Goal: Task Accomplishment & Management: Use online tool/utility

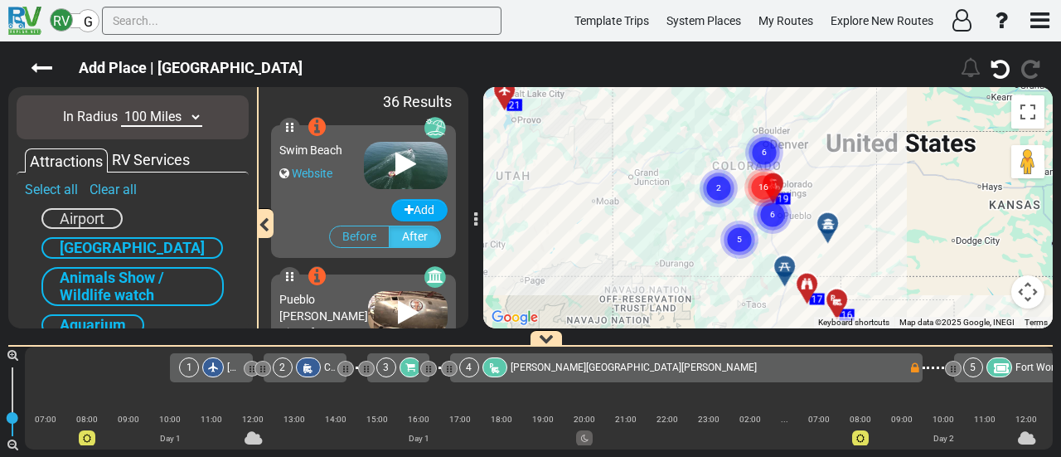
scroll to position [0, 3834]
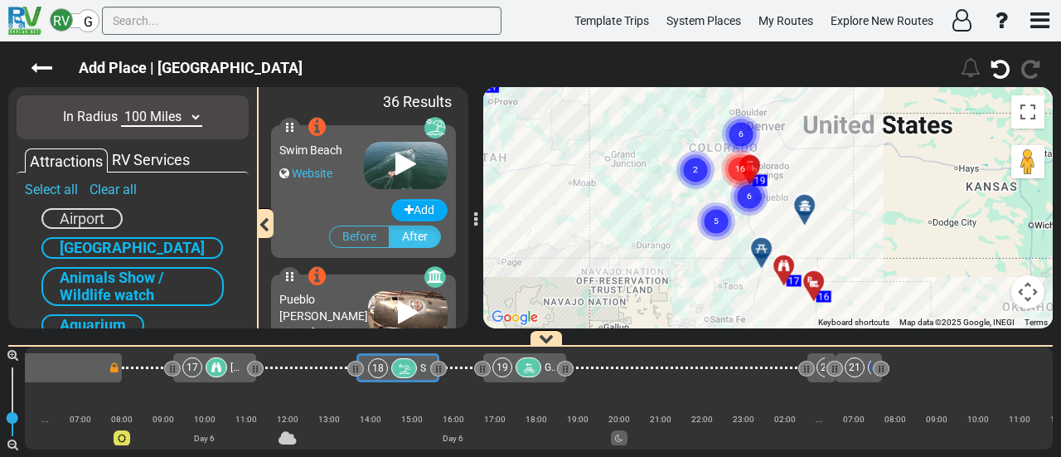
drag, startPoint x: 905, startPoint y: 233, endPoint x: 882, endPoint y: 213, distance: 30.6
click at [882, 213] on div "To activate drag with keyboard, press Alt + Enter. Once in keyboard drag state,…" at bounding box center [767, 207] width 569 height 241
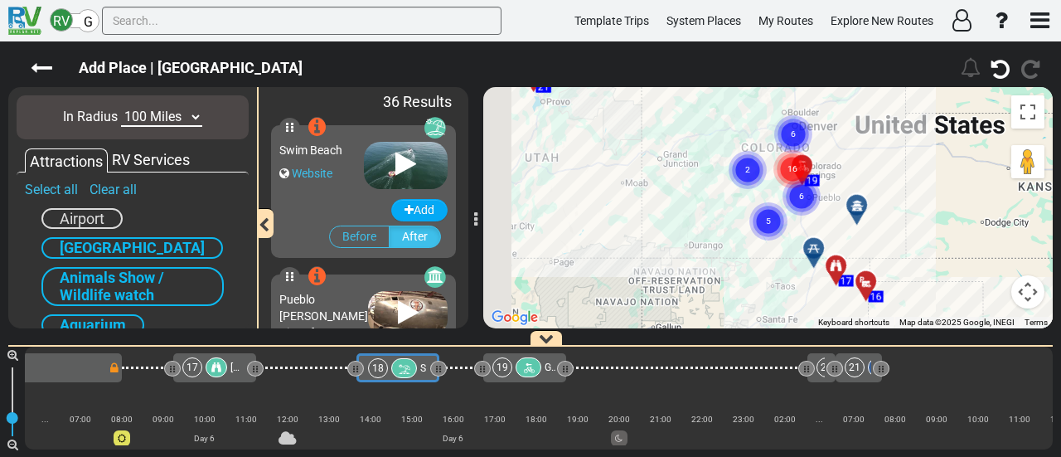
click at [855, 209] on div at bounding box center [861, 212] width 27 height 26
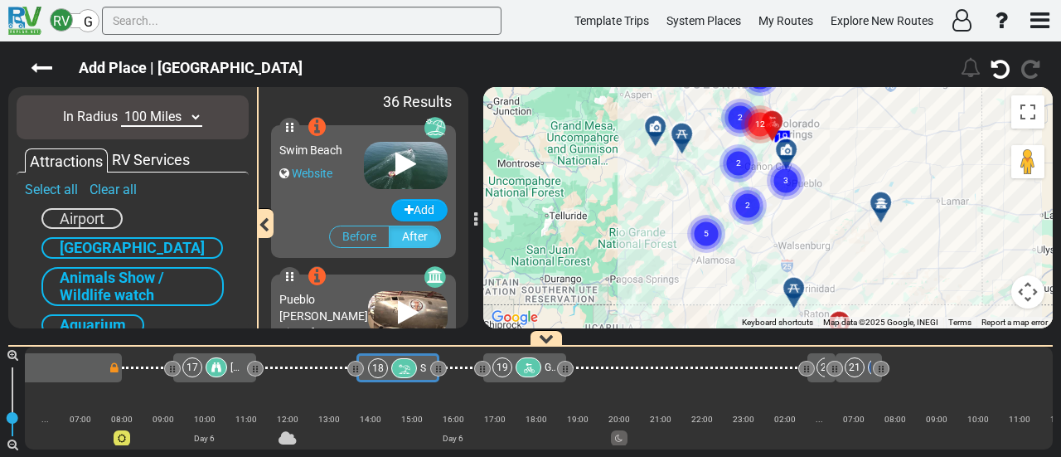
drag, startPoint x: 821, startPoint y: 217, endPoint x: 870, endPoint y: 216, distance: 48.1
click at [870, 216] on div "To activate drag with keyboard, press Alt + Enter. Once in keyboard drag state,…" at bounding box center [767, 207] width 569 height 241
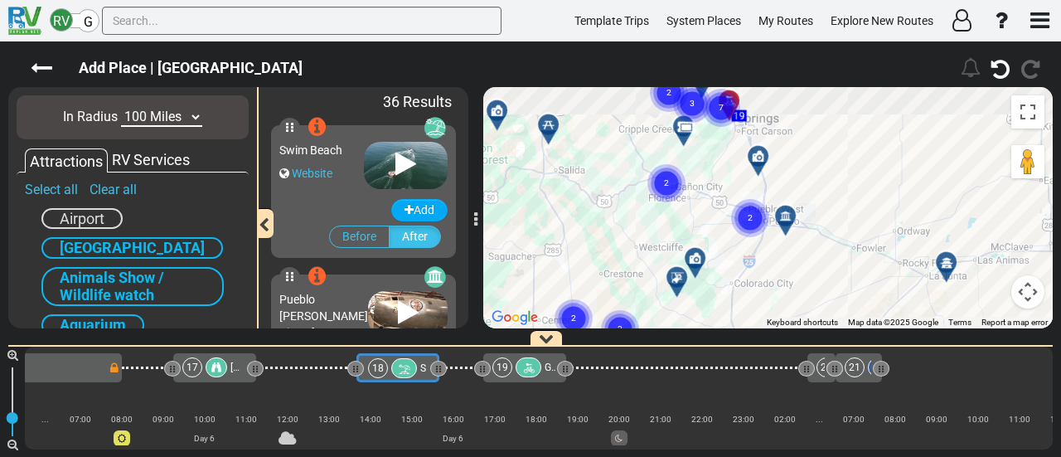
drag, startPoint x: 793, startPoint y: 166, endPoint x: 811, endPoint y: 252, distance: 88.0
click at [811, 252] on div "To activate drag with keyboard, press Alt + Enter. Once in keyboard drag state,…" at bounding box center [767, 207] width 569 height 241
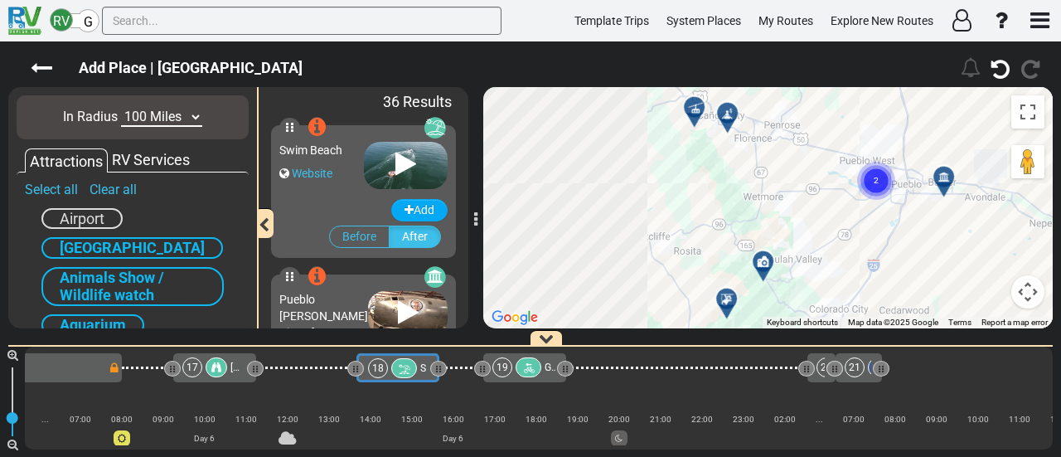
drag, startPoint x: 751, startPoint y: 268, endPoint x: 938, endPoint y: 261, distance: 187.5
click at [938, 261] on div "To activate drag with keyboard, press Alt + Enter. Once in keyboard drag state,…" at bounding box center [767, 207] width 569 height 241
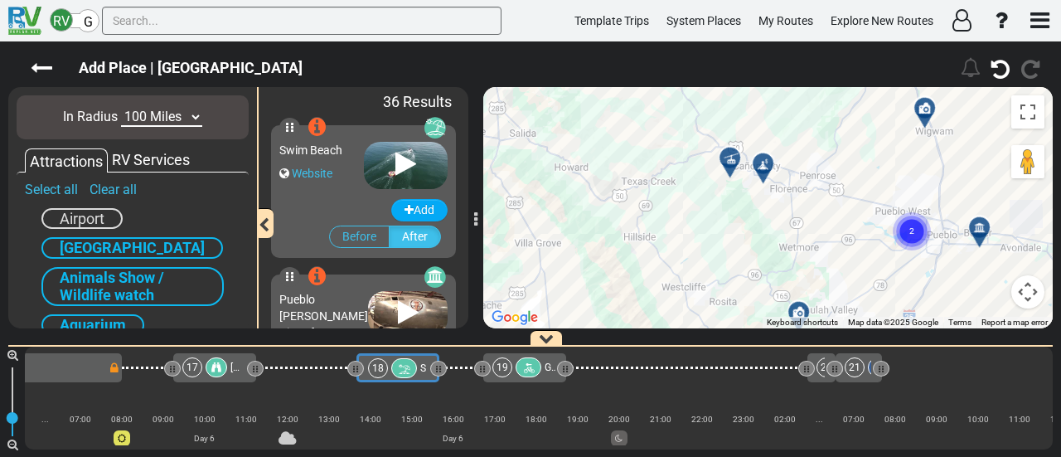
drag, startPoint x: 728, startPoint y: 143, endPoint x: 769, endPoint y: 210, distance: 78.9
click at [769, 210] on div "To activate drag with keyboard, press Alt + Enter. Once in keyboard drag state,…" at bounding box center [767, 207] width 569 height 241
click at [731, 155] on icon at bounding box center [729, 158] width 17 height 13
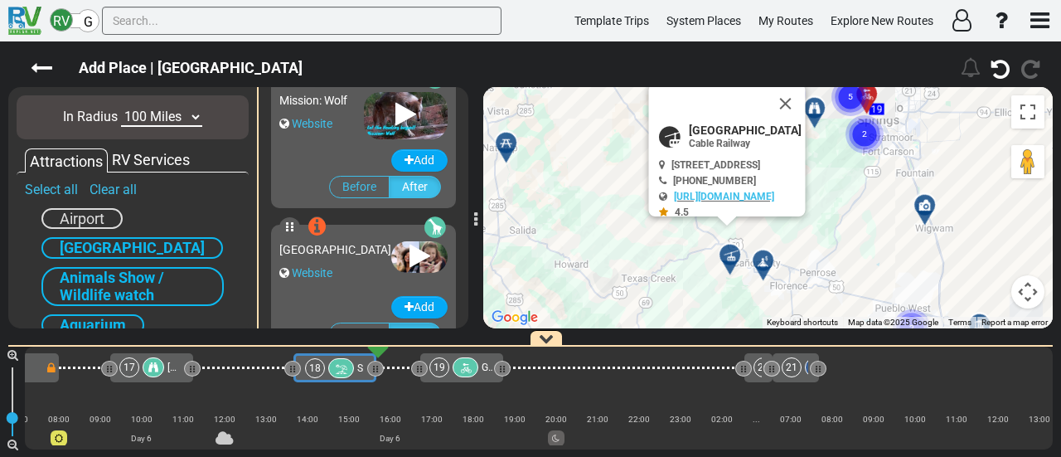
scroll to position [1041, 0]
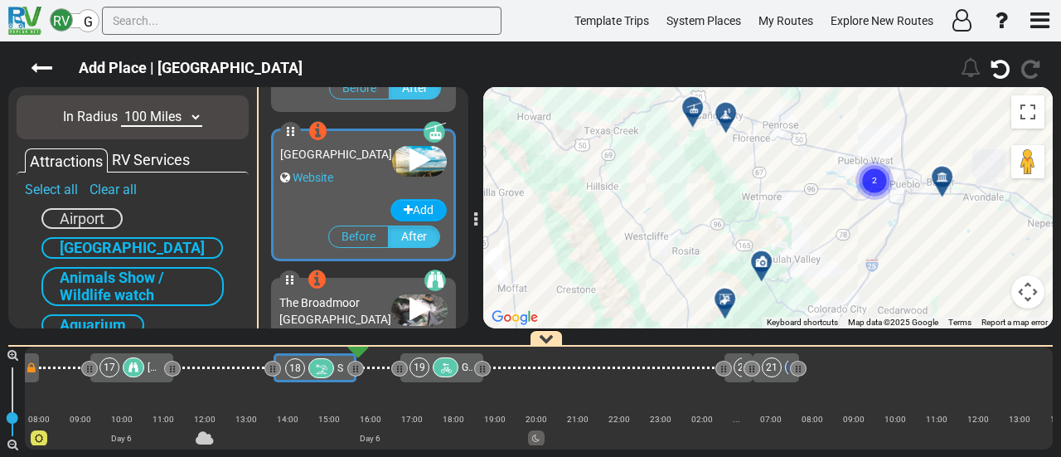
drag, startPoint x: 628, startPoint y: 104, endPoint x: 625, endPoint y: 88, distance: 16.8
click at [625, 88] on div "To activate drag with keyboard, press Alt + Enter. Once in keyboard drag state,…" at bounding box center [767, 207] width 569 height 241
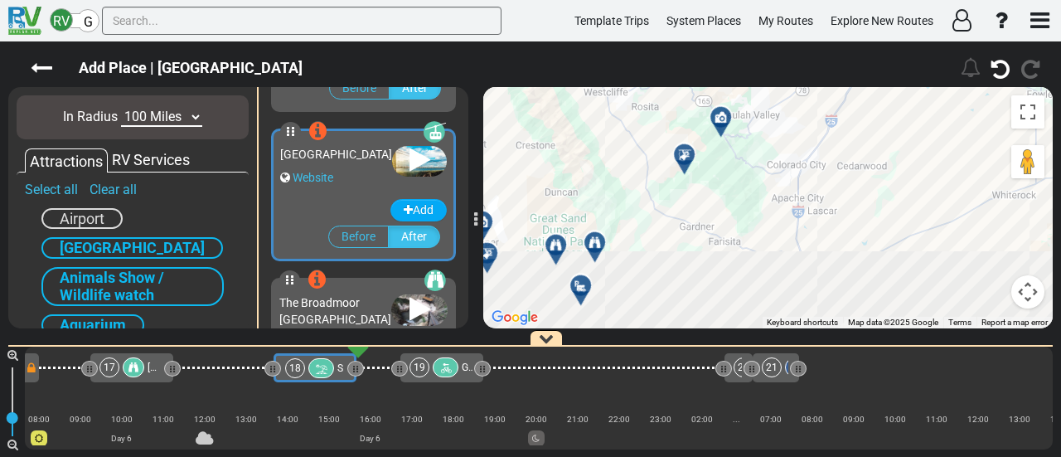
drag, startPoint x: 728, startPoint y: 131, endPoint x: 717, endPoint y: 122, distance: 14.1
click at [705, 65] on div "Add Place | Swim Beach" at bounding box center [530, 248] width 1061 height 415
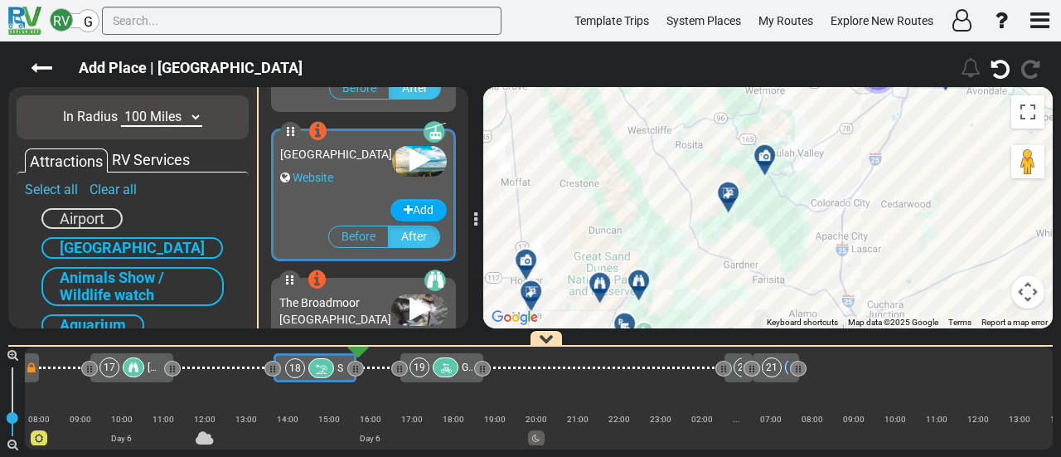
drag, startPoint x: 732, startPoint y: 154, endPoint x: 789, endPoint y: 225, distance: 90.8
click at [789, 225] on div "To activate drag with keyboard, press Alt + Enter. Once in keyboard drag state,…" at bounding box center [767, 207] width 569 height 241
click at [728, 194] on div at bounding box center [733, 200] width 27 height 26
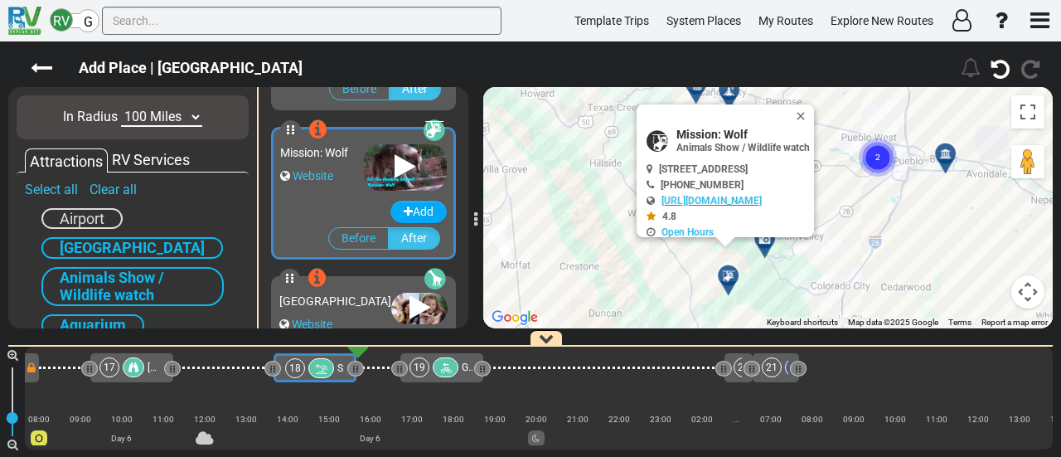
scroll to position [743, 0]
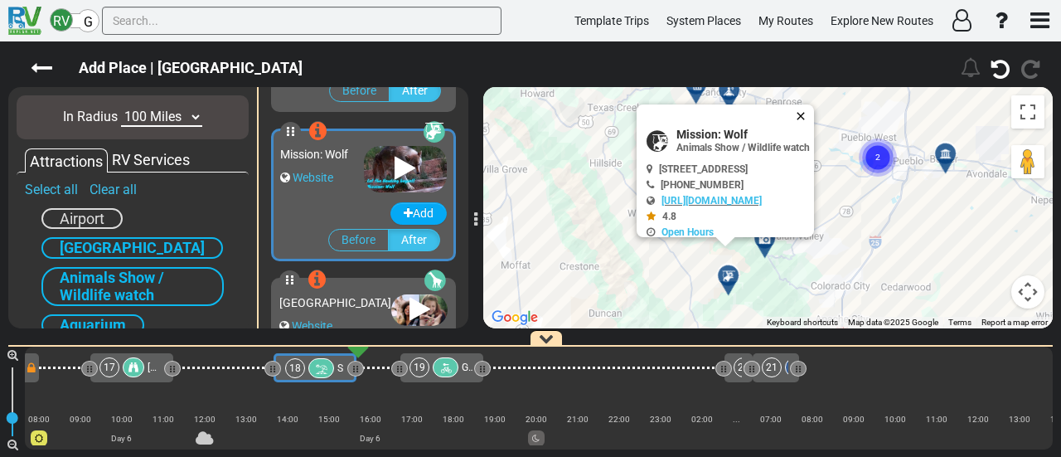
click at [814, 114] on button "Close" at bounding box center [804, 115] width 20 height 23
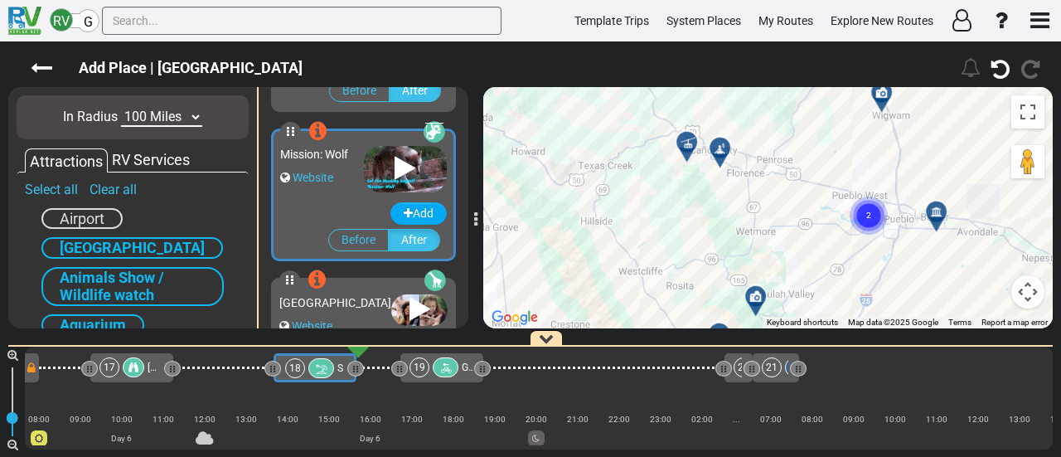
drag, startPoint x: 817, startPoint y: 243, endPoint x: 773, endPoint y: 198, distance: 63.3
click at [773, 198] on div "To activate drag with keyboard, press Alt + Enter. Once in keyboard drag state,…" at bounding box center [767, 207] width 569 height 241
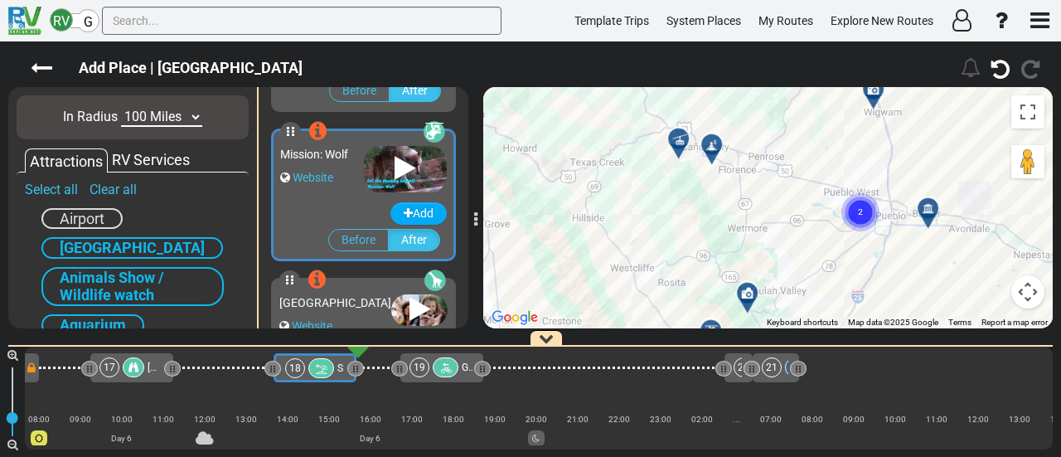
click at [923, 206] on icon at bounding box center [928, 208] width 12 height 12
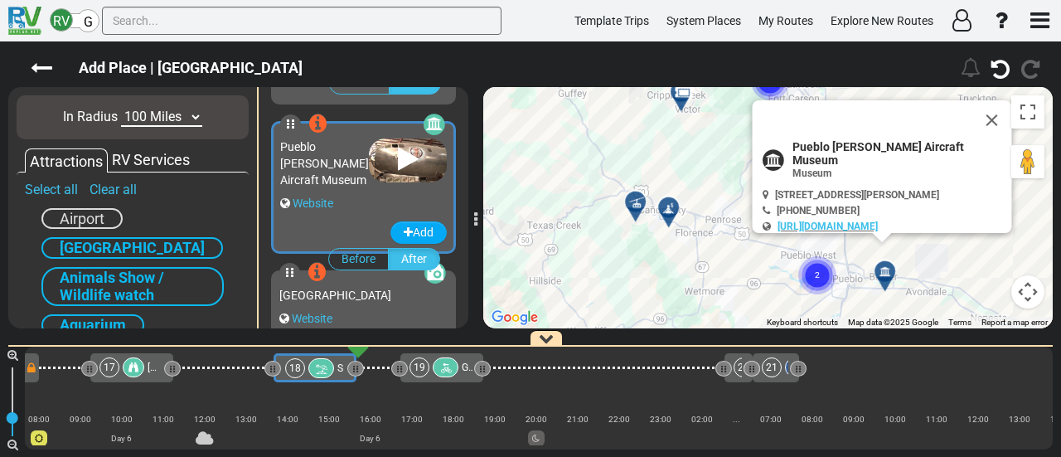
scroll to position [146, 0]
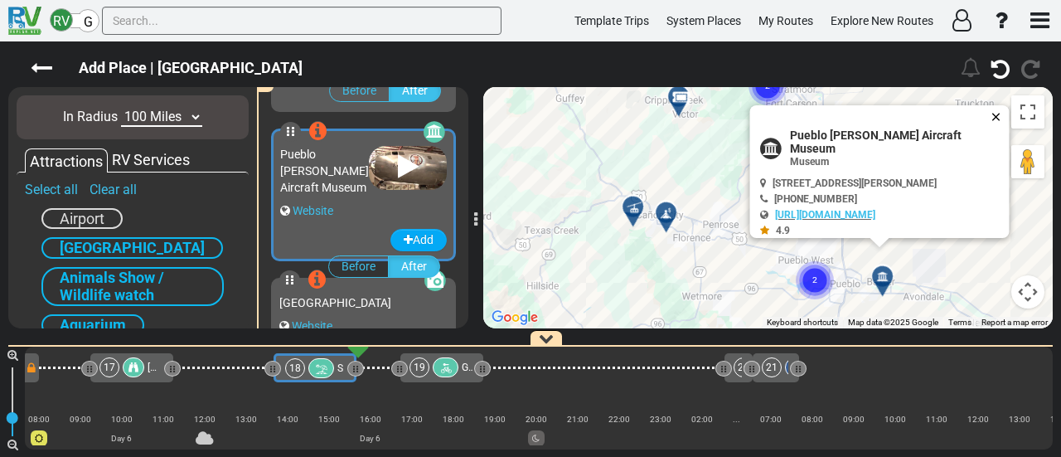
click at [989, 112] on button "Close" at bounding box center [999, 116] width 20 height 23
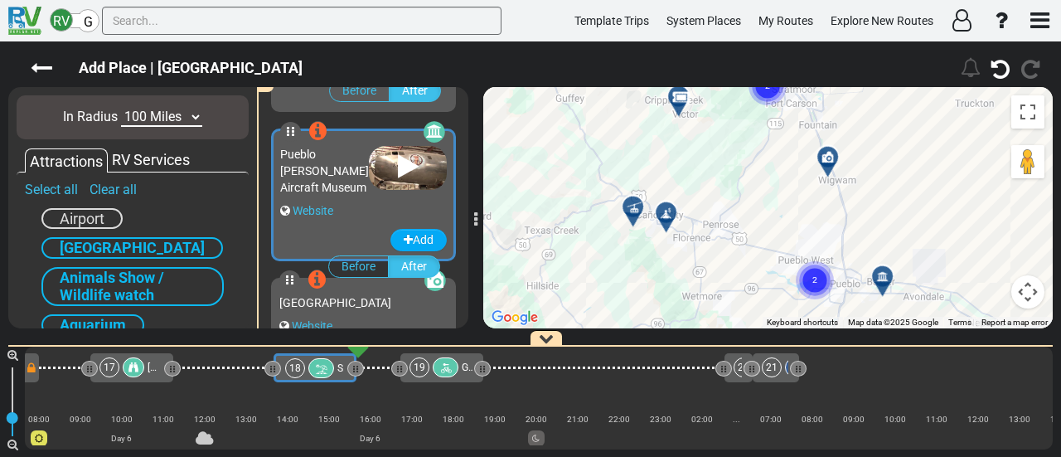
click at [662, 216] on div at bounding box center [670, 219] width 27 height 26
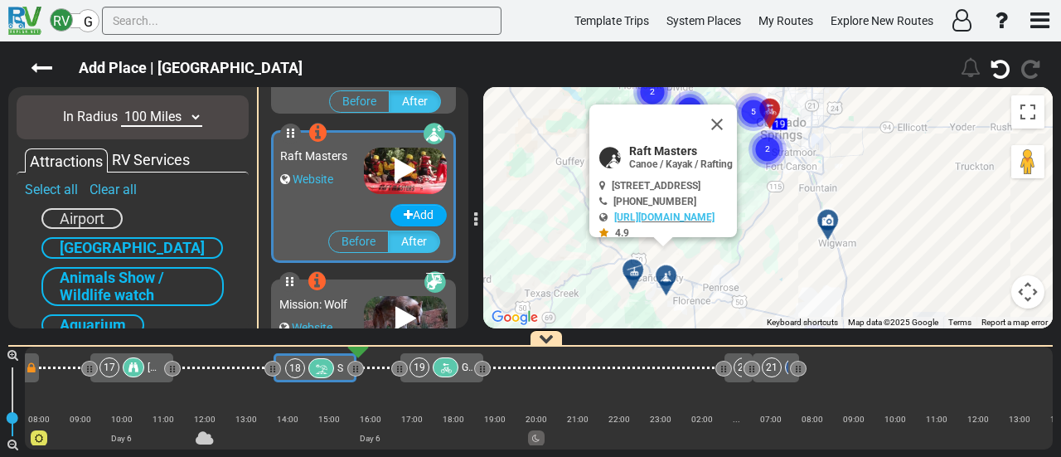
scroll to position [594, 0]
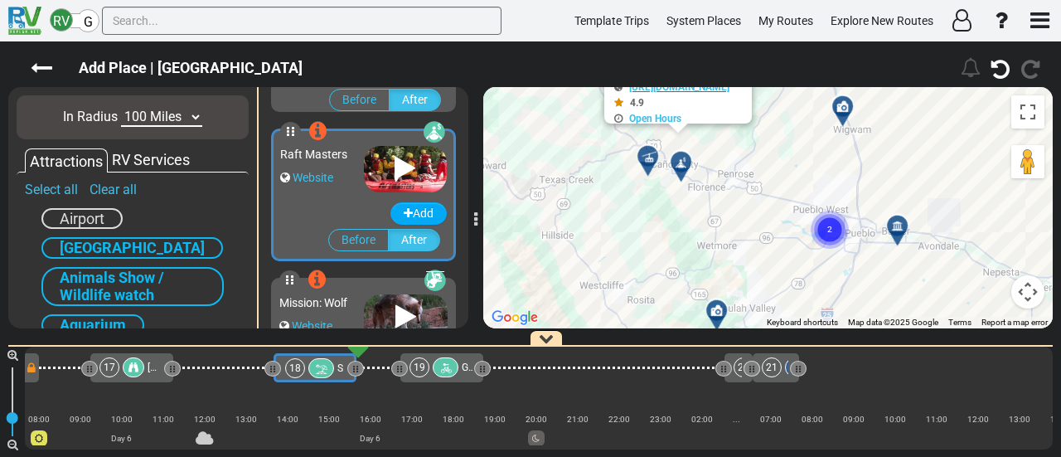
drag, startPoint x: 720, startPoint y: 230, endPoint x: 729, endPoint y: 163, distance: 67.1
click at [729, 163] on div "To activate drag with keyboard, press Alt + Enter. Once in keyboard drag state,…" at bounding box center [767, 207] width 569 height 241
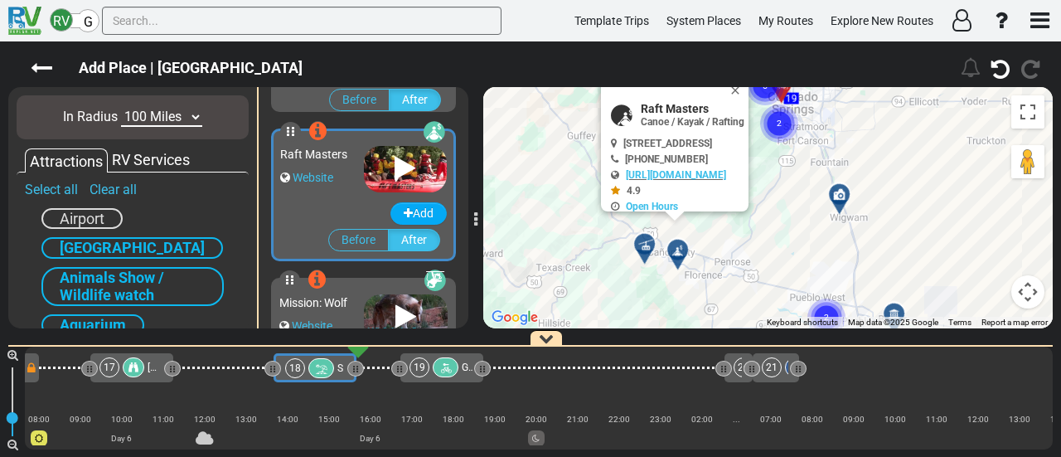
drag, startPoint x: 704, startPoint y: 284, endPoint x: 701, endPoint y: 293, distance: 9.5
click at [701, 293] on div "To activate drag with keyboard, press Alt + Enter. Once in keyboard drag state,…" at bounding box center [767, 207] width 569 height 241
click at [749, 91] on button "Close" at bounding box center [739, 90] width 20 height 23
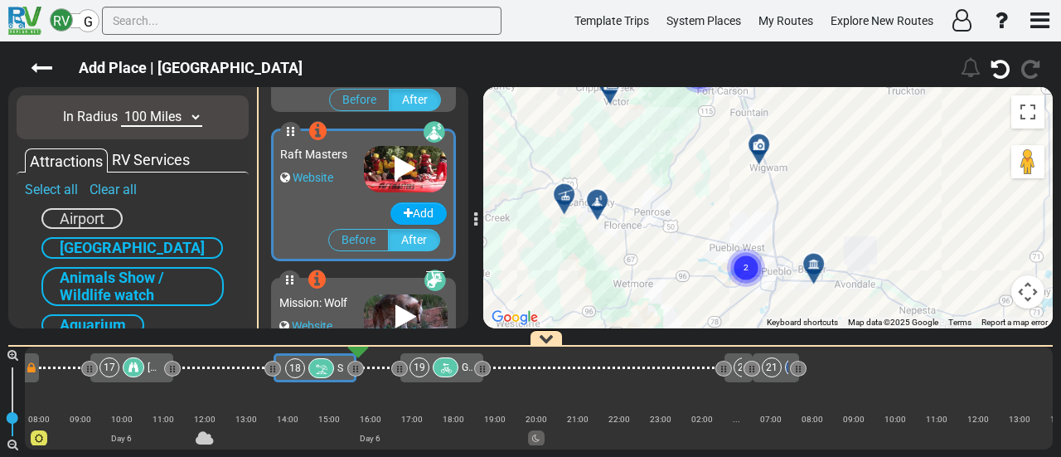
drag, startPoint x: 738, startPoint y: 204, endPoint x: 648, endPoint y: 117, distance: 124.9
click at [648, 117] on div "To activate drag with keyboard, press Alt + Enter. Once in keyboard drag state,…" at bounding box center [767, 207] width 569 height 241
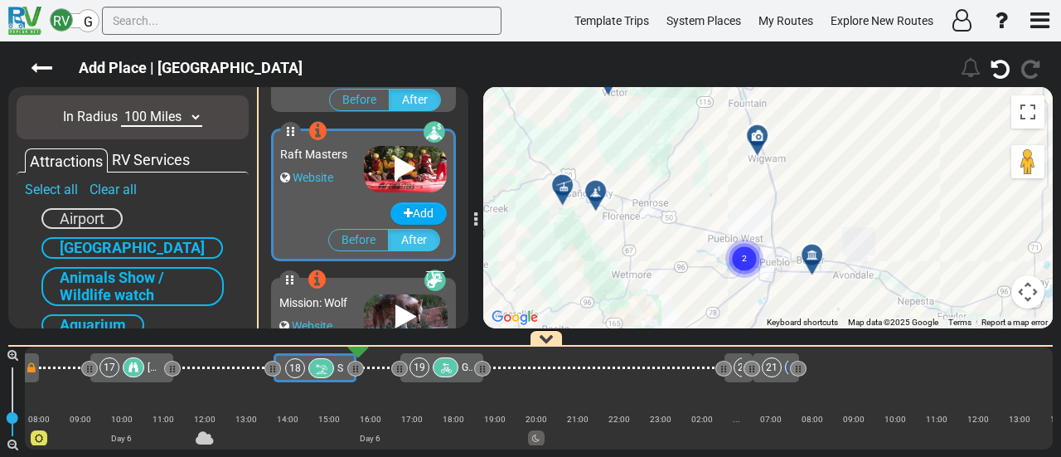
click at [561, 185] on icon at bounding box center [562, 185] width 17 height 13
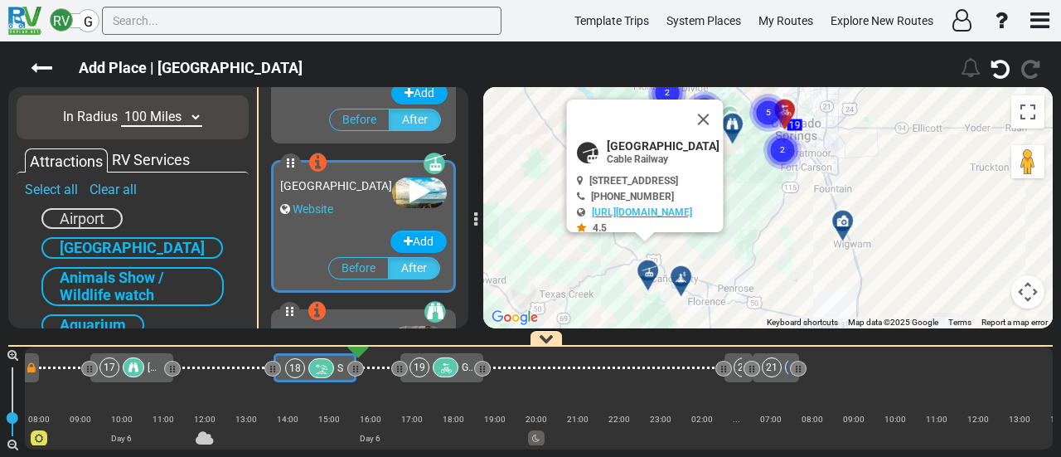
scroll to position [1041, 0]
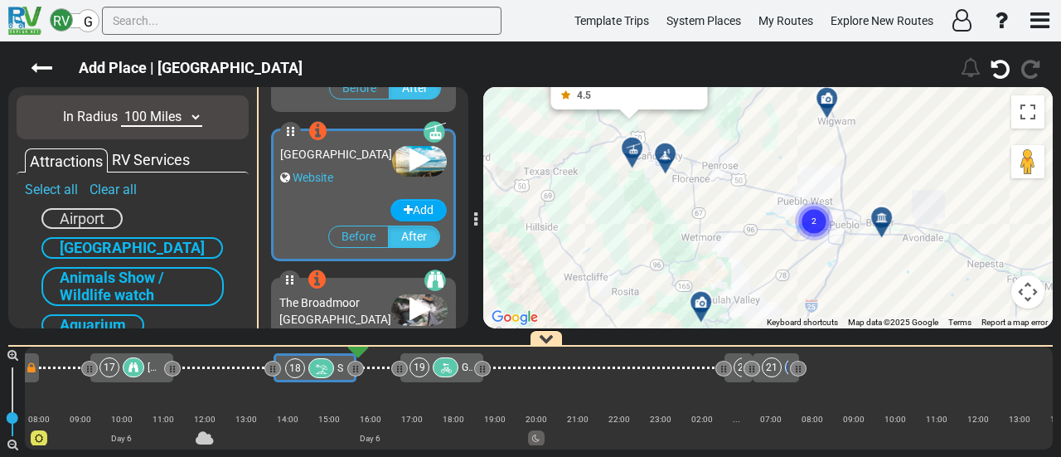
drag, startPoint x: 574, startPoint y: 245, endPoint x: 565, endPoint y: 167, distance: 77.5
click at [565, 168] on div "To activate drag with keyboard, press Alt + Enter. Once in keyboard drag state,…" at bounding box center [767, 207] width 569 height 241
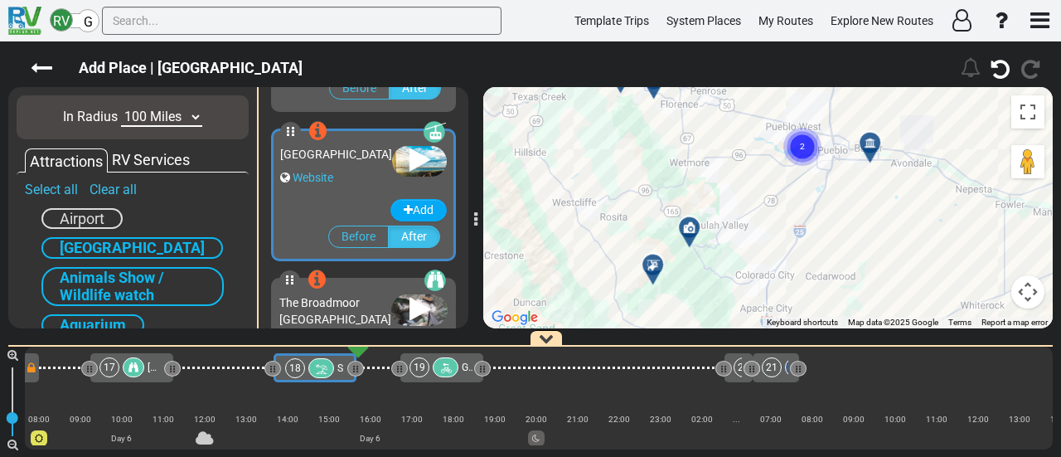
click at [685, 125] on div "To activate drag with keyboard, press Alt + Enter. Once in keyboard drag state,…" at bounding box center [767, 207] width 569 height 241
click at [691, 227] on div at bounding box center [694, 234] width 27 height 26
click at [686, 235] on div at bounding box center [694, 234] width 27 height 26
click at [691, 231] on div at bounding box center [694, 234] width 27 height 26
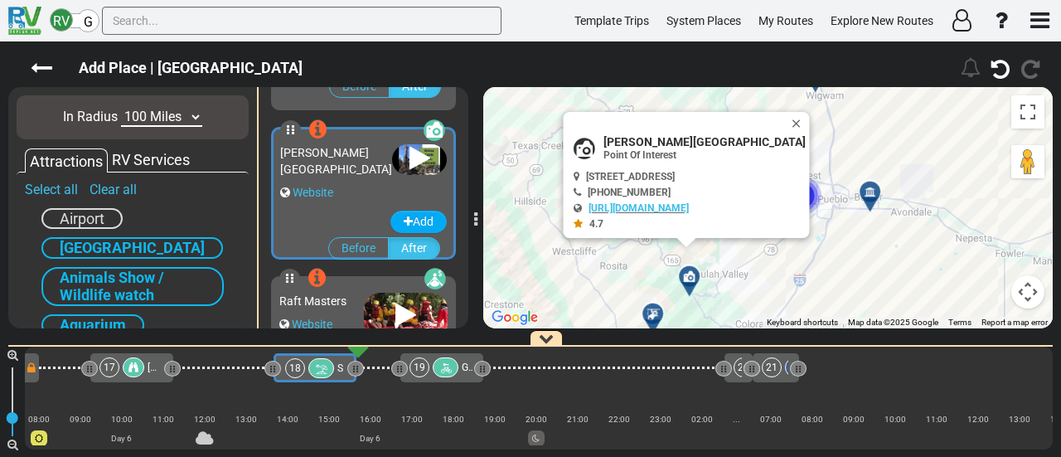
scroll to position [444, 0]
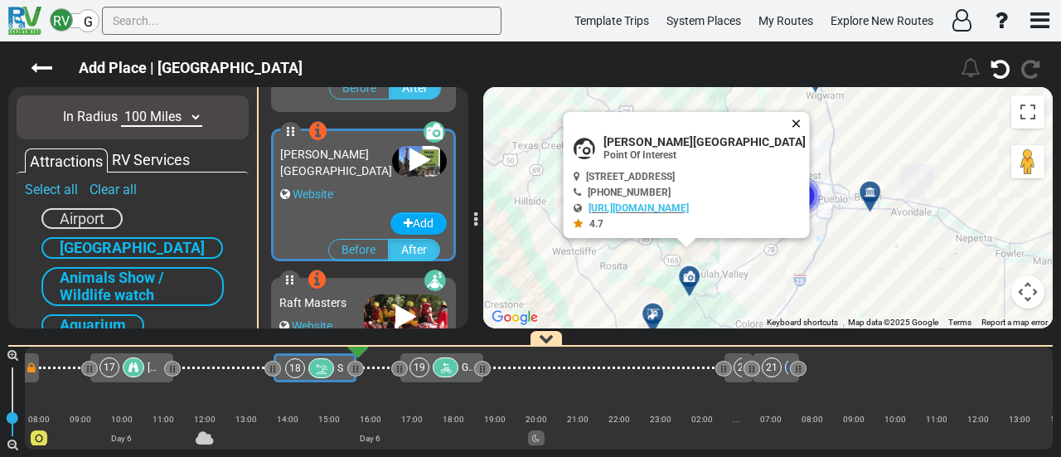
click at [789, 112] on button "Close" at bounding box center [799, 123] width 20 height 23
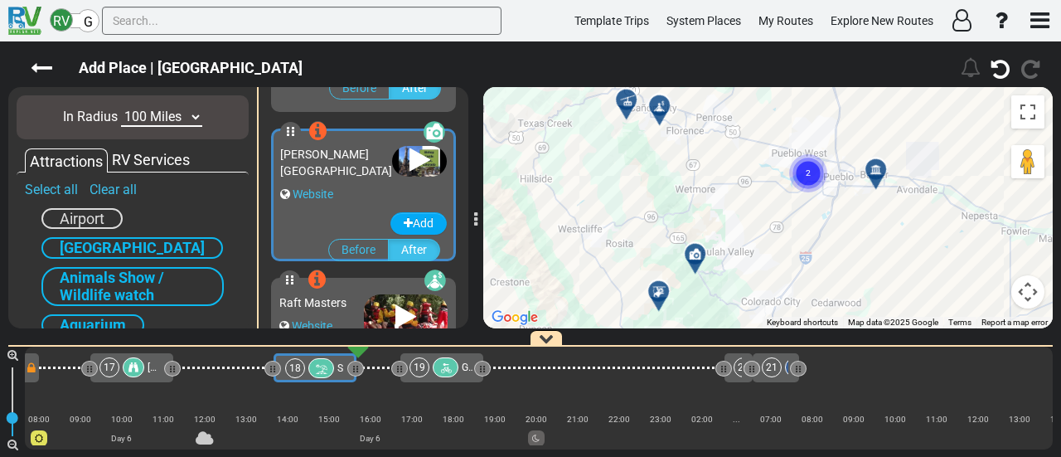
click at [713, 149] on div "To navigate, press the arrow keys. To activate drag with keyboard, press Alt + …" at bounding box center [767, 207] width 569 height 241
click at [666, 104] on div at bounding box center [664, 112] width 27 height 26
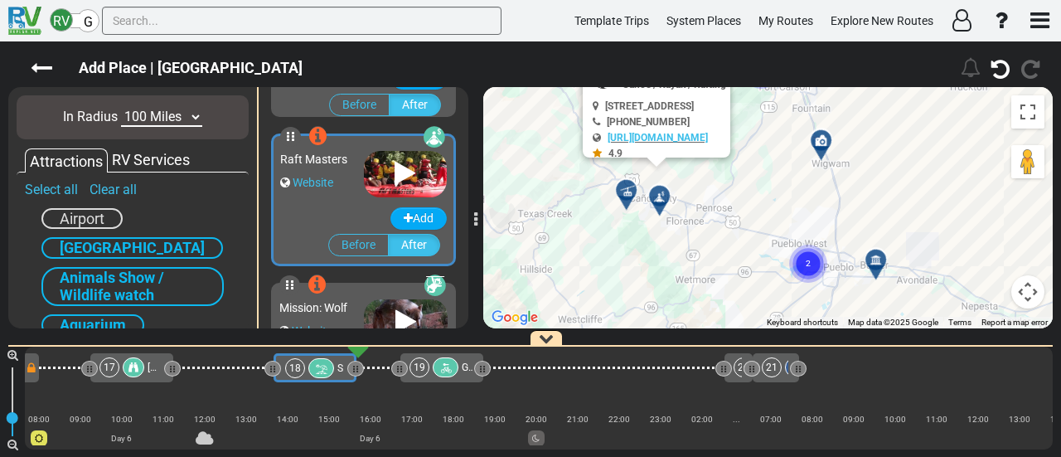
scroll to position [594, 0]
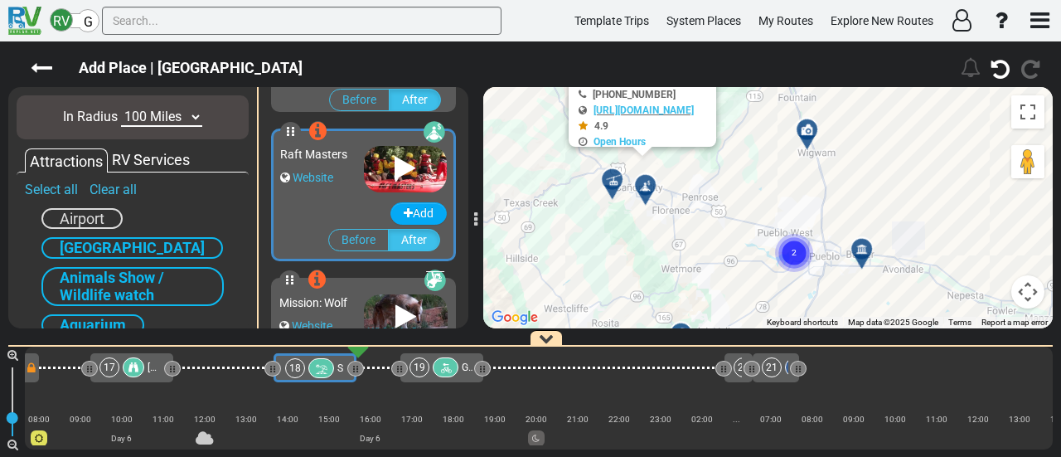
drag, startPoint x: 723, startPoint y: 196, endPoint x: 714, endPoint y: 158, distance: 40.0
click at [714, 158] on div "To activate drag with keyboard, press Alt + Enter. Once in keyboard drag state,…" at bounding box center [767, 207] width 569 height 241
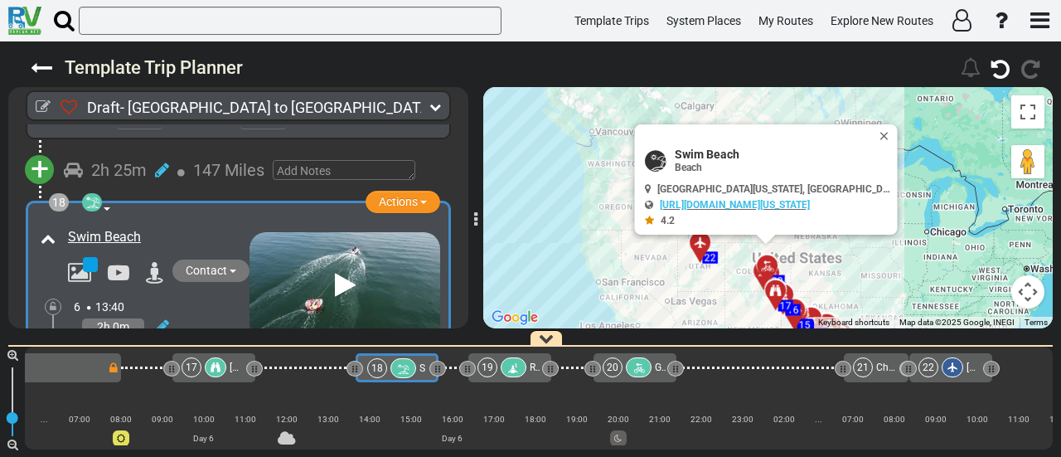
scroll to position [0, 3834]
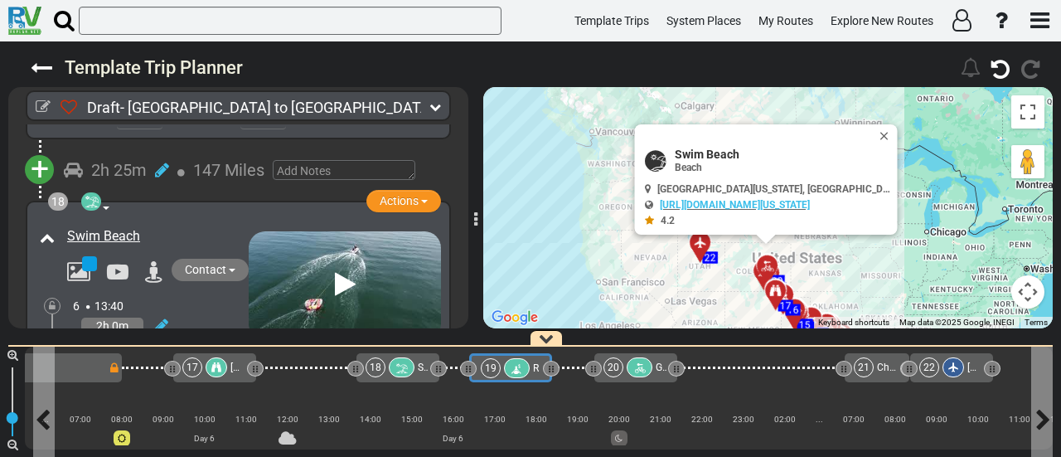
click at [521, 371] on div at bounding box center [517, 368] width 26 height 20
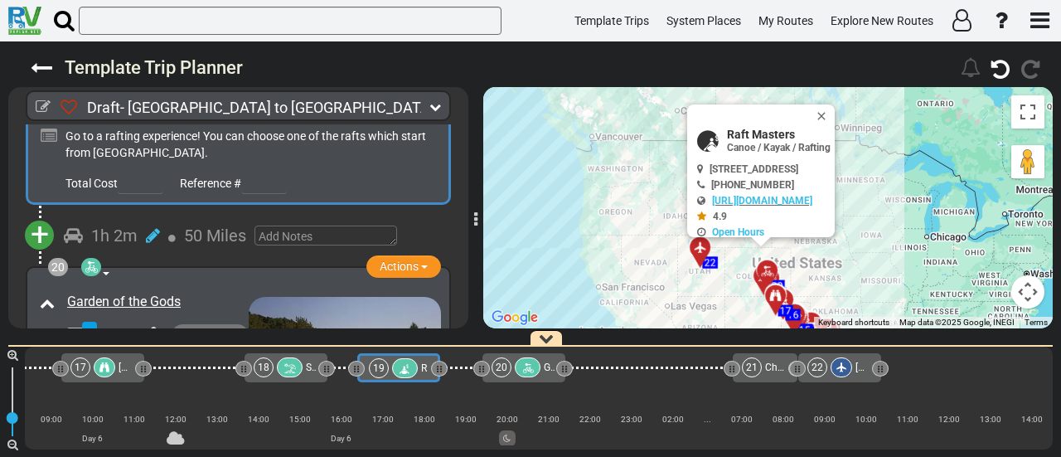
scroll to position [6031, 0]
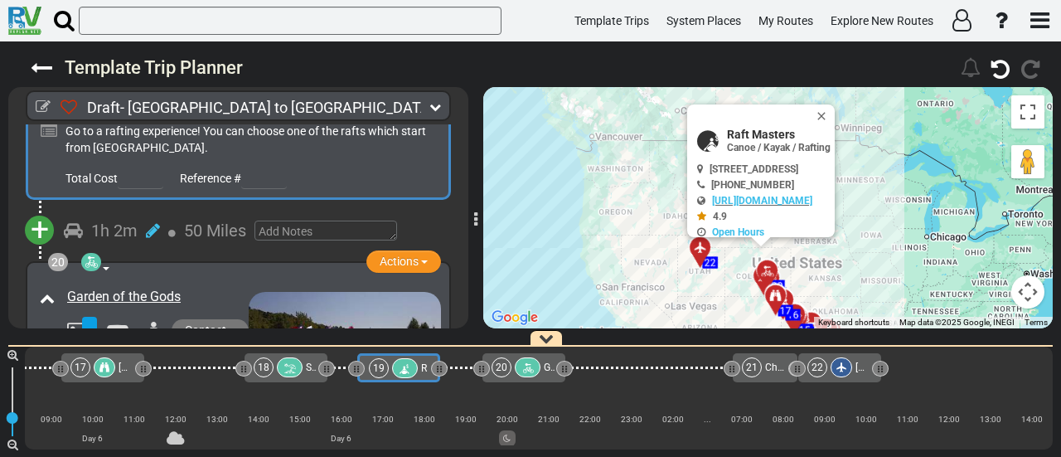
click at [44, 211] on span "+" at bounding box center [40, 230] width 18 height 38
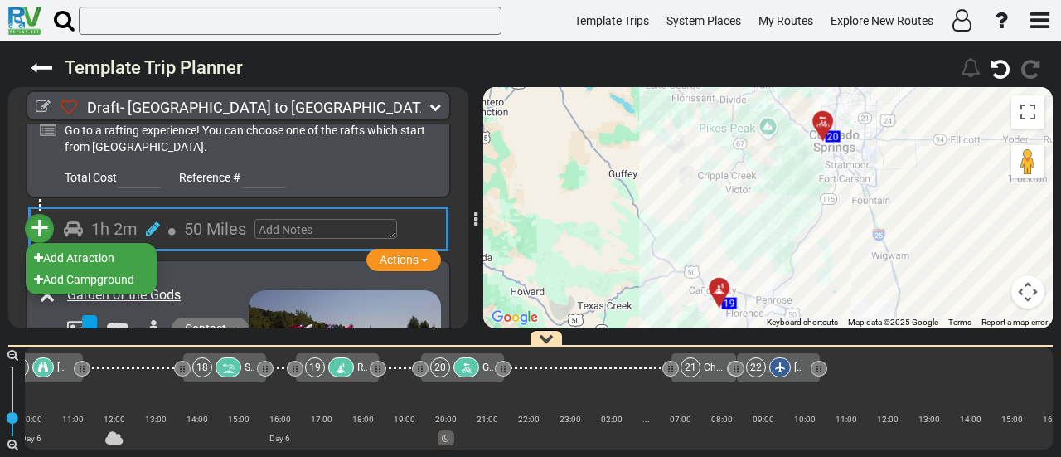
scroll to position [0, 4029]
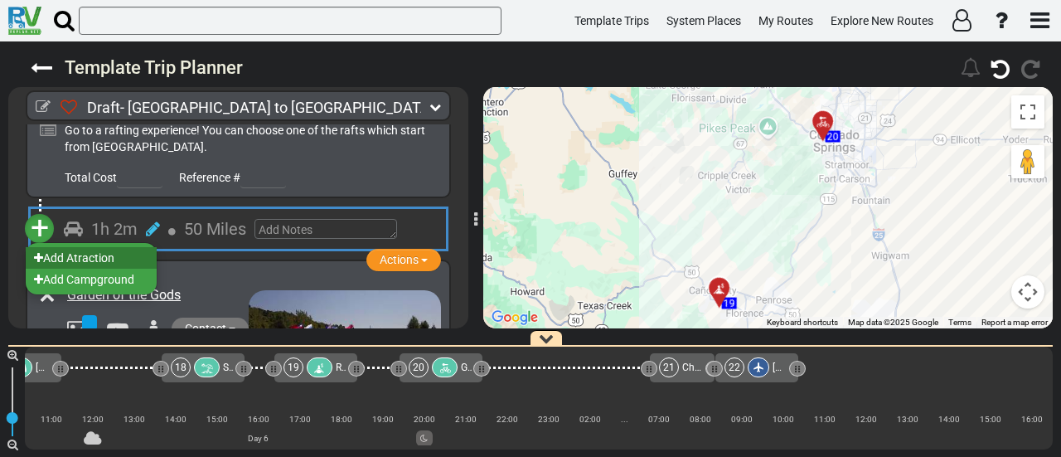
click at [98, 247] on li "Add Atraction" at bounding box center [91, 258] width 131 height 22
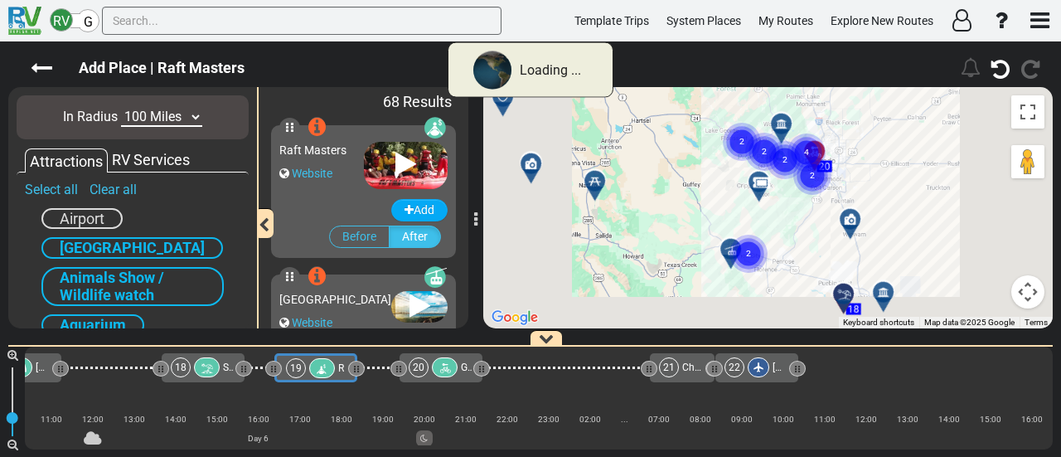
scroll to position [0, 3946]
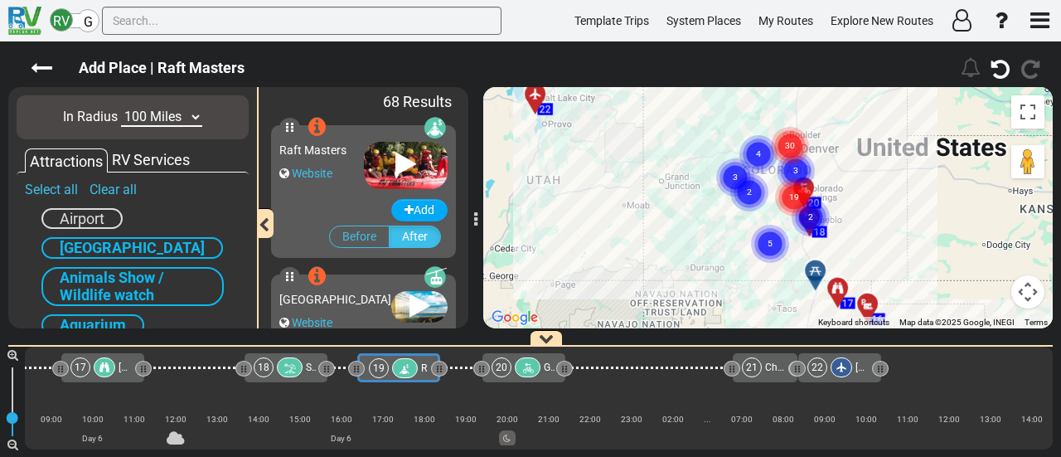
click at [167, 115] on select "10 Miles 50 Miles 100 Miles 250 Miles 500 Miles 1000 Miles" at bounding box center [161, 117] width 81 height 19
select select "number:10"
click at [121, 108] on select "10 Miles 50 Miles 100 Miles 250 Miles 500 Miles 1000 Miles" at bounding box center [161, 117] width 81 height 19
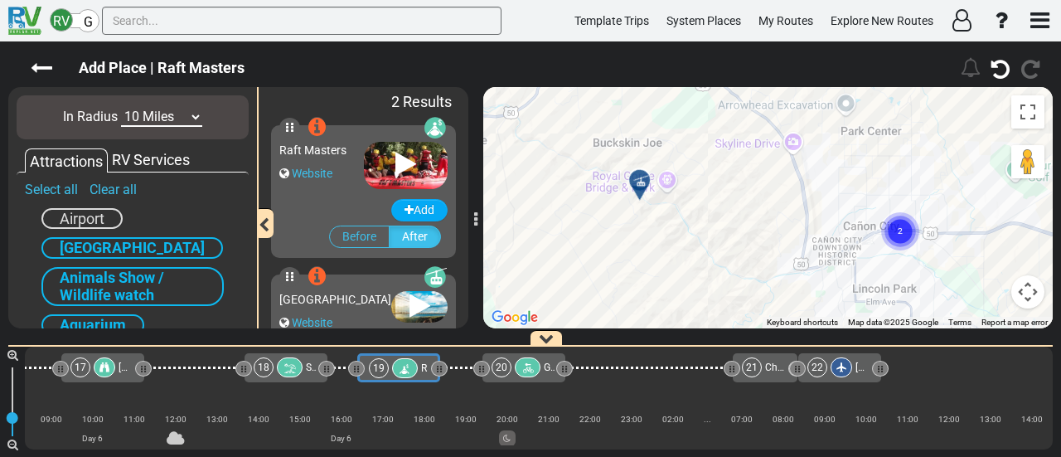
click at [641, 182] on div at bounding box center [644, 187] width 27 height 26
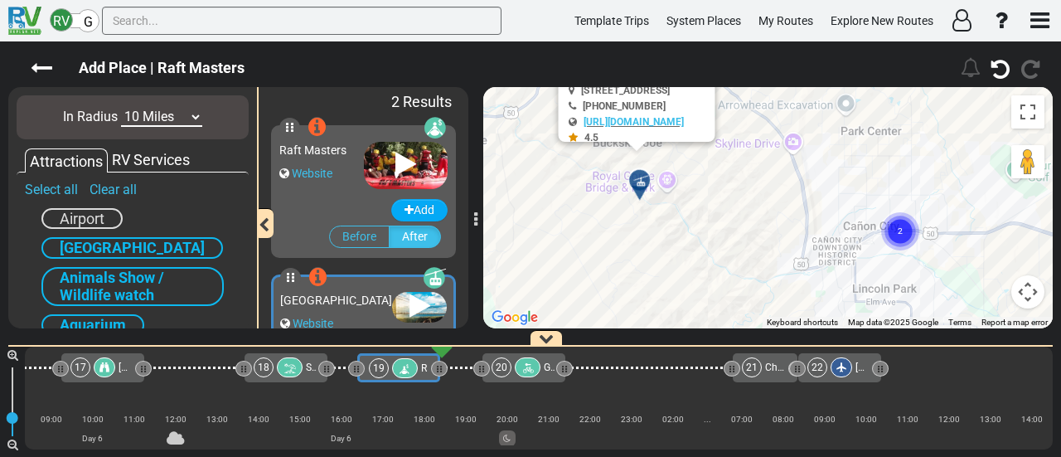
scroll to position [0, 0]
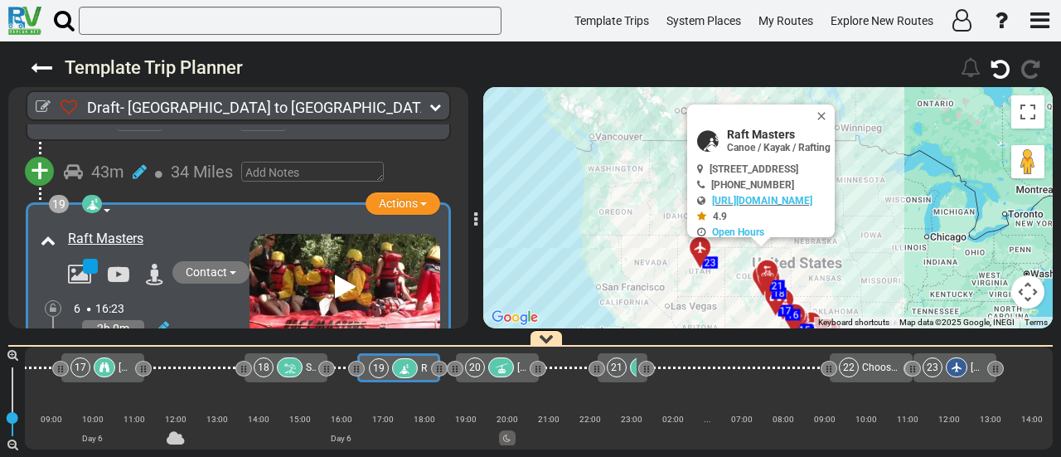
click at [303, 372] on div "18" at bounding box center [280, 367] width 52 height 20
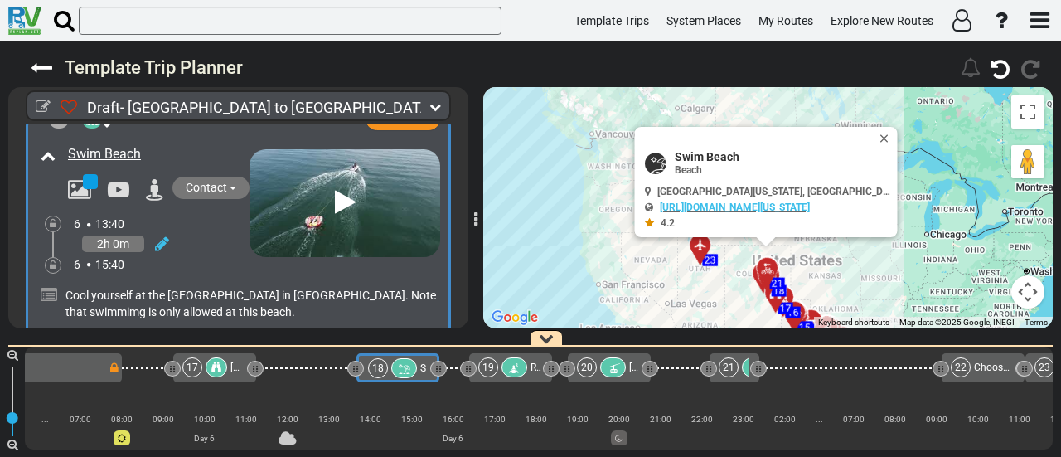
click at [75, 179] on icon at bounding box center [79, 190] width 23 height 22
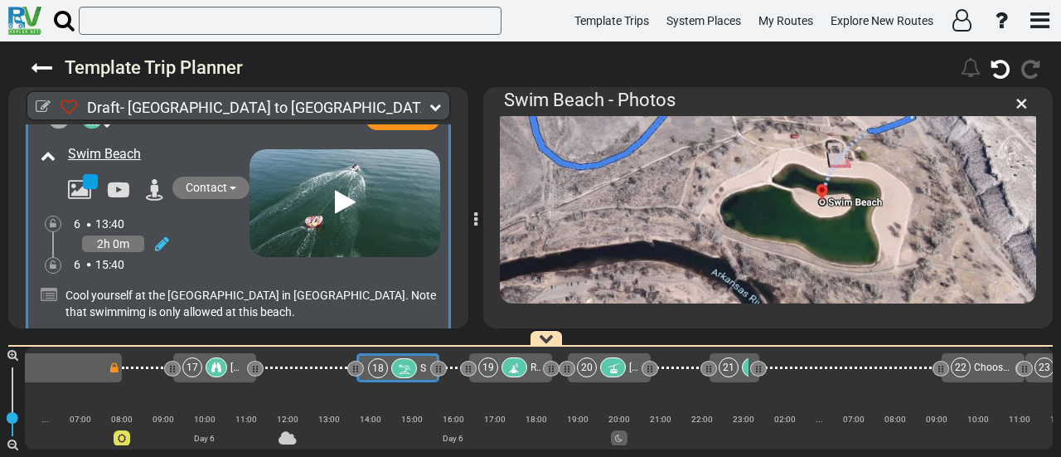
click at [418, 369] on div "18" at bounding box center [394, 368] width 52 height 20
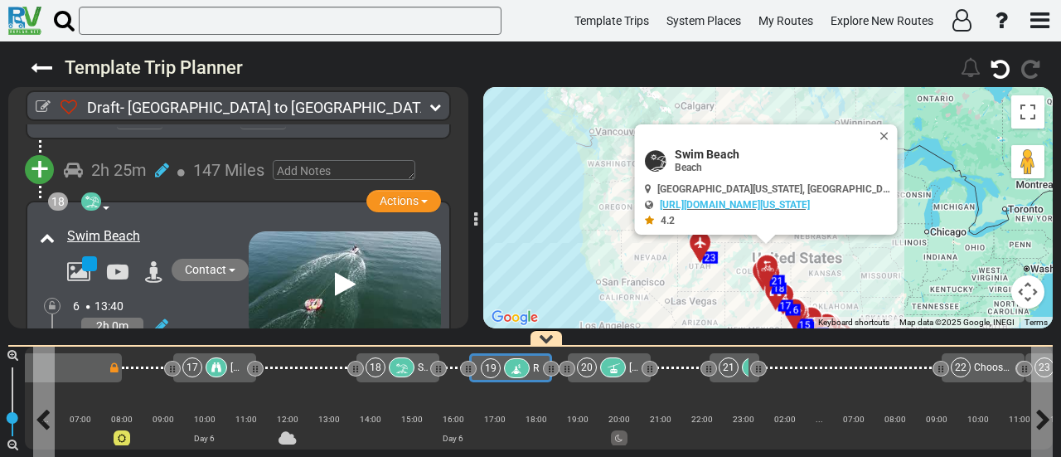
click at [521, 374] on div at bounding box center [517, 368] width 26 height 20
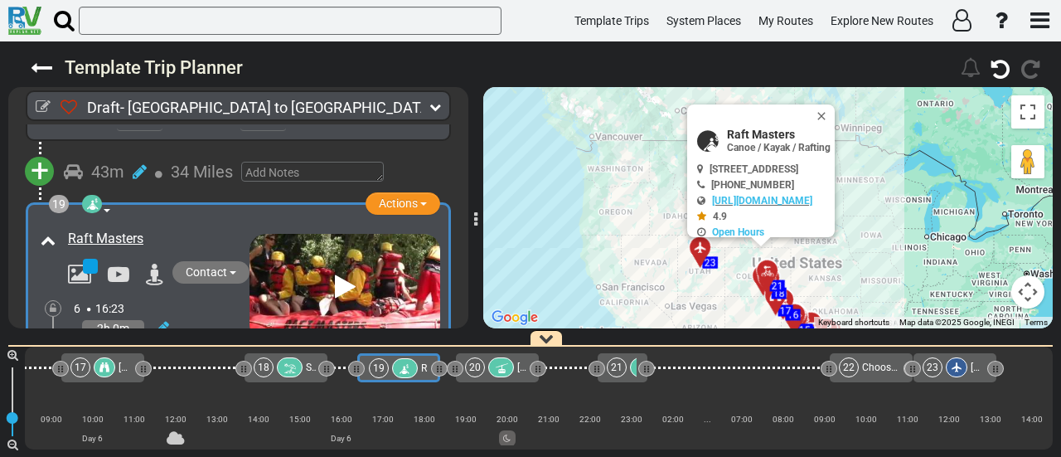
click at [98, 362] on div at bounding box center [105, 367] width 22 height 20
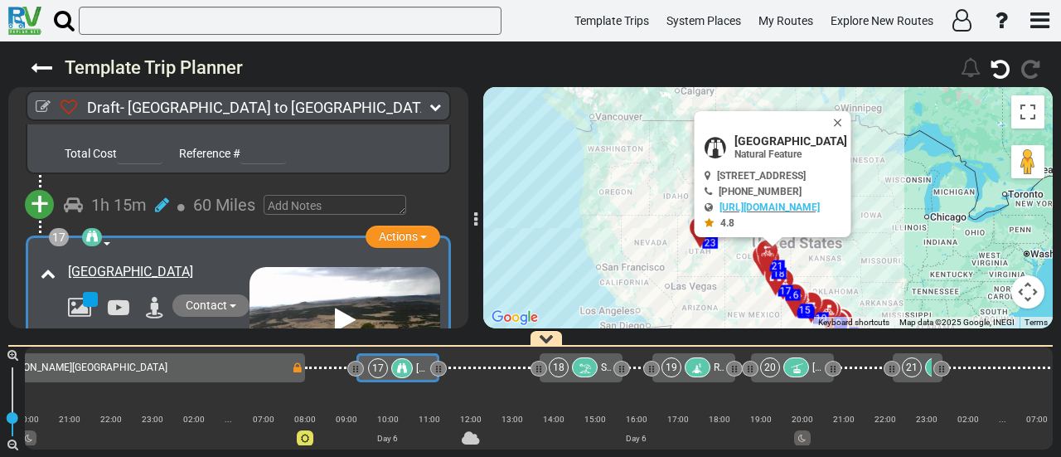
click at [585, 372] on icon at bounding box center [585, 368] width 14 height 12
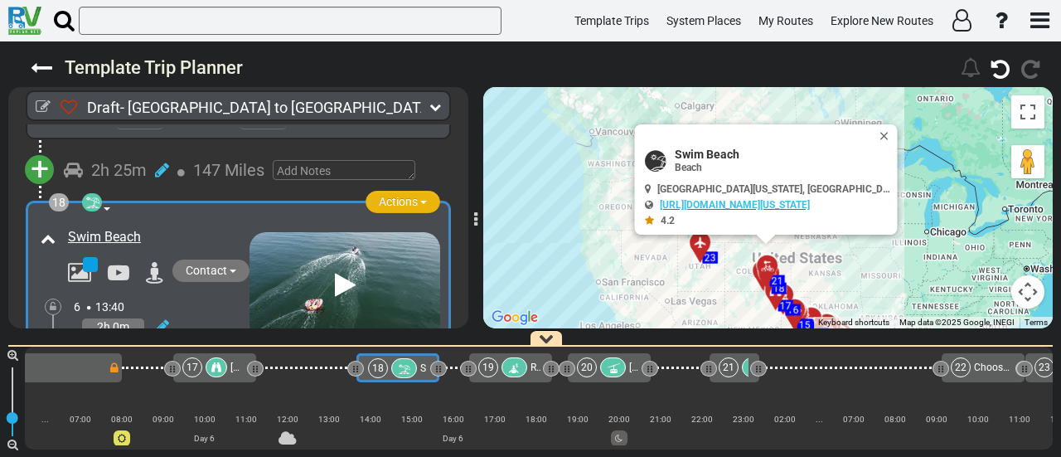
click at [385, 195] on span "Actions" at bounding box center [398, 201] width 39 height 13
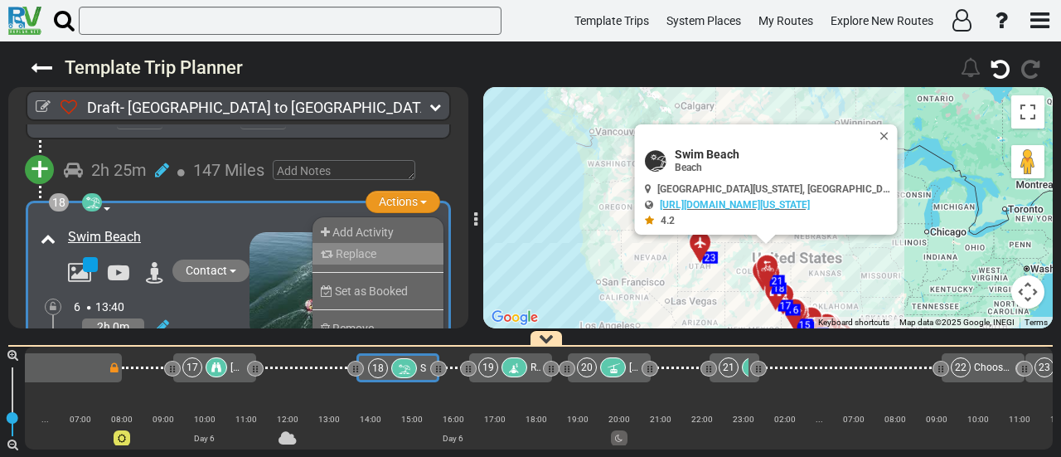
click at [379, 243] on li "Replace" at bounding box center [378, 254] width 131 height 22
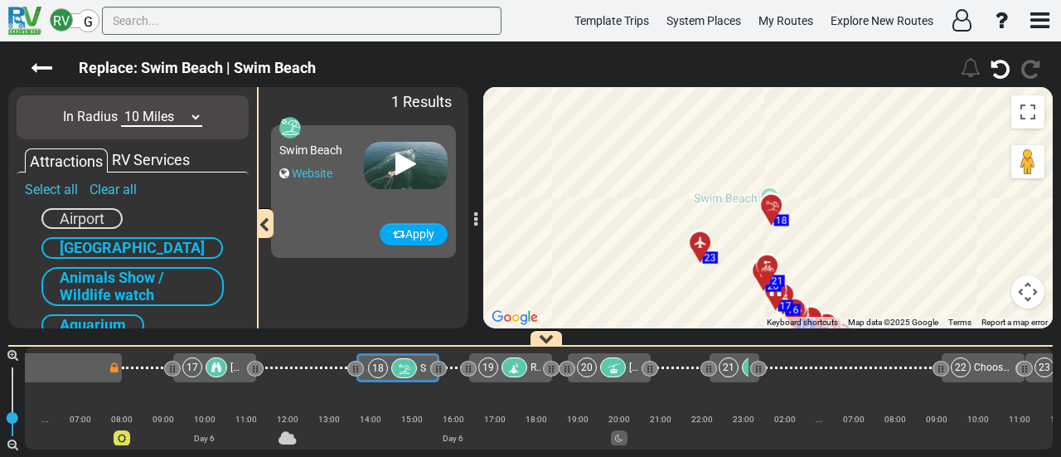
click at [171, 115] on select "10 Miles 50 Miles 100 Miles 250 Miles 500 Miles 1000 Miles" at bounding box center [161, 117] width 81 height 19
click at [121, 108] on select "10 Miles 50 Miles 100 Miles 250 Miles 500 Miles 1000 Miles" at bounding box center [161, 117] width 81 height 19
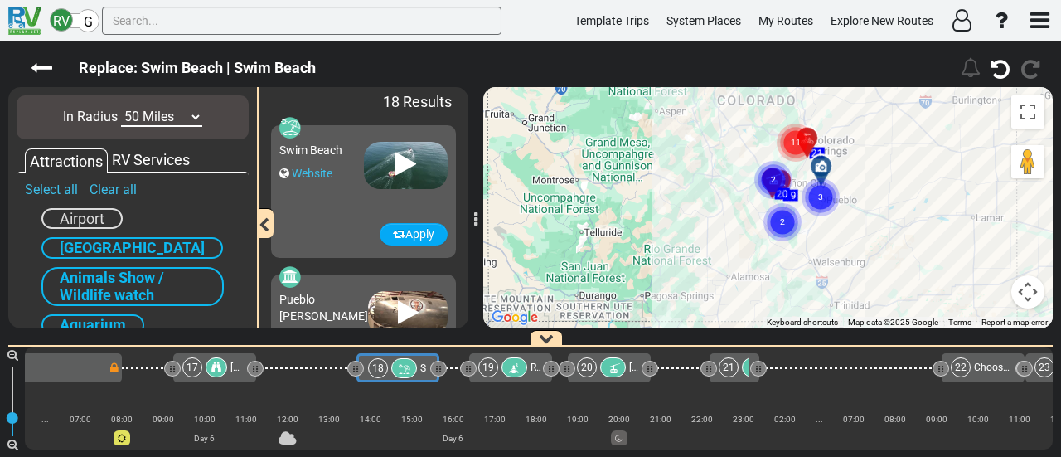
drag, startPoint x: 871, startPoint y: 240, endPoint x: 911, endPoint y: 203, distance: 54.5
click at [911, 203] on div "To activate drag with keyboard, press Alt + Enter. Once in keyboard drag state,…" at bounding box center [767, 207] width 569 height 241
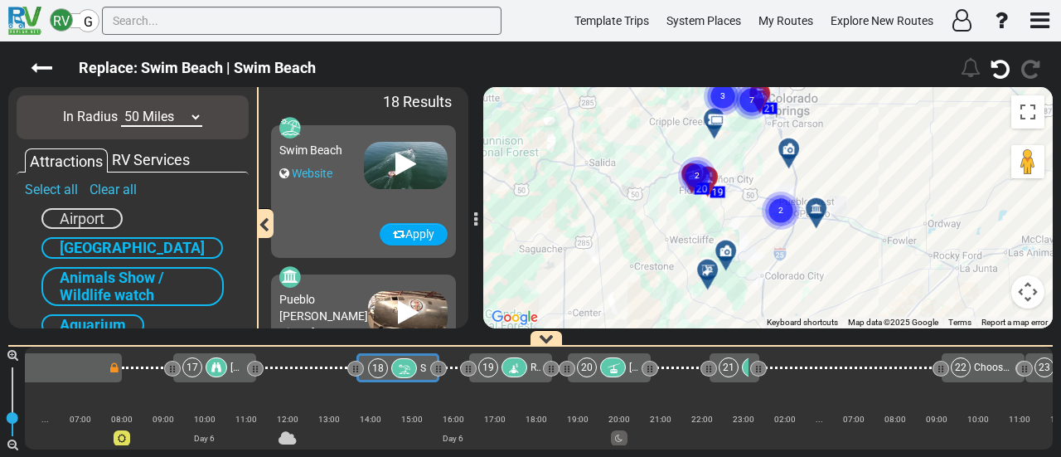
drag, startPoint x: 797, startPoint y: 232, endPoint x: 871, endPoint y: 250, distance: 75.8
click at [871, 250] on div "To activate drag with keyboard, press Alt + Enter. Once in keyboard drag state,…" at bounding box center [767, 207] width 569 height 241
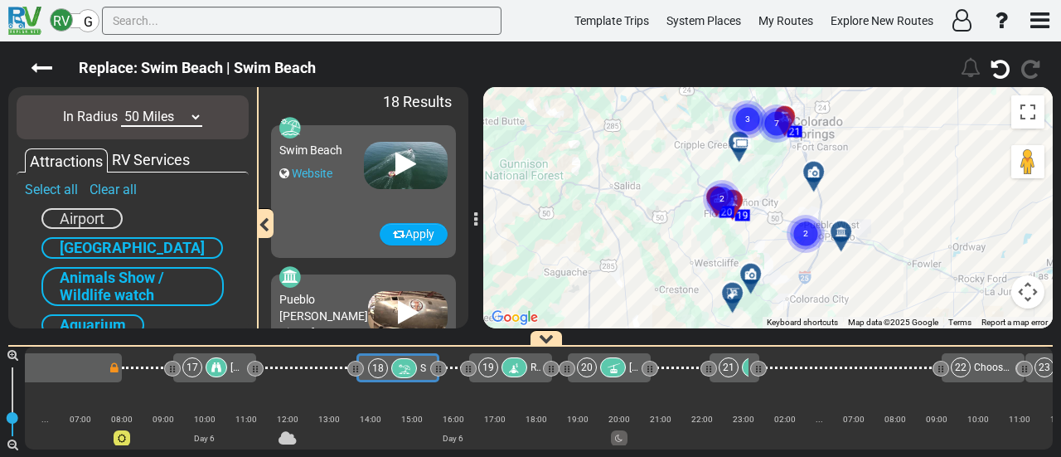
drag, startPoint x: 706, startPoint y: 217, endPoint x: 733, endPoint y: 248, distance: 40.6
click at [733, 248] on div "To activate drag with keyboard, press Alt + Enter. Once in keyboard drag state,…" at bounding box center [767, 207] width 569 height 241
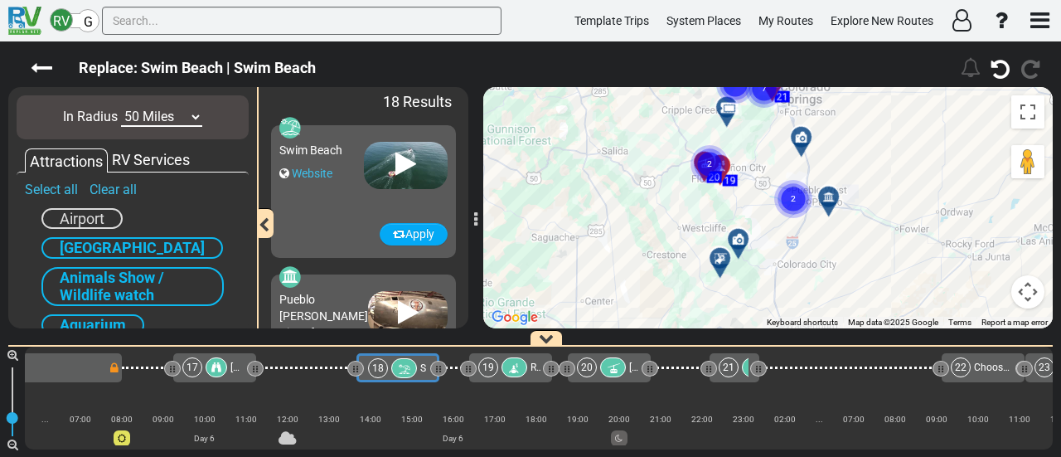
drag, startPoint x: 802, startPoint y: 162, endPoint x: 791, endPoint y: 130, distance: 34.3
click at [792, 128] on div "To activate drag with keyboard, press Alt + Enter. Once in keyboard drag state,…" at bounding box center [767, 207] width 569 height 241
click at [701, 128] on div "To activate drag with keyboard, press Alt + Enter. Once in keyboard drag state,…" at bounding box center [767, 207] width 569 height 241
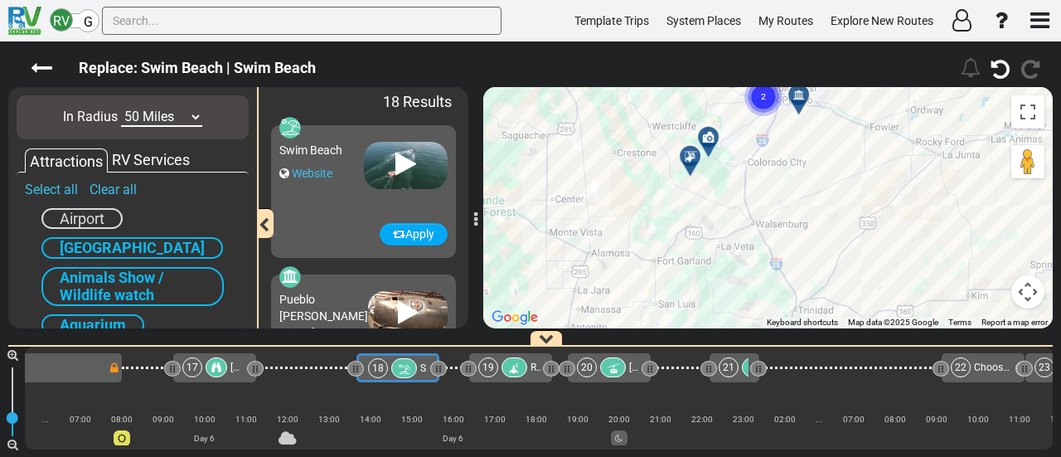
click at [167, 117] on select "10 Miles 50 Miles 100 Miles 250 Miles 500 Miles 1000 Miles" at bounding box center [161, 117] width 81 height 19
select select "number:100"
click at [121, 108] on select "10 Miles 50 Miles 100 Miles 250 Miles 500 Miles 1000 Miles" at bounding box center [161, 117] width 81 height 19
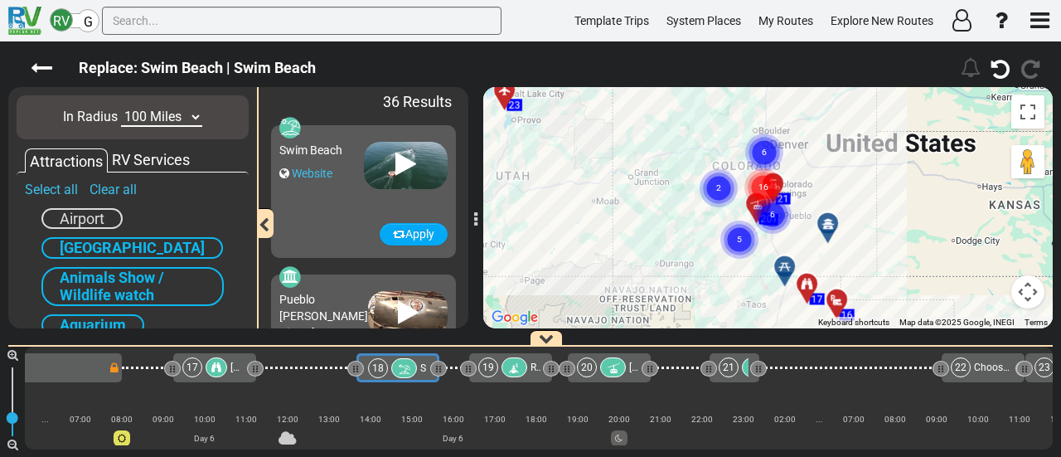
click at [823, 165] on div "To activate drag with keyboard, press Alt + Enter. Once in keyboard drag state,…" at bounding box center [767, 207] width 569 height 241
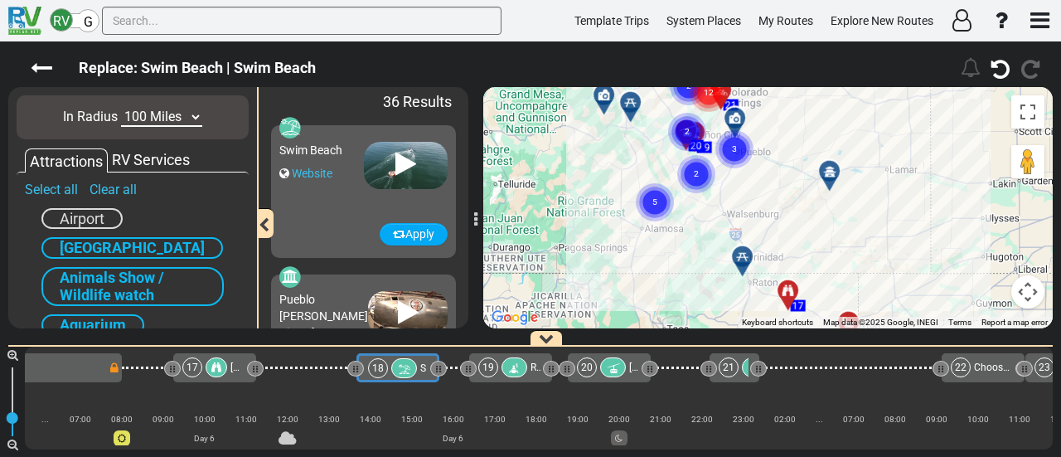
drag, startPoint x: 810, startPoint y: 200, endPoint x: 824, endPoint y: 132, distance: 69.4
click at [824, 132] on div "To activate drag with keyboard, press Alt + Enter. Once in keyboard drag state,…" at bounding box center [767, 207] width 569 height 241
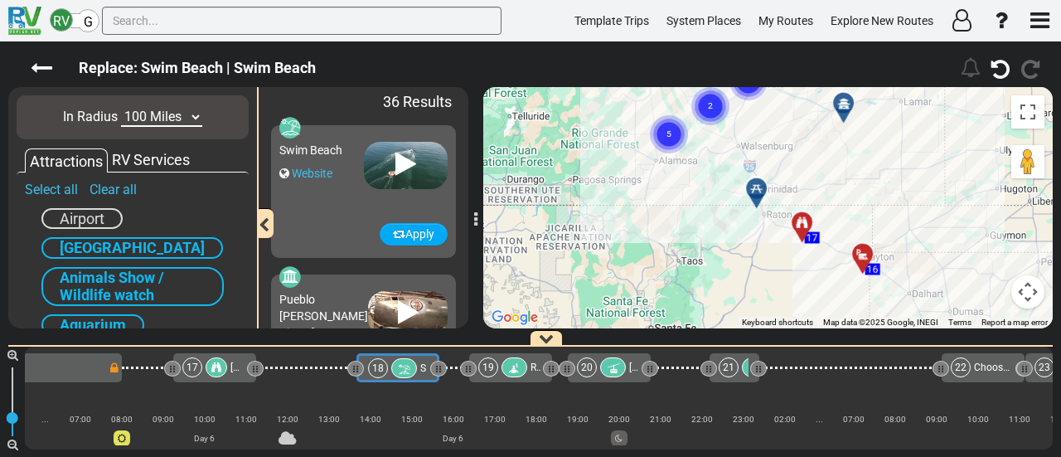
click at [749, 188] on div at bounding box center [755, 188] width 21 height 13
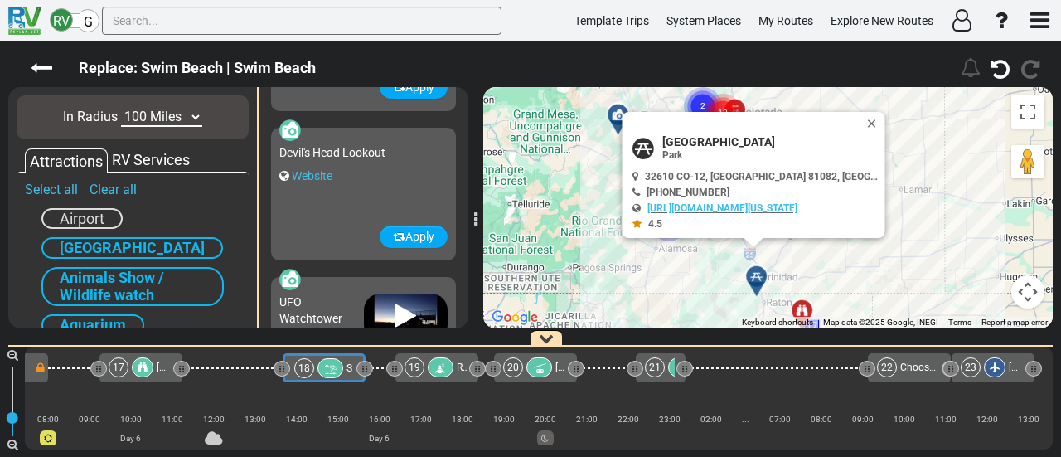
scroll to position [4175, 0]
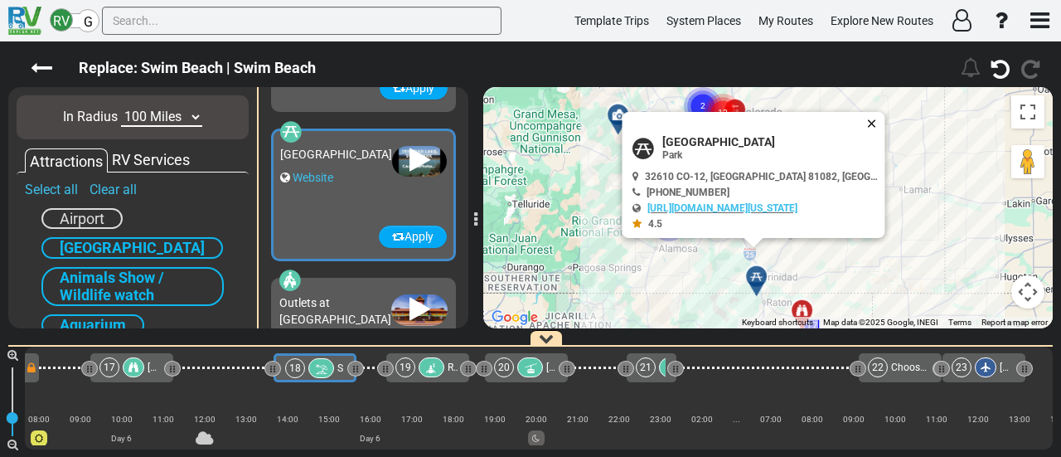
click at [875, 114] on button "Close" at bounding box center [875, 123] width 20 height 23
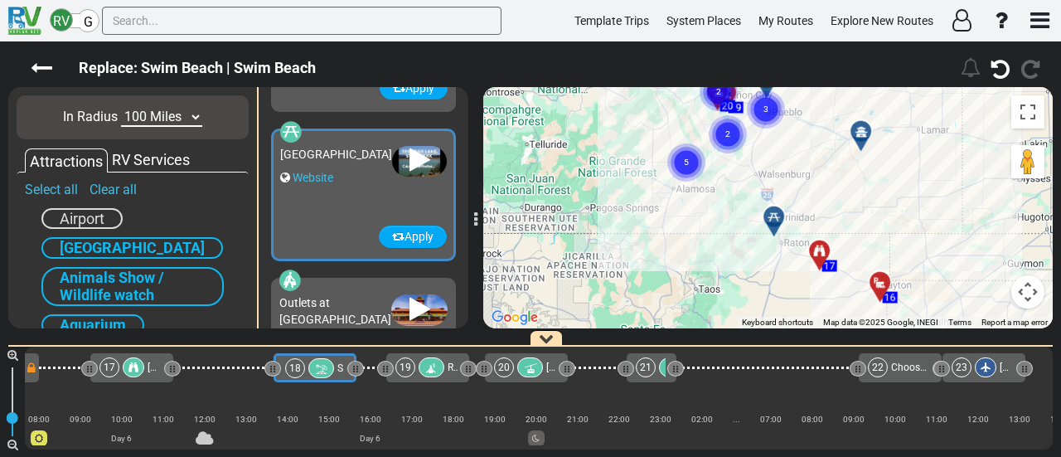
click at [836, 147] on div "To activate drag with keyboard, press Alt + Enter. Once in keyboard drag state,…" at bounding box center [767, 207] width 569 height 241
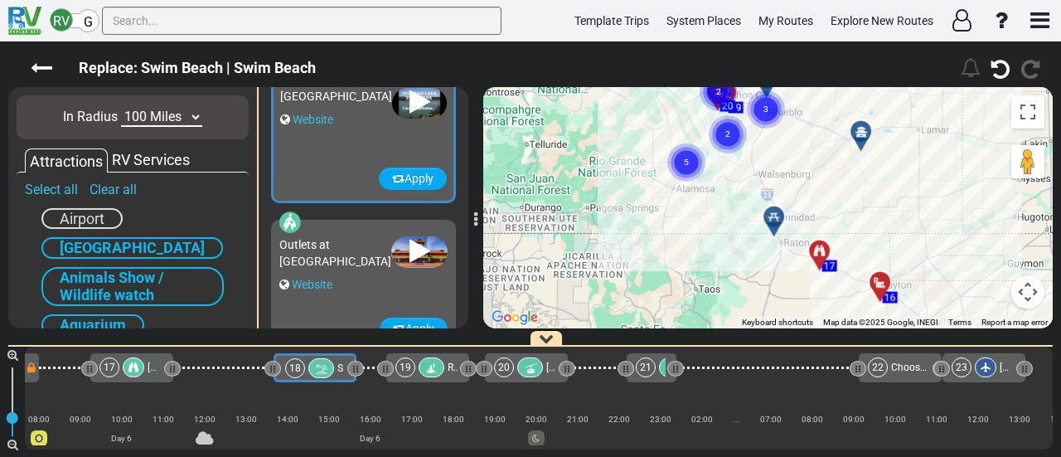
scroll to position [4250, 0]
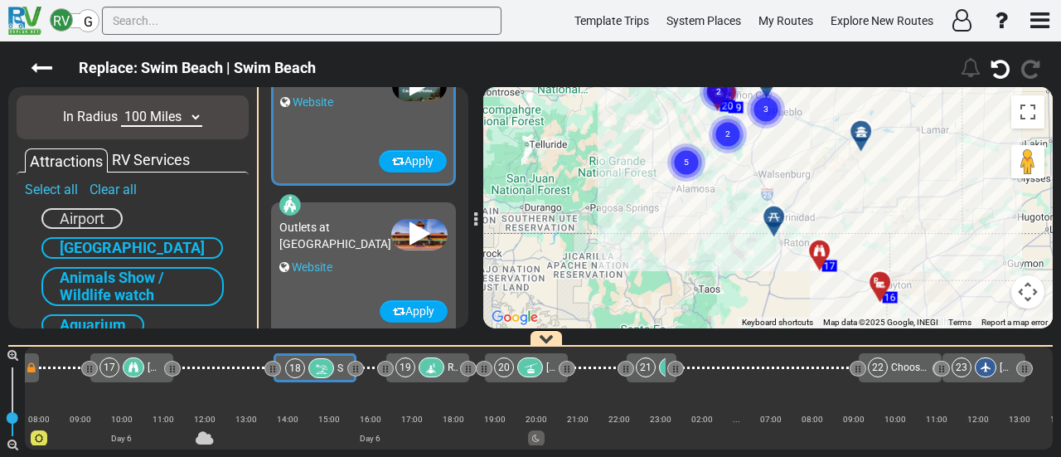
drag, startPoint x: 332, startPoint y: 148, endPoint x: 278, endPoint y: 235, distance: 103.1
click at [207, 99] on div "In Radius 10 Miles 50 Miles 100 Miles 250 Miles 500 Miles 1000 Miles Attraction…" at bounding box center [238, 99] width 435 height 0
click at [419, 162] on button "Apply" at bounding box center [413, 161] width 68 height 22
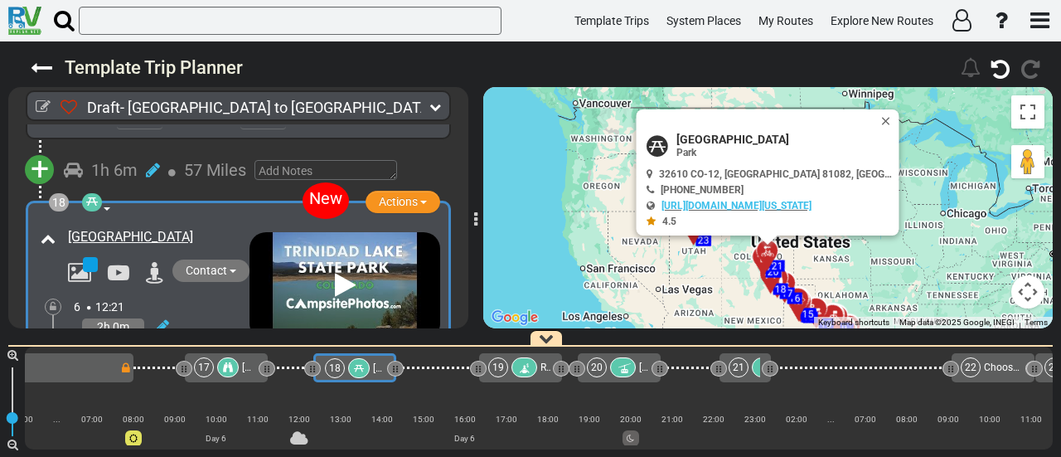
scroll to position [0, 3779]
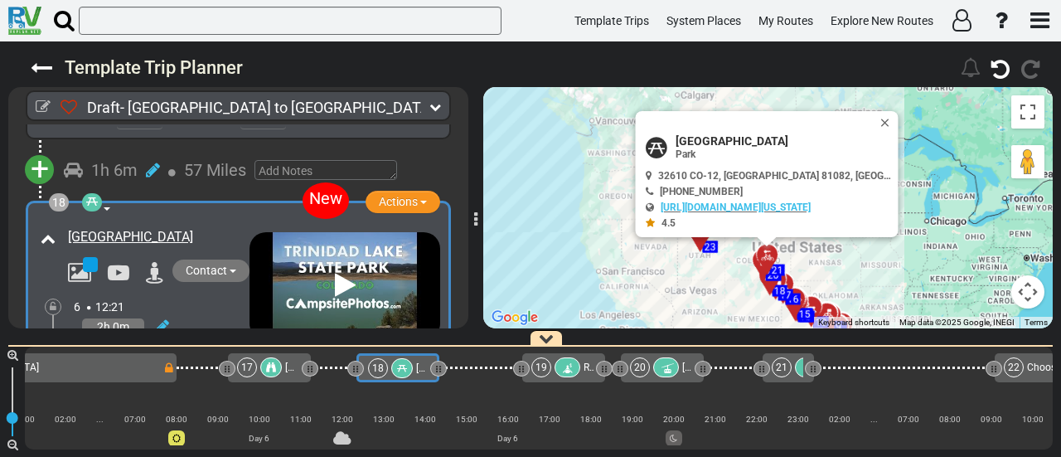
click at [400, 365] on icon at bounding box center [402, 368] width 10 height 10
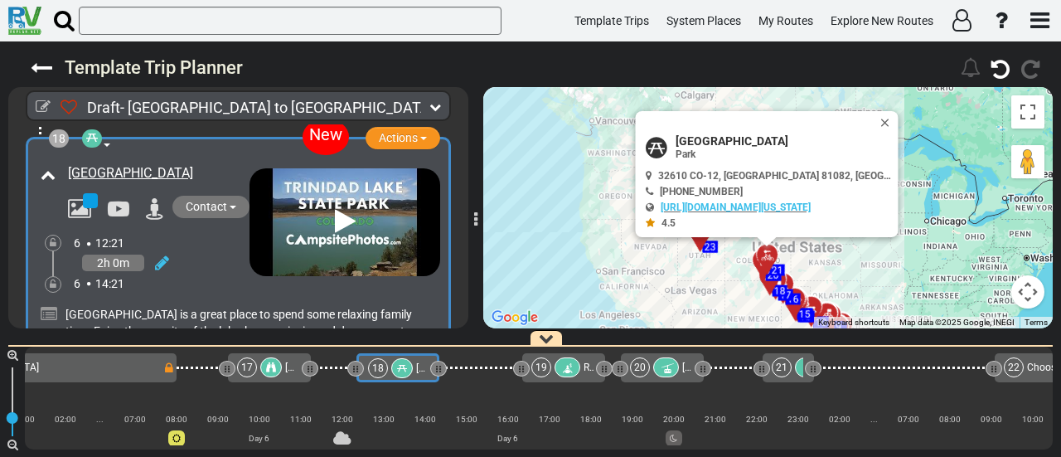
scroll to position [5550, 0]
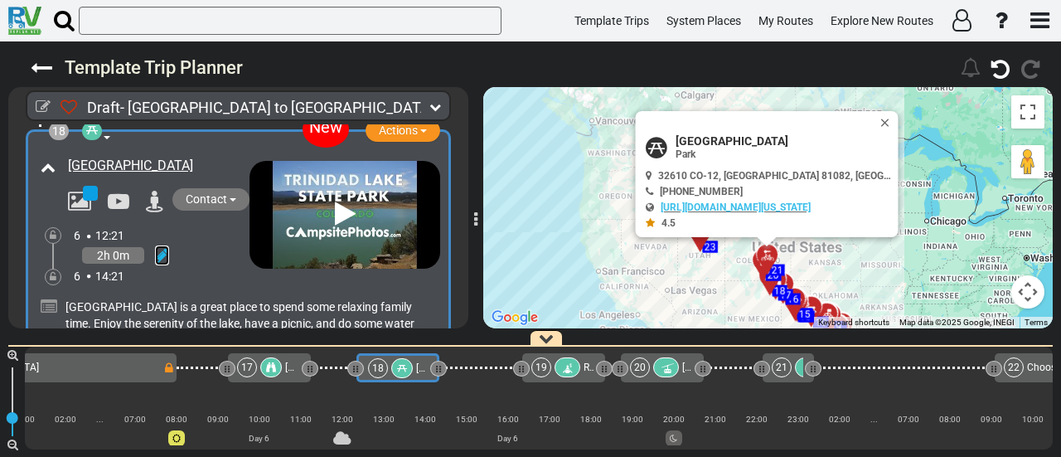
click at [166, 247] on icon at bounding box center [162, 255] width 14 height 17
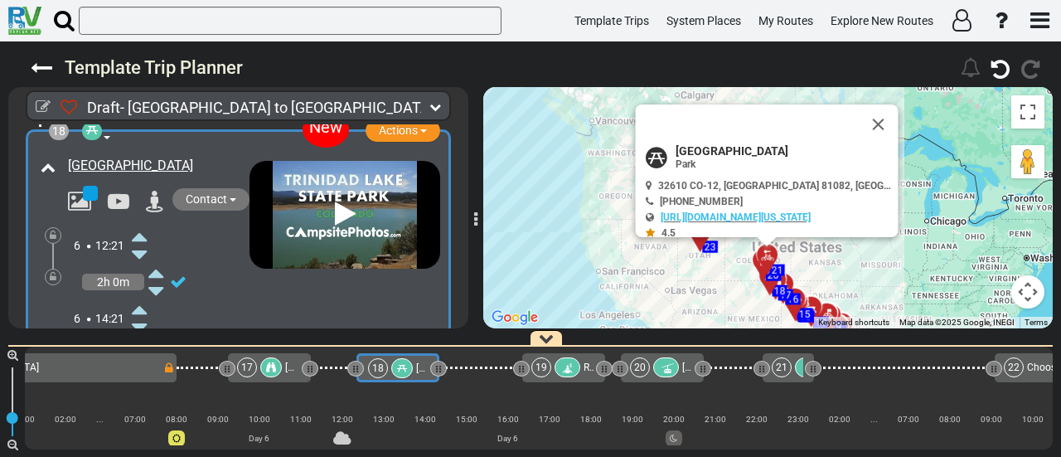
click at [143, 223] on icon at bounding box center [139, 236] width 15 height 27
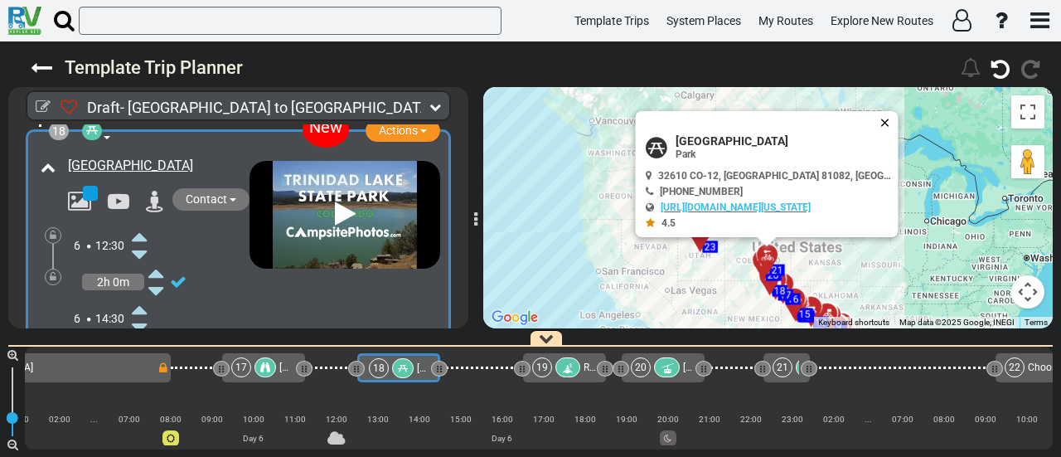
click at [890, 122] on button "Close" at bounding box center [888, 122] width 20 height 23
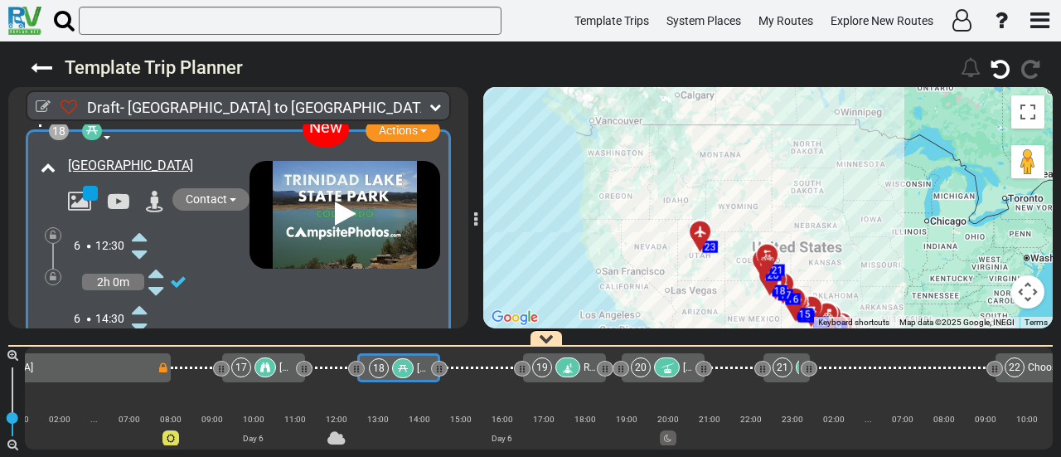
click at [398, 370] on icon at bounding box center [403, 368] width 10 height 10
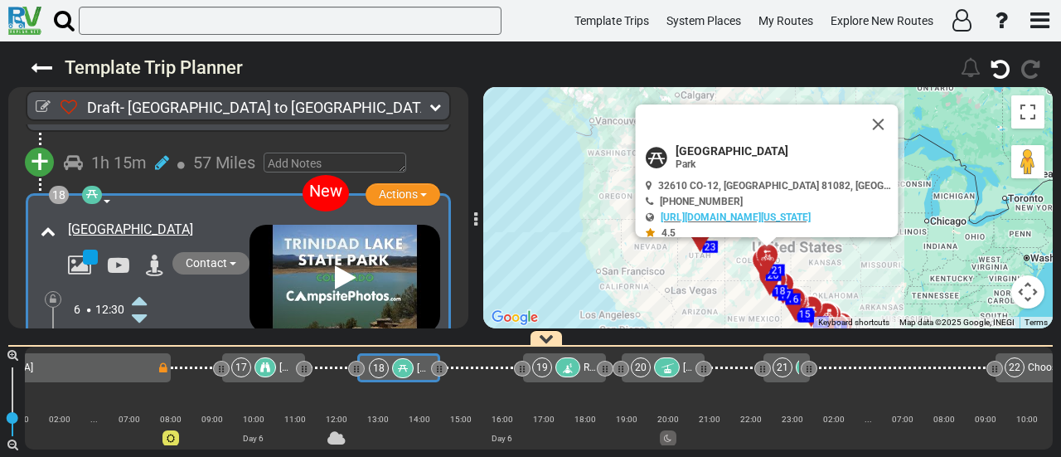
scroll to position [5479, 0]
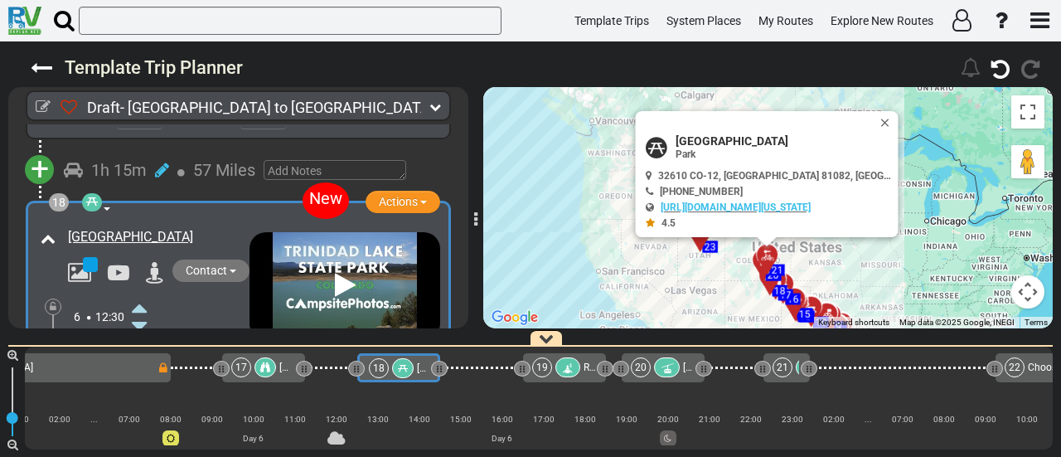
click at [732, 138] on span "[GEOGRAPHIC_DATA]" at bounding box center [783, 140] width 216 height 13
copy div "[GEOGRAPHIC_DATA]"
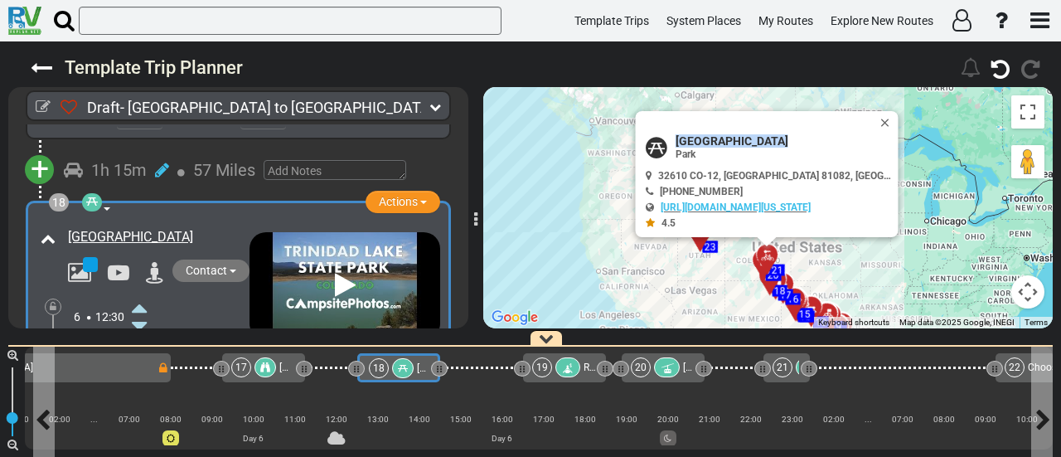
drag, startPoint x: 401, startPoint y: 367, endPoint x: 330, endPoint y: 366, distance: 71.3
click at [401, 366] on icon at bounding box center [403, 368] width 10 height 10
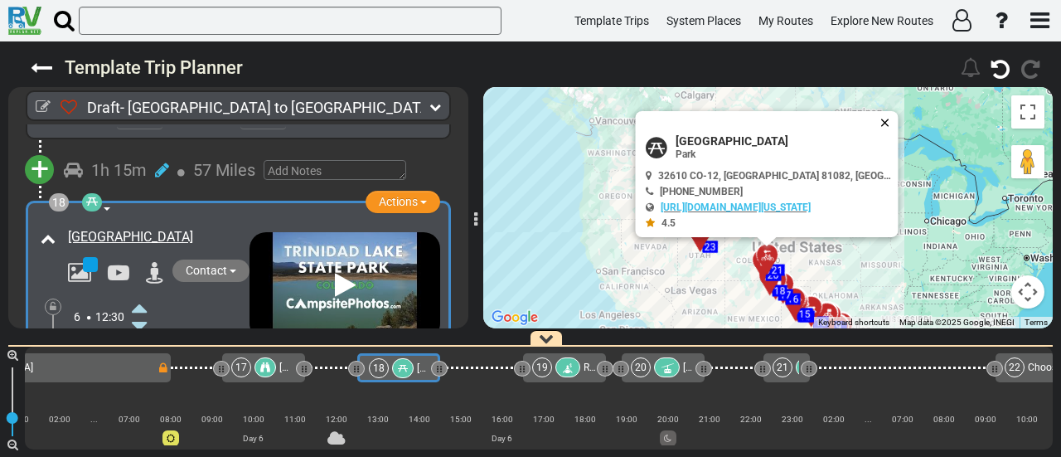
click at [882, 115] on button "Close" at bounding box center [888, 122] width 20 height 23
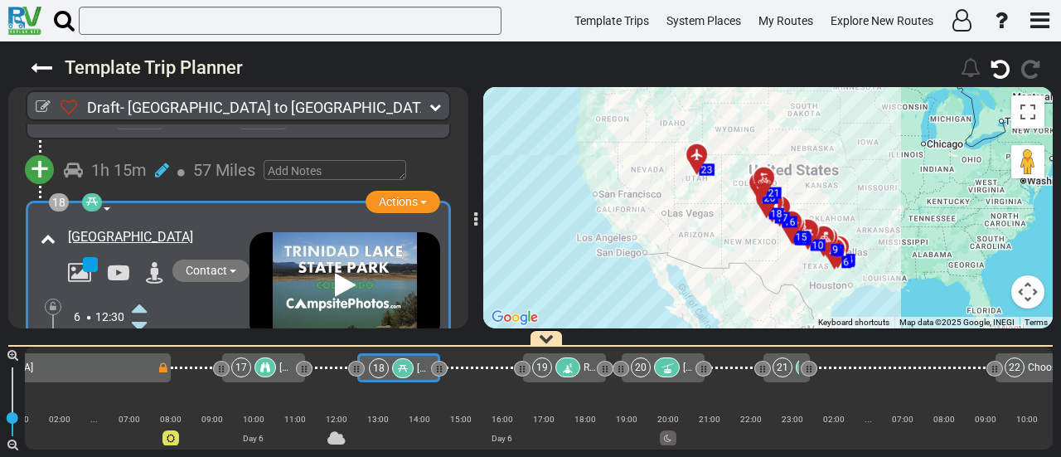
click at [867, 125] on div "To activate drag with keyboard, press Alt + Enter. Once in keyboard drag state,…" at bounding box center [767, 207] width 569 height 241
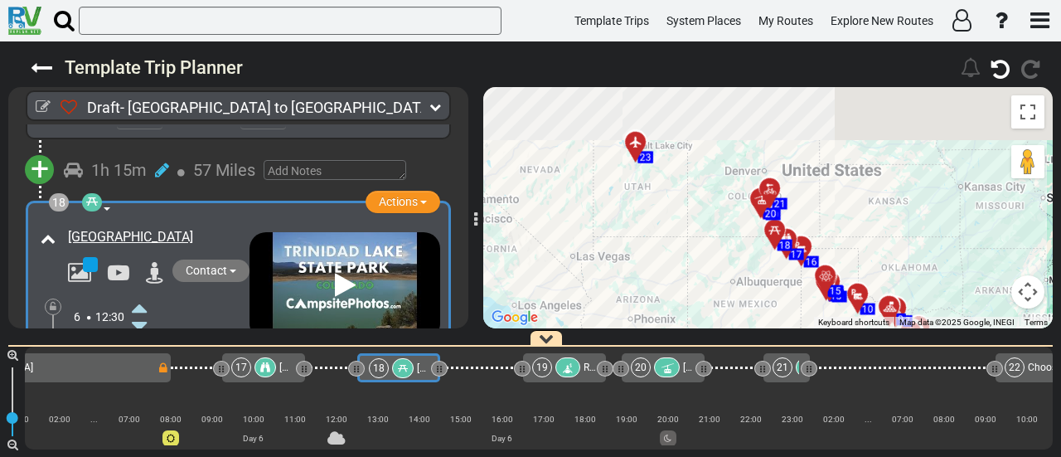
drag, startPoint x: 758, startPoint y: 157, endPoint x: 824, endPoint y: 215, distance: 88.1
click at [824, 215] on div "To activate drag with keyboard, press Alt + Enter. Once in keyboard drag state,…" at bounding box center [767, 207] width 569 height 241
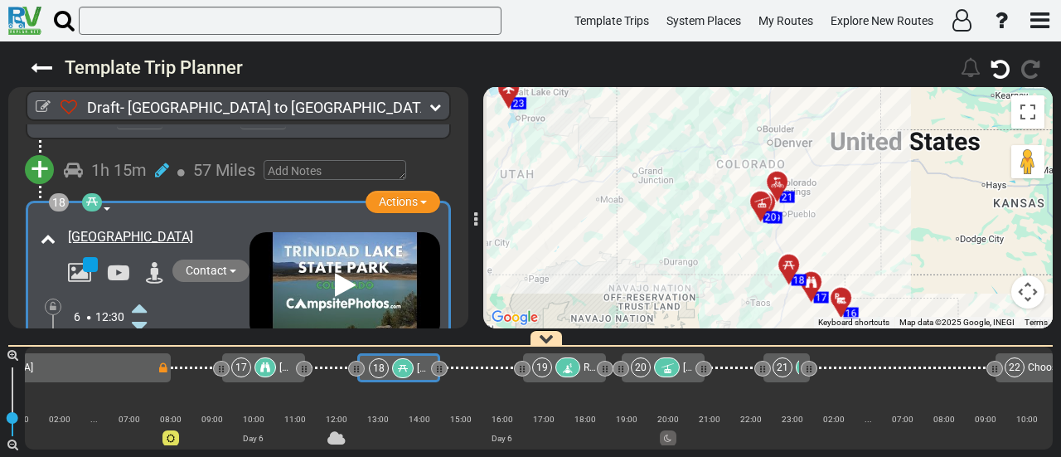
drag, startPoint x: 767, startPoint y: 202, endPoint x: 833, endPoint y: 220, distance: 68.6
click at [833, 220] on div "To activate drag with keyboard, press Alt + Enter. Once in keyboard drag state,…" at bounding box center [767, 207] width 569 height 241
click at [410, 366] on div at bounding box center [403, 368] width 22 height 20
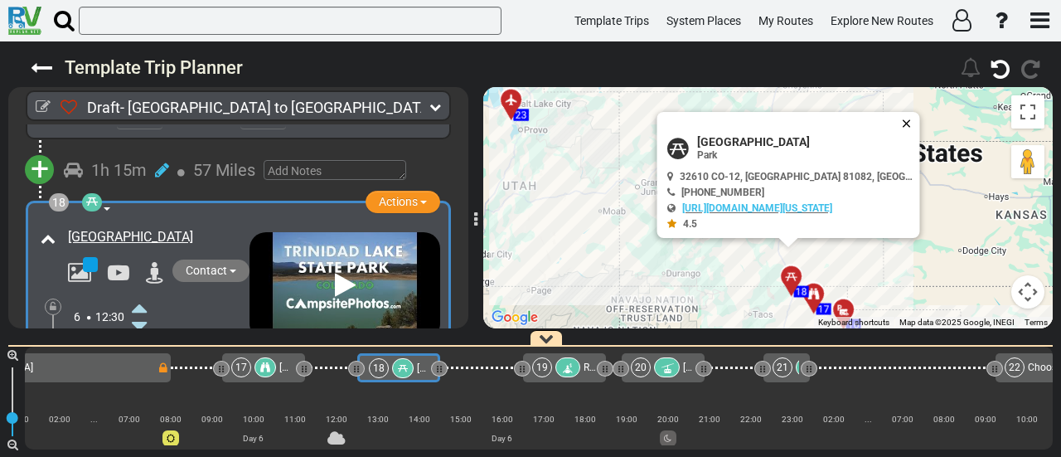
click at [906, 120] on button "Close" at bounding box center [909, 123] width 20 height 23
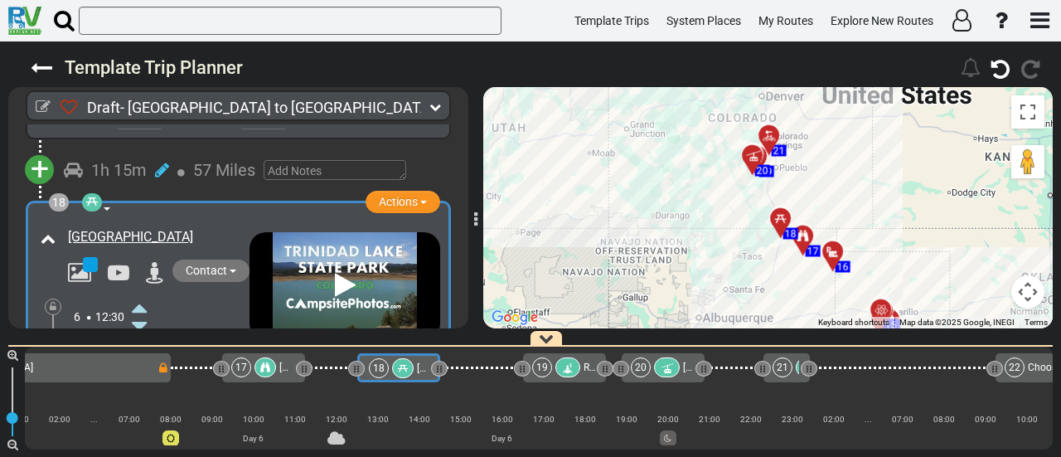
drag, startPoint x: 888, startPoint y: 234, endPoint x: 878, endPoint y: 173, distance: 61.3
click at [878, 173] on div "To activate drag with keyboard, press Alt + Enter. Once in keyboard drag state,…" at bounding box center [767, 207] width 569 height 241
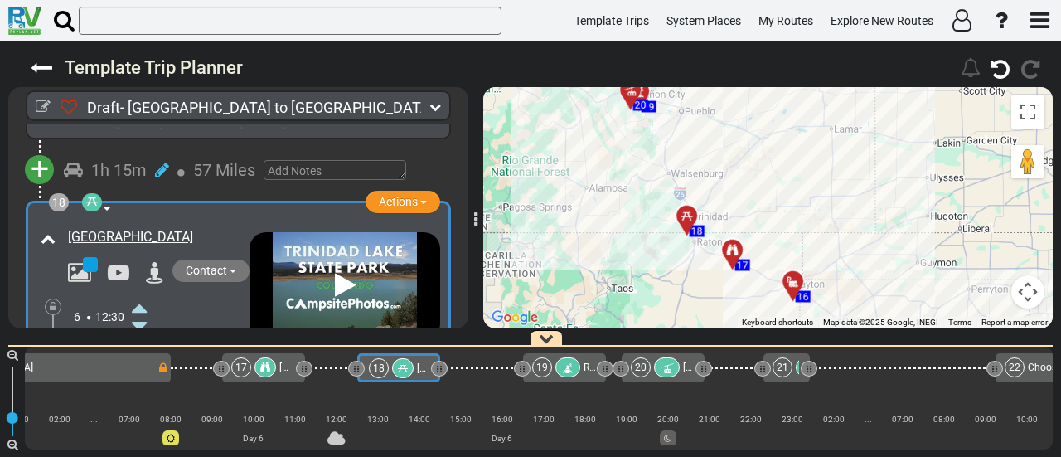
drag, startPoint x: 854, startPoint y: 259, endPoint x: 891, endPoint y: 139, distance: 125.9
click at [891, 139] on div "To activate drag with keyboard, press Alt + Enter. Once in keyboard drag state,…" at bounding box center [767, 207] width 569 height 241
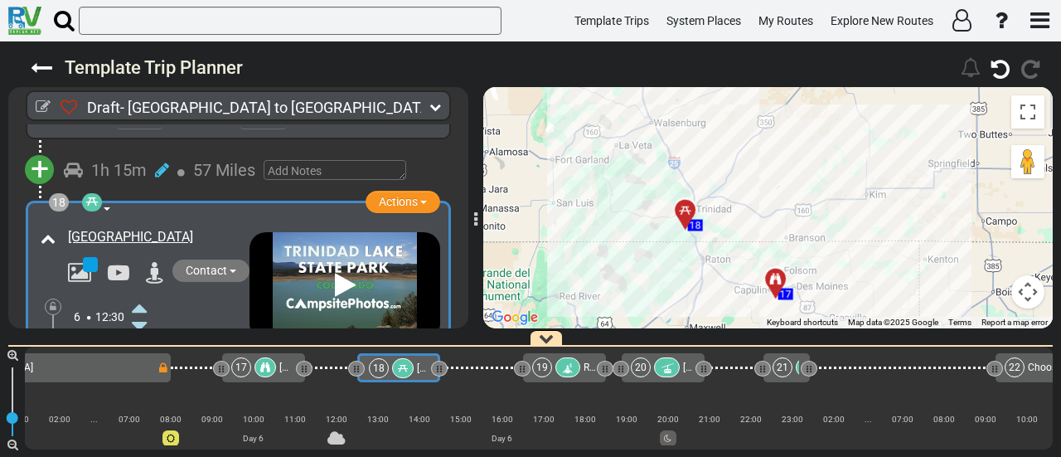
drag, startPoint x: 751, startPoint y: 196, endPoint x: 864, endPoint y: 252, distance: 125.7
click at [863, 251] on div "To activate drag with keyboard, press Alt + Enter. Once in keyboard drag state,…" at bounding box center [767, 207] width 569 height 241
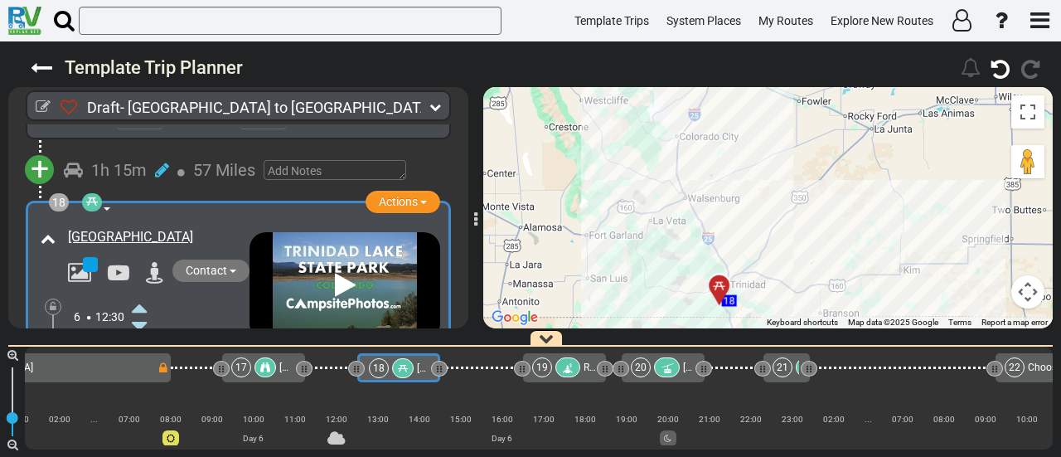
drag, startPoint x: 812, startPoint y: 165, endPoint x: 844, endPoint y: 240, distance: 81.0
click at [844, 240] on div "To activate drag with keyboard, press Alt + Enter. Once in keyboard drag state,…" at bounding box center [767, 207] width 569 height 241
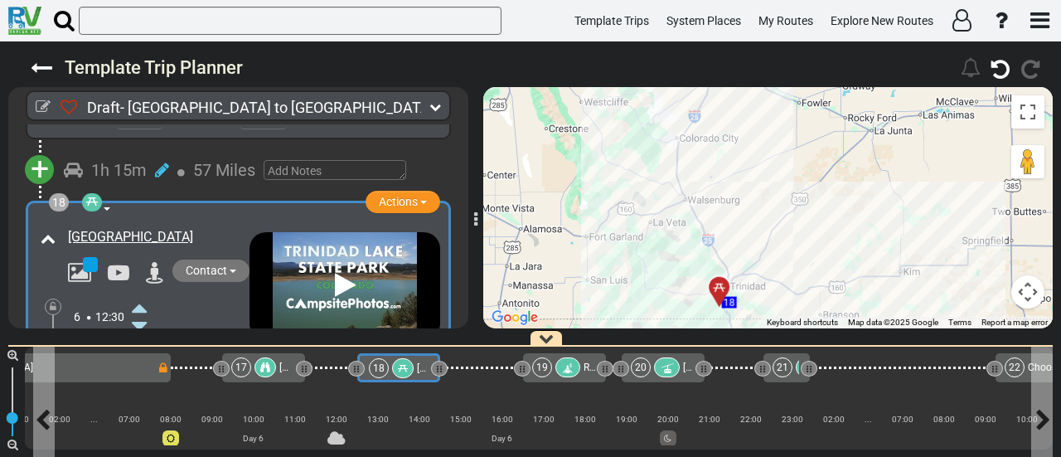
click at [389, 364] on div "18" at bounding box center [393, 368] width 48 height 20
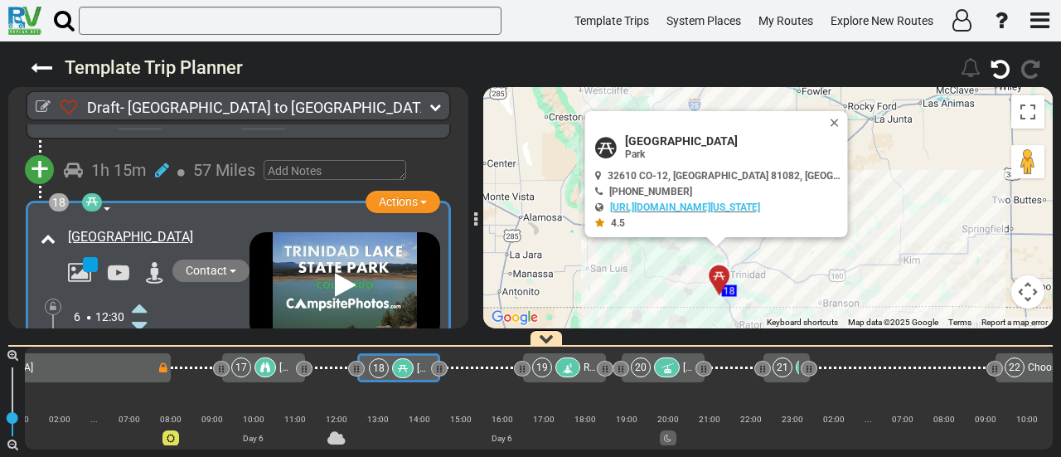
click at [86, 262] on icon at bounding box center [79, 273] width 23 height 22
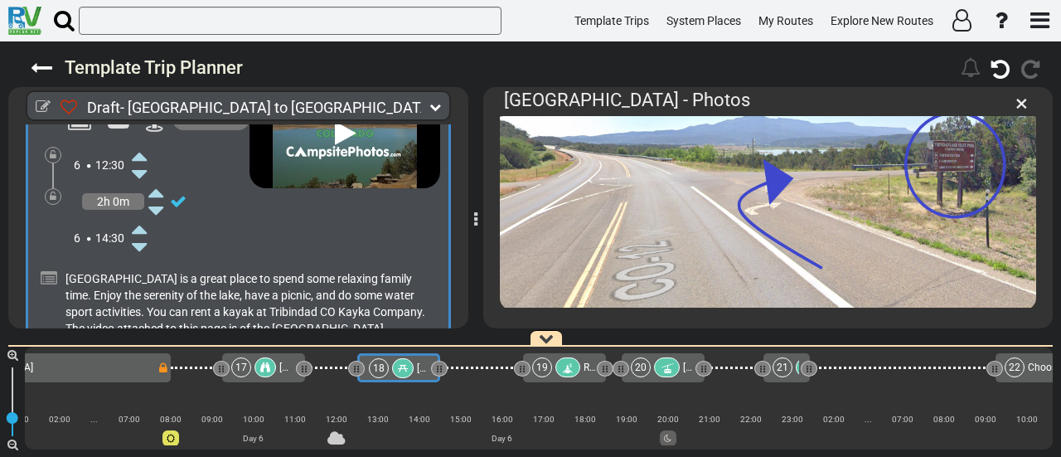
scroll to position [5644, 0]
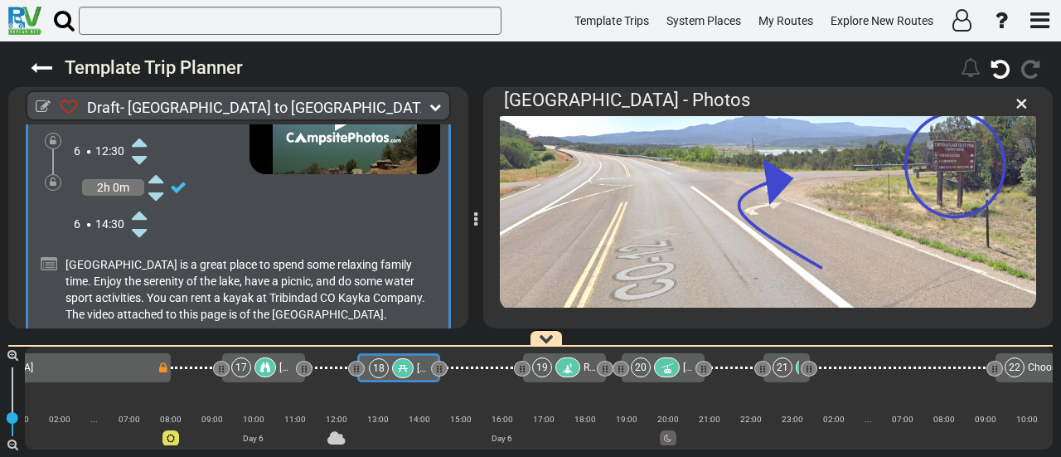
click at [398, 367] on icon at bounding box center [403, 368] width 10 height 10
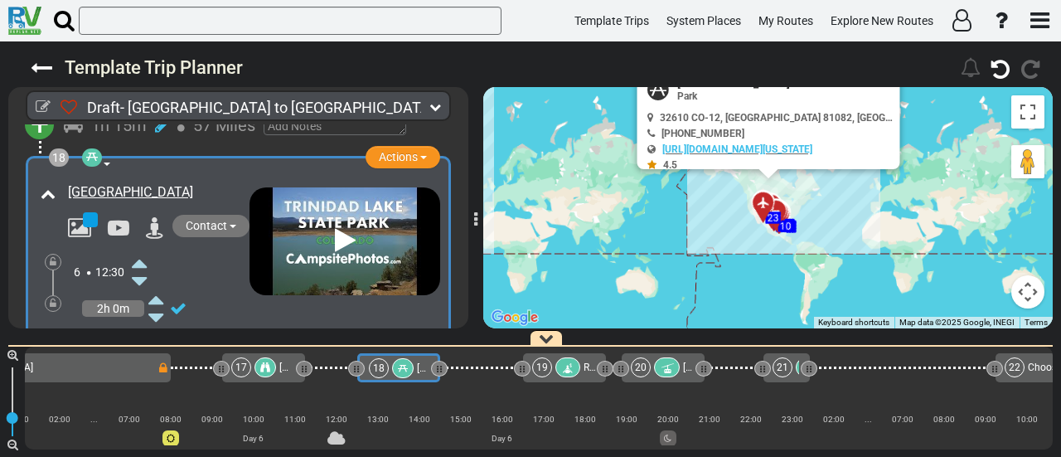
scroll to position [5479, 0]
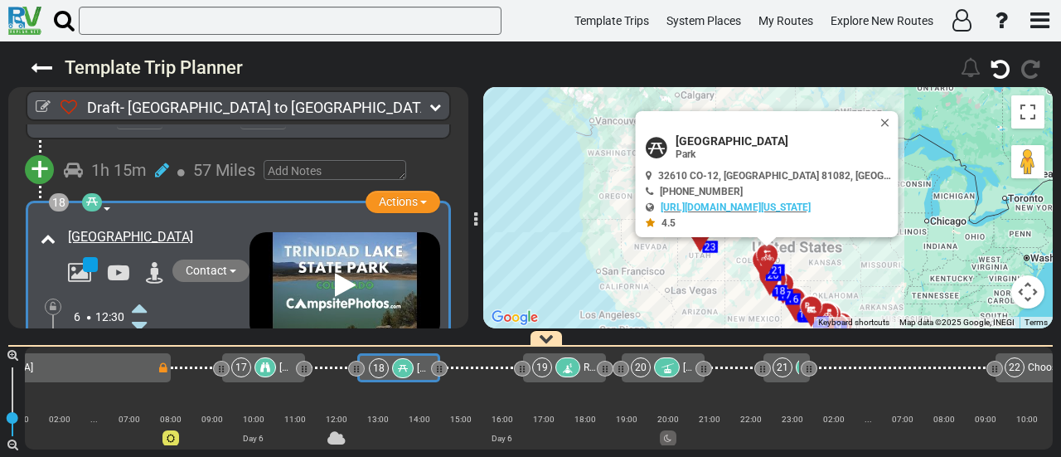
click at [582, 366] on div "19 Raft Masters" at bounding box center [563, 367] width 63 height 20
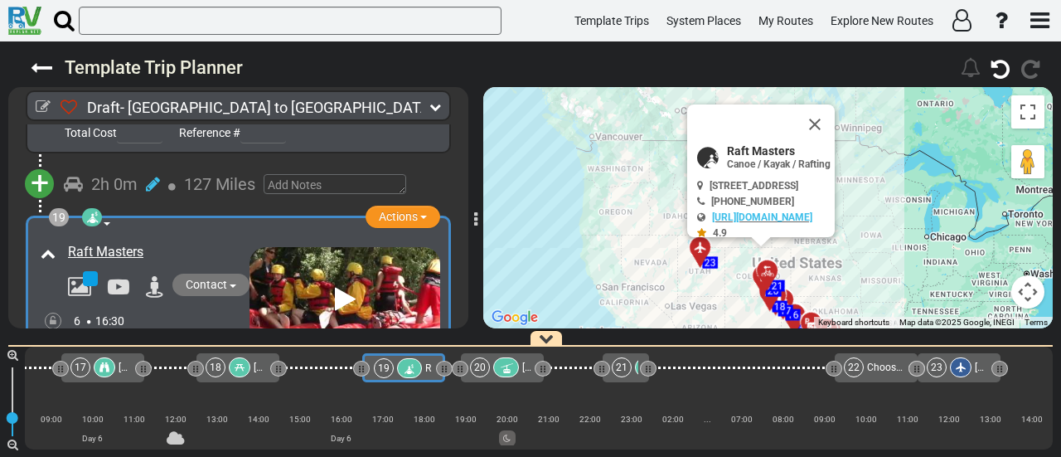
scroll to position [0, 3951]
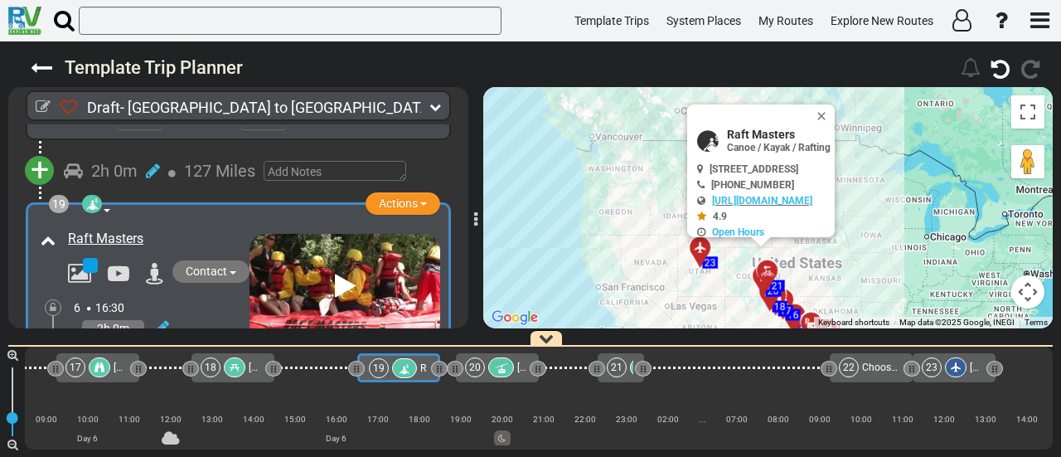
click at [232, 366] on icon at bounding box center [235, 367] width 10 height 10
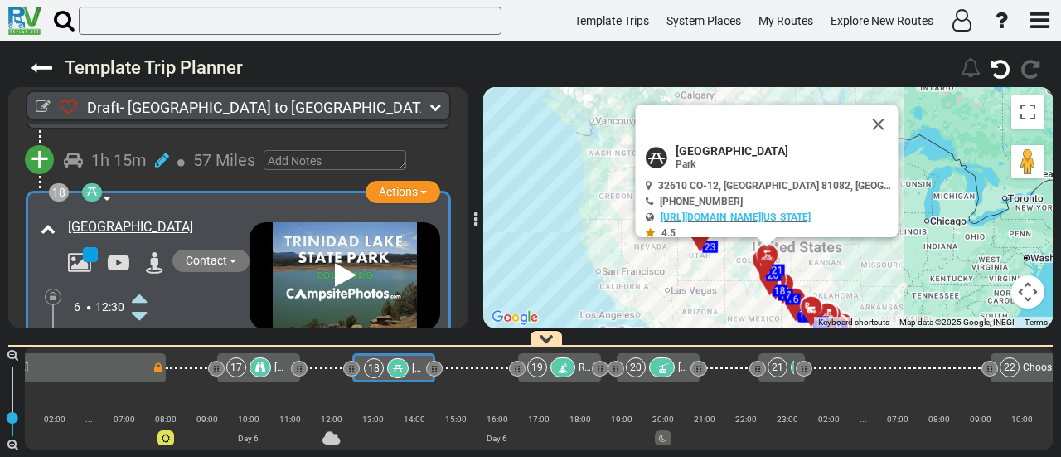
scroll to position [0, 3785]
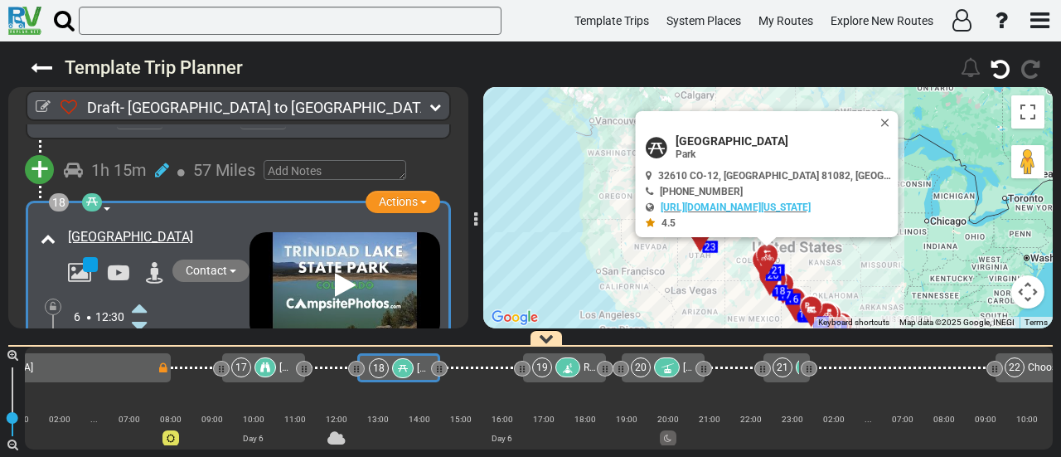
click at [580, 372] on div "19" at bounding box center [558, 367] width 52 height 20
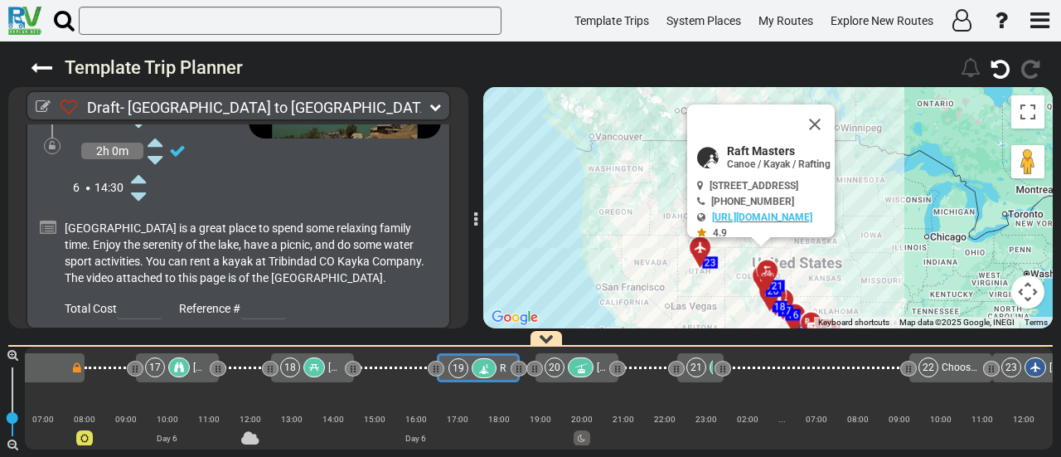
scroll to position [0, 3951]
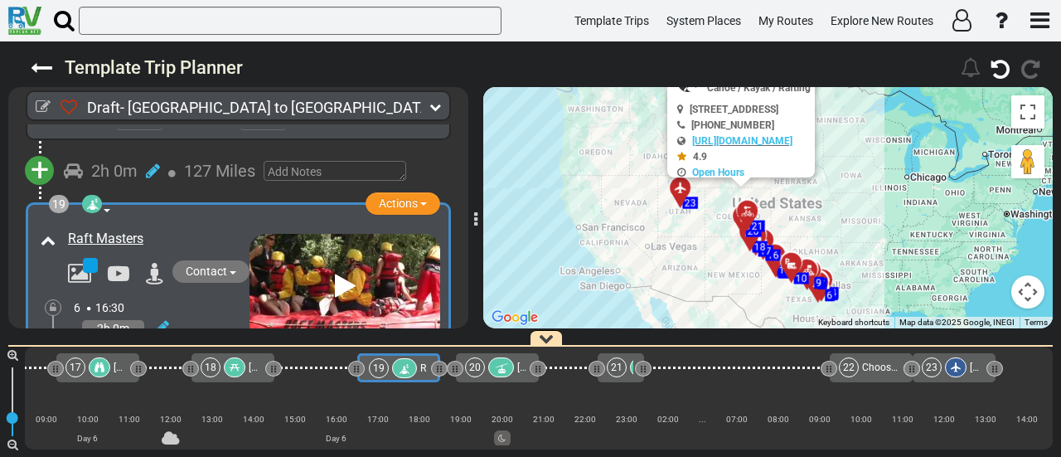
drag, startPoint x: 635, startPoint y: 286, endPoint x: 613, endPoint y: 218, distance: 71.3
click at [614, 219] on div "To activate drag with keyboard, press Alt + Enter. Once in keyboard drag state,…" at bounding box center [767, 207] width 569 height 241
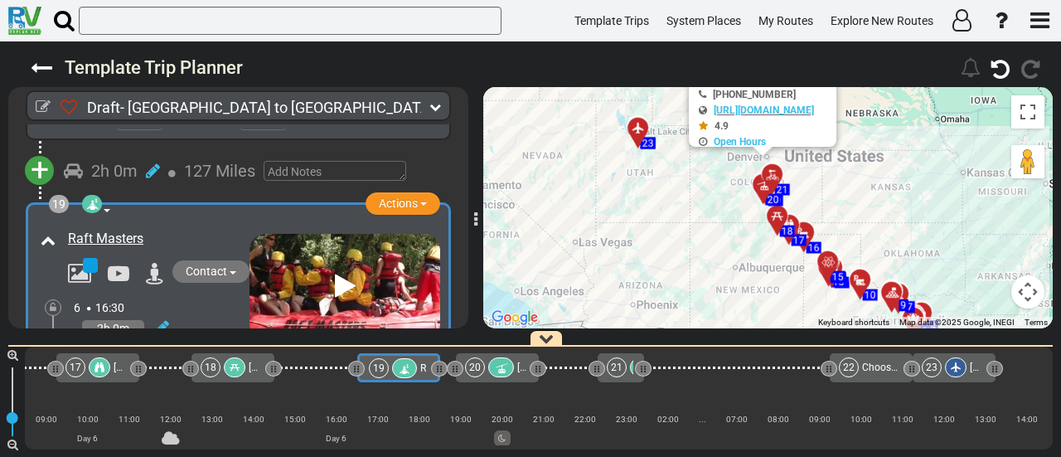
drag, startPoint x: 719, startPoint y: 250, endPoint x: 618, endPoint y: 236, distance: 101.3
click at [618, 236] on div "To activate drag with keyboard, press Alt + Enter. Once in keyboard drag state,…" at bounding box center [767, 207] width 569 height 241
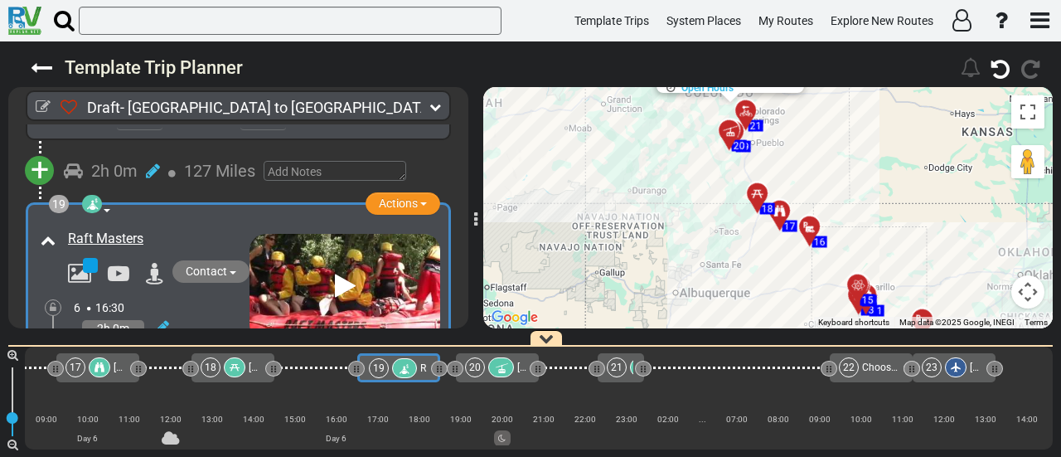
drag, startPoint x: 701, startPoint y: 244, endPoint x: 575, endPoint y: 246, distance: 126.0
click at [575, 246] on div "To activate drag with keyboard, press Alt + Enter. Once in keyboard drag state,…" at bounding box center [767, 207] width 569 height 241
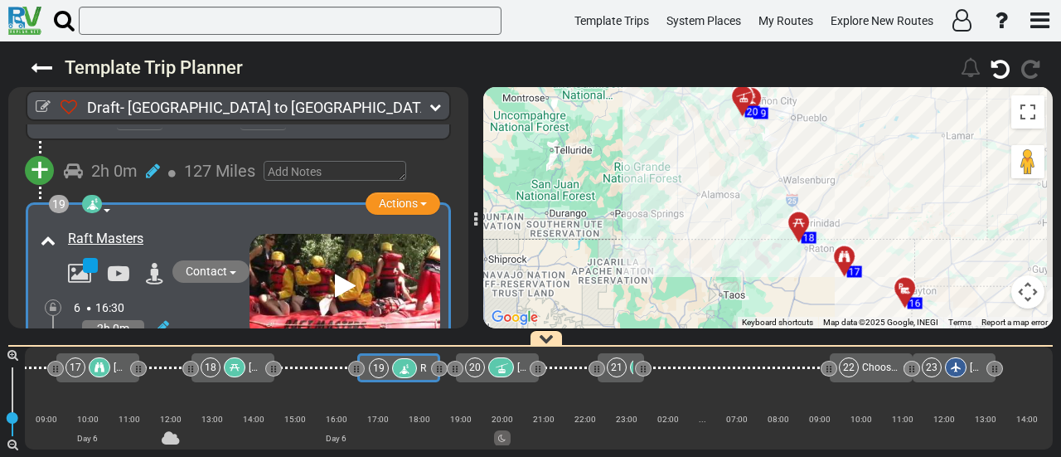
drag, startPoint x: 590, startPoint y: 300, endPoint x: 555, endPoint y: 332, distance: 47.5
click at [555, 332] on div "Template Trip Planner 217" at bounding box center [530, 248] width 1061 height 415
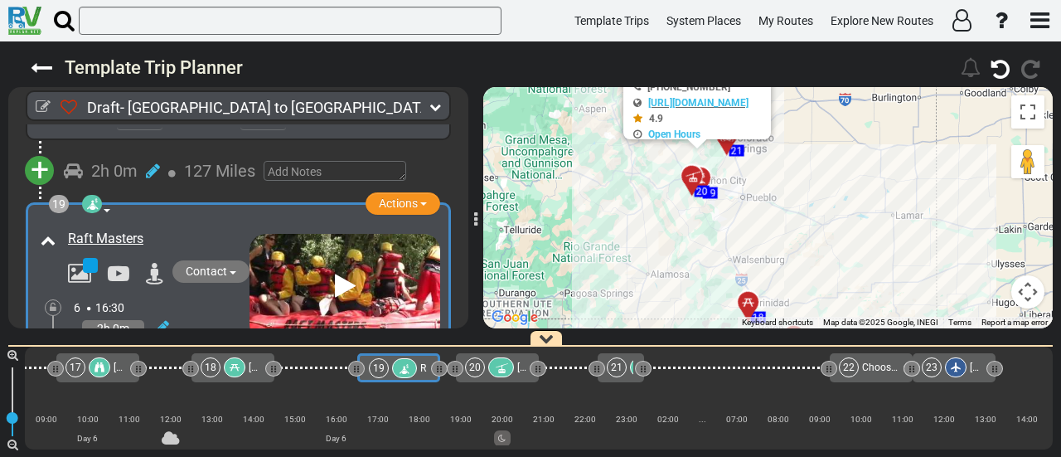
click at [637, 288] on div "To activate drag with keyboard, press Alt + Enter. Once in keyboard drag state,…" at bounding box center [767, 207] width 569 height 241
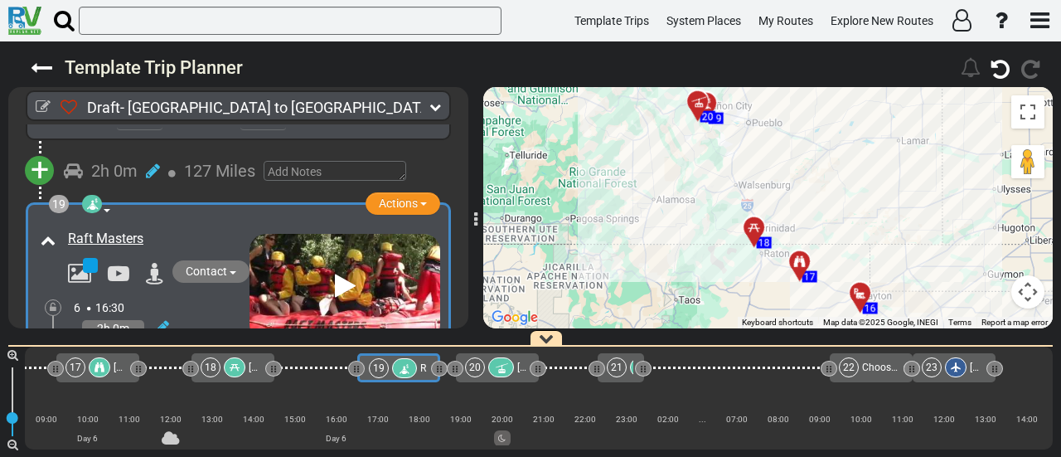
drag, startPoint x: 786, startPoint y: 230, endPoint x: 798, endPoint y: 174, distance: 57.7
click at [798, 174] on div "To activate drag with keyboard, press Alt + Enter. Once in keyboard drag state,…" at bounding box center [767, 207] width 569 height 241
click at [221, 365] on div "18" at bounding box center [225, 367] width 48 height 20
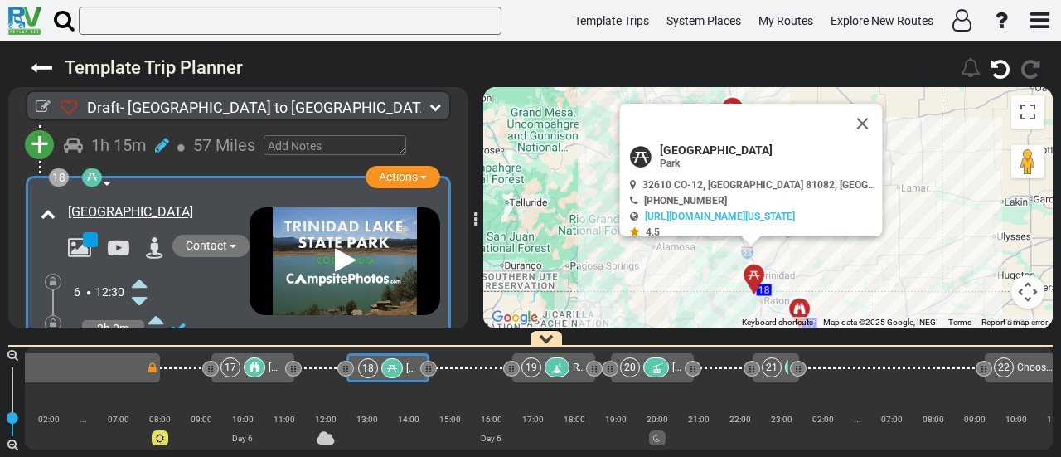
scroll to position [0, 3785]
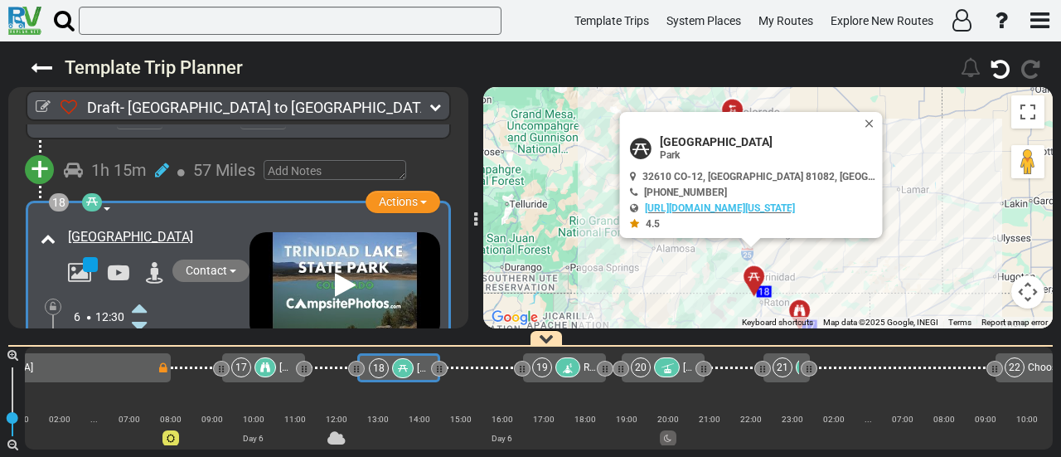
click at [249, 369] on div "17" at bounding box center [241, 367] width 20 height 20
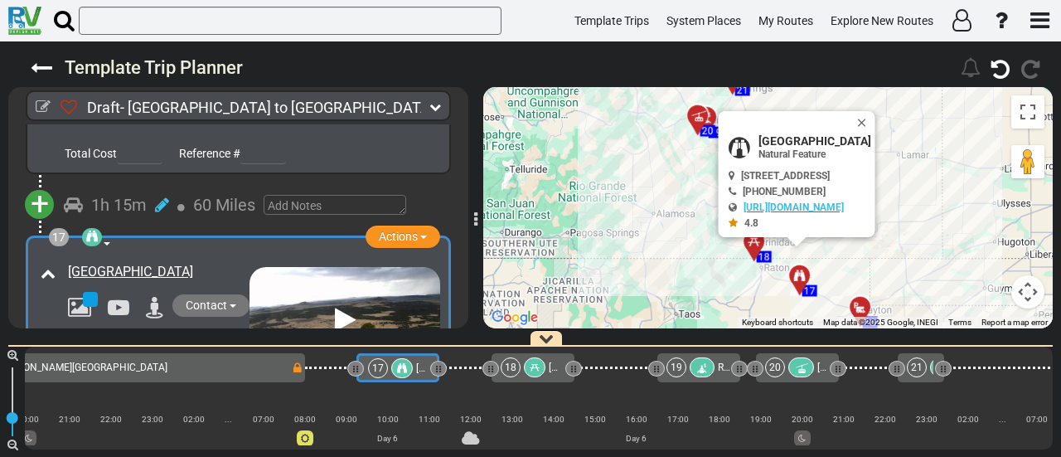
click at [252, 368] on div "16 Clayton RV Park" at bounding box center [117, 367] width 347 height 20
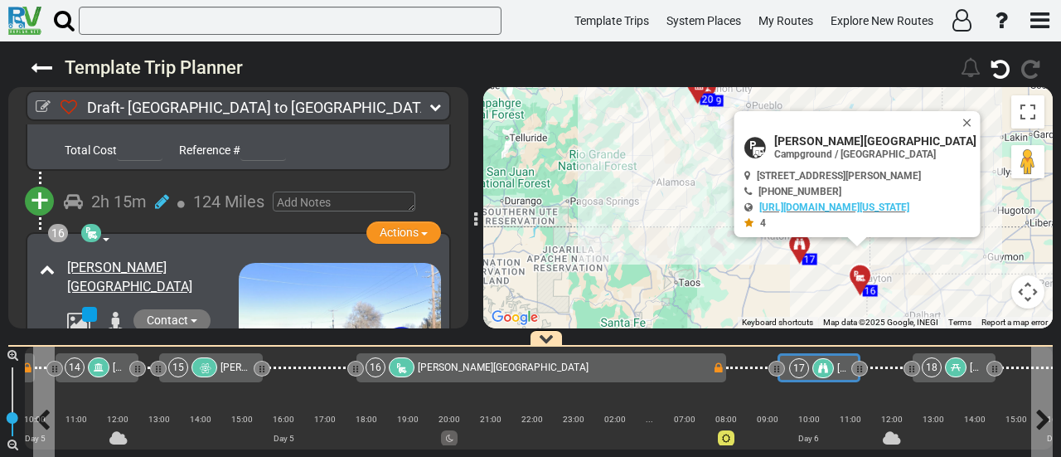
click at [812, 368] on div at bounding box center [823, 368] width 22 height 20
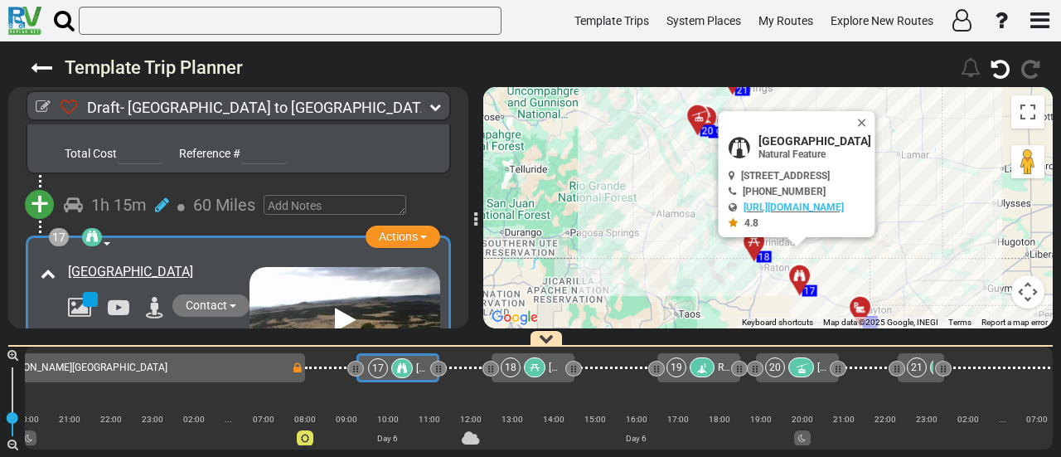
click at [546, 366] on div "18" at bounding box center [525, 367] width 48 height 20
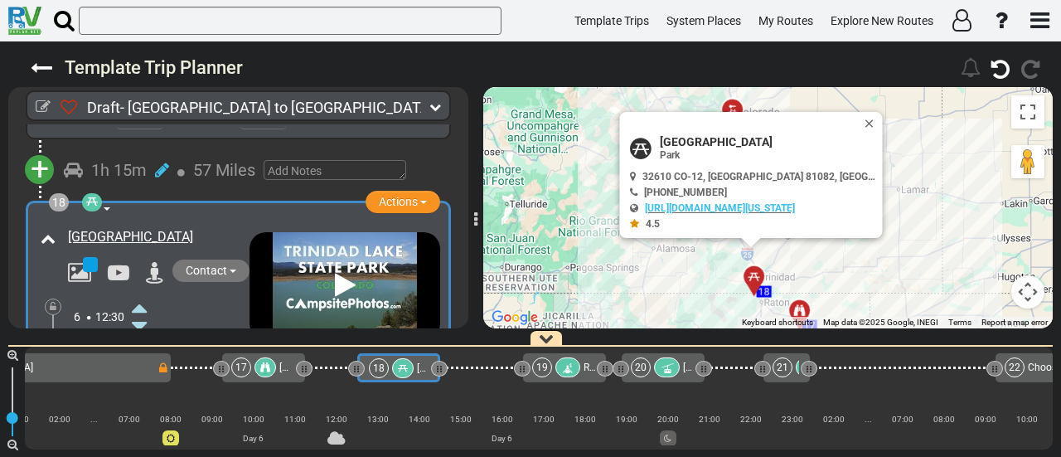
click at [229, 228] on div "[GEOGRAPHIC_DATA]" at bounding box center [156, 237] width 177 height 19
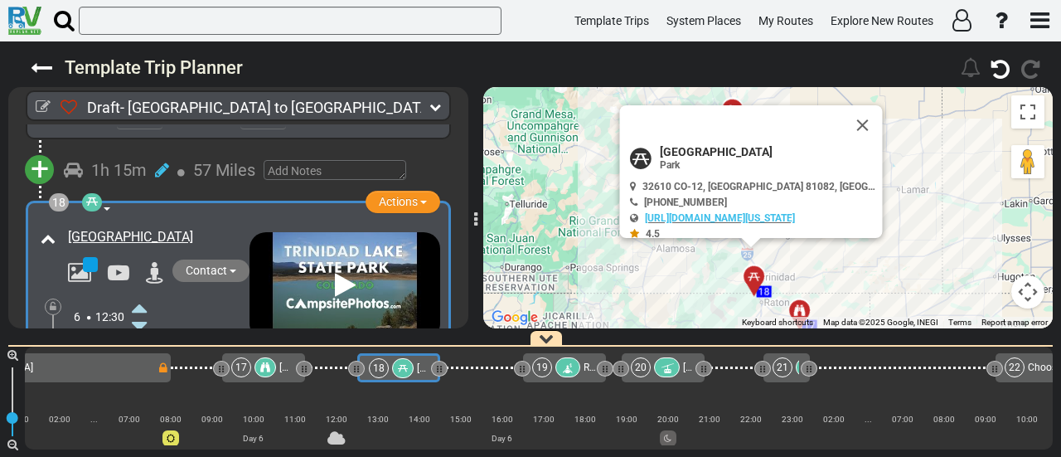
click at [229, 228] on div "[GEOGRAPHIC_DATA]" at bounding box center [156, 237] width 177 height 19
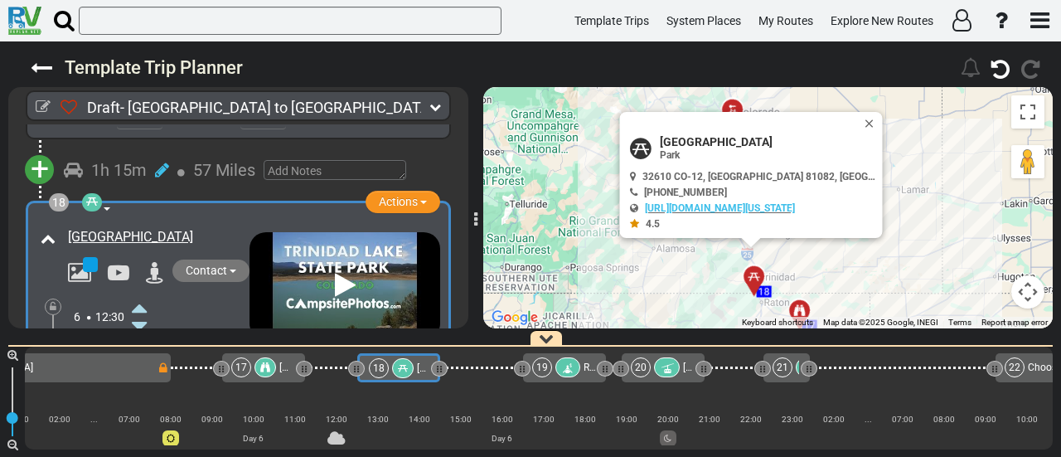
copy div "[GEOGRAPHIC_DATA]"
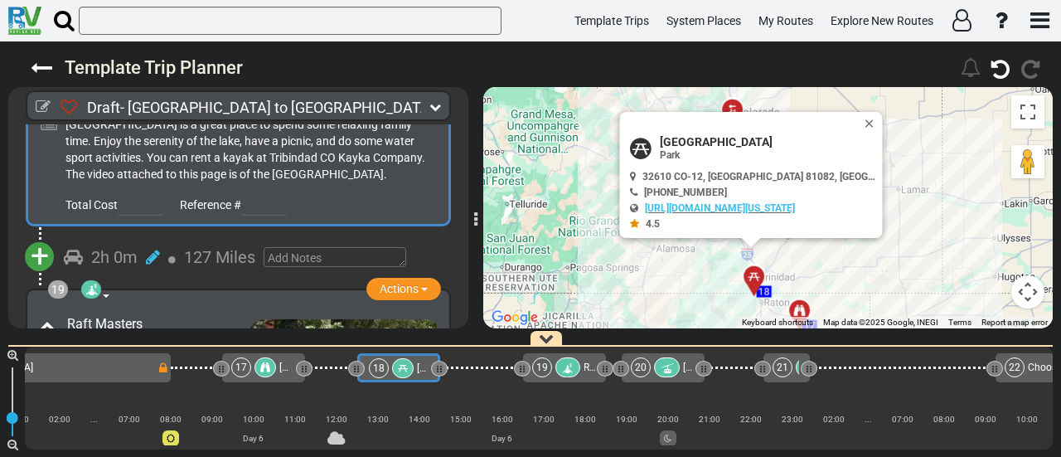
scroll to position [5810, 0]
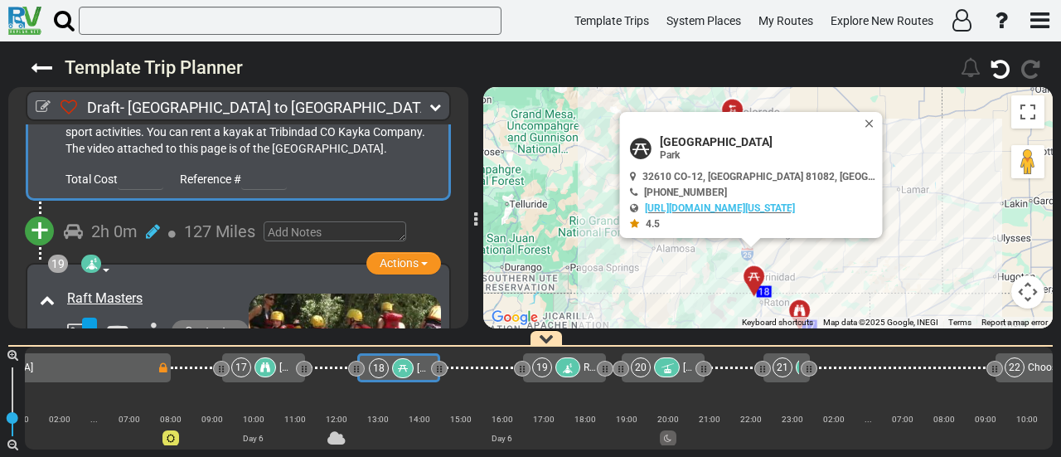
click at [38, 215] on span "+" at bounding box center [40, 230] width 18 height 38
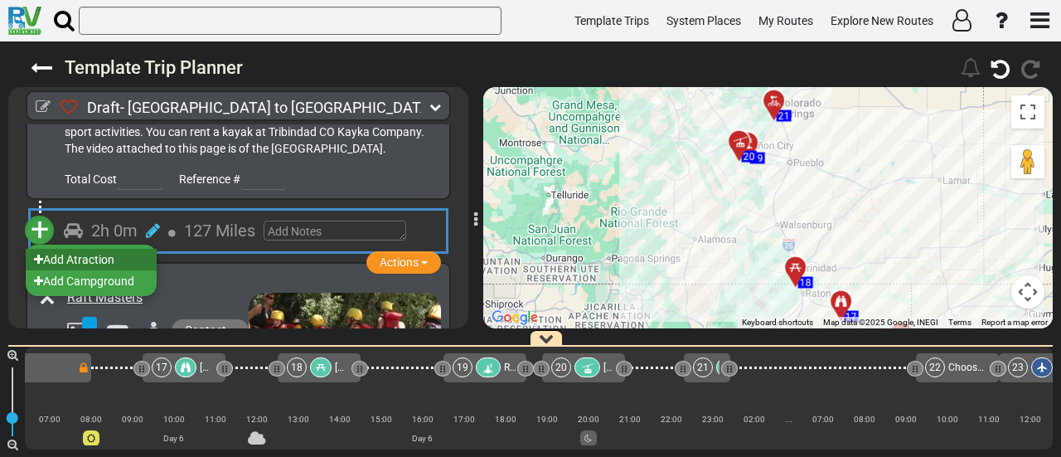
scroll to position [0, 3868]
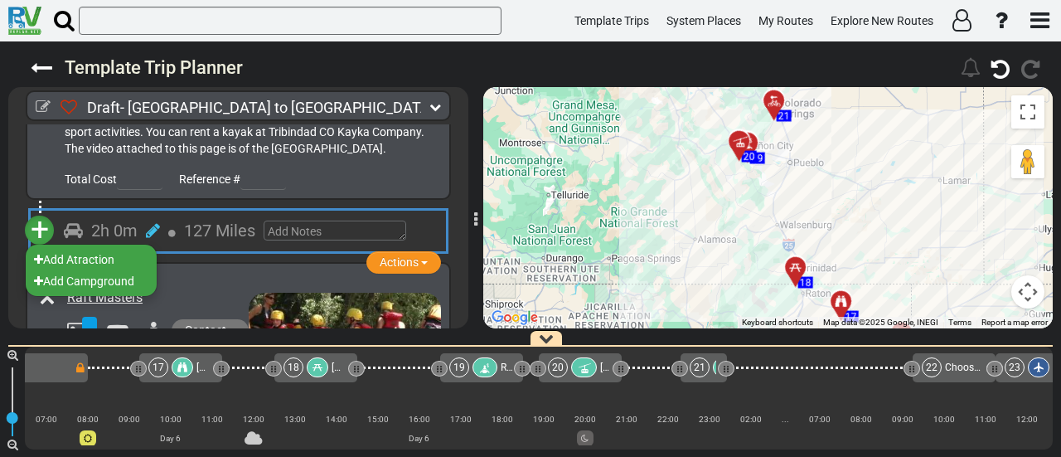
click at [335, 366] on span "[GEOGRAPHIC_DATA]" at bounding box center [379, 367] width 95 height 12
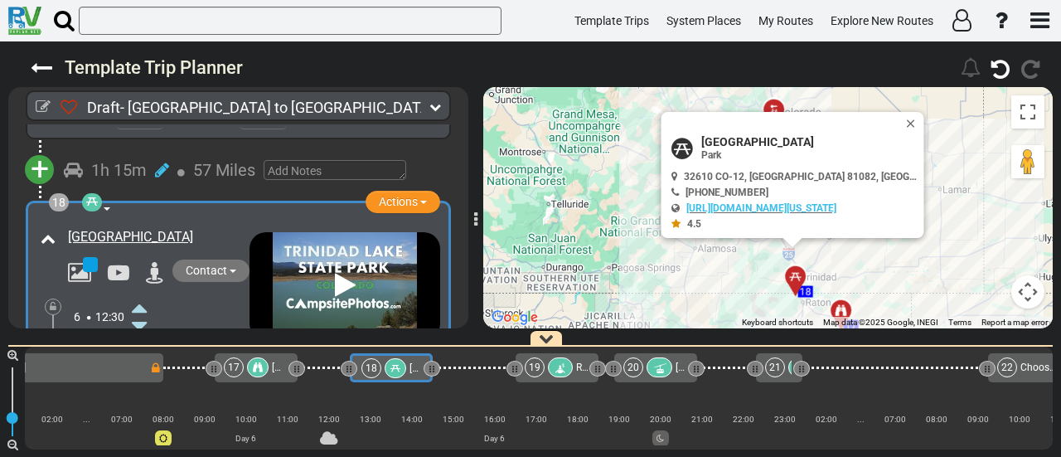
scroll to position [0, 3785]
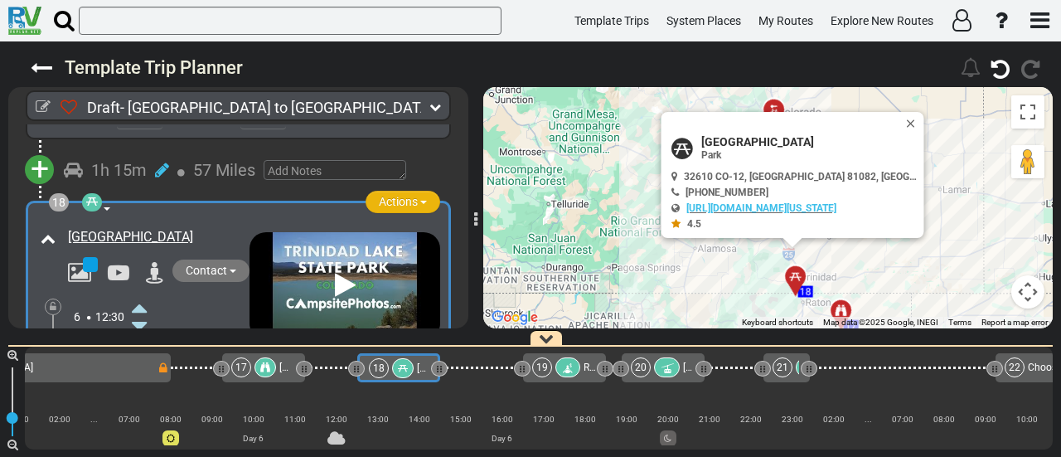
click at [383, 195] on span "Actions" at bounding box center [398, 201] width 39 height 13
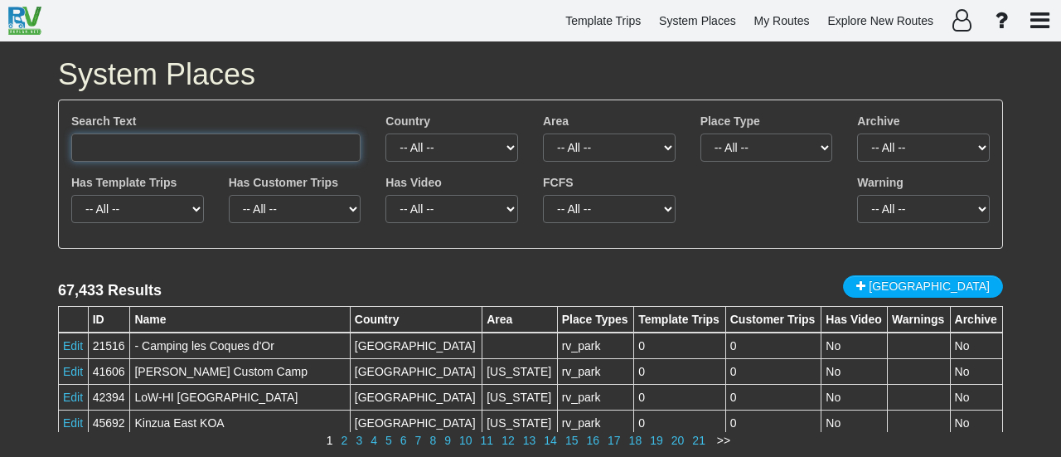
paste input "[GEOGRAPHIC_DATA]"
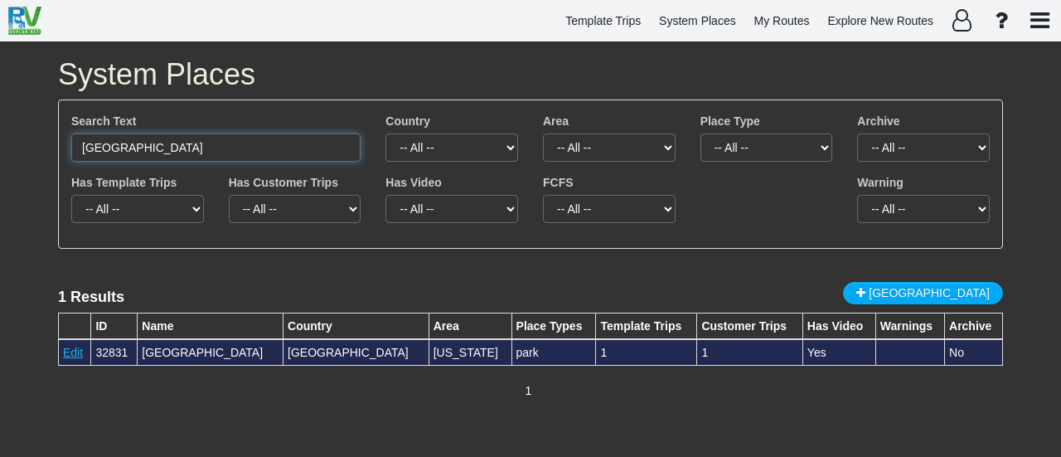
type input "[GEOGRAPHIC_DATA]"
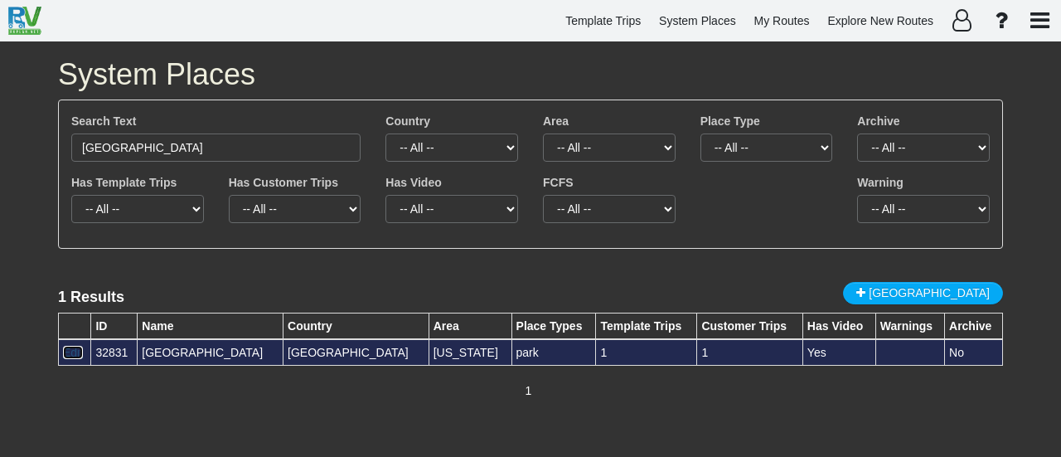
click at [73, 354] on link "Edit" at bounding box center [73, 352] width 20 height 13
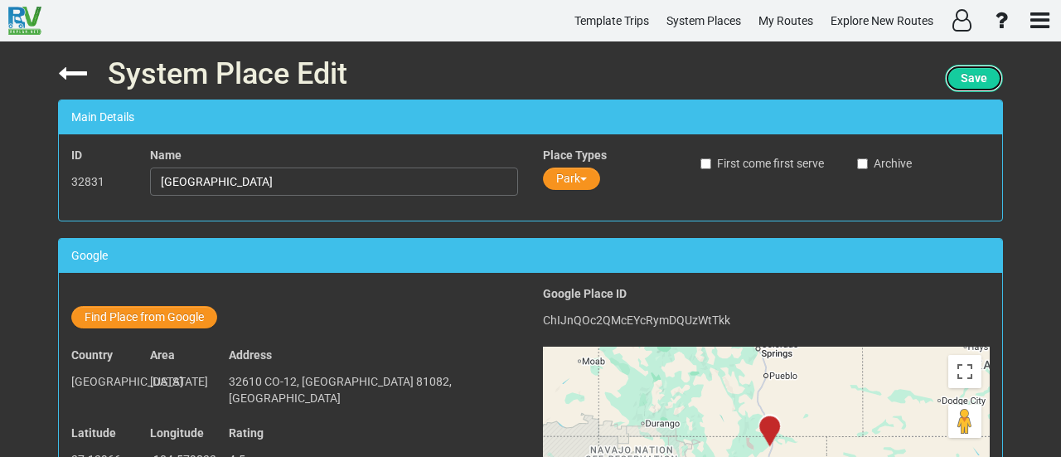
click at [981, 77] on span "Save" at bounding box center [974, 77] width 27 height 13
click at [972, 77] on span "Save" at bounding box center [974, 77] width 27 height 13
click at [567, 178] on button "Park" at bounding box center [571, 178] width 57 height 22
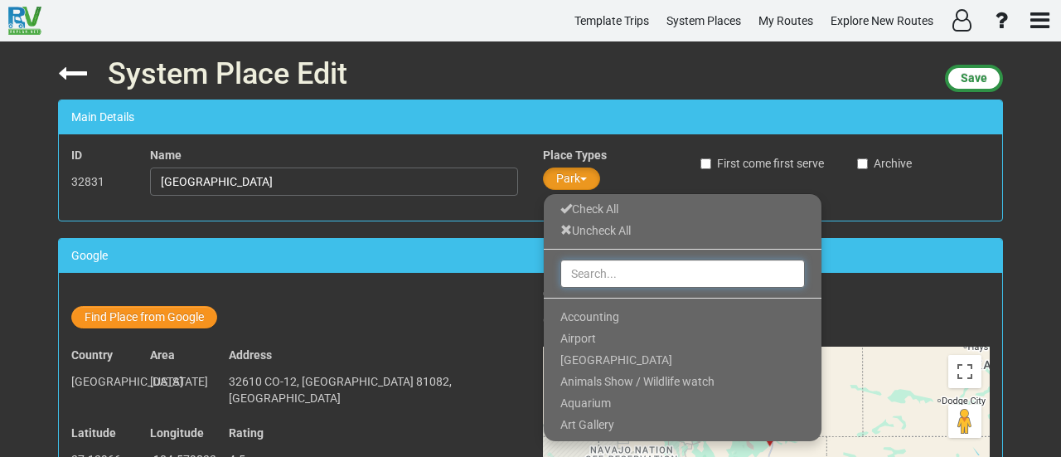
click at [593, 271] on input "text" at bounding box center [682, 273] width 245 height 28
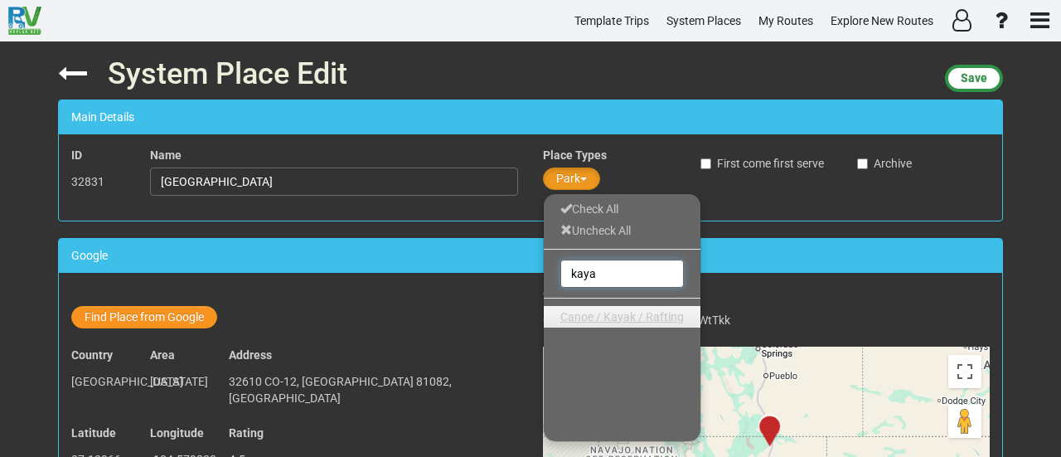
type input "kaya"
click at [603, 314] on span "Canoe / Kayak / Rafting" at bounding box center [622, 316] width 124 height 13
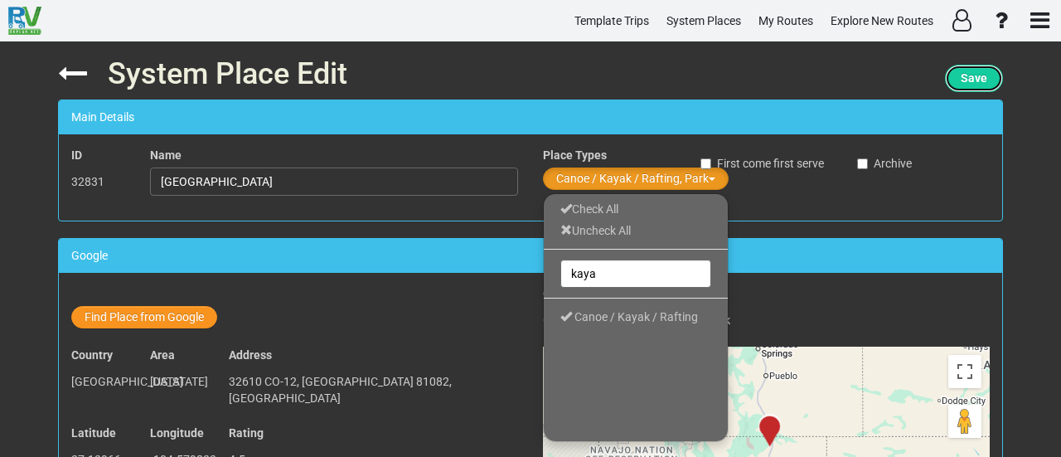
click at [963, 75] on span "Save" at bounding box center [974, 77] width 27 height 13
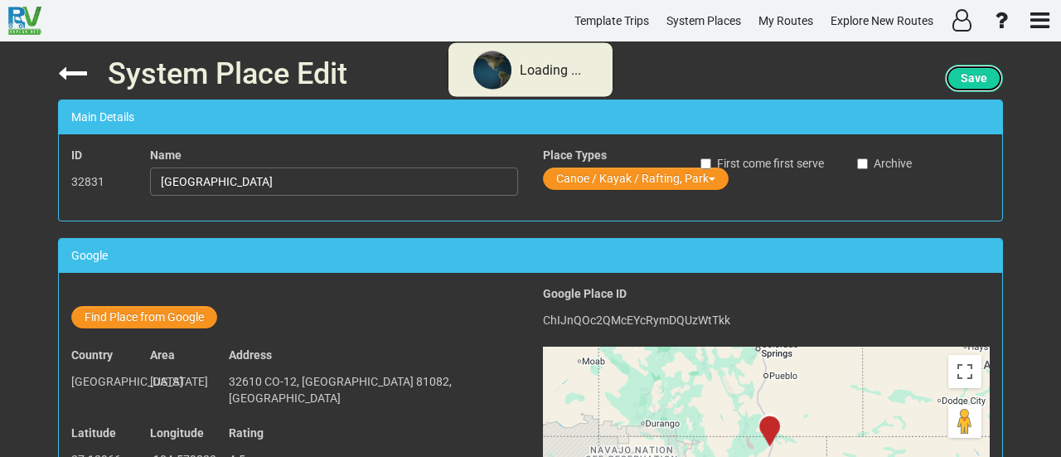
click at [963, 75] on span "Save" at bounding box center [974, 77] width 27 height 13
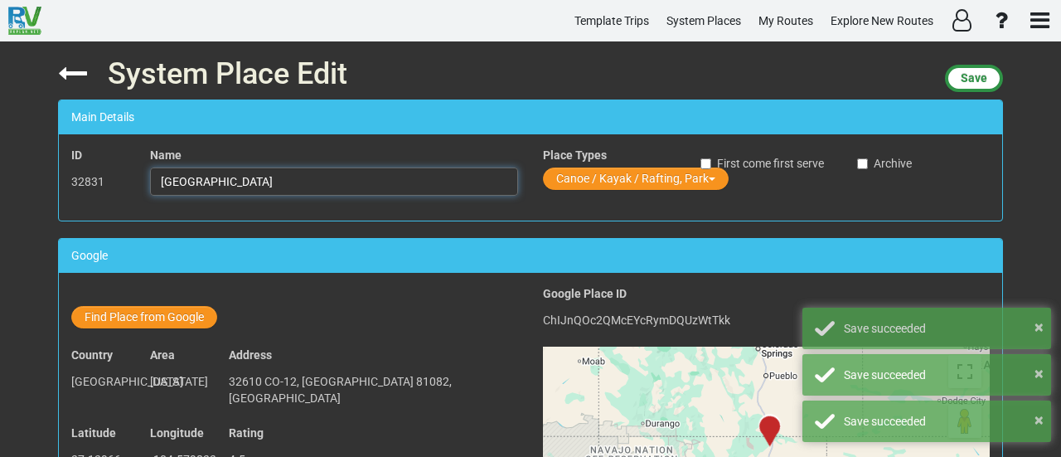
click at [237, 183] on input "[GEOGRAPHIC_DATA]" at bounding box center [334, 181] width 368 height 28
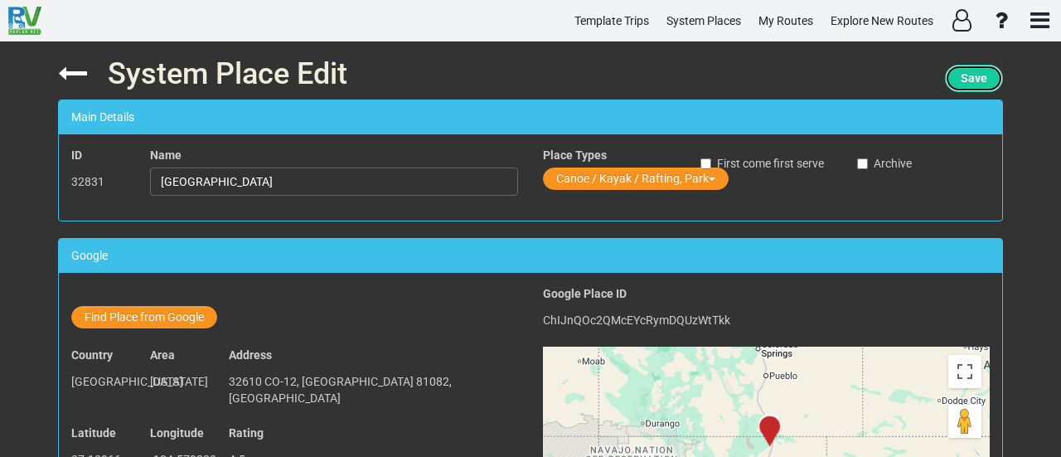
click at [962, 69] on button "Save" at bounding box center [974, 78] width 58 height 27
click at [983, 80] on span "Save" at bounding box center [974, 77] width 27 height 13
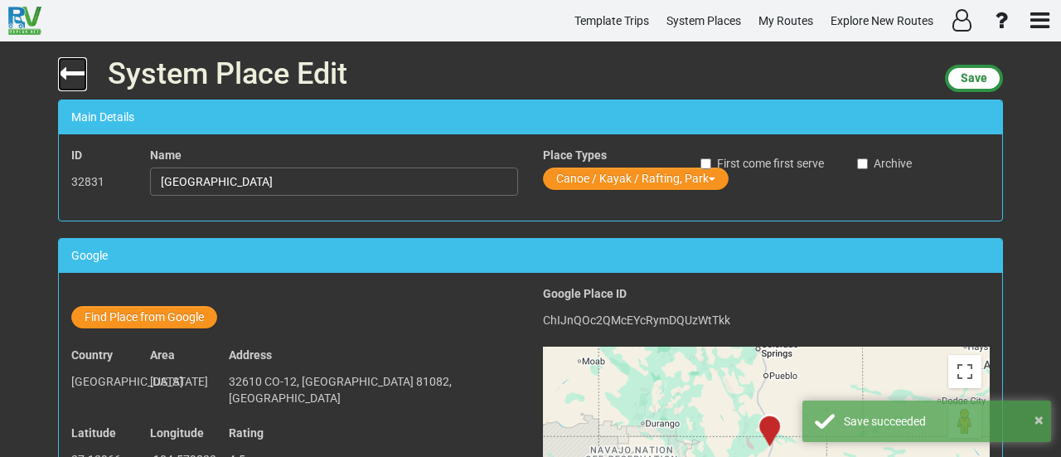
click at [70, 66] on icon at bounding box center [72, 73] width 29 height 29
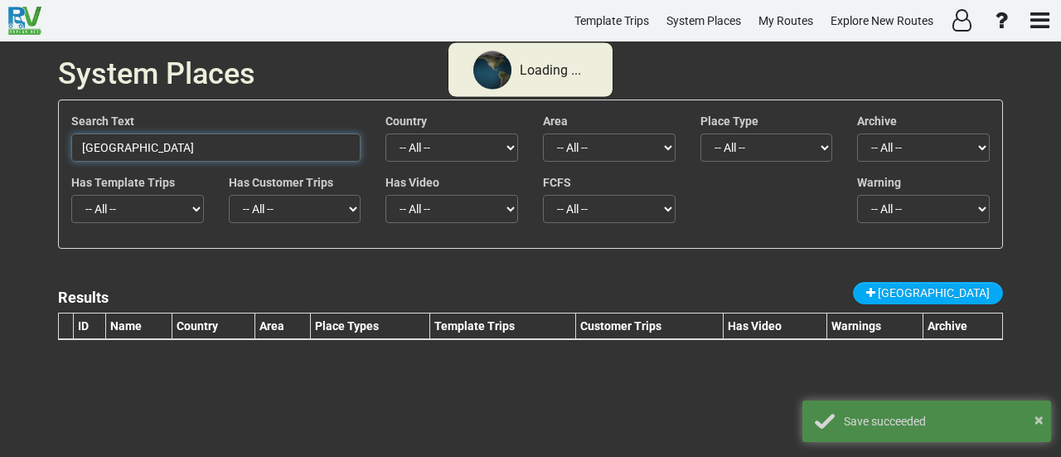
click at [211, 146] on input "[GEOGRAPHIC_DATA]" at bounding box center [215, 147] width 289 height 28
paste input "Country Host Motel and RV"
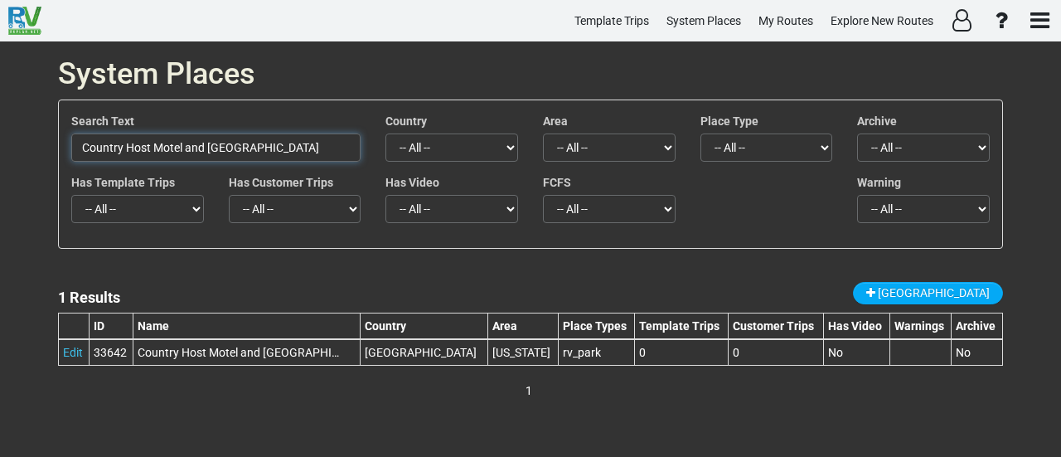
type input "Country Host Motel and [GEOGRAPHIC_DATA]"
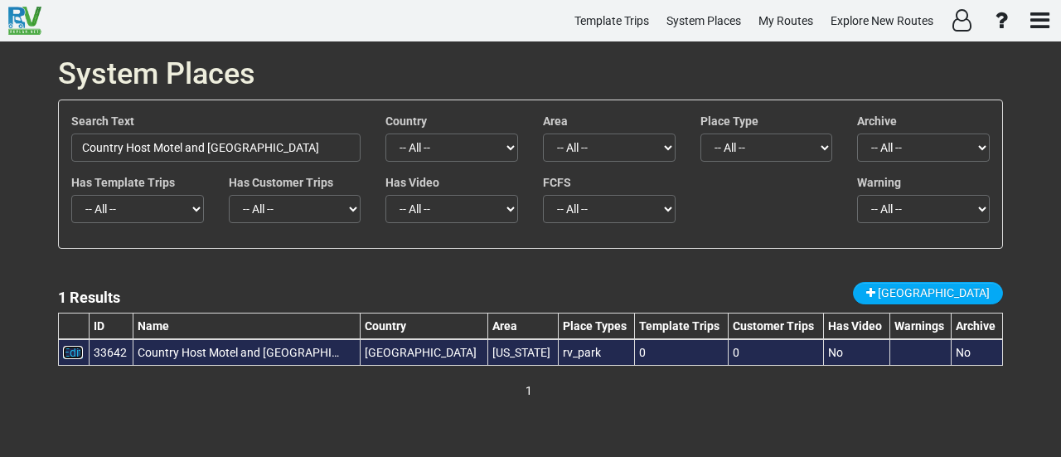
click at [72, 354] on link "Edit" at bounding box center [73, 352] width 20 height 13
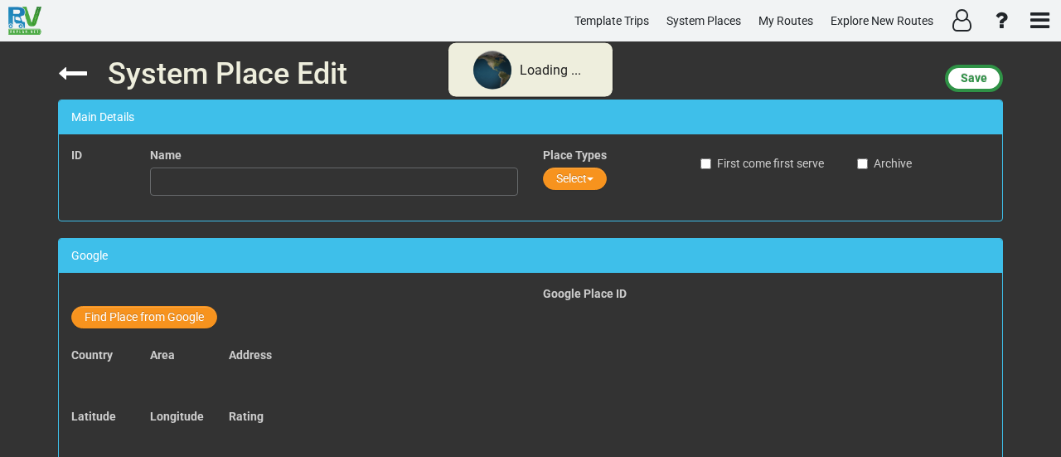
type input "Country Host Motel and [GEOGRAPHIC_DATA]"
type input "[URL][DOMAIN_NAME]"
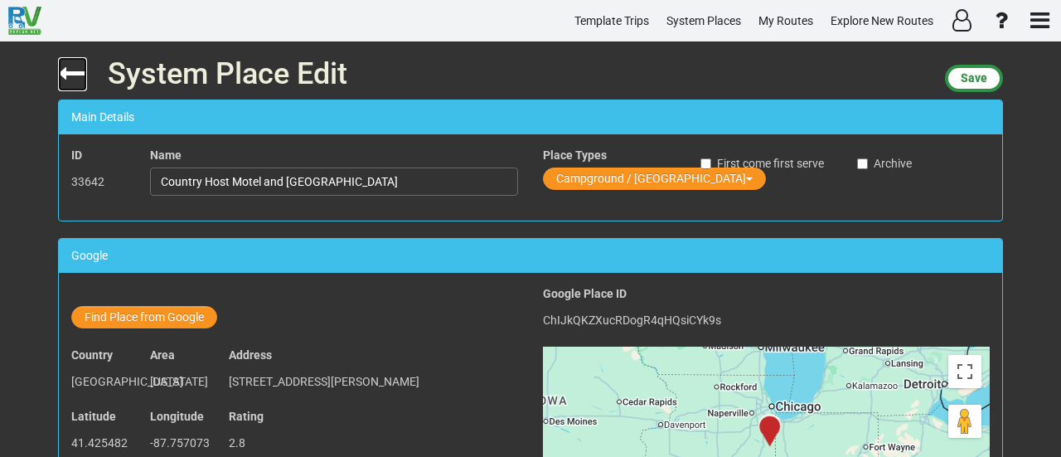
click at [74, 67] on icon at bounding box center [72, 73] width 29 height 29
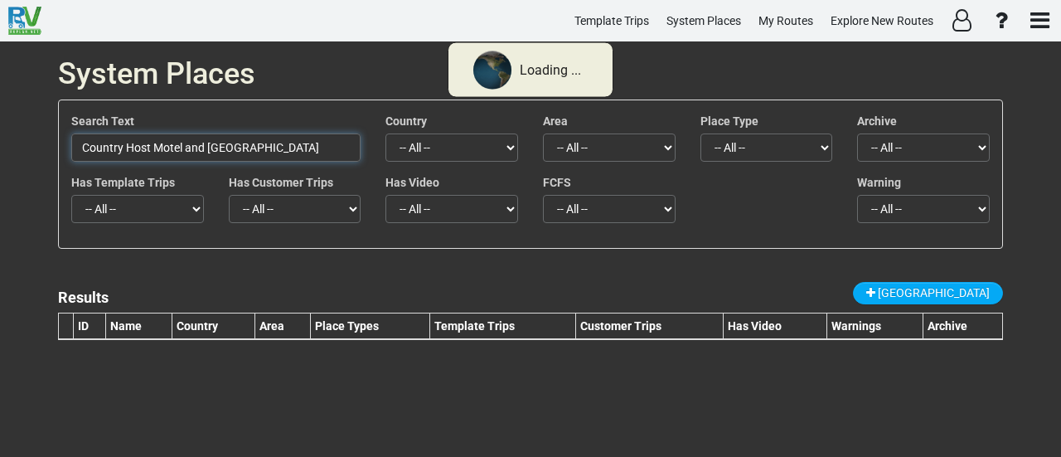
click at [259, 143] on input "Country Host Motel and [GEOGRAPHIC_DATA]" at bounding box center [215, 147] width 289 height 28
paste input "Greenhorn Meadows"
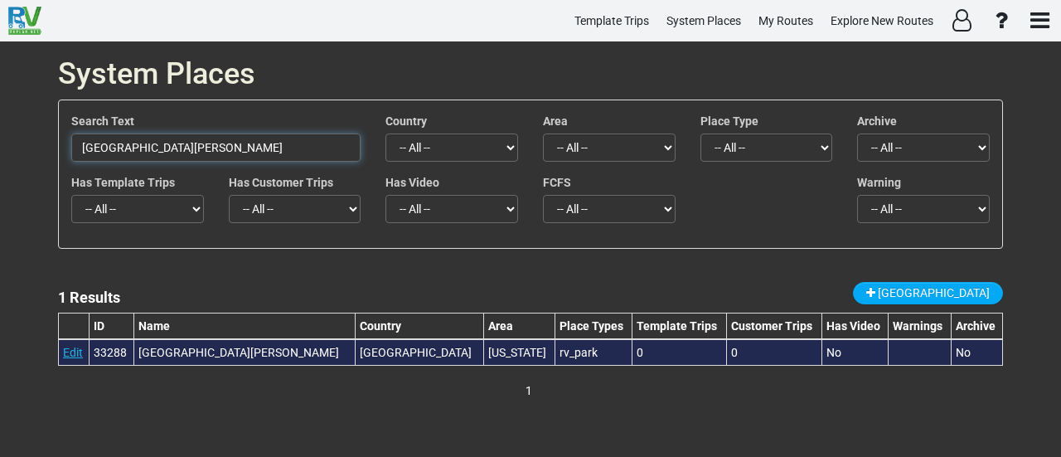
type input "[GEOGRAPHIC_DATA][PERSON_NAME]"
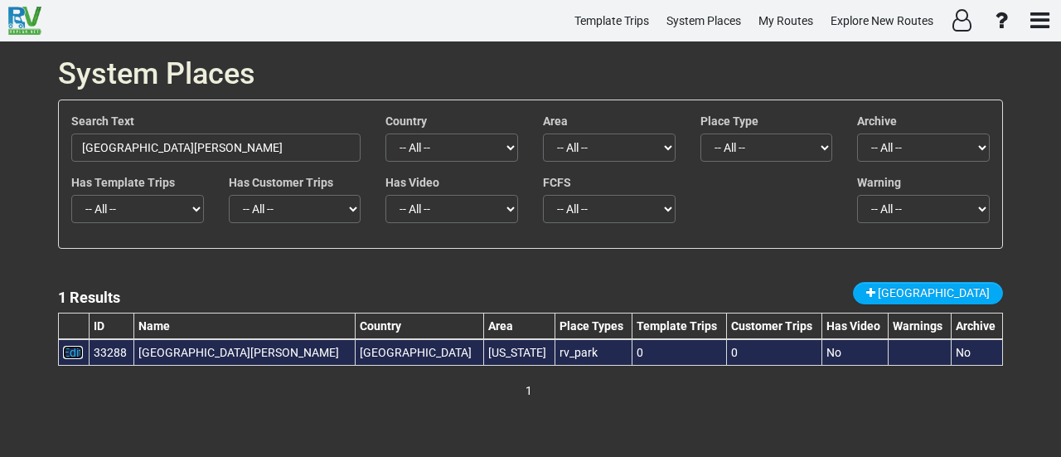
click at [69, 348] on link "Edit" at bounding box center [73, 352] width 20 height 13
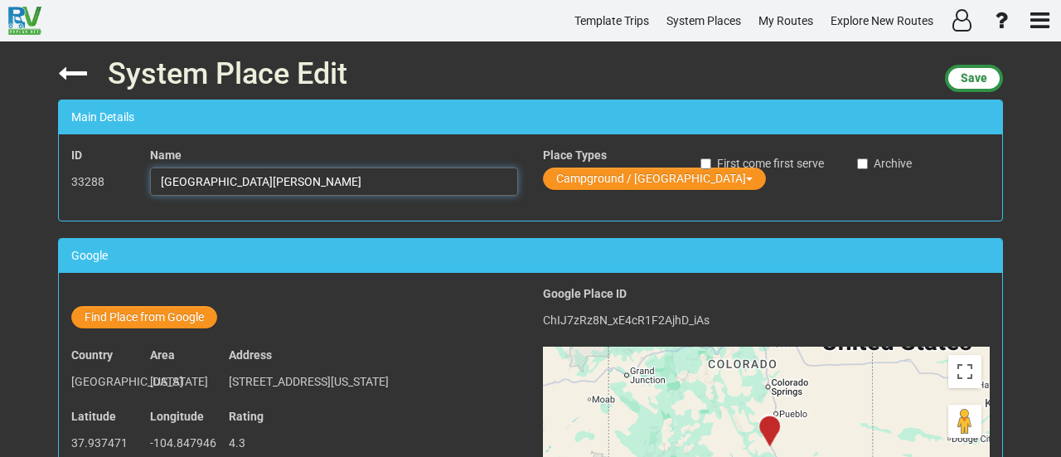
click at [313, 182] on input "[GEOGRAPHIC_DATA][PERSON_NAME]" at bounding box center [334, 181] width 368 height 28
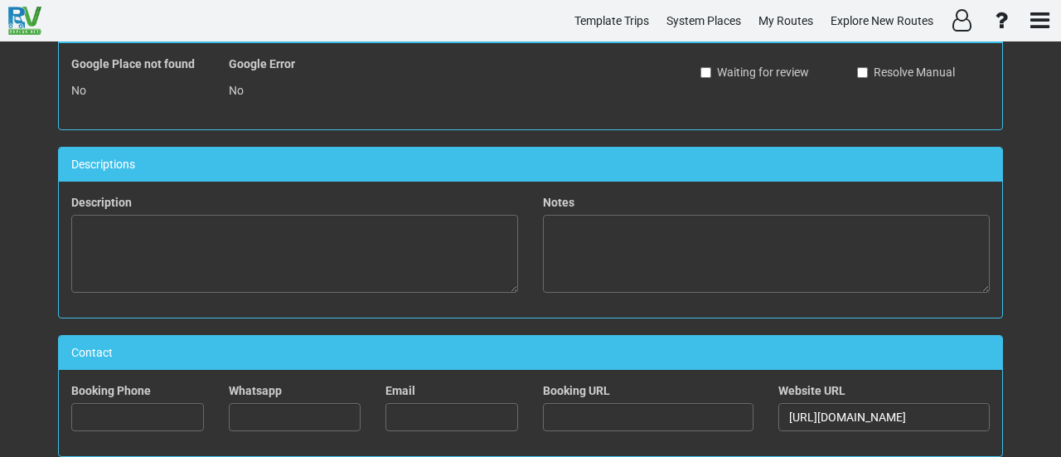
scroll to position [1103, 0]
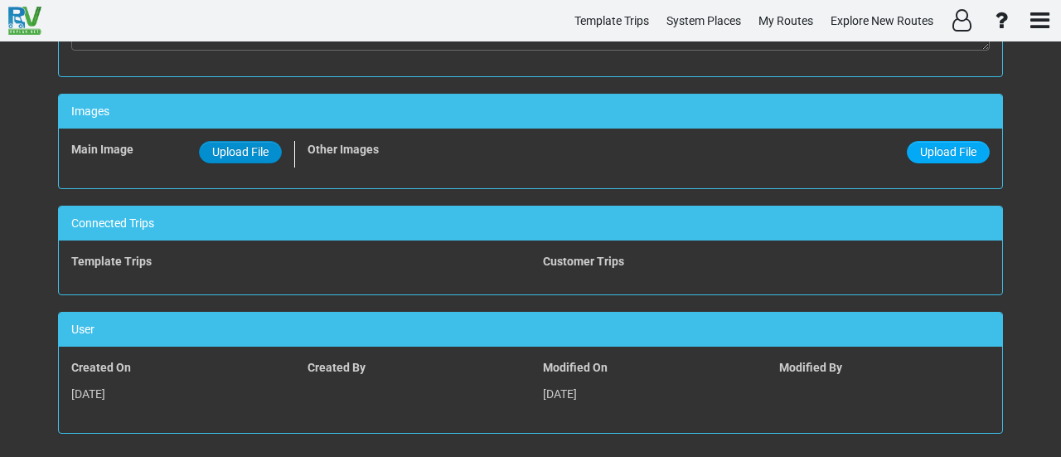
click at [254, 145] on span "Upload File" at bounding box center [240, 151] width 56 height 13
click at [0, 0] on input "Upload File" at bounding box center [0, 0] width 0 height 0
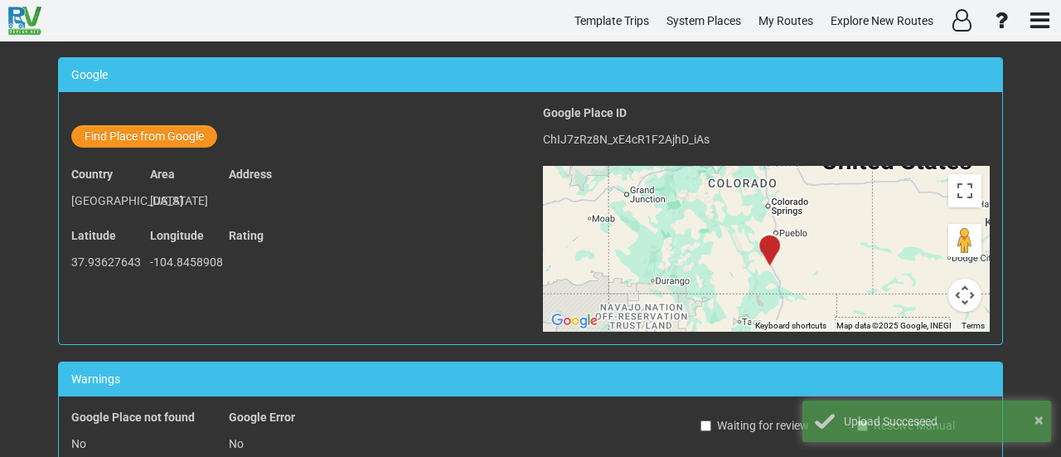
scroll to position [0, 0]
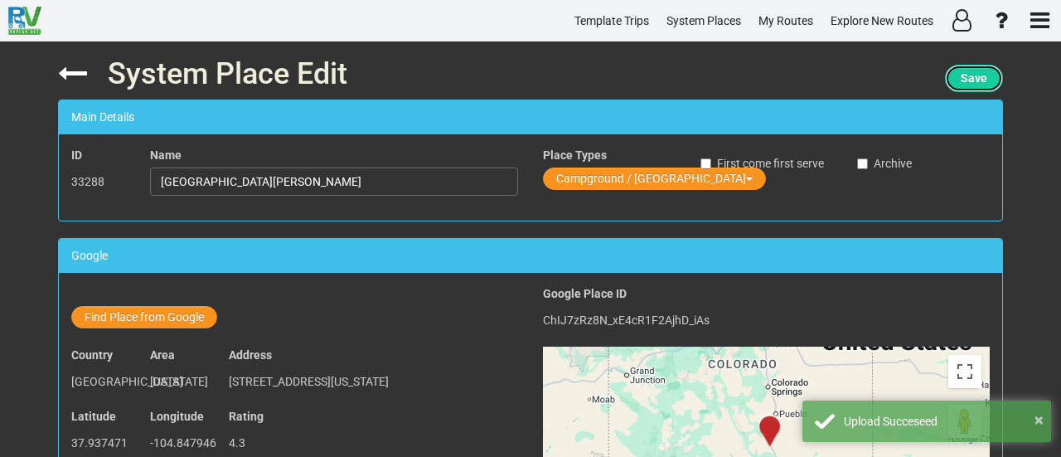
click at [986, 86] on button "Save" at bounding box center [974, 78] width 58 height 27
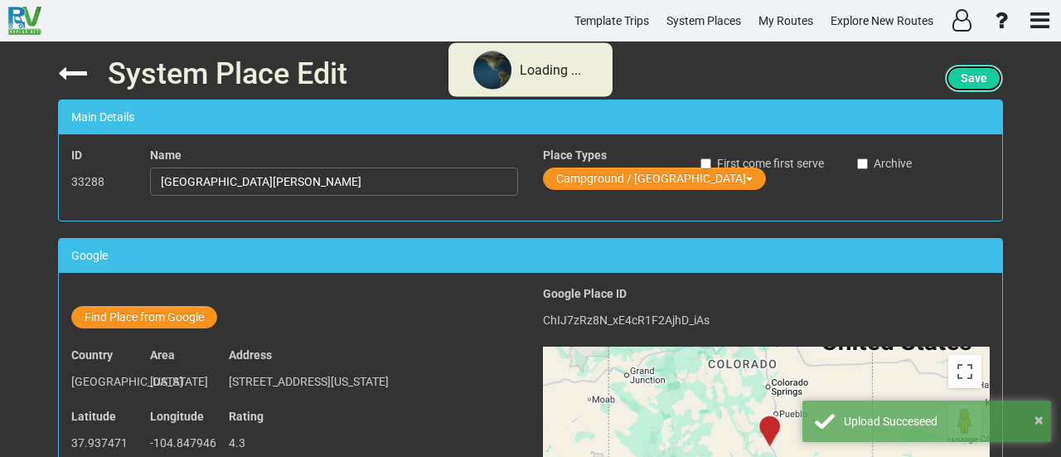
click at [986, 86] on button "Save" at bounding box center [974, 78] width 58 height 27
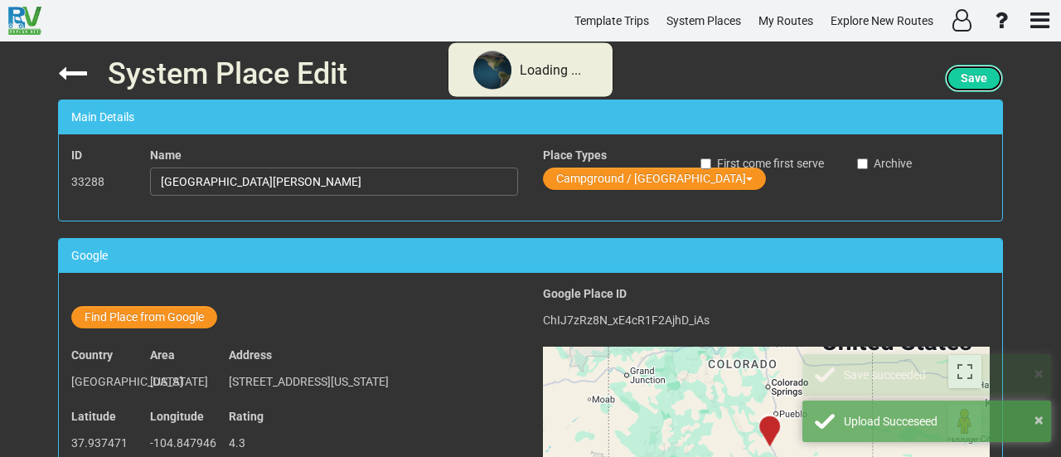
click at [986, 86] on button "Save" at bounding box center [974, 78] width 58 height 27
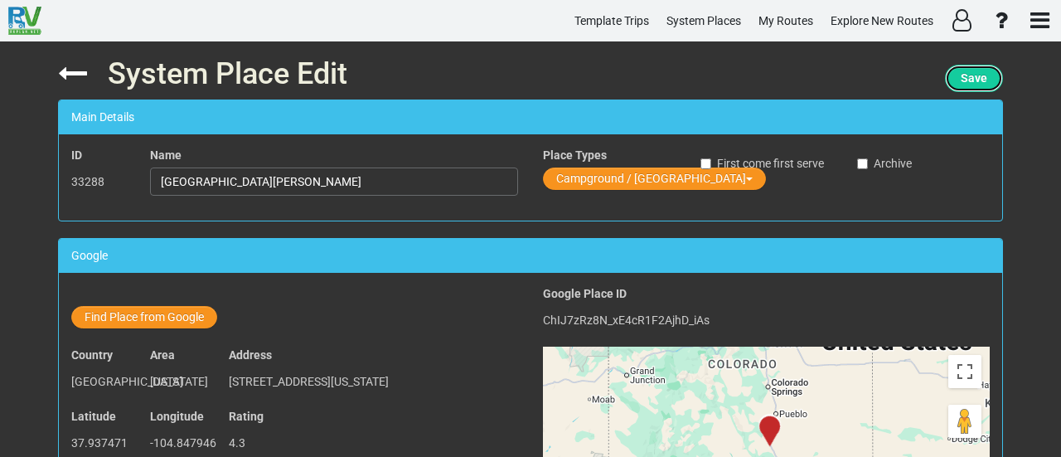
click at [962, 77] on span "Save" at bounding box center [974, 77] width 27 height 13
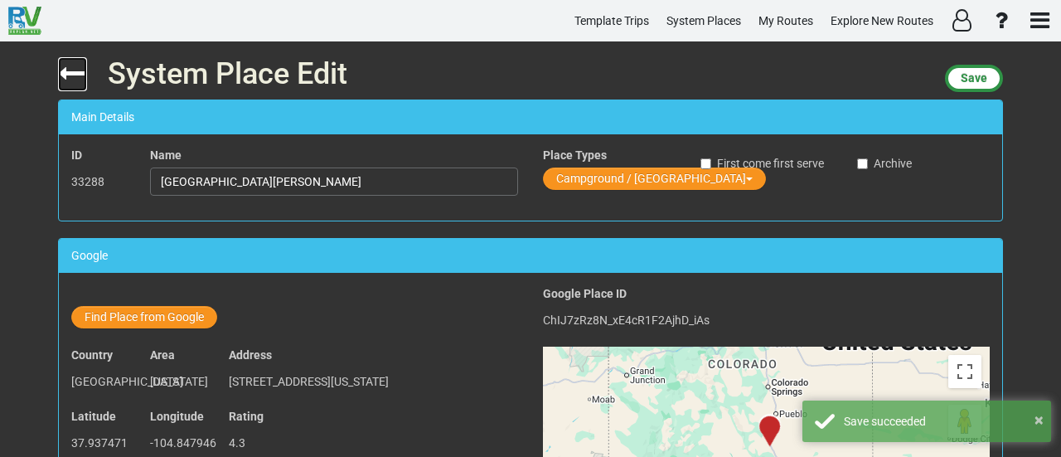
click at [80, 71] on icon at bounding box center [72, 73] width 29 height 29
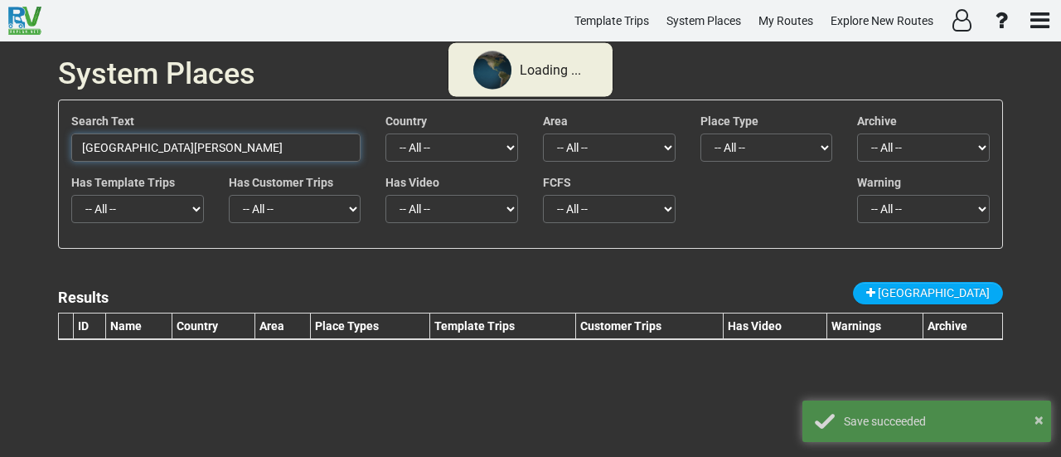
click at [210, 148] on input "[GEOGRAPHIC_DATA][PERSON_NAME]" at bounding box center [215, 147] width 289 height 28
paste input "[GEOGRAPHIC_DATA]"
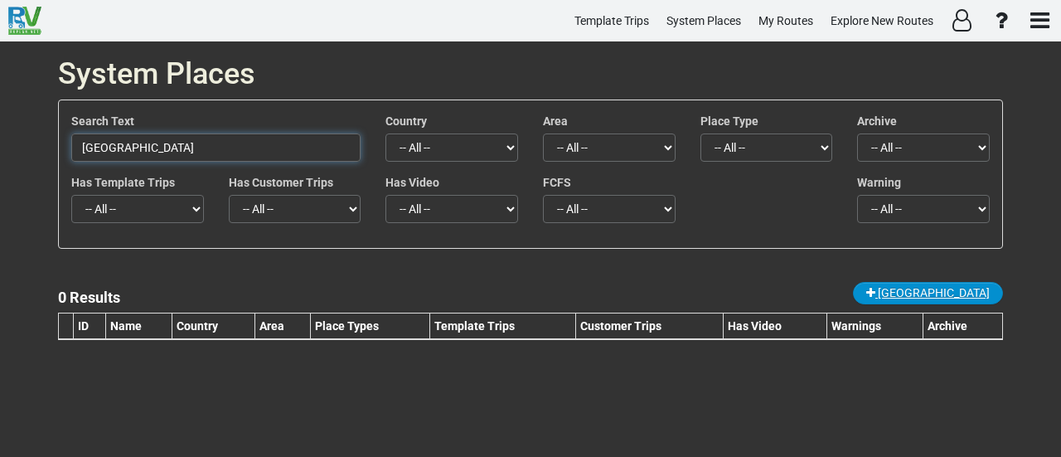
type input "[GEOGRAPHIC_DATA]"
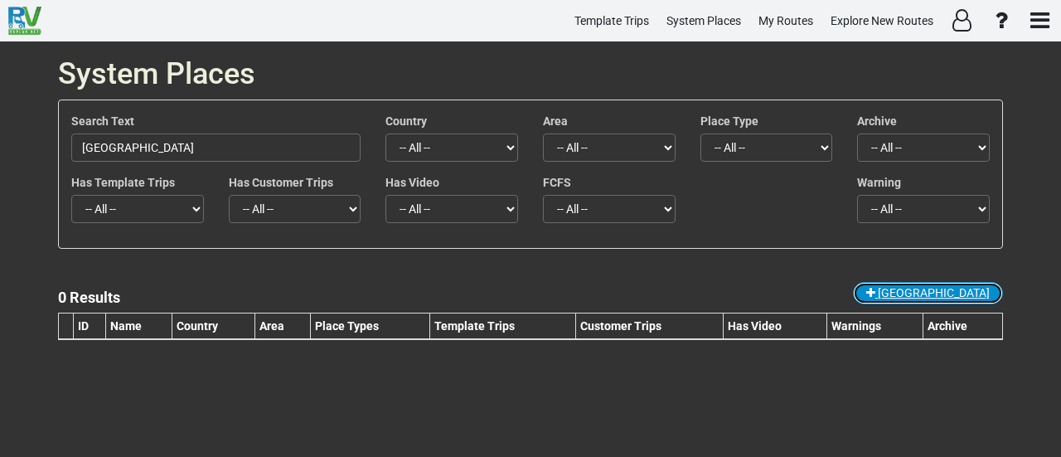
click at [972, 291] on span "New Place" at bounding box center [934, 292] width 112 height 13
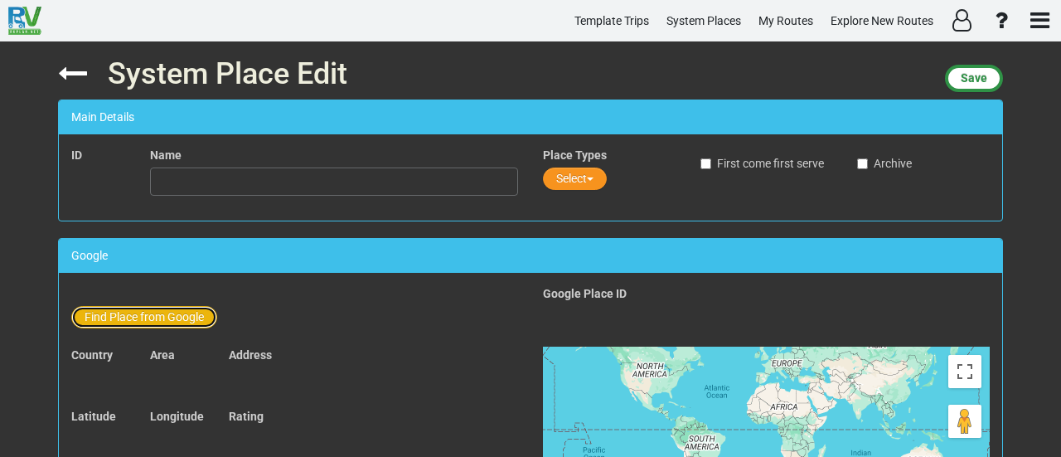
click at [156, 322] on button "Find Place from Google" at bounding box center [144, 317] width 146 height 22
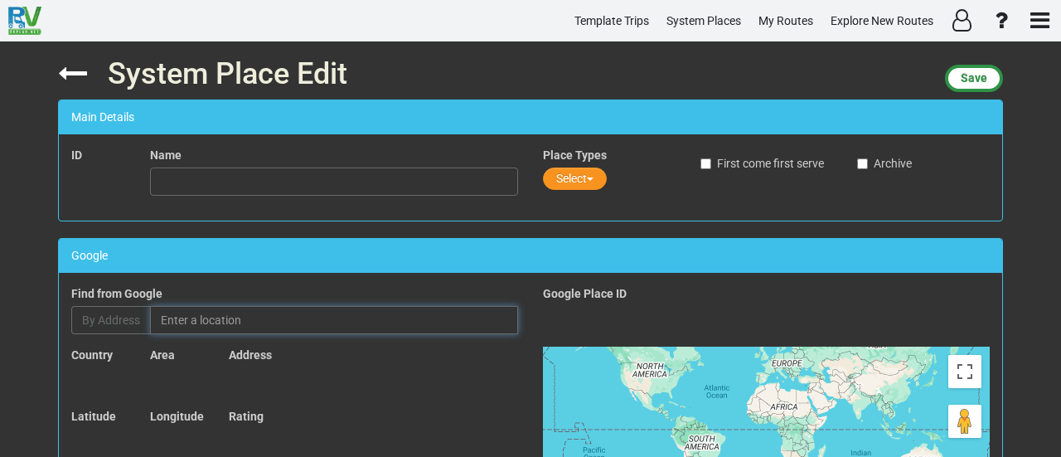
click at [234, 323] on input "text" at bounding box center [334, 320] width 368 height 28
paste input "[GEOGRAPHIC_DATA]"
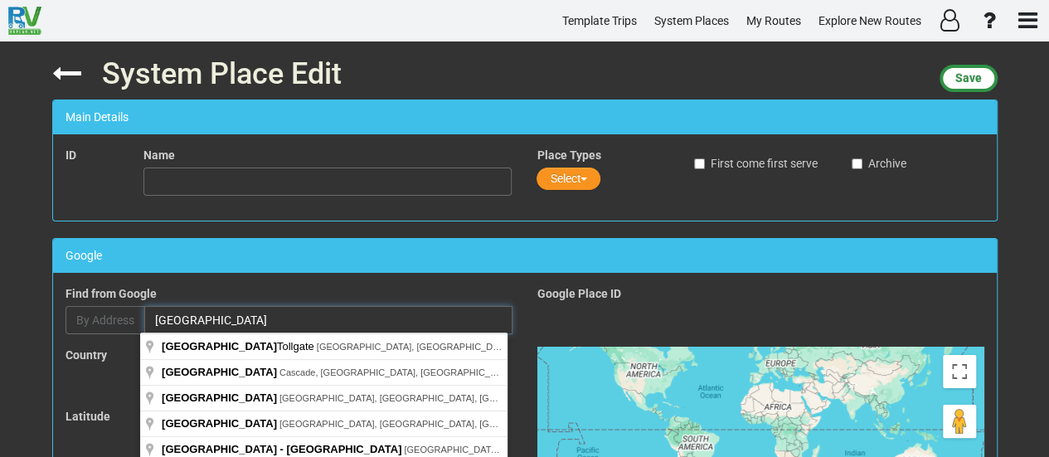
paste input "Pikes Peak Hwy, Cascade, CO 80809, ארצות הברית"
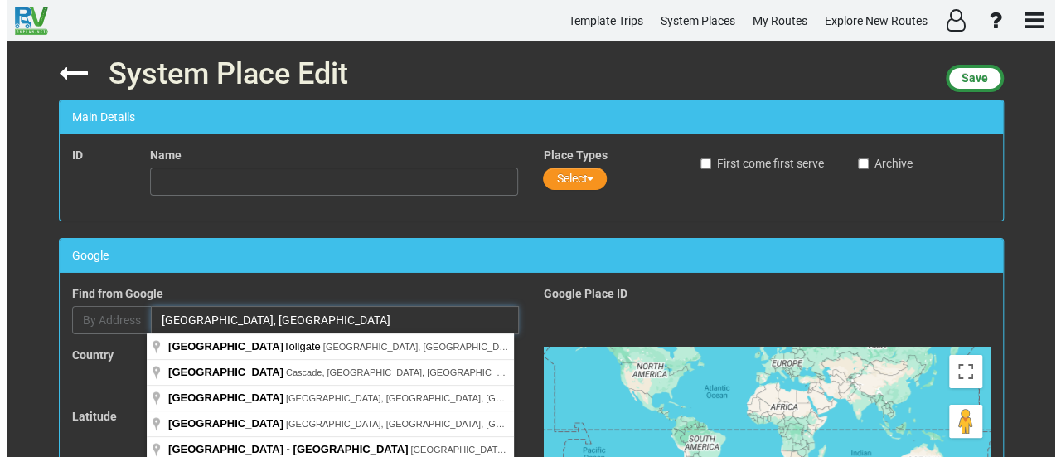
scroll to position [0, 13]
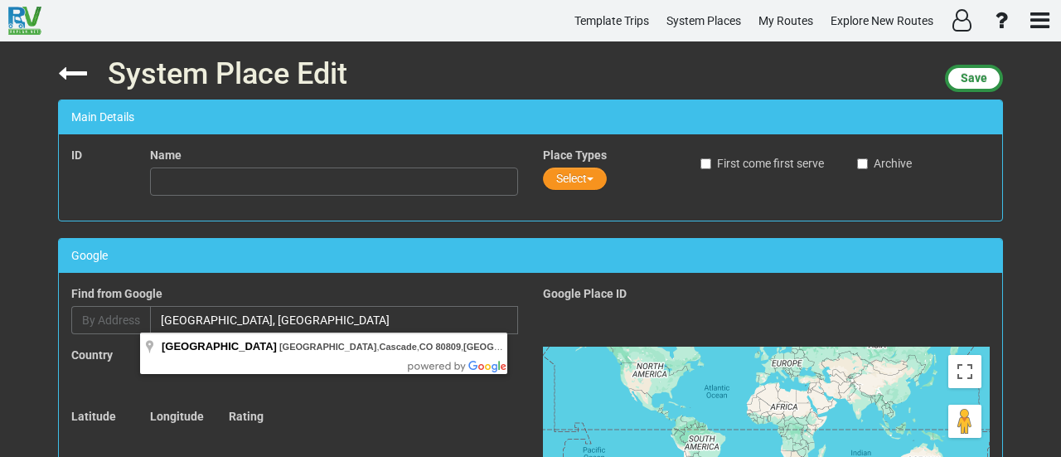
type input "Pike's Peak Highway, Pikes Peak Hwy, Cascade, CO 80809, USA"
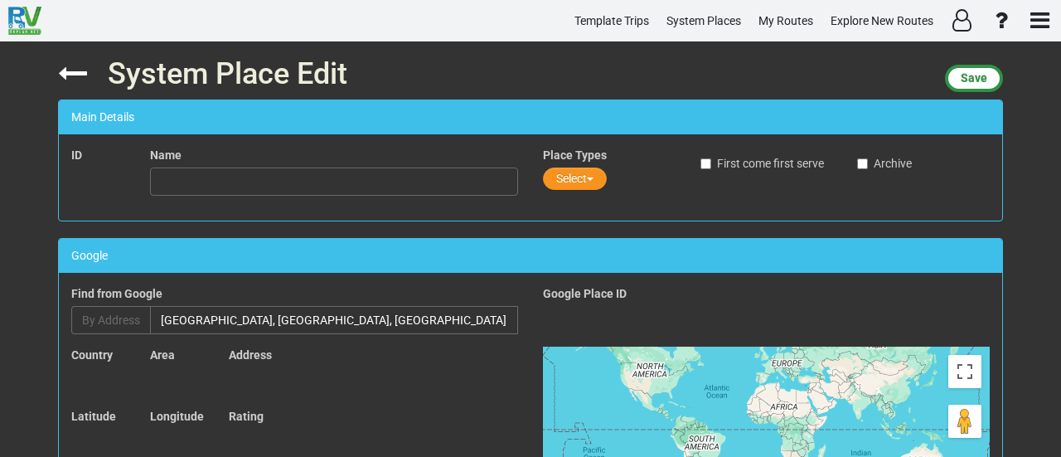
scroll to position [0, 0]
type input "[GEOGRAPHIC_DATA]"
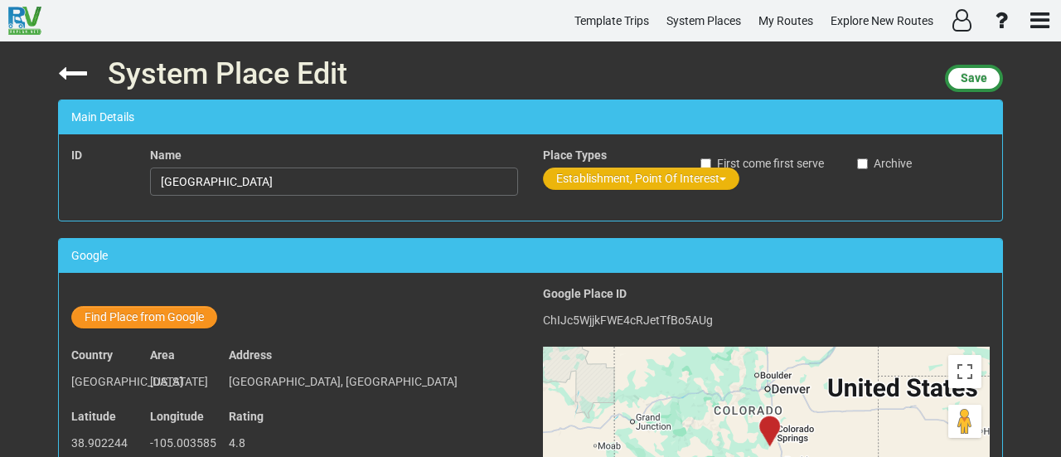
click at [652, 176] on button "Establishment, Point Of Interest" at bounding box center [641, 178] width 196 height 22
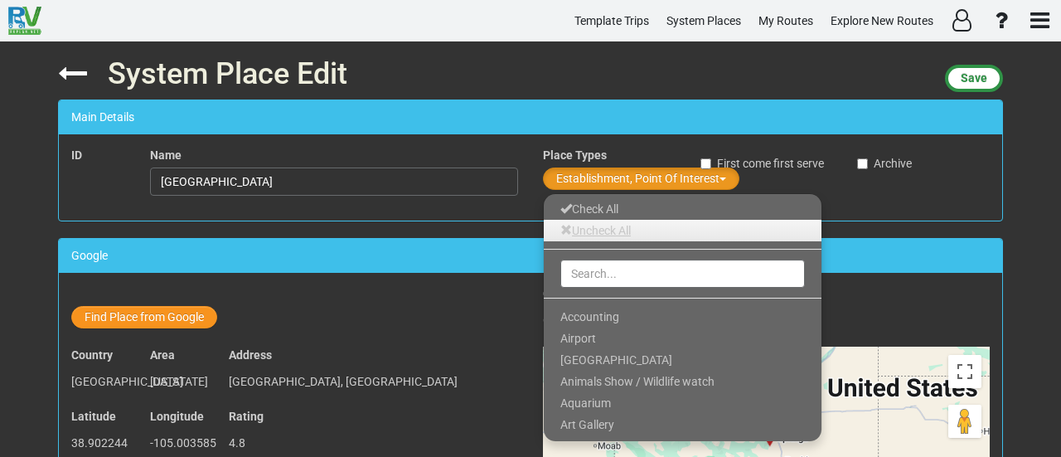
click at [634, 225] on link "Uncheck All" at bounding box center [683, 231] width 278 height 22
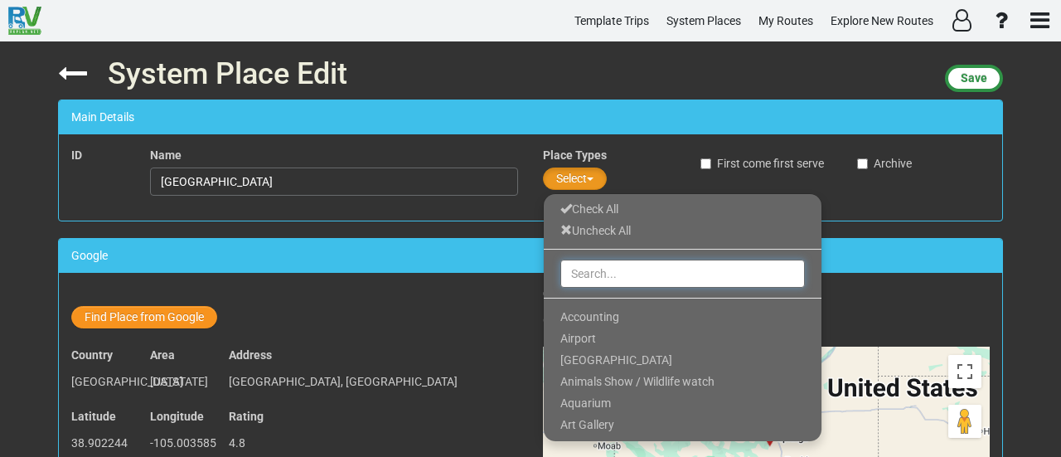
click at [595, 269] on input "text" at bounding box center [682, 273] width 245 height 28
type input "פ"
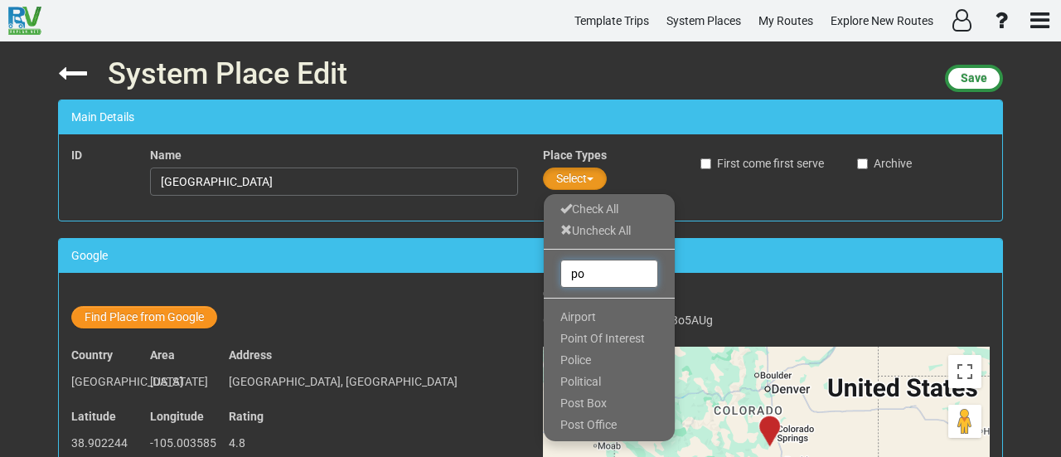
type input "p"
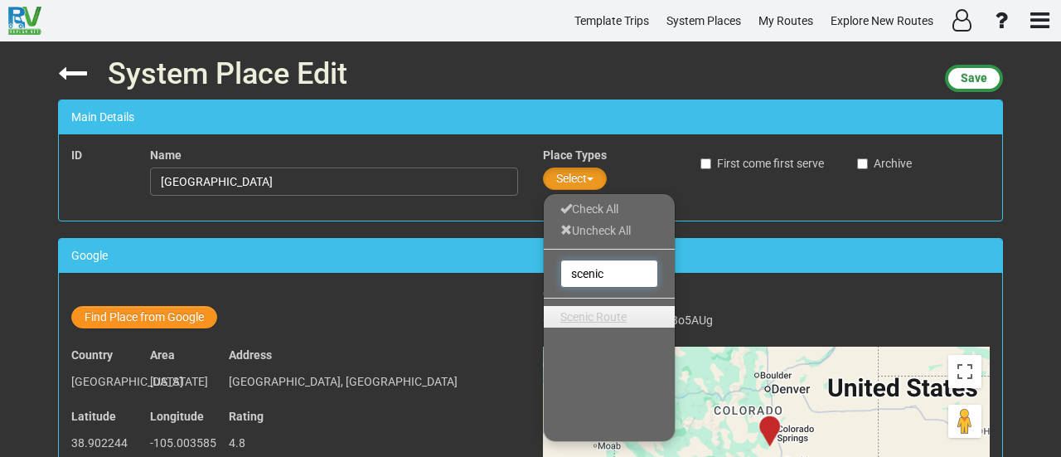
type input "scenic"
click at [592, 314] on span "Scenic Route" at bounding box center [593, 316] width 66 height 13
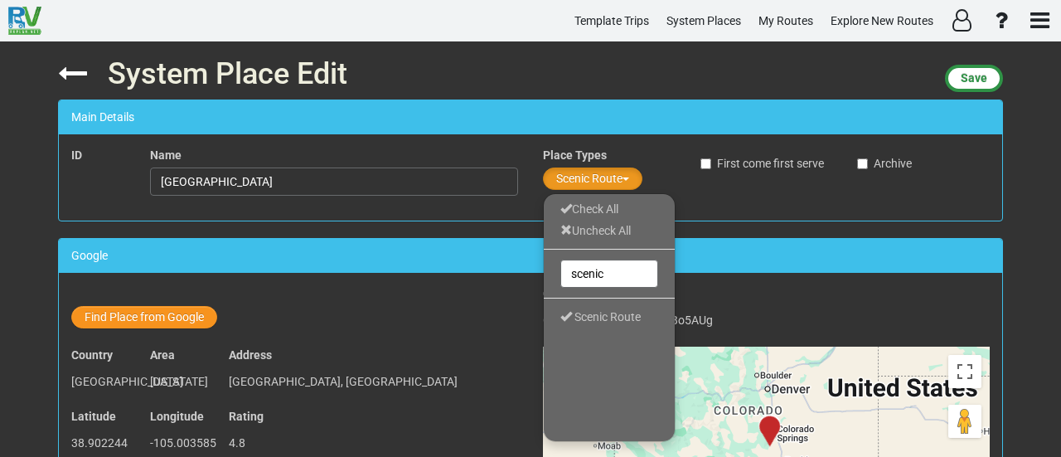
click at [770, 266] on div "Google" at bounding box center [530, 256] width 943 height 34
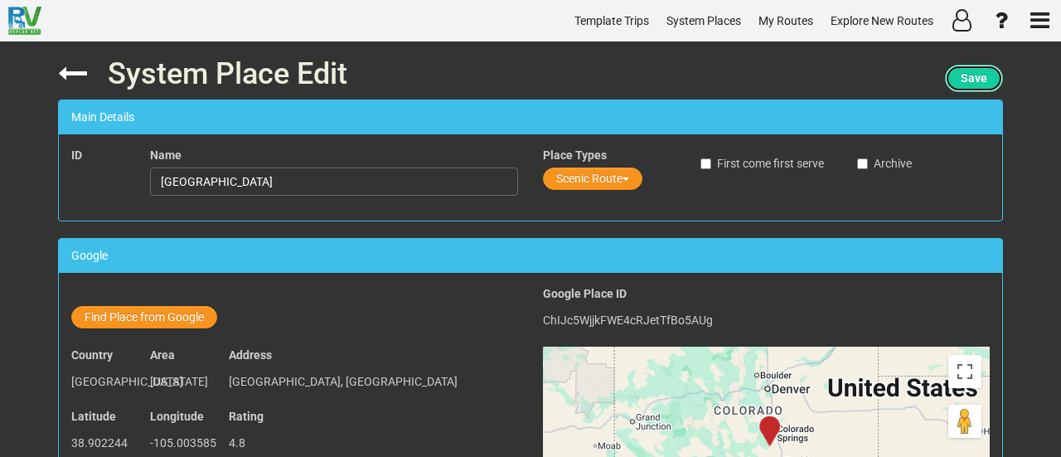
click at [984, 70] on button "Save" at bounding box center [974, 78] width 58 height 27
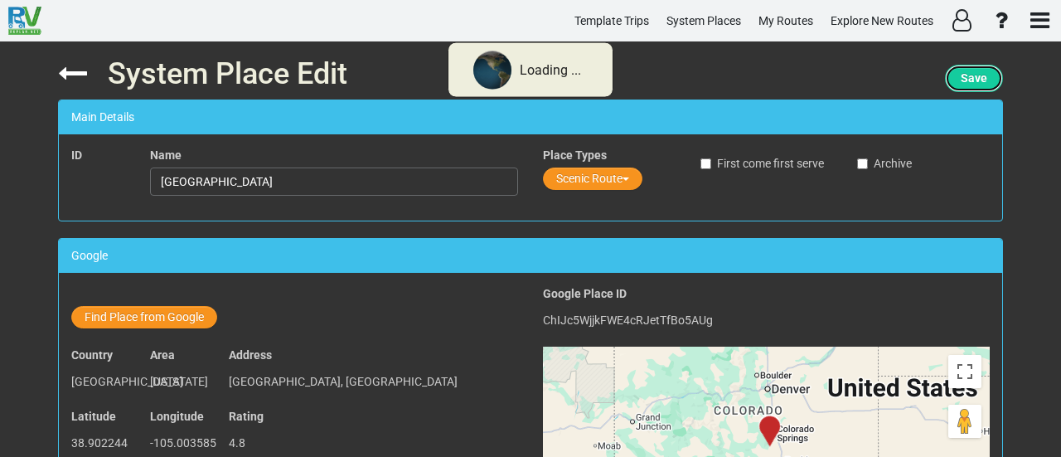
click at [984, 70] on button "Save" at bounding box center [974, 78] width 58 height 27
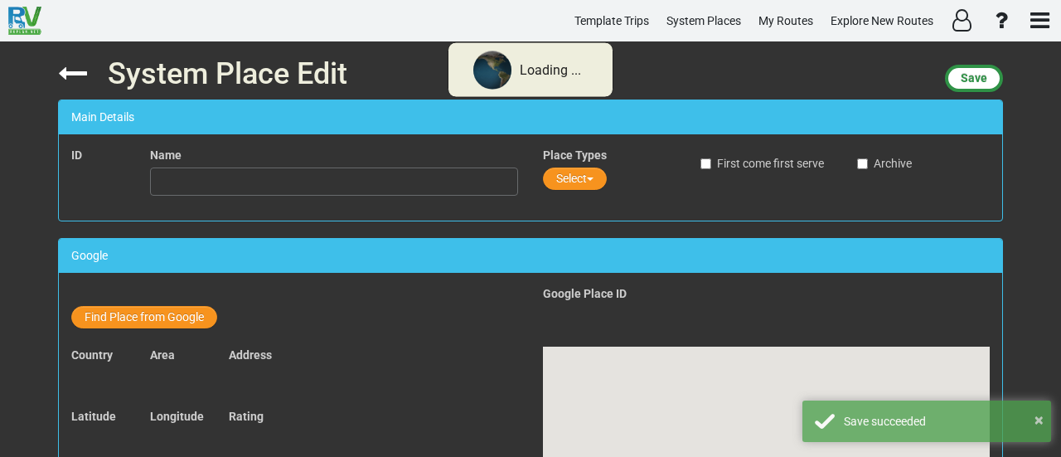
type input "[GEOGRAPHIC_DATA]"
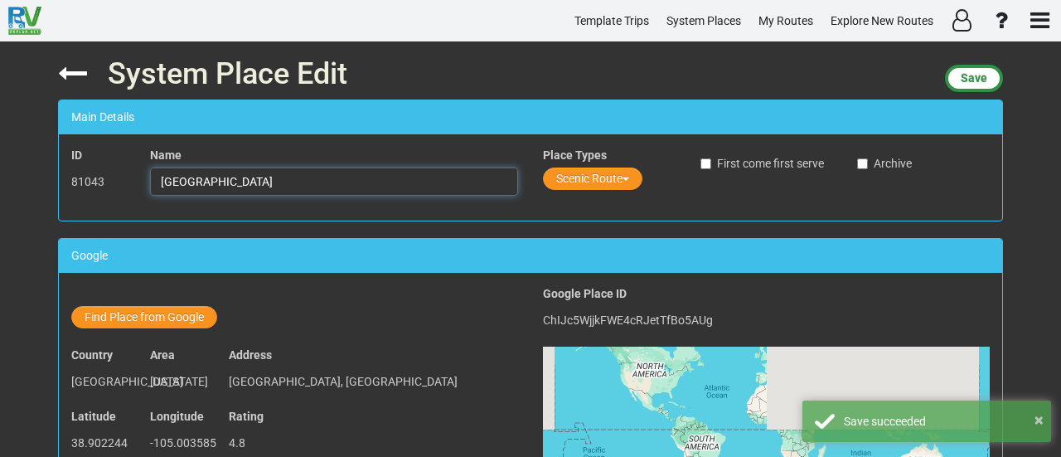
click at [247, 181] on input "[GEOGRAPHIC_DATA]" at bounding box center [334, 181] width 368 height 28
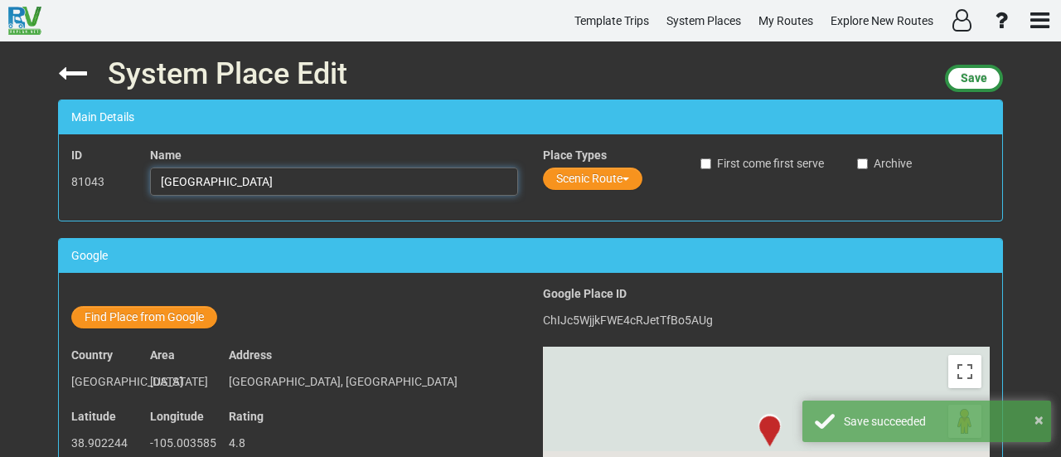
click at [247, 181] on input "[GEOGRAPHIC_DATA]" at bounding box center [334, 181] width 368 height 28
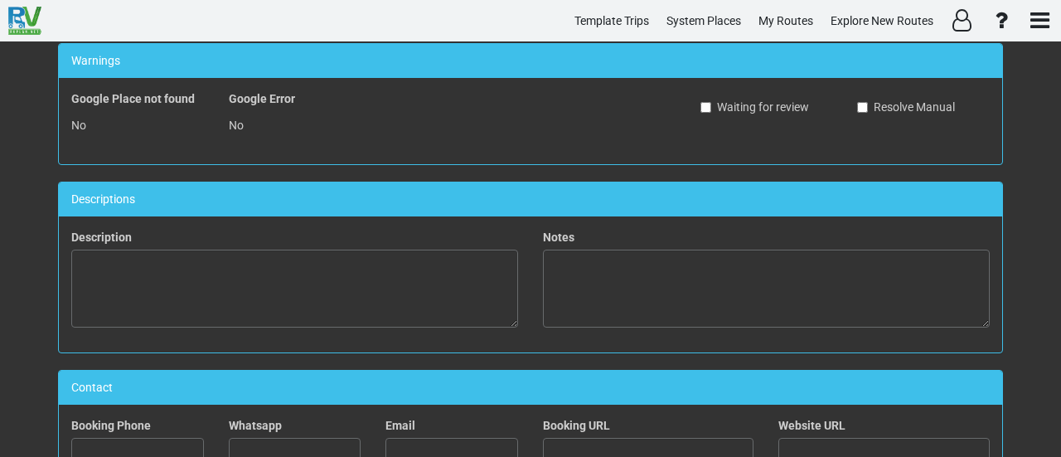
scroll to position [580, 0]
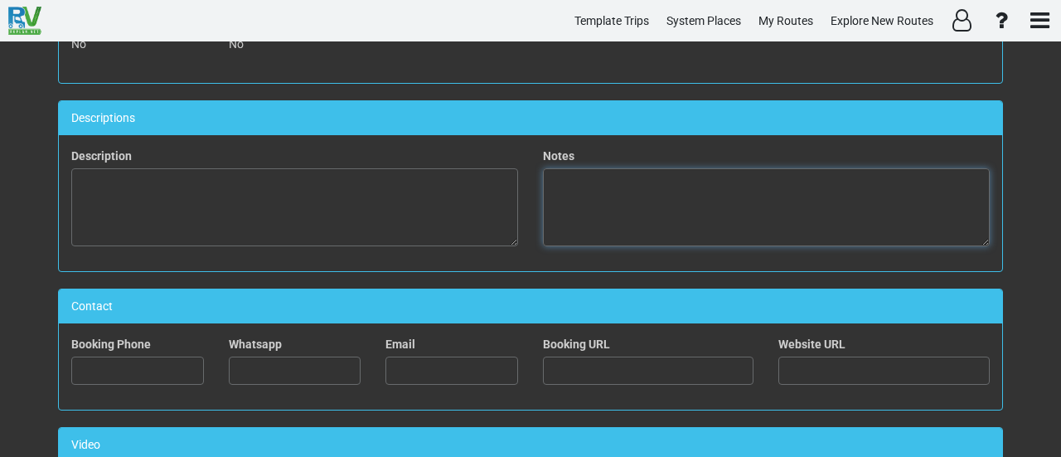
click at [789, 206] on textarea at bounding box center [766, 207] width 447 height 78
paste textarea "Driving the [GEOGRAPHIC_DATA] is an unforgettable adventure! The scenic 19-mile…"
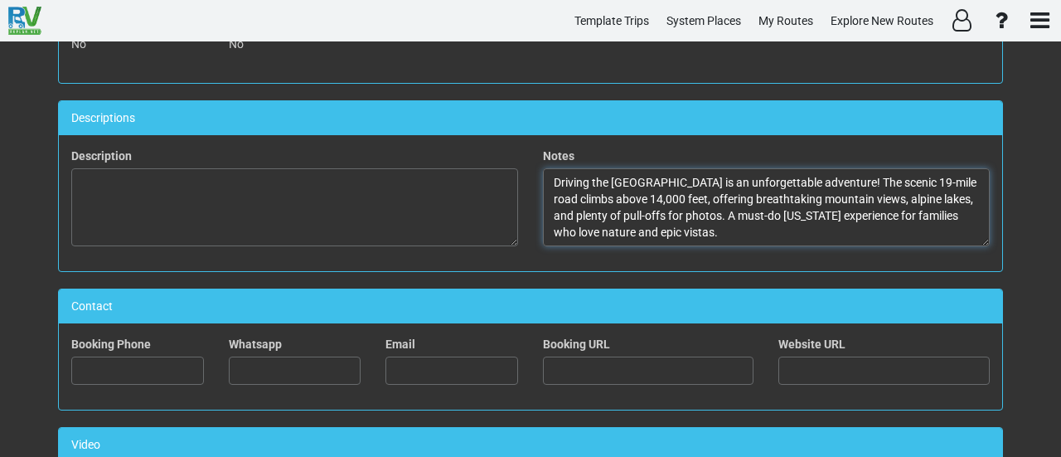
scroll to position [0, 0]
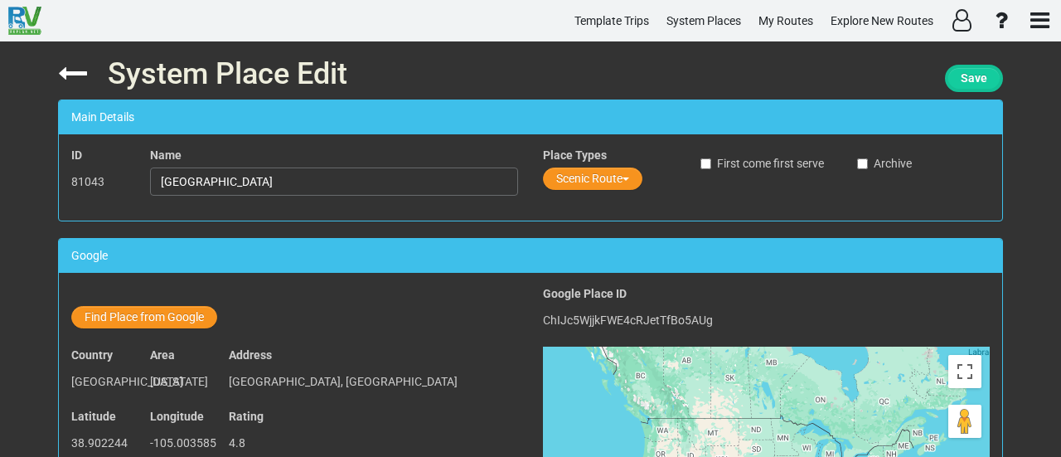
type textarea "Driving the [GEOGRAPHIC_DATA] is an unforgettable adventure! The scenic 19-mile…"
click at [968, 82] on span "Save" at bounding box center [974, 77] width 27 height 13
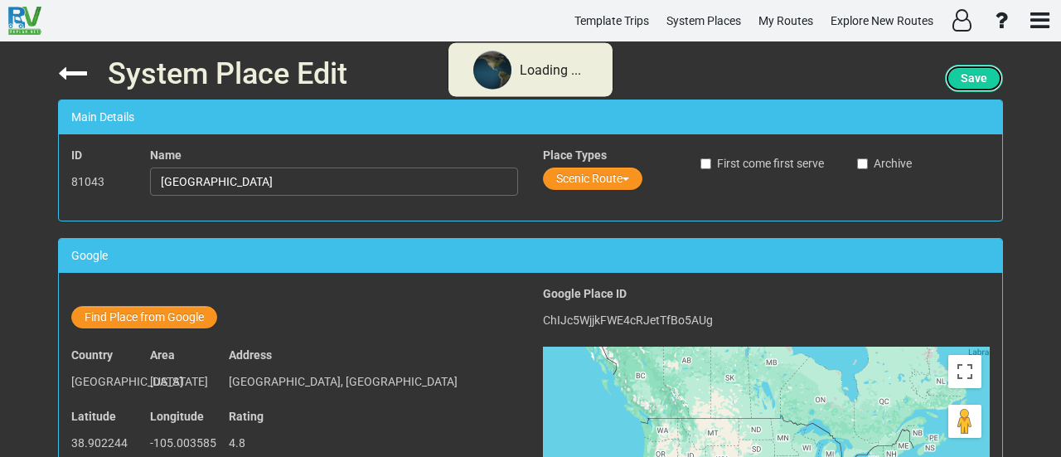
click at [968, 82] on span "Save" at bounding box center [974, 77] width 27 height 13
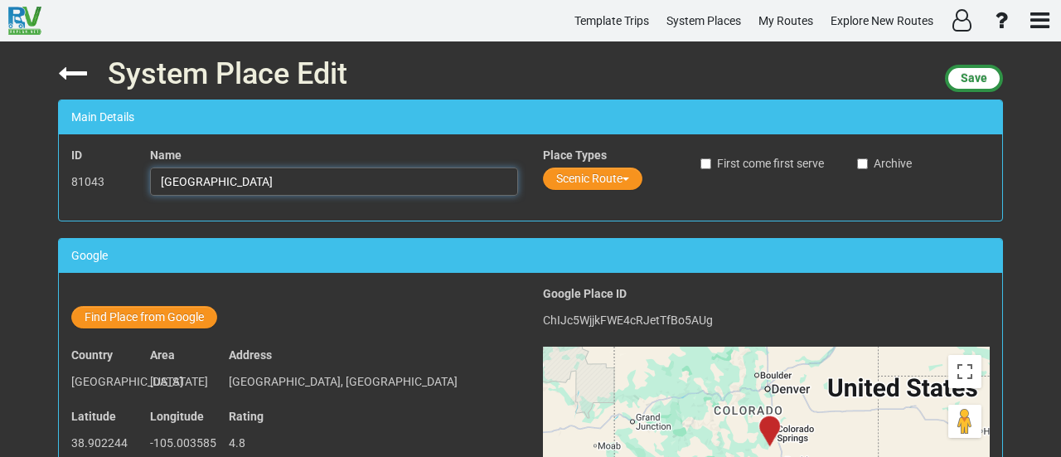
click at [301, 185] on input "[GEOGRAPHIC_DATA]" at bounding box center [334, 181] width 368 height 28
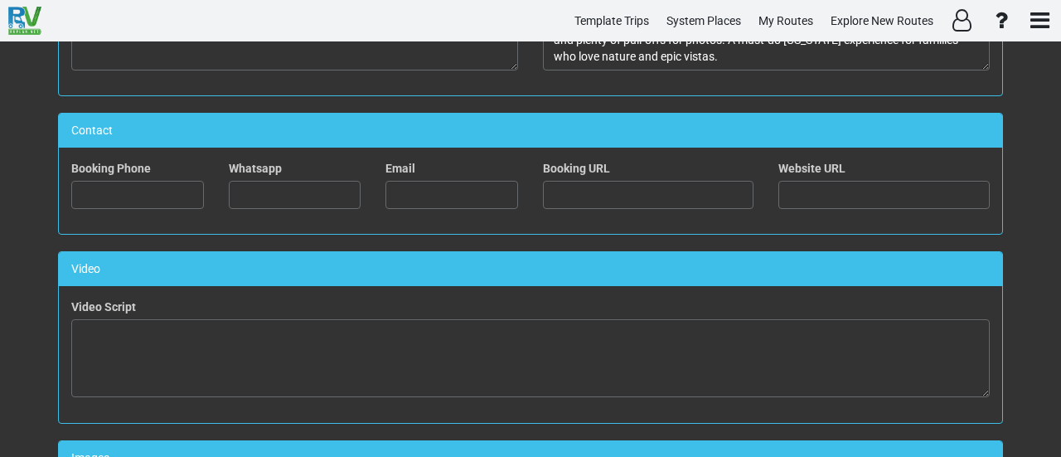
scroll to position [829, 0]
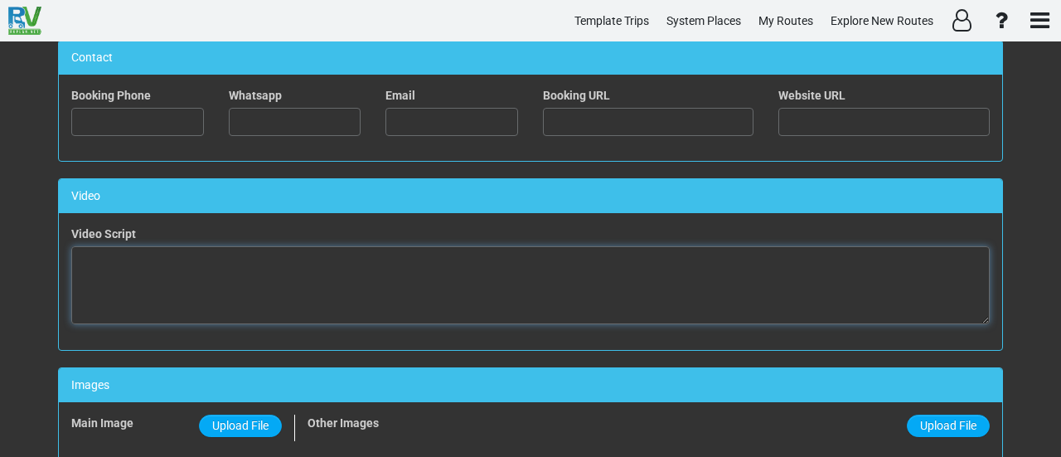
click at [569, 292] on textarea at bounding box center [530, 285] width 918 height 78
paste textarea "<iframe width="560" height="315" src="https://www.youtube.com/embed/54P8zgVAakg…"
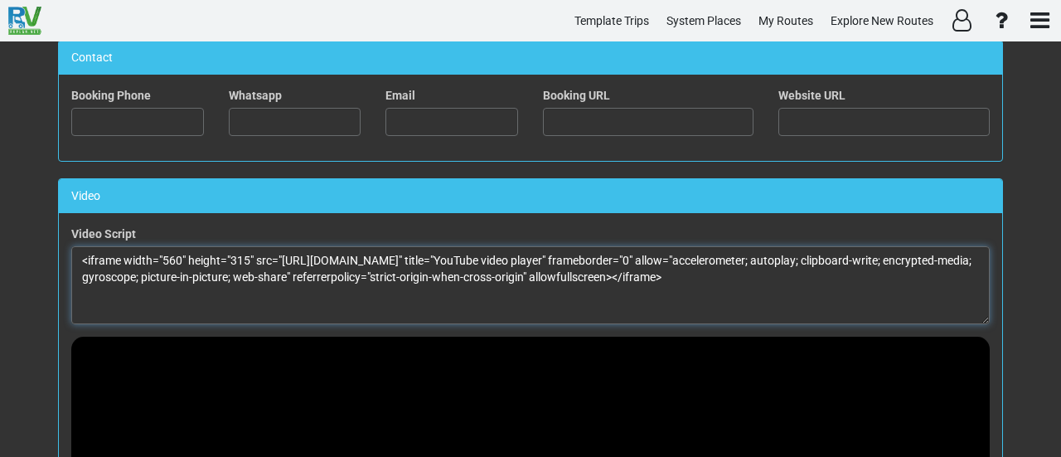
drag, startPoint x: 161, startPoint y: 250, endPoint x: 175, endPoint y: 248, distance: 14.3
click at [175, 248] on textarea "<iframe width="560" height="315" src="https://www.youtube.com/embed/54P8zgVAakg…" at bounding box center [530, 285] width 918 height 78
drag, startPoint x: 237, startPoint y: 253, endPoint x: 255, endPoint y: 248, distance: 18.9
click at [255, 248] on textarea "<iframe width="100%" height="315" src="https://www.youtube.com/embed/54P8zgVAak…" at bounding box center [530, 285] width 918 height 78
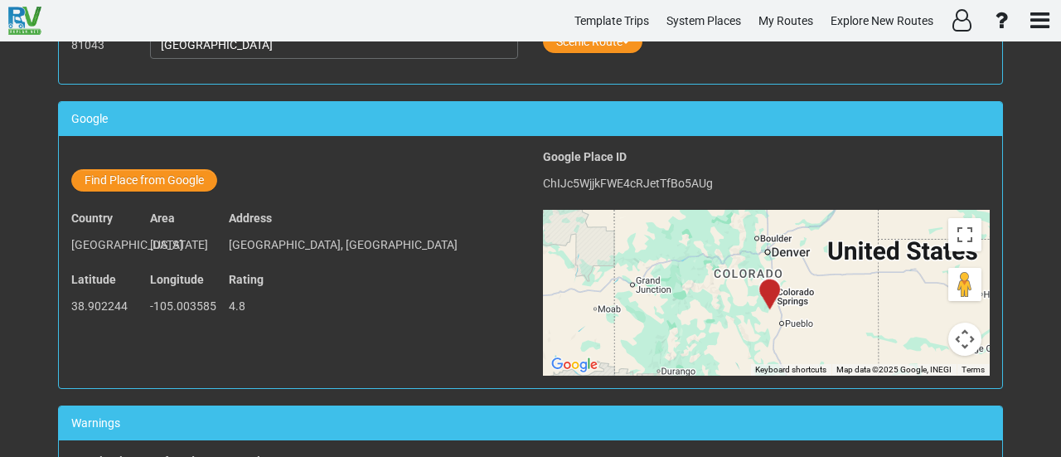
scroll to position [35, 0]
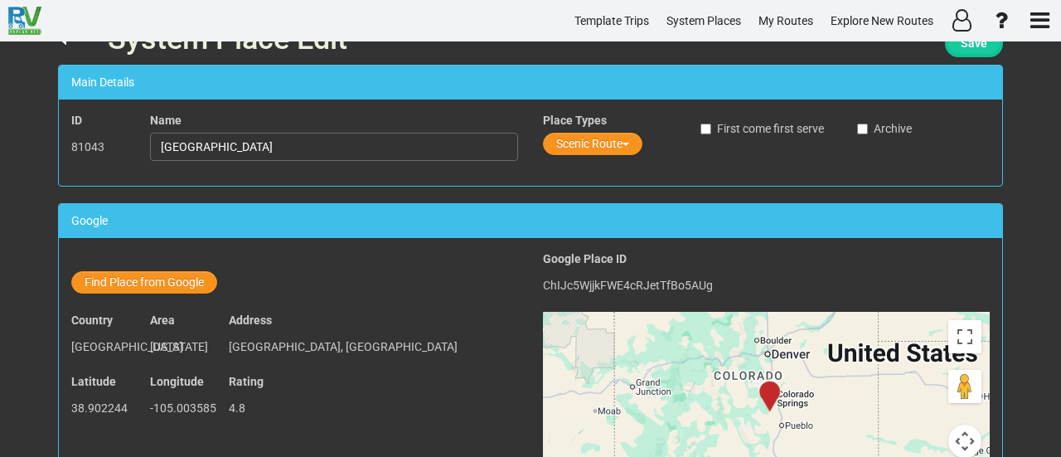
type textarea "<iframe width="100%" height="100%" src="https://www.youtube.com/embed/54P8zgVAa…"
click at [978, 47] on span "Save" at bounding box center [974, 42] width 27 height 13
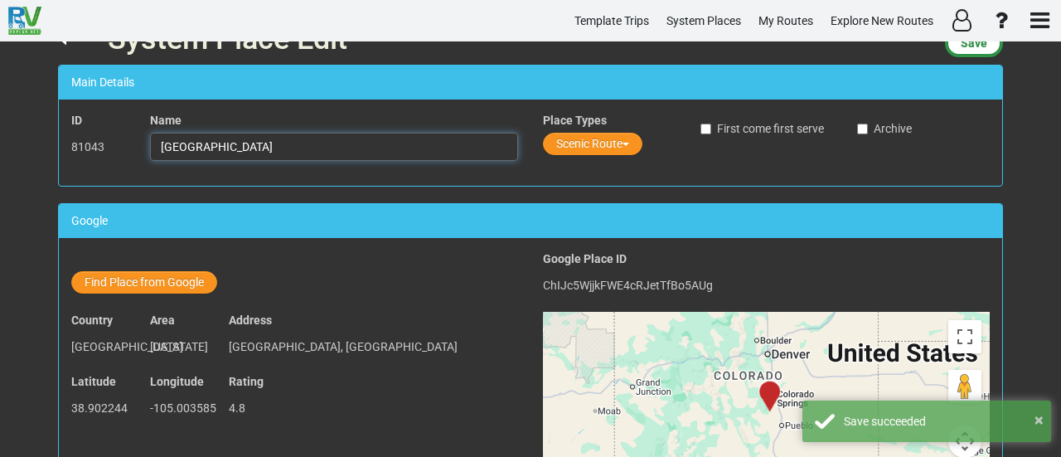
click at [388, 150] on input "[GEOGRAPHIC_DATA]" at bounding box center [334, 147] width 368 height 28
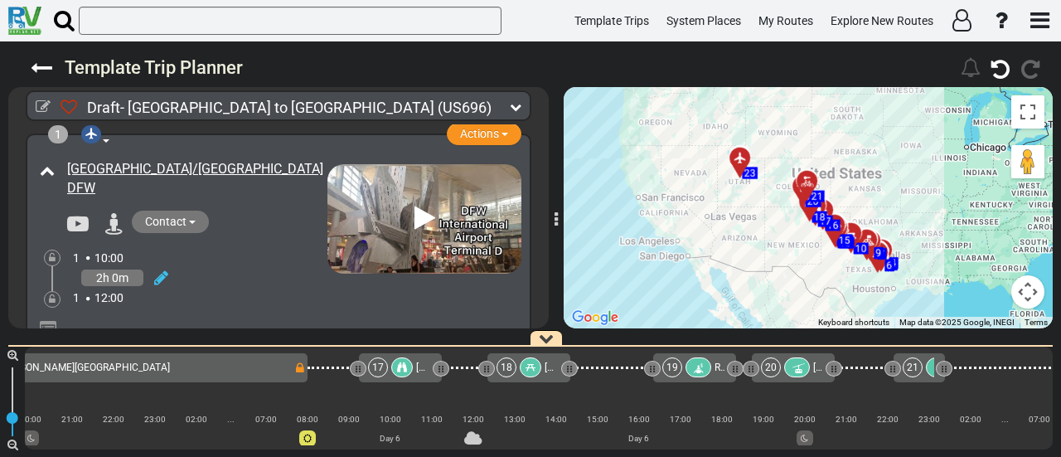
scroll to position [0, 3616]
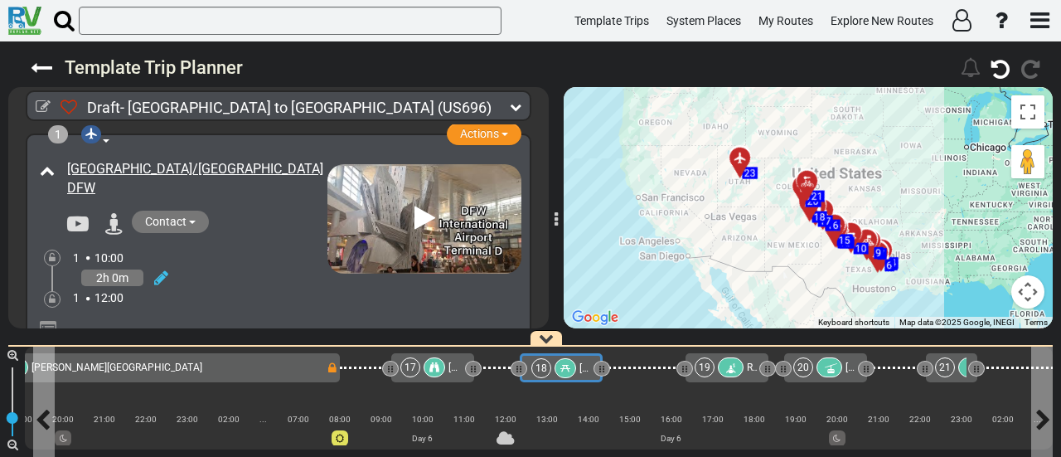
click at [567, 372] on div at bounding box center [566, 368] width 22 height 20
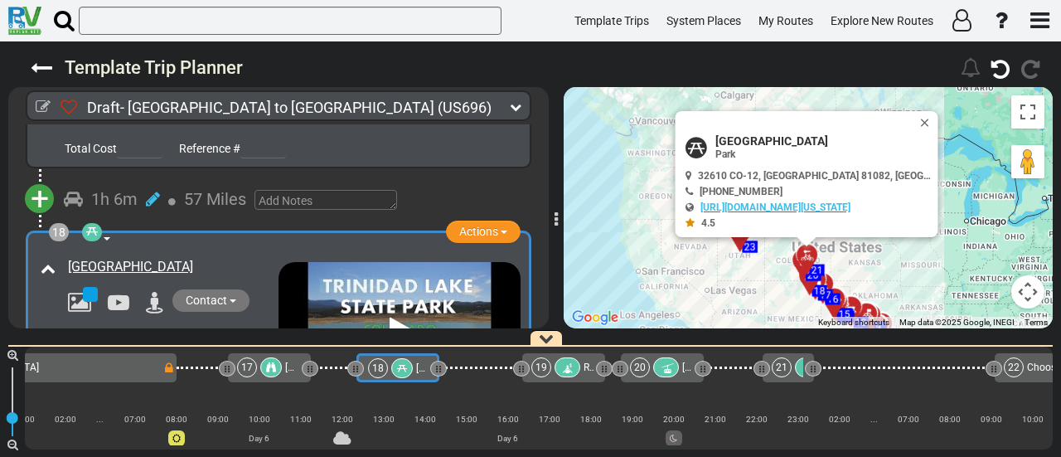
scroll to position [0, 3779]
click at [90, 225] on icon at bounding box center [92, 231] width 12 height 12
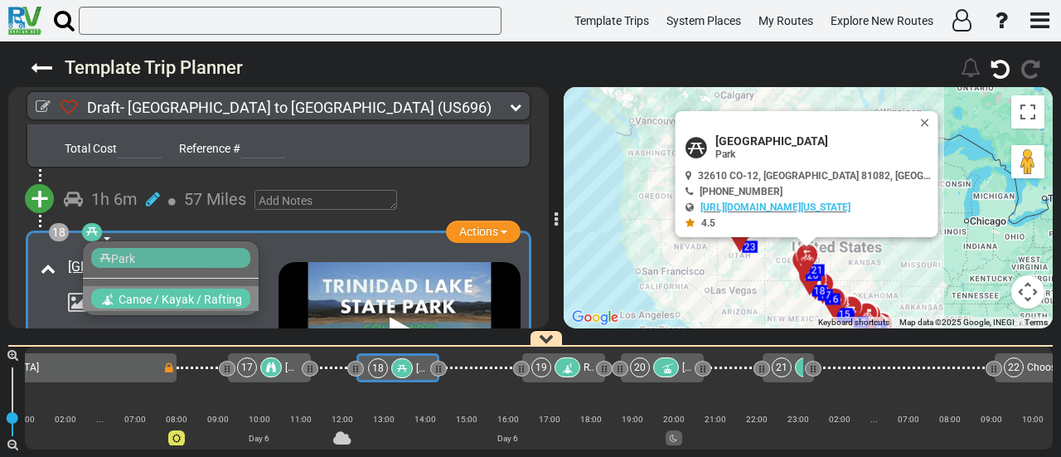
click at [184, 293] on span "Canoe / Kayak / Rafting" at bounding box center [181, 299] width 124 height 13
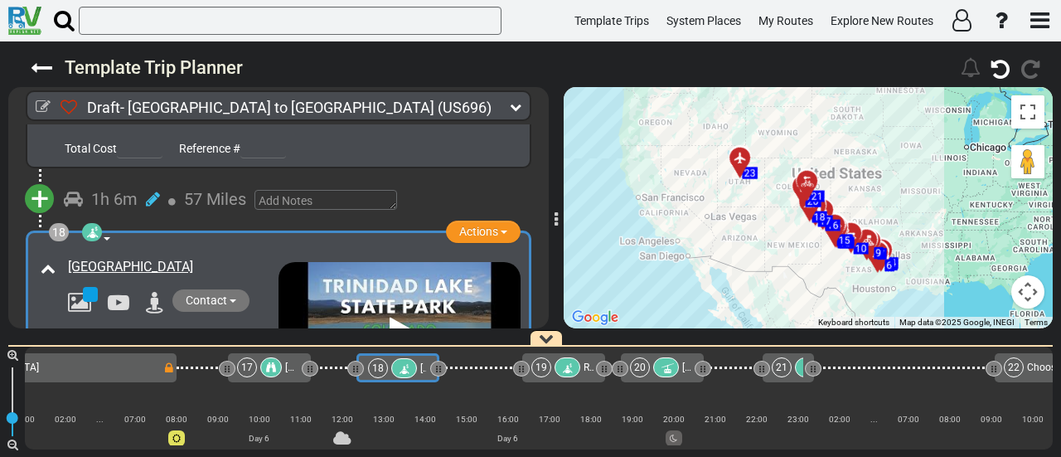
scroll to position [5675, 0]
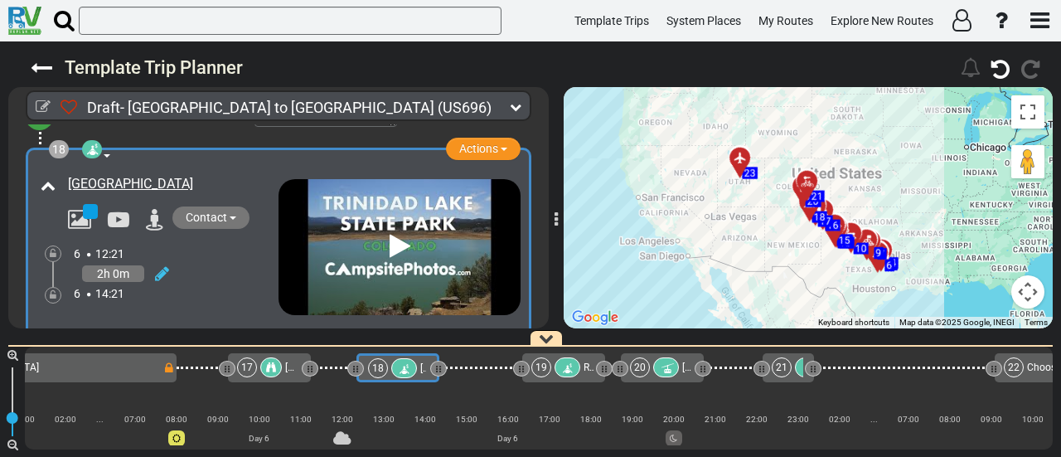
click at [282, 368] on div "17" at bounding box center [261, 367] width 48 height 20
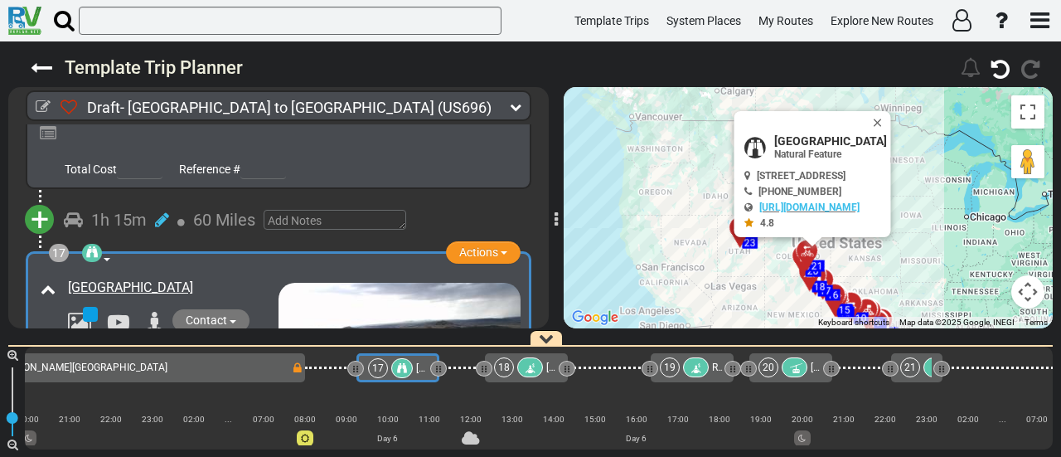
scroll to position [5302, 0]
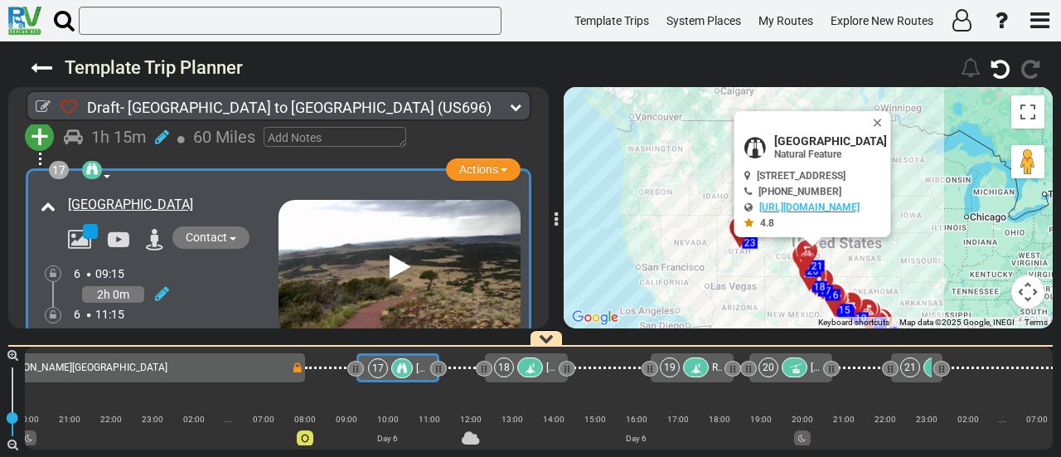
click at [527, 371] on icon at bounding box center [530, 368] width 14 height 12
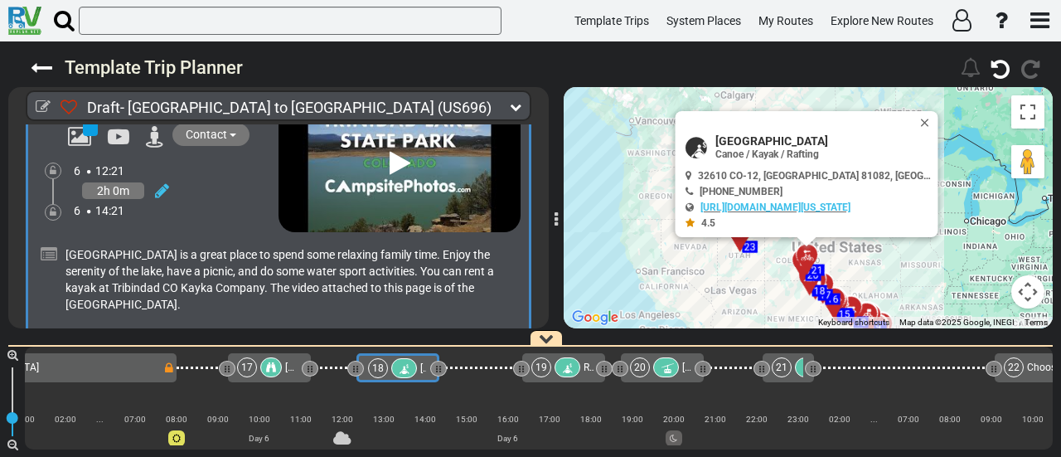
scroll to position [5675, 0]
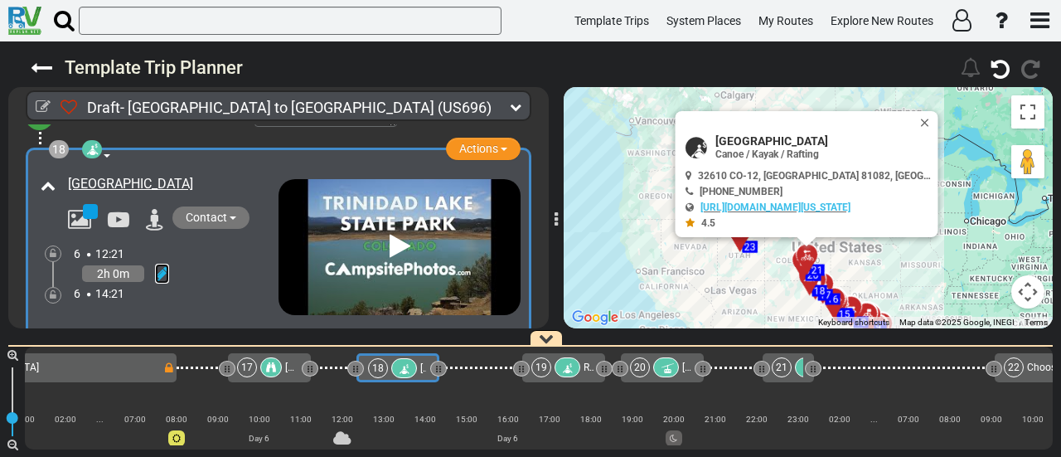
click at [162, 265] on icon at bounding box center [162, 273] width 14 height 17
click at [144, 241] on icon at bounding box center [139, 254] width 15 height 27
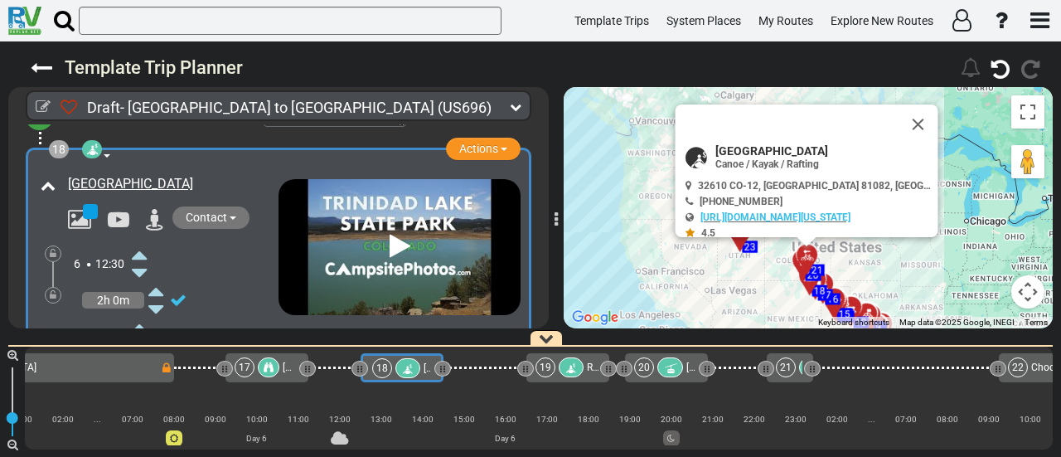
scroll to position [0, 3785]
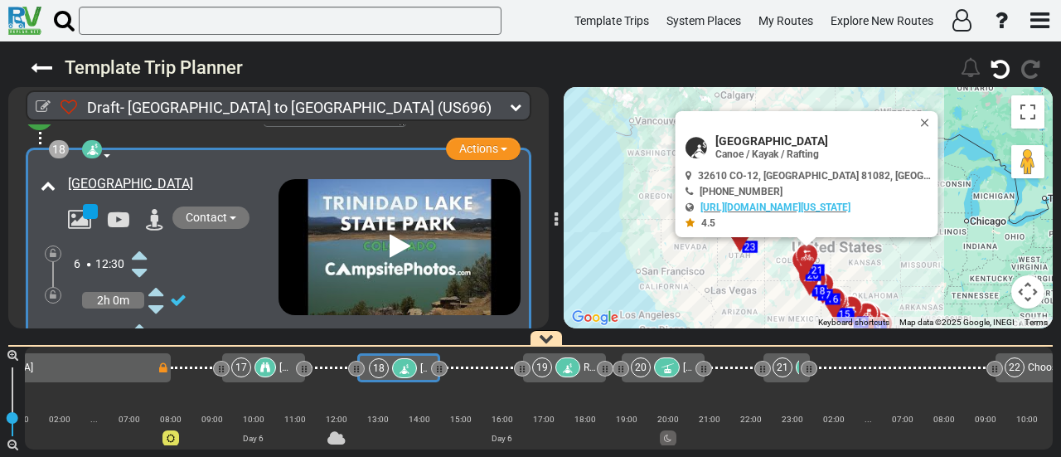
click at [140, 314] on icon at bounding box center [139, 327] width 15 height 27
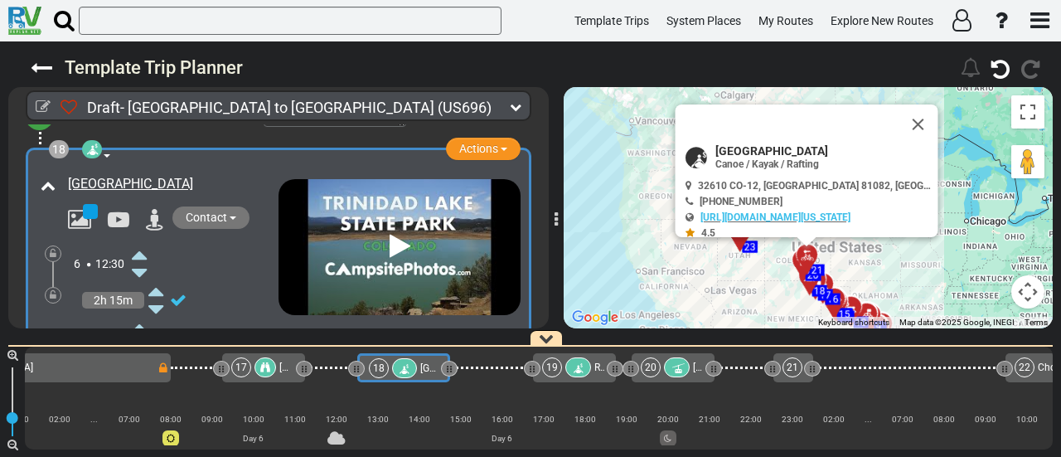
click at [140, 314] on icon at bounding box center [139, 327] width 15 height 27
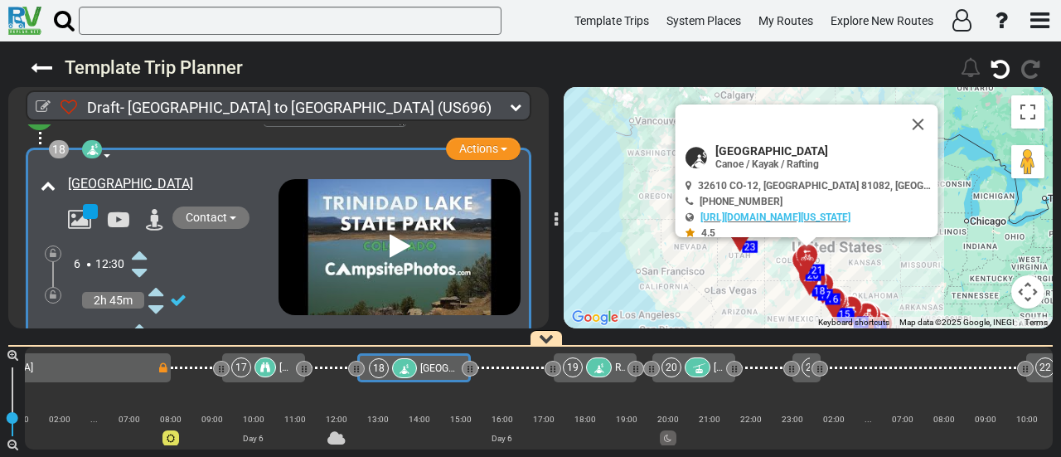
click at [140, 314] on icon at bounding box center [139, 327] width 15 height 27
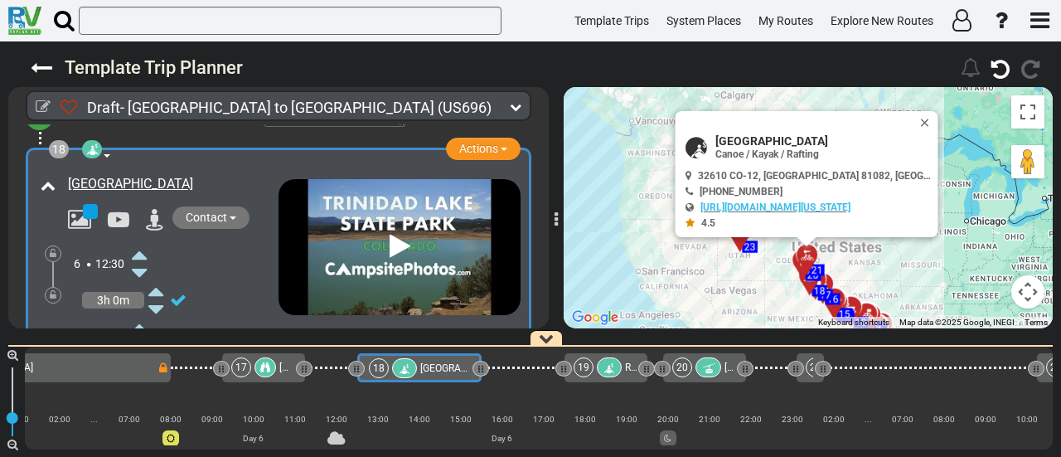
click at [607, 367] on icon at bounding box center [610, 368] width 14 height 12
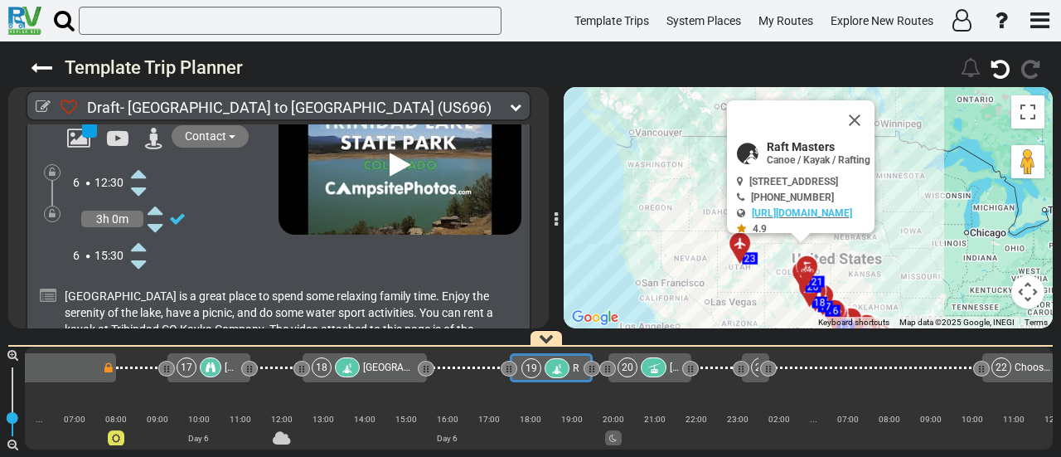
scroll to position [0, 0]
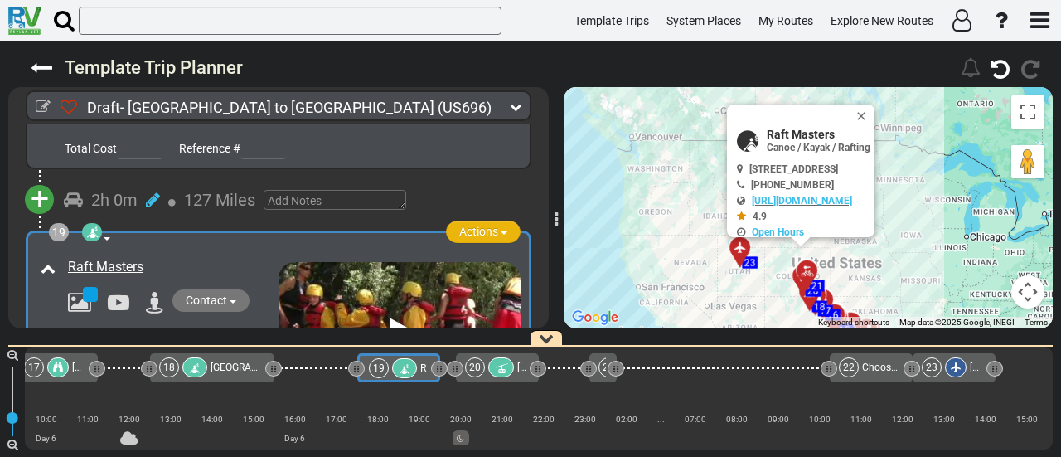
click at [481, 225] on span "Actions" at bounding box center [478, 231] width 39 height 13
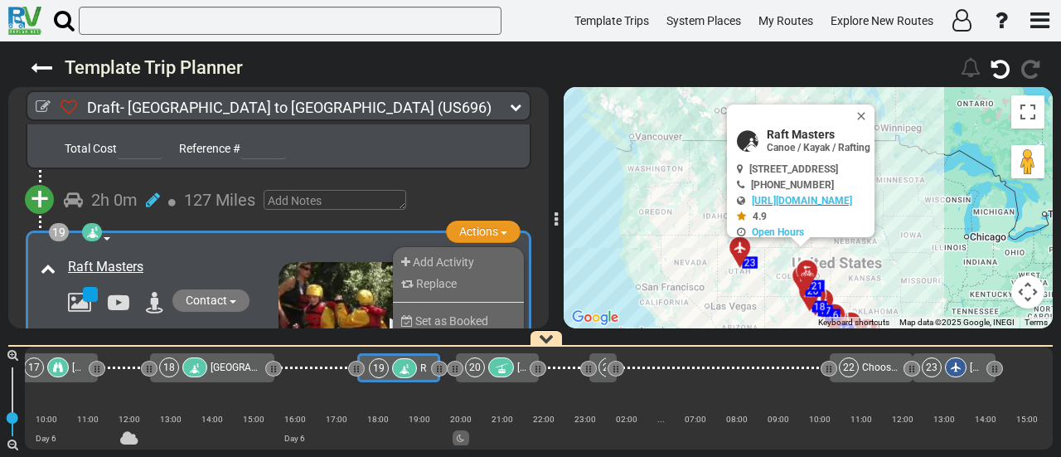
click at [472, 347] on li "Remove" at bounding box center [458, 358] width 131 height 22
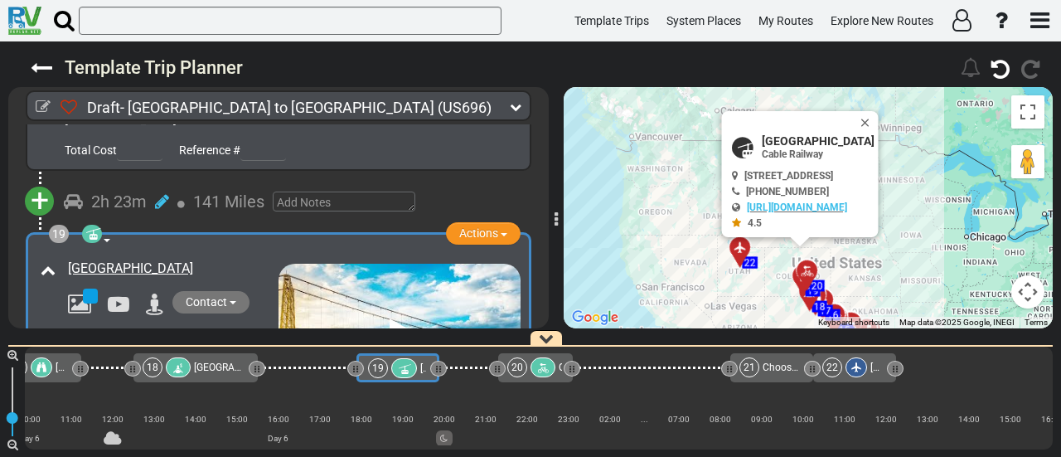
click at [214, 371] on span "[GEOGRAPHIC_DATA]" at bounding box center [241, 367] width 95 height 12
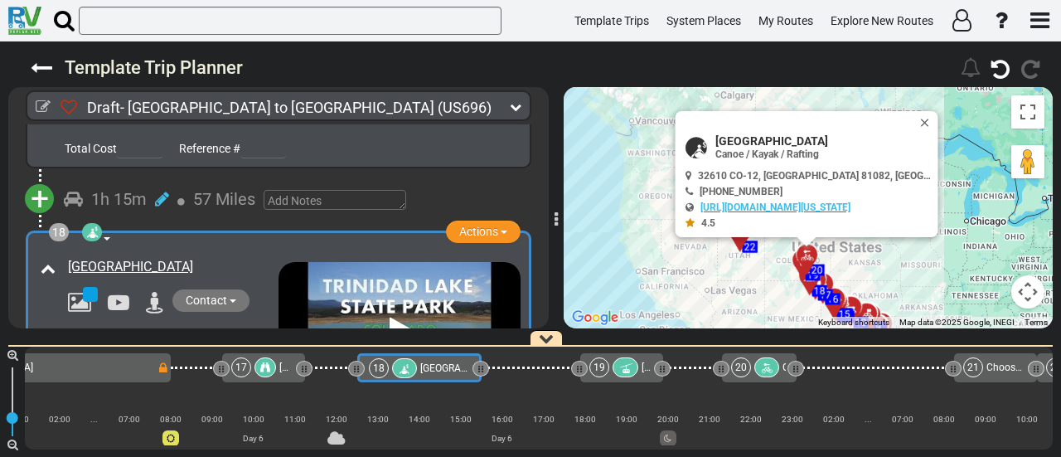
click at [269, 364] on div at bounding box center [265, 367] width 22 height 20
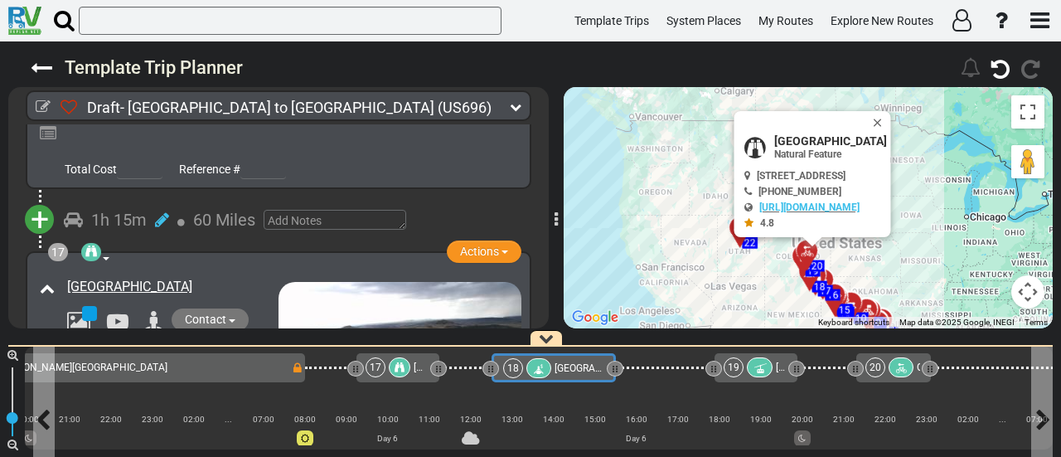
click at [584, 366] on span "[GEOGRAPHIC_DATA]" at bounding box center [602, 368] width 95 height 12
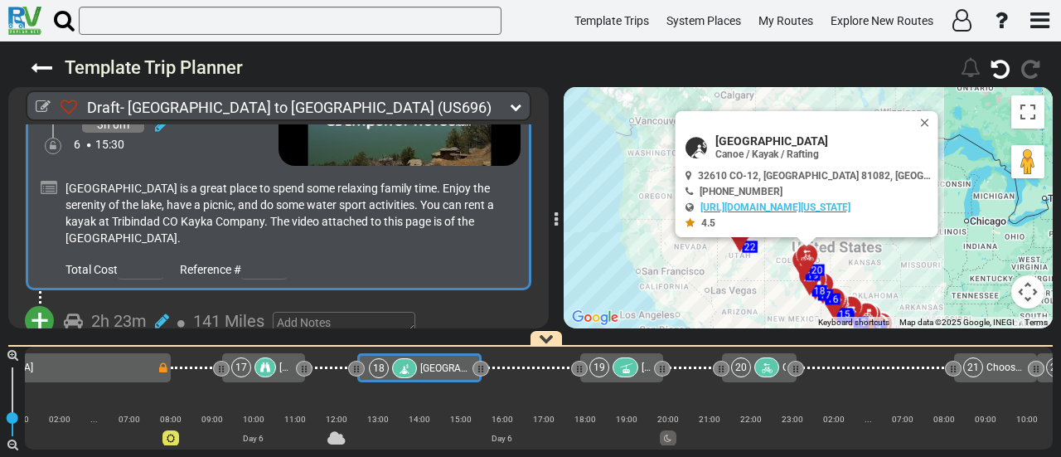
click at [44, 302] on span "+" at bounding box center [40, 321] width 18 height 38
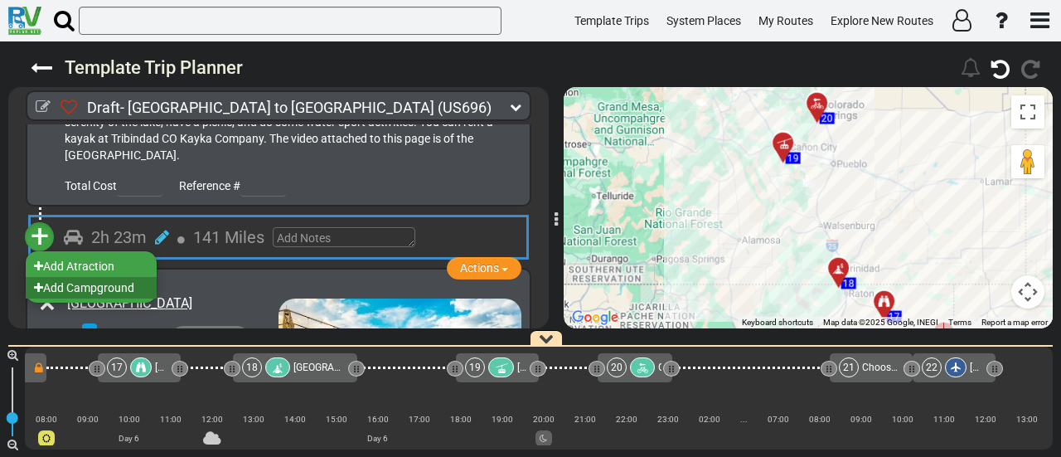
click at [111, 277] on li "Add Campground" at bounding box center [91, 288] width 131 height 22
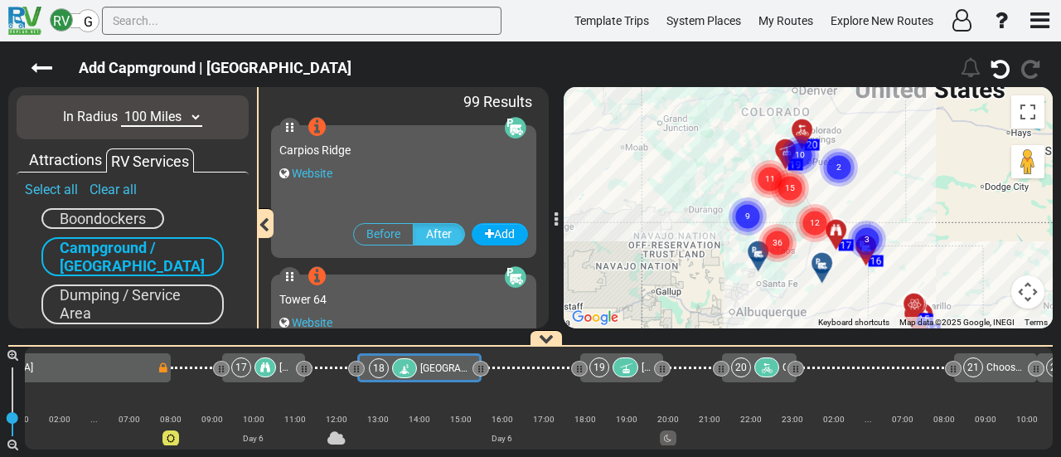
click at [172, 114] on select "10 Miles 50 Miles 100 Miles 250 Miles 500 Miles 1000 Miles" at bounding box center [161, 117] width 81 height 19
click at [121, 108] on select "10 Miles 50 Miles 100 Miles 250 Miles 500 Miles 1000 Miles" at bounding box center [161, 117] width 81 height 19
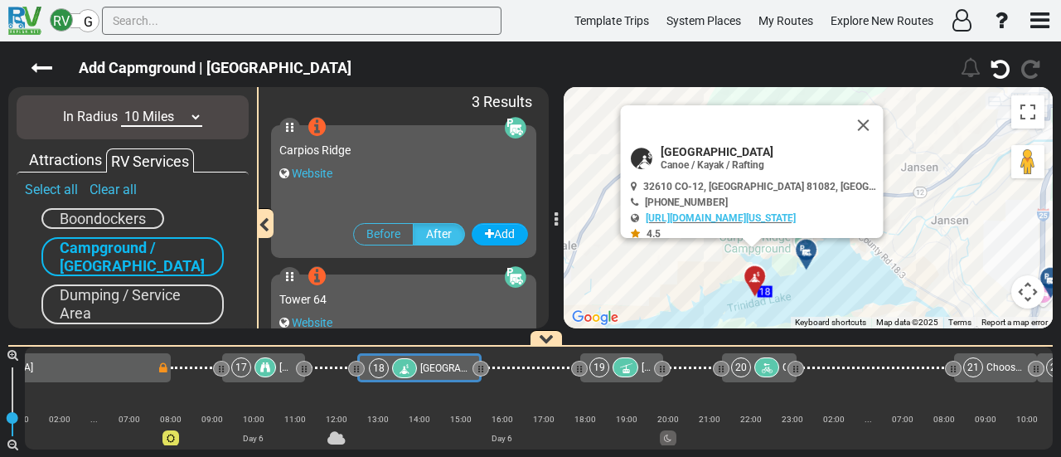
click at [158, 122] on select "10 Miles 50 Miles 100 Miles 250 Miles 500 Miles 1000 Miles" at bounding box center [161, 117] width 81 height 19
select select "number:50"
click at [121, 108] on select "10 Miles 50 Miles 100 Miles 250 Miles 500 Miles 1000 Miles" at bounding box center [161, 117] width 81 height 19
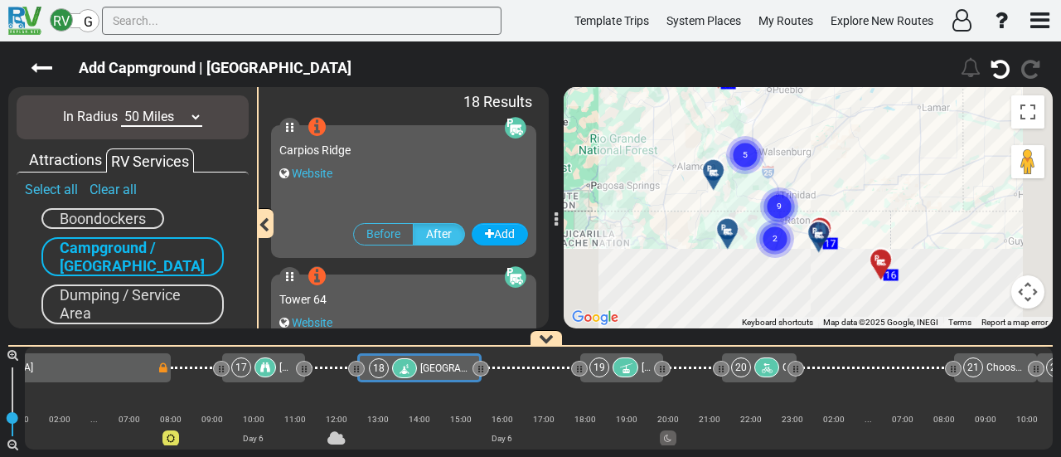
drag, startPoint x: 895, startPoint y: 251, endPoint x: 842, endPoint y: 157, distance: 108.4
click at [842, 157] on div "To activate drag with keyboard, press Alt + Enter. Once in keyboard drag state,…" at bounding box center [808, 207] width 489 height 241
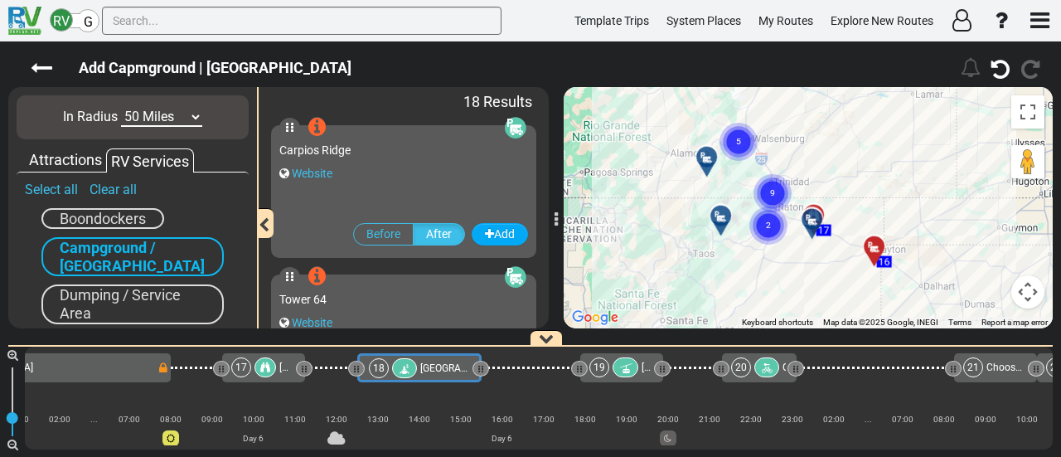
click at [746, 143] on circle "Cluster of 5 markers" at bounding box center [739, 142] width 38 height 38
click at [758, 132] on circle "Cluster of 2 markers" at bounding box center [748, 135] width 38 height 38
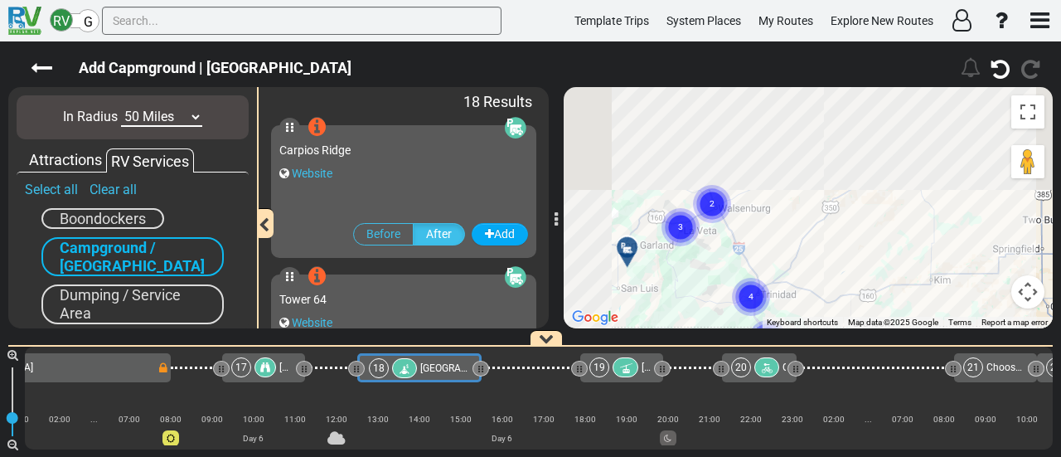
drag, startPoint x: 747, startPoint y: 132, endPoint x: 831, endPoint y: 315, distance: 201.4
click at [831, 315] on div "To activate drag with keyboard, press Alt + Enter. Once in keyboard drag state,…" at bounding box center [808, 207] width 489 height 241
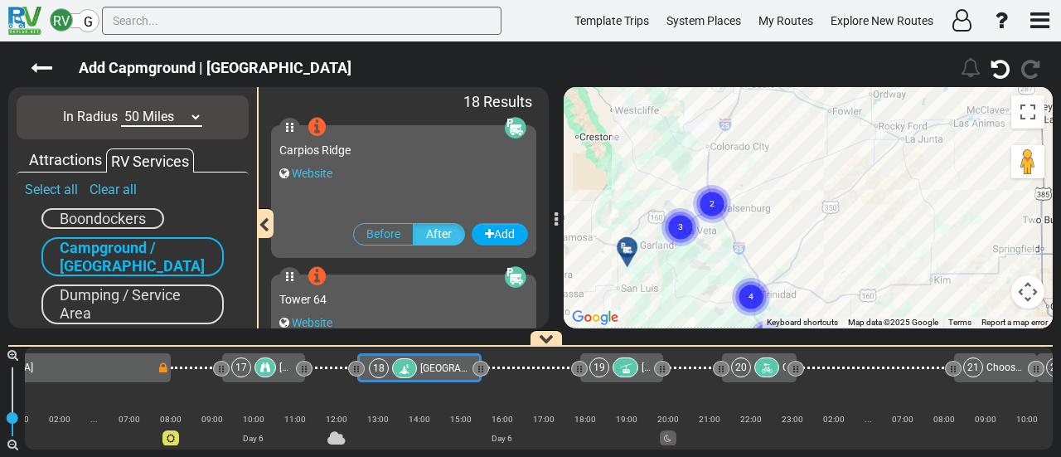
click at [726, 195] on circle "Cluster of 2 markers" at bounding box center [712, 204] width 38 height 38
click at [705, 208] on circle "Cluster of 2 markers" at bounding box center [712, 204] width 38 height 38
click at [721, 196] on icon at bounding box center [717, 199] width 17 height 13
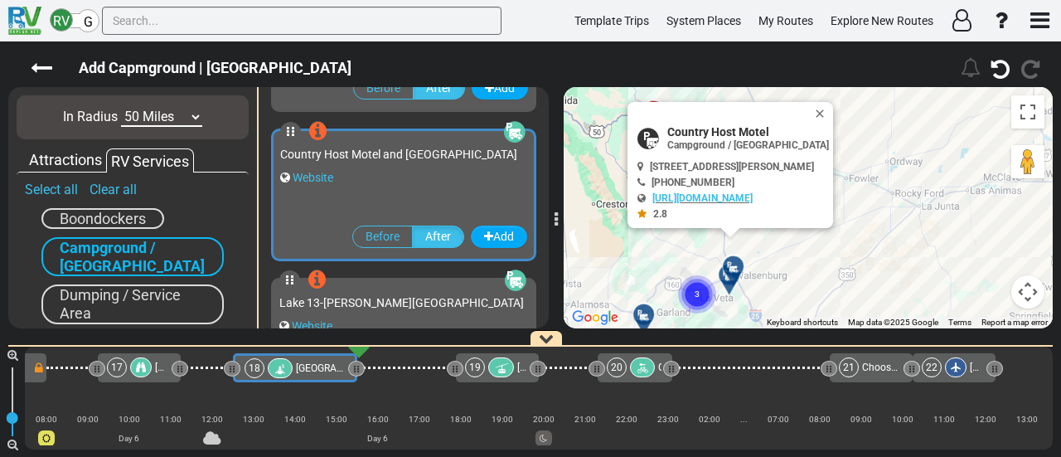
drag, startPoint x: 826, startPoint y: 231, endPoint x: 846, endPoint y: 313, distance: 84.4
click at [846, 313] on div "To activate drag with keyboard, press Alt + Enter. Once in keyboard drag state,…" at bounding box center [808, 207] width 489 height 241
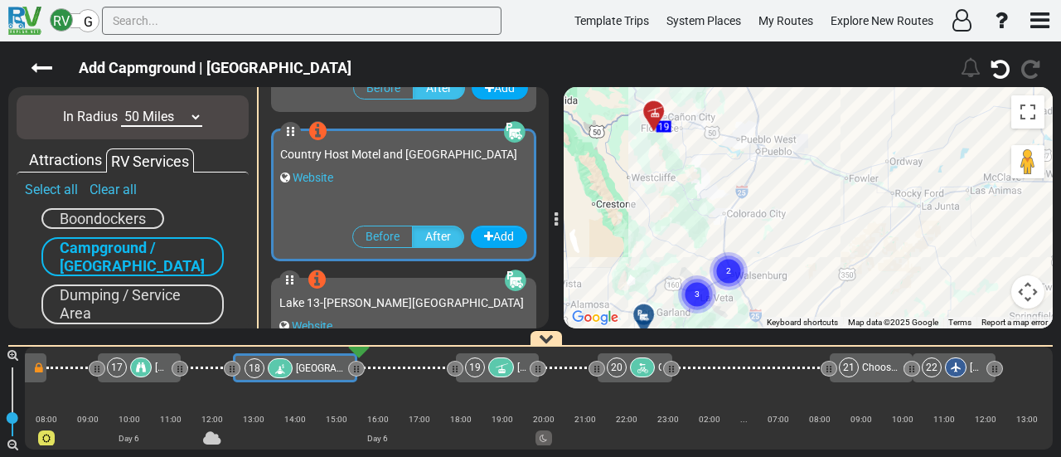
click at [423, 153] on span "Country Host Motel and RV Park" at bounding box center [398, 154] width 237 height 13
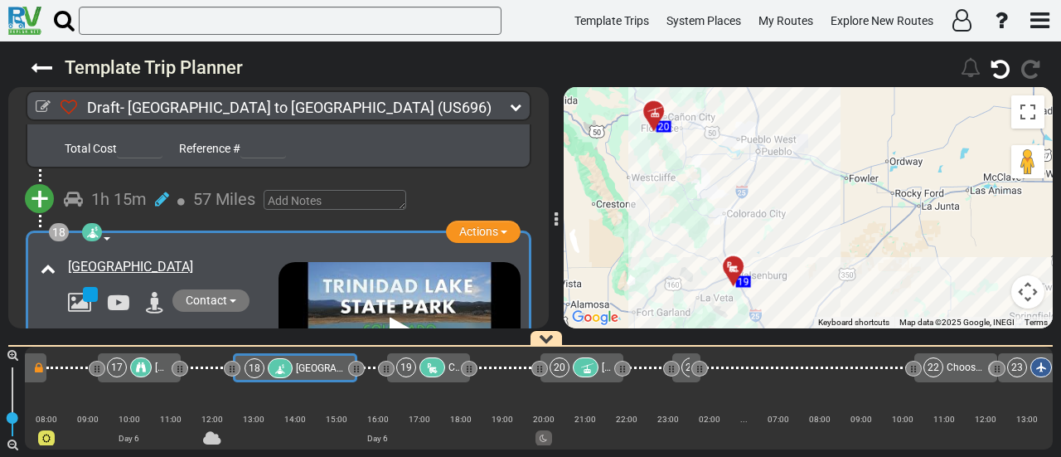
scroll to position [0, 3785]
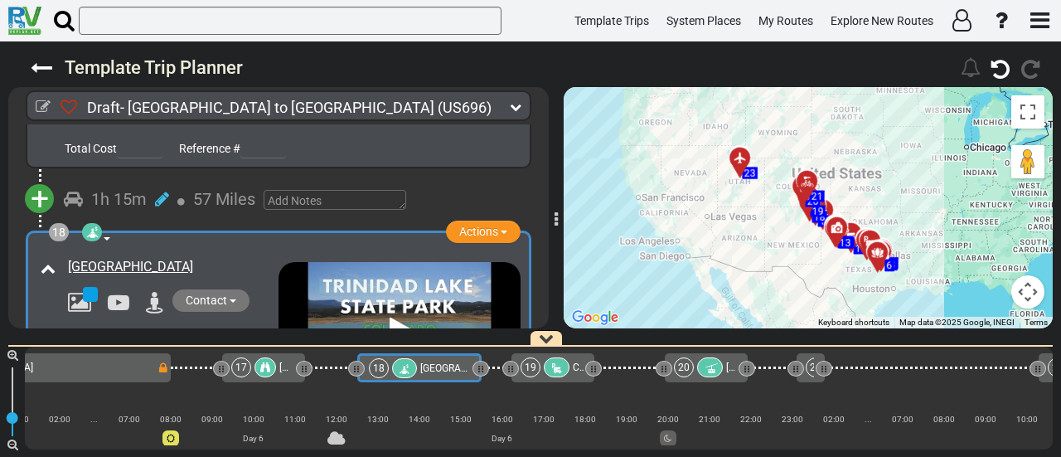
click at [550, 366] on div at bounding box center [557, 367] width 26 height 20
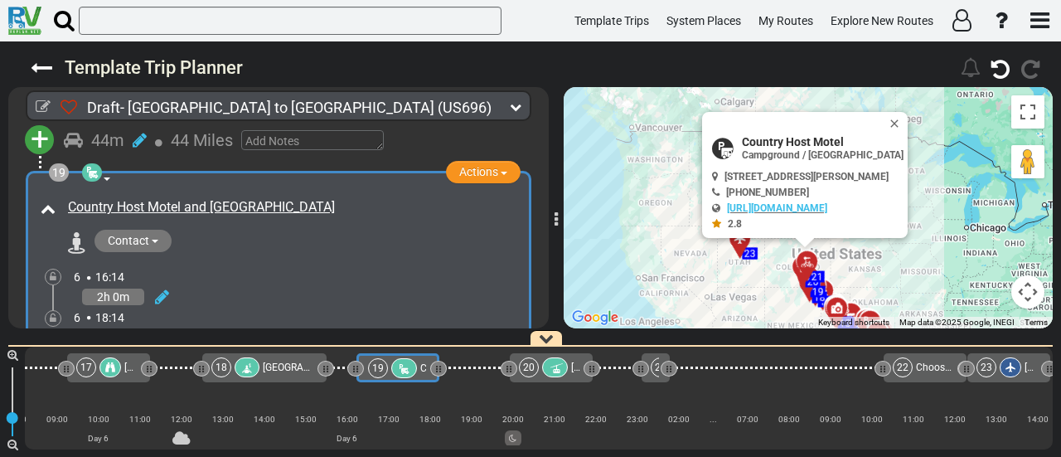
scroll to position [6026, 0]
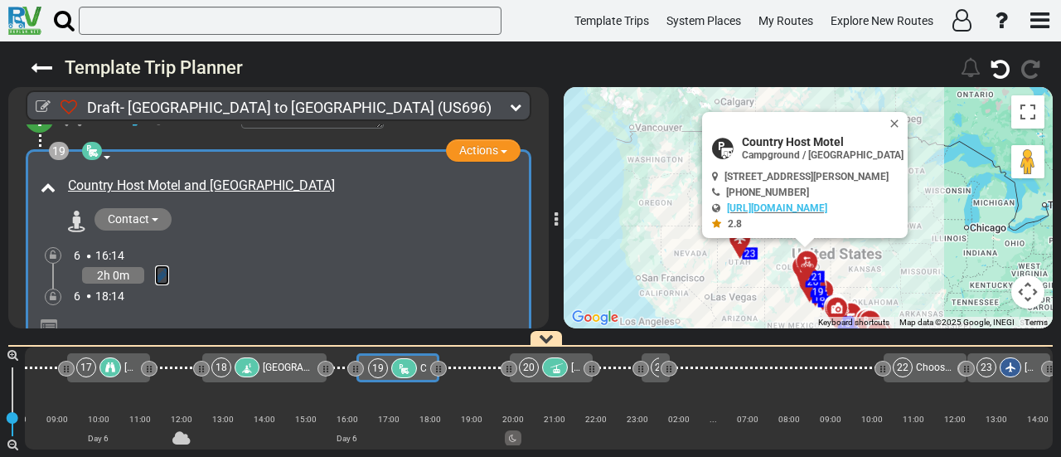
drag, startPoint x: 158, startPoint y: 230, endPoint x: 153, endPoint y: 220, distance: 11.1
click at [158, 267] on icon at bounding box center [162, 275] width 14 height 17
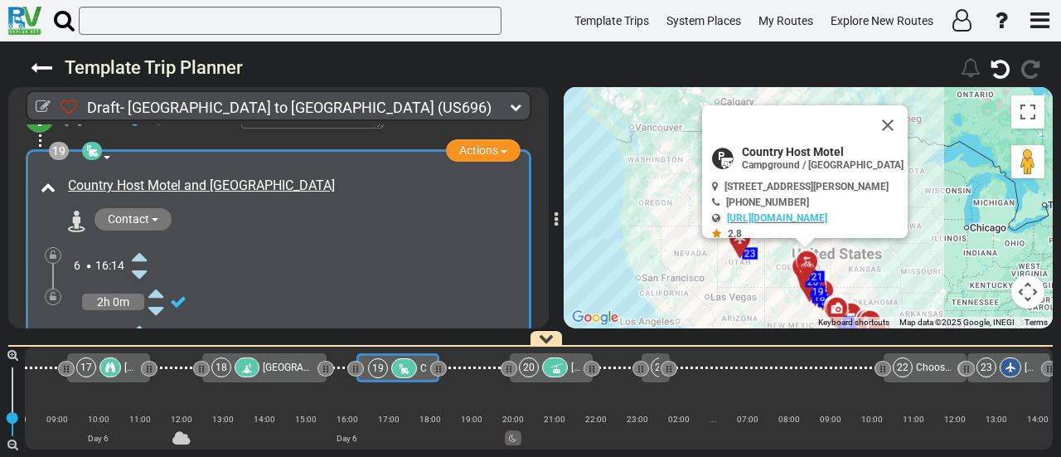
drag, startPoint x: 146, startPoint y: 210, endPoint x: 181, endPoint y: 245, distance: 49.2
click at [145, 243] on icon at bounding box center [139, 256] width 15 height 27
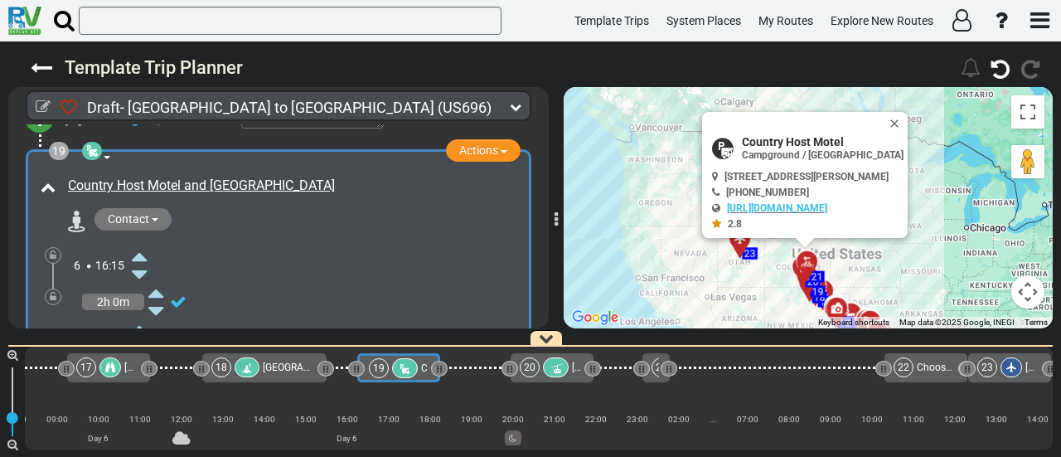
scroll to position [0, 3941]
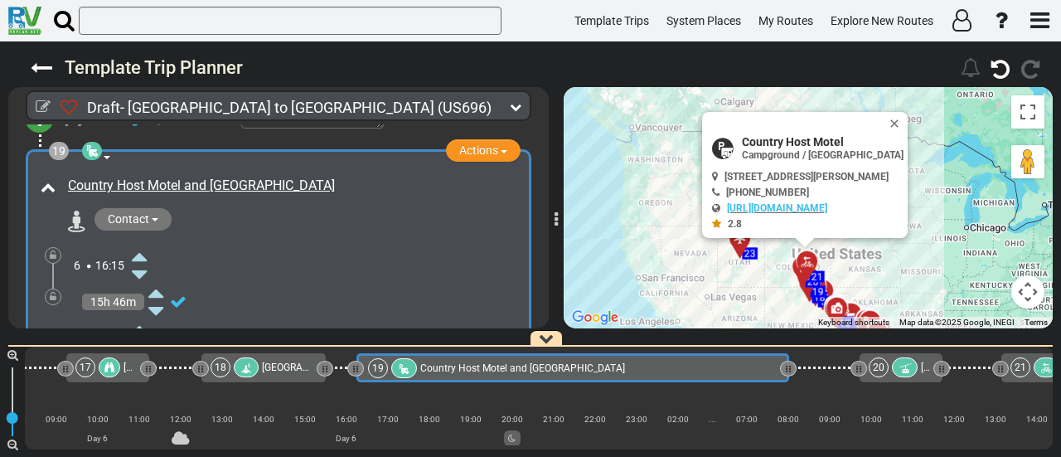
drag, startPoint x: 438, startPoint y: 370, endPoint x: 788, endPoint y: 412, distance: 352.4
click at [788, 412] on div "1 [GEOGRAPHIC_DATA]/[GEOGRAPHIC_DATA] DFW" at bounding box center [539, 398] width 1028 height 103
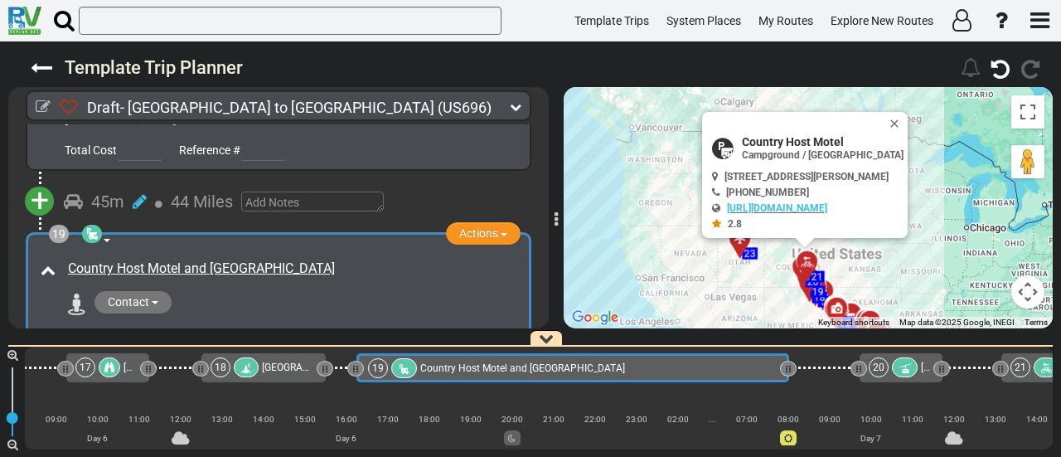
scroll to position [6026, 0]
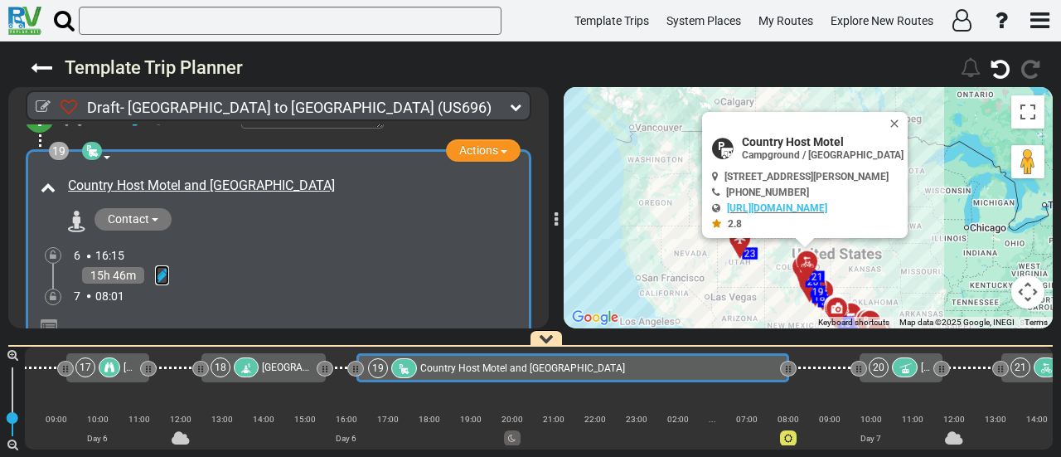
click at [167, 267] on icon at bounding box center [162, 275] width 14 height 17
click at [138, 334] on icon at bounding box center [139, 347] width 15 height 27
click at [56, 288] on div at bounding box center [53, 296] width 17 height 17
click at [53, 292] on icon at bounding box center [53, 297] width 7 height 10
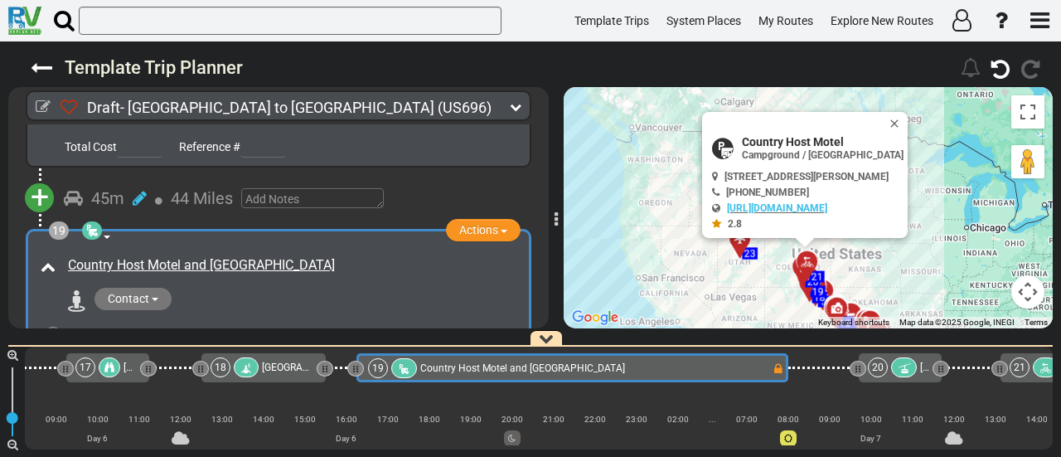
scroll to position [5943, 0]
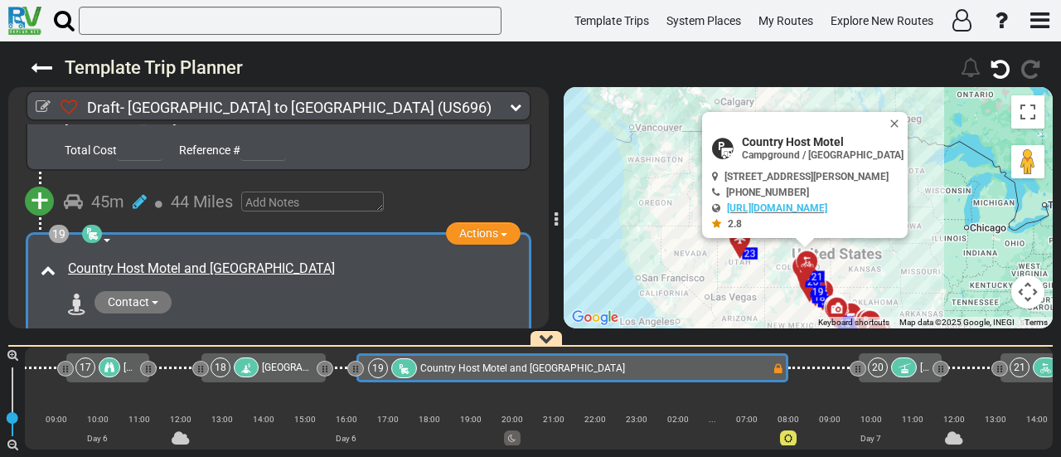
click at [766, 136] on span "Country Host Motel" at bounding box center [823, 141] width 162 height 13
copy div "Country Host Motel"
click at [312, 259] on div "Country Host Motel and RV Park" at bounding box center [292, 268] width 448 height 19
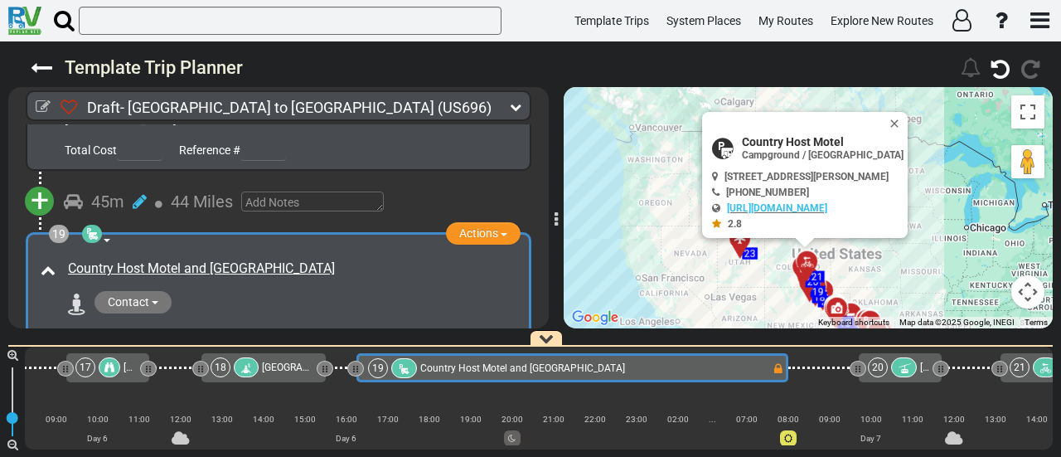
click at [312, 259] on div "Country Host Motel and RV Park" at bounding box center [292, 268] width 448 height 19
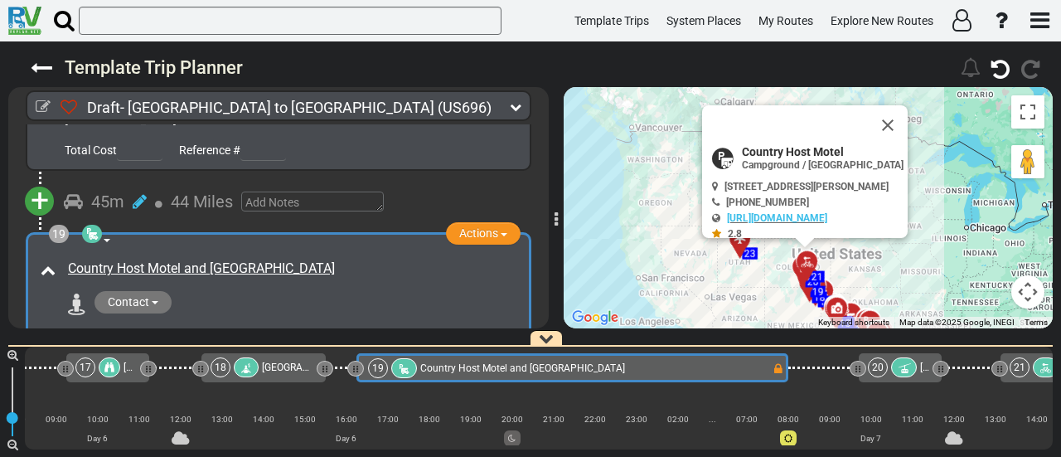
click at [312, 259] on div "Country Host Motel and RV Park" at bounding box center [292, 268] width 448 height 19
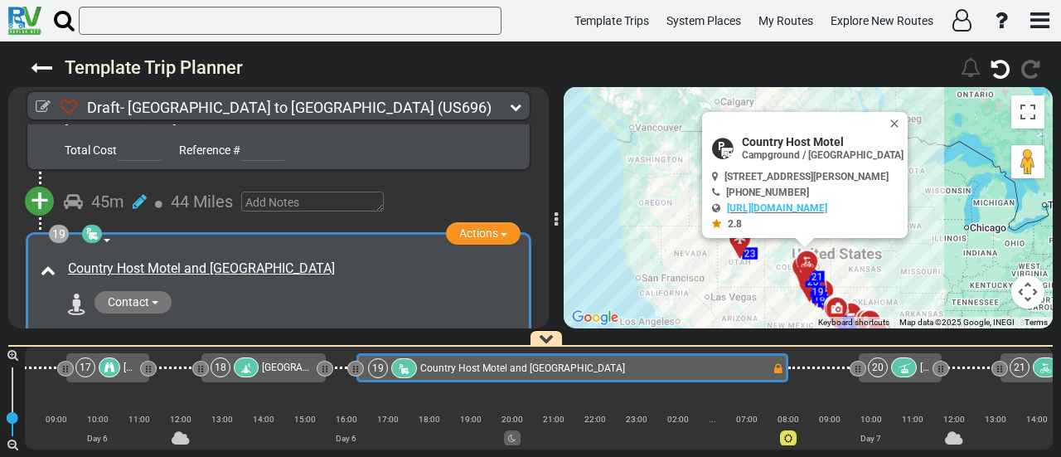
copy div "Country Host Motel and RV Park"
click at [305, 357] on div "[GEOGRAPHIC_DATA]" at bounding box center [288, 367] width 52 height 20
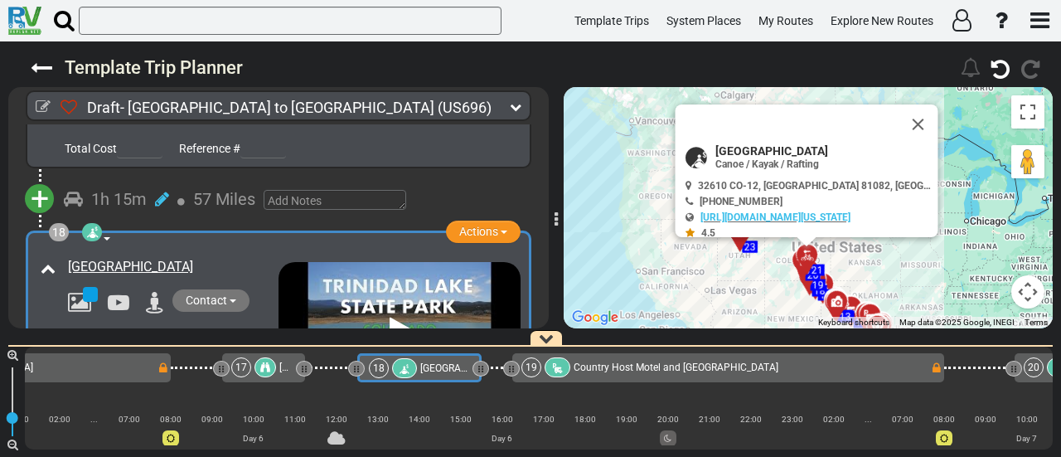
scroll to position [0, 3785]
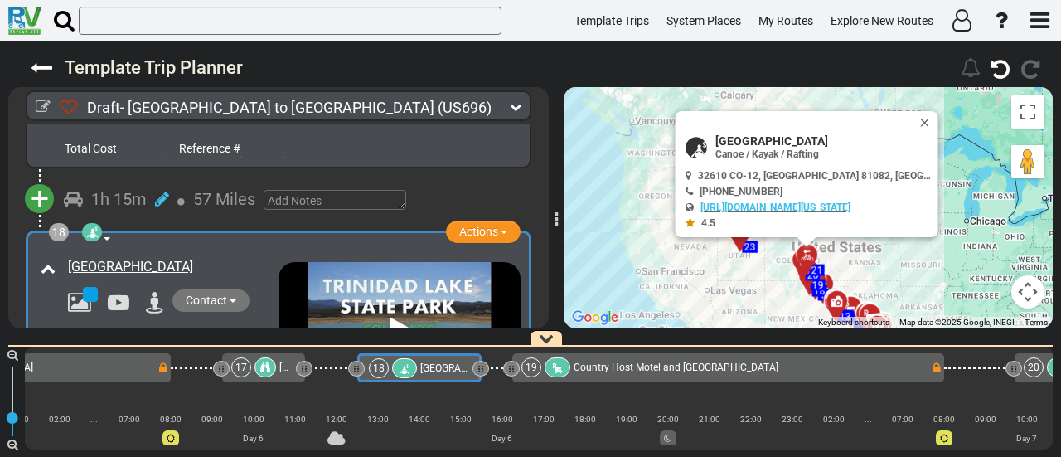
click at [794, 134] on span "[GEOGRAPHIC_DATA]" at bounding box center [823, 140] width 216 height 13
copy div "[GEOGRAPHIC_DATA]"
click at [758, 138] on span "[GEOGRAPHIC_DATA]" at bounding box center [823, 140] width 216 height 13
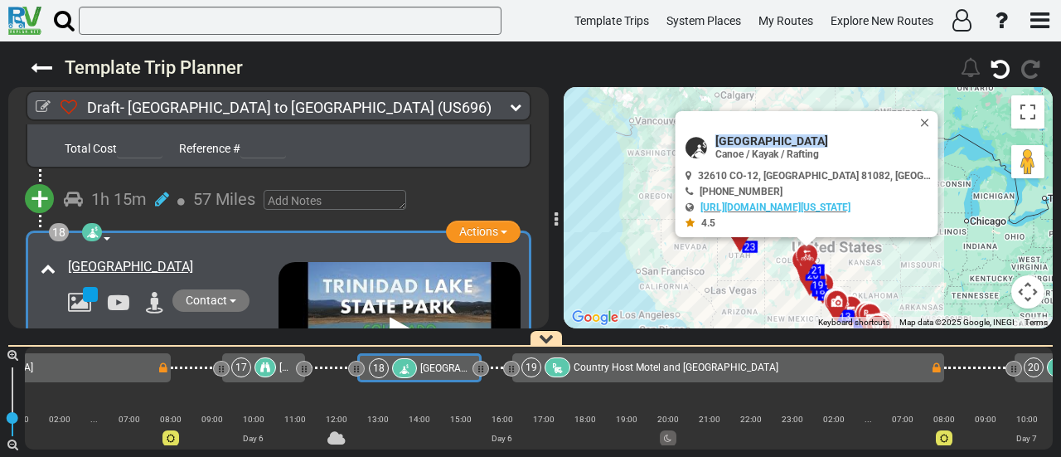
click at [657, 368] on span "Country Host Motel and RV Park" at bounding box center [676, 367] width 205 height 12
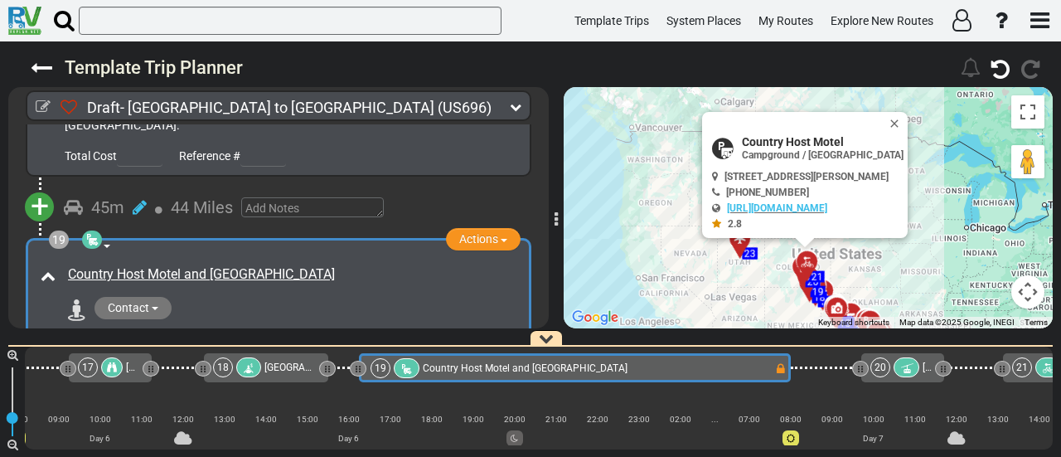
scroll to position [0, 3941]
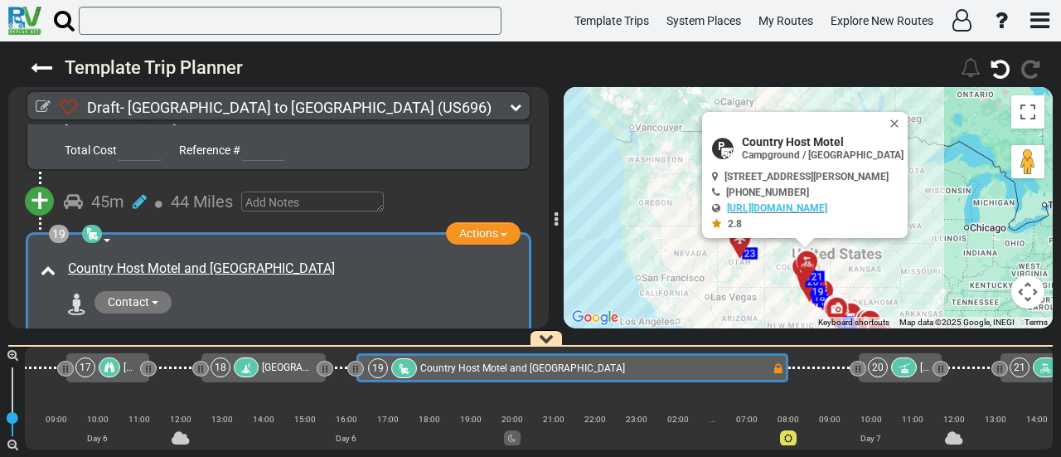
click at [285, 259] on div "Country Host Motel and RV Park" at bounding box center [292, 268] width 448 height 19
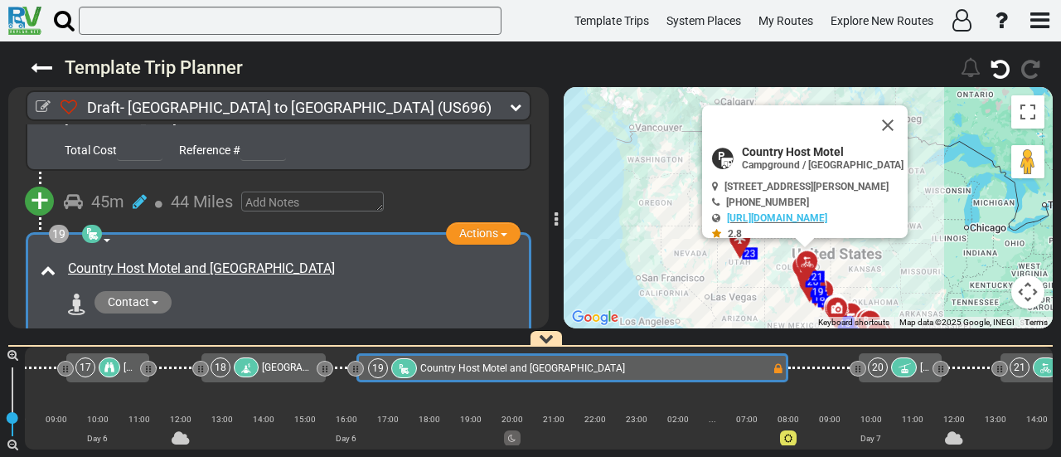
click at [285, 259] on div "Country Host Motel and RV Park" at bounding box center [292, 268] width 448 height 19
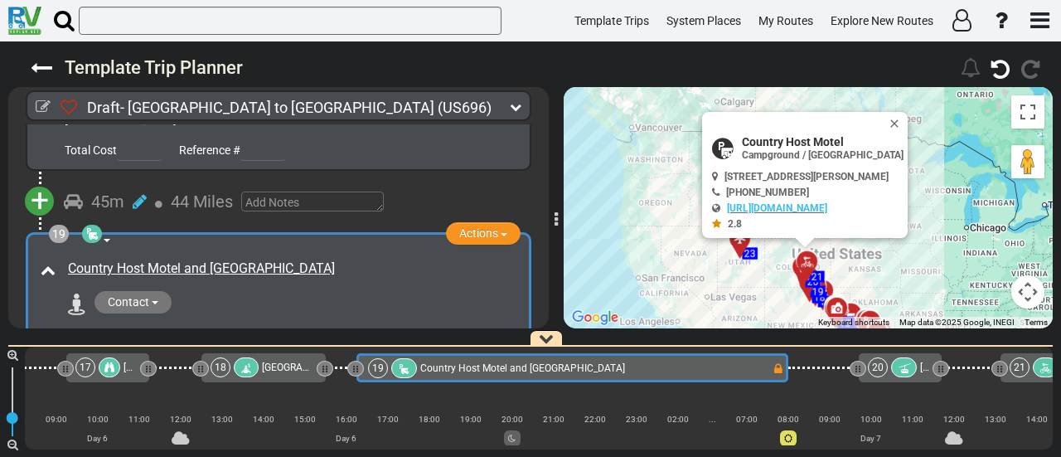
copy div "Country Host Motel and RV Park"
click at [808, 173] on span "25542 S Sunrise Dr, Monee, IL 60449, USA" at bounding box center [807, 177] width 164 height 12
copy div "25542 S Sunrise Dr, Monee, IL 60449, USA"
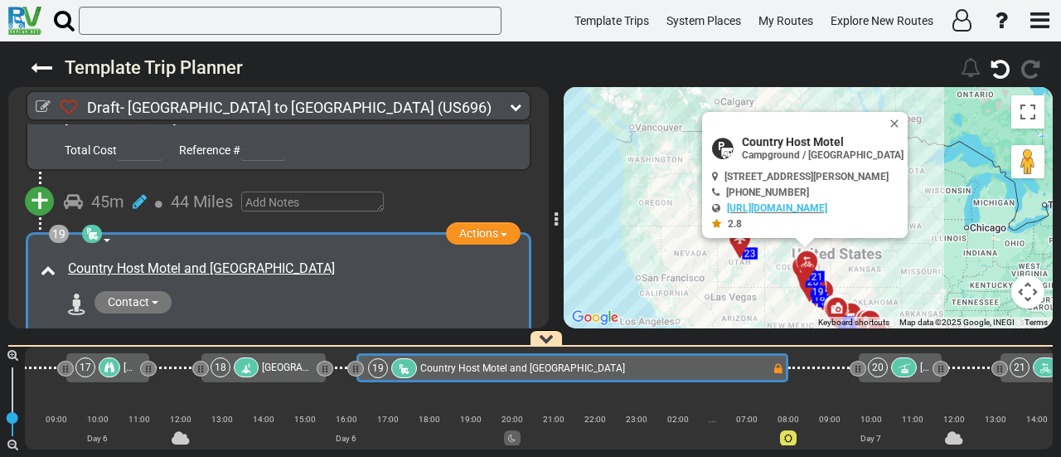
click at [753, 138] on span "Country Host Motel" at bounding box center [823, 141] width 162 height 13
copy div "Country Host Motel"
click at [554, 367] on span "Country Host Motel and RV Park" at bounding box center [522, 368] width 205 height 12
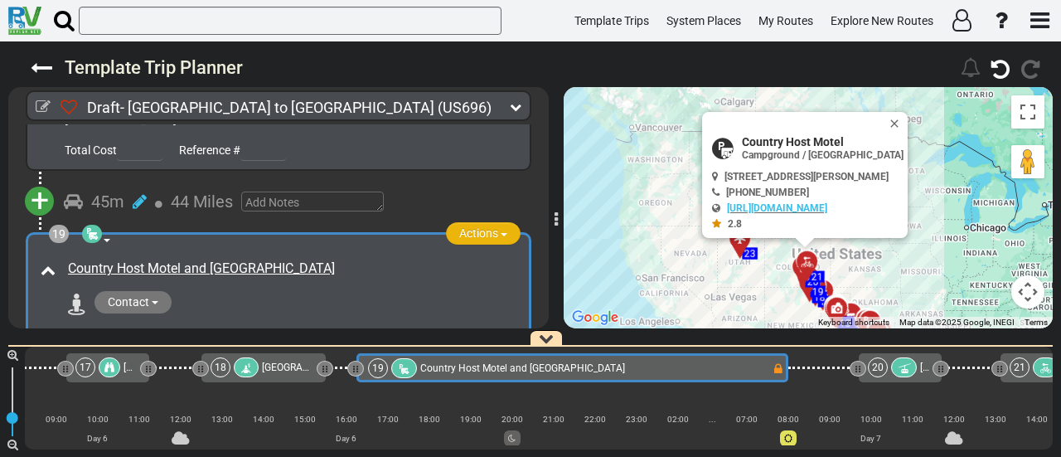
click at [494, 222] on button "Actions" at bounding box center [483, 233] width 75 height 22
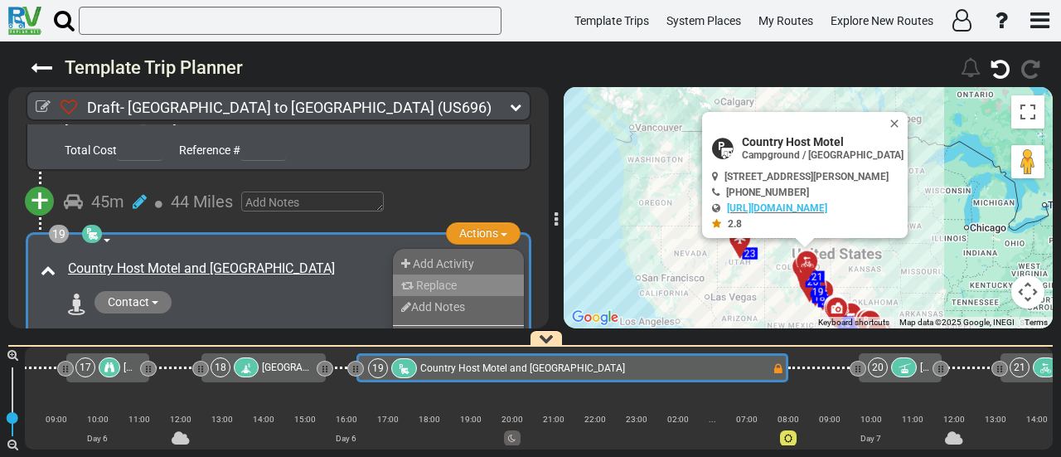
click at [451, 279] on span "Replace" at bounding box center [436, 285] width 41 height 13
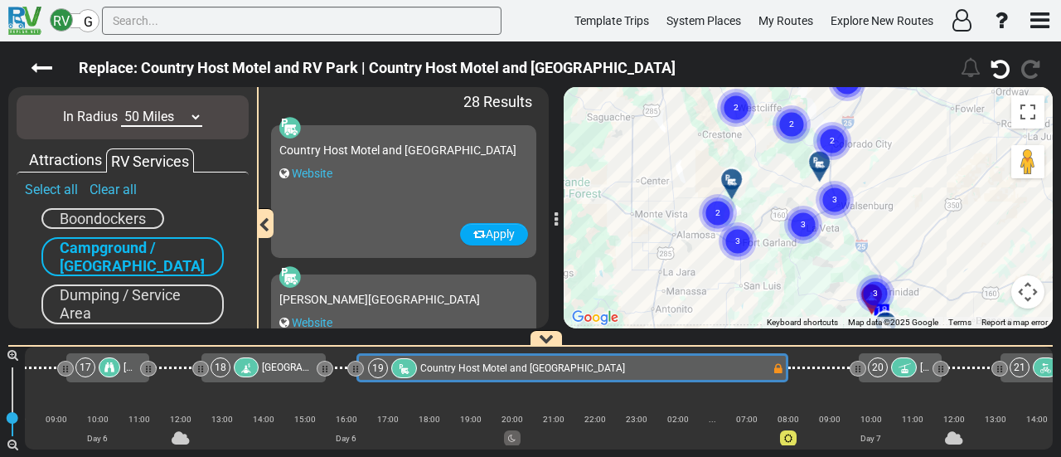
click at [824, 196] on circle "Cluster of 3 markers" at bounding box center [835, 200] width 38 height 38
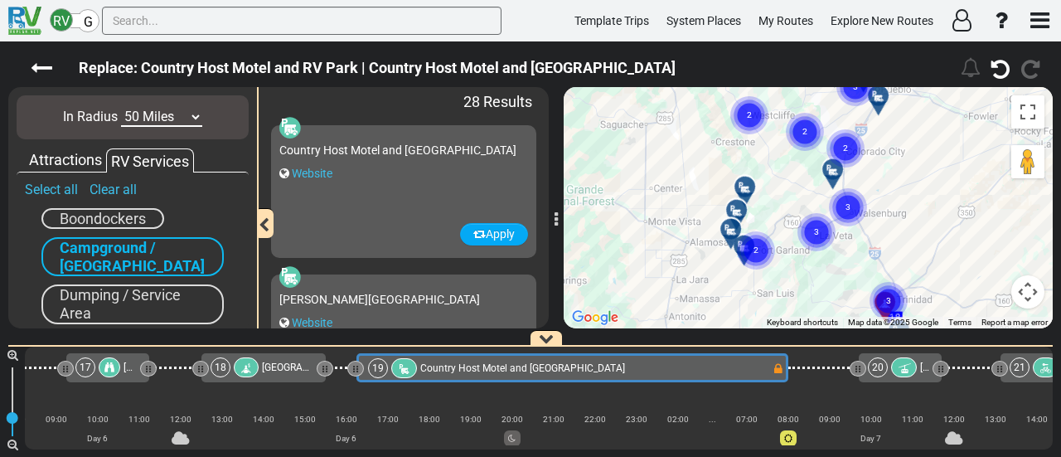
drag, startPoint x: 931, startPoint y: 213, endPoint x: 944, endPoint y: 250, distance: 39.6
click at [944, 250] on div "To activate drag with keyboard, press Alt + Enter. Once in keyboard drag state,…" at bounding box center [808, 207] width 489 height 241
click at [835, 172] on gmp-advanced-marker "3" at bounding box center [847, 188] width 41 height 44
click at [834, 168] on gmp-advanced-marker "3" at bounding box center [847, 188] width 41 height 44
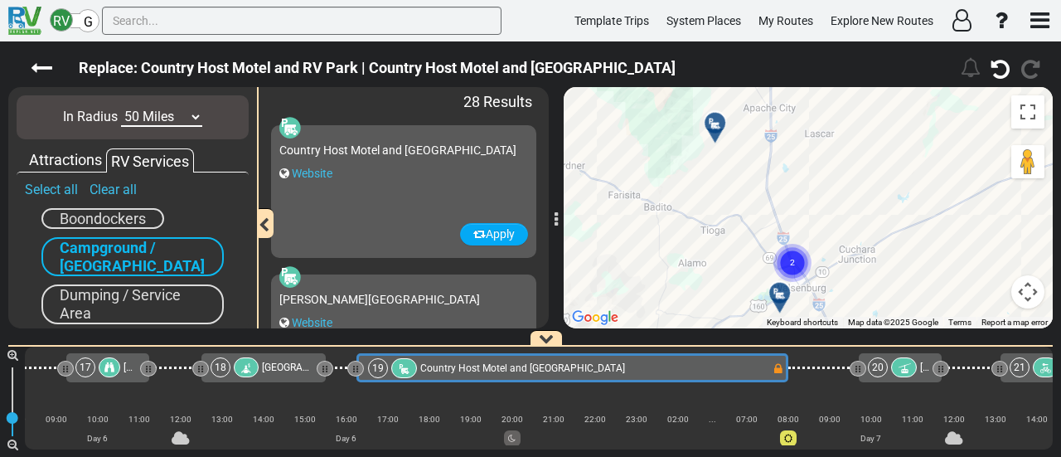
click at [777, 293] on icon at bounding box center [780, 293] width 17 height 13
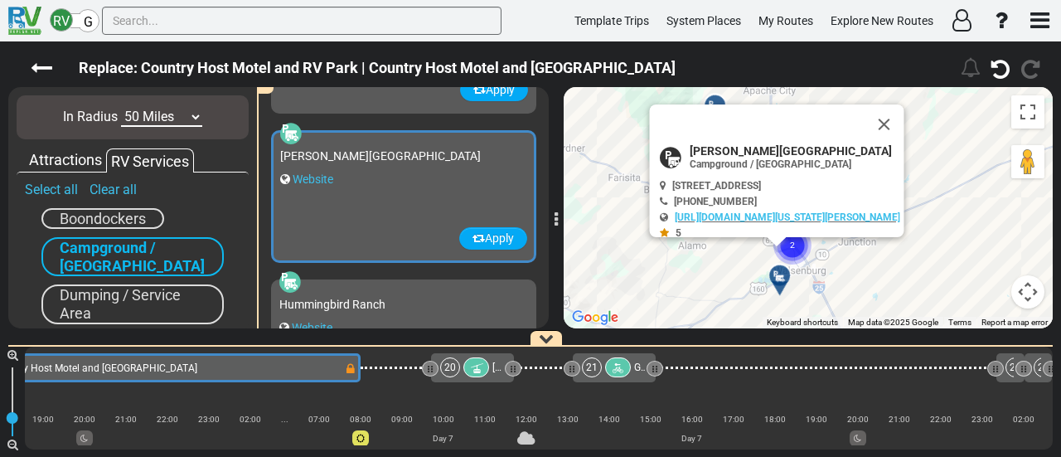
scroll to position [146, 0]
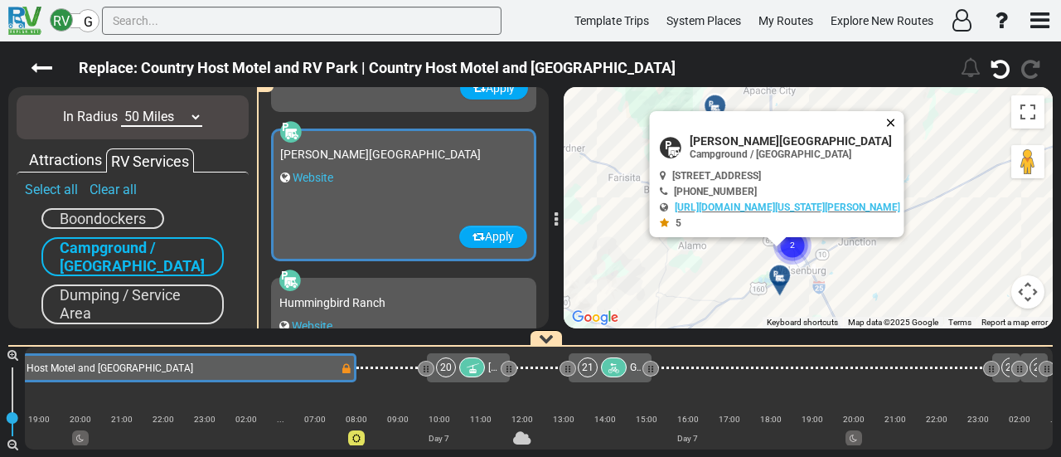
click at [894, 122] on button "Close" at bounding box center [894, 122] width 20 height 23
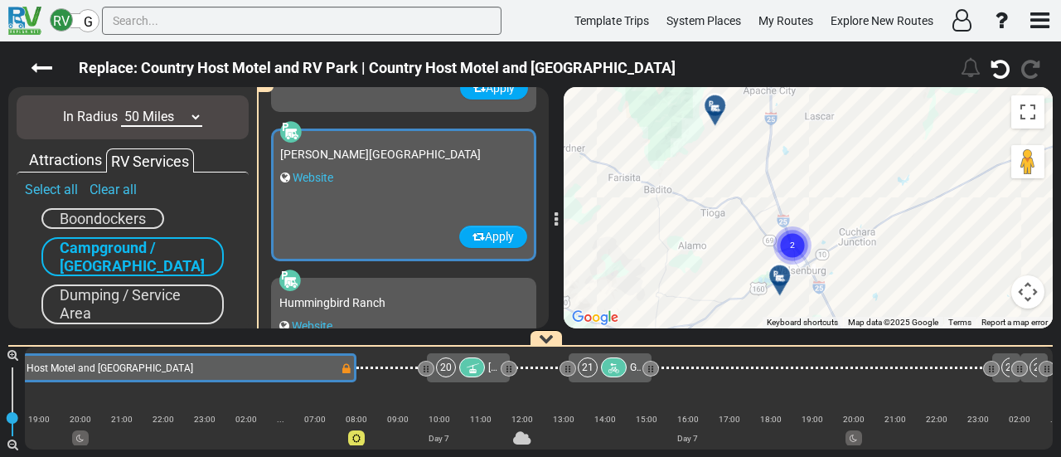
click at [719, 105] on div at bounding box center [720, 112] width 27 height 26
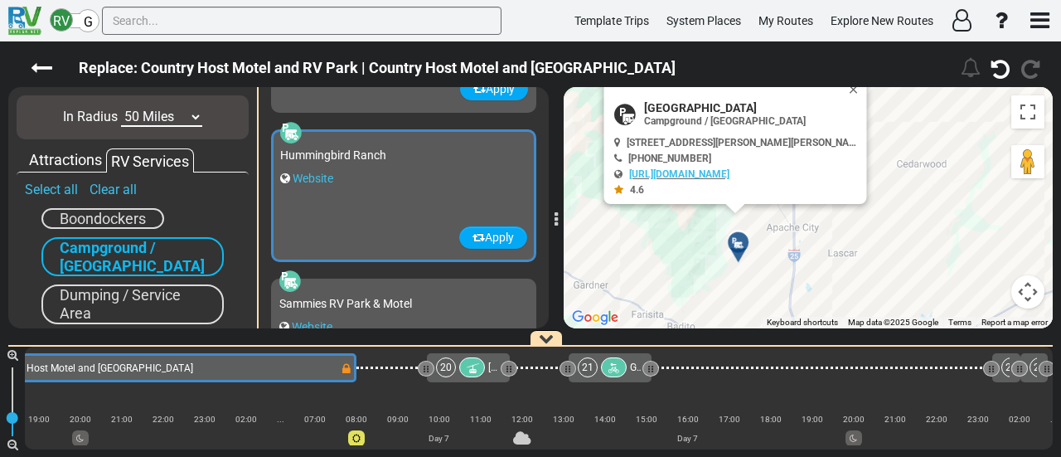
scroll to position [295, 0]
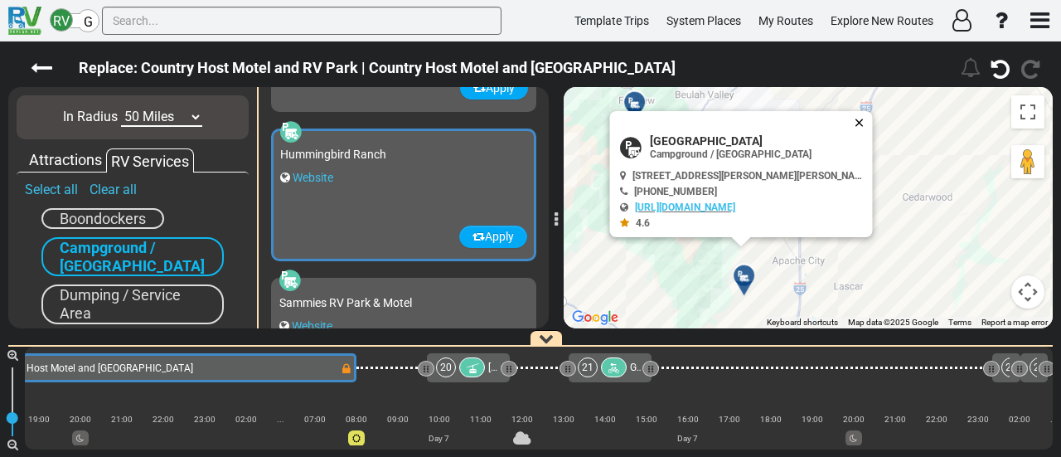
click at [853, 114] on button "Close" at bounding box center [863, 122] width 20 height 23
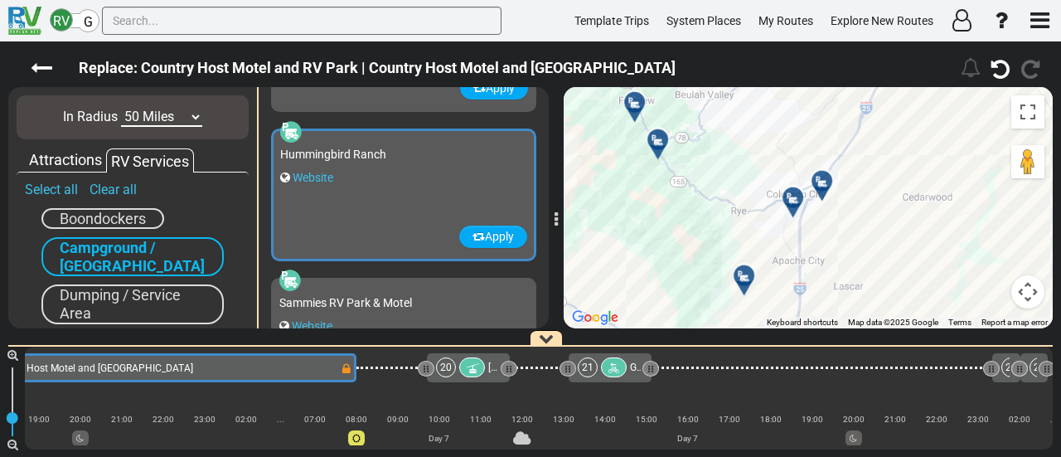
click at [816, 177] on icon at bounding box center [822, 181] width 17 height 13
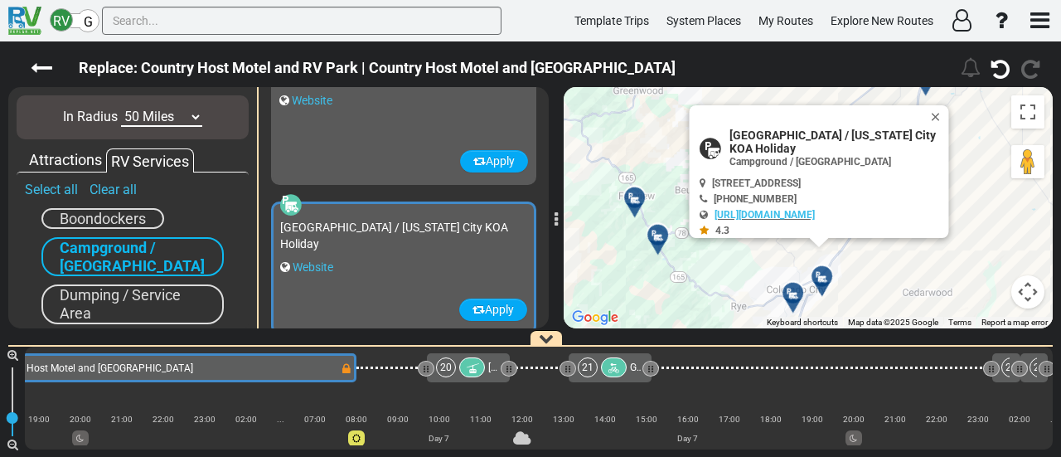
scroll to position [1041, 0]
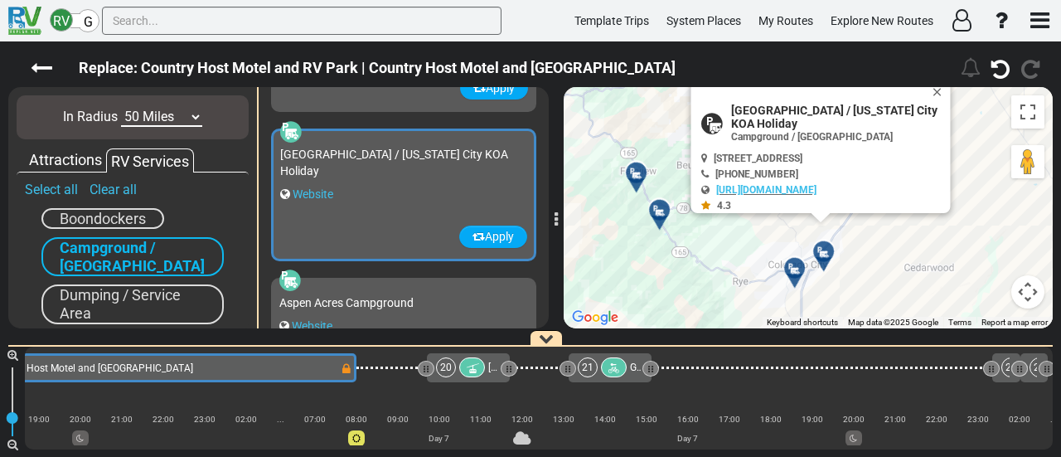
drag, startPoint x: 894, startPoint y: 295, endPoint x: 897, endPoint y: 267, distance: 28.4
click at [897, 268] on div "To activate drag with keyboard, press Alt + Enter. Once in keyboard drag state,…" at bounding box center [808, 207] width 489 height 241
click at [497, 238] on button "Apply" at bounding box center [493, 236] width 68 height 22
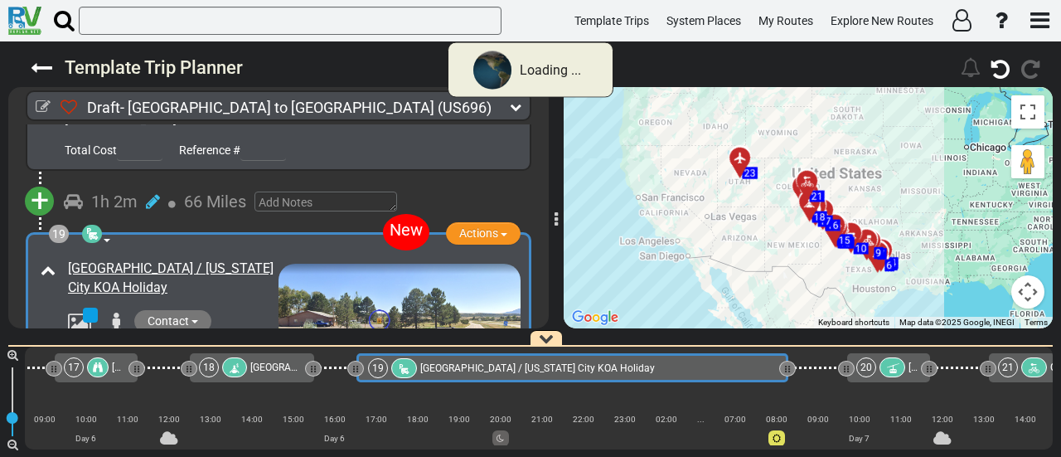
scroll to position [0, 3952]
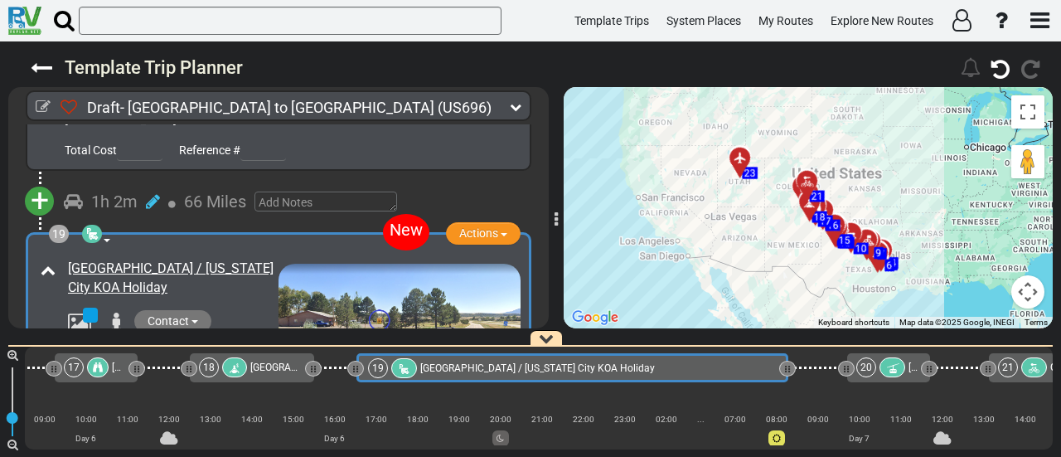
click at [100, 368] on icon at bounding box center [98, 367] width 10 height 10
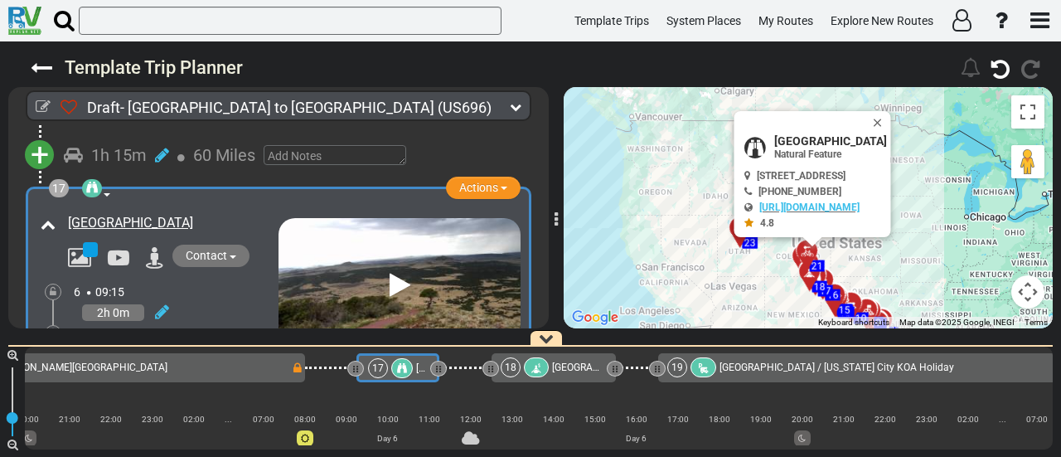
scroll to position [5219, 0]
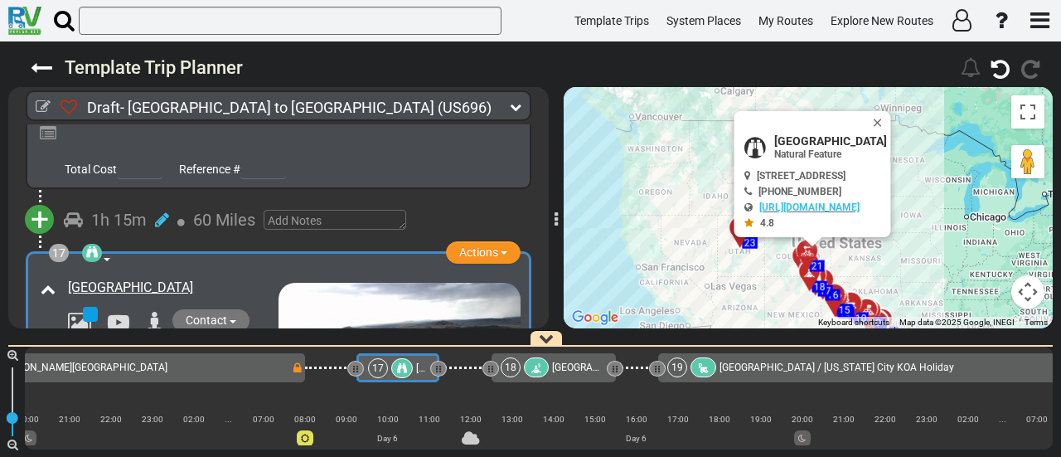
click at [549, 359] on div "18" at bounding box center [527, 367] width 52 height 20
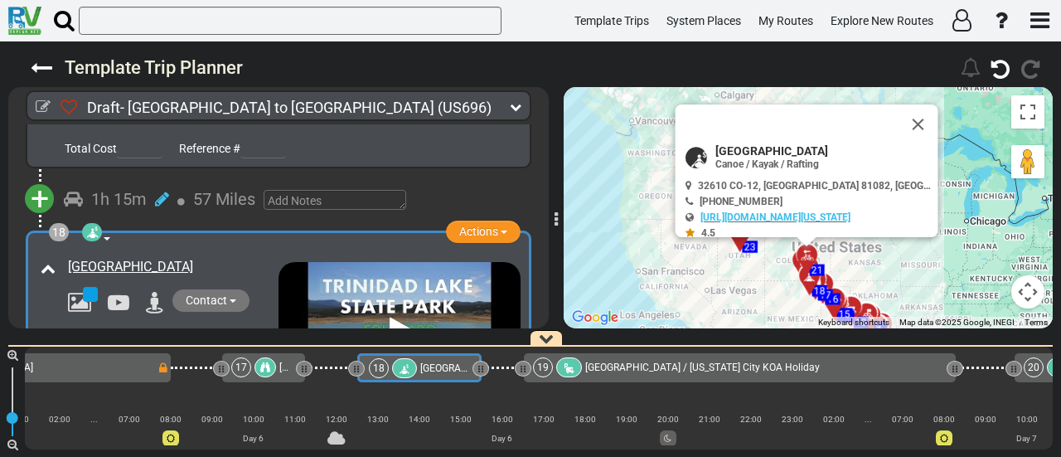
scroll to position [5592, 0]
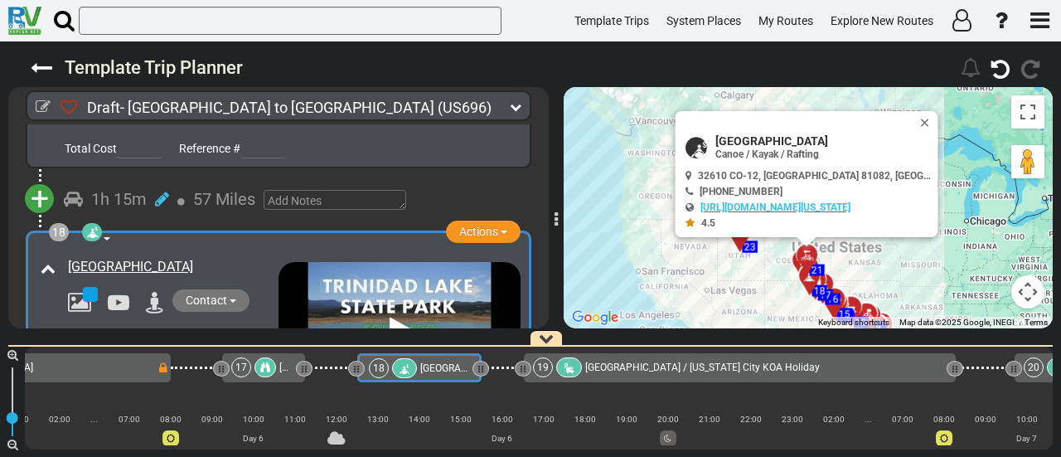
click at [592, 366] on span "Pueblo South / Colorado City KOA Holiday" at bounding box center [702, 367] width 235 height 12
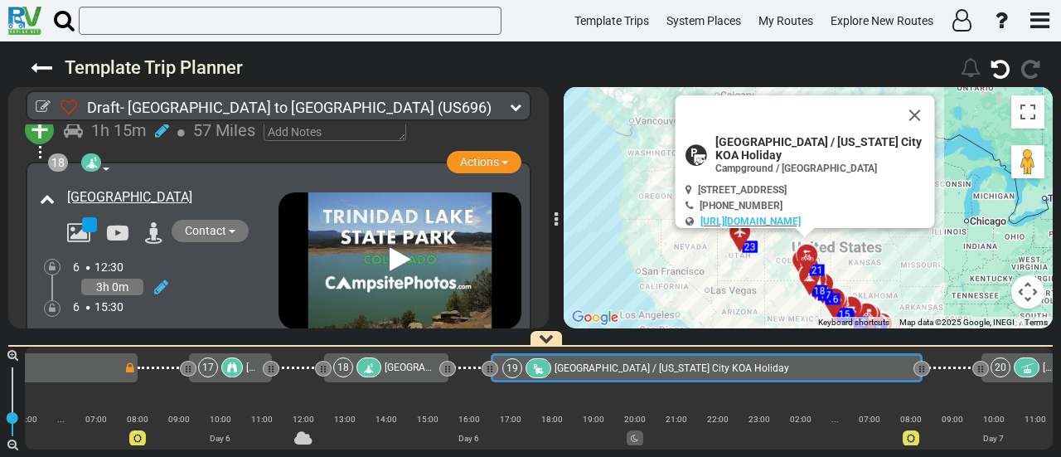
scroll to position [5900, 0]
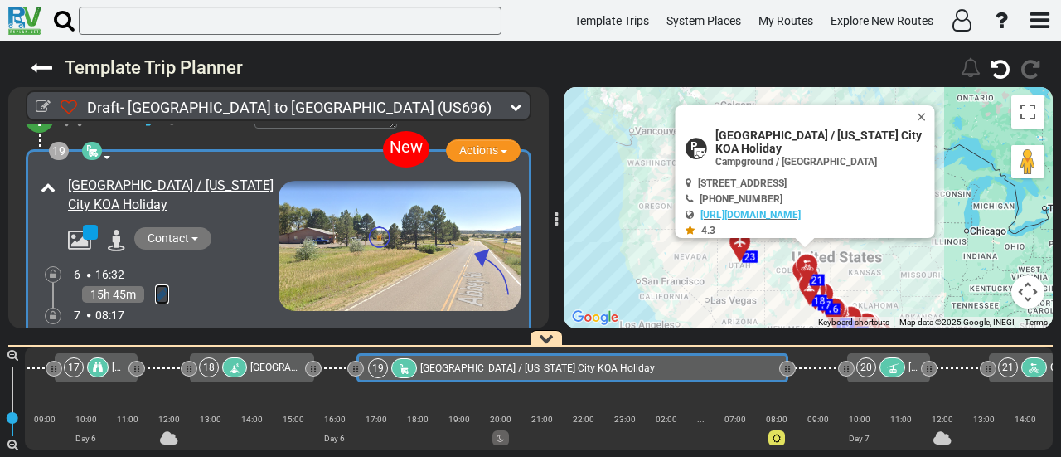
click at [162, 286] on icon at bounding box center [162, 294] width 14 height 17
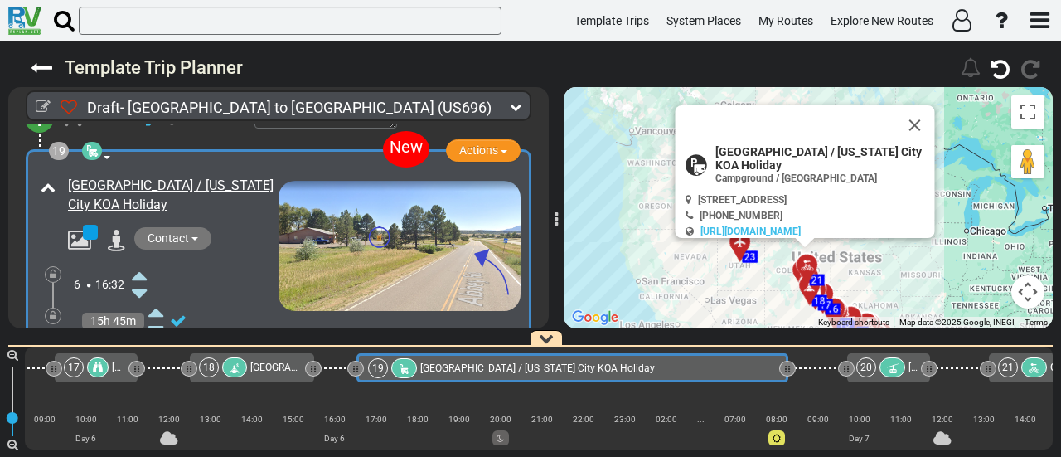
click at [139, 262] on icon at bounding box center [139, 275] width 15 height 27
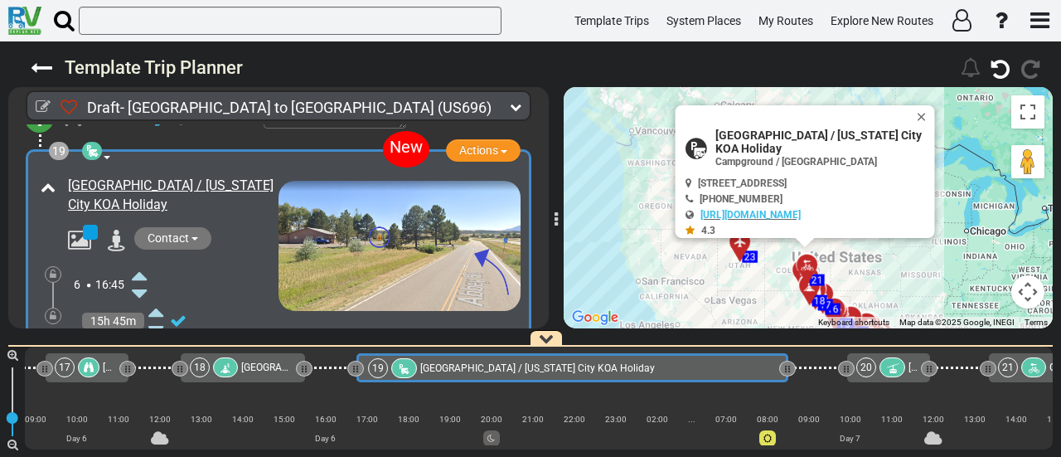
click at [143, 353] on icon at bounding box center [139, 366] width 15 height 27
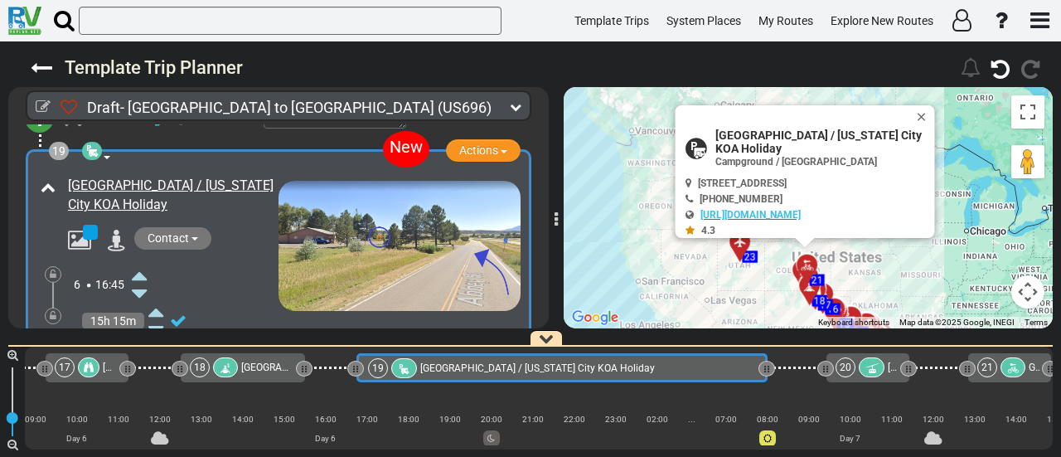
click at [53, 311] on icon at bounding box center [53, 316] width 7 height 10
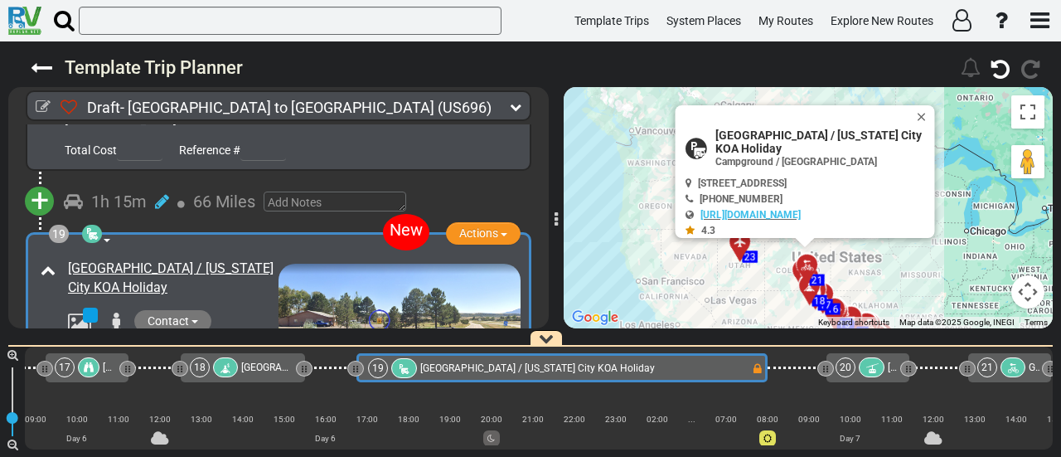
click at [884, 369] on div "20" at bounding box center [862, 367] width 52 height 20
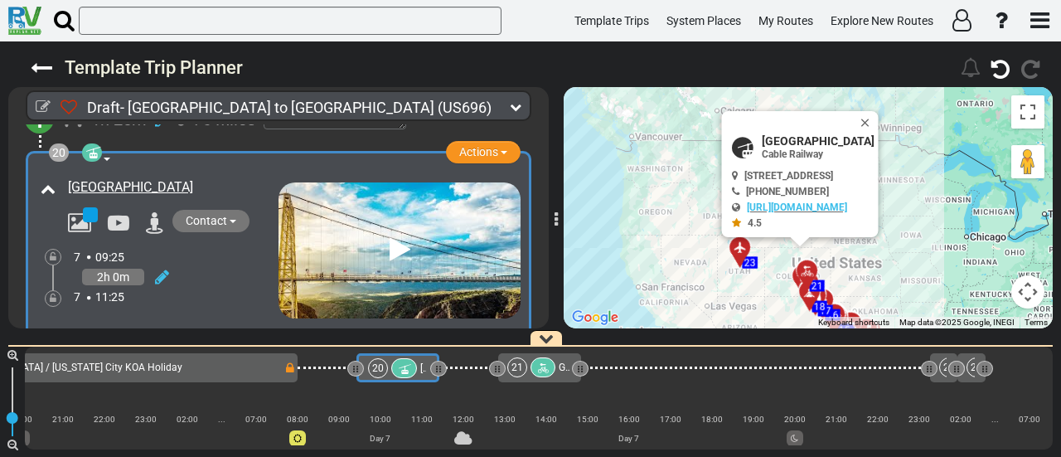
click at [153, 265] on div at bounding box center [158, 277] width 21 height 24
click at [166, 269] on icon at bounding box center [162, 277] width 14 height 17
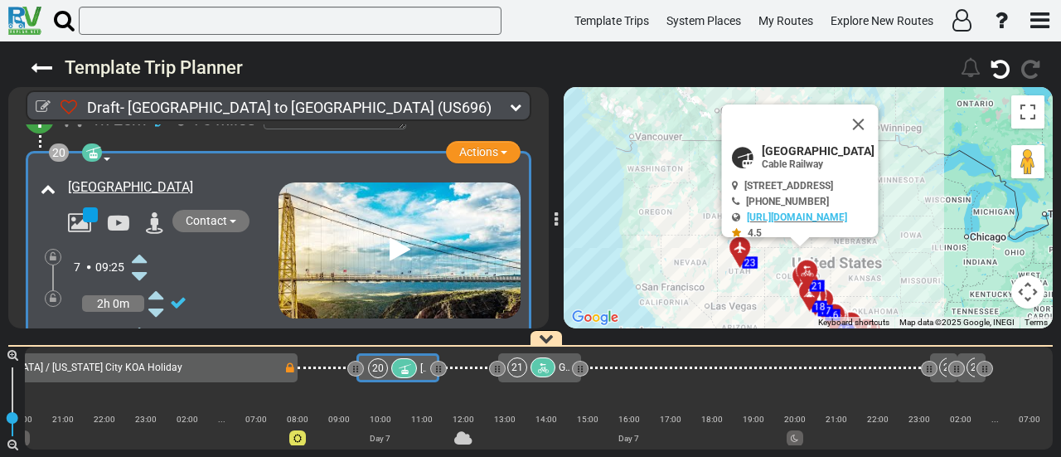
click at [144, 245] on icon at bounding box center [139, 258] width 15 height 27
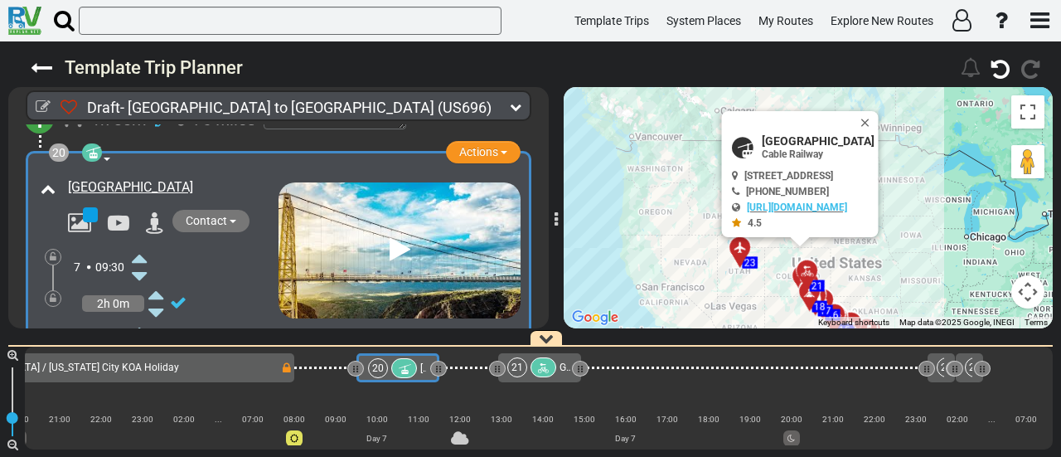
click at [149, 322] on div "7 11:30" at bounding box center [176, 340] width 205 height 36
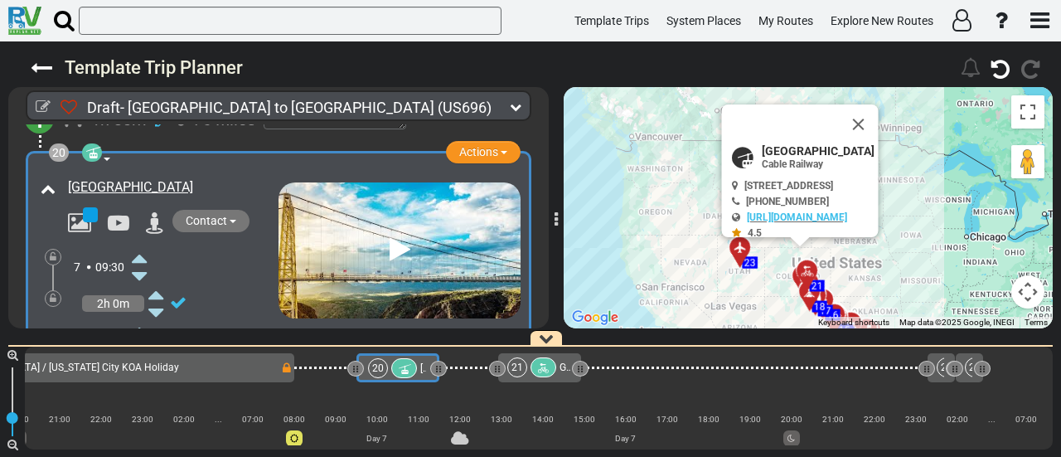
click at [149, 322] on div "7 11:30" at bounding box center [176, 340] width 205 height 36
click at [148, 322] on div "7 11:30" at bounding box center [176, 340] width 205 height 36
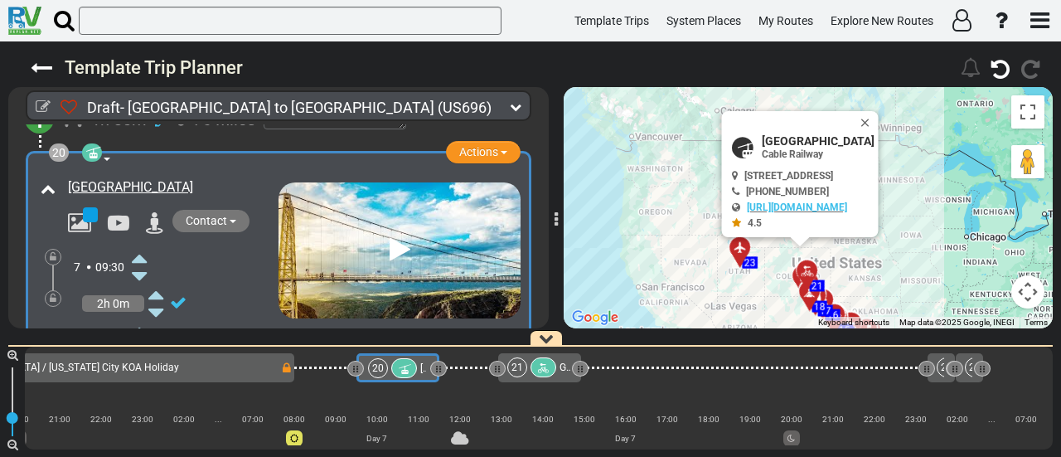
click at [144, 317] on icon at bounding box center [139, 330] width 15 height 27
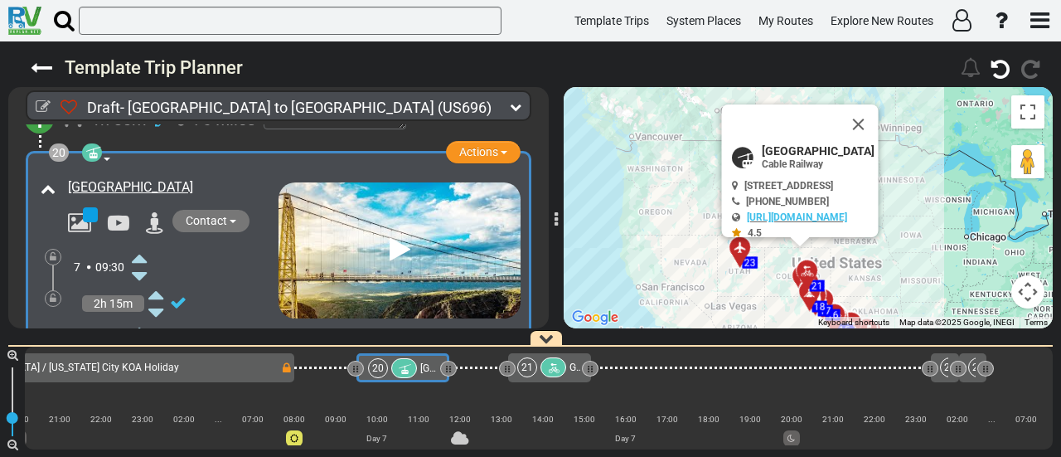
click at [143, 317] on icon at bounding box center [139, 330] width 15 height 27
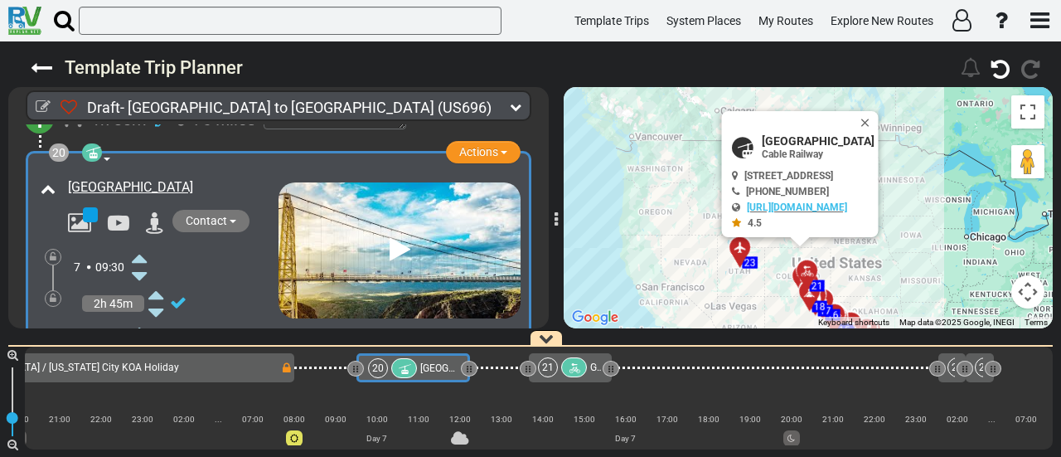
click at [143, 317] on icon at bounding box center [139, 330] width 15 height 27
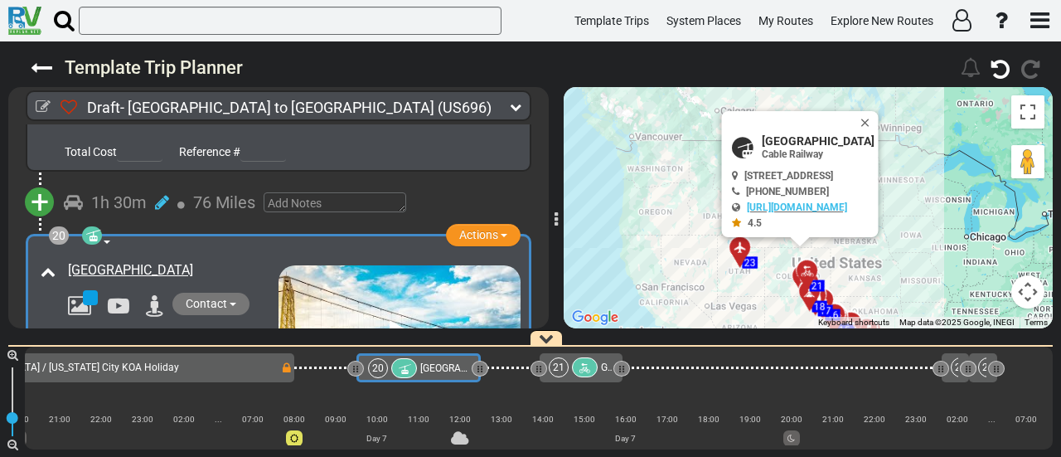
click at [93, 229] on icon at bounding box center [92, 235] width 17 height 13
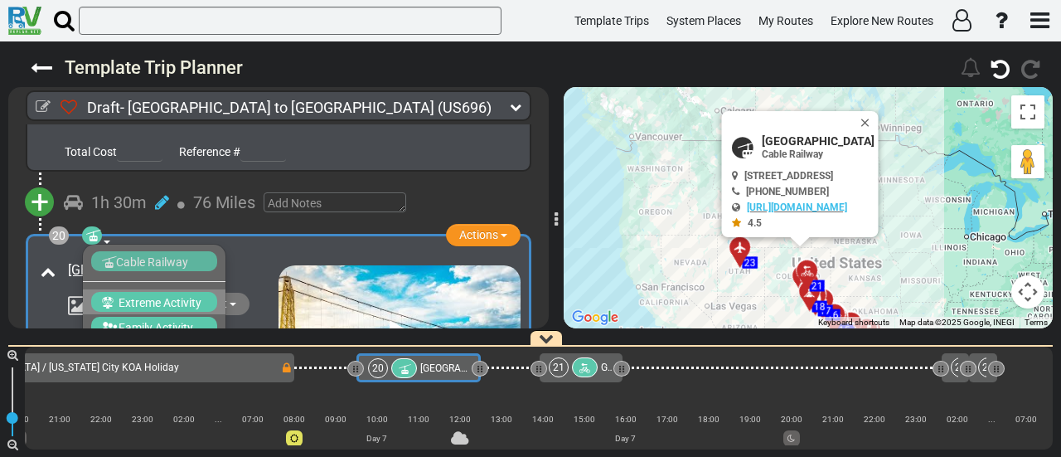
click at [146, 296] on span "Extreme Activity" at bounding box center [160, 302] width 83 height 13
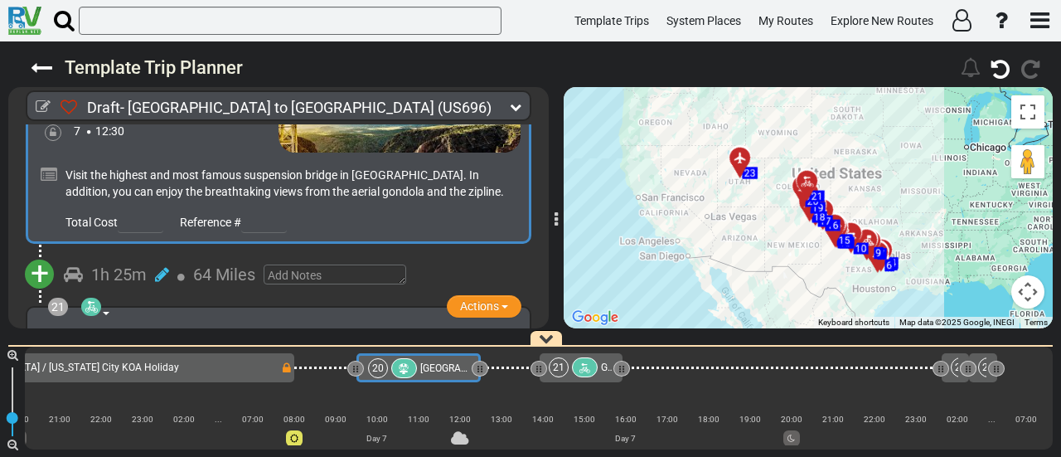
click at [414, 371] on div at bounding box center [404, 368] width 26 height 20
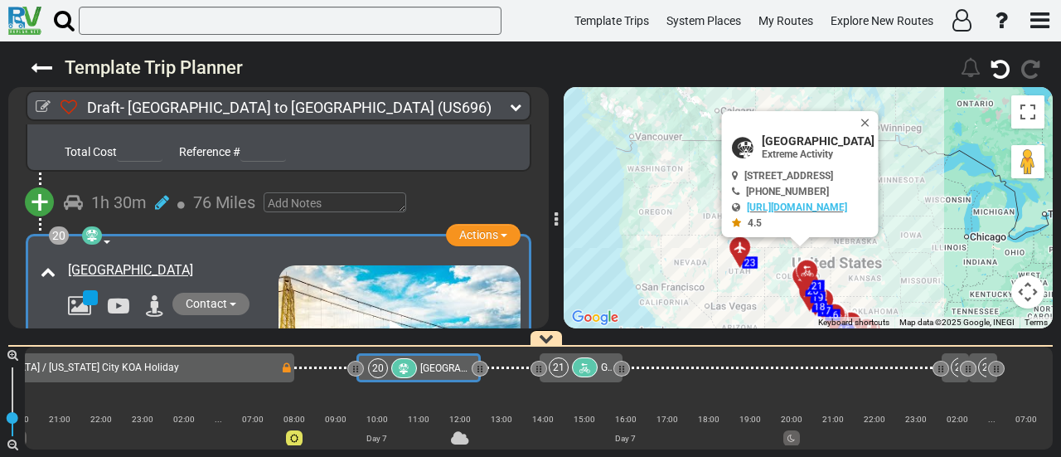
click at [234, 376] on div "19 Pueblo South / Colorado City KOA Holiday" at bounding box center [86, 367] width 388 height 20
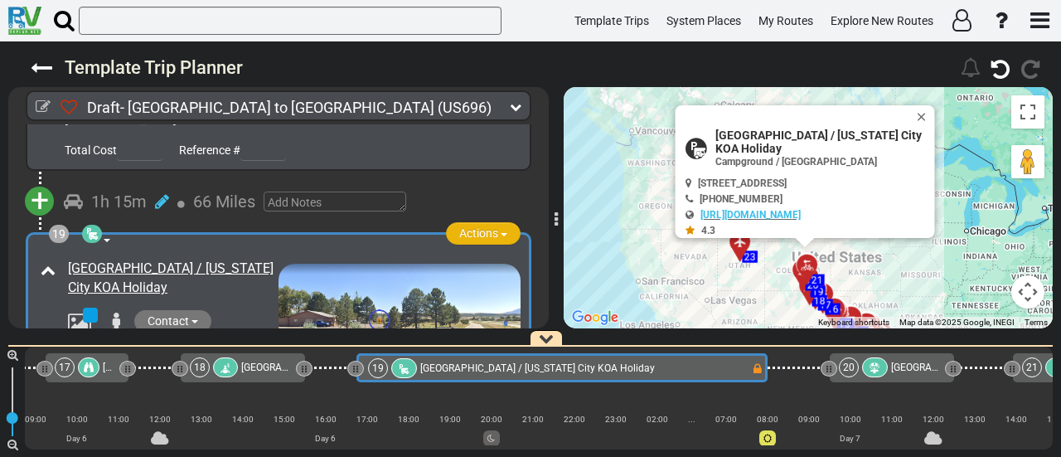
click at [459, 226] on span "Actions" at bounding box center [478, 232] width 39 height 13
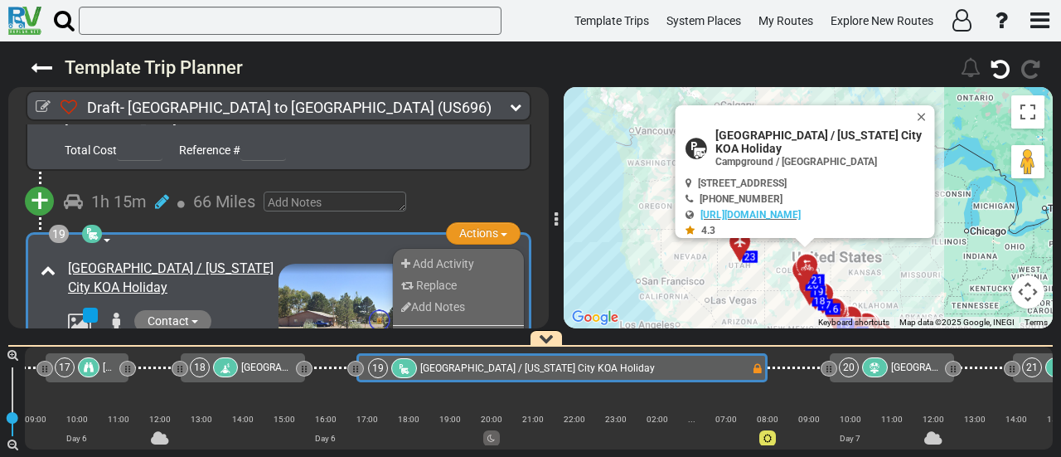
click at [453, 274] on li "Replace" at bounding box center [458, 285] width 131 height 22
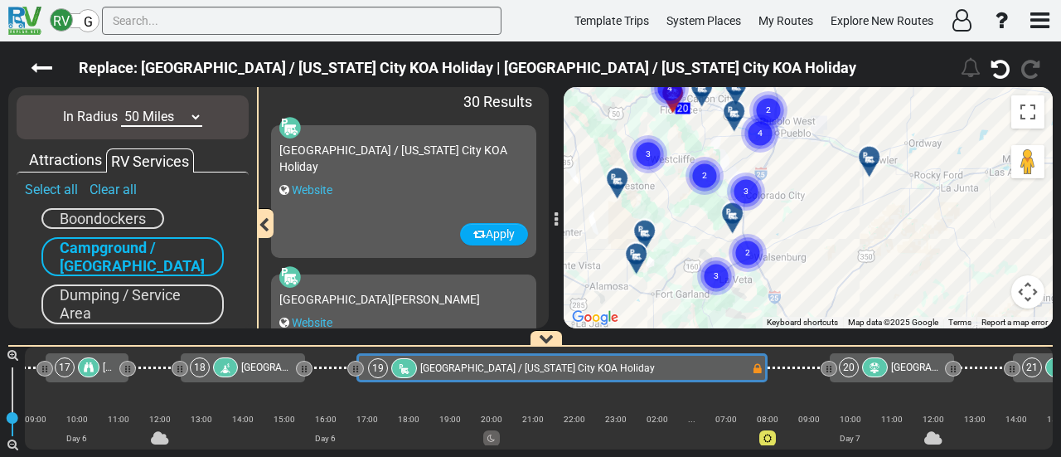
click at [801, 194] on div "To activate drag with keyboard, press Alt + Enter. Once in keyboard drag state,…" at bounding box center [808, 207] width 489 height 241
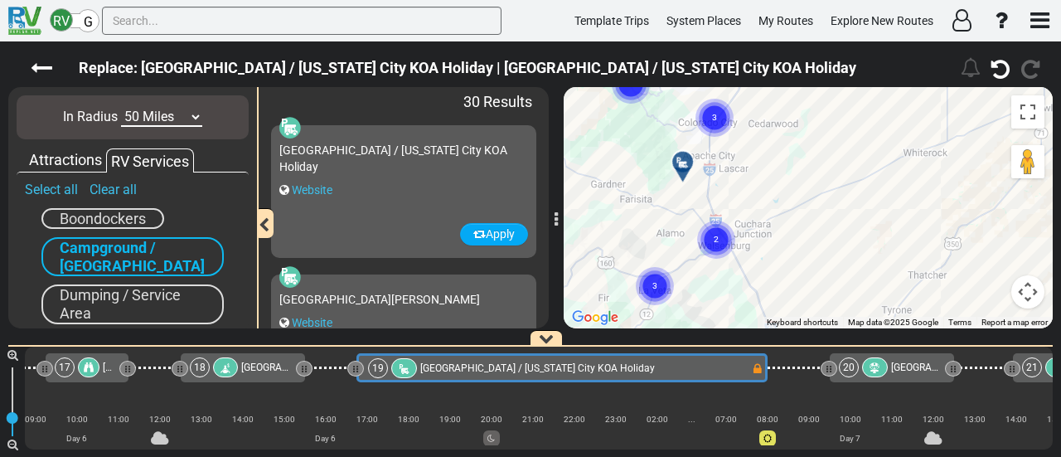
click at [715, 239] on text "2" at bounding box center [716, 238] width 5 height 11
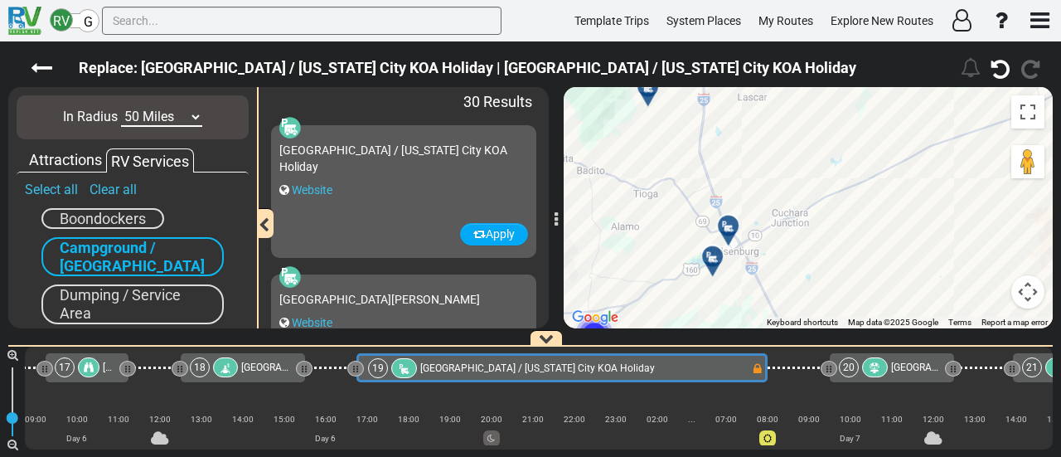
click at [725, 235] on div at bounding box center [733, 233] width 27 height 26
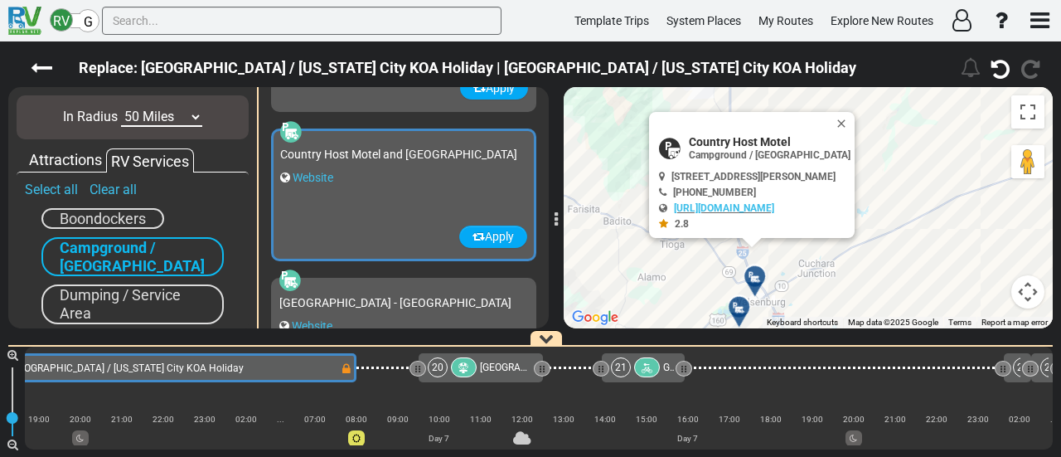
click at [732, 308] on icon at bounding box center [739, 307] width 17 height 13
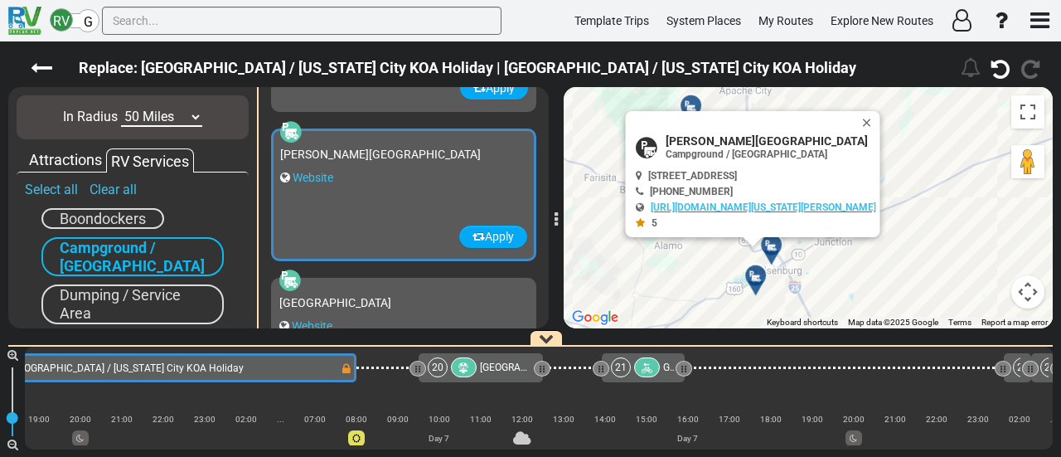
click at [871, 120] on button "Close" at bounding box center [870, 122] width 20 height 23
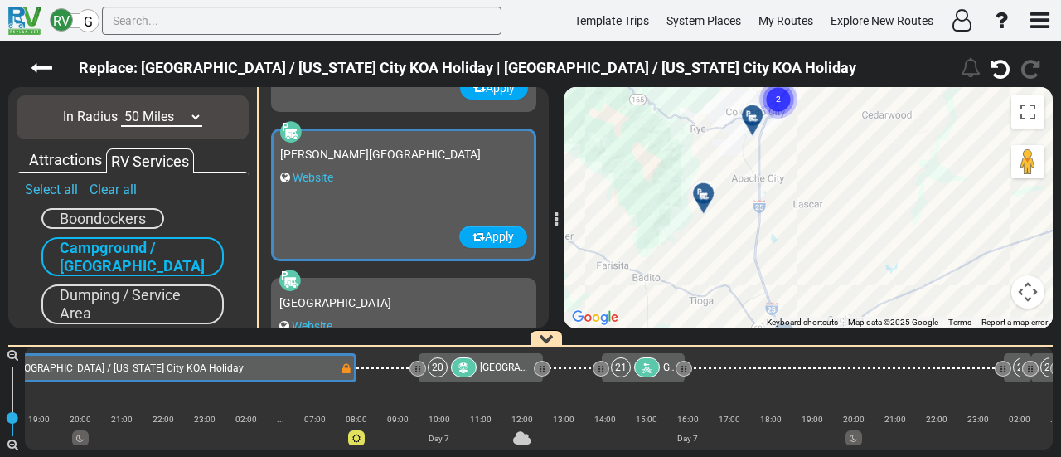
drag, startPoint x: 837, startPoint y: 266, endPoint x: 840, endPoint y: 274, distance: 8.7
click at [840, 278] on div "To navigate, press the arrow keys. To activate drag with keyboard, press Alt + …" at bounding box center [808, 207] width 489 height 241
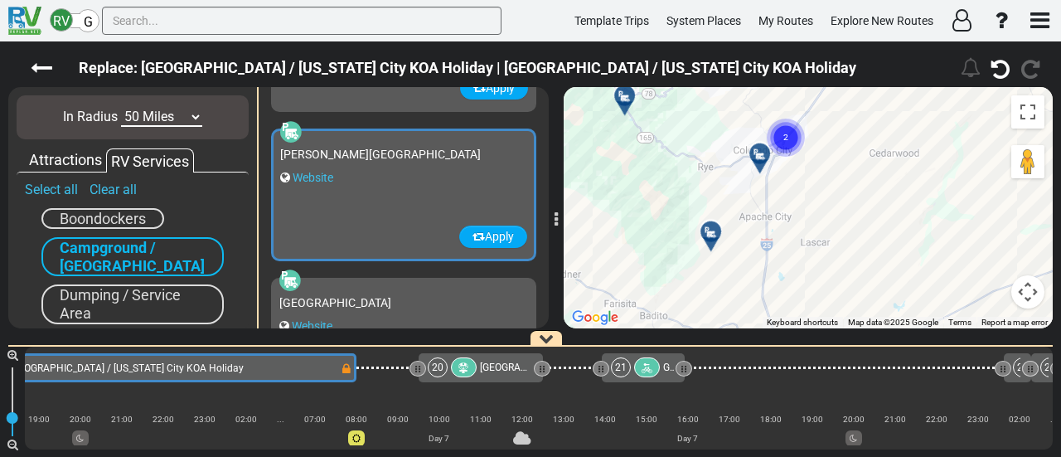
click at [757, 152] on icon at bounding box center [760, 154] width 17 height 13
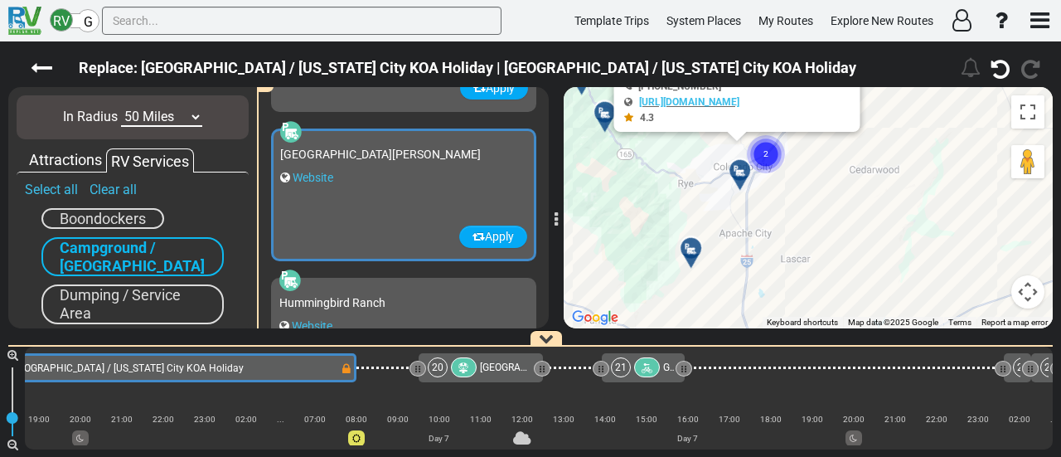
drag, startPoint x: 899, startPoint y: 298, endPoint x: 753, endPoint y: 254, distance: 152.1
click at [880, 184] on div "To activate drag with keyboard, press Alt + Enter. Once in keyboard drag state,…" at bounding box center [808, 207] width 489 height 241
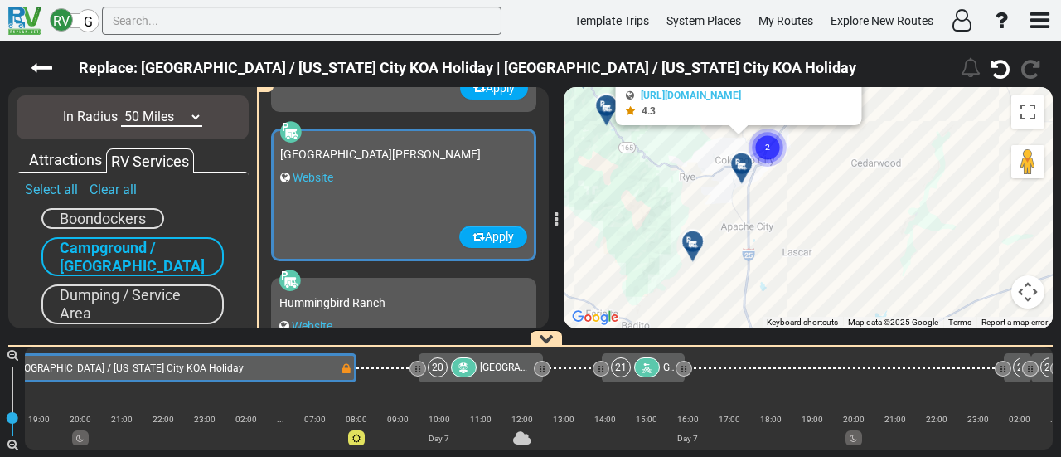
click at [693, 246] on div at bounding box center [698, 248] width 27 height 26
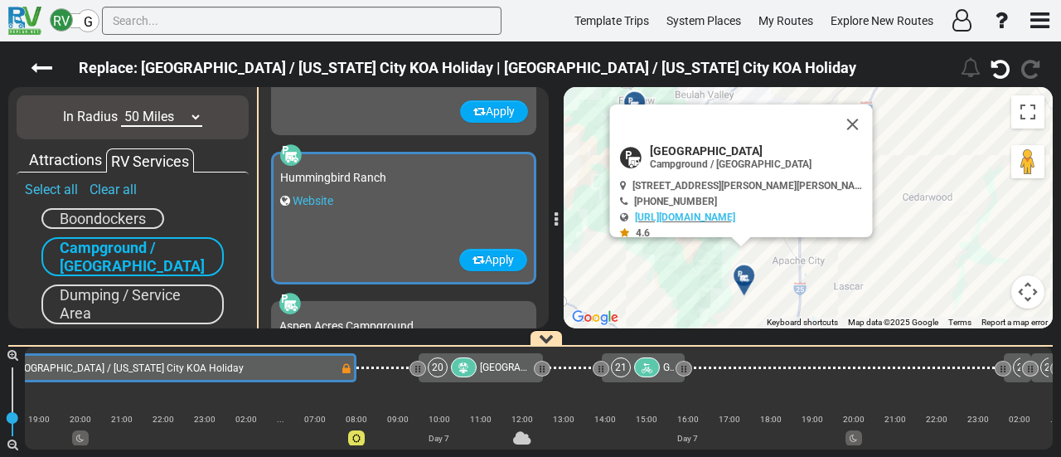
scroll to position [295, 0]
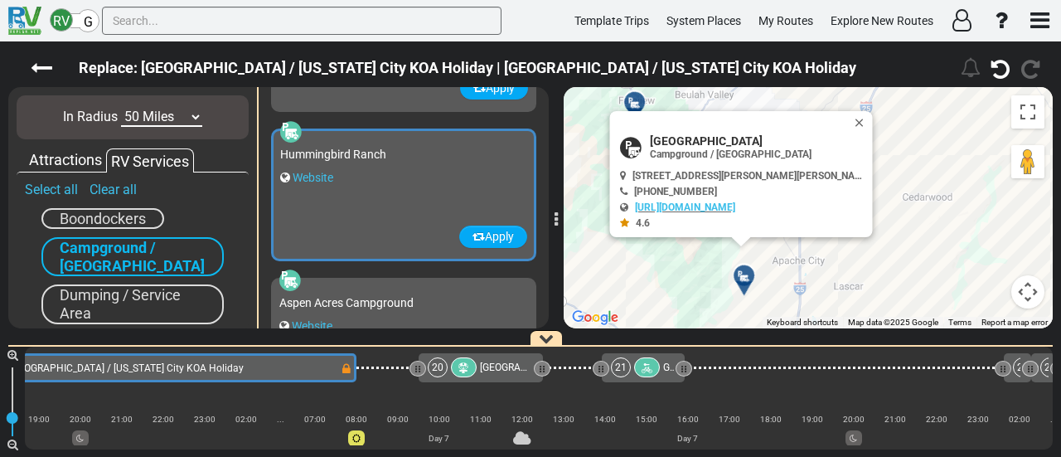
click at [853, 122] on button "Close" at bounding box center [863, 122] width 20 height 23
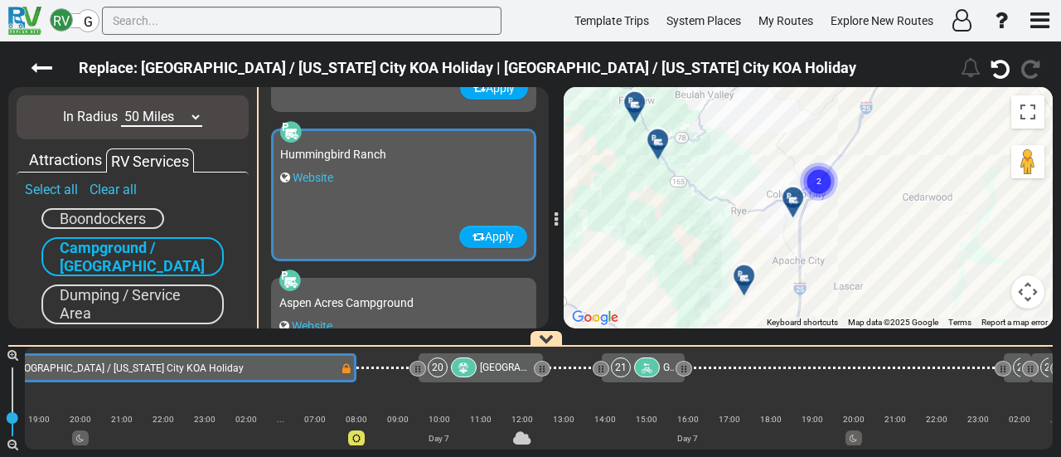
click at [794, 197] on div at bounding box center [798, 204] width 27 height 26
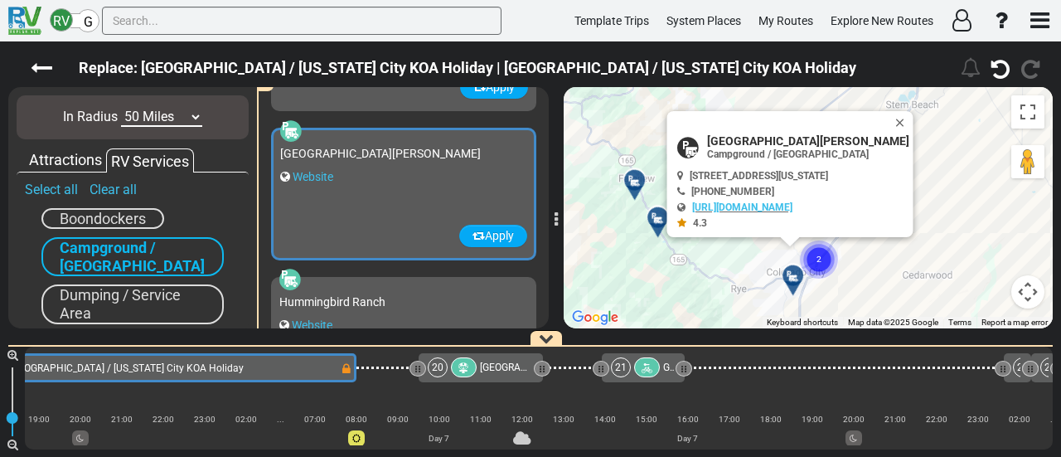
scroll to position [146, 0]
click at [497, 237] on button "Apply" at bounding box center [493, 236] width 68 height 22
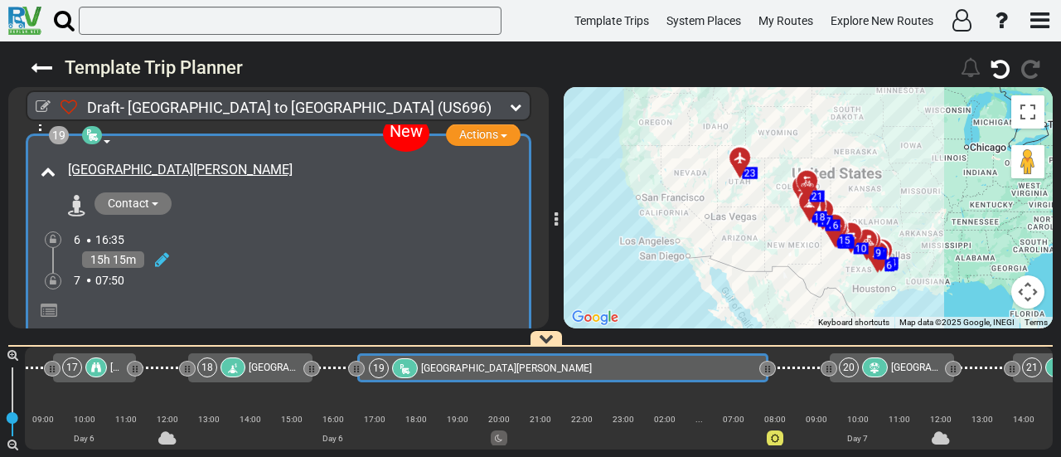
scroll to position [6042, 0]
drag, startPoint x: 161, startPoint y: 216, endPoint x: 169, endPoint y: 228, distance: 14.3
click at [161, 250] on icon at bounding box center [162, 258] width 14 height 17
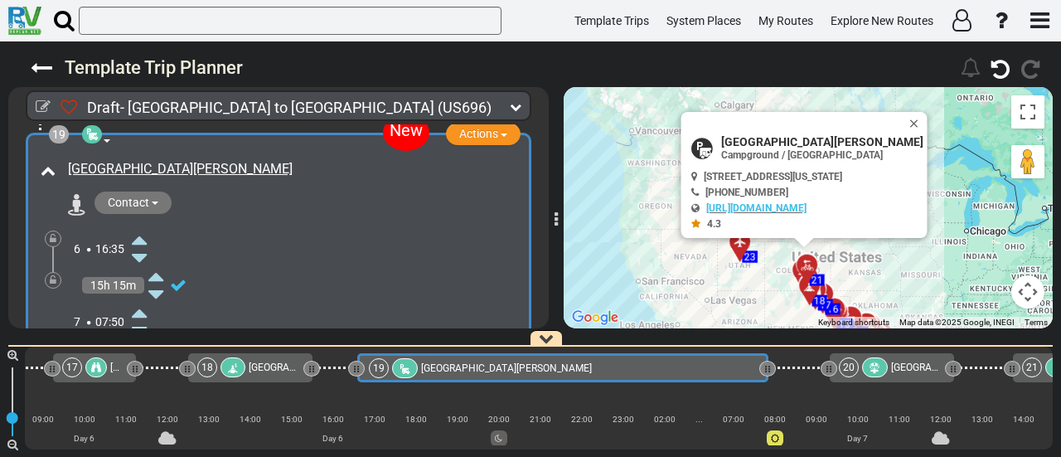
click at [140, 299] on icon at bounding box center [139, 312] width 15 height 27
click at [56, 272] on div at bounding box center [53, 280] width 17 height 17
click at [51, 275] on icon at bounding box center [53, 280] width 7 height 10
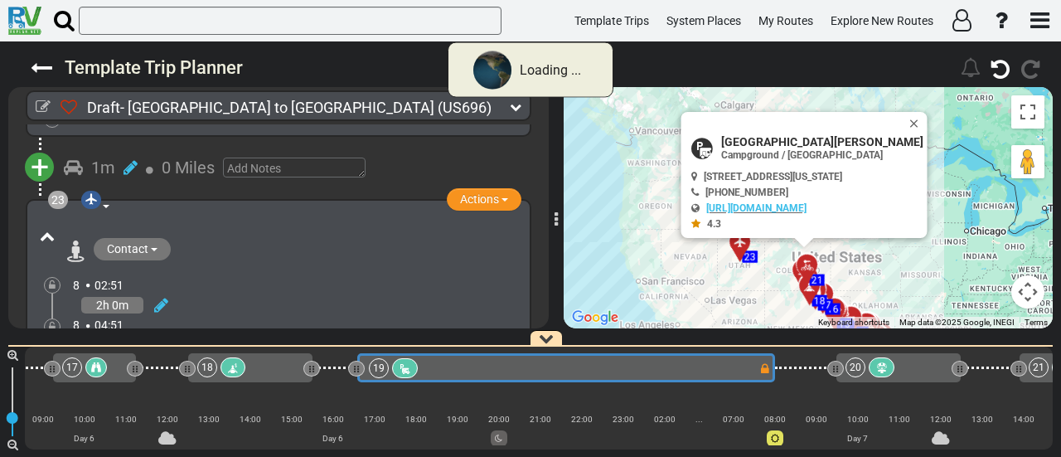
scroll to position [5128, 0]
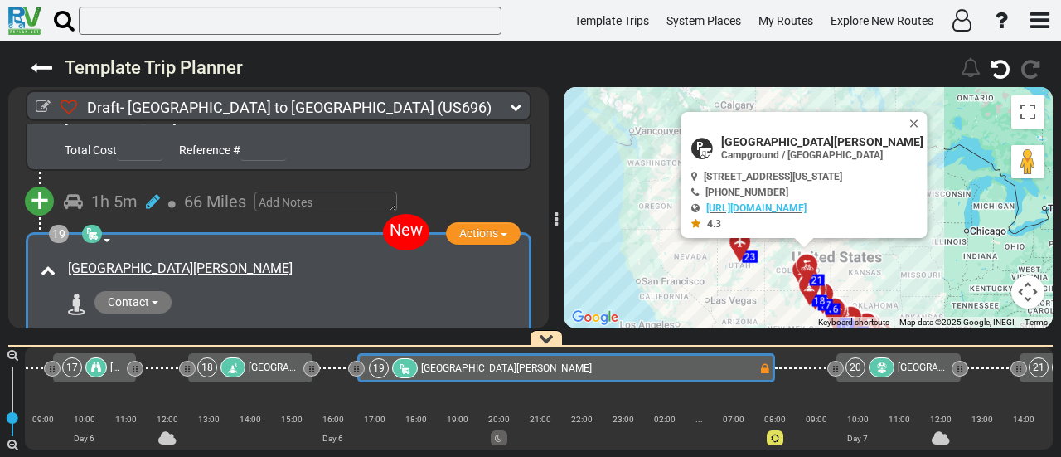
click at [96, 365] on icon at bounding box center [96, 367] width 10 height 10
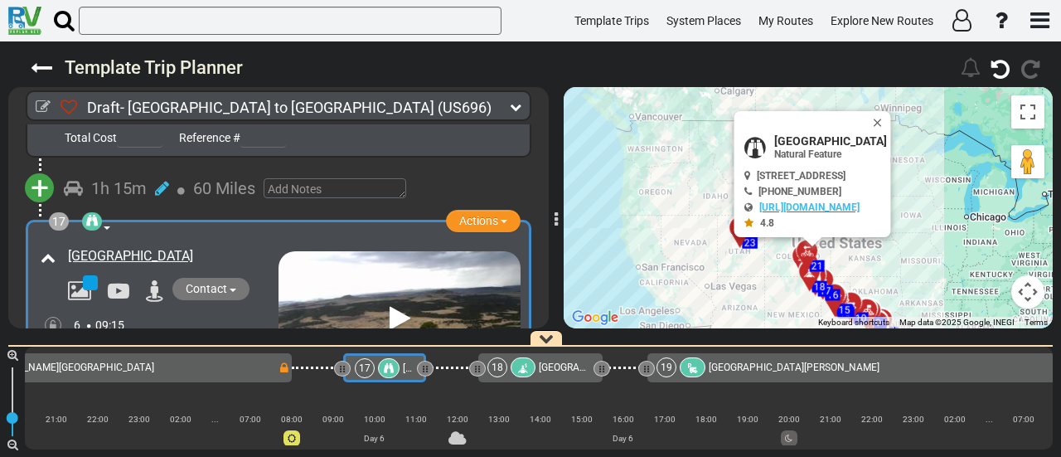
scroll to position [0, 3651]
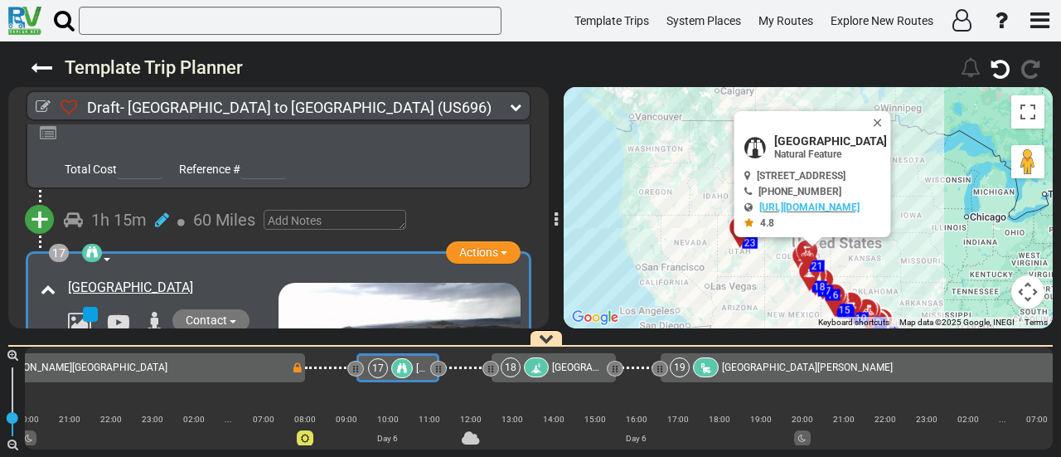
click at [565, 364] on span "[GEOGRAPHIC_DATA]" at bounding box center [599, 367] width 95 height 12
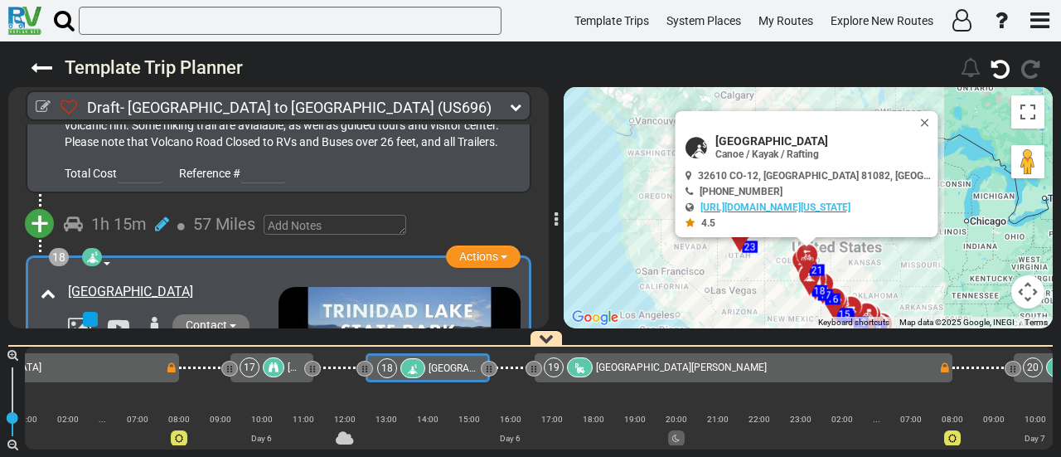
scroll to position [0, 3785]
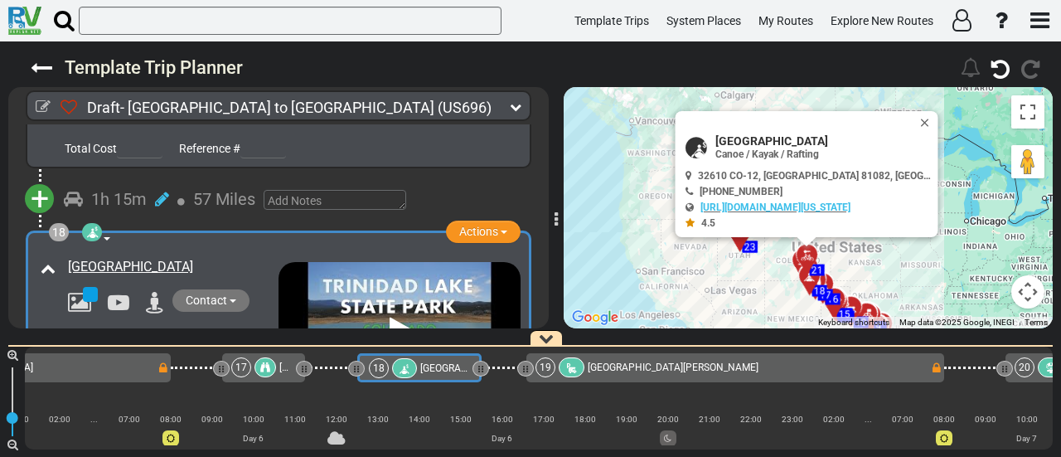
click at [255, 374] on div "17" at bounding box center [255, 367] width 48 height 20
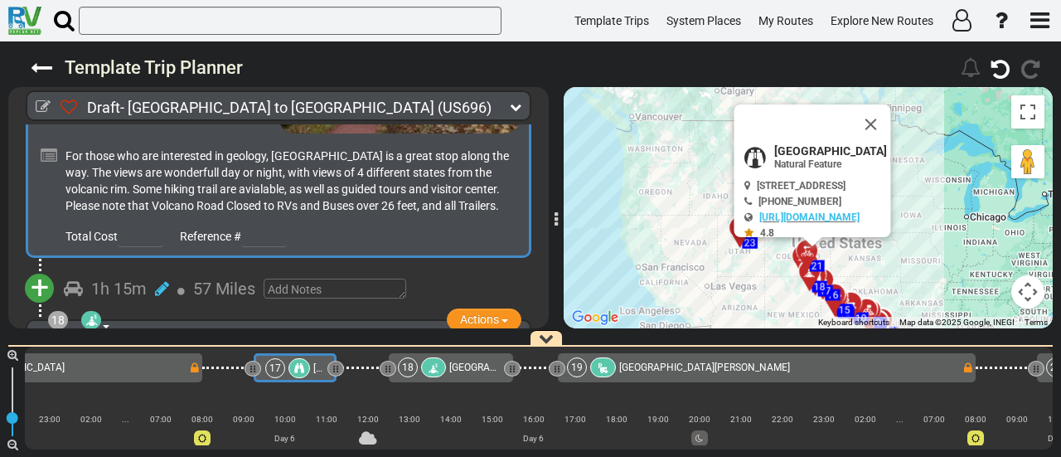
scroll to position [5261, 0]
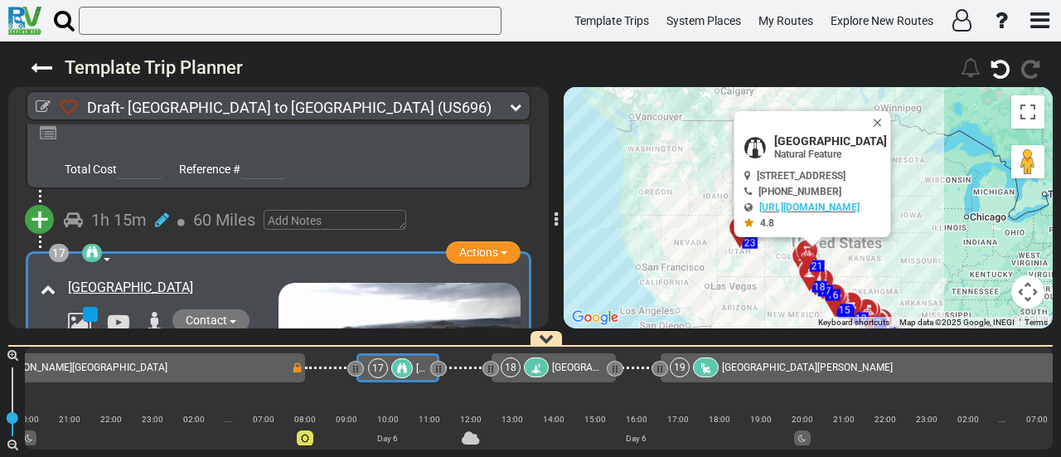
click at [551, 360] on div "18 Trinidad Lake State Park" at bounding box center [553, 367] width 104 height 20
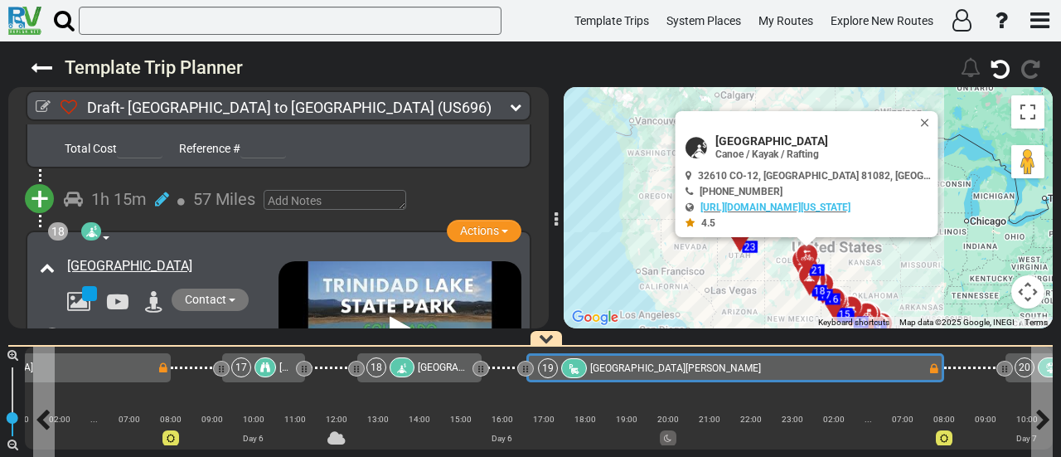
click at [607, 366] on span "[GEOGRAPHIC_DATA][PERSON_NAME]" at bounding box center [675, 368] width 171 height 12
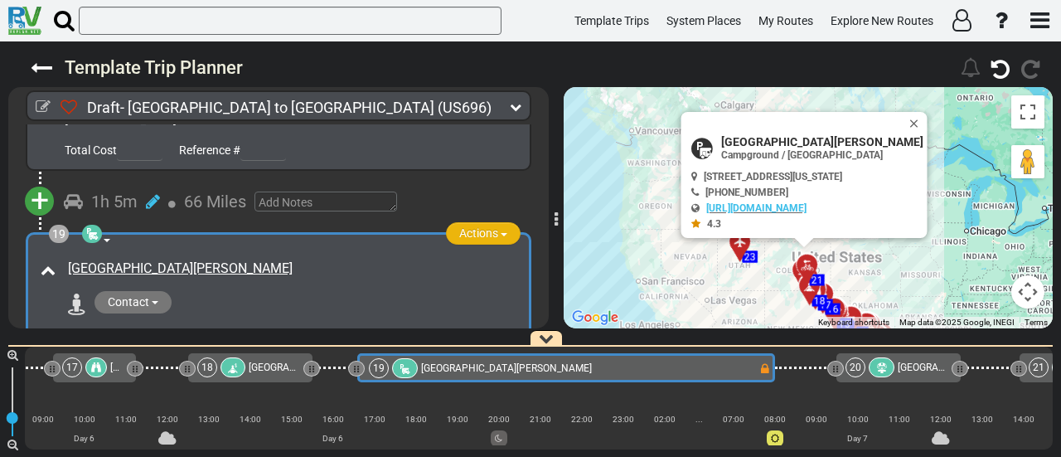
click at [489, 226] on span "Actions" at bounding box center [478, 232] width 39 height 13
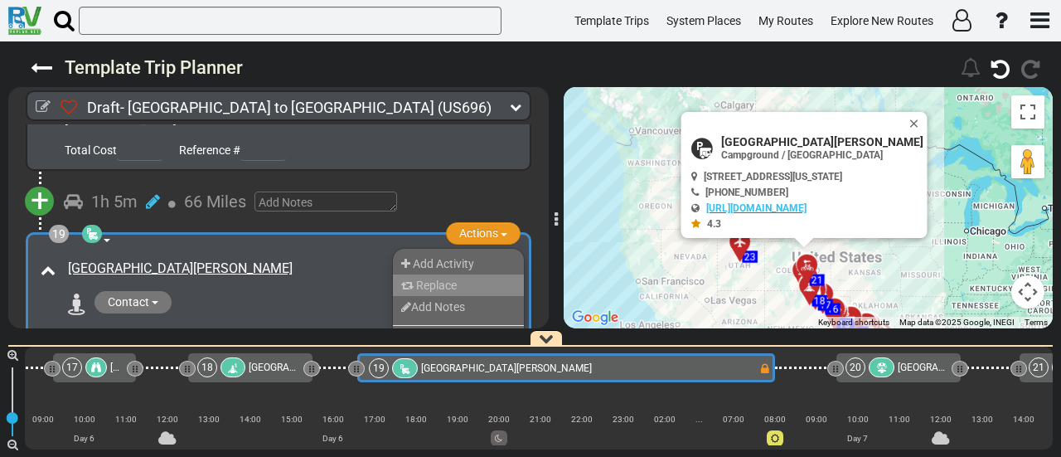
click at [498, 274] on li "Replace" at bounding box center [458, 285] width 131 height 22
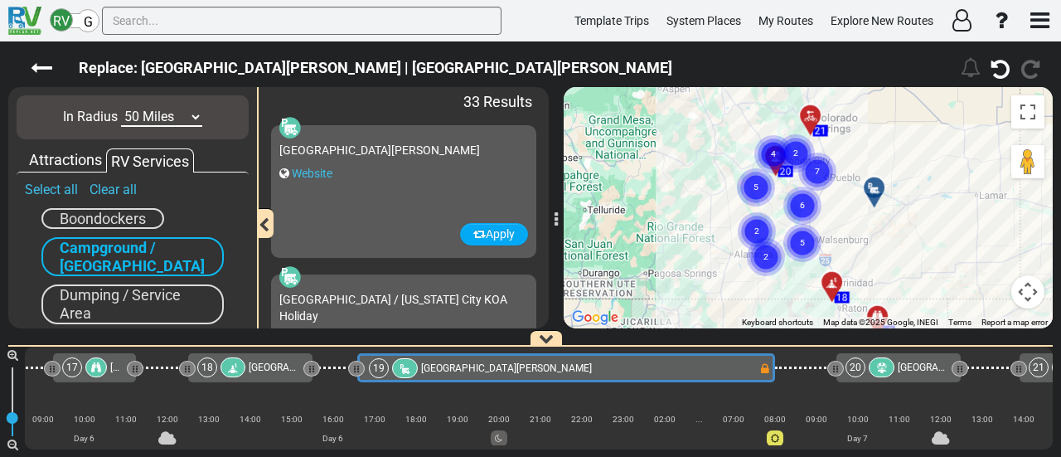
click at [172, 114] on select "10 Miles 50 Miles 100 Miles 250 Miles 500 Miles 1000 Miles" at bounding box center [161, 117] width 81 height 19
click at [121, 108] on select "10 Miles 50 Miles 100 Miles 250 Miles 500 Miles 1000 Miles" at bounding box center [161, 117] width 81 height 19
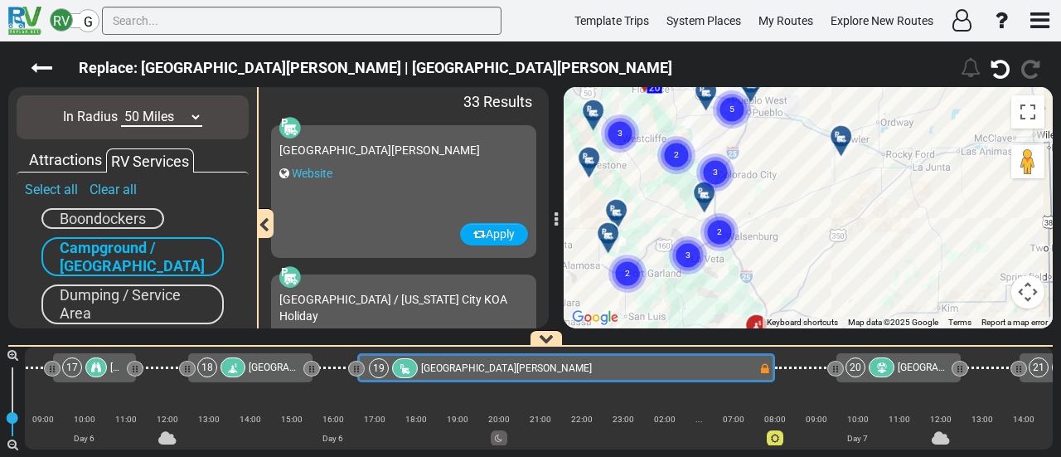
click at [705, 234] on gmp-advanced-marker "3" at bounding box center [687, 236] width 41 height 44
click at [710, 234] on circle "Cluster of 2 markers" at bounding box center [719, 232] width 38 height 38
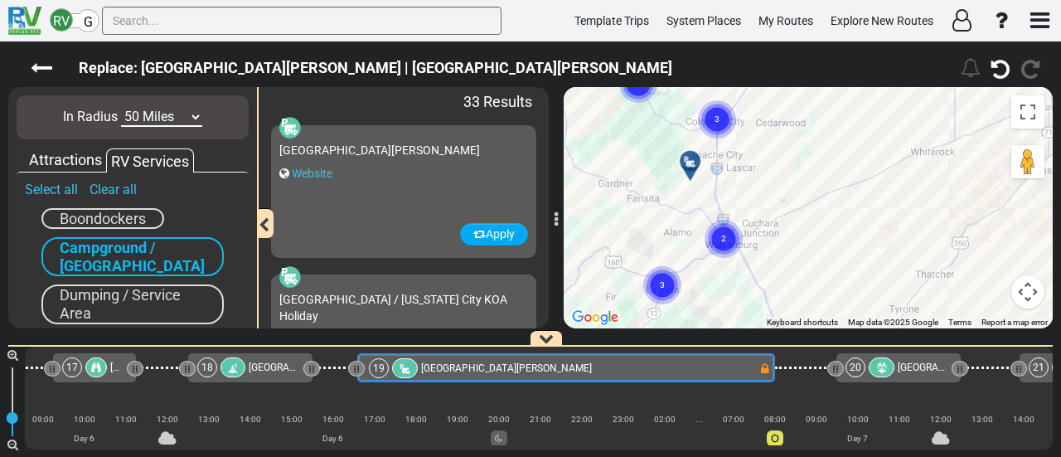
click at [726, 241] on text "2" at bounding box center [723, 237] width 5 height 11
click at [734, 221] on div at bounding box center [730, 229] width 29 height 29
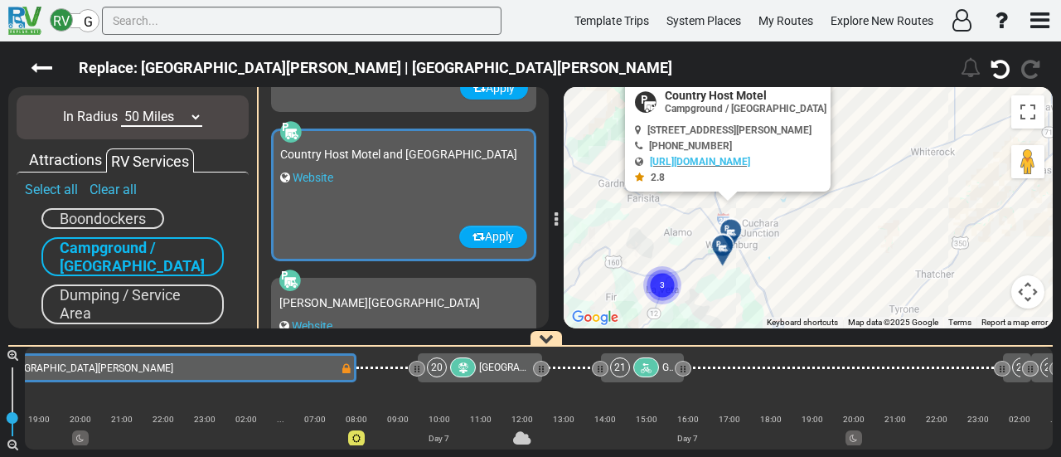
click at [722, 251] on div at bounding box center [728, 253] width 27 height 26
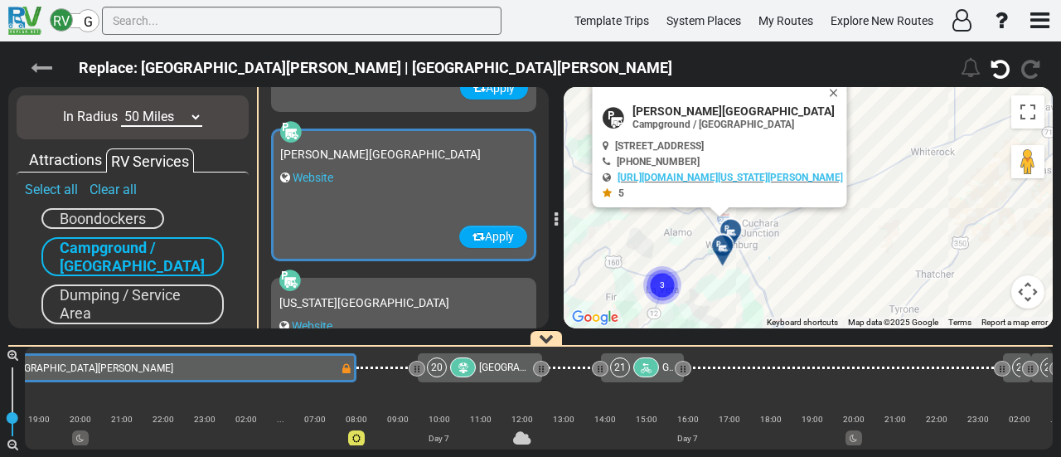
click at [43, 66] on icon at bounding box center [42, 68] width 22 height 22
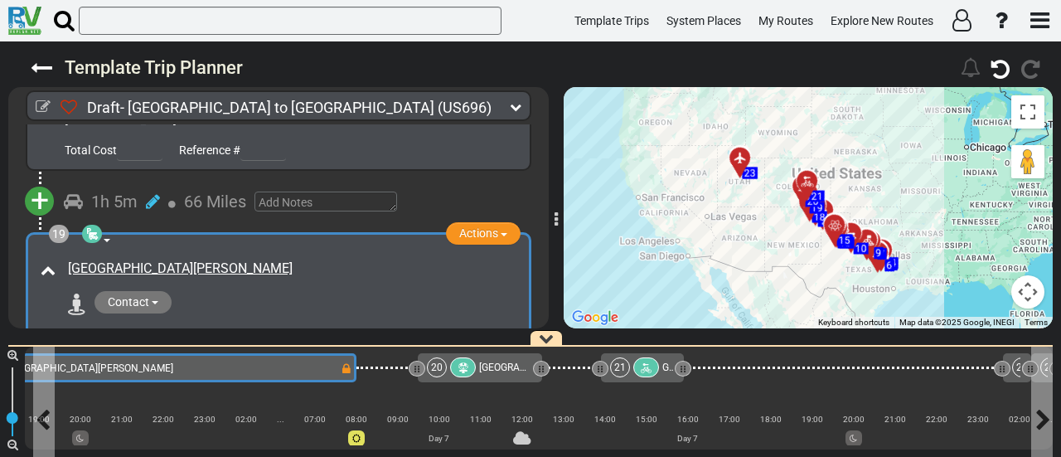
click at [288, 374] on div "19 Greenhorn Meadows Park" at bounding box center [145, 368] width 390 height 20
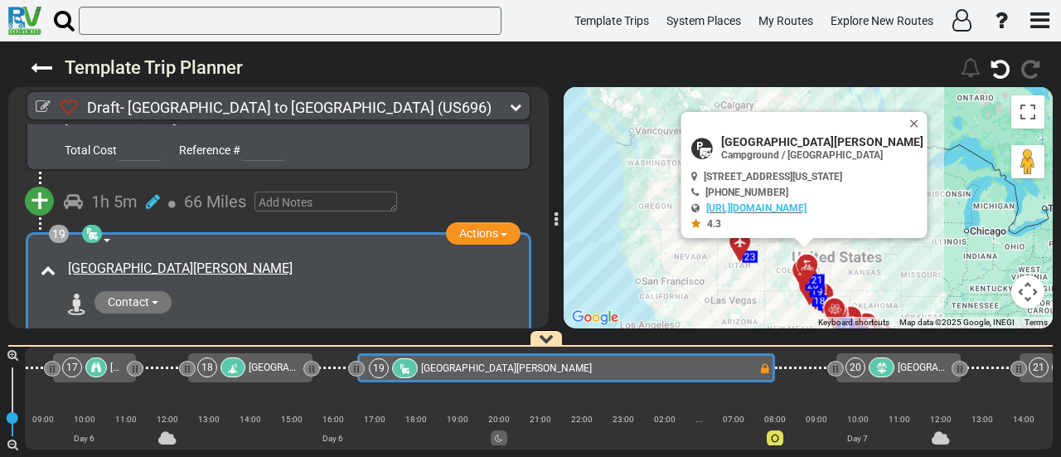
click at [870, 137] on span "Greenhorn Meadows Park Campsites" at bounding box center [822, 141] width 202 height 13
copy div "Greenhorn Meadows Park Campsites"
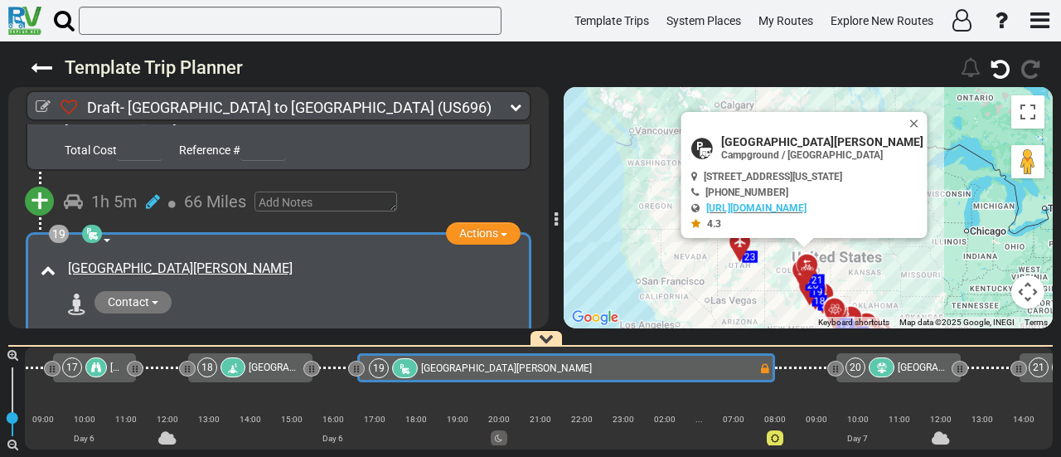
click at [313, 259] on div "[GEOGRAPHIC_DATA][PERSON_NAME]" at bounding box center [292, 268] width 448 height 19
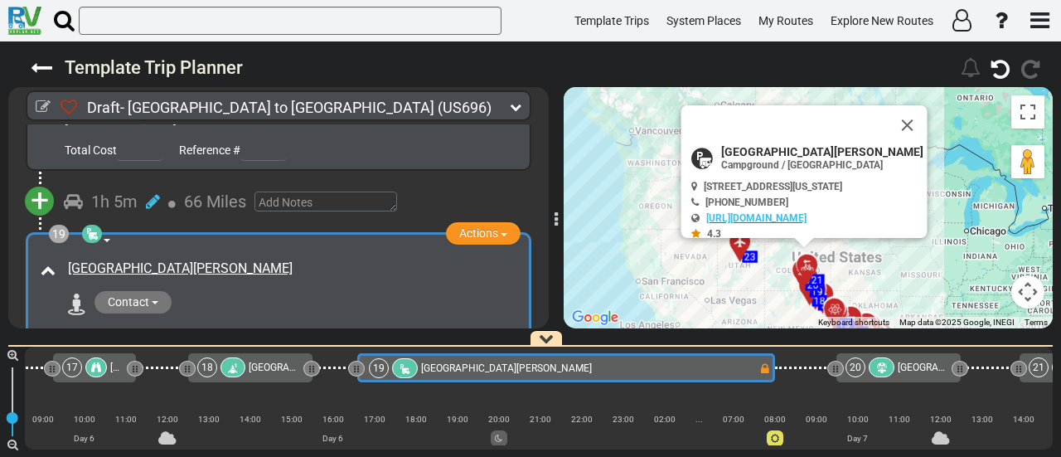
click at [313, 259] on div "[GEOGRAPHIC_DATA][PERSON_NAME]" at bounding box center [292, 268] width 448 height 19
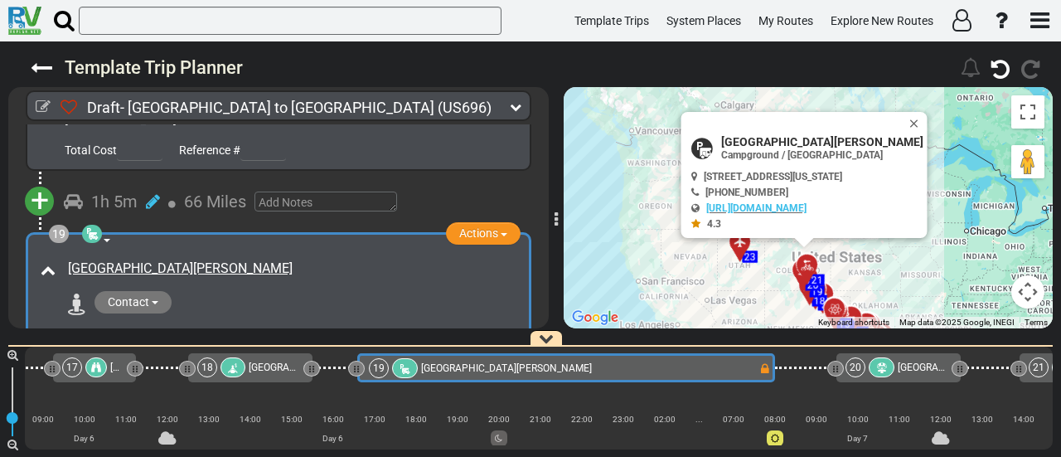
copy div "[GEOGRAPHIC_DATA][PERSON_NAME]"
click at [915, 366] on span "[GEOGRAPHIC_DATA]" at bounding box center [945, 367] width 95 height 12
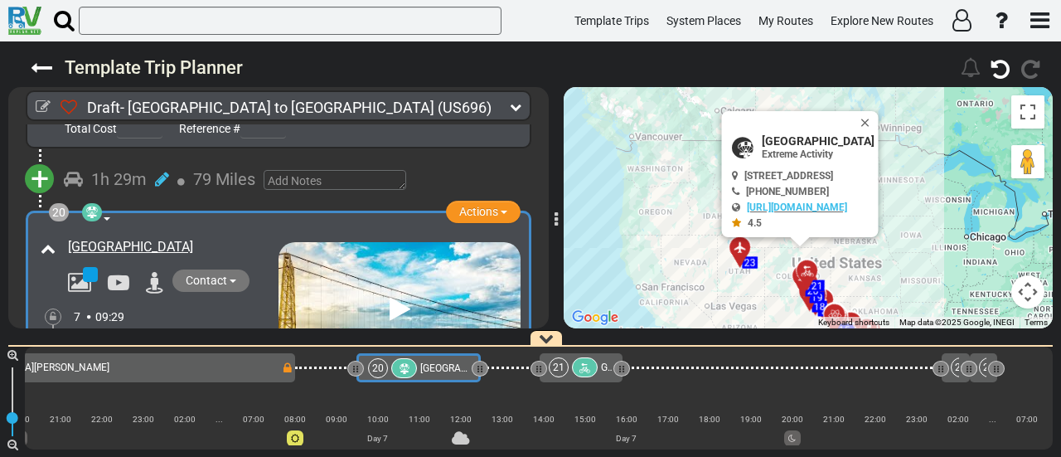
scroll to position [6317, 0]
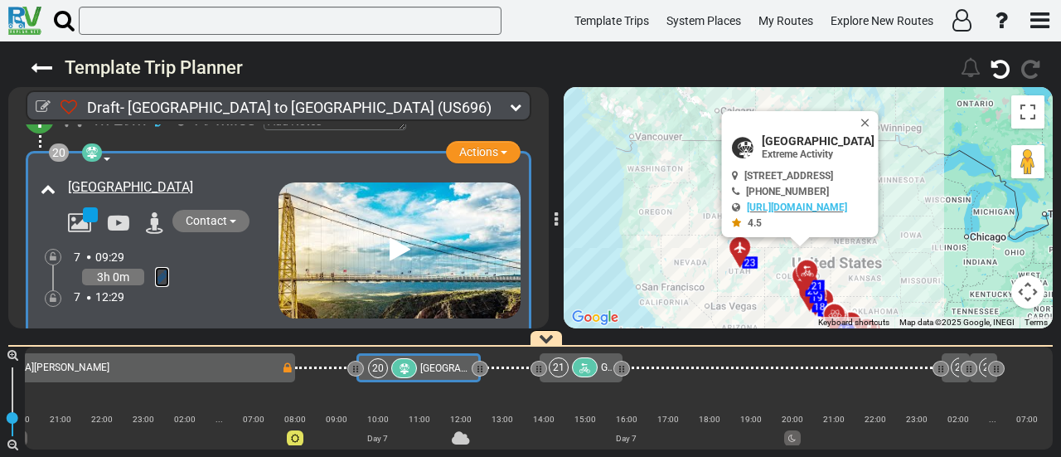
drag, startPoint x: 160, startPoint y: 221, endPoint x: 149, endPoint y: 212, distance: 14.1
click at [160, 267] on link at bounding box center [162, 277] width 14 height 20
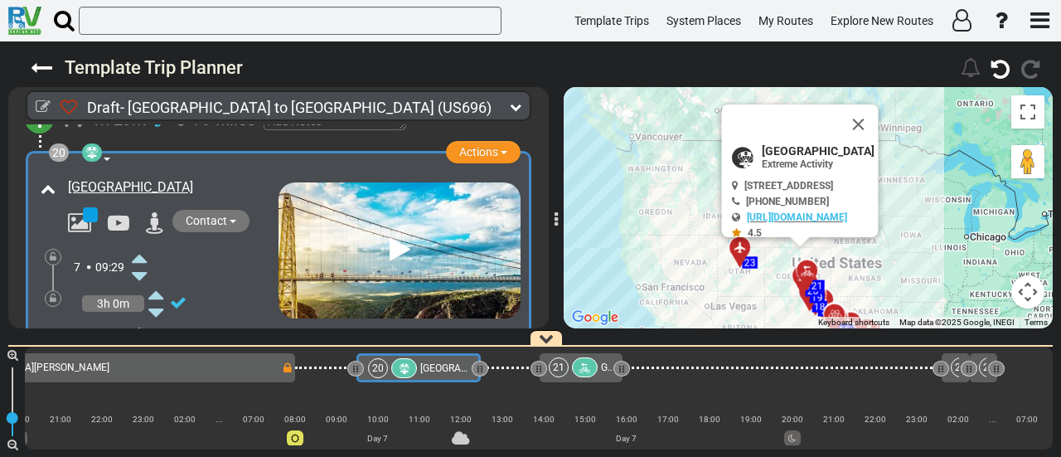
click at [144, 245] on icon at bounding box center [139, 258] width 15 height 27
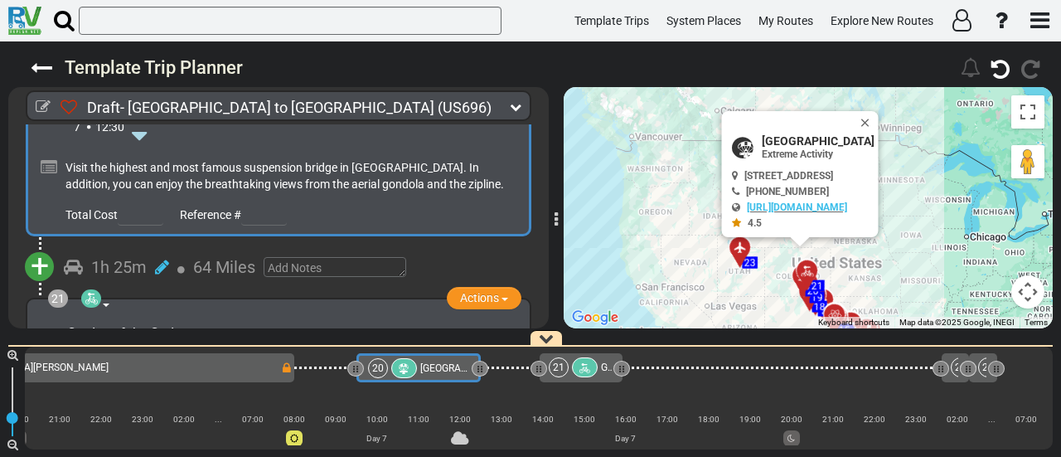
scroll to position [6566, 0]
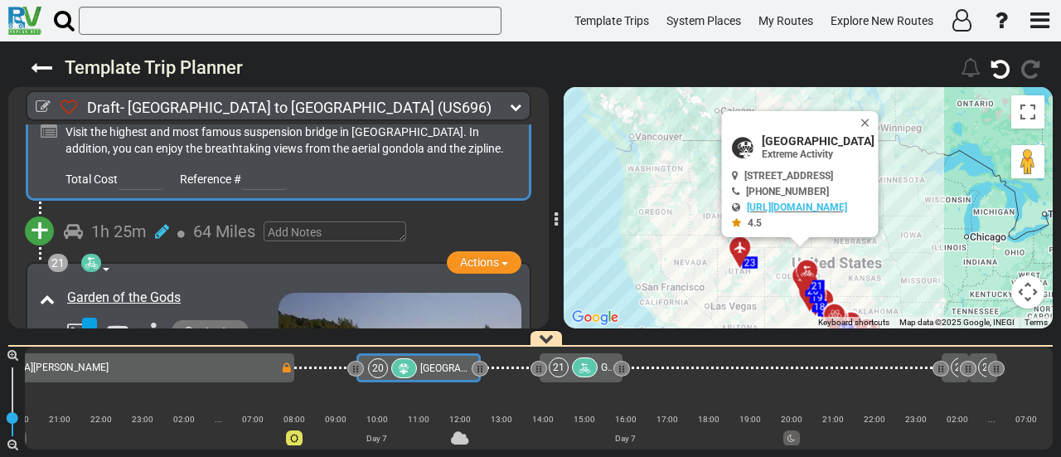
click at [411, 369] on div at bounding box center [404, 368] width 26 height 20
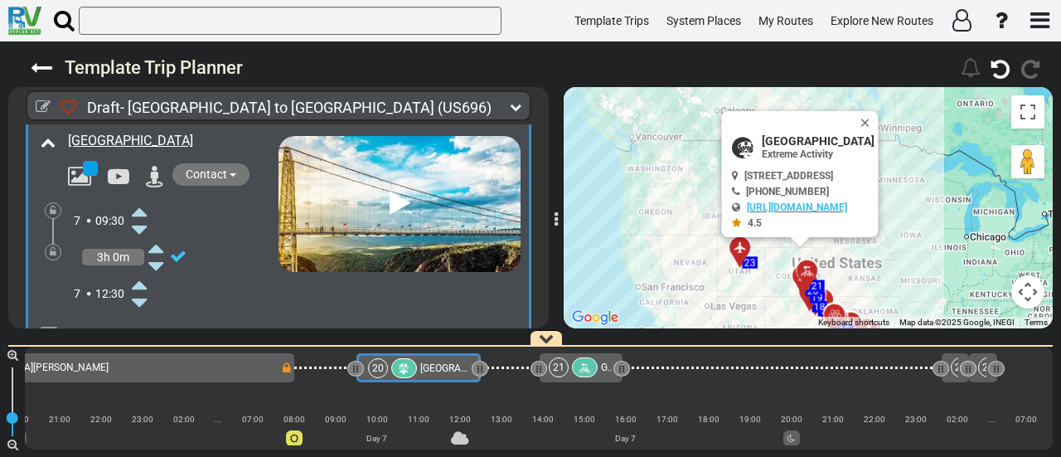
scroll to position [6400, 0]
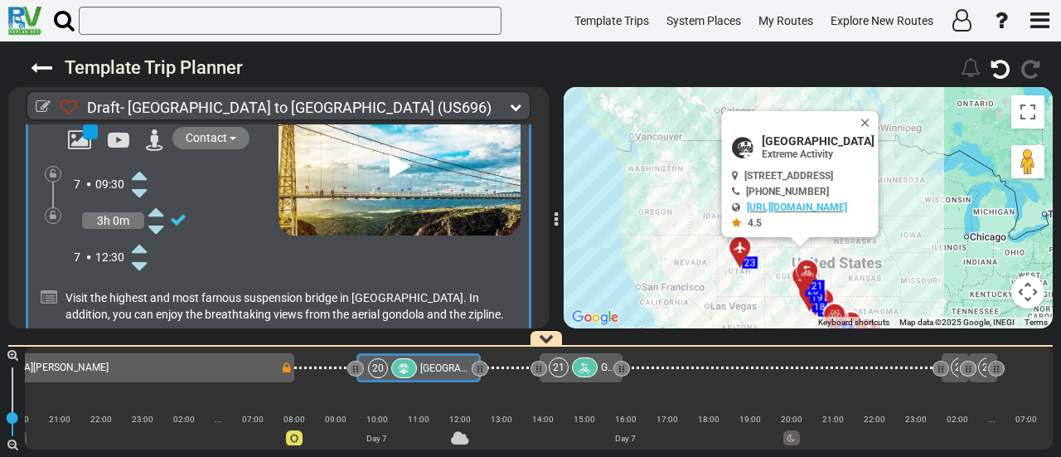
click at [140, 253] on icon at bounding box center [139, 266] width 15 height 27
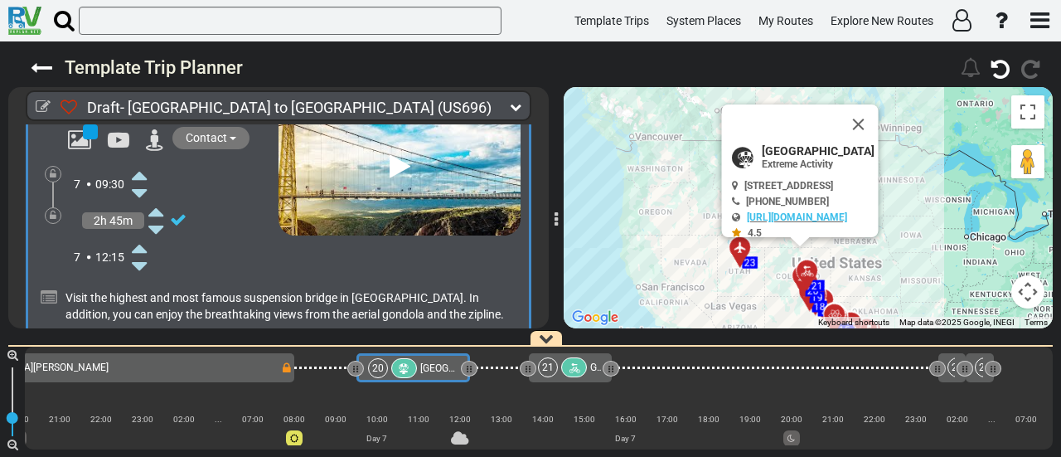
click at [140, 253] on icon at bounding box center [139, 266] width 15 height 27
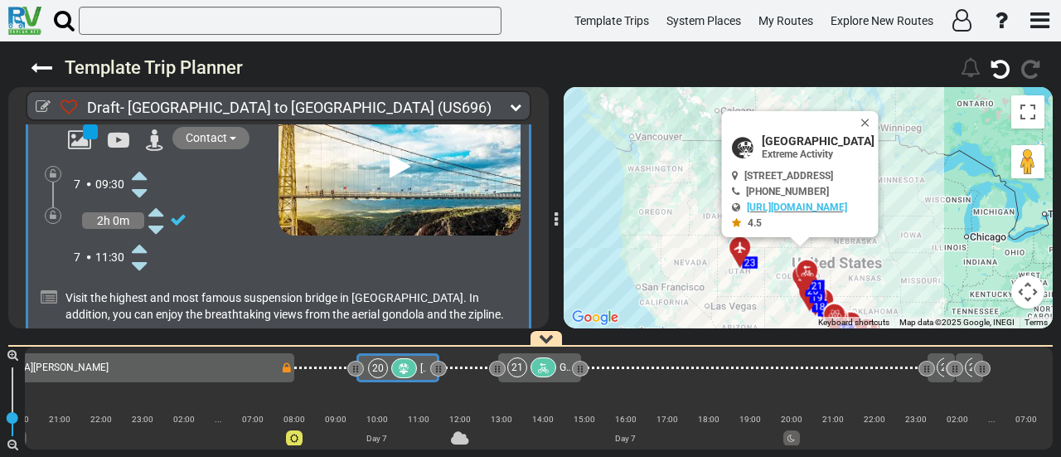
click at [554, 366] on div at bounding box center [544, 367] width 26 height 20
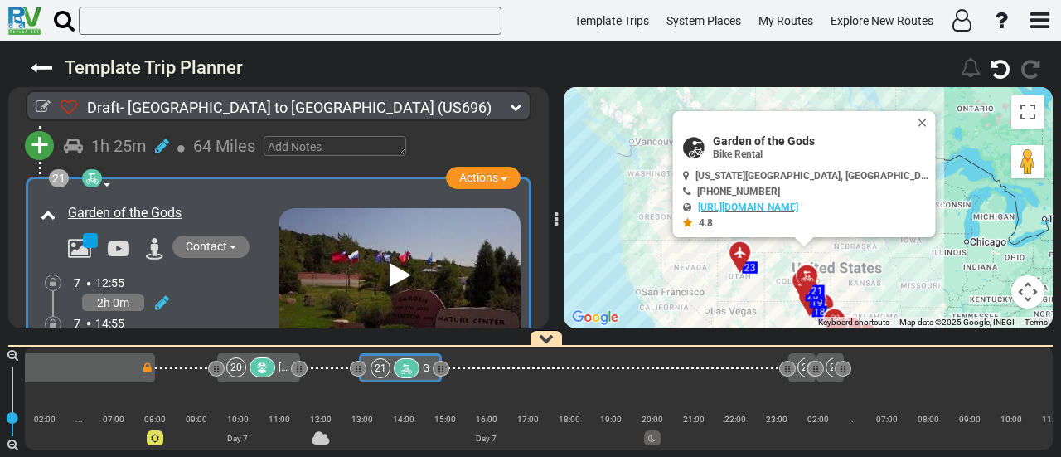
scroll to position [6675, 0]
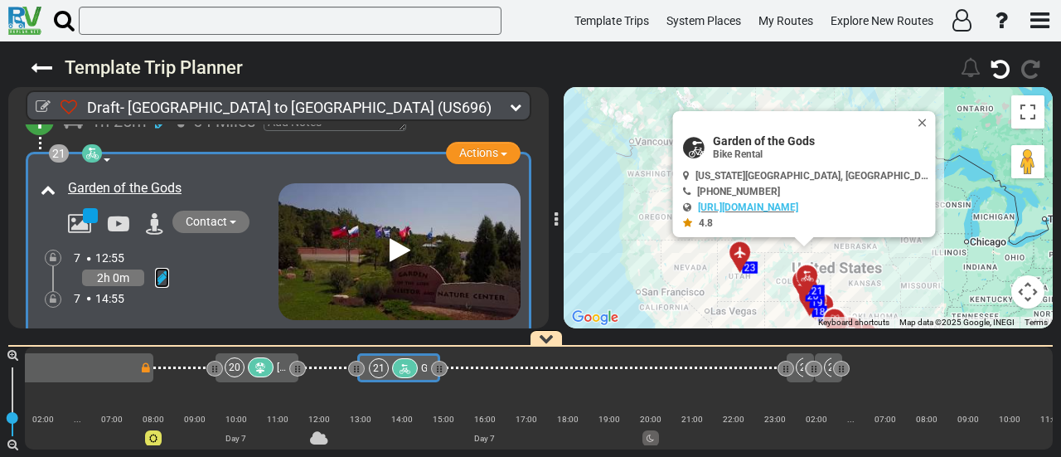
click at [161, 269] on icon at bounding box center [162, 277] width 14 height 17
click at [144, 245] on icon at bounding box center [139, 258] width 15 height 27
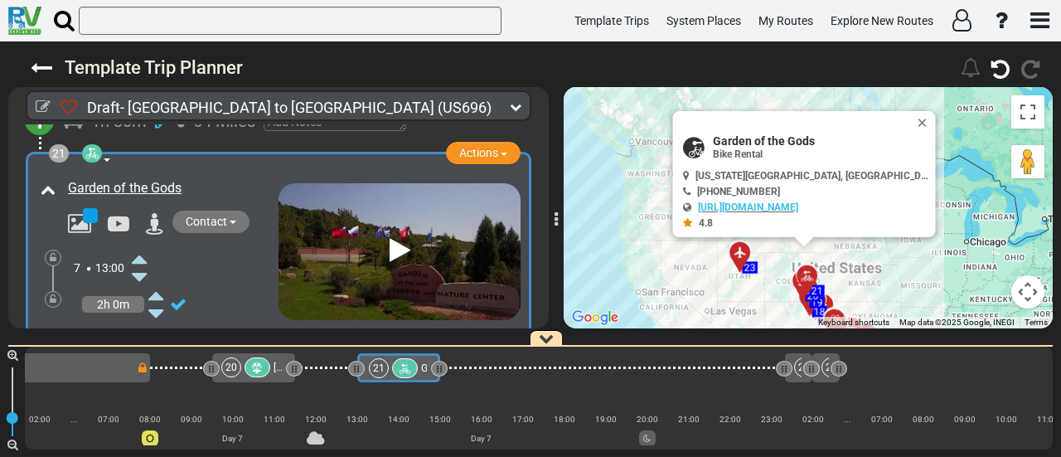
scroll to position [0, 4580]
click at [266, 370] on div at bounding box center [257, 367] width 26 height 20
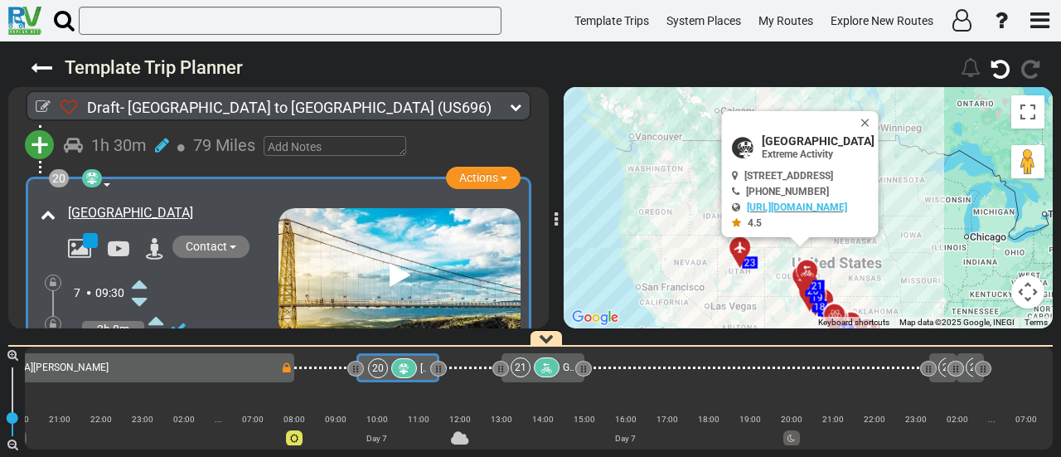
scroll to position [6317, 0]
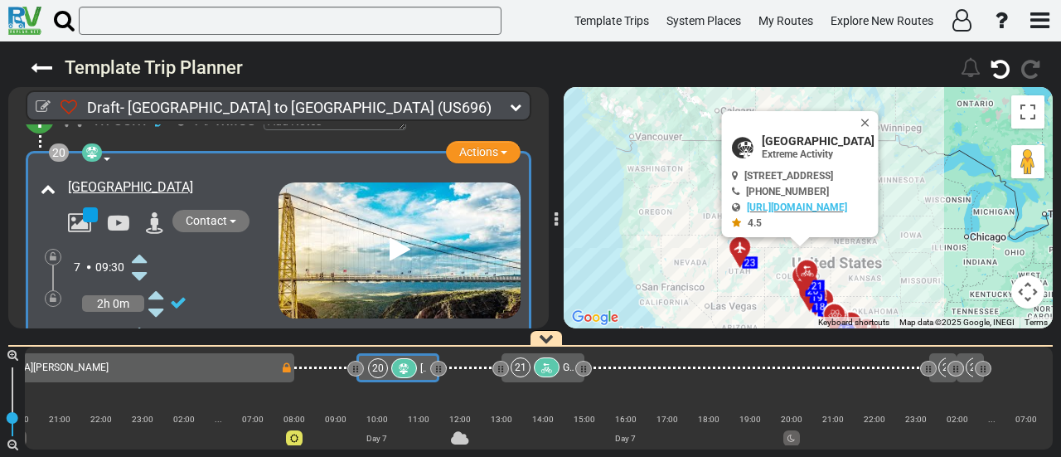
click at [145, 317] on icon at bounding box center [139, 330] width 15 height 27
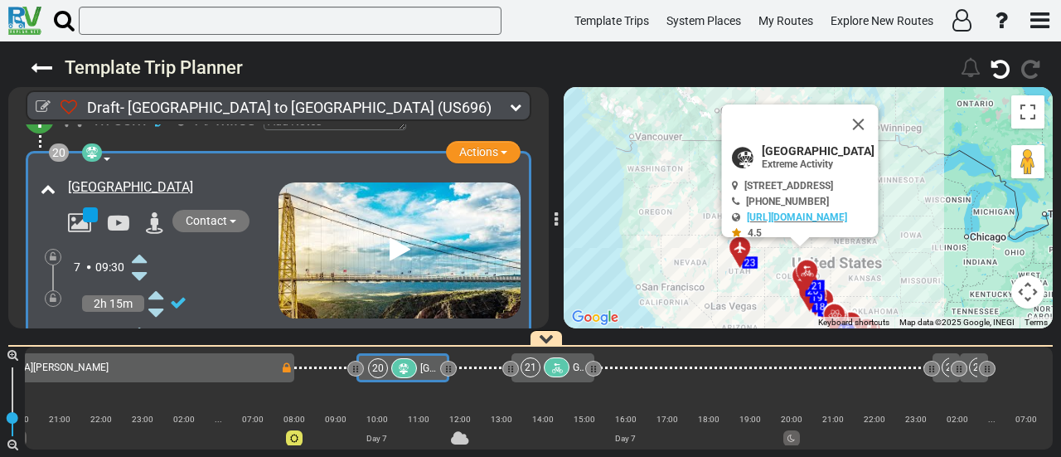
click at [145, 317] on icon at bounding box center [139, 330] width 15 height 27
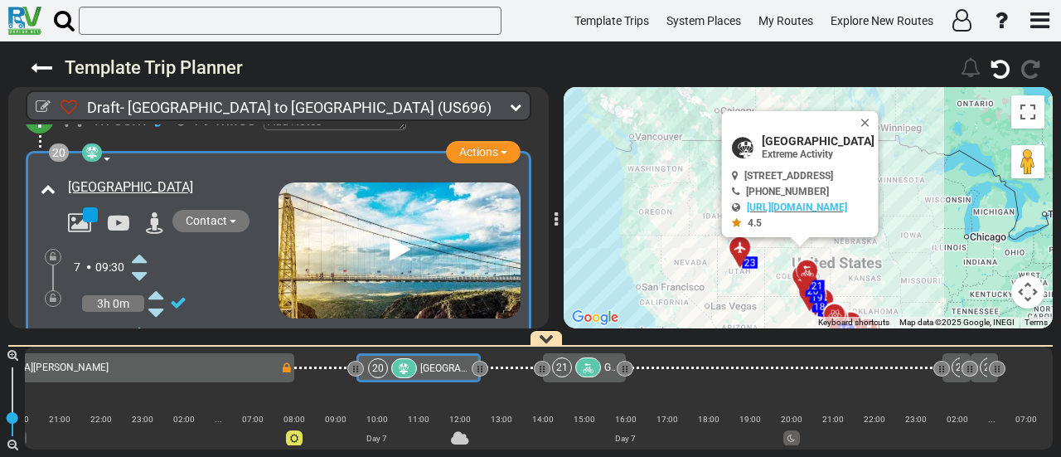
click at [576, 372] on div "21" at bounding box center [578, 367] width 52 height 20
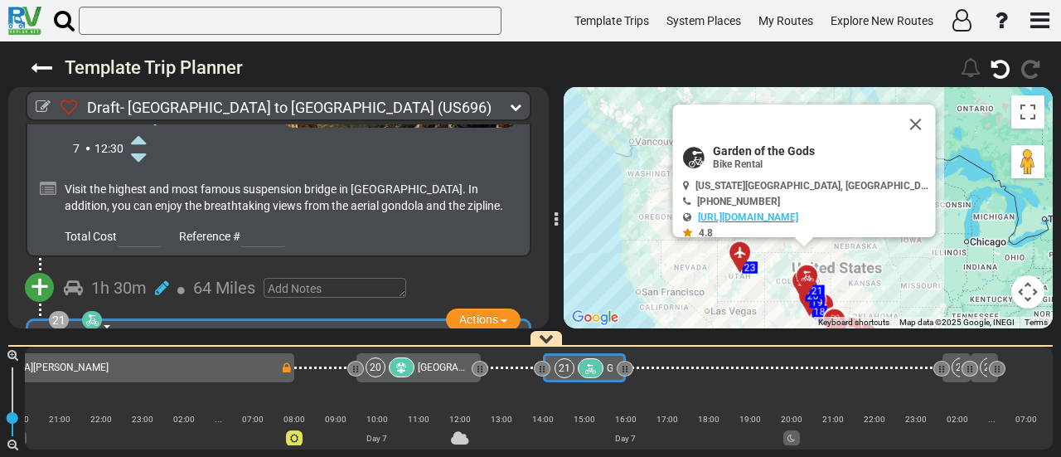
scroll to position [6594, 0]
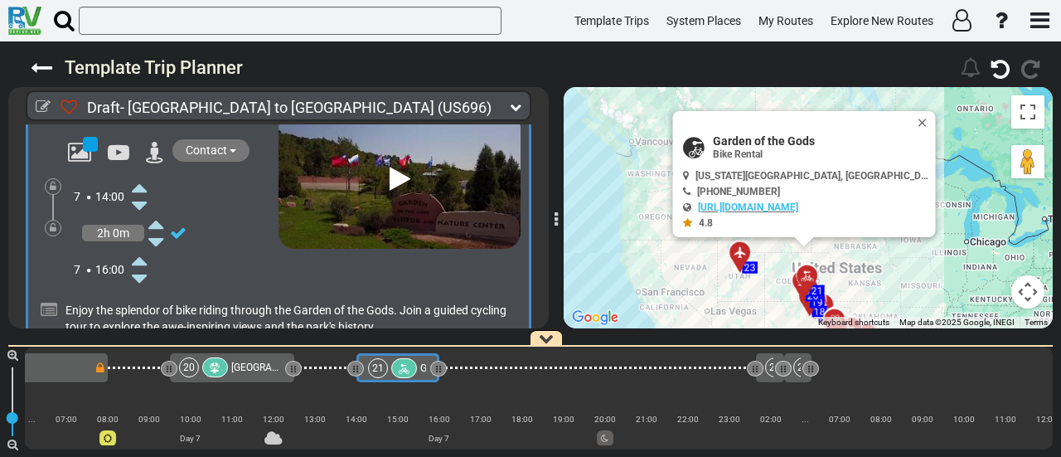
click at [140, 247] on icon at bounding box center [139, 260] width 15 height 27
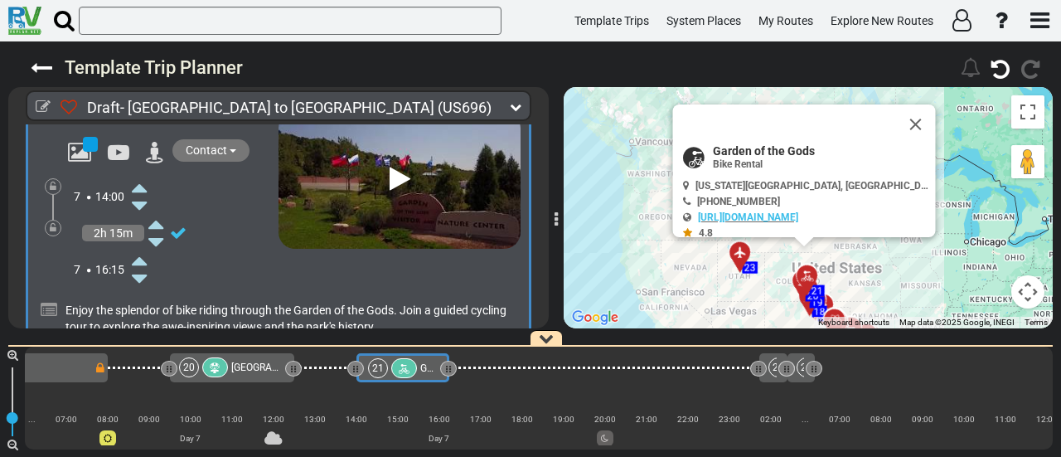
click at [140, 247] on icon at bounding box center [139, 260] width 15 height 27
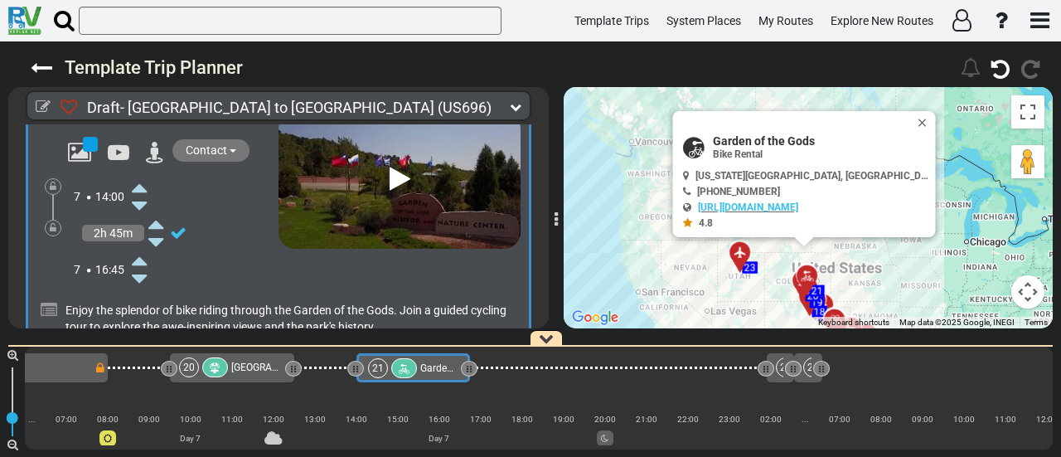
click at [140, 247] on icon at bounding box center [139, 260] width 15 height 27
click at [823, 138] on span "Garden of the Gods" at bounding box center [821, 140] width 216 height 13
copy div "Garden of the Gods"
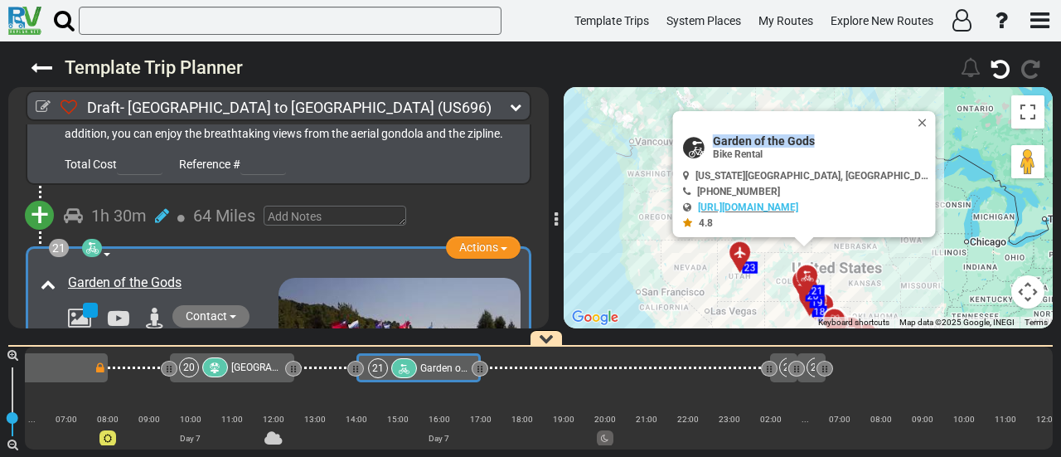
click at [244, 371] on span "[GEOGRAPHIC_DATA]" at bounding box center [278, 367] width 95 height 12
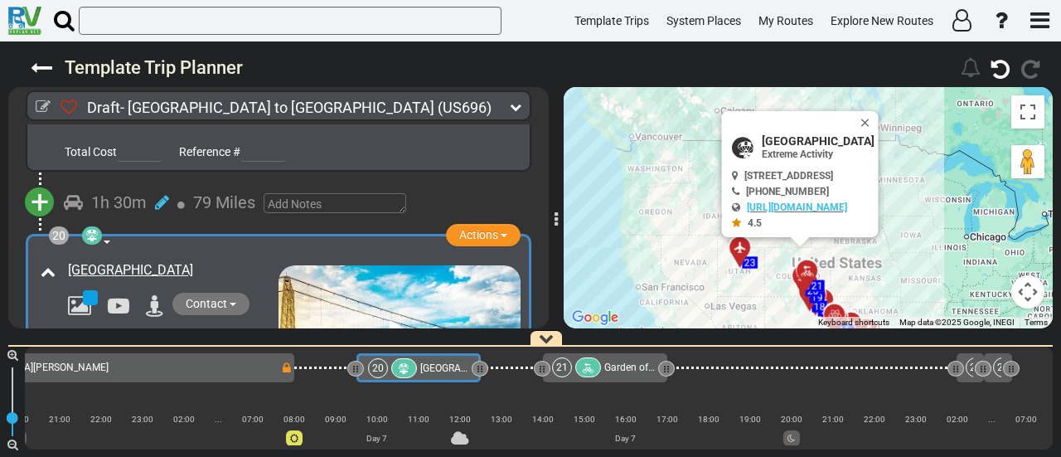
click at [596, 364] on div at bounding box center [588, 367] width 26 height 20
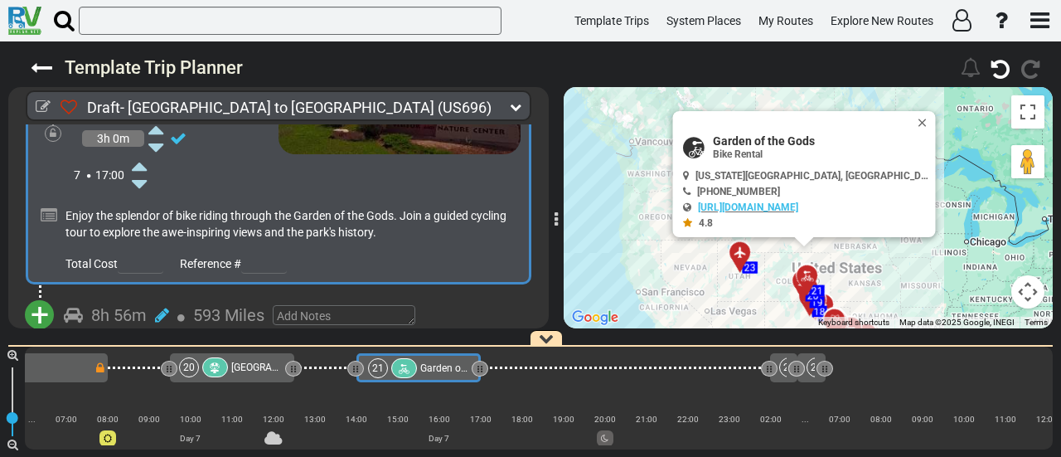
click at [41, 296] on span "+" at bounding box center [40, 315] width 18 height 38
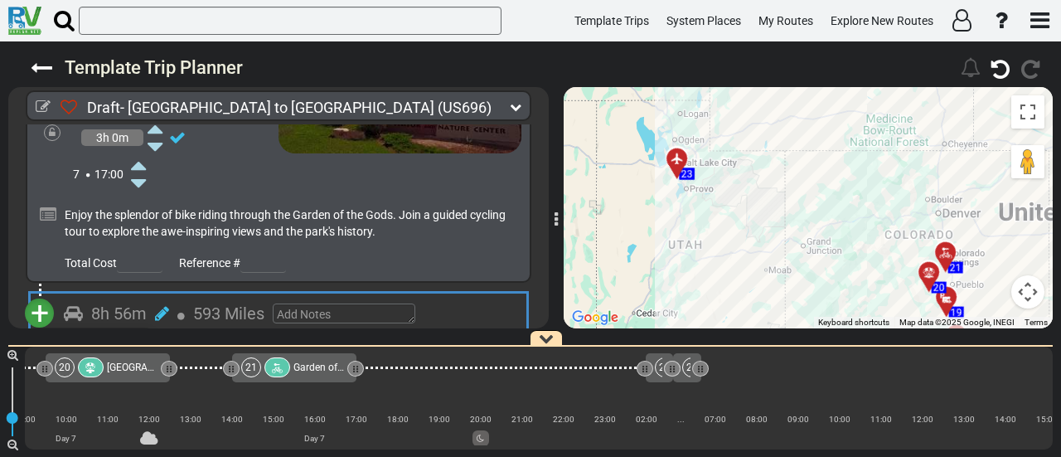
click at [111, 354] on li "Add Campground" at bounding box center [91, 365] width 131 height 22
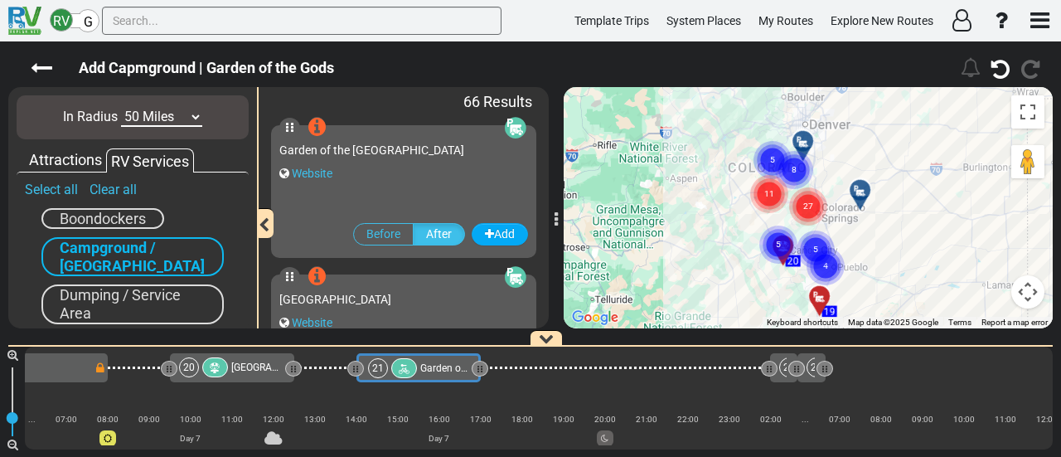
click at [164, 98] on div "In Radius 10 Miles 50 Miles 100 Miles 250 Miles 500 Miles 1000 Miles" at bounding box center [133, 117] width 232 height 44
click at [160, 116] on select "10 Miles 50 Miles 100 Miles 250 Miles 500 Miles 1000 Miles" at bounding box center [161, 117] width 81 height 19
click at [121, 108] on select "10 Miles 50 Miles 100 Miles 250 Miles 500 Miles 1000 Miles" at bounding box center [161, 117] width 81 height 19
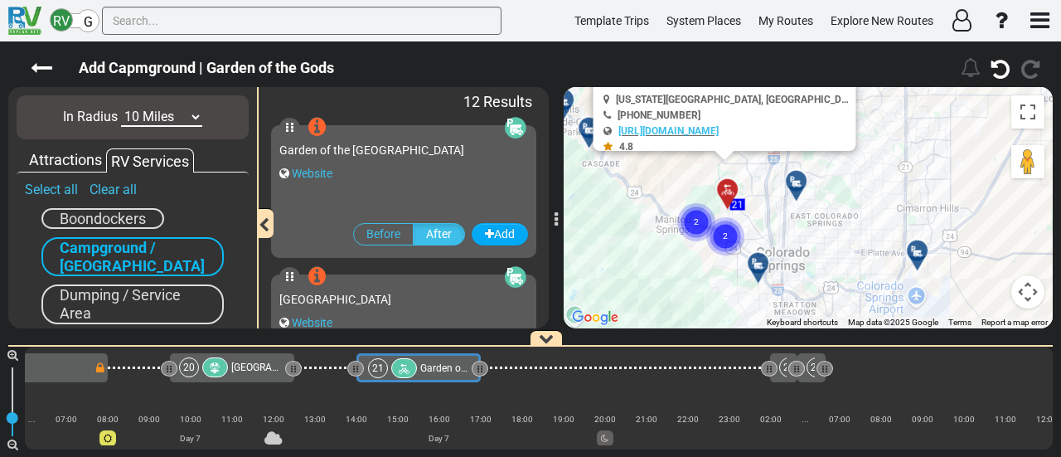
drag, startPoint x: 801, startPoint y: 133, endPoint x: 864, endPoint y: 247, distance: 130.6
click at [864, 247] on div "To activate drag with keyboard, press Alt + Enter. Once in keyboard drag state,…" at bounding box center [808, 207] width 489 height 241
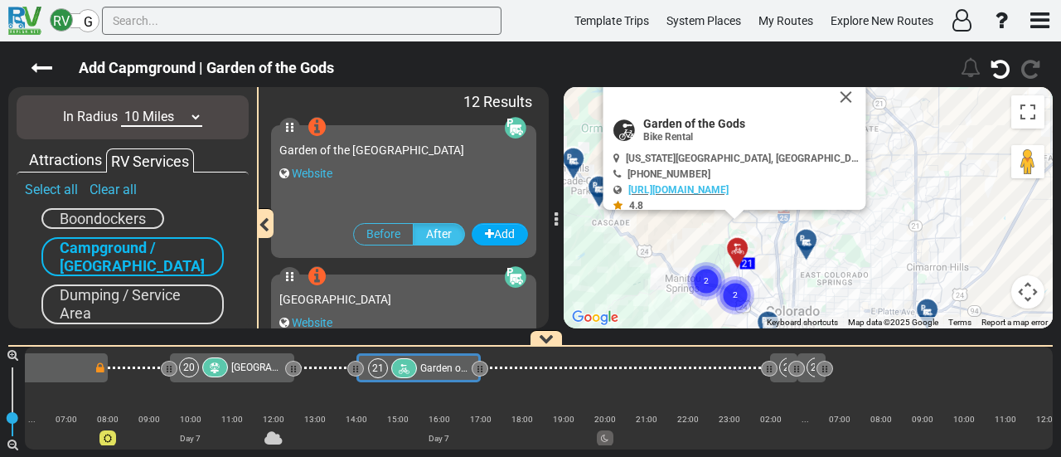
drag, startPoint x: 849, startPoint y: 236, endPoint x: 849, endPoint y: 248, distance: 11.6
click at [849, 248] on div "To activate drag with keyboard, press Alt + Enter. Once in keyboard drag state,…" at bounding box center [808, 207] width 489 height 241
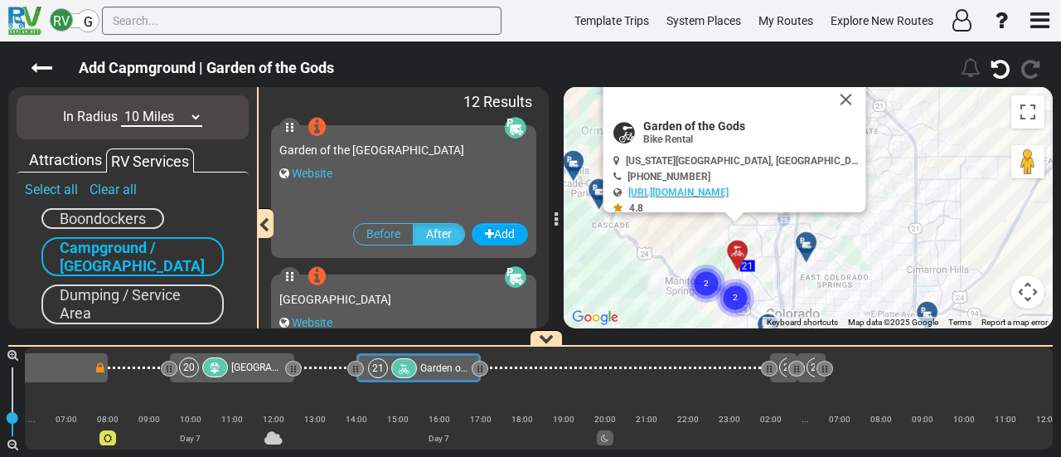
click at [797, 237] on div at bounding box center [806, 242] width 21 height 13
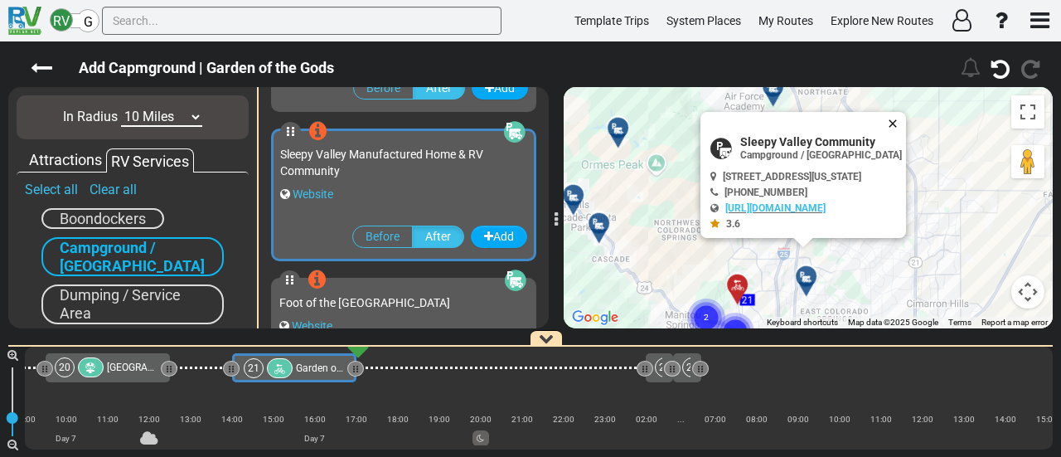
click at [906, 121] on button "Close" at bounding box center [896, 123] width 20 height 23
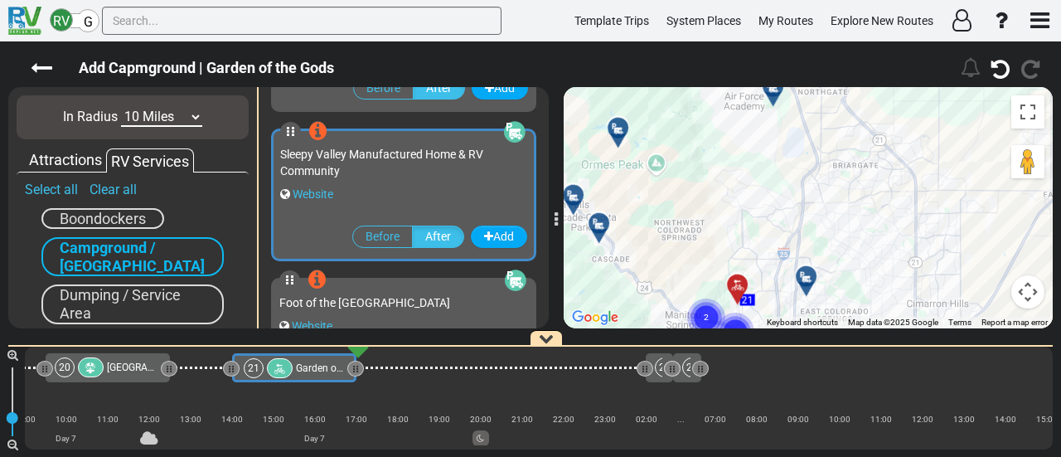
click at [776, 100] on div at bounding box center [778, 93] width 27 height 26
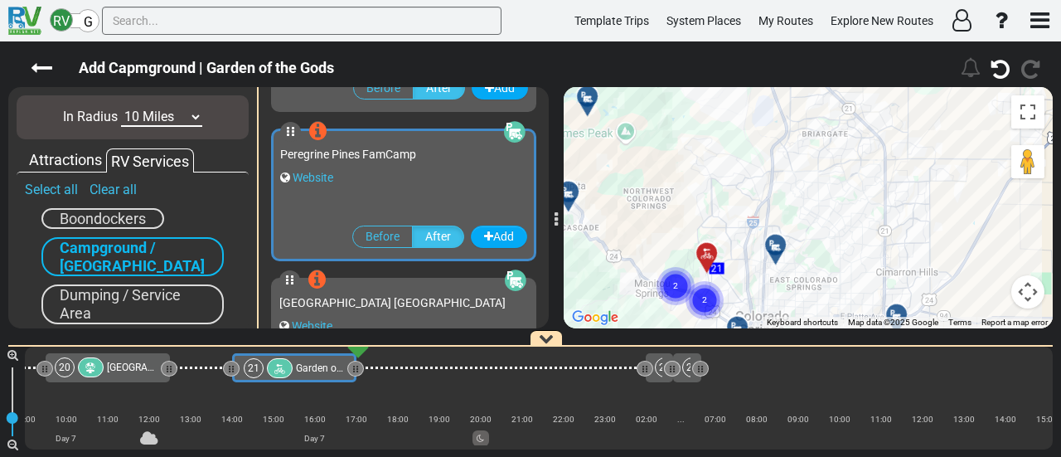
drag, startPoint x: 715, startPoint y: 236, endPoint x: 687, endPoint y: 72, distance: 166.4
click at [687, 72] on div "Add Capmground | Garden of the Gods" at bounding box center [530, 248] width 1061 height 415
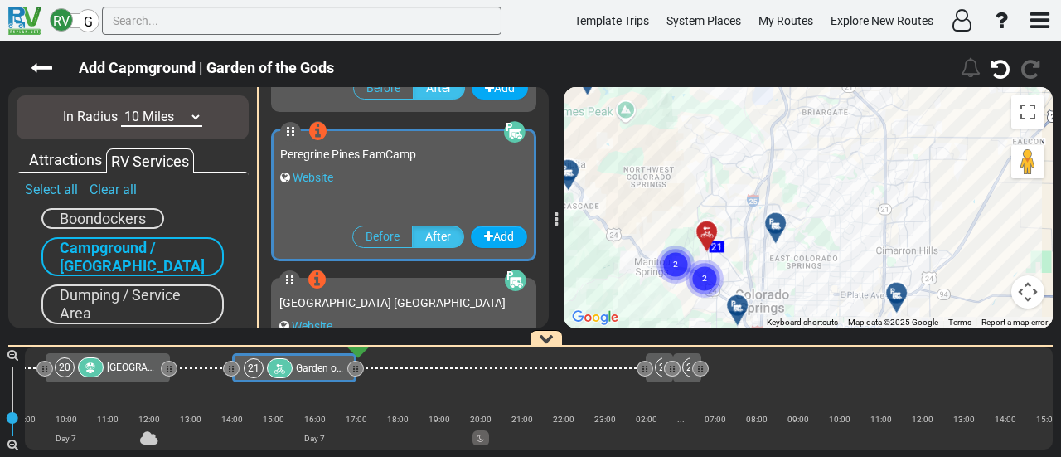
click at [780, 227] on div at bounding box center [781, 230] width 27 height 26
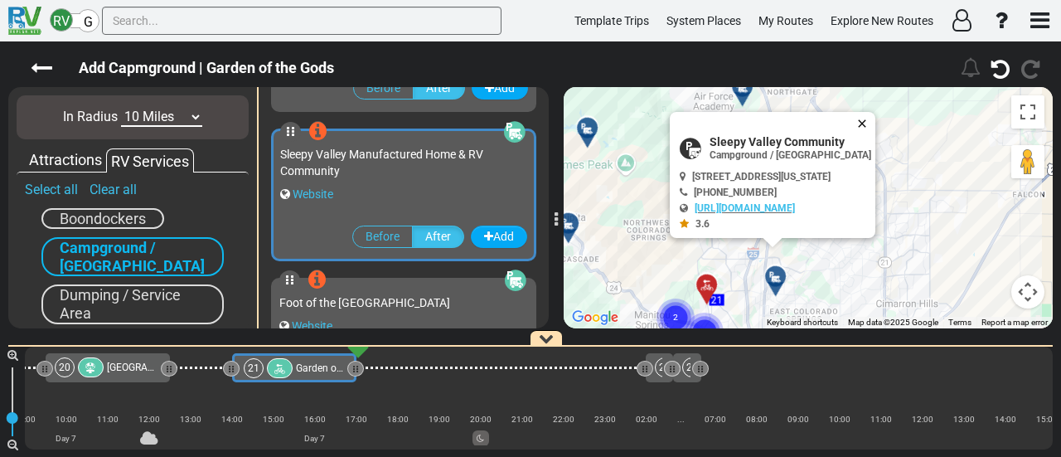
click at [875, 123] on button "Close" at bounding box center [865, 123] width 20 height 23
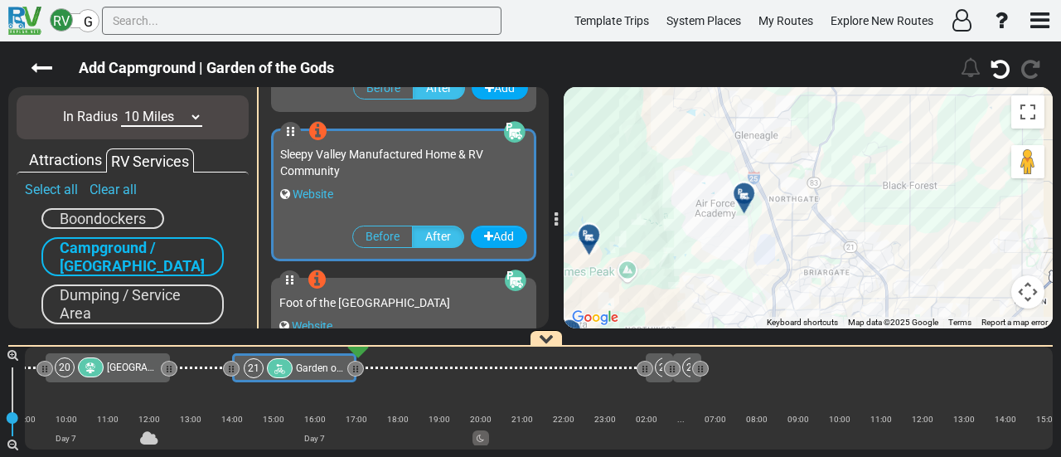
drag, startPoint x: 718, startPoint y: 134, endPoint x: 720, endPoint y: 245, distance: 111.1
click at [720, 245] on div "To activate drag with keyboard, press Alt + Enter. Once in keyboard drag state,…" at bounding box center [808, 207] width 489 height 241
click at [744, 190] on icon at bounding box center [744, 196] width 17 height 13
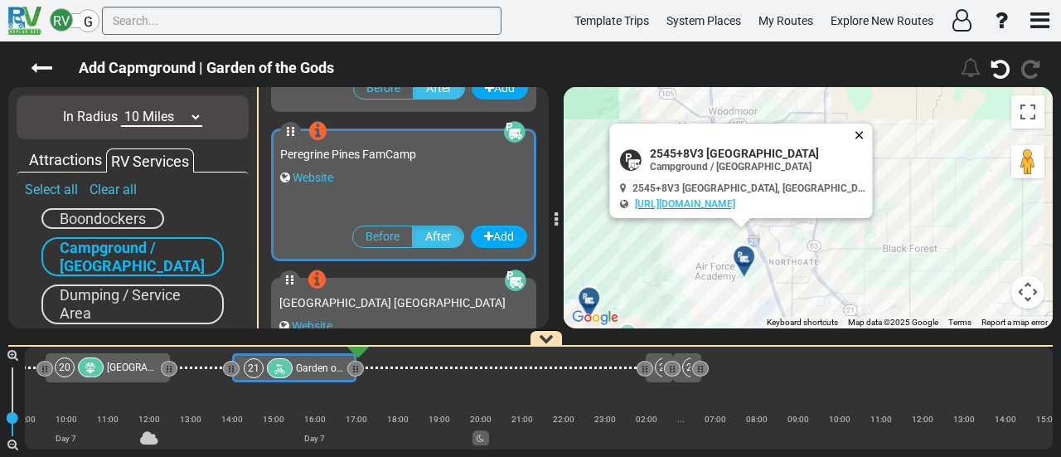
click at [853, 130] on button "Close" at bounding box center [863, 135] width 20 height 23
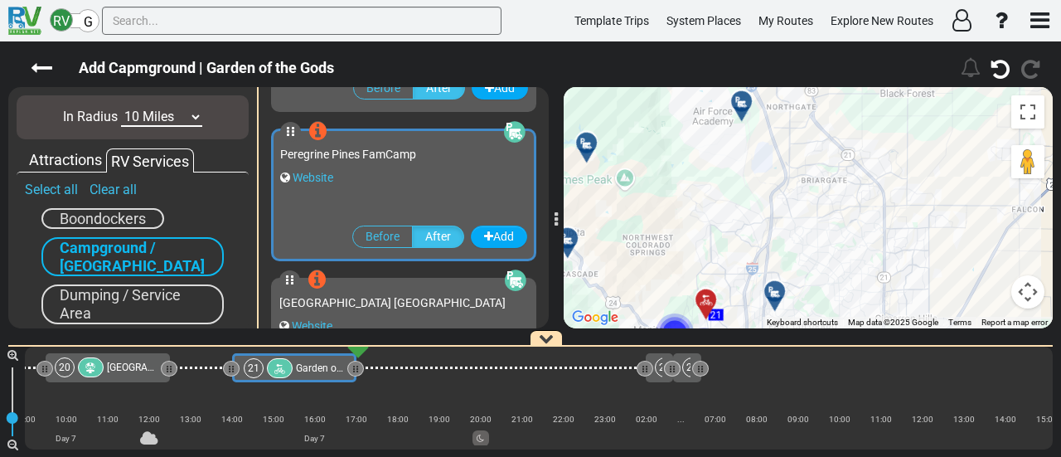
drag, startPoint x: 890, startPoint y: 99, endPoint x: 890, endPoint y: 38, distance: 61.3
click at [890, 38] on div "RV G Template Trips System Places My Routes Explore New Routes" at bounding box center [530, 228] width 1061 height 457
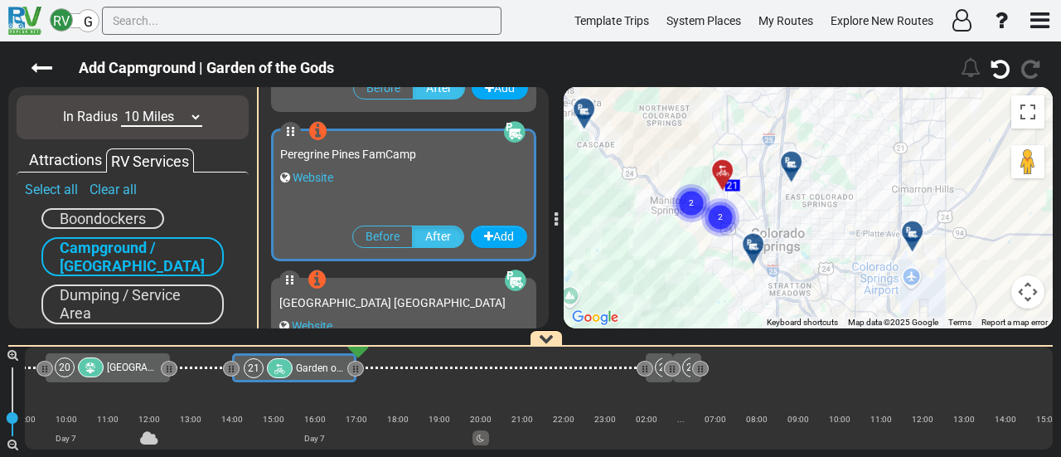
drag, startPoint x: 859, startPoint y: 200, endPoint x: 864, endPoint y: 185, distance: 15.7
click at [864, 185] on div "To activate drag with keyboard, press Alt + Enter. Once in keyboard drag state,…" at bounding box center [808, 207] width 489 height 241
click at [171, 110] on select "10 Miles 50 Miles 100 Miles 250 Miles 500 Miles 1000 Miles" at bounding box center [161, 117] width 81 height 19
select select "number:50"
click at [121, 108] on select "10 Miles 50 Miles 100 Miles 250 Miles 500 Miles 1000 Miles" at bounding box center [161, 117] width 81 height 19
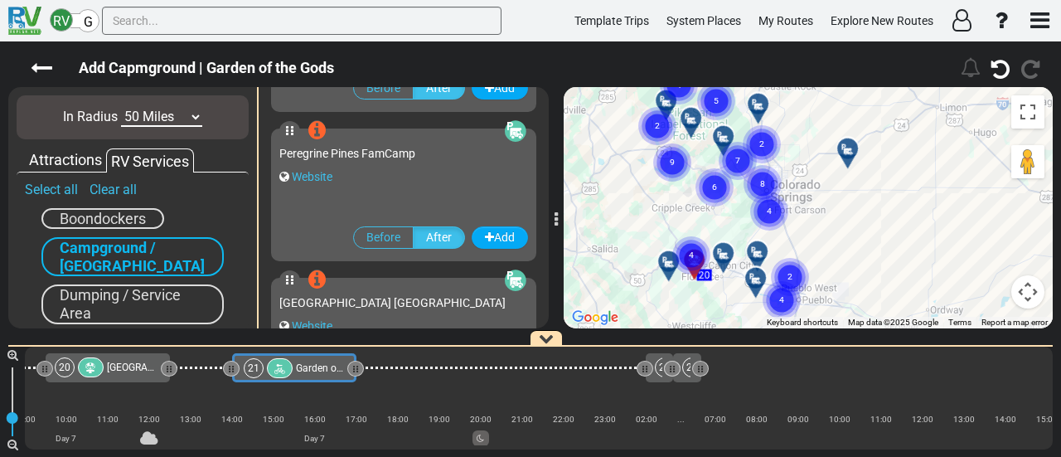
drag, startPoint x: 831, startPoint y: 207, endPoint x: 855, endPoint y: 211, distance: 25.1
click at [855, 211] on div "To activate drag with keyboard, press Alt + Enter. Once in keyboard drag state,…" at bounding box center [808, 207] width 489 height 241
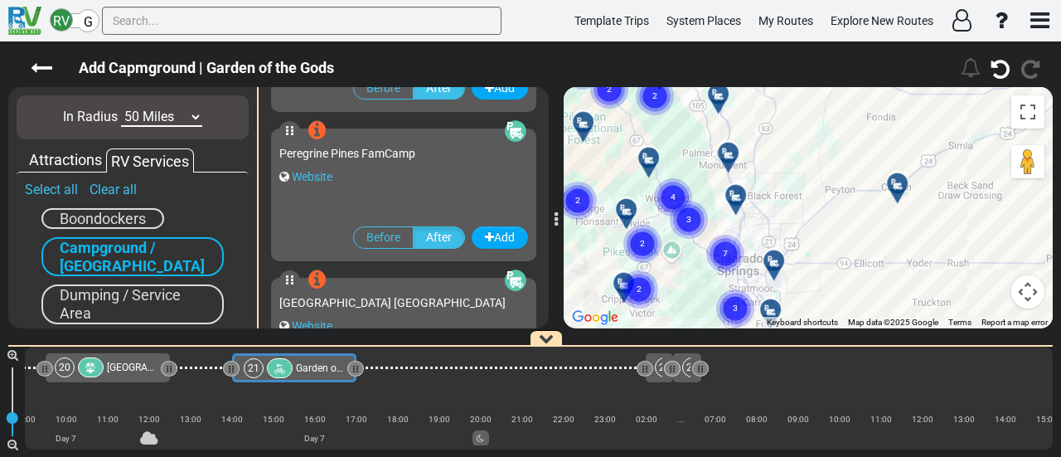
drag, startPoint x: 788, startPoint y: 162, endPoint x: 814, endPoint y: 259, distance: 100.3
click at [814, 259] on div "To activate drag with keyboard, press Alt + Enter. Once in keyboard drag state,…" at bounding box center [808, 207] width 489 height 241
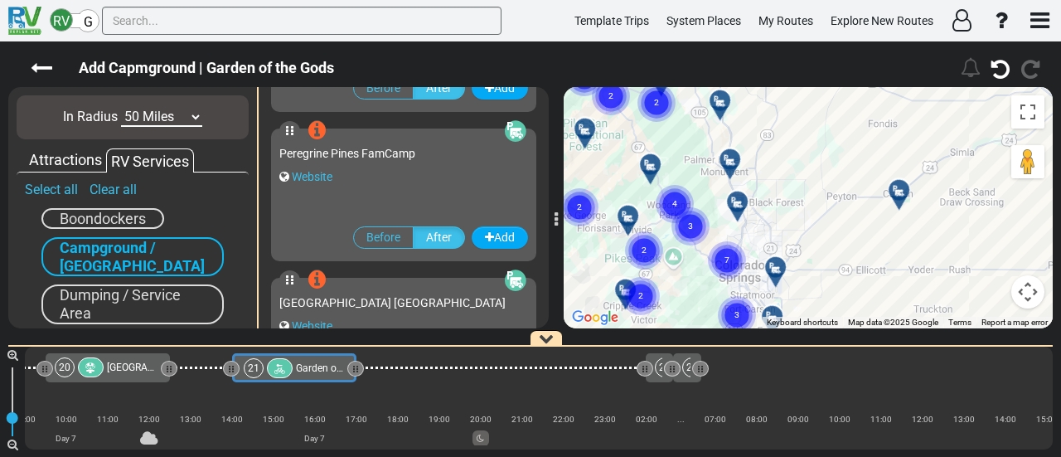
click at [733, 204] on icon at bounding box center [737, 202] width 17 height 13
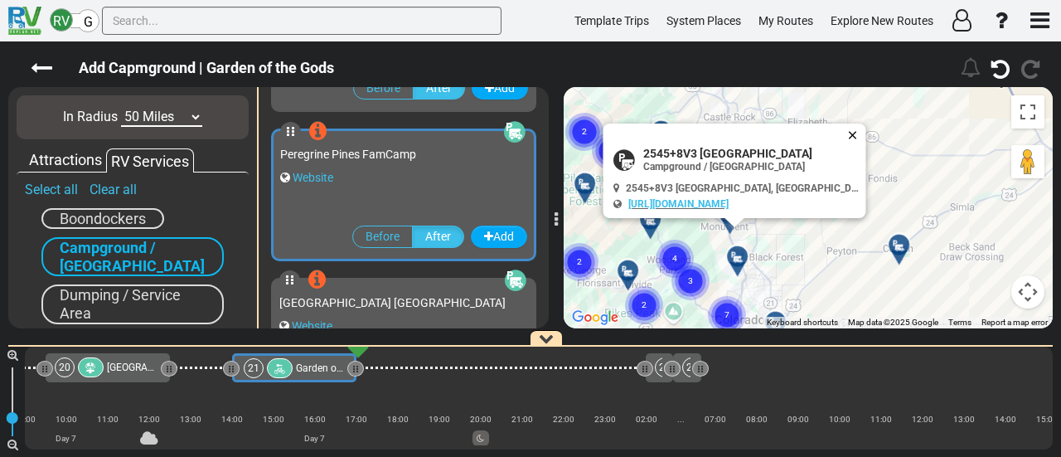
click at [846, 129] on button "Close" at bounding box center [856, 135] width 20 height 23
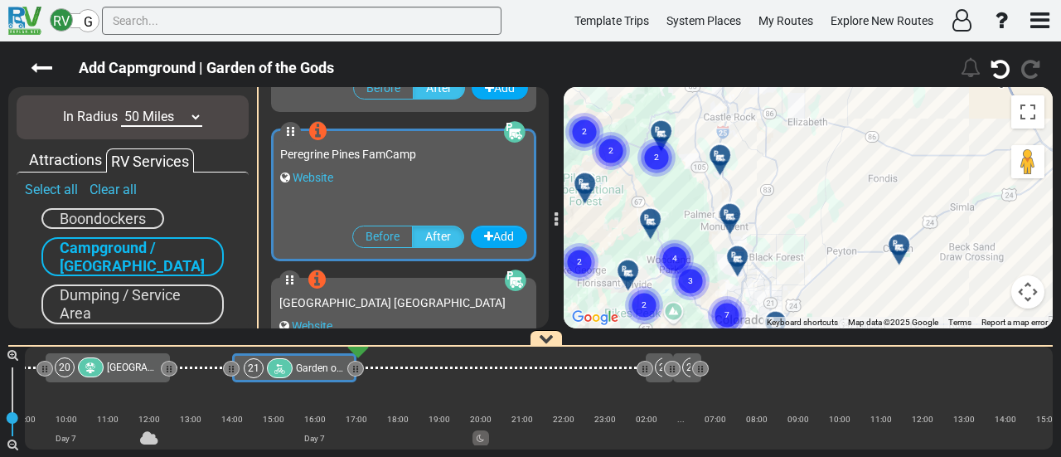
click at [733, 211] on icon at bounding box center [730, 214] width 17 height 13
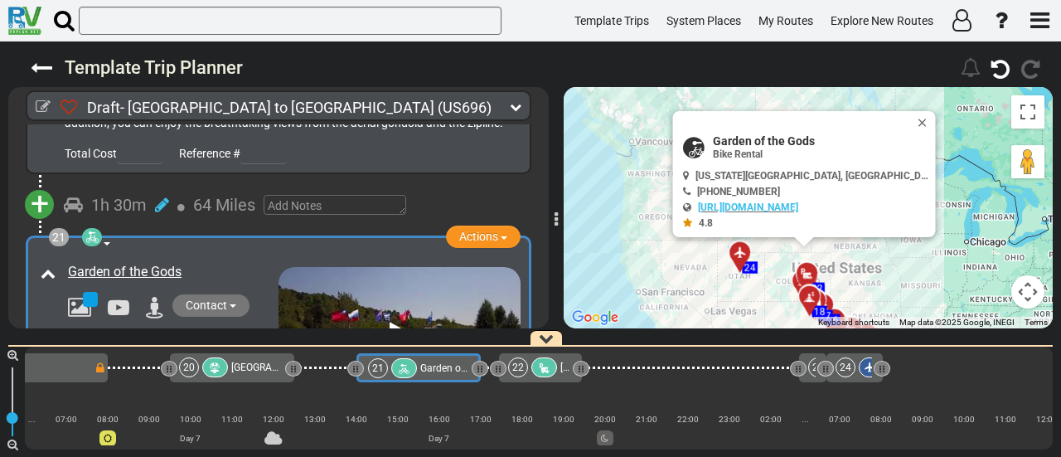
click at [527, 369] on div "22" at bounding box center [518, 367] width 20 height 20
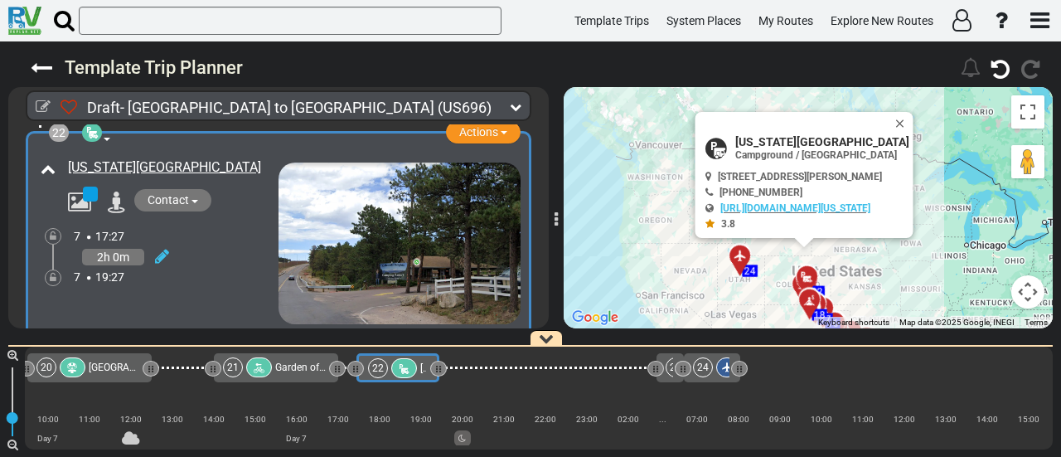
scroll to position [6952, 0]
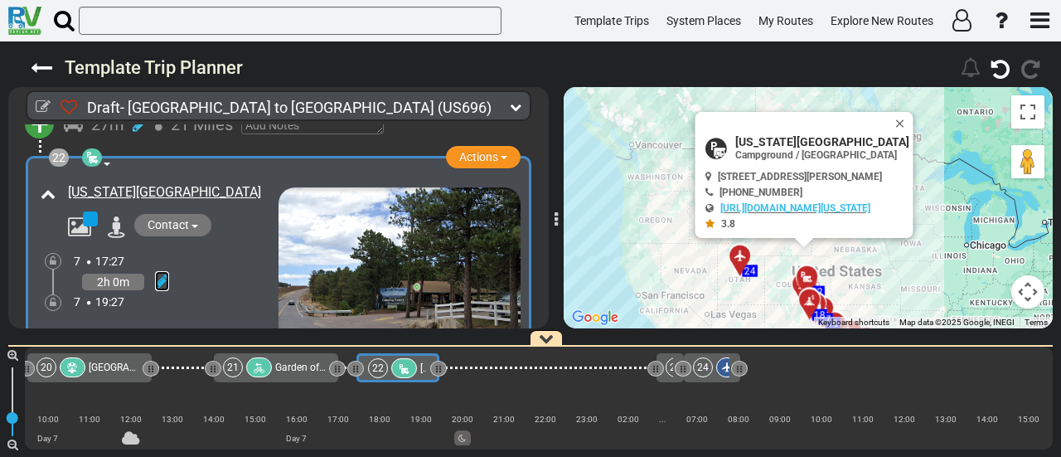
click at [159, 273] on icon at bounding box center [162, 281] width 14 height 17
click at [141, 249] on icon at bounding box center [139, 262] width 15 height 27
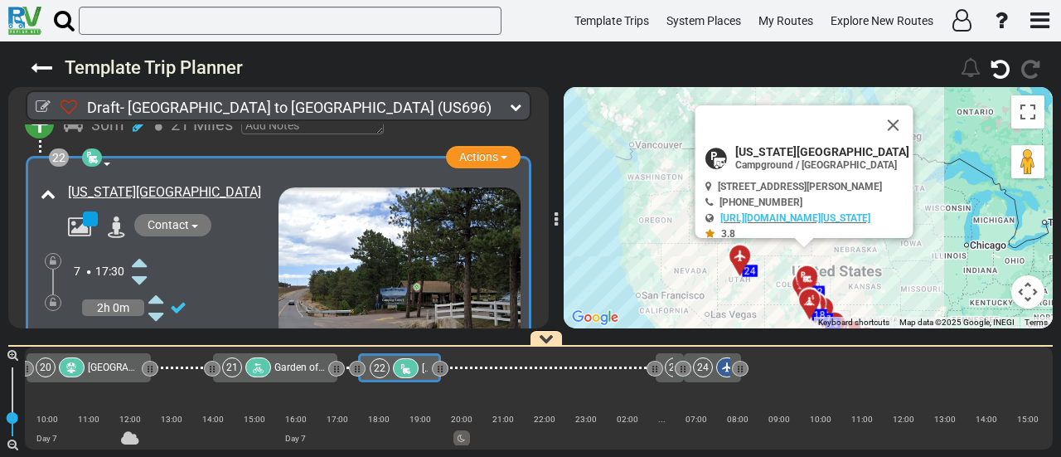
scroll to position [0, 4766]
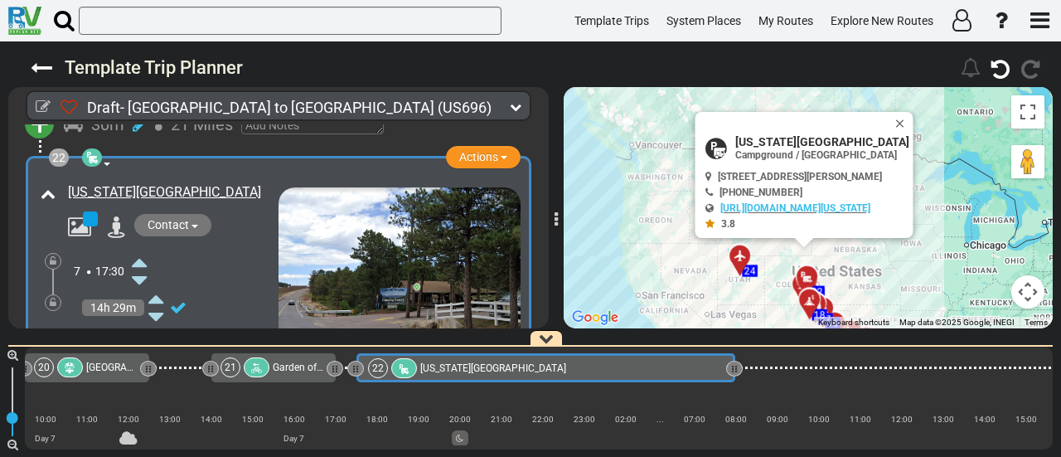
drag, startPoint x: 439, startPoint y: 368, endPoint x: 736, endPoint y: 459, distance: 310.5
click at [736, 456] on html "Template Trips System Places My Routes Explore New Routes ×" at bounding box center [530, 228] width 1061 height 457
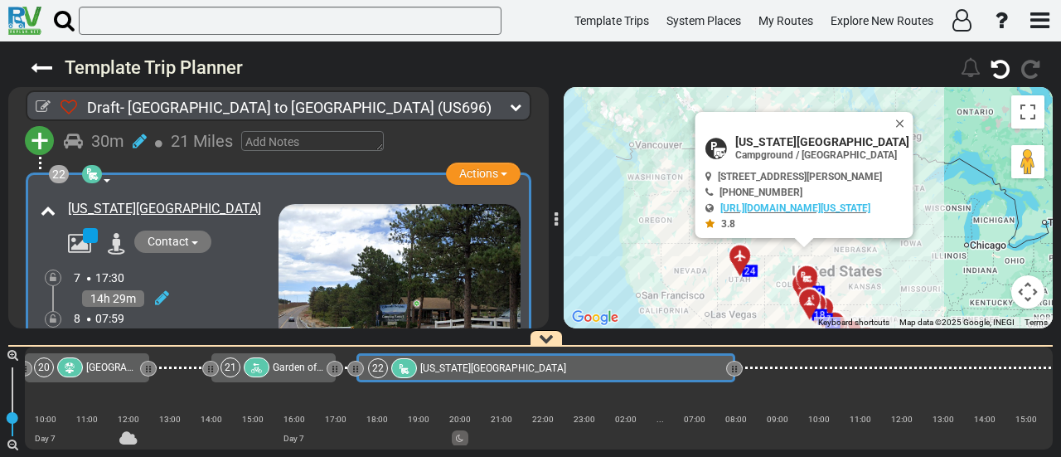
scroll to position [6968, 0]
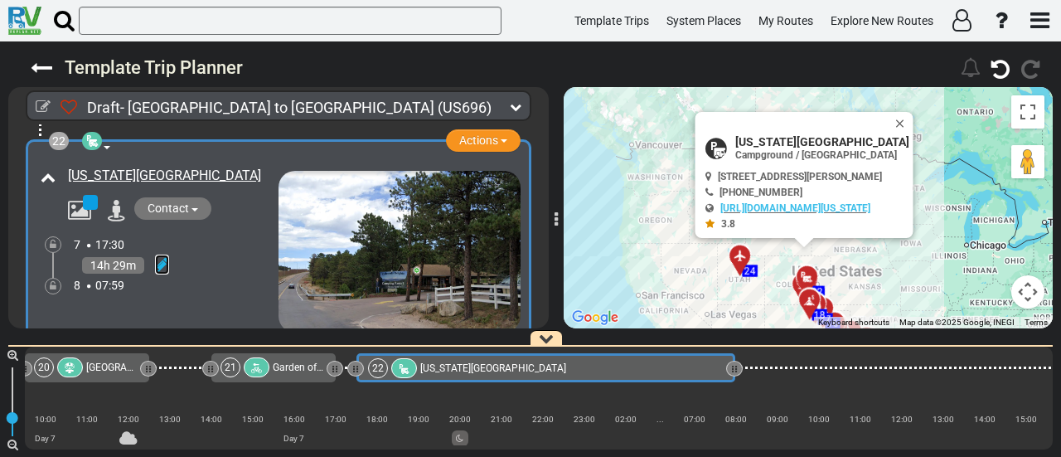
click at [165, 254] on link at bounding box center [162, 264] width 14 height 20
click at [137, 305] on icon at bounding box center [139, 318] width 15 height 27
click at [54, 281] on icon at bounding box center [53, 286] width 7 height 10
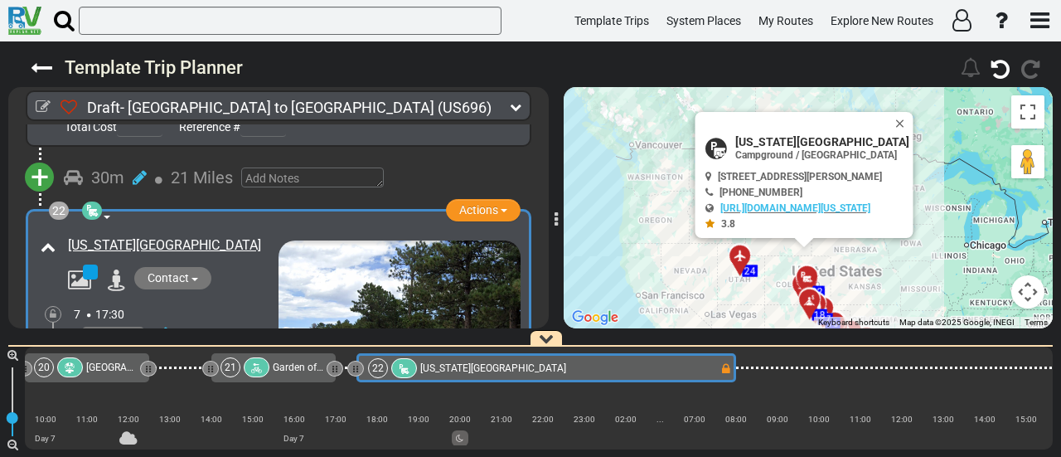
scroll to position [6869, 0]
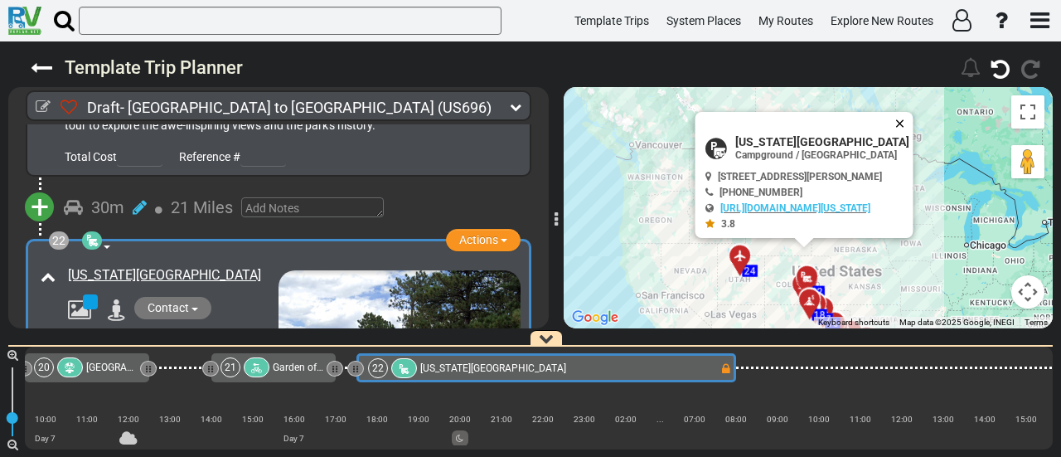
click at [914, 121] on button "Close" at bounding box center [904, 123] width 20 height 23
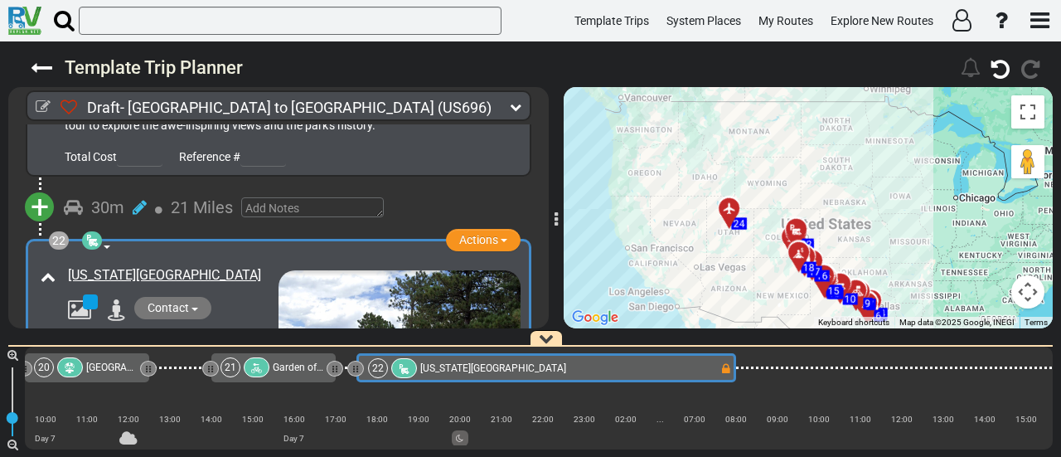
drag, startPoint x: 923, startPoint y: 237, endPoint x: 918, endPoint y: 223, distance: 14.9
click at [918, 223] on div "To activate drag with keyboard, press Alt + Enter. Once in keyboard drag state,…" at bounding box center [808, 207] width 489 height 241
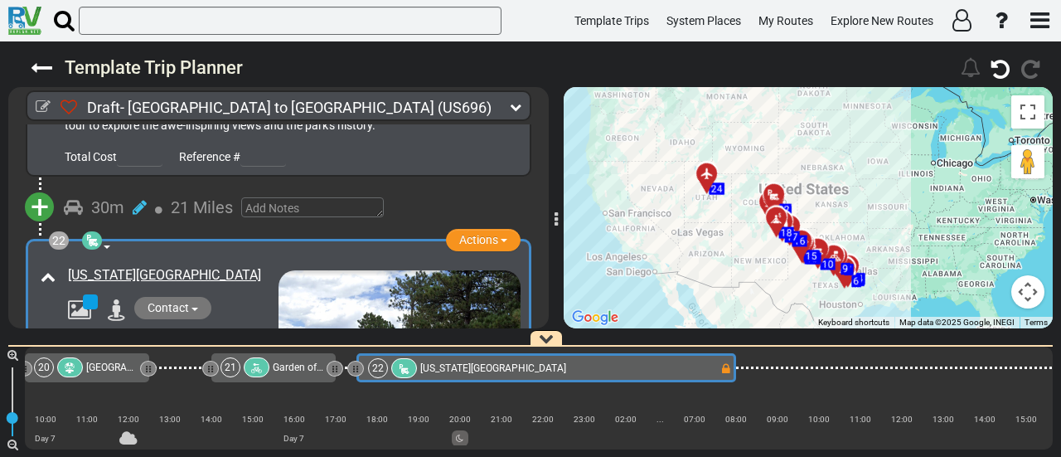
click at [876, 183] on div "To activate drag with keyboard, press Alt + Enter. Once in keyboard drag state,…" at bounding box center [808, 207] width 489 height 241
click at [686, 376] on div "22 Colorado Heights Camping Resort" at bounding box center [543, 368] width 351 height 20
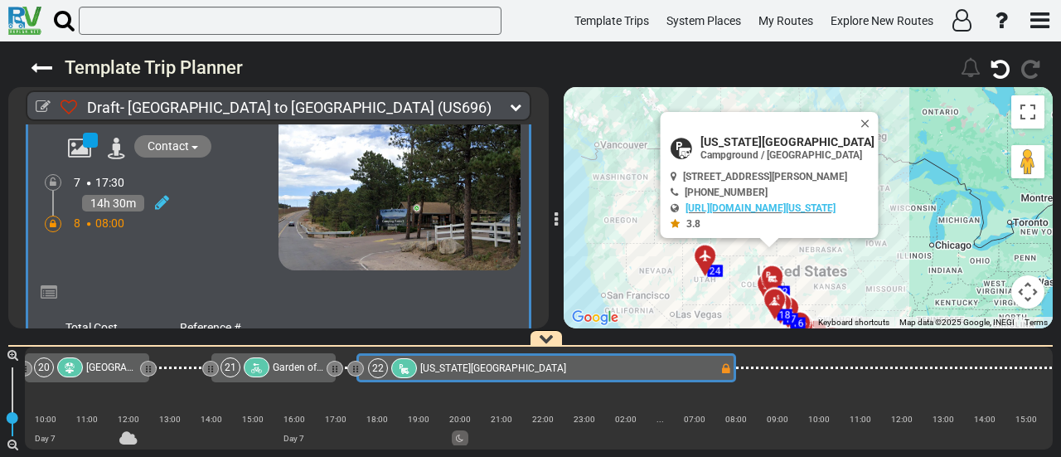
scroll to position [7034, 0]
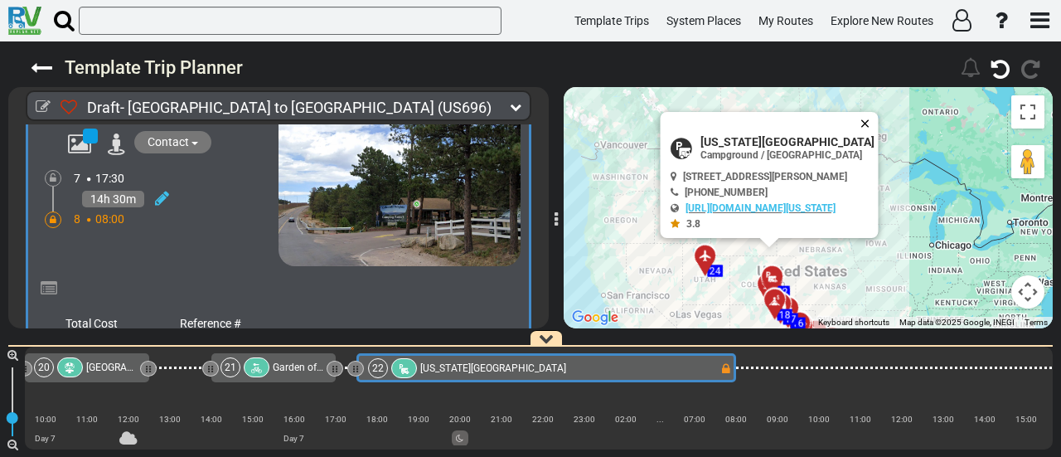
click at [879, 114] on button "Close" at bounding box center [869, 123] width 20 height 23
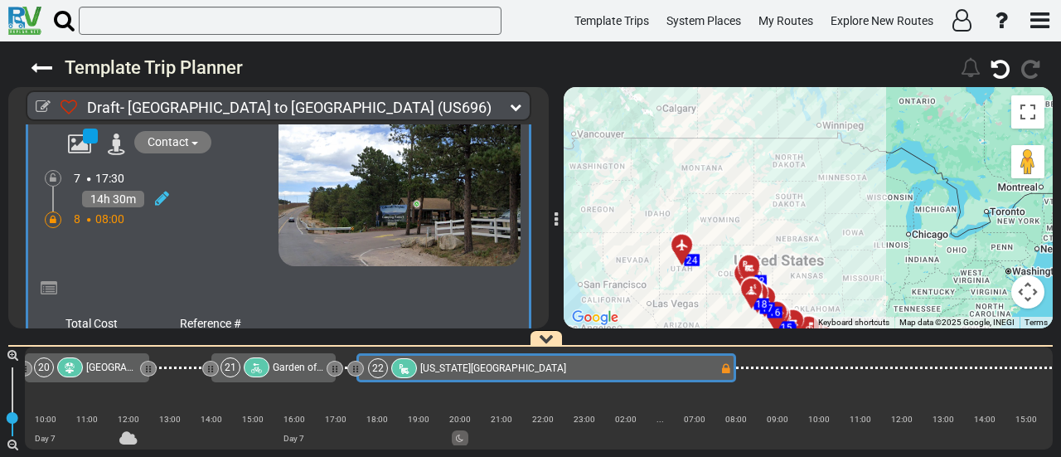
drag, startPoint x: 885, startPoint y: 182, endPoint x: 860, endPoint y: 172, distance: 26.8
click at [860, 172] on div "To activate drag with keyboard, press Alt + Enter. Once in keyboard drag state,…" at bounding box center [808, 207] width 489 height 241
click at [659, 364] on div "22 Colorado Heights Camping Resort" at bounding box center [543, 368] width 351 height 20
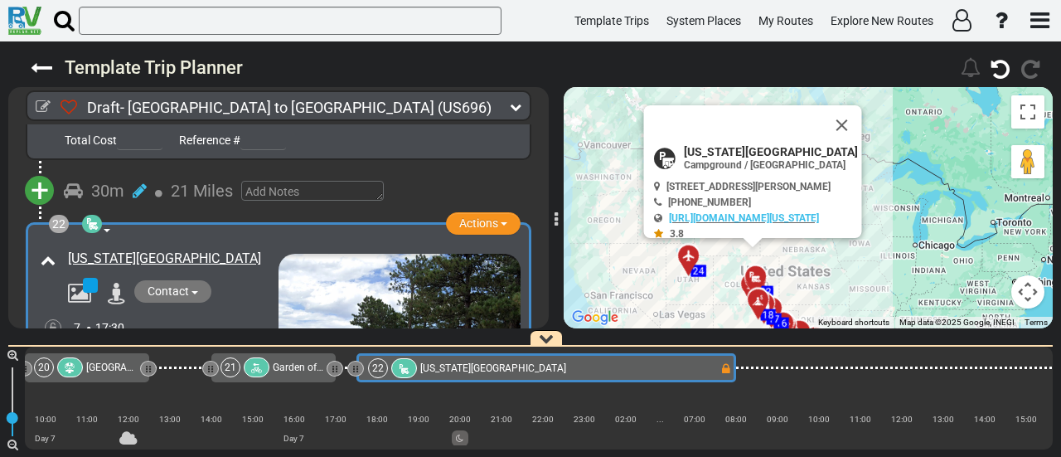
scroll to position [6869, 0]
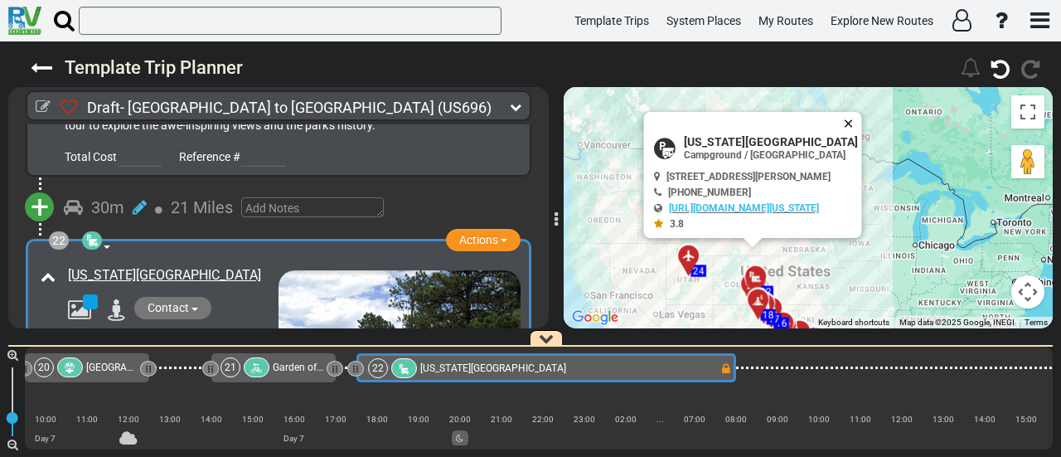
click at [862, 124] on button "Close" at bounding box center [852, 123] width 20 height 23
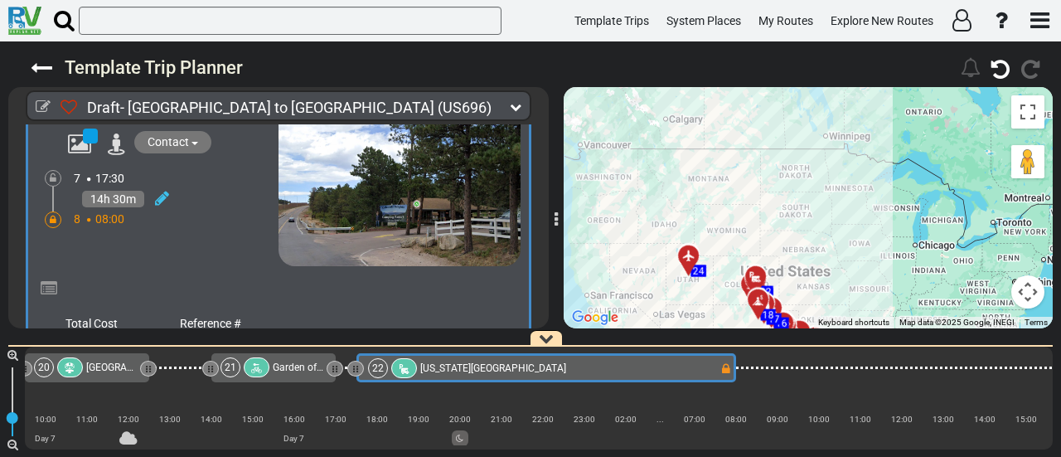
scroll to position [7117, 0]
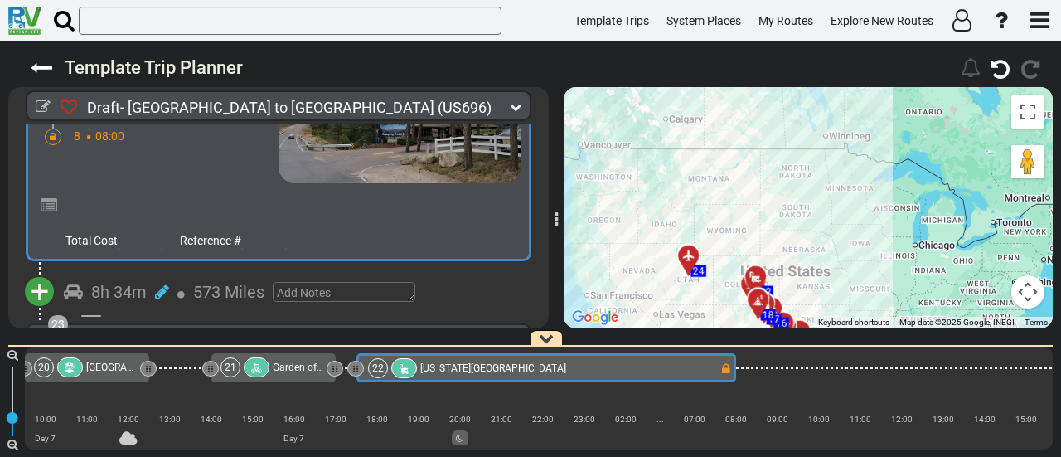
click at [32, 273] on span "+" at bounding box center [40, 292] width 18 height 38
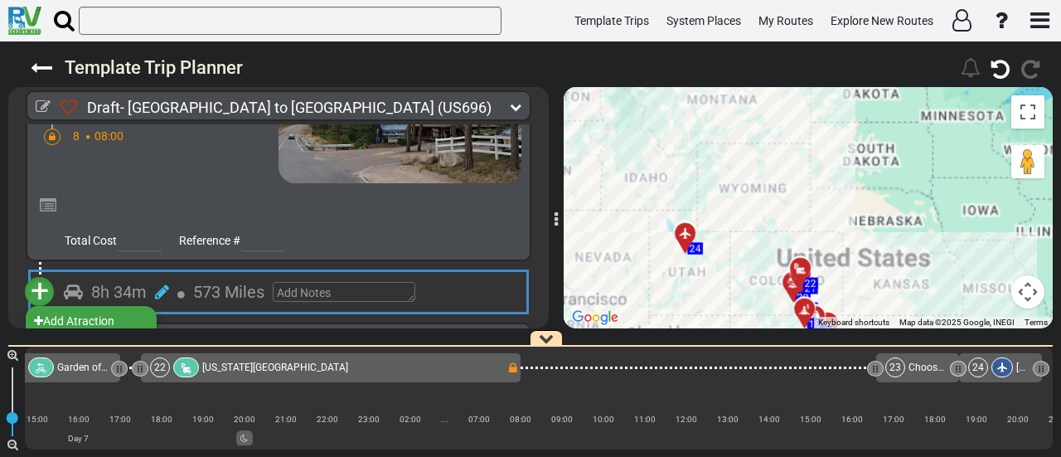
scroll to position [0, 5051]
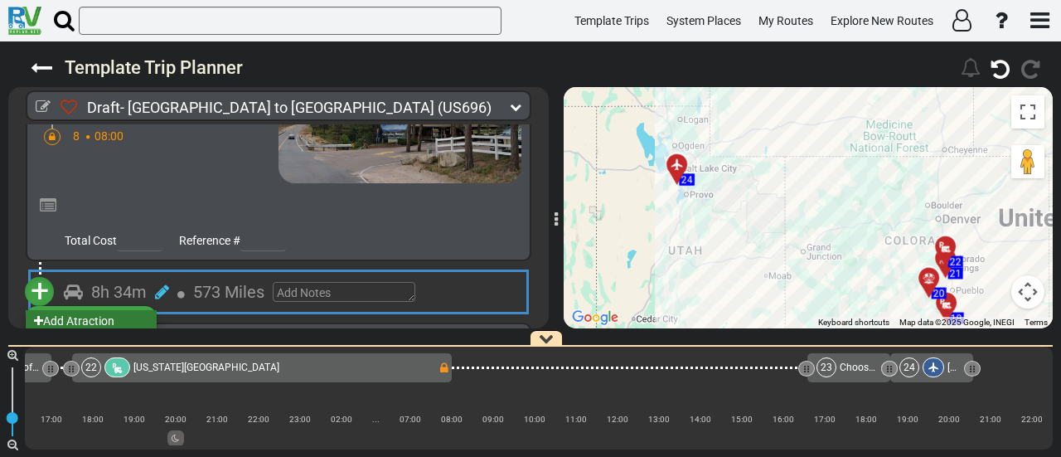
click at [143, 310] on li "Add Atraction" at bounding box center [91, 321] width 131 height 22
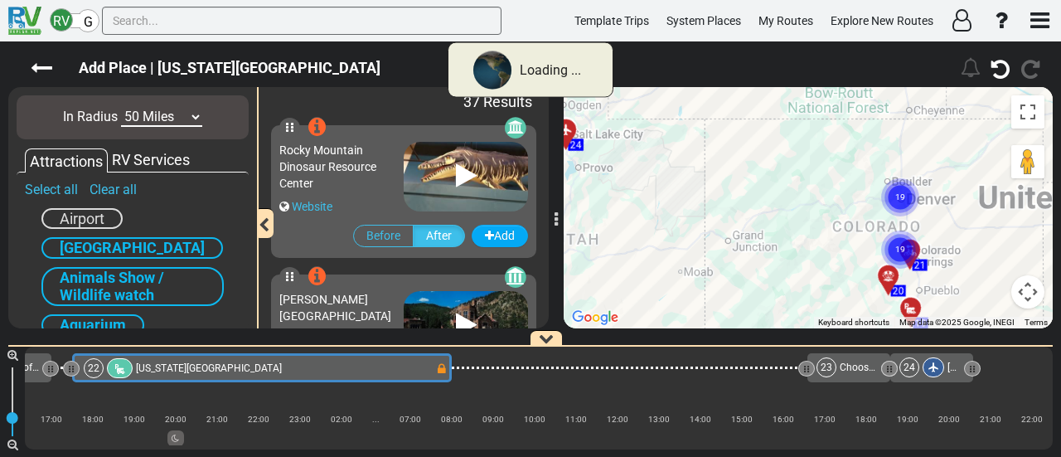
scroll to position [0, 4766]
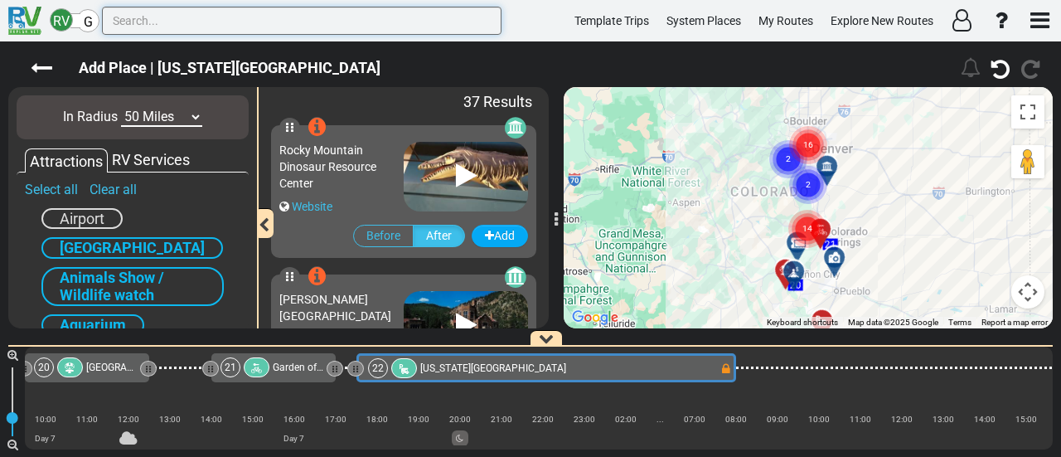
click at [245, 14] on input "text" at bounding box center [302, 21] width 400 height 28
paste input "Pikes Peak Scenic Drive"
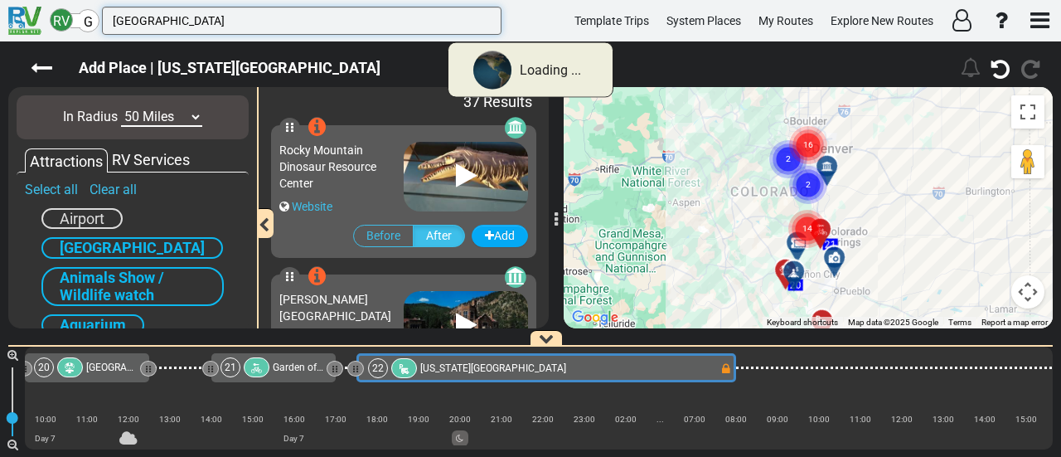
type input "Pikes Peak Scenic Drive"
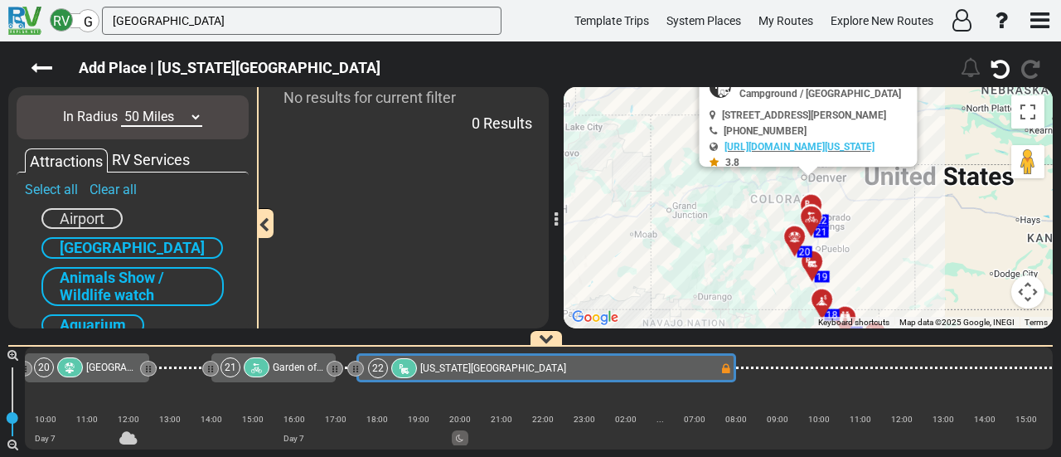
drag, startPoint x: 167, startPoint y: 115, endPoint x: 167, endPoint y: 125, distance: 9.9
click at [167, 115] on select "10 Miles 50 Miles 100 Miles 250 Miles 500 Miles 1000 Miles" at bounding box center [161, 117] width 81 height 19
click at [121, 108] on select "10 Miles 50 Miles 100 Miles 250 Miles 500 Miles 1000 Miles" at bounding box center [161, 117] width 81 height 19
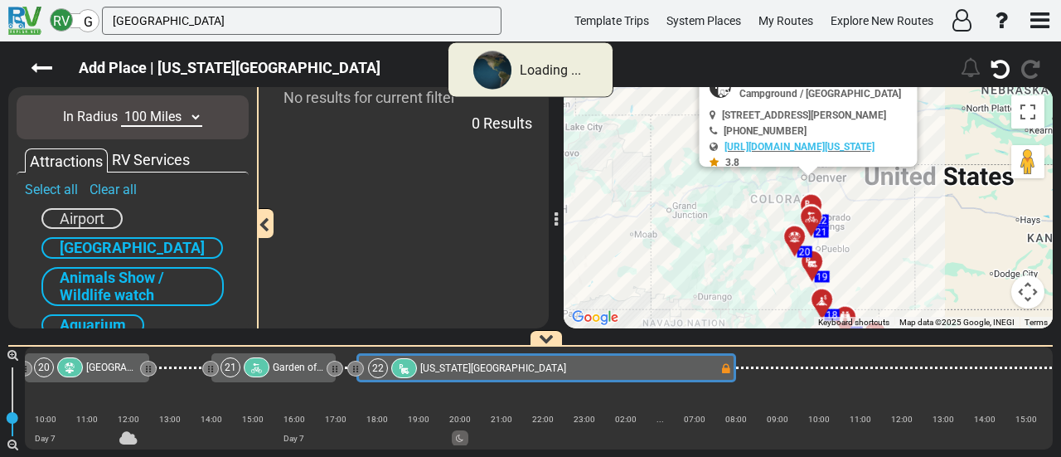
click at [166, 112] on select "10 Miles 50 Miles 100 Miles 250 Miles 500 Miles 1000 Miles" at bounding box center [161, 117] width 81 height 19
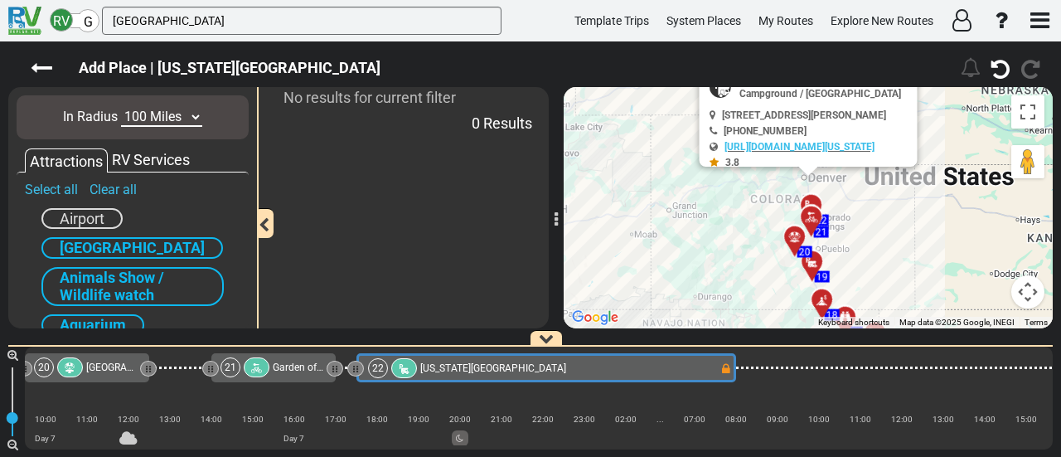
select select "number:250"
click at [121, 108] on select "10 Miles 50 Miles 100 Miles 250 Miles 500 Miles 1000 Miles" at bounding box center [161, 117] width 81 height 19
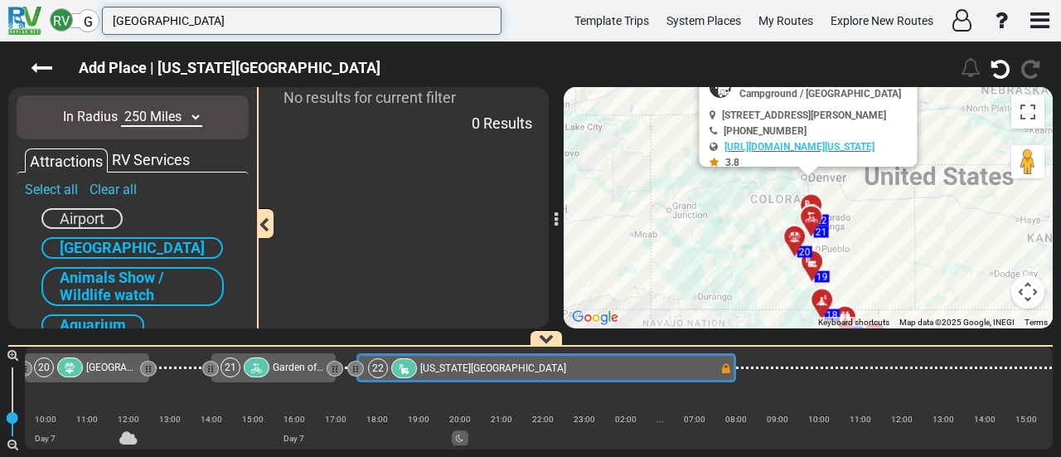
click at [313, 16] on input "Pikes Peak Scenic Drive" at bounding box center [302, 21] width 400 height 28
paste input "'s Peak Highway"
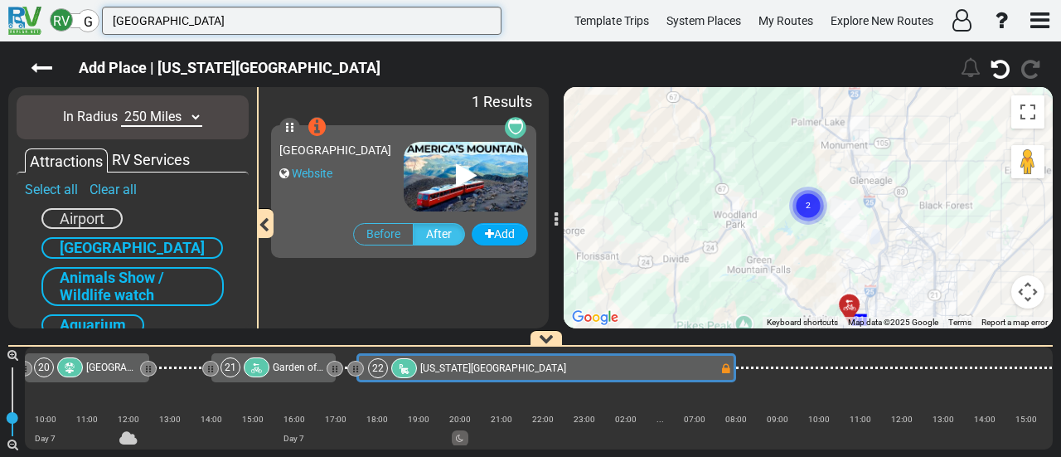
type input "[GEOGRAPHIC_DATA]"
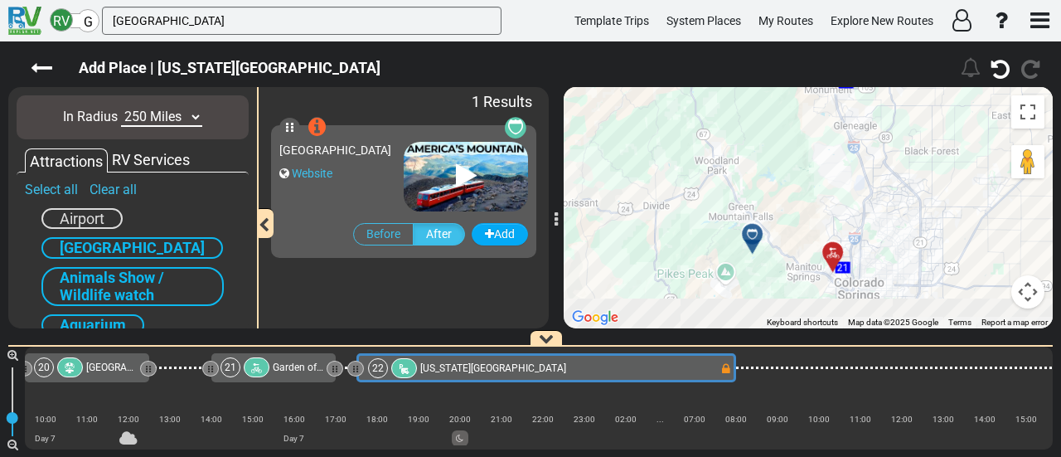
drag, startPoint x: 722, startPoint y: 138, endPoint x: 701, endPoint y: -6, distance: 145.7
click at [701, 0] on html "RV G Pike's Peak Highway Template Trips System Places My Routes Explore New Rou…" at bounding box center [530, 228] width 1061 height 457
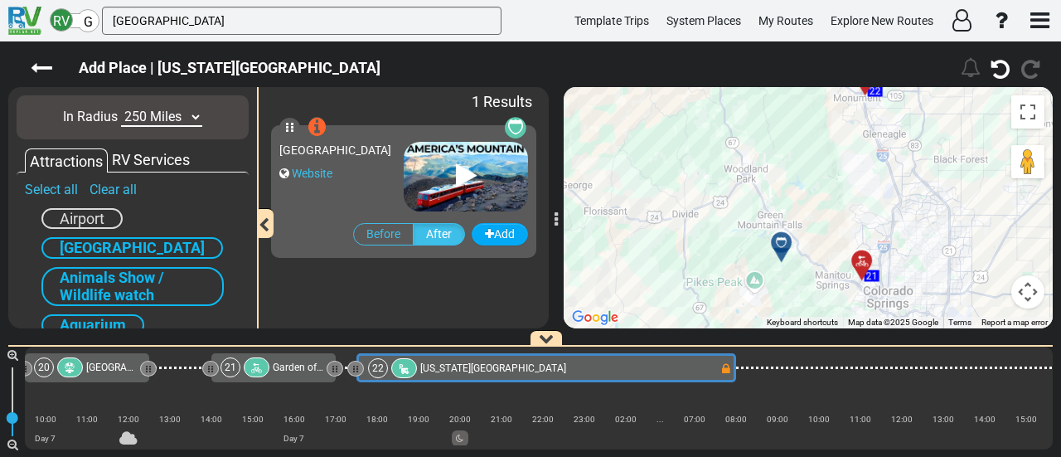
drag, startPoint x: 681, startPoint y: 88, endPoint x: 723, endPoint y: 167, distance: 89.0
click at [723, 167] on div "To activate drag with keyboard, press Alt + Enter. Once in keyboard drag state,…" at bounding box center [808, 207] width 489 height 241
click at [788, 243] on div at bounding box center [786, 249] width 27 height 26
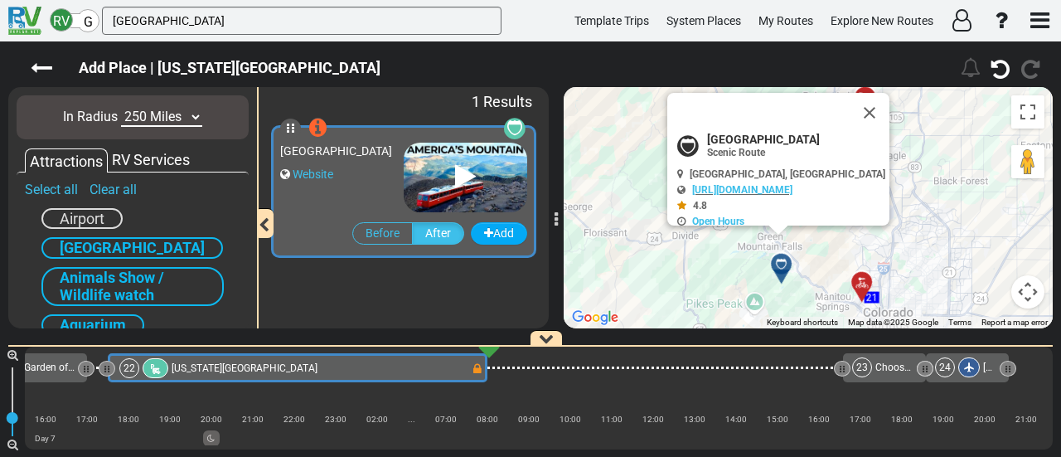
scroll to position [0, 5051]
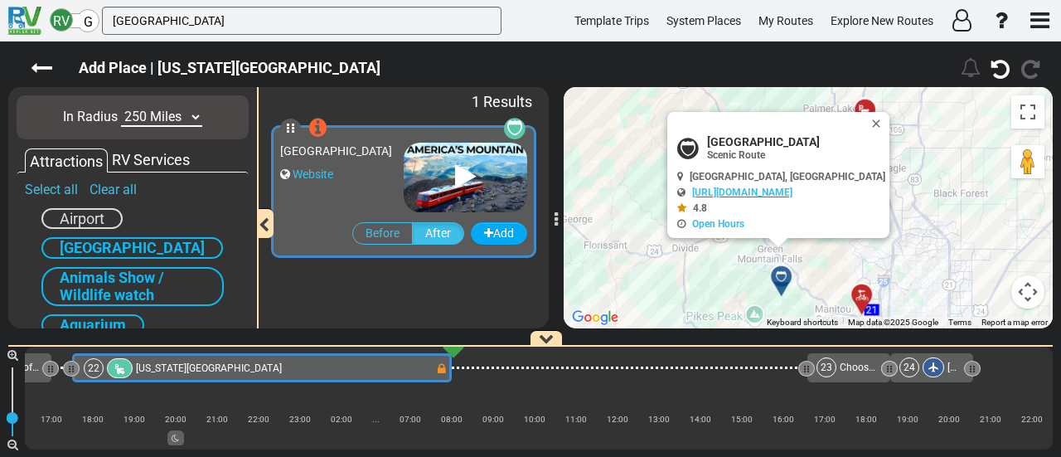
click at [872, 116] on button "Close" at bounding box center [880, 123] width 20 height 23
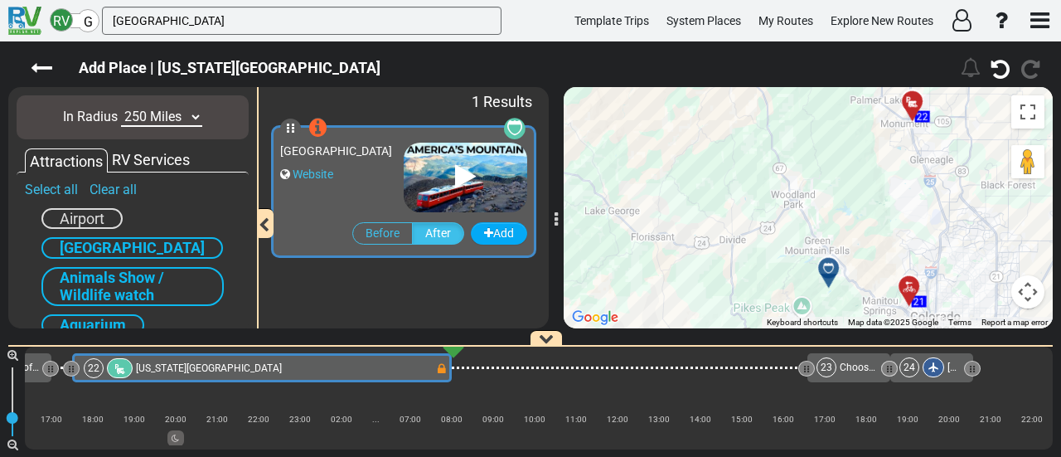
drag, startPoint x: 695, startPoint y: 220, endPoint x: 744, endPoint y: 210, distance: 49.9
click at [744, 210] on div "To activate drag with keyboard, press Alt + Enter. Once in keyboard drag state,…" at bounding box center [808, 207] width 489 height 241
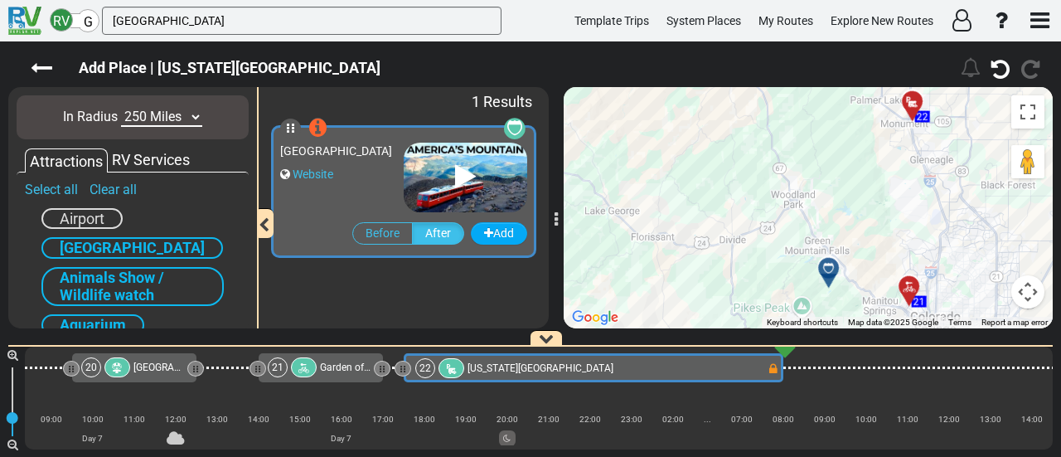
scroll to position [0, 4712]
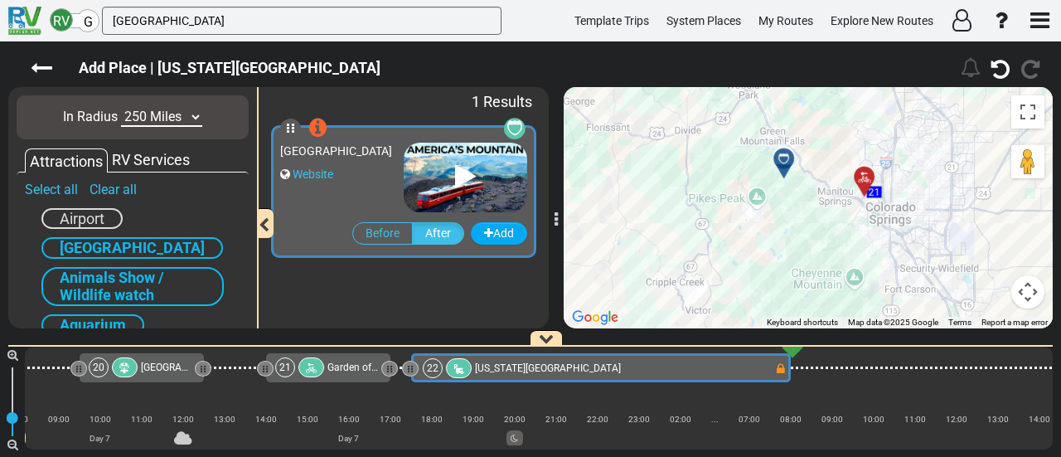
drag, startPoint x: 729, startPoint y: 257, endPoint x: 686, endPoint y: 165, distance: 101.3
click at [686, 165] on div "To activate drag with keyboard, press Alt + Enter. Once in keyboard drag state,…" at bounding box center [808, 207] width 489 height 241
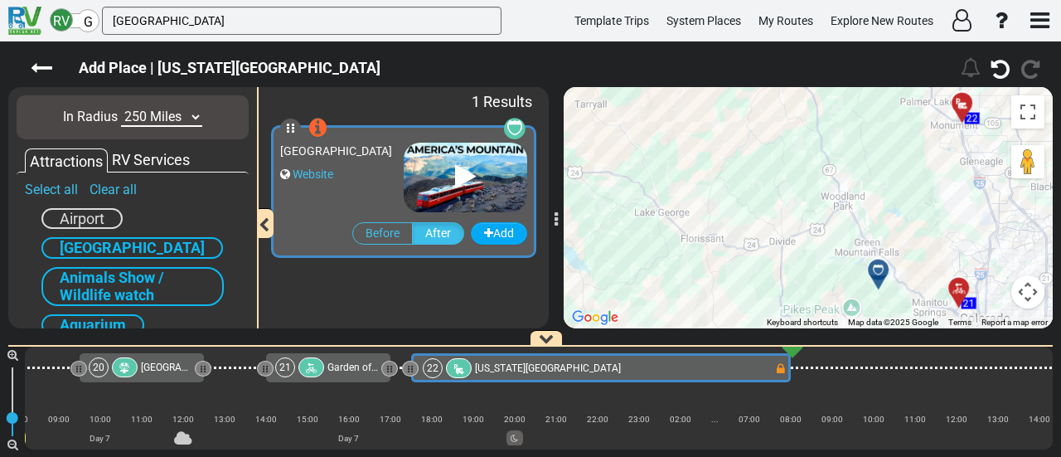
drag, startPoint x: 684, startPoint y: 159, endPoint x: 779, endPoint y: 273, distance: 148.3
click at [779, 273] on div "To activate drag with keyboard, press Alt + Enter. Once in keyboard drag state,…" at bounding box center [808, 207] width 489 height 241
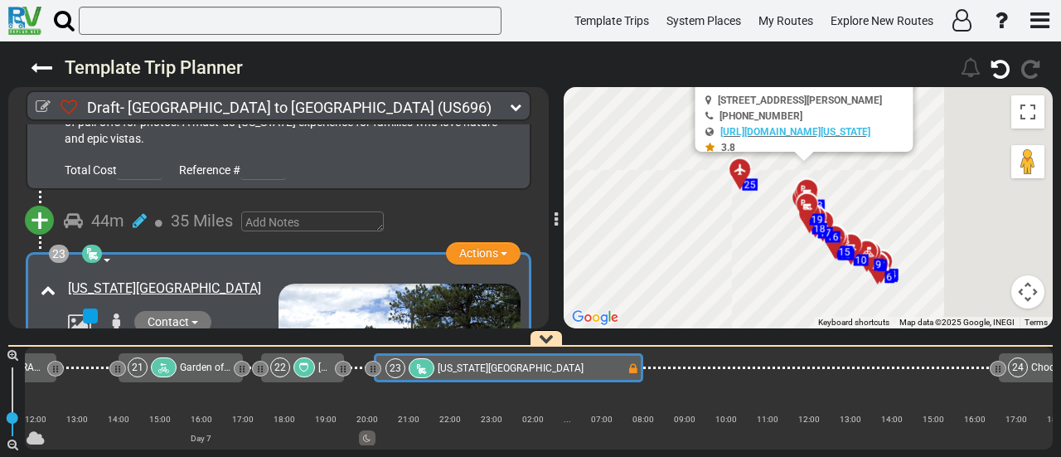
scroll to position [0, 4877]
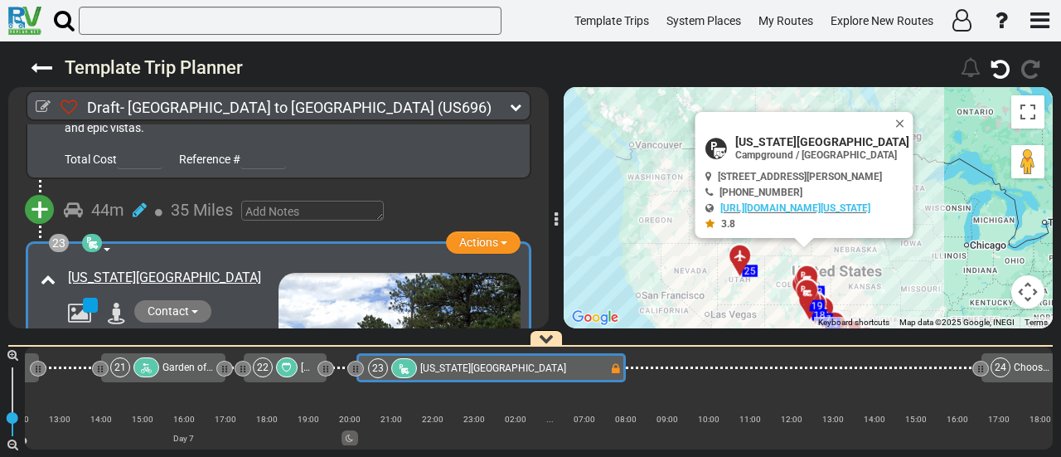
click at [484, 366] on span "Colorado Heights Camping Resort" at bounding box center [493, 368] width 146 height 12
click at [464, 235] on span "Actions" at bounding box center [478, 241] width 39 height 13
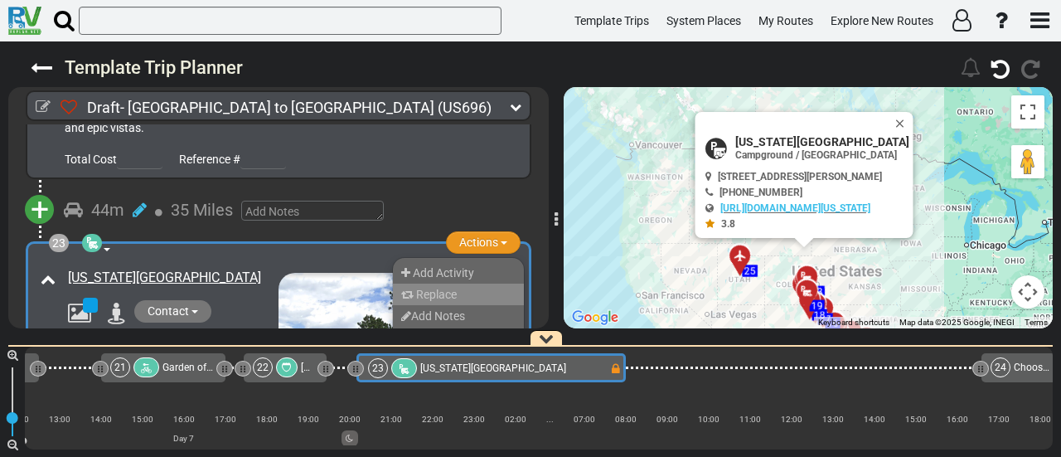
click at [446, 288] on span "Replace" at bounding box center [436, 294] width 41 height 13
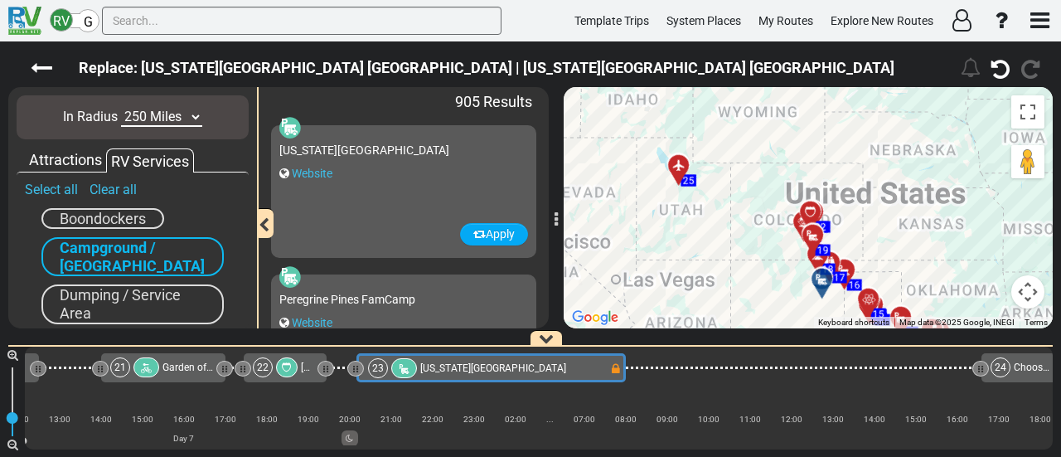
click at [168, 114] on select "10 Miles 50 Miles 100 Miles 250 Miles 500 Miles 1000 Miles" at bounding box center [161, 117] width 81 height 19
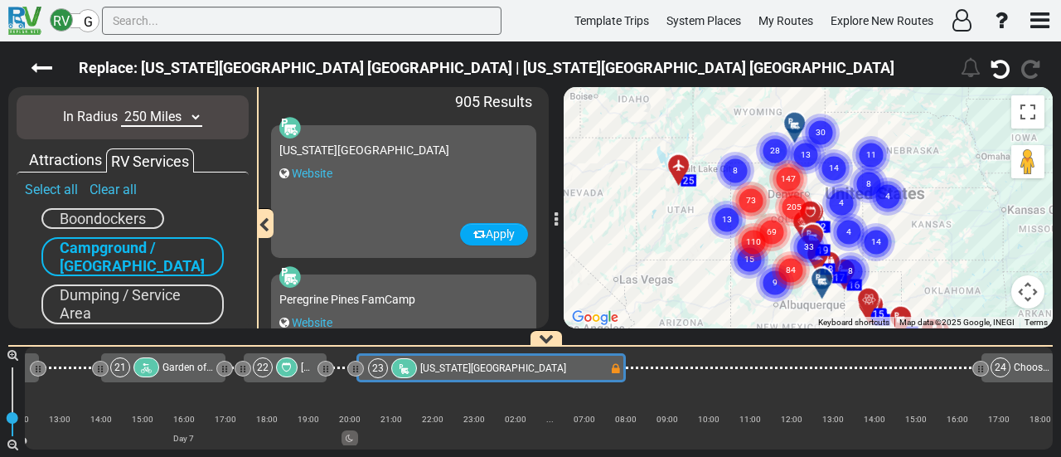
select select "number:50"
click at [121, 108] on select "10 Miles 50 Miles 100 Miles 250 Miles 500 Miles 1000 Miles" at bounding box center [161, 117] width 81 height 19
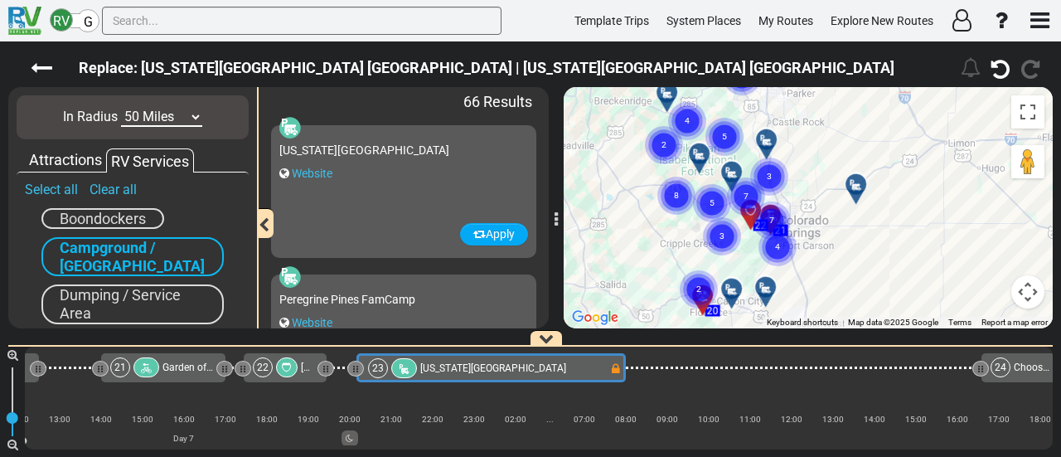
click at [815, 196] on div "To activate drag with keyboard, press Alt + Enter. Once in keyboard drag state,…" at bounding box center [808, 207] width 489 height 241
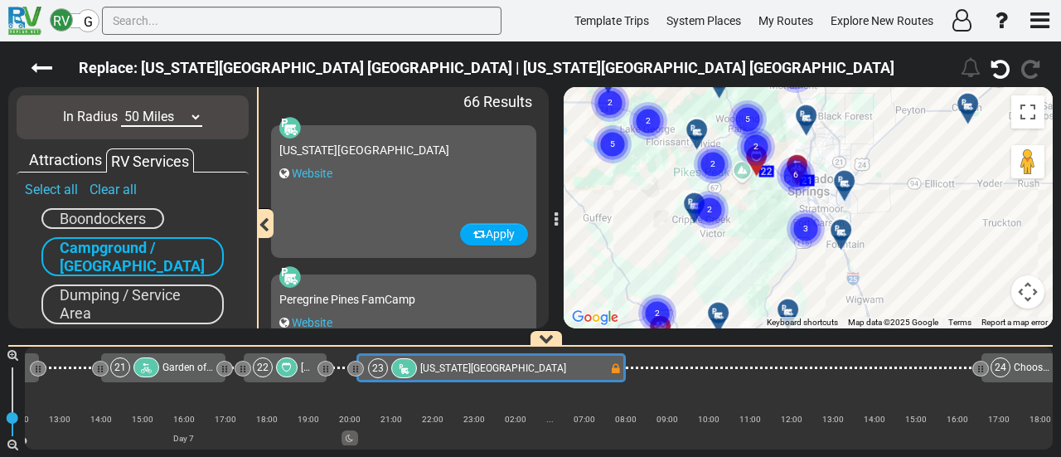
drag, startPoint x: 856, startPoint y: 234, endPoint x: 895, endPoint y: 220, distance: 41.4
click at [895, 220] on div "To activate drag with keyboard, press Alt + Enter. Once in keyboard drag state,…" at bounding box center [808, 207] width 489 height 241
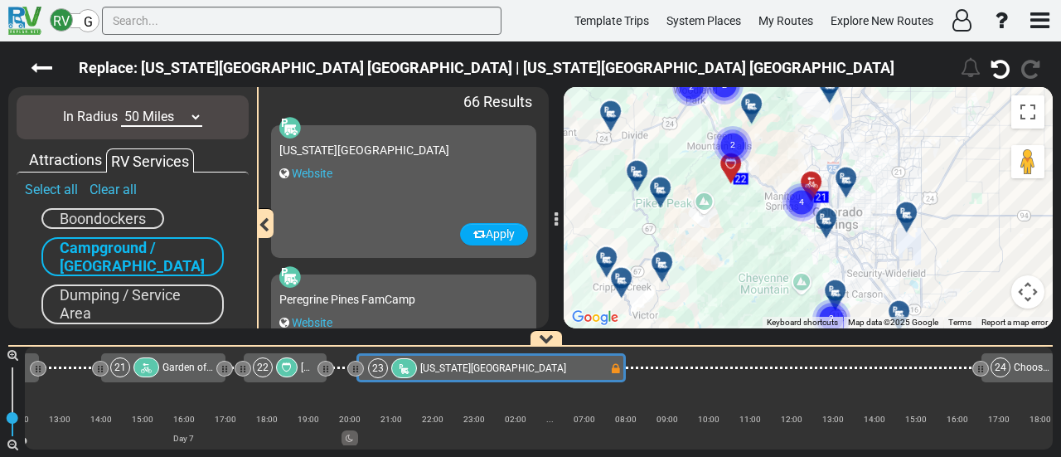
drag, startPoint x: 645, startPoint y: 167, endPoint x: 760, endPoint y: 245, distance: 139.1
click at [760, 245] on div "To activate drag with keyboard, press Alt + Enter. Once in keyboard drag state,…" at bounding box center [808, 207] width 489 height 241
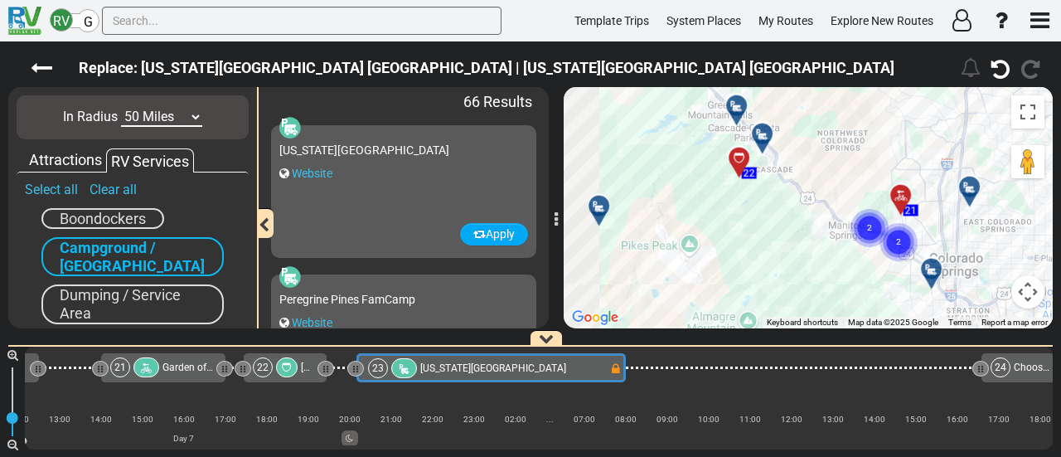
drag, startPoint x: 726, startPoint y: 176, endPoint x: 764, endPoint y: 184, distance: 39.0
click at [778, 276] on div "To activate drag with keyboard, press Alt + Enter. Once in keyboard drag state,…" at bounding box center [808, 207] width 489 height 241
click at [763, 132] on icon at bounding box center [763, 134] width 17 height 13
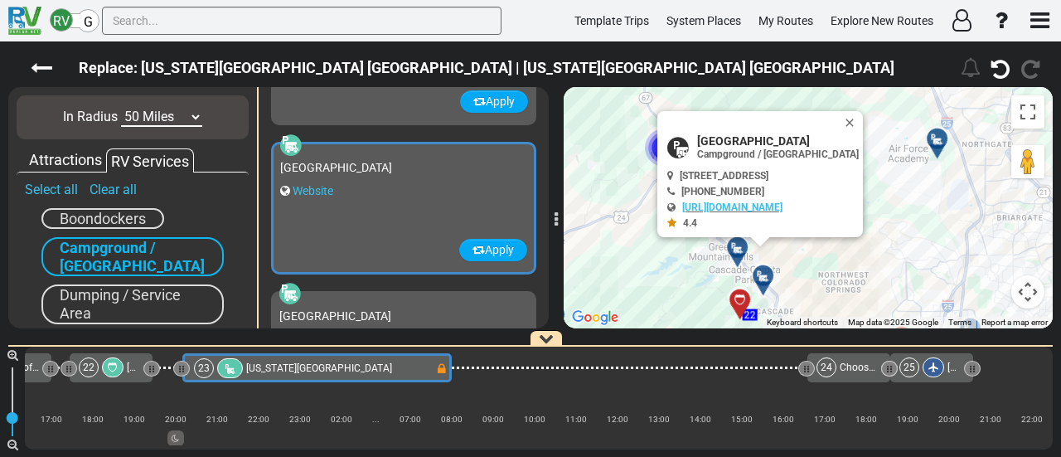
scroll to position [1489, 0]
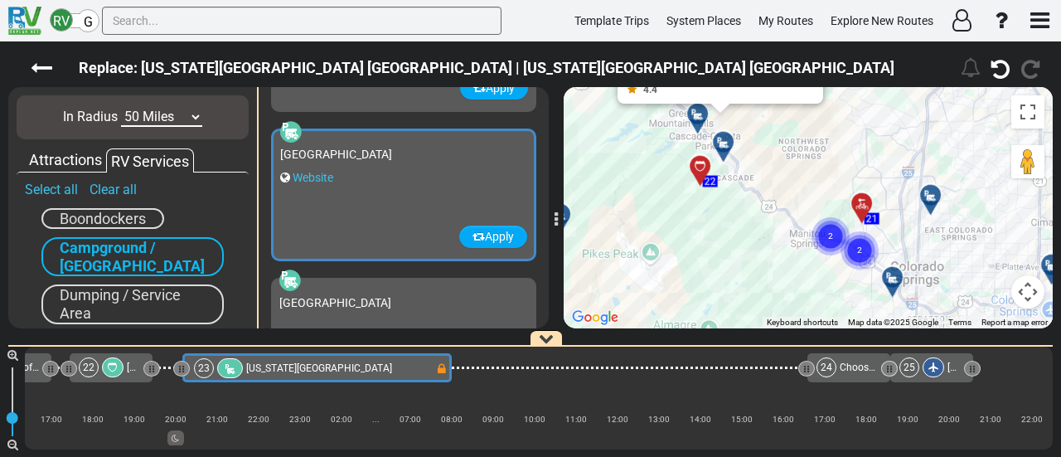
drag, startPoint x: 826, startPoint y: 213, endPoint x: 783, endPoint y: 151, distance: 76.1
click at [781, 134] on div "To activate drag with keyboard, press Alt + Enter. Once in keyboard drag state,…" at bounding box center [808, 207] width 489 height 241
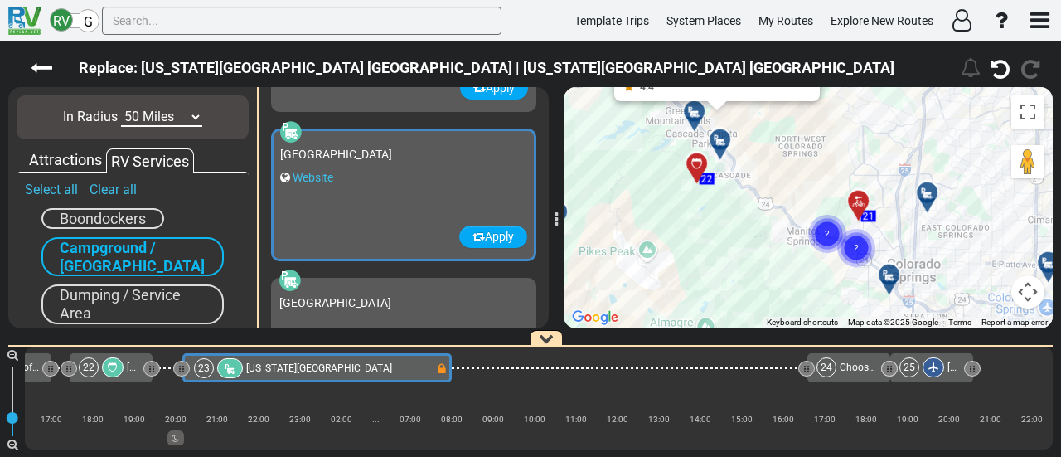
click at [826, 226] on circle "Cluster of 2 markers" at bounding box center [827, 234] width 38 height 38
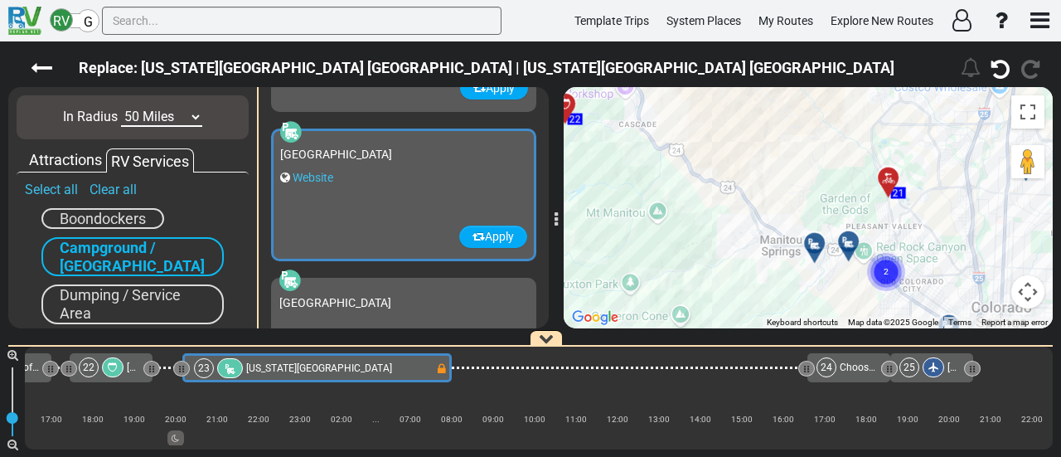
click at [815, 250] on div at bounding box center [820, 250] width 27 height 26
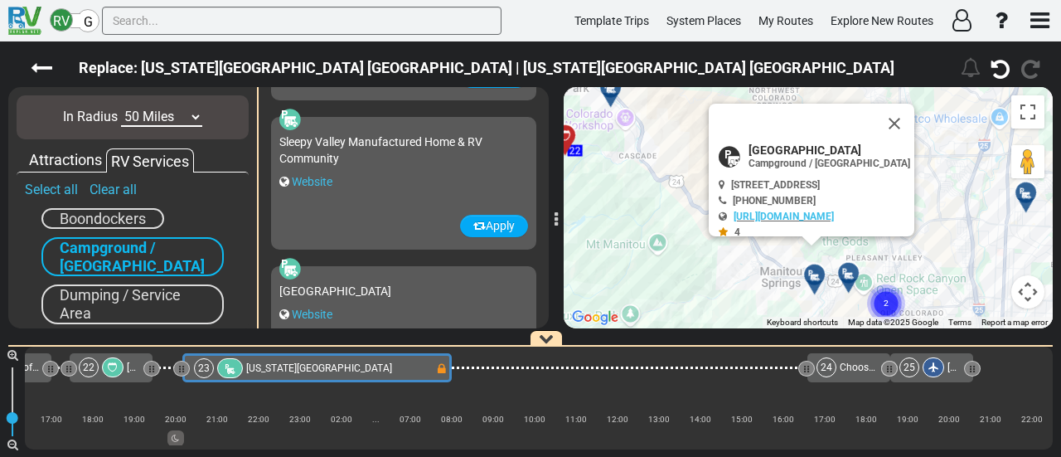
scroll to position [2235, 0]
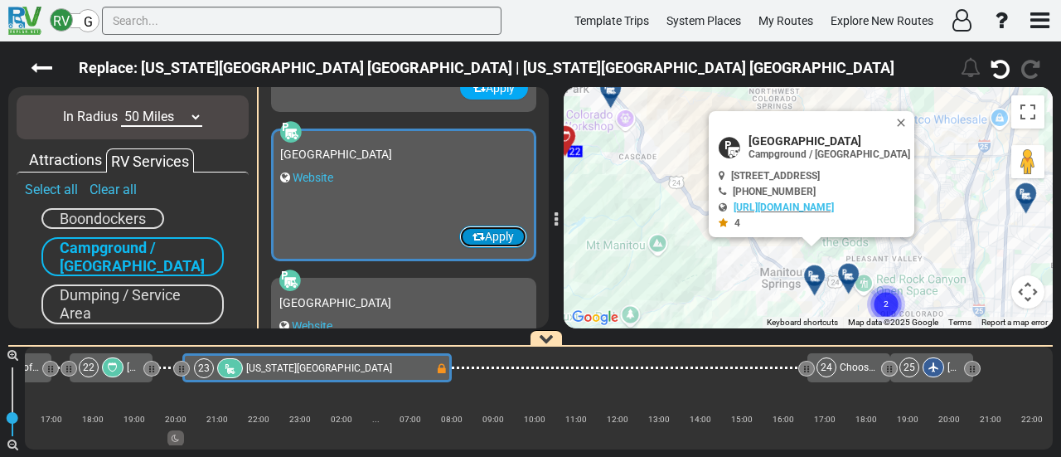
click at [492, 236] on button "Apply" at bounding box center [493, 236] width 68 height 22
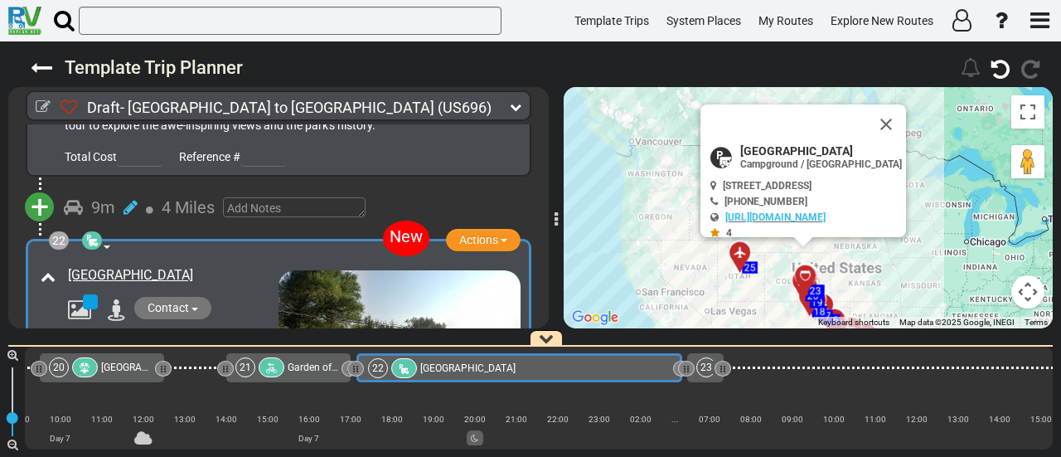
scroll to position [0, 4752]
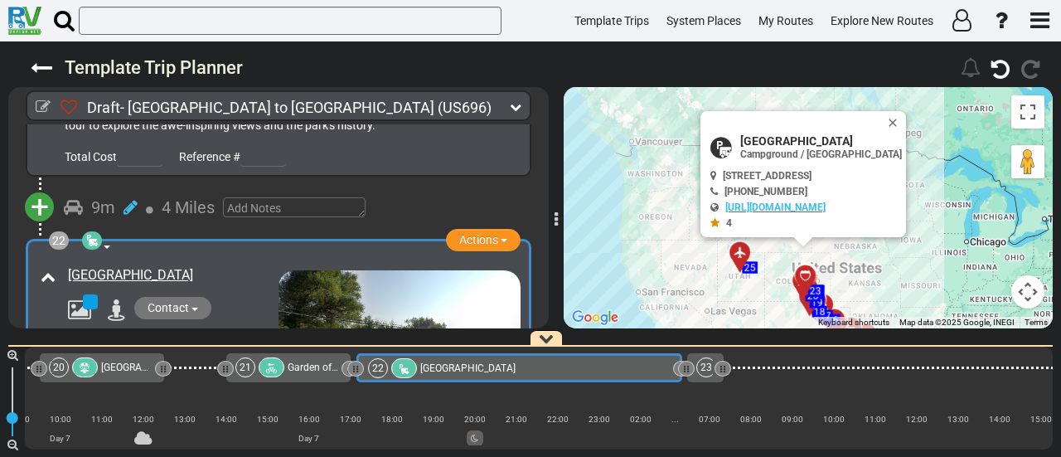
click at [657, 364] on div "22 Pikes Peak RV Park" at bounding box center [518, 368] width 300 height 20
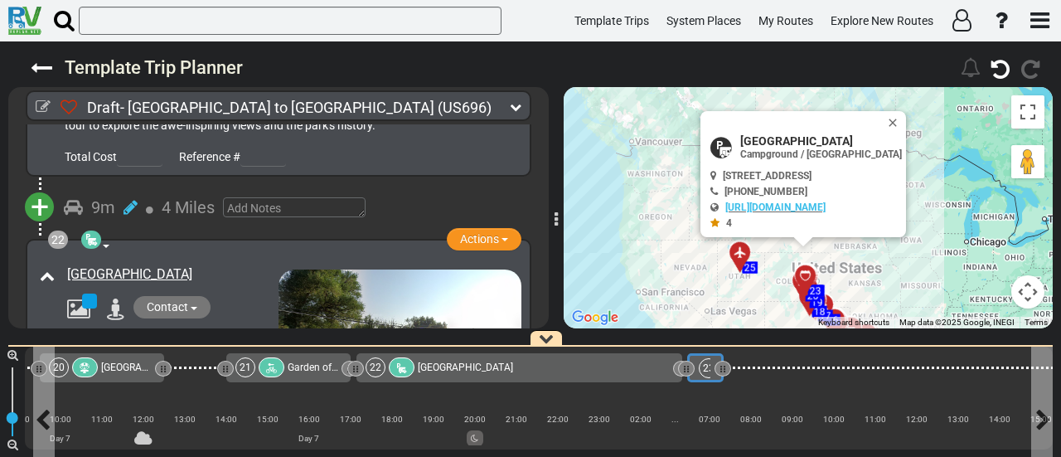
click at [702, 369] on div "23" at bounding box center [709, 368] width 20 height 20
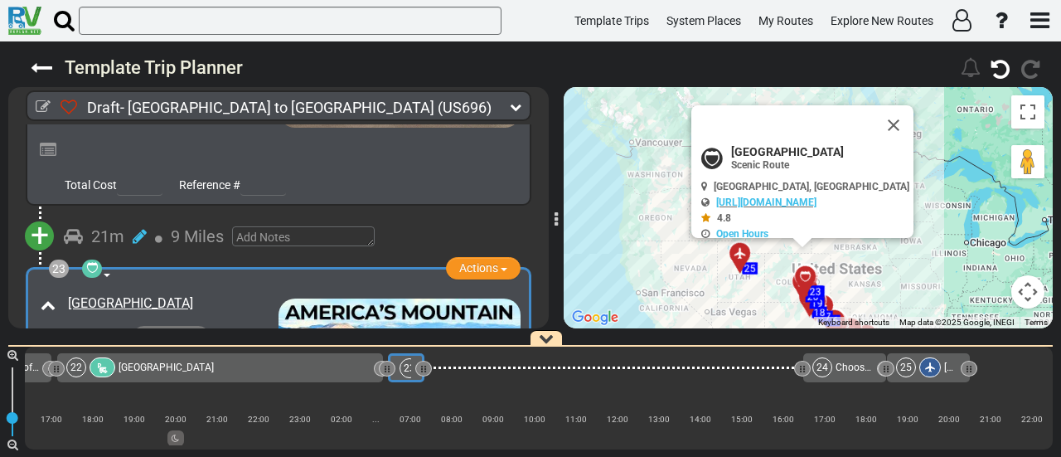
scroll to position [7182, 0]
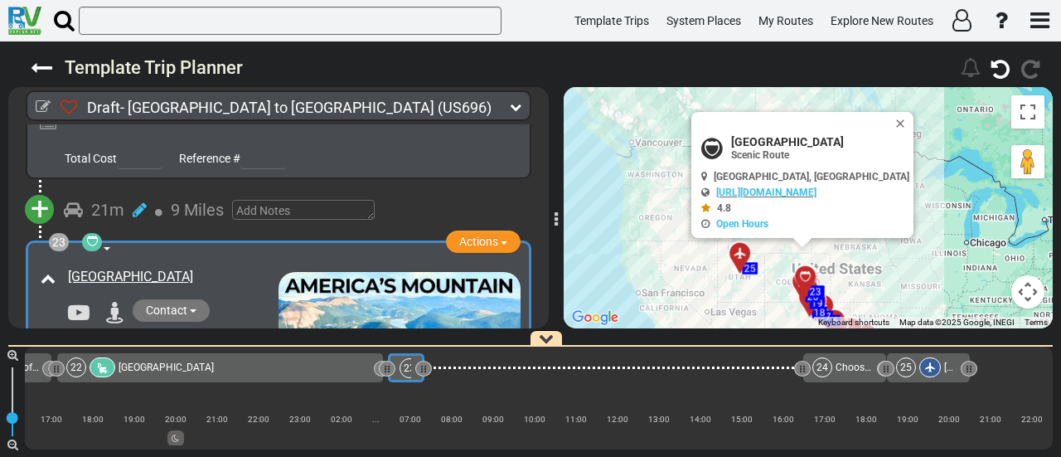
click at [327, 373] on div "22 Pikes Peak RV Park" at bounding box center [218, 367] width 305 height 20
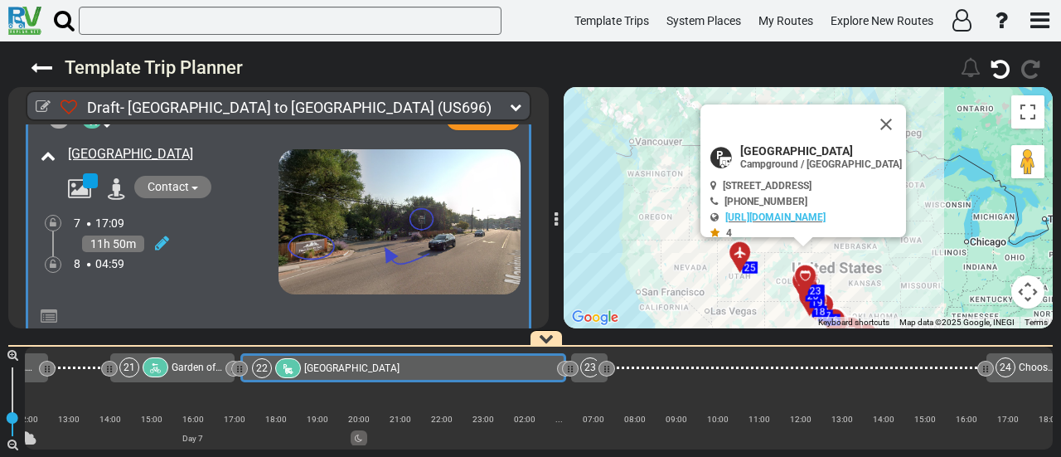
scroll to position [6895, 0]
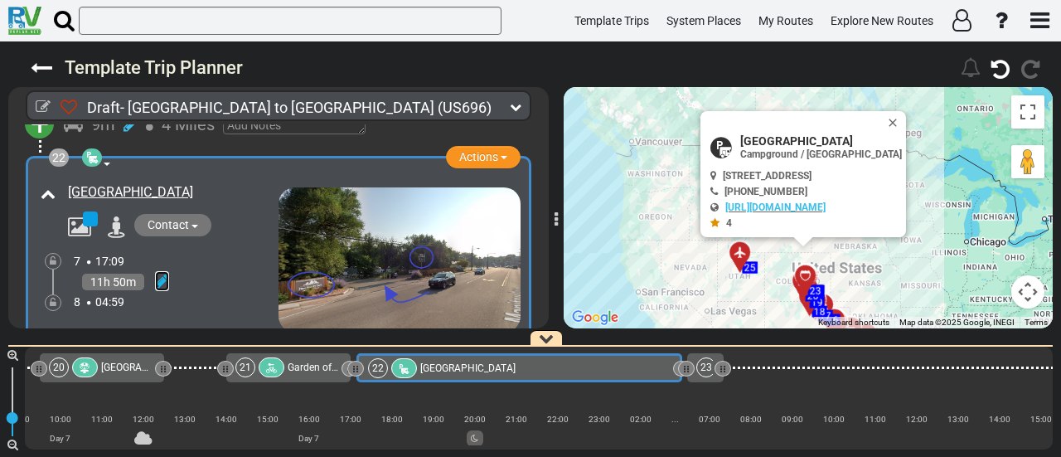
click at [167, 273] on icon at bounding box center [162, 281] width 14 height 17
click at [290, 361] on div "Garden of the Gods" at bounding box center [314, 367] width 52 height 20
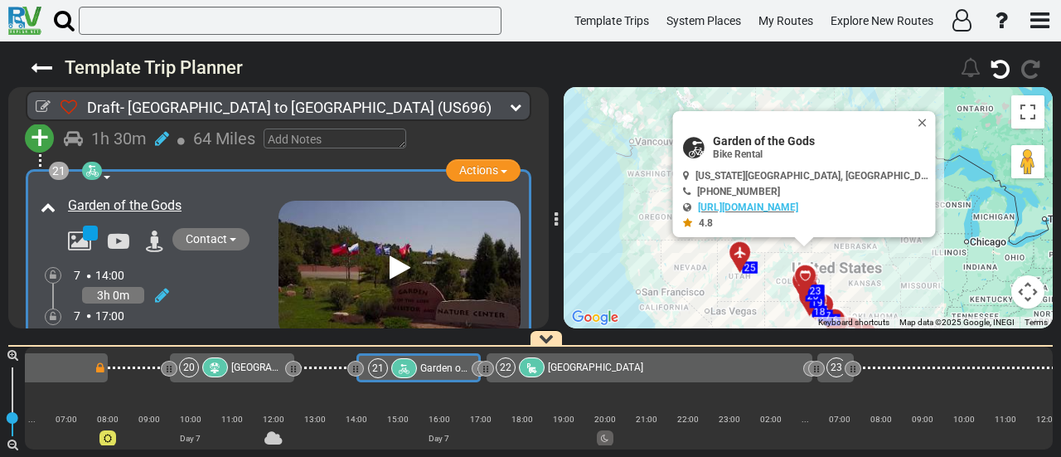
click at [573, 371] on span "[GEOGRAPHIC_DATA]" at bounding box center [595, 367] width 95 height 12
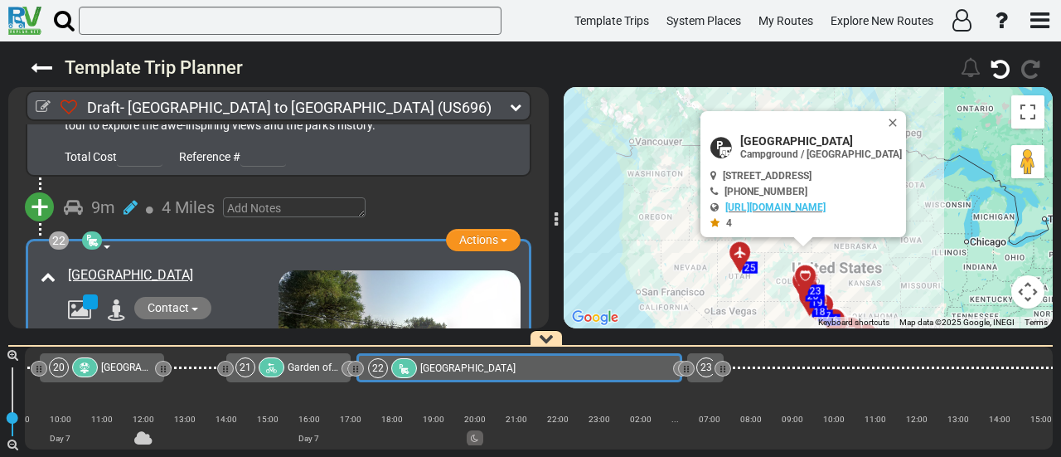
click at [143, 332] on icon at bounding box center [139, 345] width 15 height 27
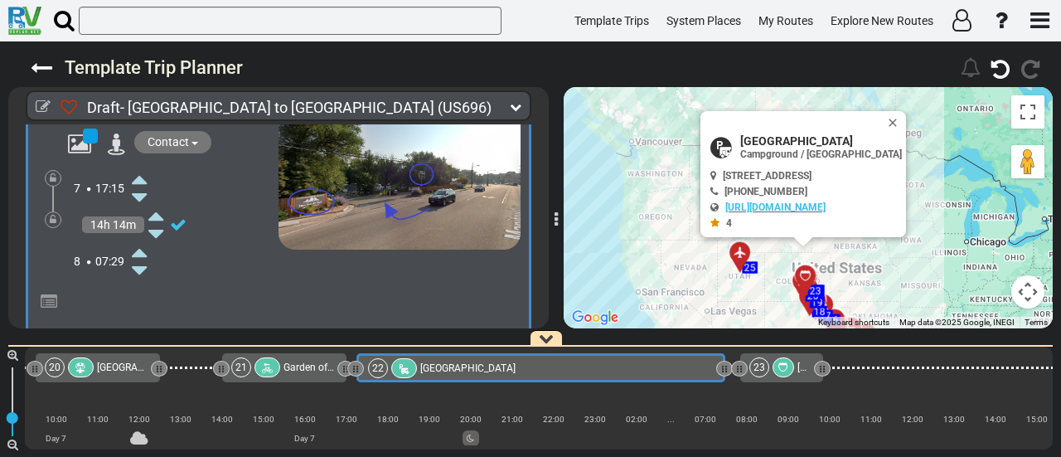
drag, startPoint x: 671, startPoint y: 366, endPoint x: 718, endPoint y: 398, distance: 56.1
click at [718, 398] on div "1 [GEOGRAPHIC_DATA]/[GEOGRAPHIC_DATA] DFW" at bounding box center [539, 398] width 1028 height 103
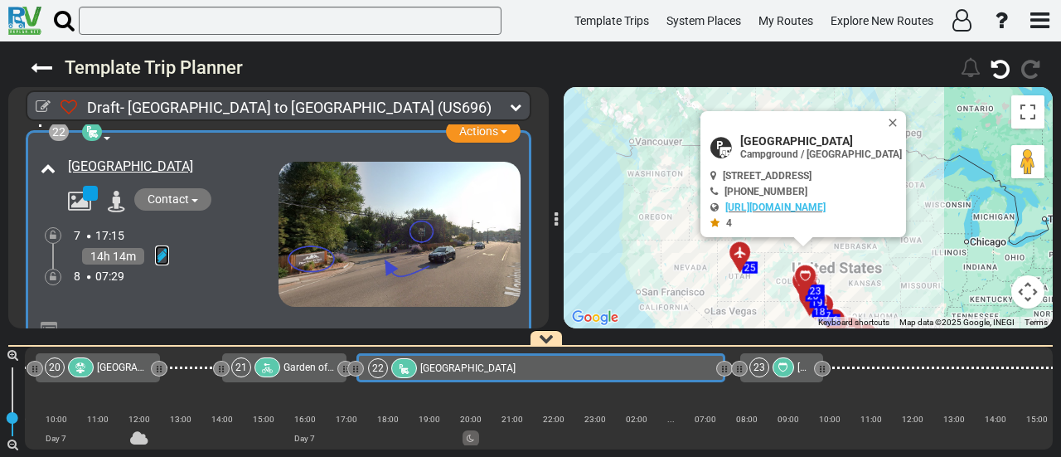
click at [167, 247] on icon at bounding box center [162, 255] width 14 height 17
click at [144, 296] on icon at bounding box center [139, 309] width 15 height 27
click at [783, 366] on icon at bounding box center [784, 367] width 10 height 10
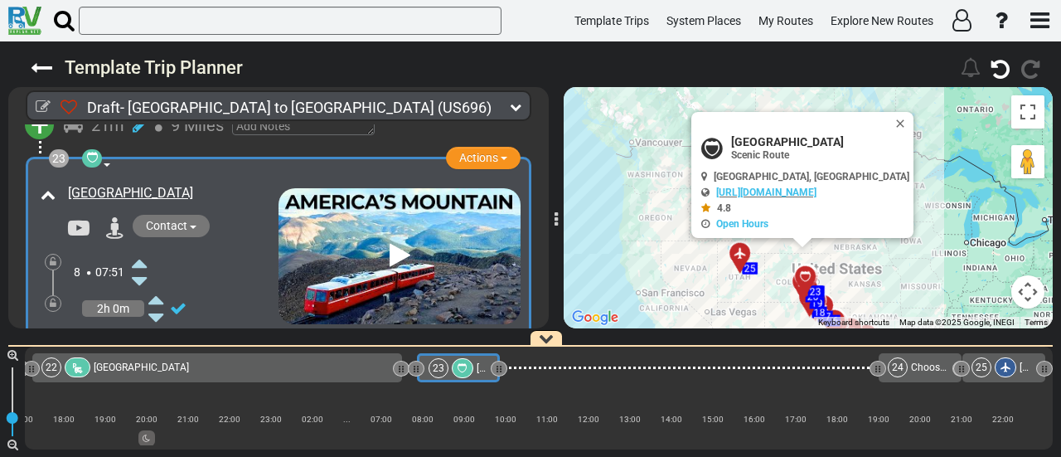
click at [138, 250] on icon at bounding box center [139, 263] width 15 height 27
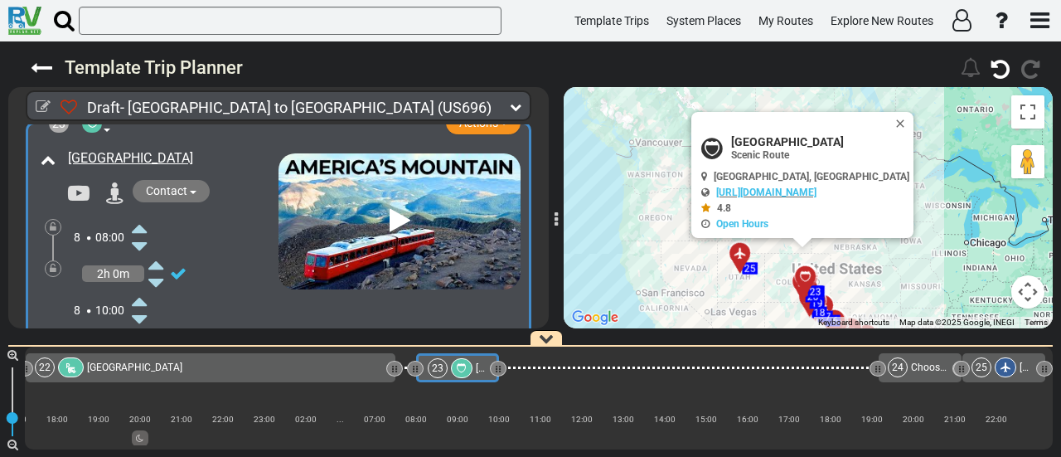
scroll to position [7296, 0]
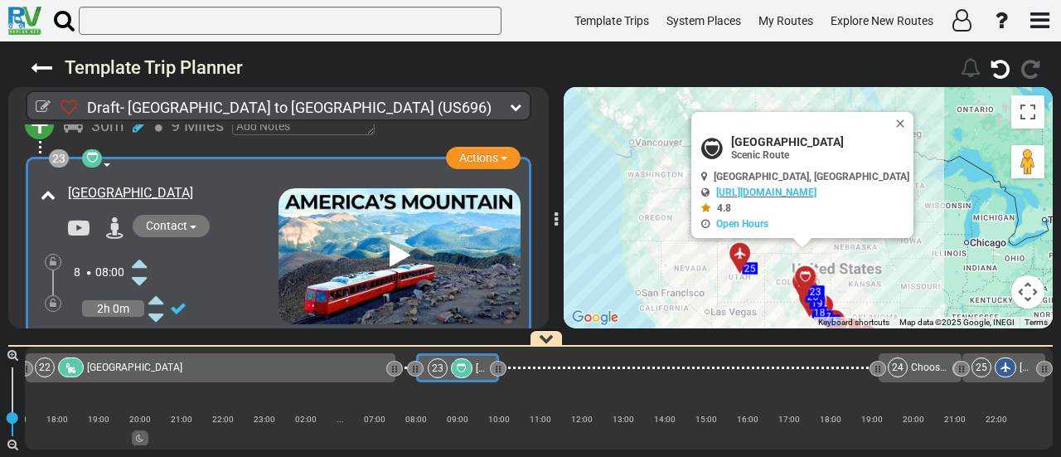
click at [138, 341] on icon at bounding box center [139, 354] width 15 height 27
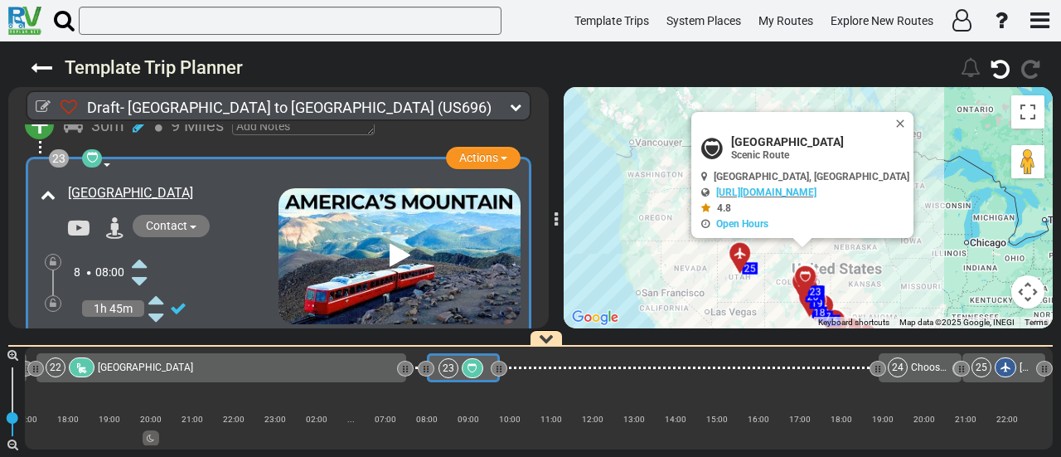
click at [138, 341] on icon at bounding box center [139, 354] width 15 height 27
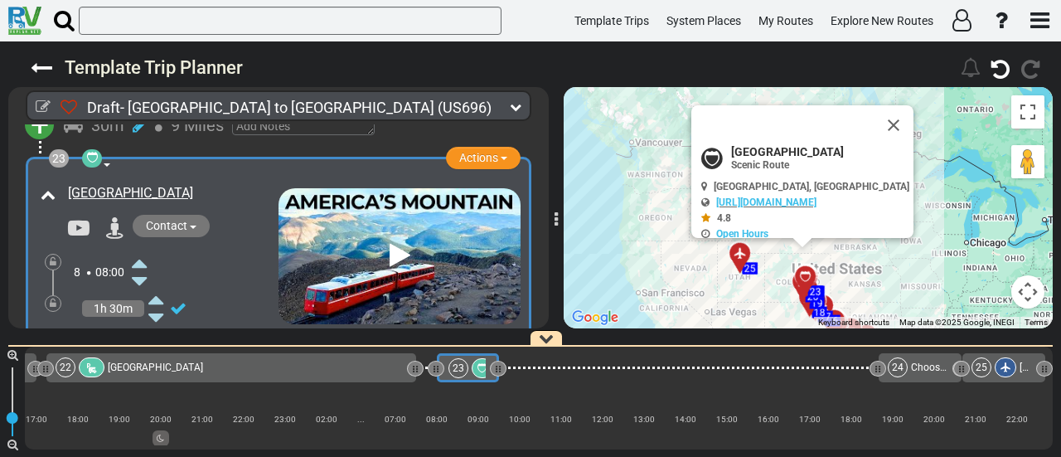
click at [138, 341] on icon at bounding box center [139, 354] width 15 height 27
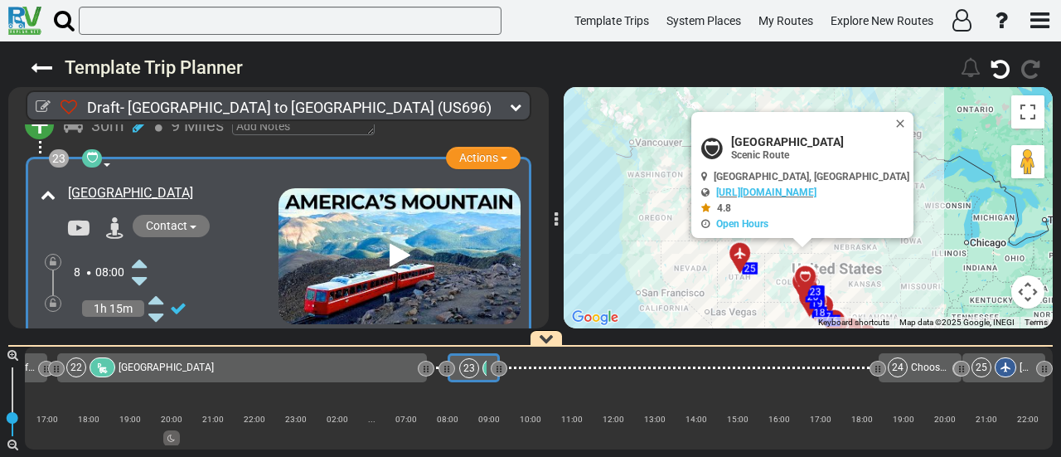
click at [138, 341] on icon at bounding box center [139, 354] width 15 height 27
click at [139, 341] on icon at bounding box center [139, 354] width 15 height 27
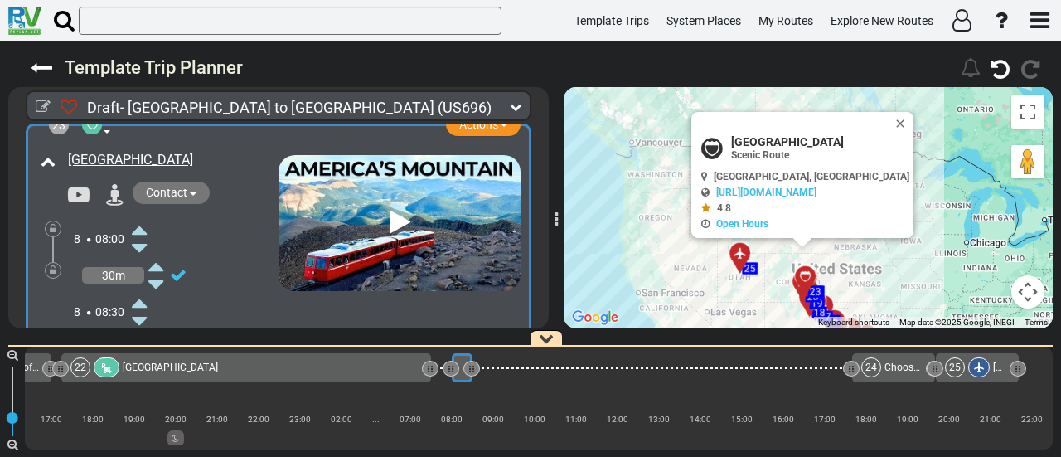
scroll to position [7296, 0]
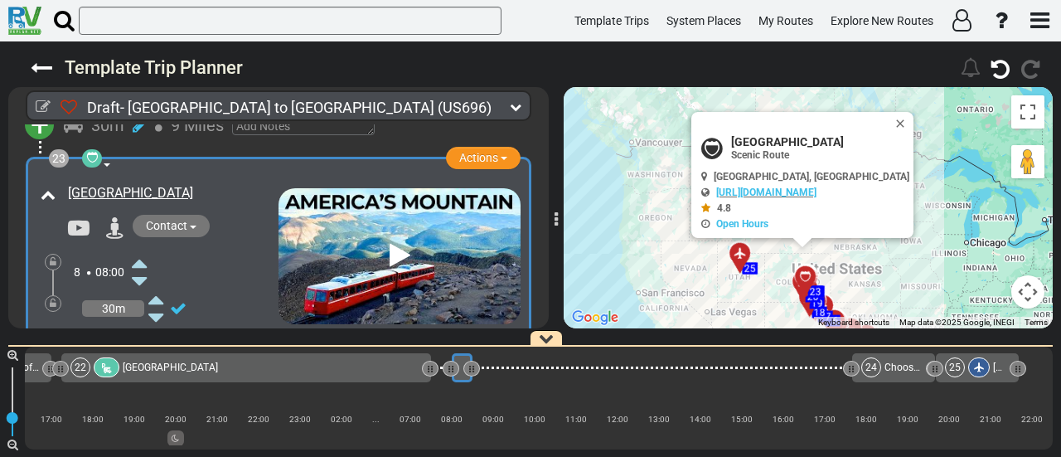
click at [388, 366] on div "22 [GEOGRAPHIC_DATA]" at bounding box center [245, 367] width 350 height 20
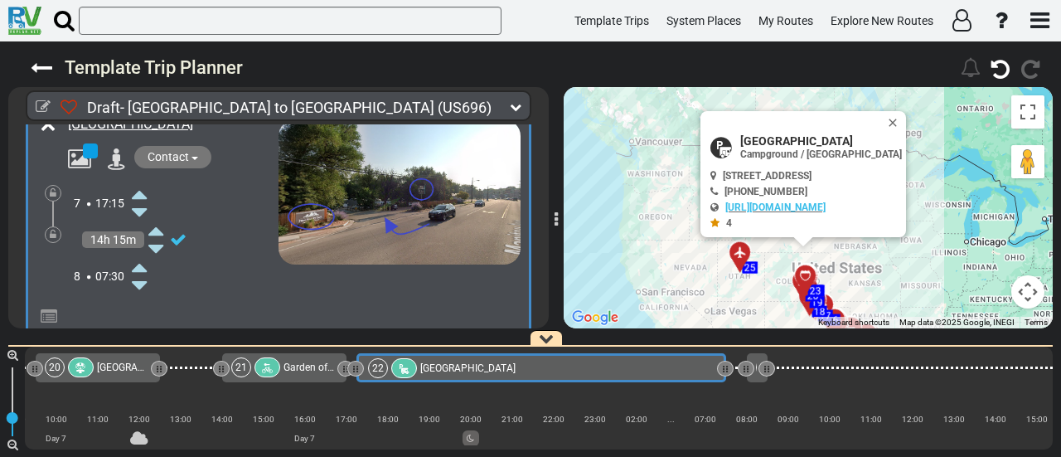
scroll to position [7034, 0]
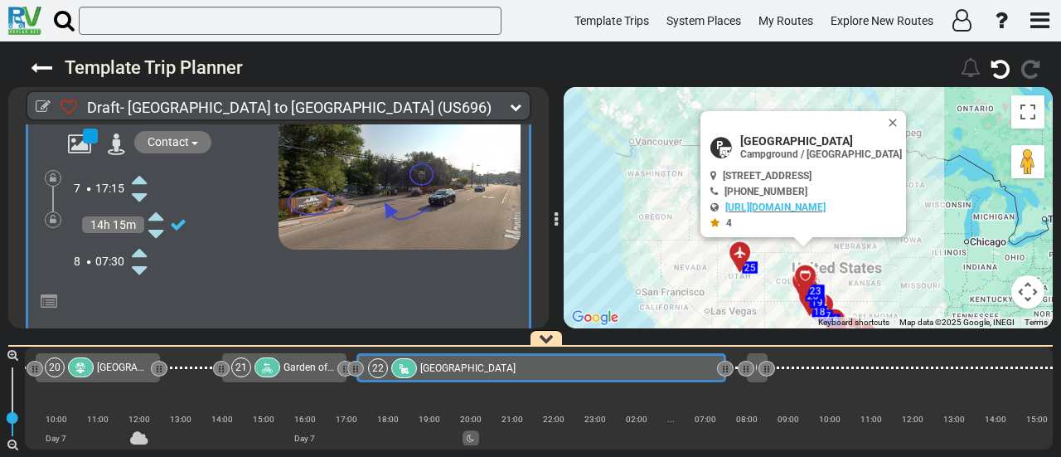
click at [51, 215] on icon at bounding box center [53, 220] width 7 height 10
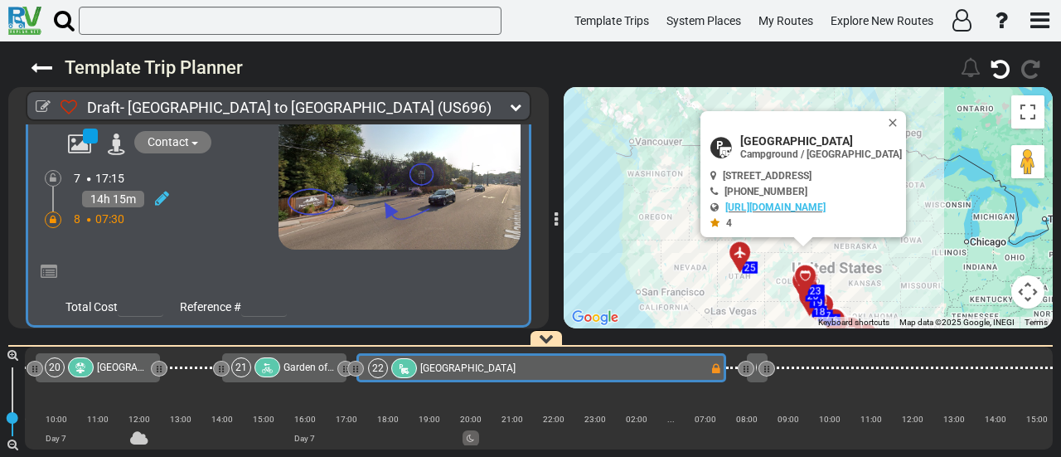
scroll to position [7117, 0]
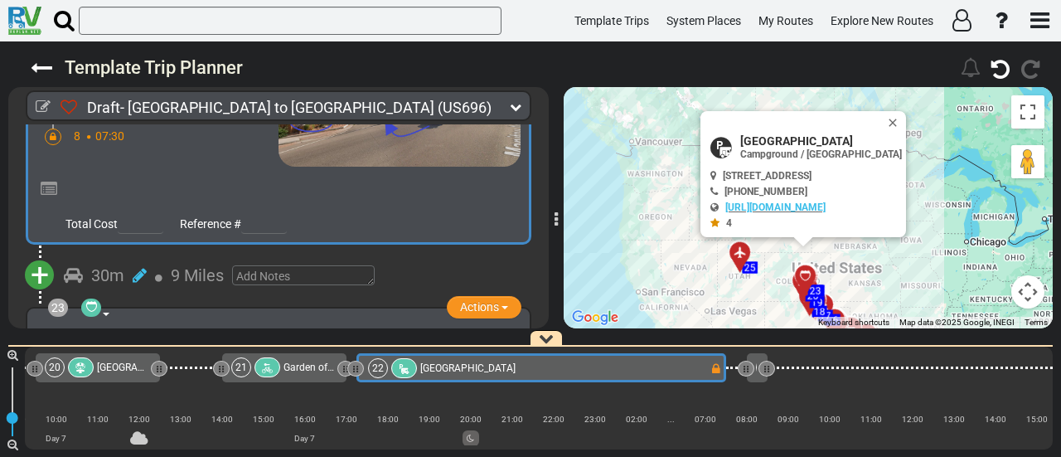
click at [41, 256] on span "+" at bounding box center [40, 275] width 18 height 38
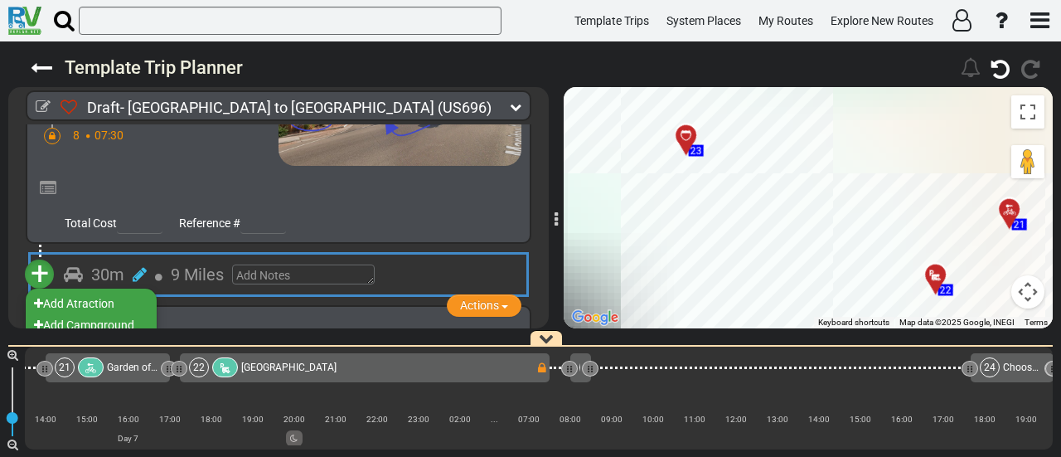
scroll to position [0, 5051]
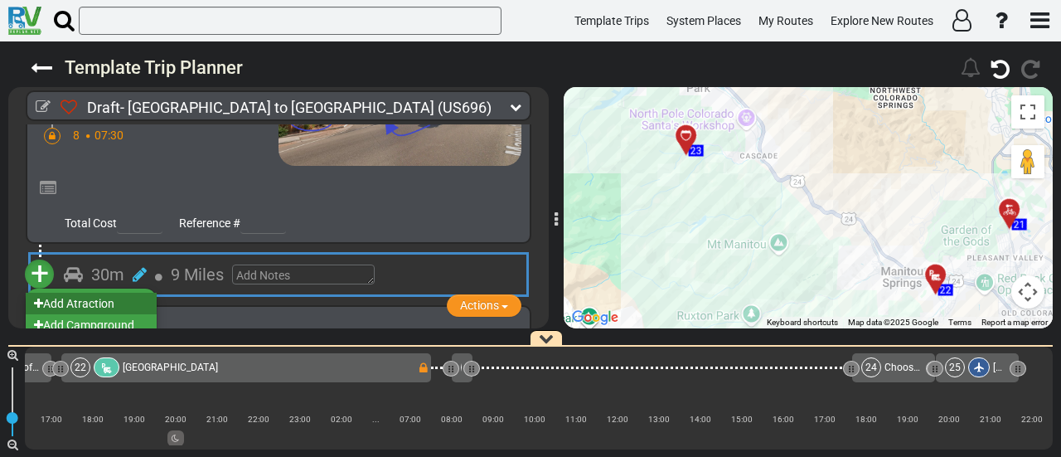
click at [115, 293] on li "Add Atraction" at bounding box center [91, 304] width 131 height 22
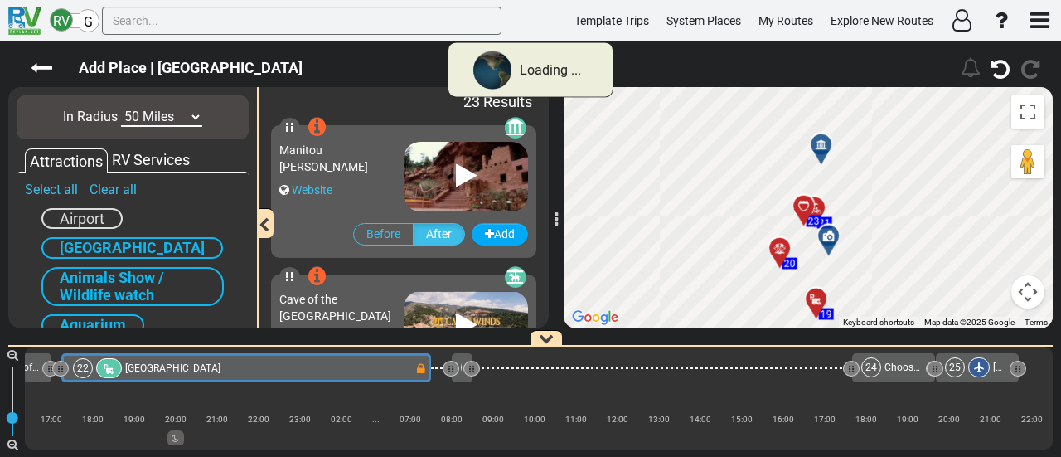
scroll to position [0, 4756]
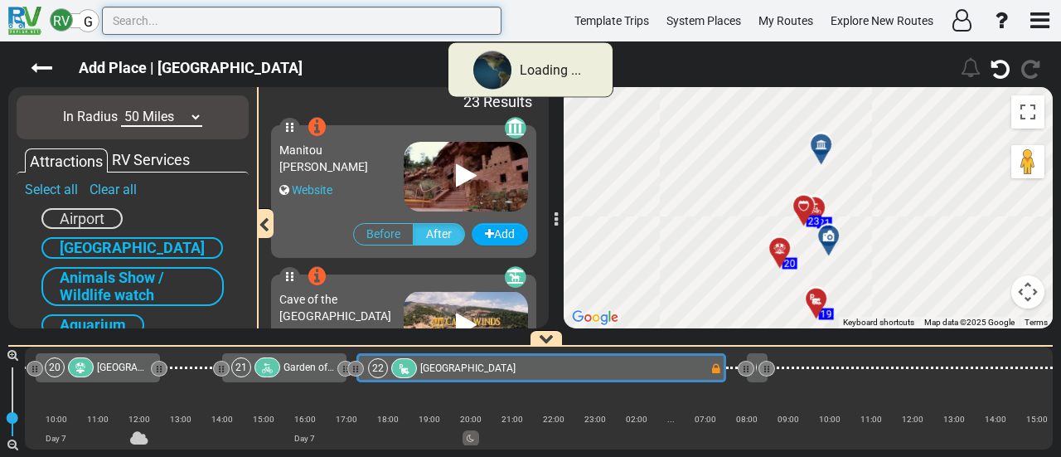
click at [198, 29] on input "text" at bounding box center [302, 21] width 400 height 28
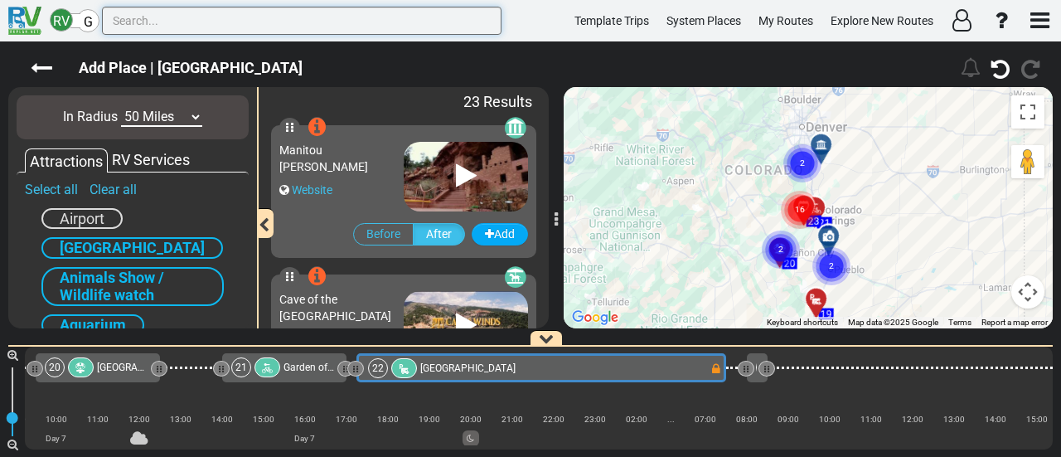
paste input "Bear Lake Trail"
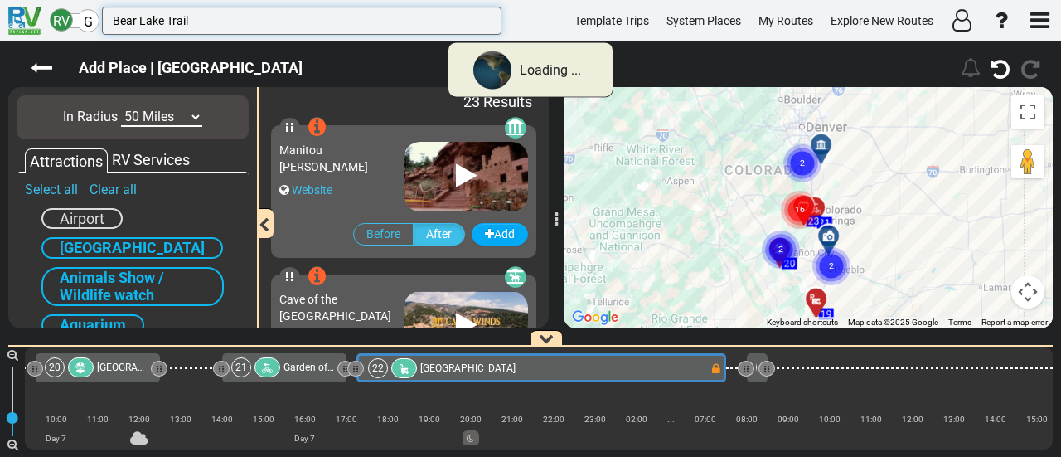
type input "Bear Lake Trail"
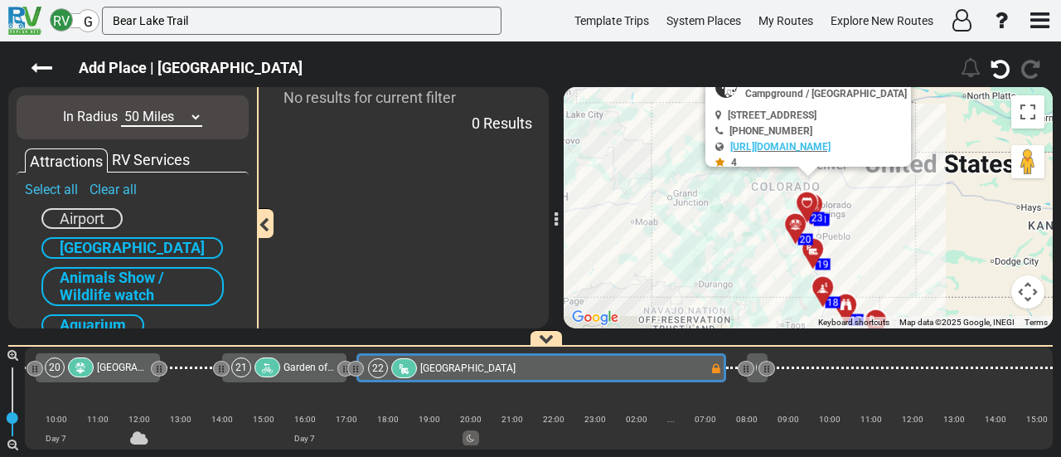
click at [174, 120] on select "10 Miles 50 Miles 100 Miles 250 Miles 500 Miles 1000 Miles" at bounding box center [161, 117] width 81 height 19
click at [121, 108] on select "10 Miles 50 Miles 100 Miles 250 Miles 500 Miles 1000 Miles" at bounding box center [161, 117] width 81 height 19
click at [168, 117] on select "10 Miles 50 Miles 100 Miles 250 Miles 500 Miles 1000 Miles" at bounding box center [161, 117] width 81 height 19
select select "number:250"
click at [121, 108] on select "10 Miles 50 Miles 100 Miles 250 Miles 500 Miles 1000 Miles" at bounding box center [161, 117] width 81 height 19
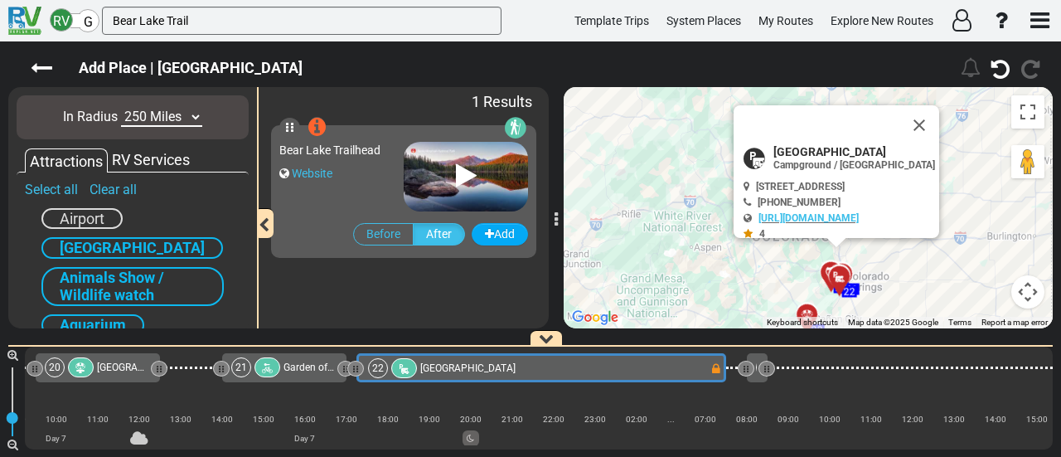
click at [376, 167] on div "Website" at bounding box center [341, 173] width 124 height 17
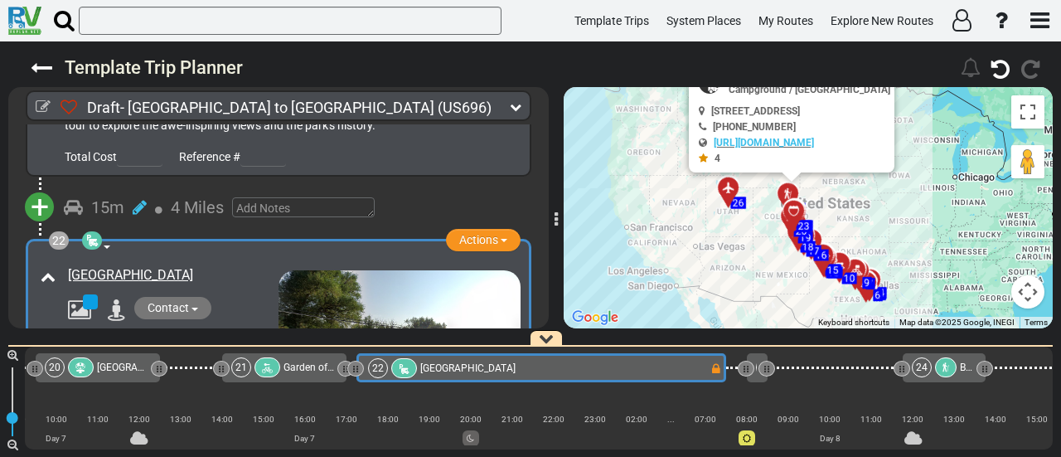
drag, startPoint x: 896, startPoint y: 291, endPoint x: 884, endPoint y: 225, distance: 66.5
click at [884, 225] on div "To activate drag with keyboard, press Alt + Enter. Once in keyboard drag state,…" at bounding box center [808, 207] width 489 height 241
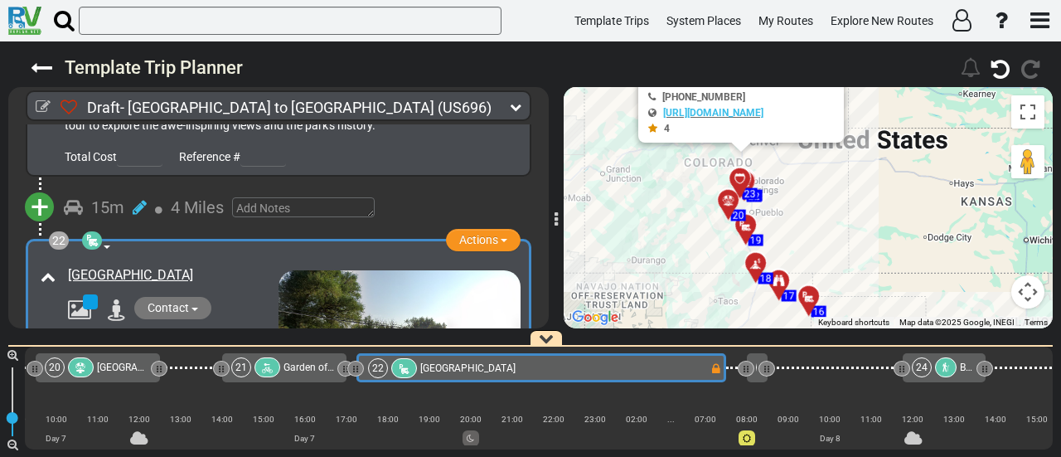
drag, startPoint x: 758, startPoint y: 208, endPoint x: 981, endPoint y: 228, distance: 223.0
click at [980, 227] on div "To activate drag with keyboard, press Alt + Enter. Once in keyboard drag state,…" at bounding box center [808, 207] width 489 height 241
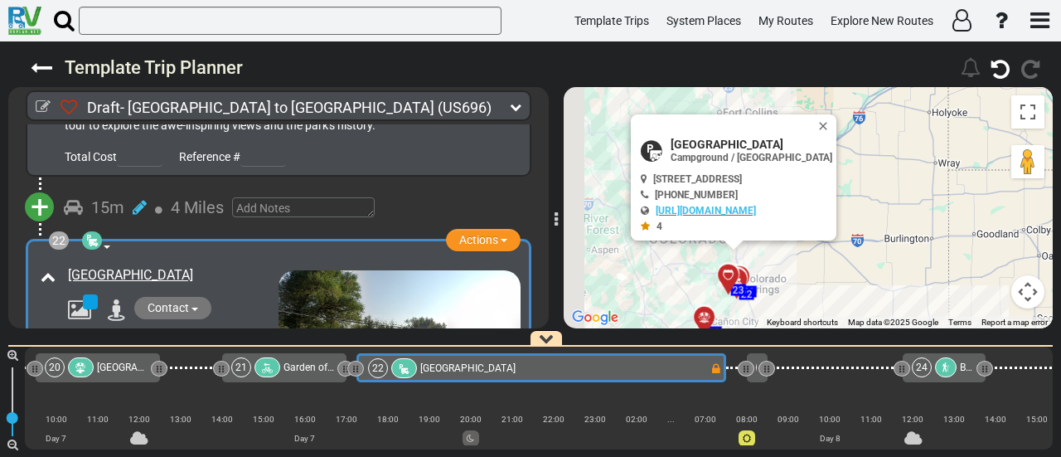
drag, startPoint x: 769, startPoint y: 173, endPoint x: 847, endPoint y: 316, distance: 162.5
click at [847, 316] on div "To activate drag with keyboard, press Alt + Enter. Once in keyboard drag state,…" at bounding box center [808, 207] width 489 height 241
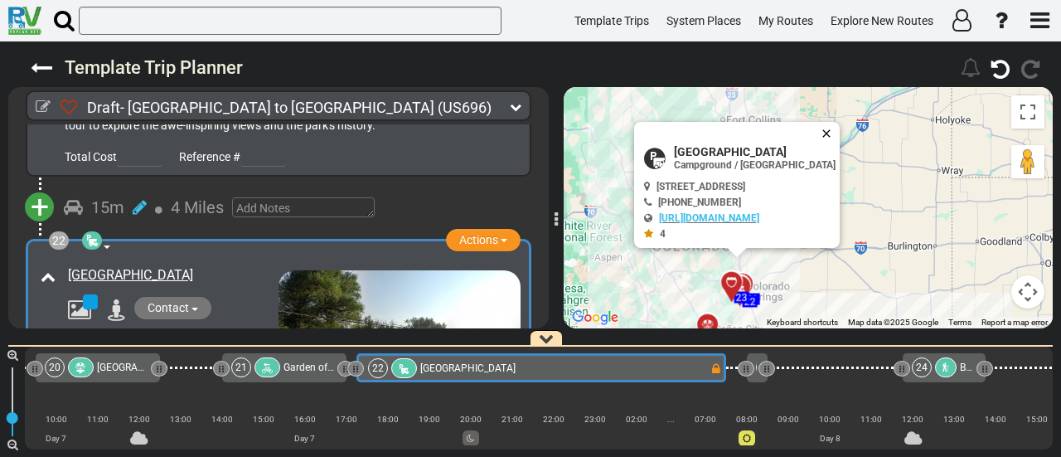
click at [840, 127] on button "Close" at bounding box center [830, 133] width 20 height 23
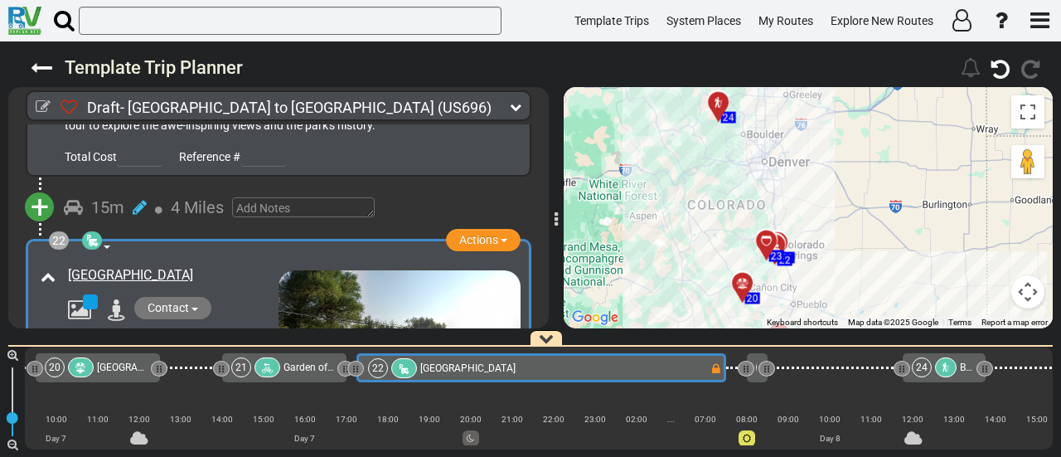
drag, startPoint x: 848, startPoint y: 144, endPoint x: 859, endPoint y: 122, distance: 24.8
click at [859, 122] on div "To activate drag with keyboard, press Alt + Enter. Once in keyboard drag state,…" at bounding box center [808, 207] width 489 height 241
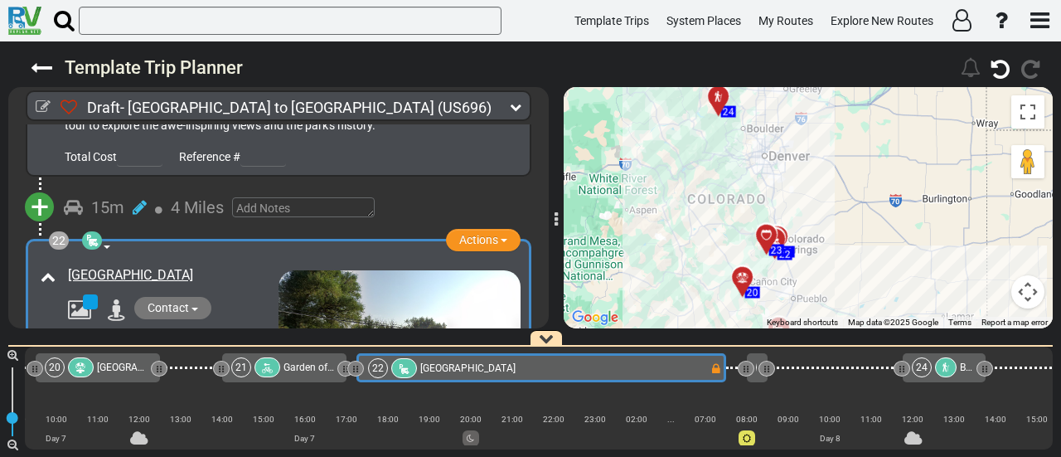
click at [938, 366] on div at bounding box center [946, 367] width 22 height 20
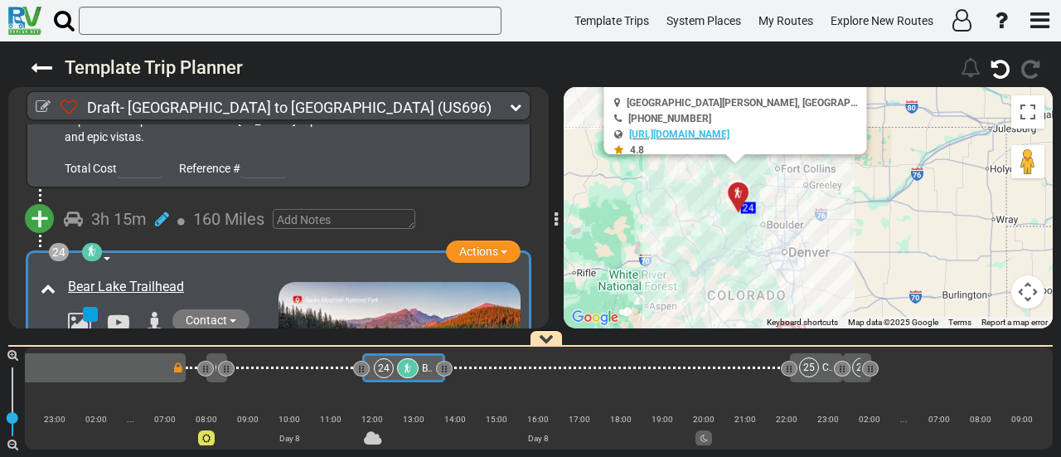
scroll to position [0, 5302]
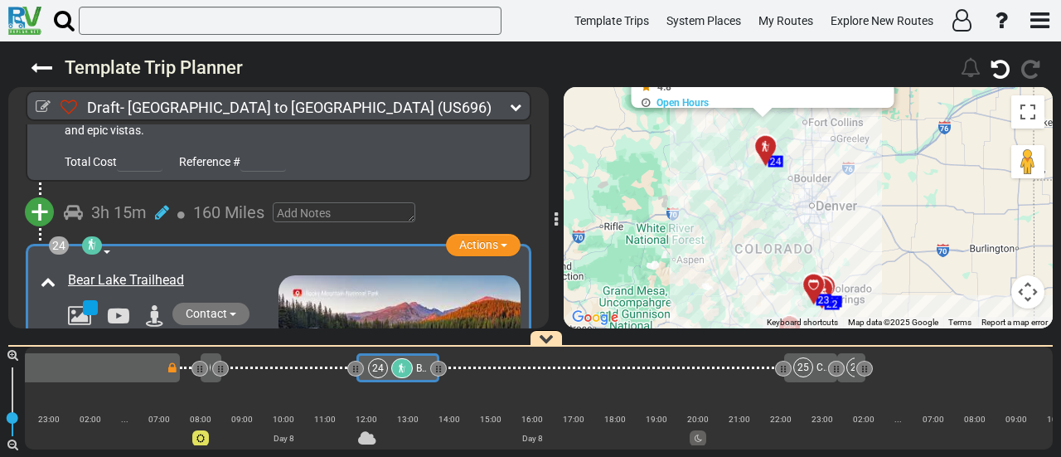
drag, startPoint x: 904, startPoint y: 245, endPoint x: 913, endPoint y: 153, distance: 91.6
click at [913, 153] on div "To activate drag with keyboard, press Alt + Enter. Once in keyboard drag state,…" at bounding box center [808, 207] width 489 height 241
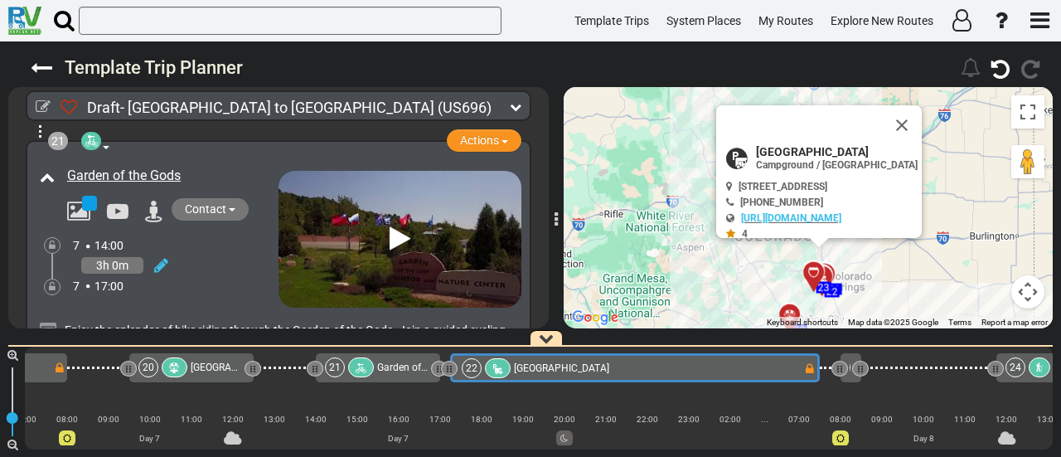
scroll to position [0, 0]
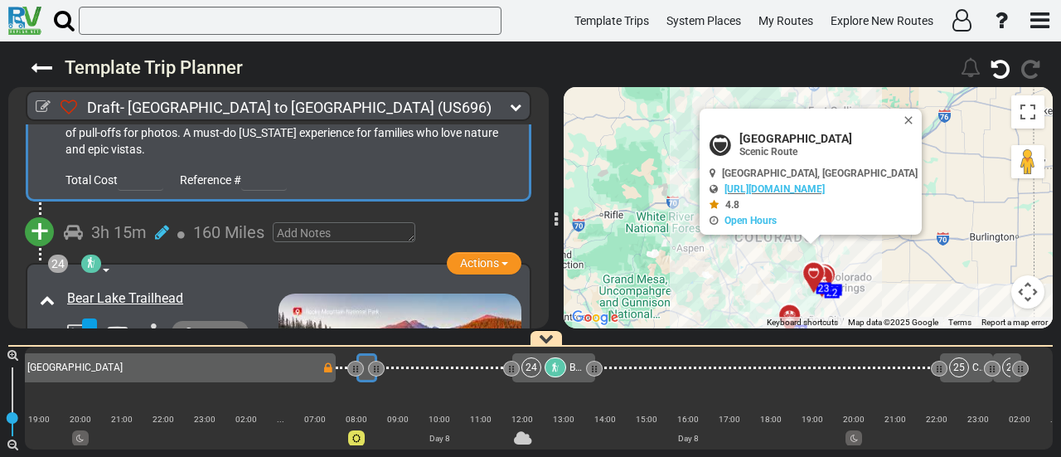
click at [43, 212] on span "+" at bounding box center [40, 231] width 18 height 38
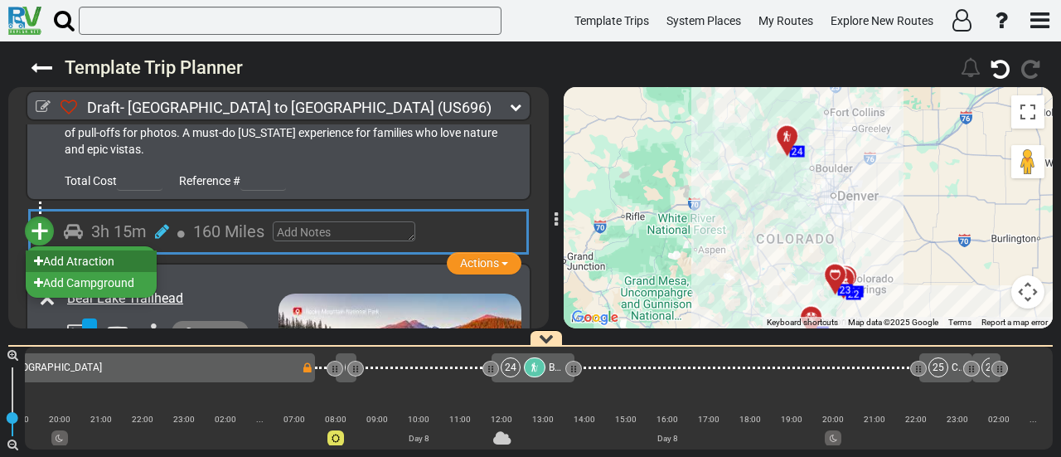
click at [75, 250] on li "Add Atraction" at bounding box center [91, 261] width 131 height 22
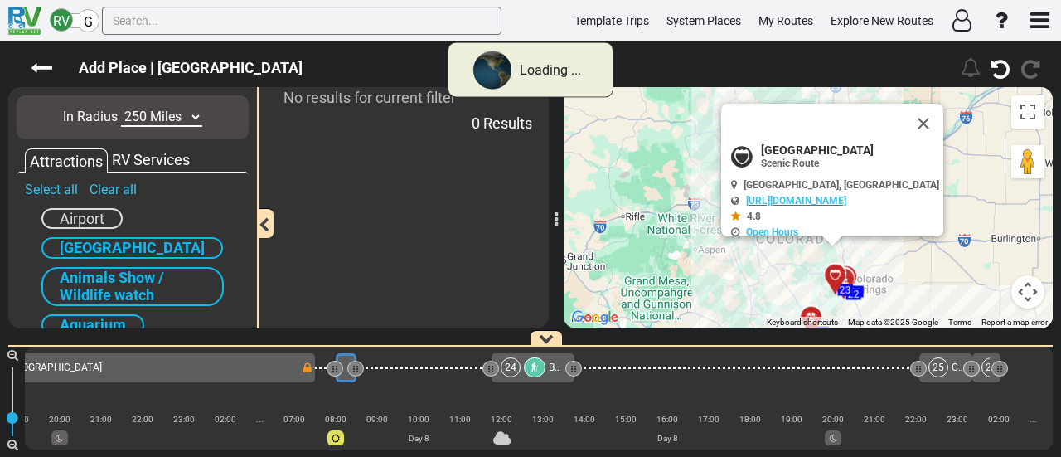
click at [152, 117] on select "10 Miles 50 Miles 100 Miles 250 Miles 500 Miles 1000 Miles" at bounding box center [161, 117] width 81 height 19
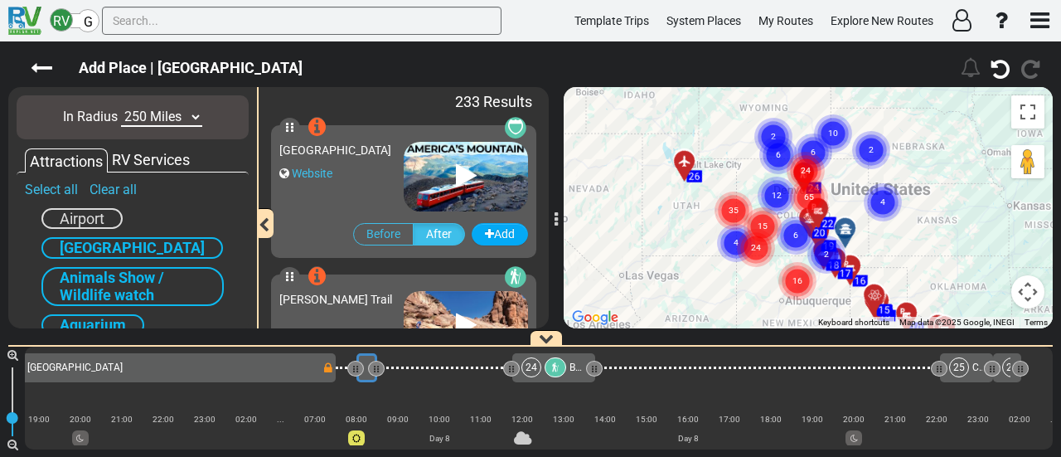
select select "number:100"
click at [121, 108] on select "10 Miles 50 Miles 100 Miles 250 Miles 500 Miles 1000 Miles" at bounding box center [161, 117] width 81 height 19
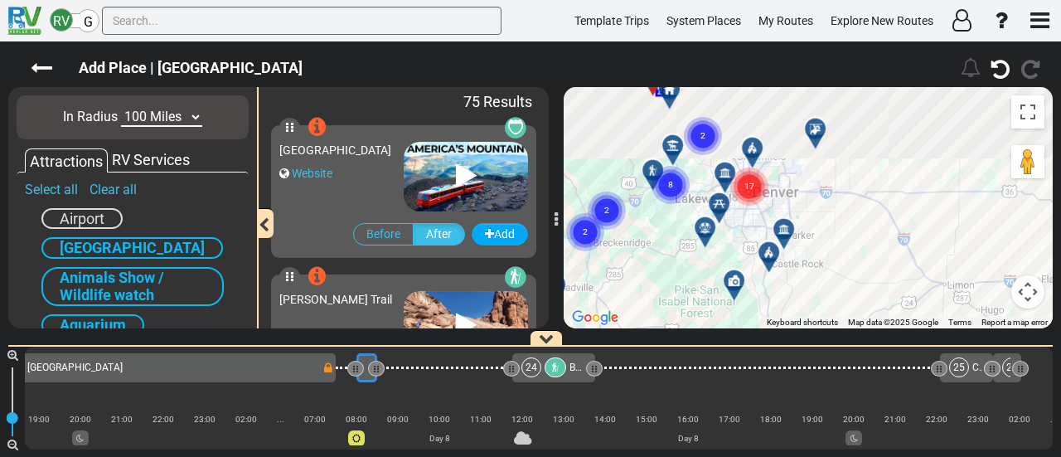
drag, startPoint x: 815, startPoint y: 147, endPoint x: 851, endPoint y: 274, distance: 132.5
click at [851, 274] on div "To activate drag with keyboard, press Alt + Enter. Once in keyboard drag state,…" at bounding box center [808, 207] width 489 height 241
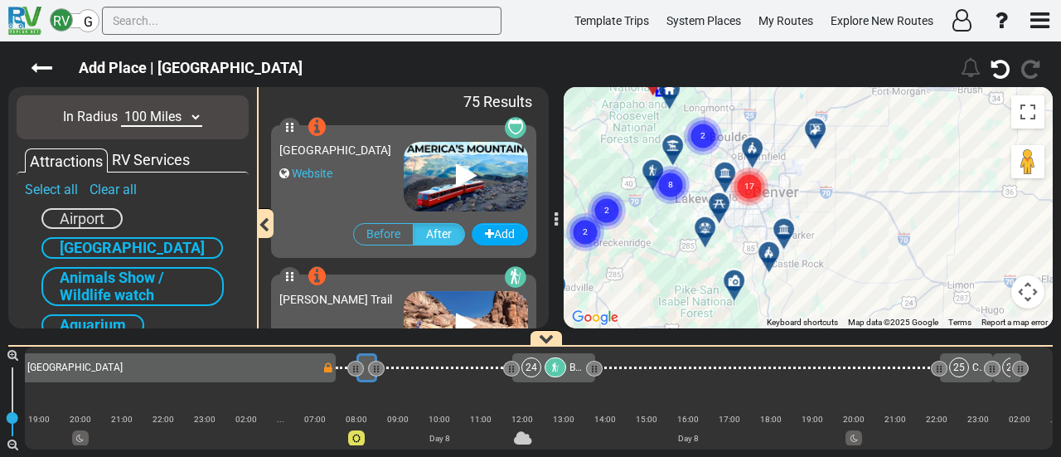
click at [784, 230] on div at bounding box center [789, 236] width 27 height 26
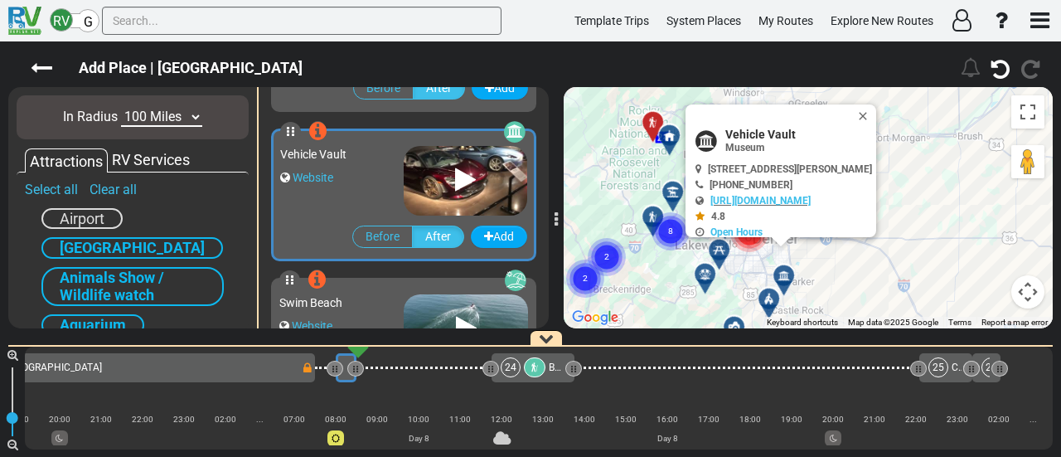
click at [876, 112] on button "Close" at bounding box center [866, 115] width 20 height 23
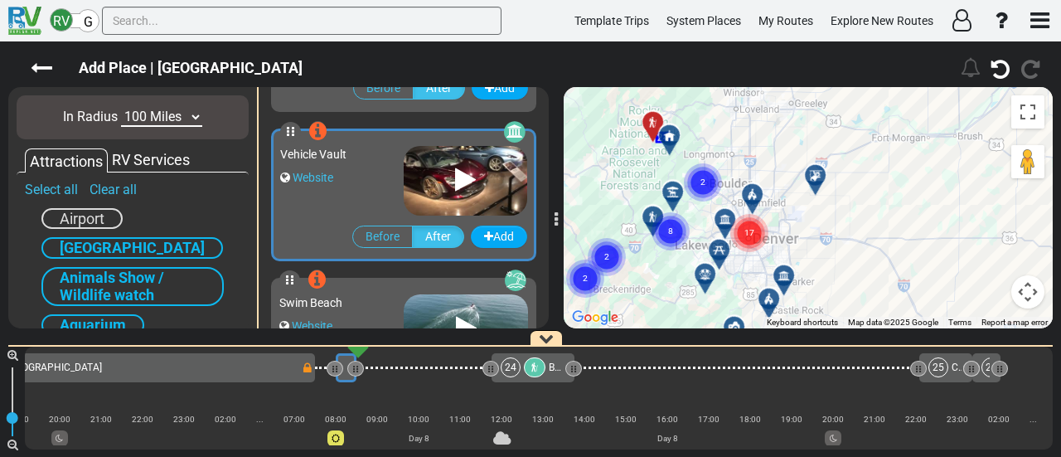
click at [708, 274] on div at bounding box center [710, 281] width 27 height 26
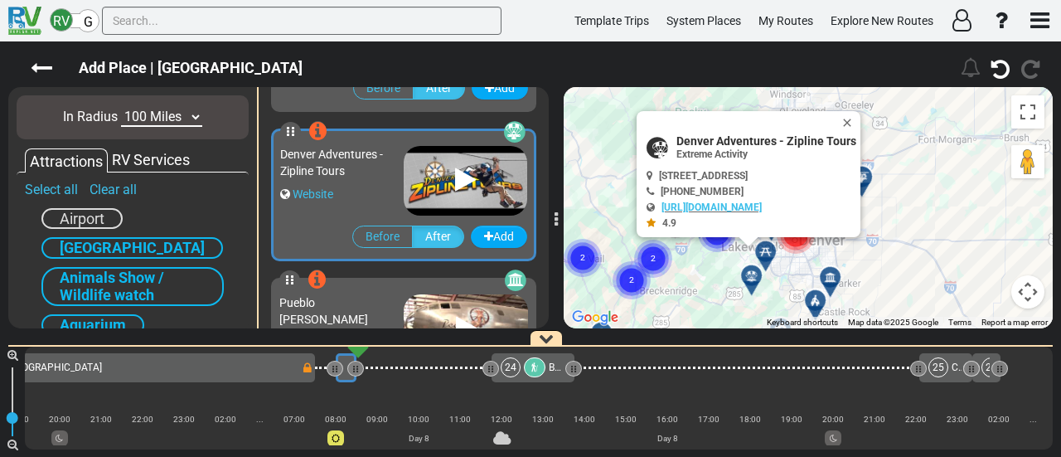
click at [858, 119] on button "Close" at bounding box center [851, 122] width 20 height 23
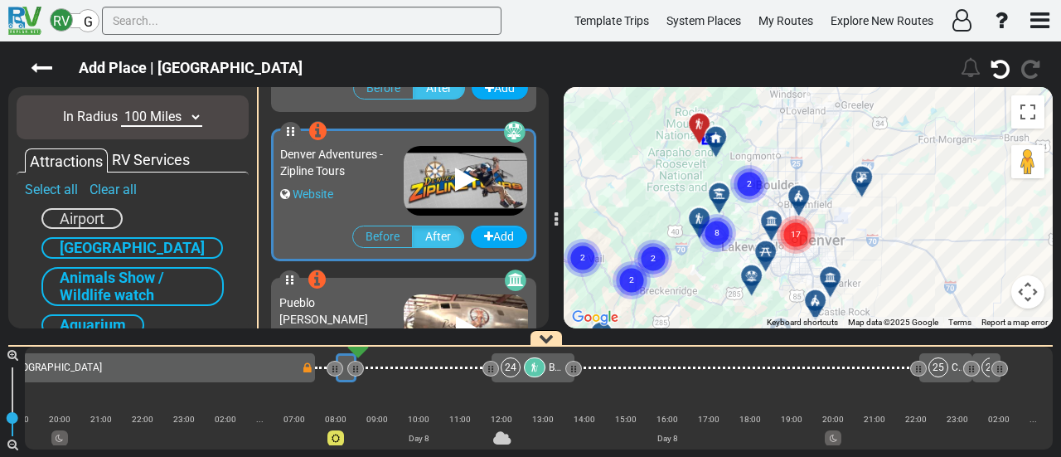
click at [809, 225] on circle "Cluster of 17 markers" at bounding box center [796, 235] width 38 height 38
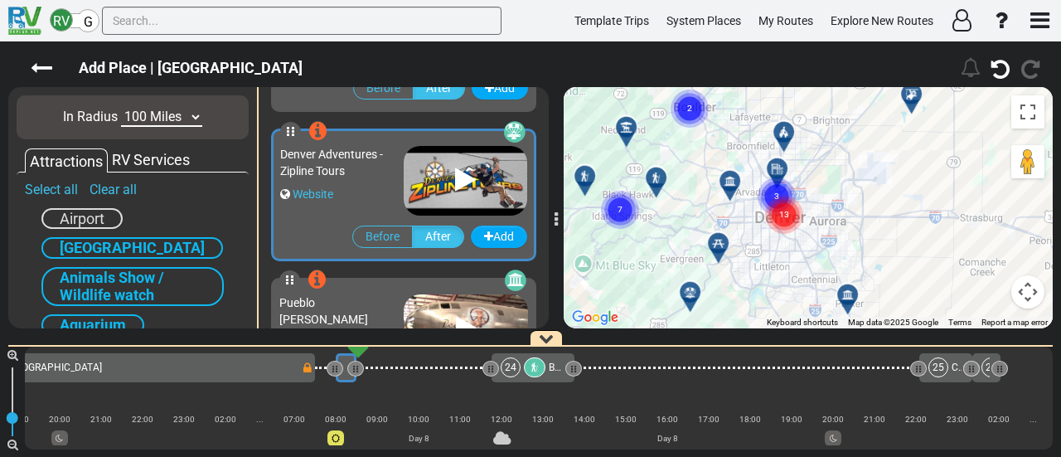
click at [828, 198] on div "To navigate, press the arrow keys. To activate drag with keyboard, press Alt + …" at bounding box center [808, 207] width 489 height 241
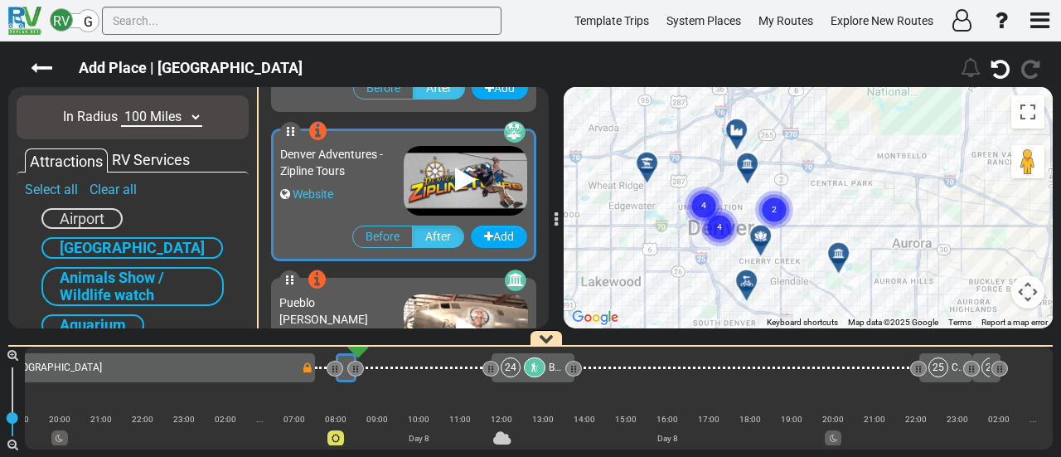
click at [652, 168] on div at bounding box center [652, 170] width 27 height 26
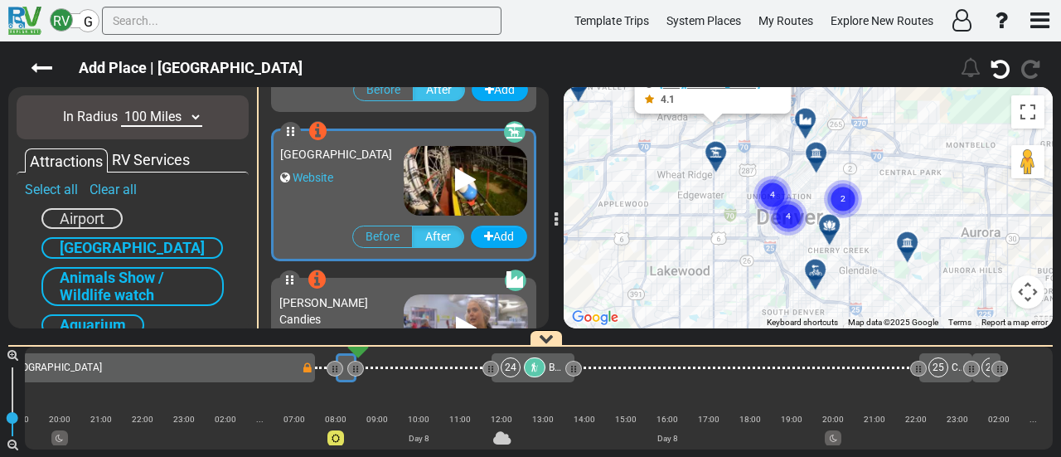
drag, startPoint x: 895, startPoint y: 284, endPoint x: 864, endPoint y: 152, distance: 135.5
click at [864, 152] on div "To activate drag with keyboard, press Alt + Enter. Once in keyboard drag state,…" at bounding box center [808, 207] width 489 height 241
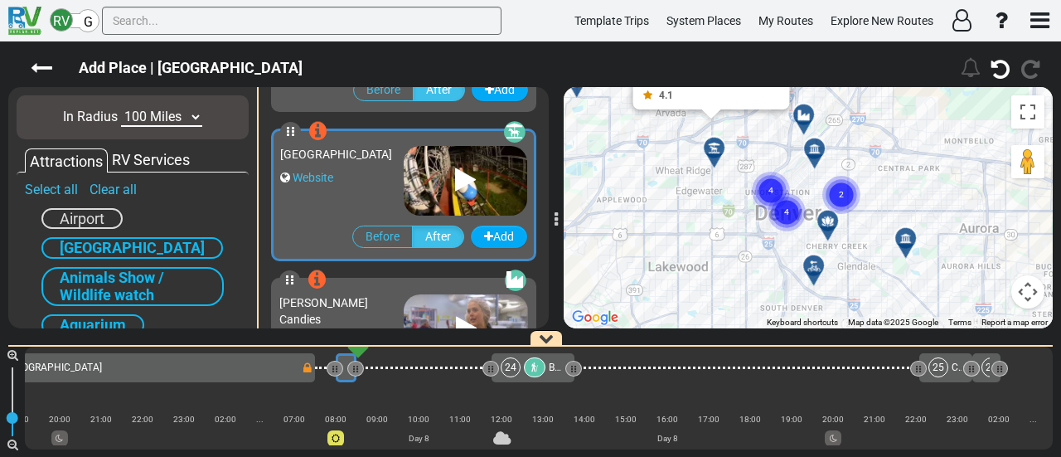
click at [797, 206] on circle "Cluster of 4 markers" at bounding box center [787, 212] width 38 height 38
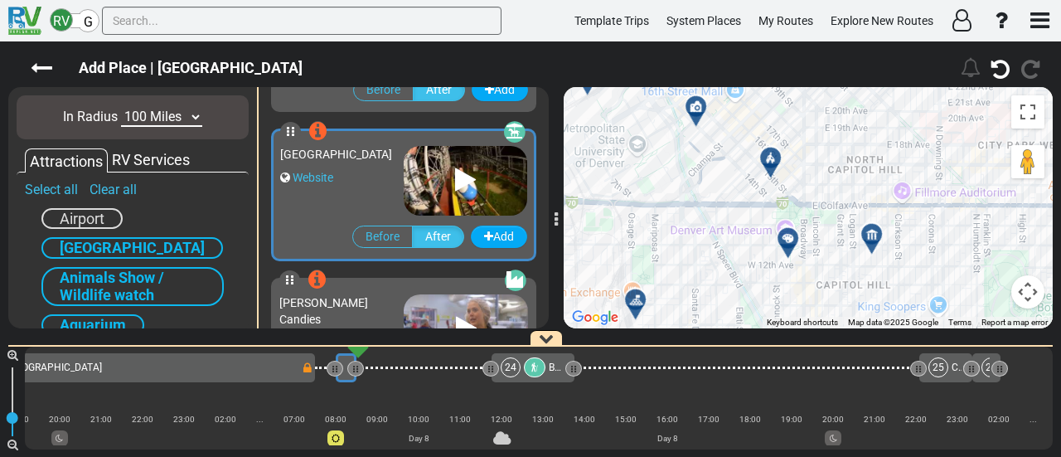
drag, startPoint x: 701, startPoint y: 181, endPoint x: 738, endPoint y: 223, distance: 55.8
click at [738, 223] on div "To activate drag with keyboard, press Alt + Enter. Once in keyboard drag state,…" at bounding box center [808, 207] width 489 height 241
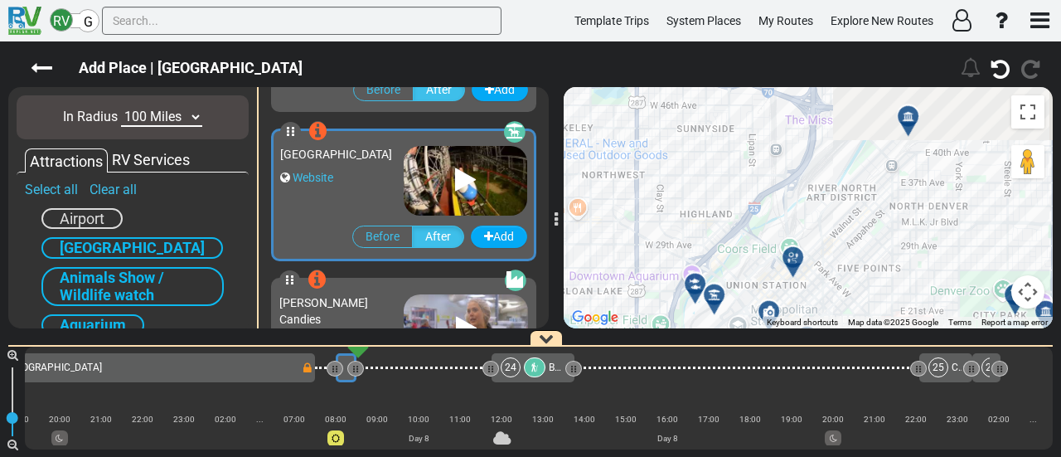
drag, startPoint x: 916, startPoint y: 228, endPoint x: 928, endPoint y: 272, distance: 45.4
click at [683, 162] on div "To activate drag with keyboard, press Alt + Enter. Once in keyboard drag state,…" at bounding box center [808, 207] width 489 height 241
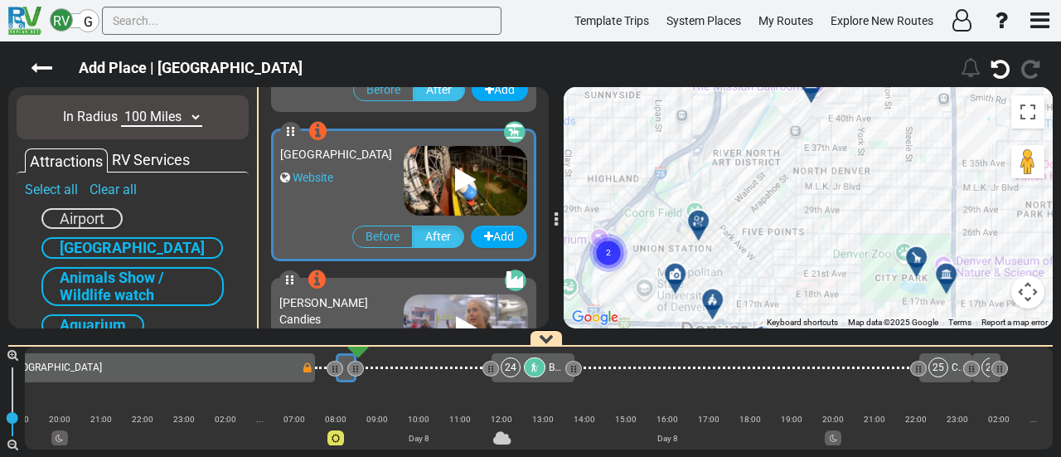
click at [910, 252] on div at bounding box center [916, 257] width 21 height 13
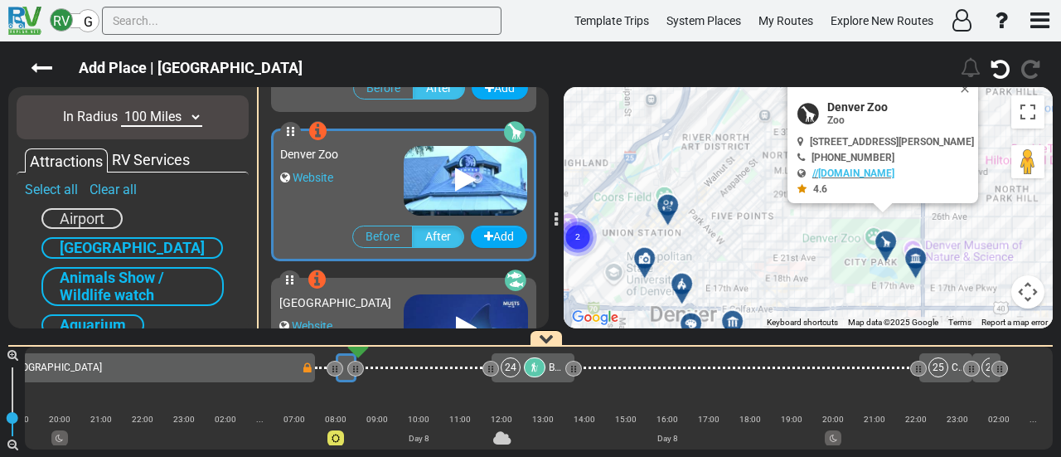
drag, startPoint x: 759, startPoint y: 191, endPoint x: 755, endPoint y: 182, distance: 10.0
click at [756, 183] on div "To activate drag with keyboard, press Alt + Enter. Once in keyboard drag state,…" at bounding box center [808, 207] width 489 height 241
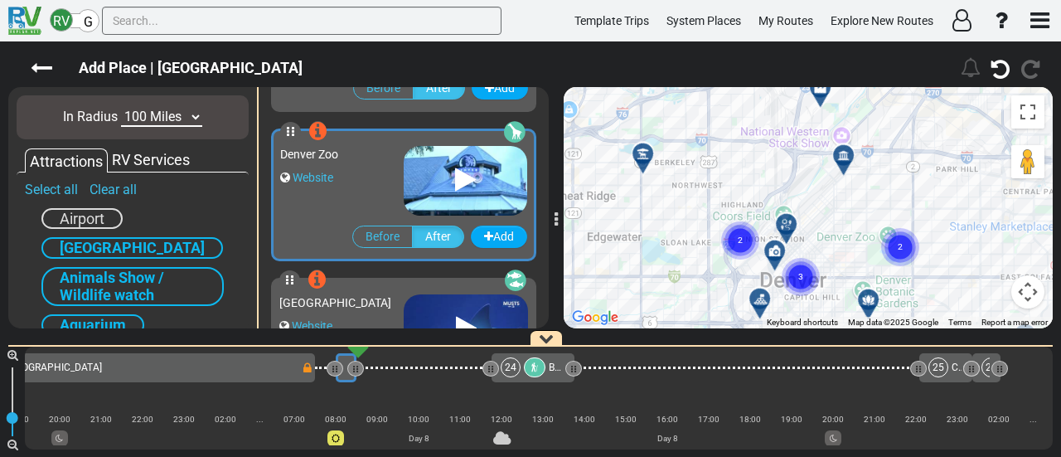
drag, startPoint x: 801, startPoint y: 282, endPoint x: 867, endPoint y: 298, distance: 68.2
click at [867, 298] on div "To activate drag with keyboard, press Alt + Enter. Once in keyboard drag state,…" at bounding box center [808, 207] width 489 height 241
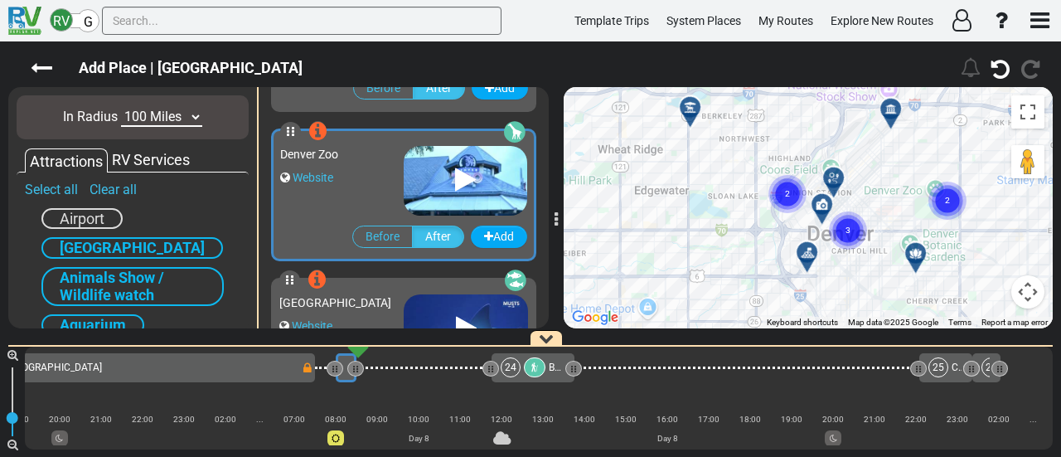
click at [888, 196] on div "To activate drag with keyboard, press Alt + Enter. Once in keyboard drag state,…" at bounding box center [808, 207] width 489 height 241
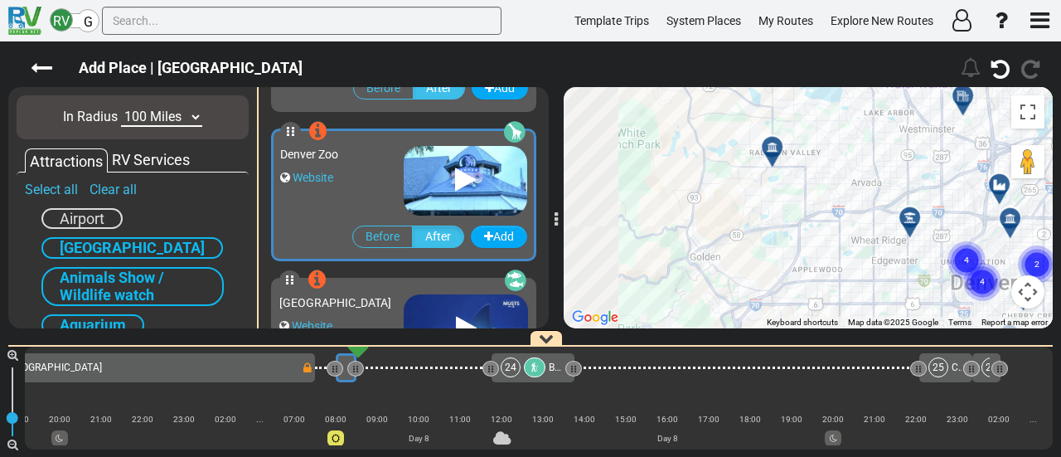
drag, startPoint x: 806, startPoint y: 269, endPoint x: 861, endPoint y: 311, distance: 69.8
click at [861, 311] on div "To activate drag with keyboard, press Alt + Enter. Once in keyboard drag state,…" at bounding box center [808, 207] width 489 height 241
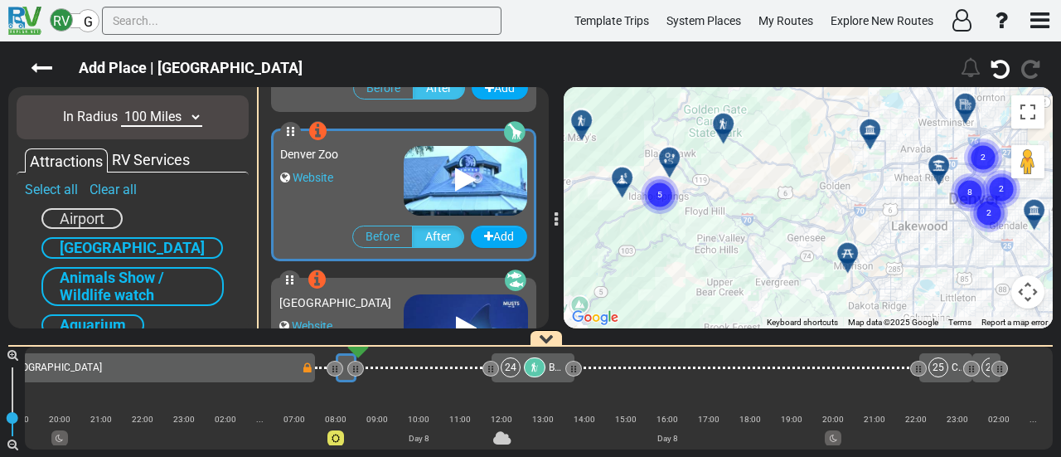
drag, startPoint x: 774, startPoint y: 285, endPoint x: 841, endPoint y: 193, distance: 113.9
click at [841, 193] on div "To activate drag with keyboard, press Alt + Enter. Once in keyboard drag state,…" at bounding box center [808, 207] width 489 height 241
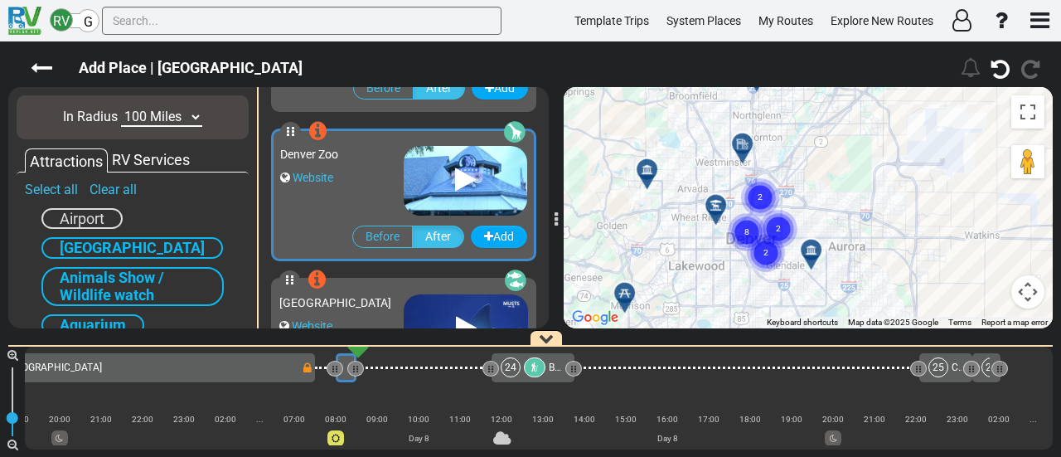
drag, startPoint x: 836, startPoint y: 227, endPoint x: 836, endPoint y: 247, distance: 19.9
click at [599, 279] on div "To activate drag with keyboard, press Alt + Enter. Once in keyboard drag state,…" at bounding box center [808, 207] width 489 height 241
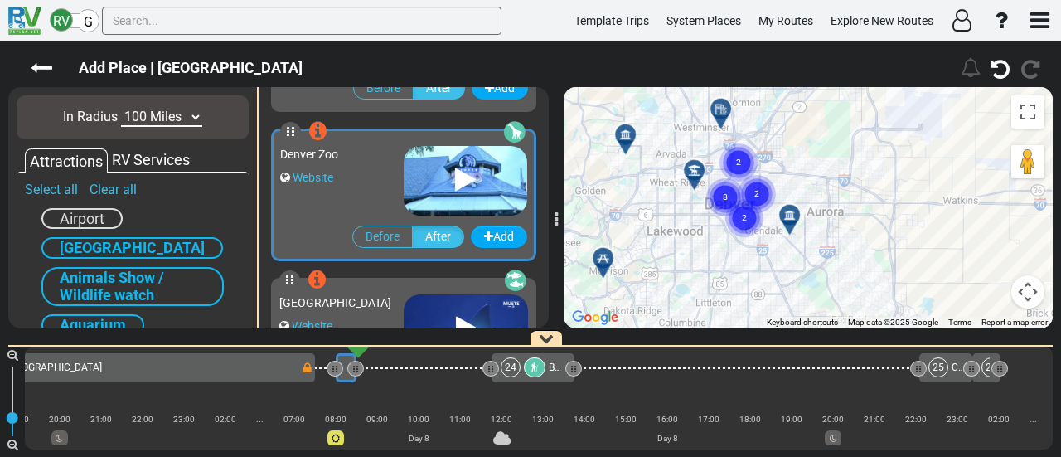
drag, startPoint x: 876, startPoint y: 183, endPoint x: 836, endPoint y: 132, distance: 65.0
click at [837, 132] on div "To activate drag with keyboard, press Alt + Enter. Once in keyboard drag state,…" at bounding box center [808, 207] width 489 height 241
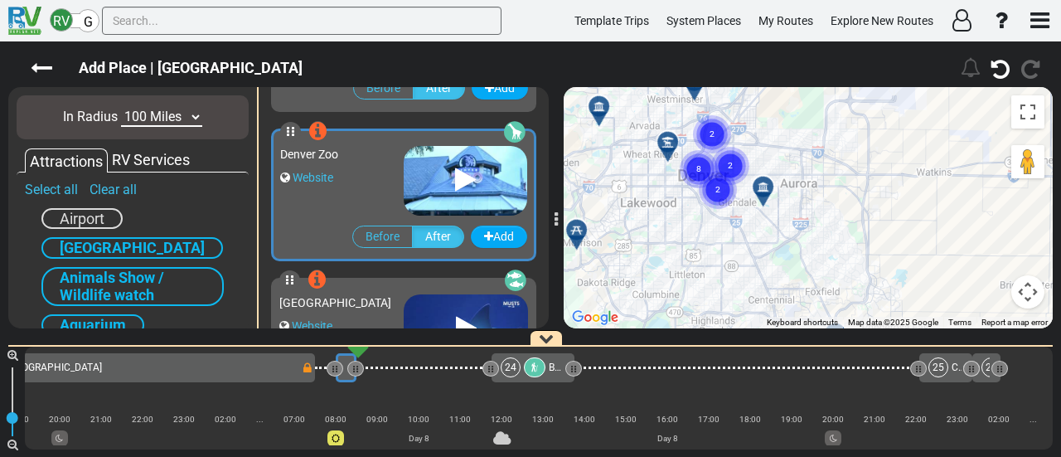
drag, startPoint x: 869, startPoint y: 216, endPoint x: 853, endPoint y: 213, distance: 16.1
click at [836, 121] on div "To activate drag with keyboard, press Alt + Enter. Once in keyboard drag state,…" at bounding box center [808, 207] width 489 height 241
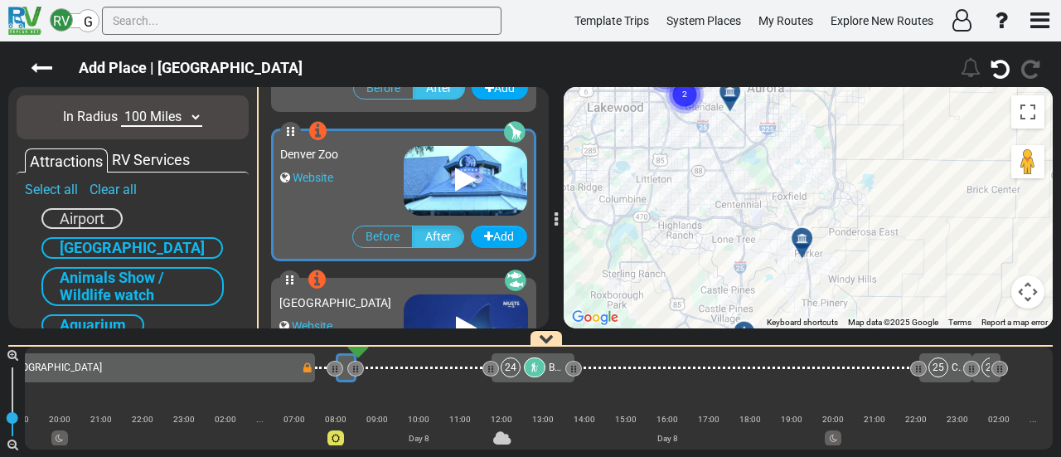
click at [806, 243] on div at bounding box center [807, 245] width 27 height 26
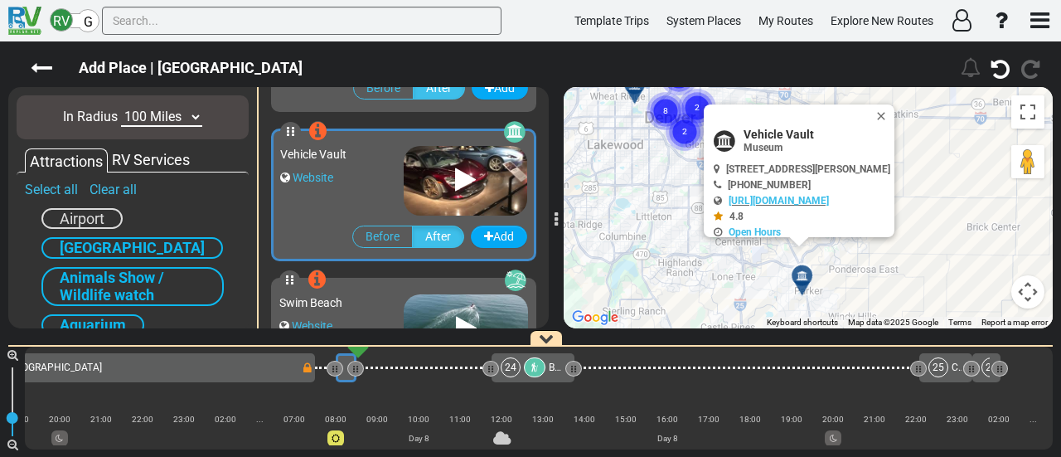
drag, startPoint x: 932, startPoint y: 114, endPoint x: 856, endPoint y: 199, distance: 113.9
click at [894, 114] on button "Close" at bounding box center [885, 115] width 20 height 23
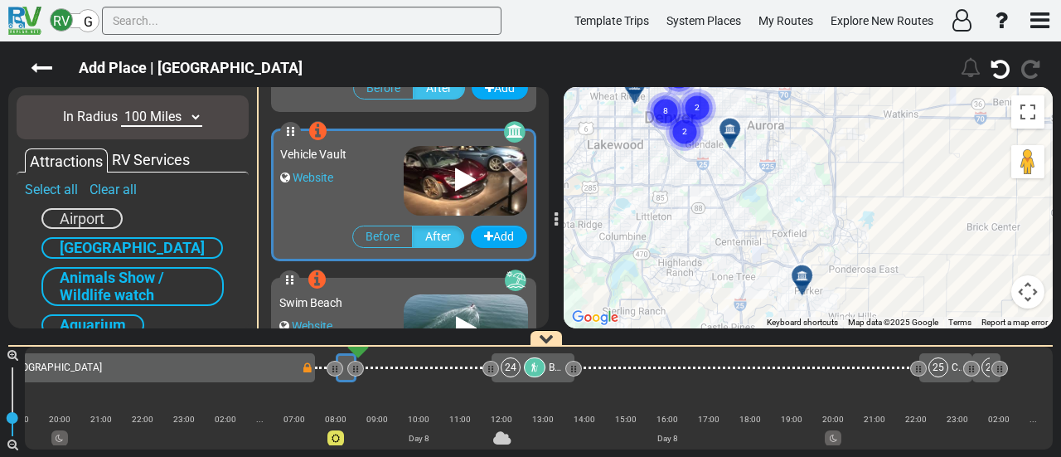
click at [864, 106] on div "To navigate, press the arrow keys. To activate drag with keyboard, press Alt + …" at bounding box center [808, 207] width 489 height 241
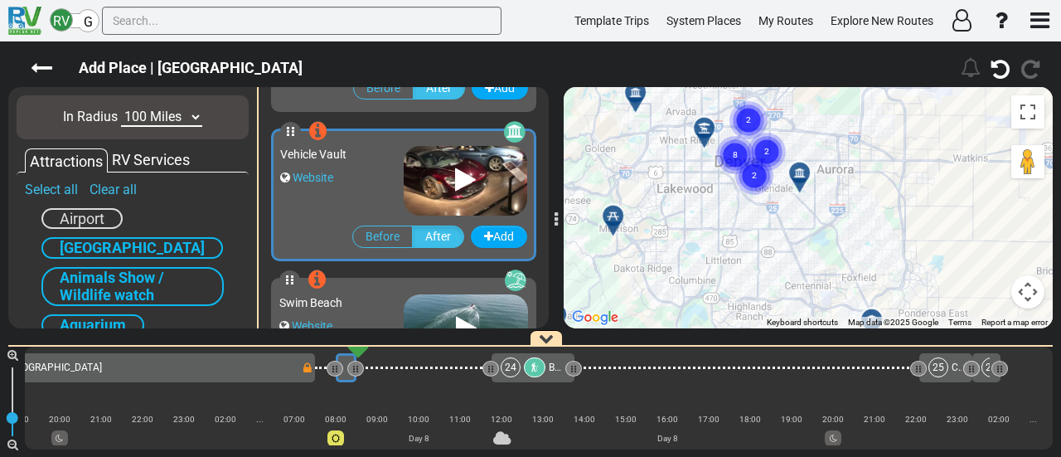
drag, startPoint x: 828, startPoint y: 281, endPoint x: 814, endPoint y: 253, distance: 31.5
click at [870, 364] on div "Add Place | Pike's Peak Highway 179" at bounding box center [530, 248] width 1061 height 415
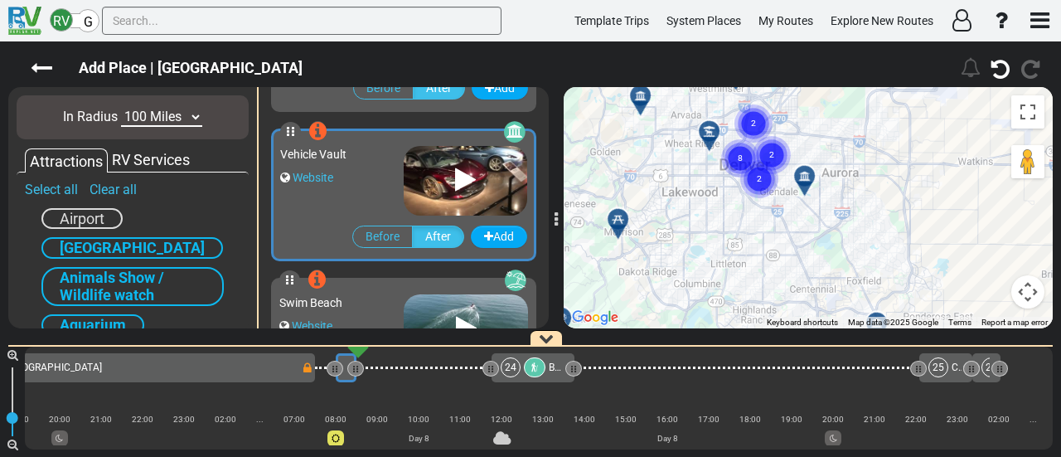
click at [756, 177] on icon "8" at bounding box center [740, 158] width 41 height 41
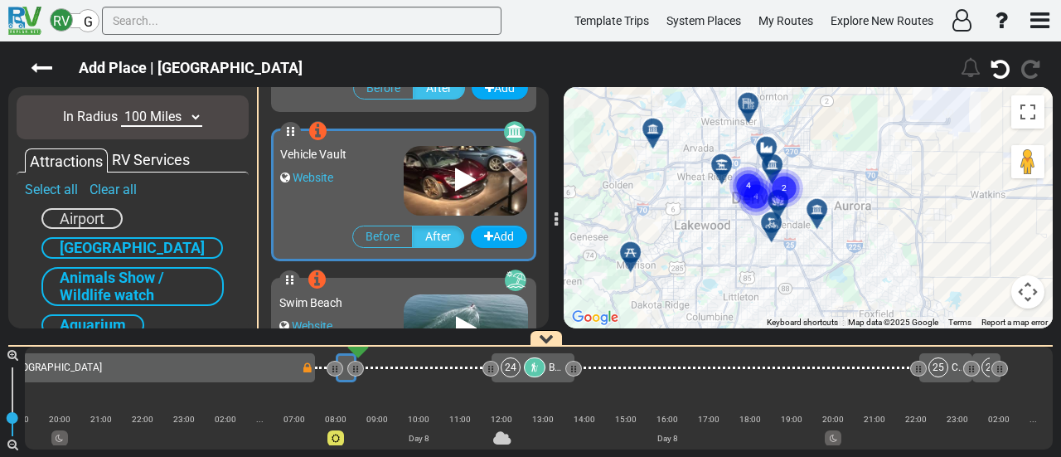
drag, startPoint x: 834, startPoint y: 221, endPoint x: 839, endPoint y: 236, distance: 15.7
click at [839, 236] on div "To navigate, press the arrow keys. To activate drag with keyboard, press Alt + …" at bounding box center [808, 207] width 489 height 241
click at [824, 215] on div at bounding box center [822, 216] width 27 height 26
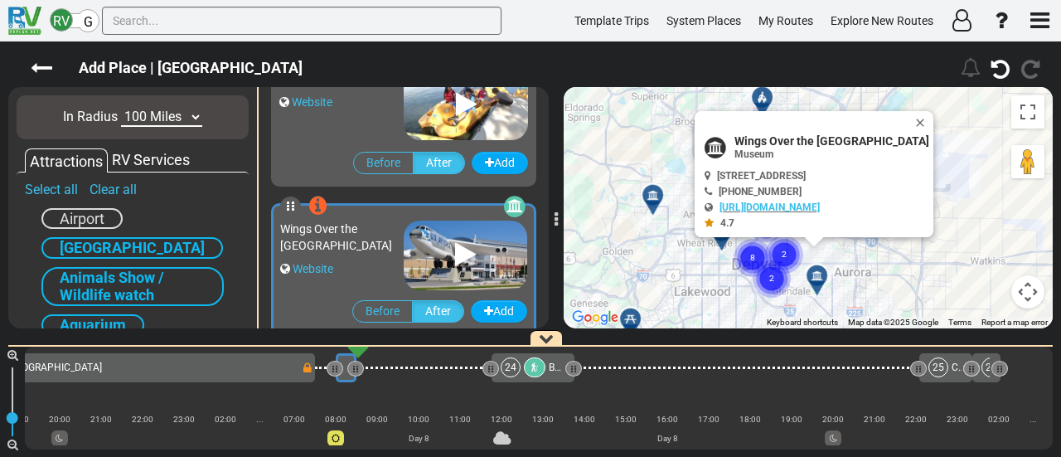
scroll to position [3876, 0]
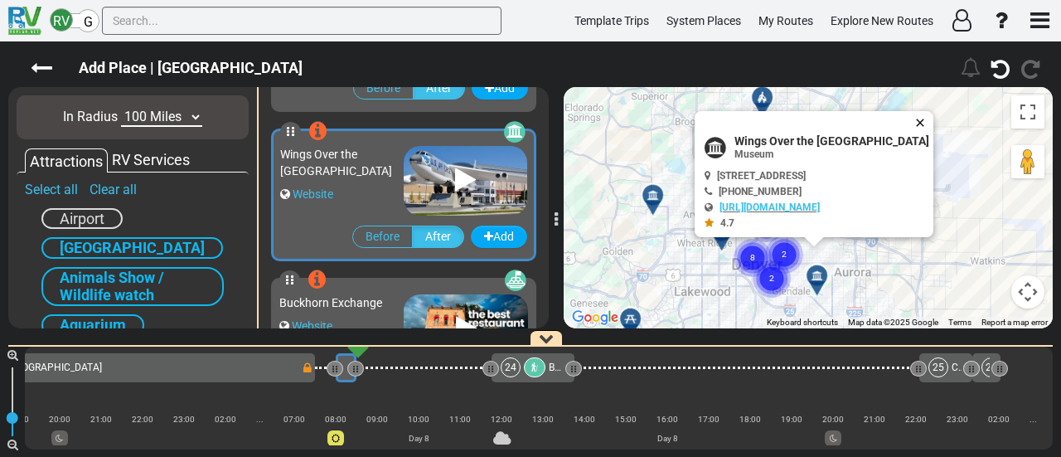
click at [933, 117] on button "Close" at bounding box center [924, 122] width 20 height 23
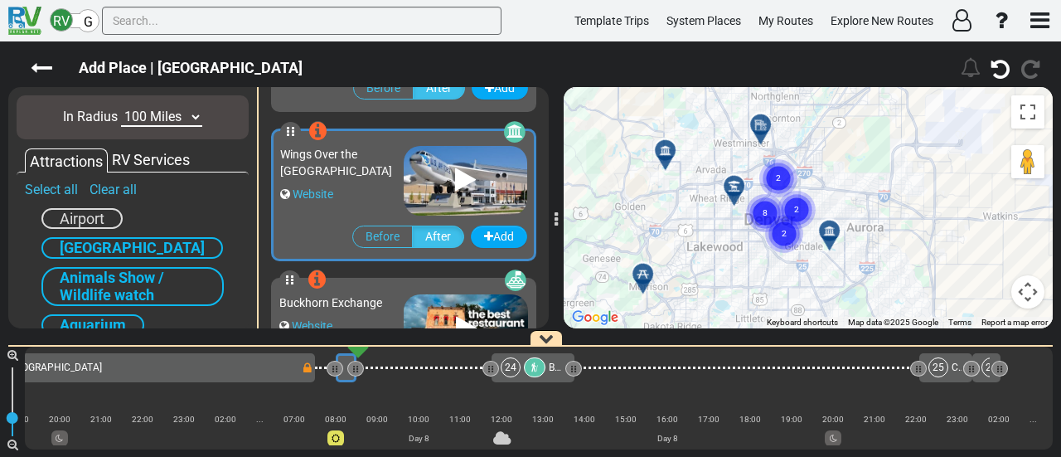
drag, startPoint x: 848, startPoint y: 278, endPoint x: 864, endPoint y: 225, distance: 54.5
click at [864, 225] on div "To activate drag with keyboard, press Alt + Enter. Once in keyboard drag state,…" at bounding box center [808, 207] width 489 height 241
click at [738, 185] on div at bounding box center [739, 193] width 27 height 26
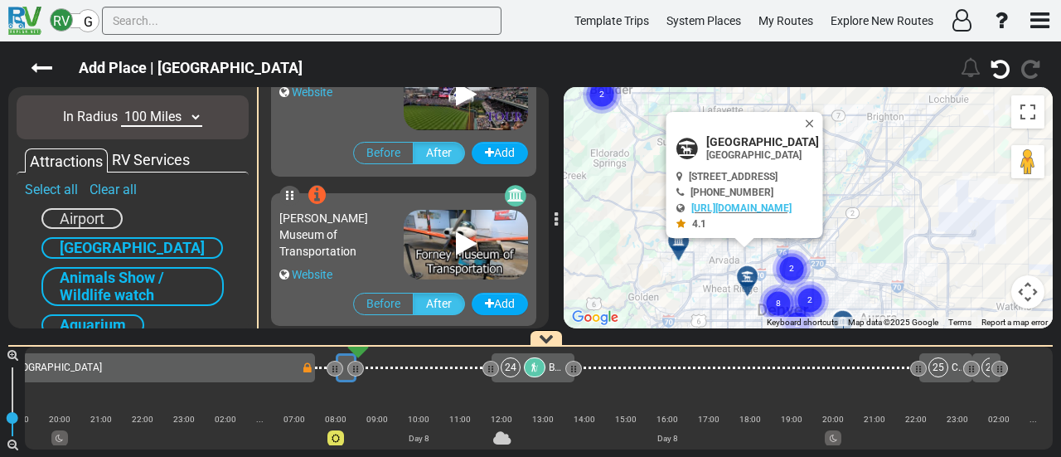
scroll to position [6114, 0]
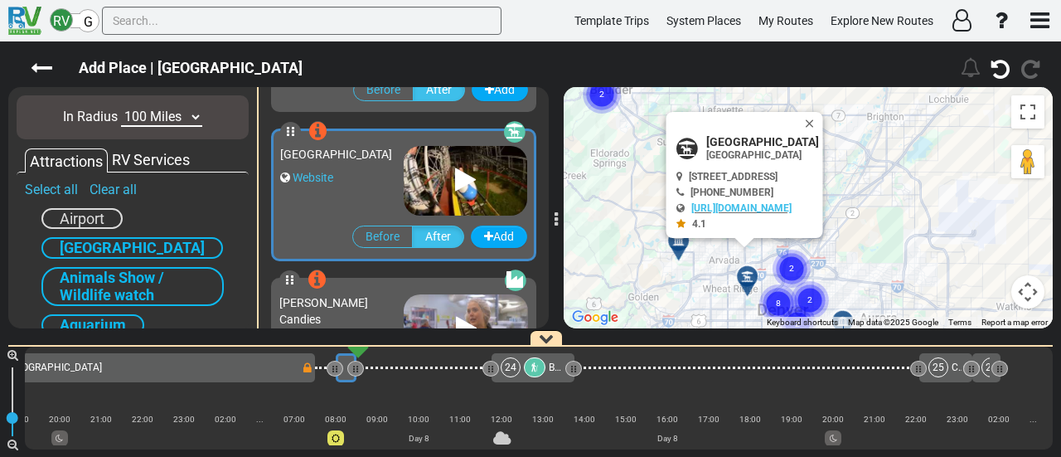
click at [368, 299] on span "[PERSON_NAME] Candies" at bounding box center [323, 311] width 89 height 30
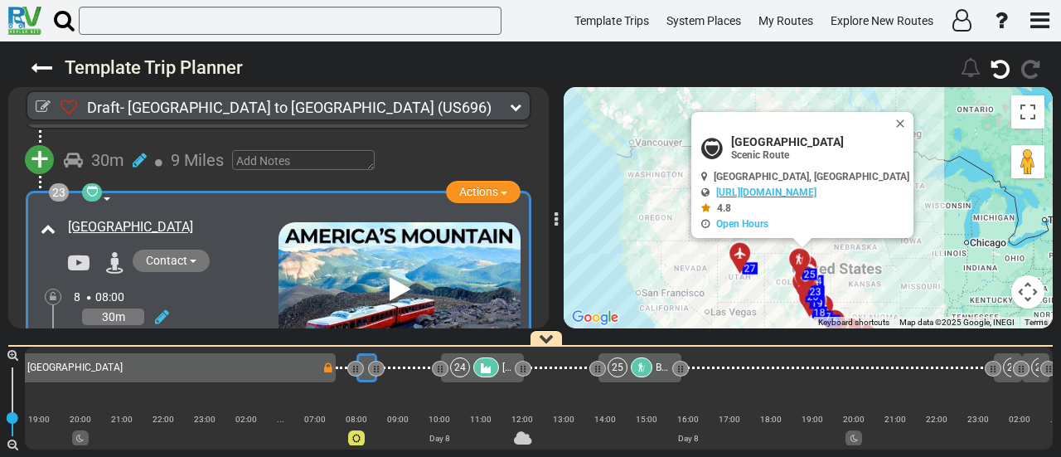
scroll to position [7265, 0]
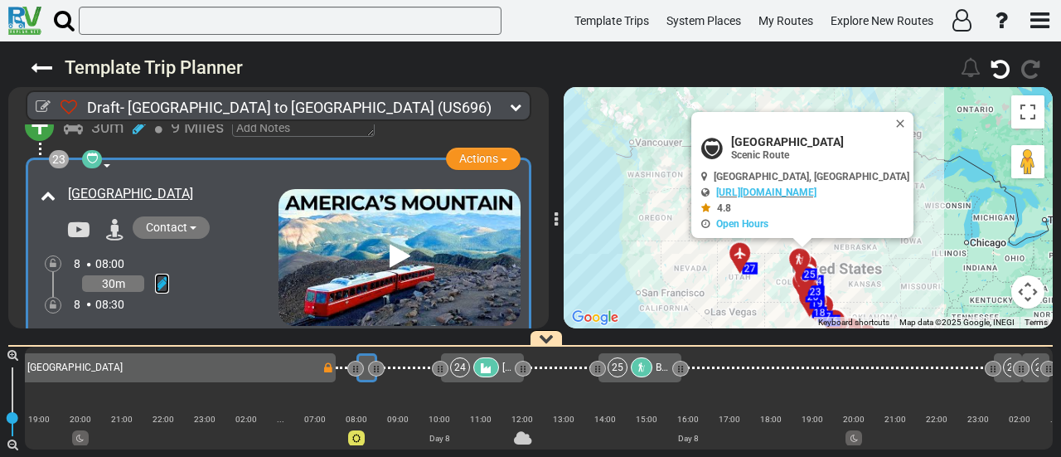
click at [162, 275] on icon at bounding box center [162, 283] width 14 height 17
click at [143, 324] on icon at bounding box center [139, 337] width 15 height 27
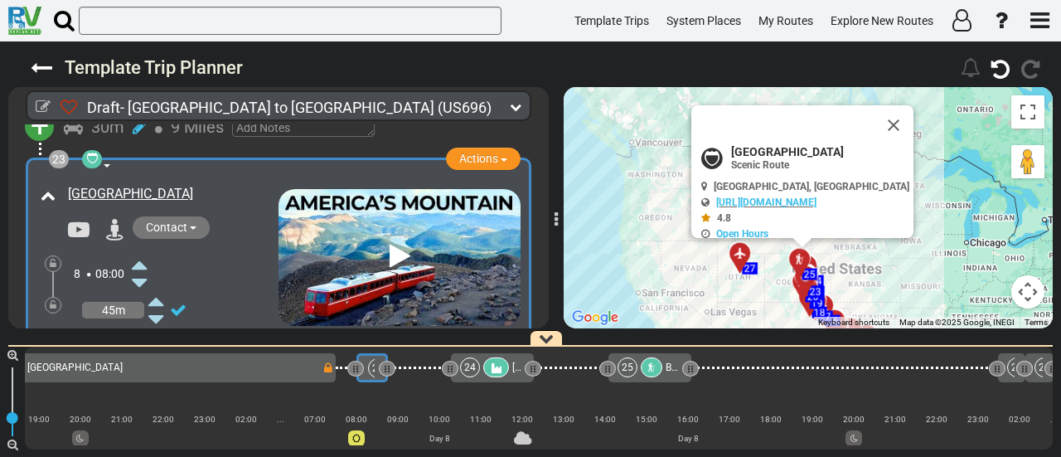
click at [143, 324] on icon at bounding box center [139, 337] width 15 height 27
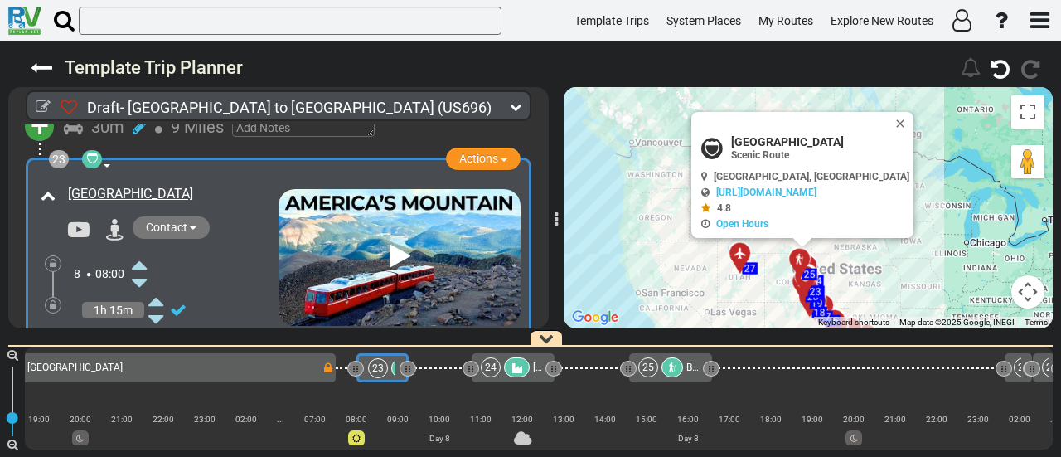
click at [143, 342] on icon at bounding box center [139, 355] width 15 height 27
click at [499, 367] on div at bounding box center [507, 367] width 26 height 20
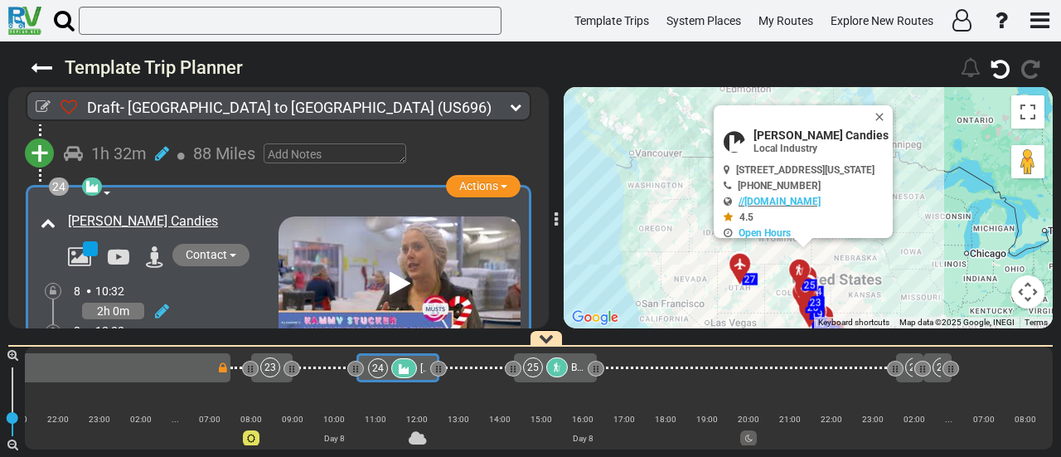
scroll to position [7655, 0]
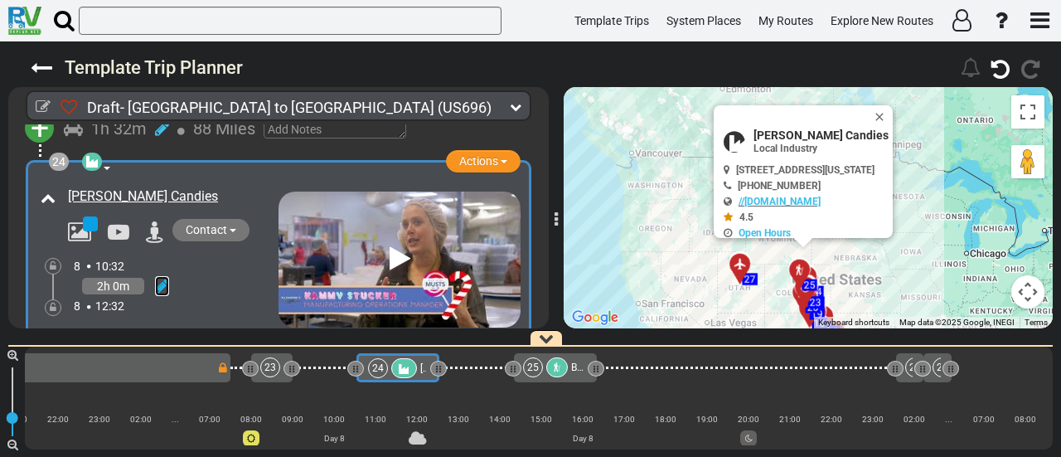
click at [162, 278] on icon at bounding box center [162, 286] width 14 height 17
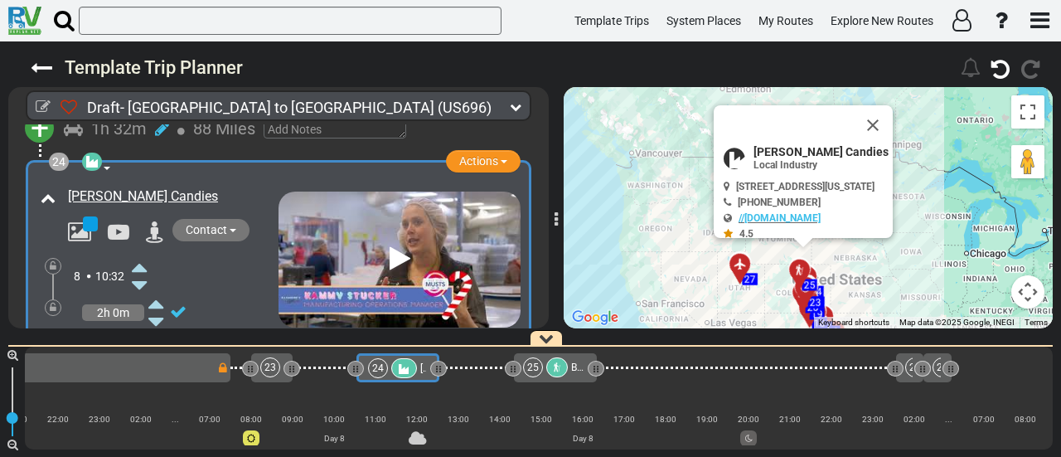
click at [142, 254] on icon at bounding box center [139, 267] width 15 height 27
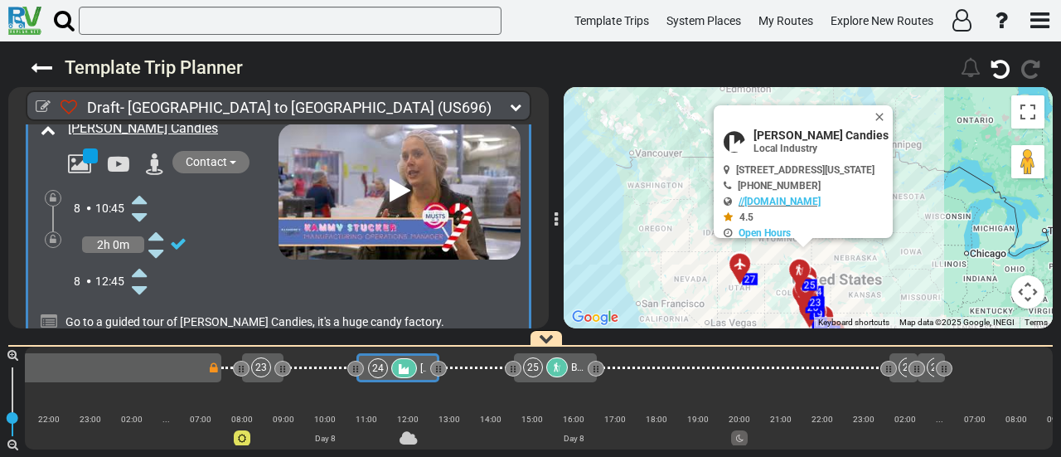
scroll to position [7737, 0]
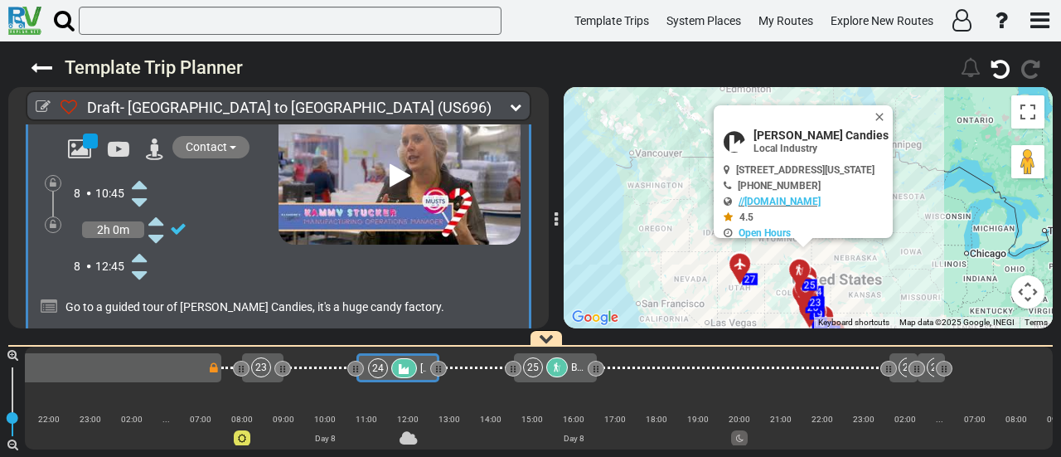
click at [260, 369] on div "23" at bounding box center [261, 367] width 20 height 20
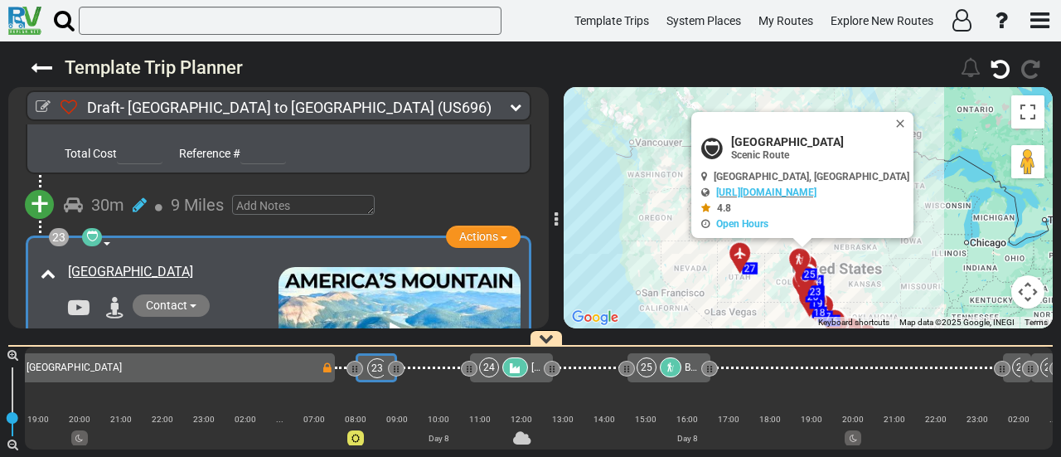
scroll to position [0, 5146]
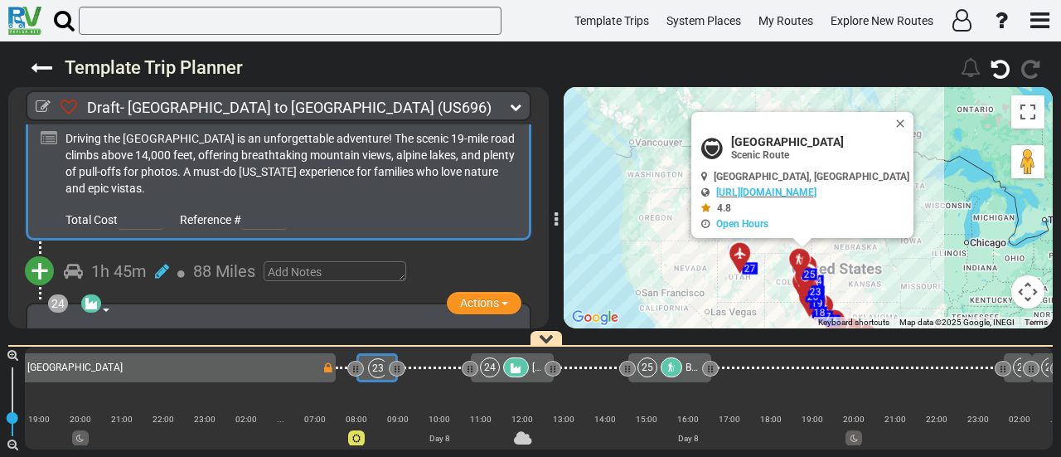
click at [45, 252] on span "+" at bounding box center [40, 271] width 18 height 38
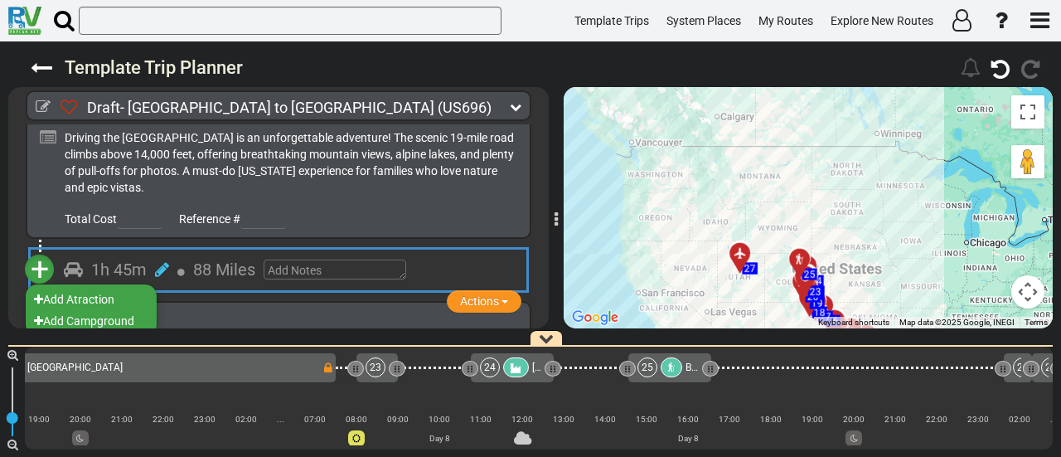
scroll to position [7513, 0]
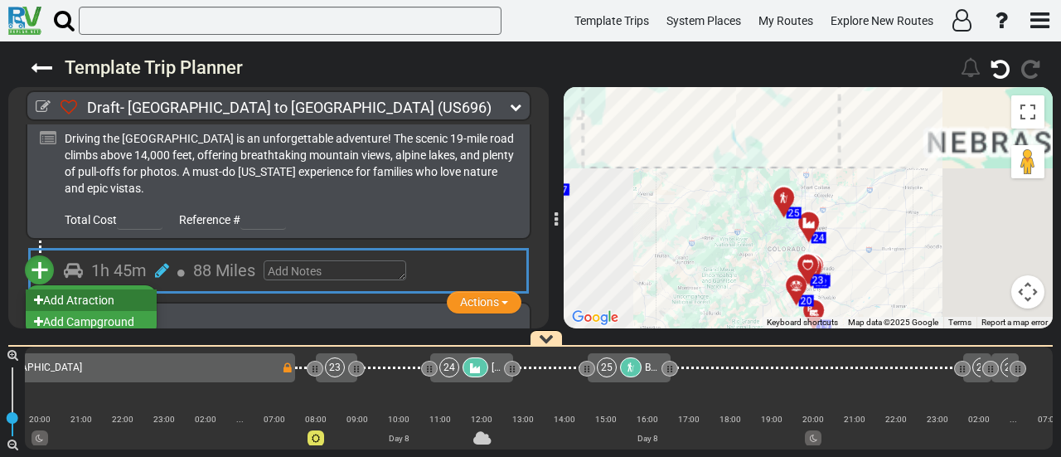
click at [99, 289] on li "Add Atraction" at bounding box center [91, 300] width 131 height 22
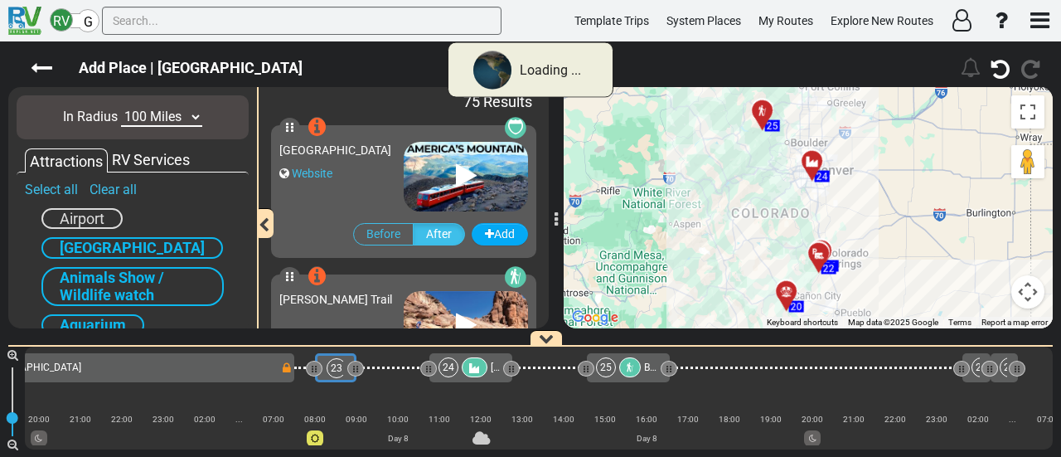
scroll to position [0, 5146]
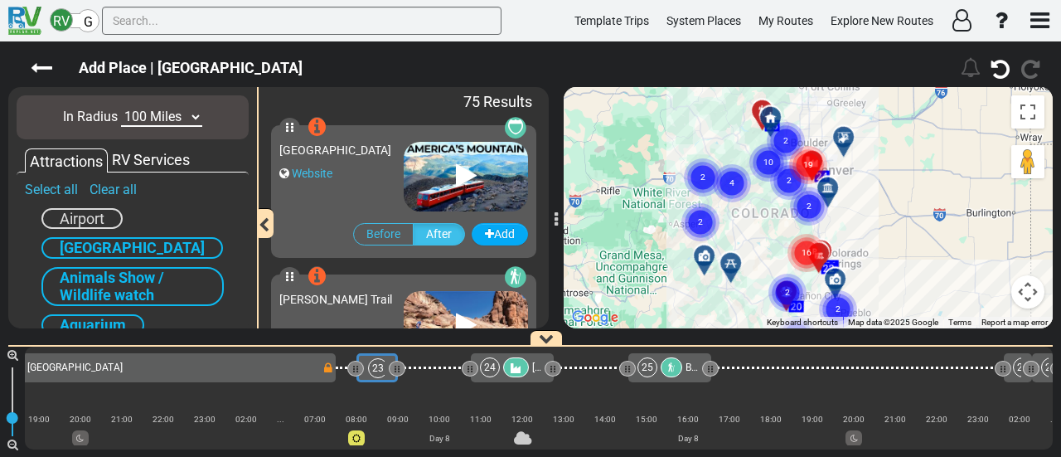
click at [143, 114] on select "10 Miles 50 Miles 100 Miles 250 Miles 500 Miles 1000 Miles" at bounding box center [161, 117] width 81 height 19
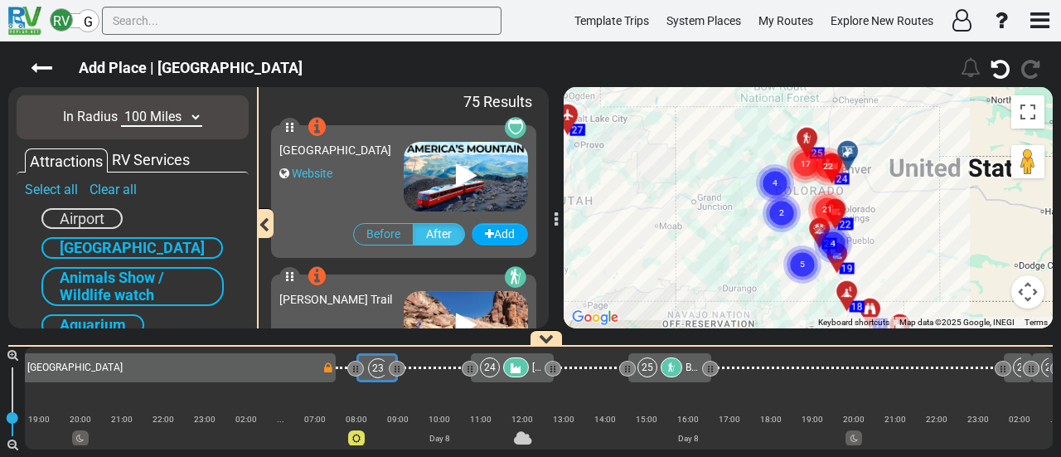
select select "number:50"
click at [121, 108] on select "10 Miles 50 Miles 100 Miles 250 Miles 500 Miles 1000 Miles" at bounding box center [161, 117] width 81 height 19
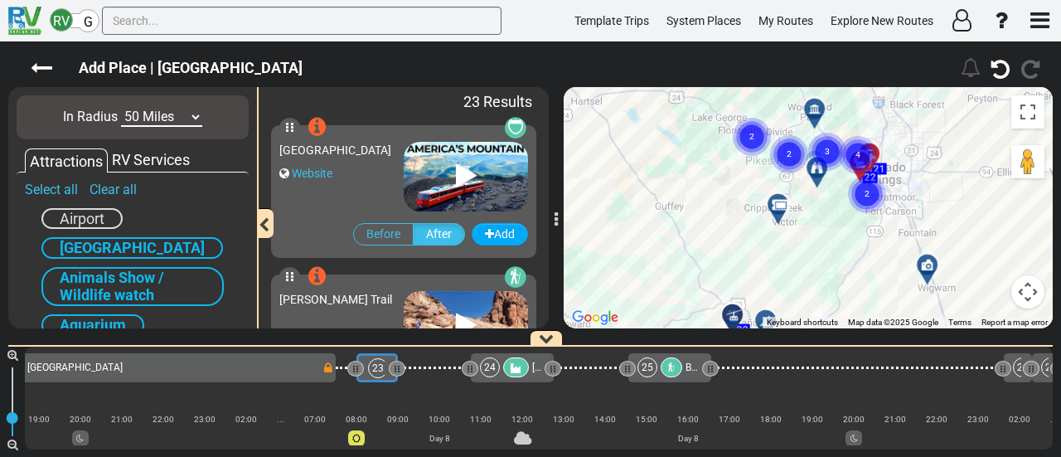
drag, startPoint x: 834, startPoint y: 225, endPoint x: 694, endPoint y: 124, distance: 172.8
click at [693, 113] on div "To activate drag with keyboard, press Alt + Enter. Once in keyboard drag state,…" at bounding box center [808, 207] width 489 height 241
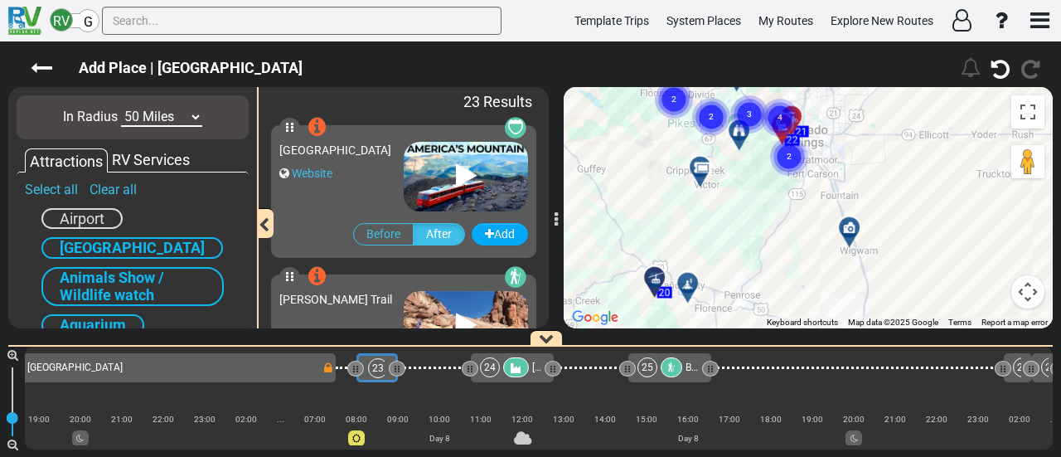
drag, startPoint x: 739, startPoint y: 140, endPoint x: 691, endPoint y: 177, distance: 59.7
click at [691, 177] on div "To activate drag with keyboard, press Alt + Enter. Once in keyboard drag state,…" at bounding box center [808, 207] width 489 height 241
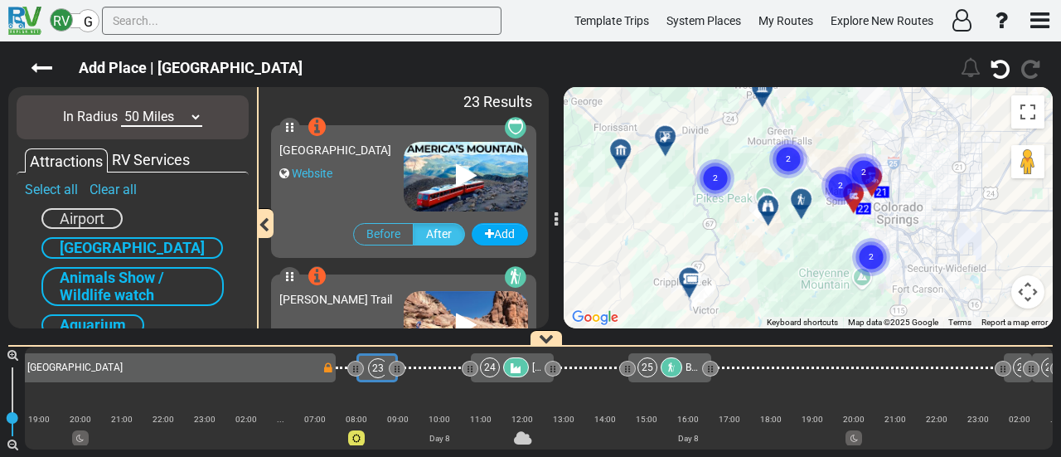
drag, startPoint x: 700, startPoint y: 148, endPoint x: 686, endPoint y: 259, distance: 111.9
click at [677, 260] on div "To activate drag with keyboard, press Alt + Enter. Once in keyboard drag state,…" at bounding box center [808, 207] width 489 height 241
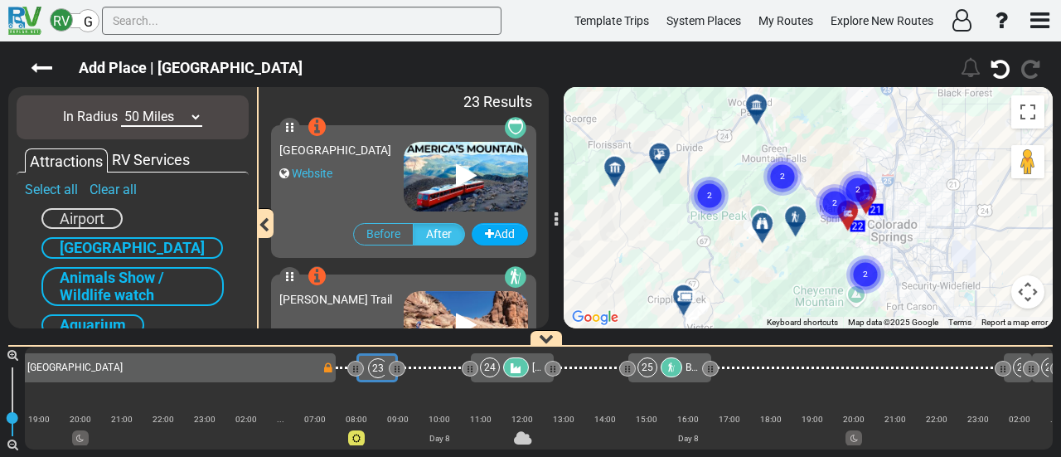
click at [660, 150] on div at bounding box center [659, 152] width 29 height 29
click at [660, 150] on icon at bounding box center [660, 154] width 17 height 13
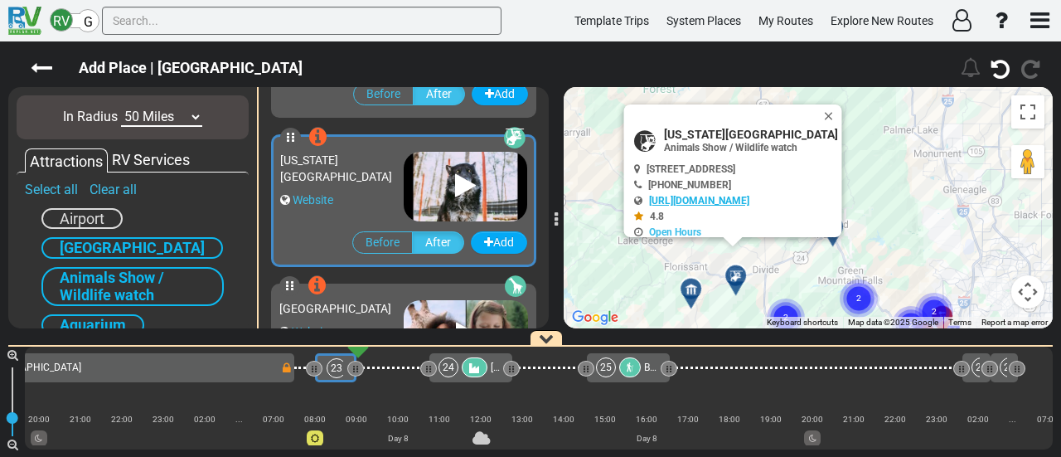
scroll to position [0, 5188]
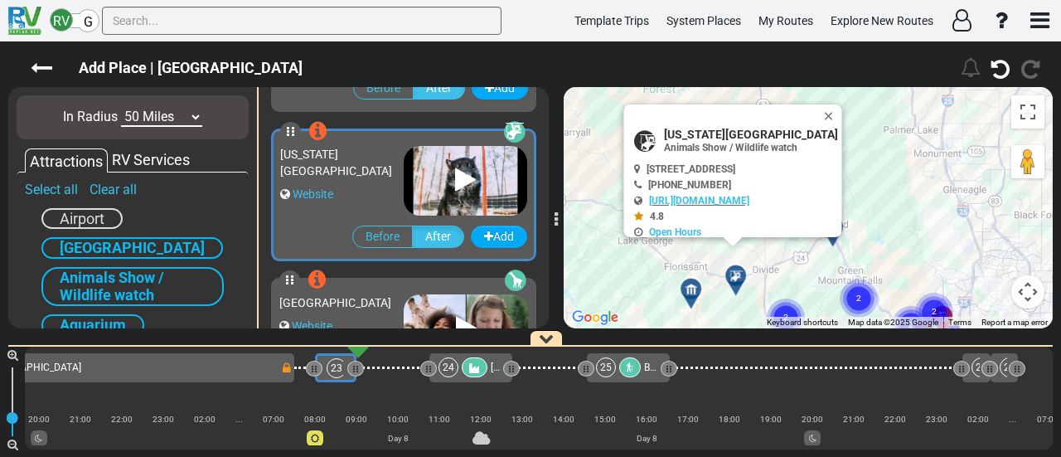
drag, startPoint x: 845, startPoint y: 115, endPoint x: 857, endPoint y: 167, distance: 53.7
click at [842, 115] on button "Close" at bounding box center [832, 115] width 20 height 23
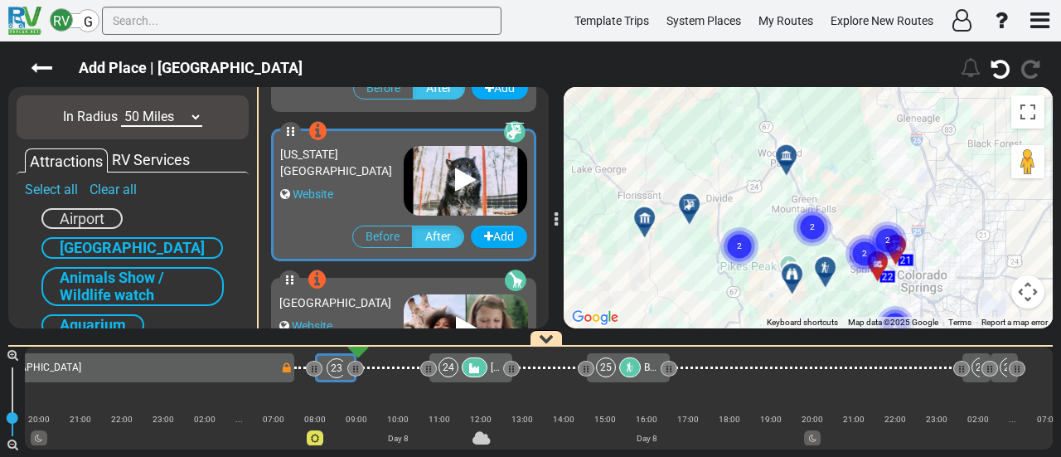
drag, startPoint x: 818, startPoint y: 91, endPoint x: 841, endPoint y: 183, distance: 94.7
click at [793, 57] on div "Add Place | Pike's Peak Highway 180" at bounding box center [530, 248] width 1061 height 415
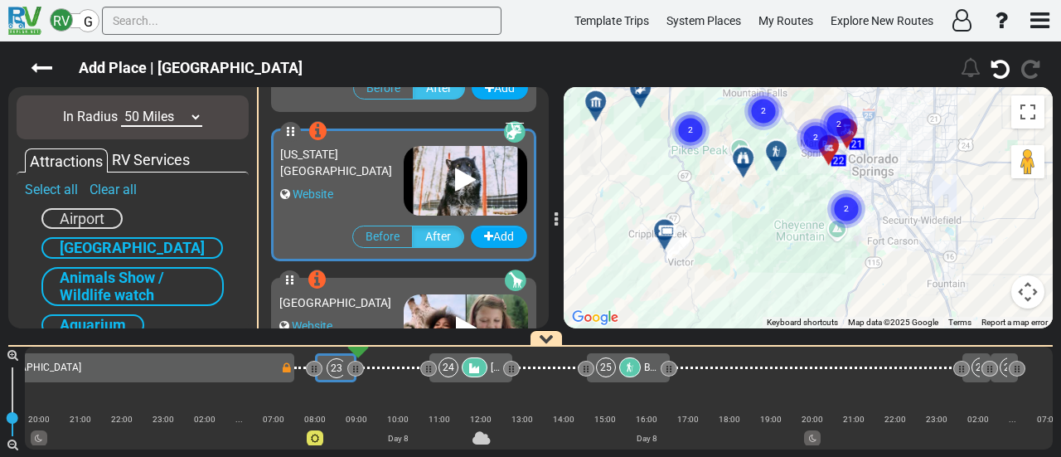
drag, startPoint x: 745, startPoint y: 156, endPoint x: 776, endPoint y: 183, distance: 41.1
click at [745, 153] on div "To activate drag with keyboard, press Alt + Enter. Once in keyboard drag state,…" at bounding box center [808, 207] width 489 height 241
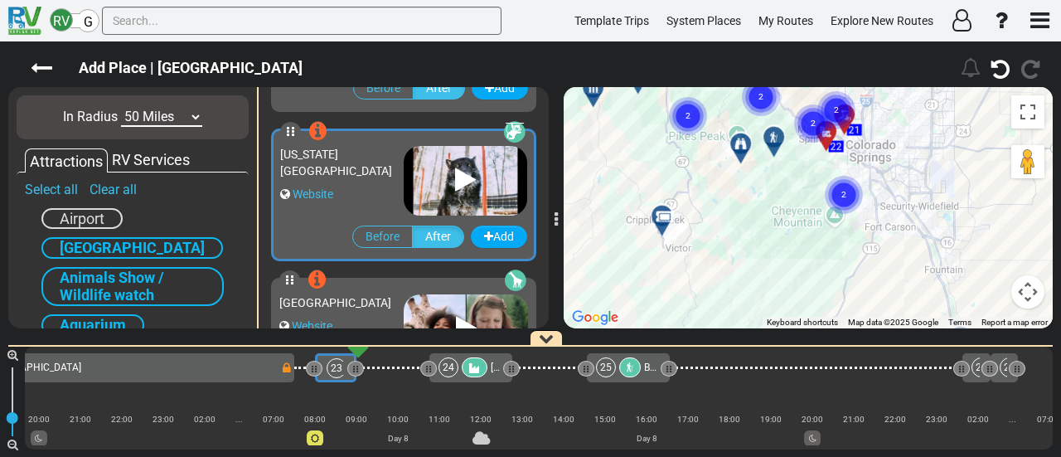
click at [841, 198] on text "2" at bounding box center [843, 193] width 5 height 11
click at [851, 201] on div at bounding box center [860, 205] width 27 height 26
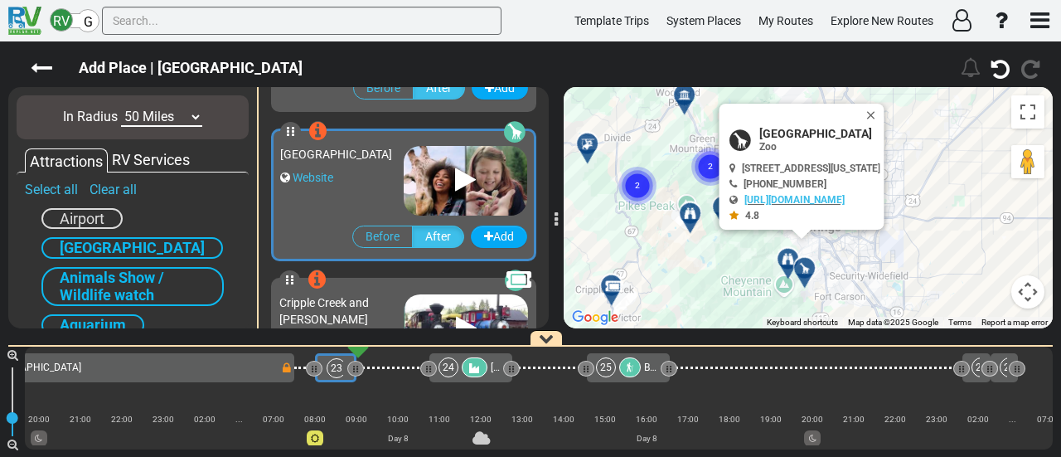
drag, startPoint x: 788, startPoint y: 227, endPoint x: 736, endPoint y: 303, distance: 91.7
click at [736, 303] on div "To activate drag with keyboard, press Alt + Enter. Once in keyboard drag state,…" at bounding box center [808, 207] width 489 height 241
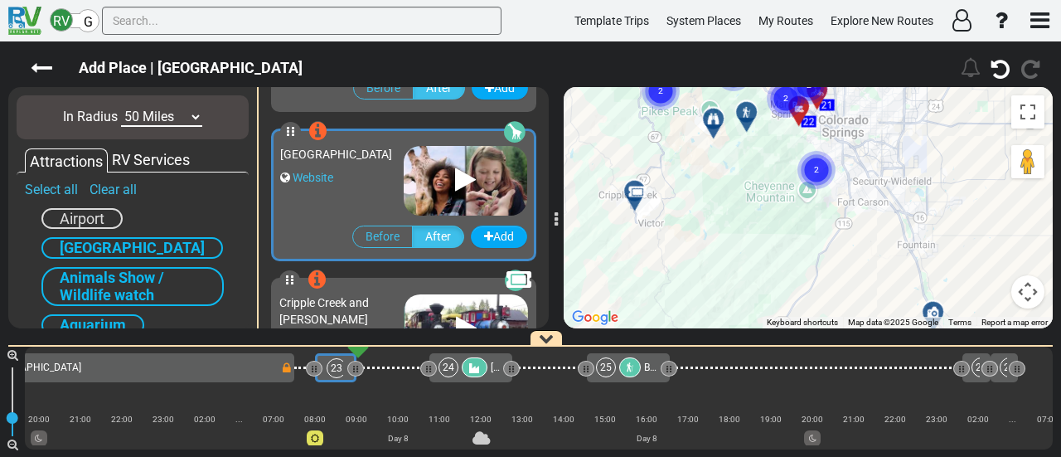
drag, startPoint x: 948, startPoint y: 182, endPoint x: 965, endPoint y: 135, distance: 50.1
click at [957, 117] on div "To activate drag with keyboard, press Alt + Enter. Once in keyboard drag state,…" at bounding box center [808, 207] width 489 height 241
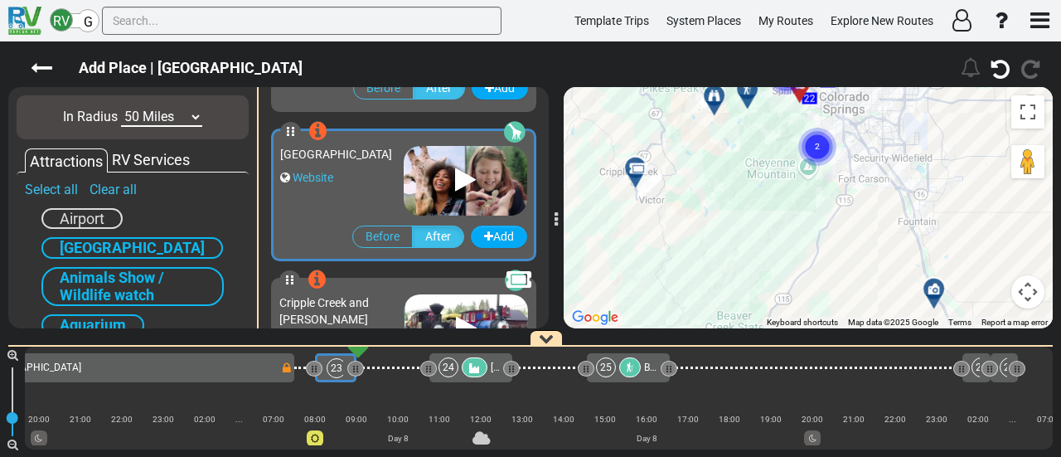
drag, startPoint x: 731, startPoint y: 288, endPoint x: 734, endPoint y: 231, distance: 57.3
click at [732, 319] on div "To activate drag with keyboard, press Alt + Enter. Once in keyboard drag state,…" at bounding box center [808, 207] width 489 height 241
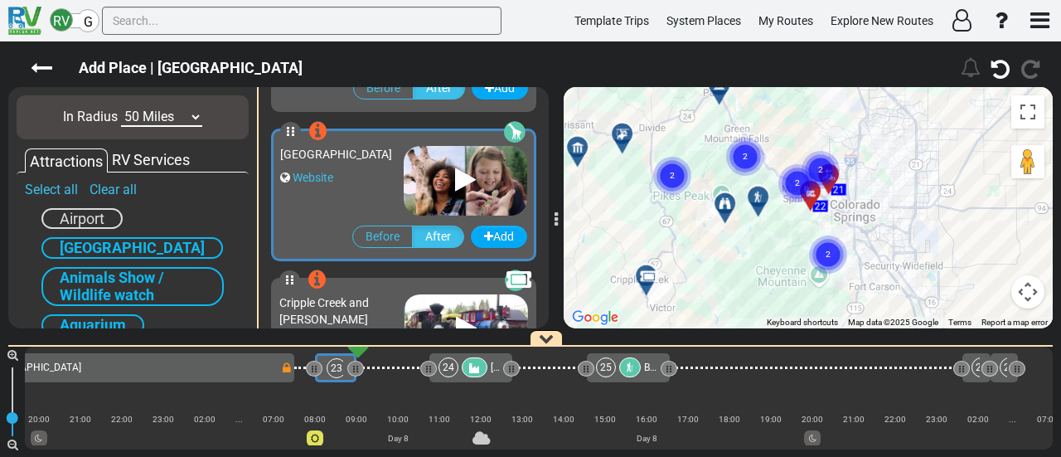
click at [733, 155] on circle "Cluster of 2 markers" at bounding box center [745, 157] width 38 height 38
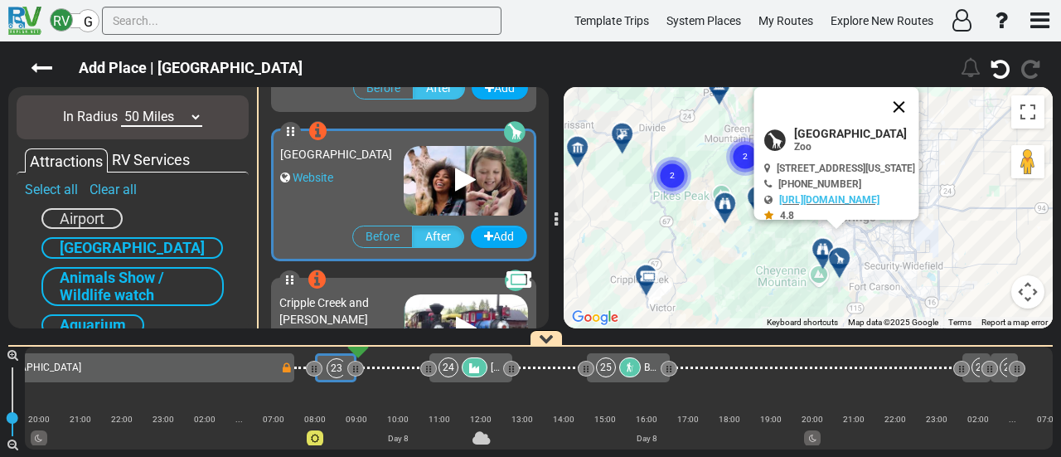
click at [919, 104] on button "Close" at bounding box center [900, 107] width 40 height 40
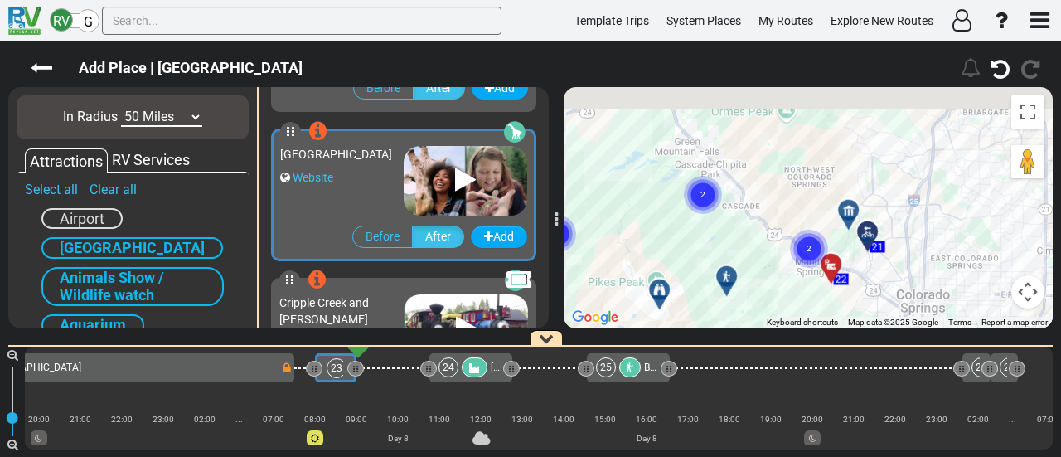
drag, startPoint x: 697, startPoint y: 189, endPoint x: 728, endPoint y: 292, distance: 107.3
click at [754, 334] on div "Draft- Dallas to Salt Lake City (US696) 8 Days 1,616 Miles" at bounding box center [530, 248] width 1061 height 415
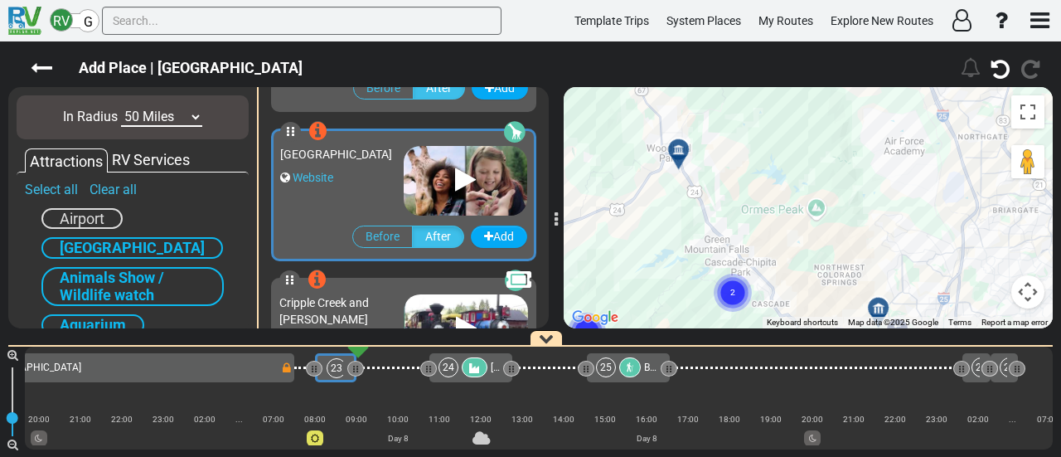
drag, startPoint x: 655, startPoint y: 241, endPoint x: 677, endPoint y: 178, distance: 66.9
click at [655, 261] on div "To activate drag with keyboard, press Alt + Enter. Once in keyboard drag state,…" at bounding box center [808, 207] width 489 height 241
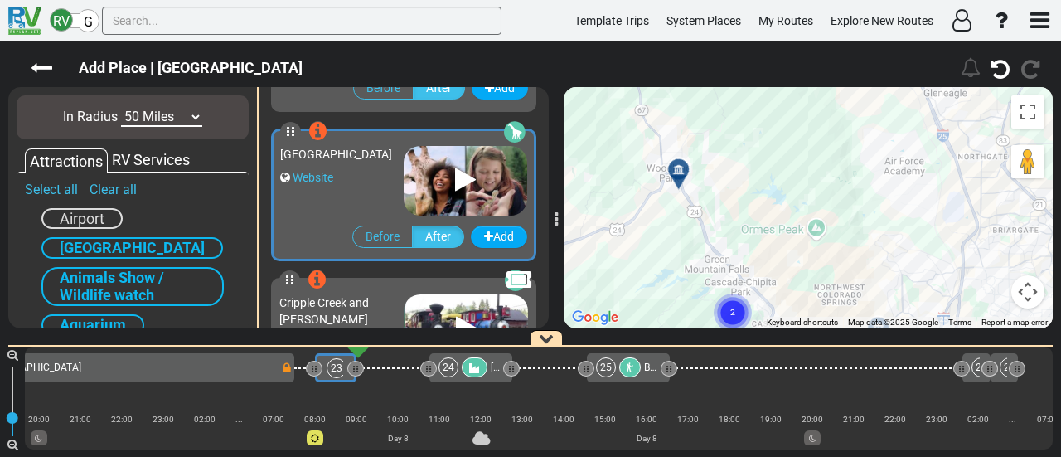
click at [684, 168] on div at bounding box center [684, 176] width 27 height 26
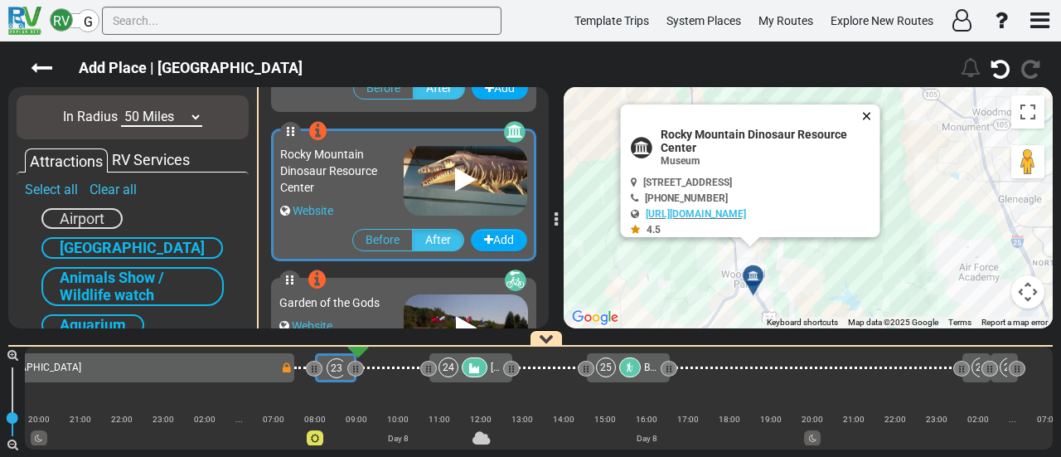
click at [880, 114] on button "Close" at bounding box center [870, 115] width 20 height 23
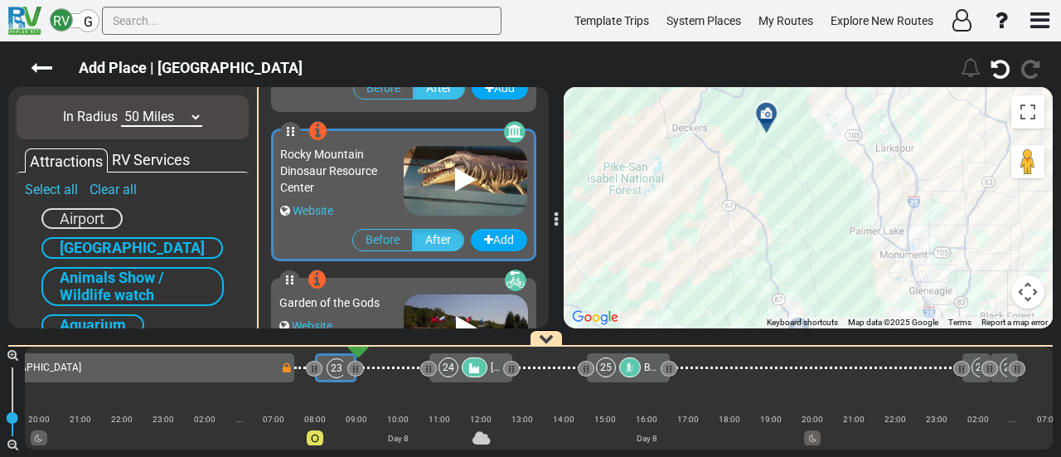
drag, startPoint x: 825, startPoint y: 205, endPoint x: 817, endPoint y: 273, distance: 68.5
click at [817, 272] on div "To activate drag with keyboard, press Alt + Enter. Once in keyboard drag state,…" at bounding box center [808, 207] width 489 height 241
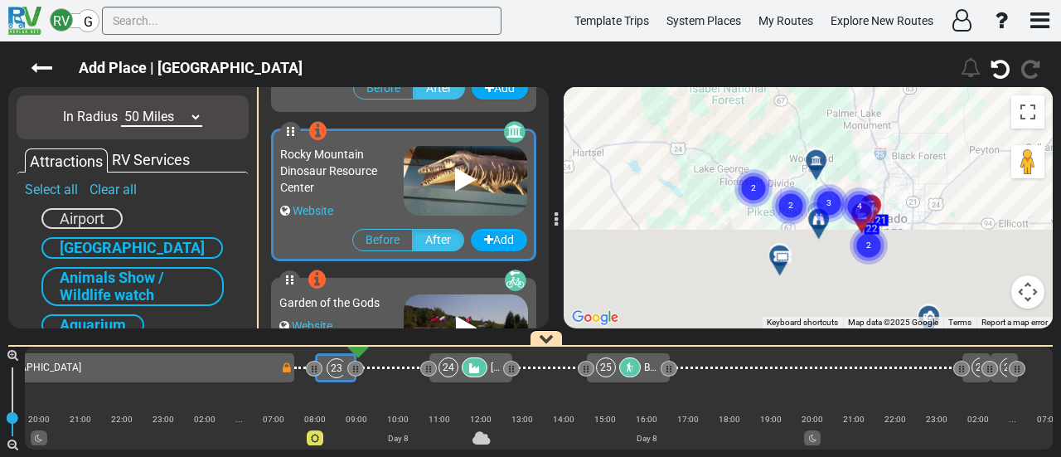
drag, startPoint x: 809, startPoint y: 201, endPoint x: 819, endPoint y: 94, distance: 107.4
click at [809, 42] on div "Add Place | Pike's Peak Highway 180" at bounding box center [530, 248] width 1061 height 415
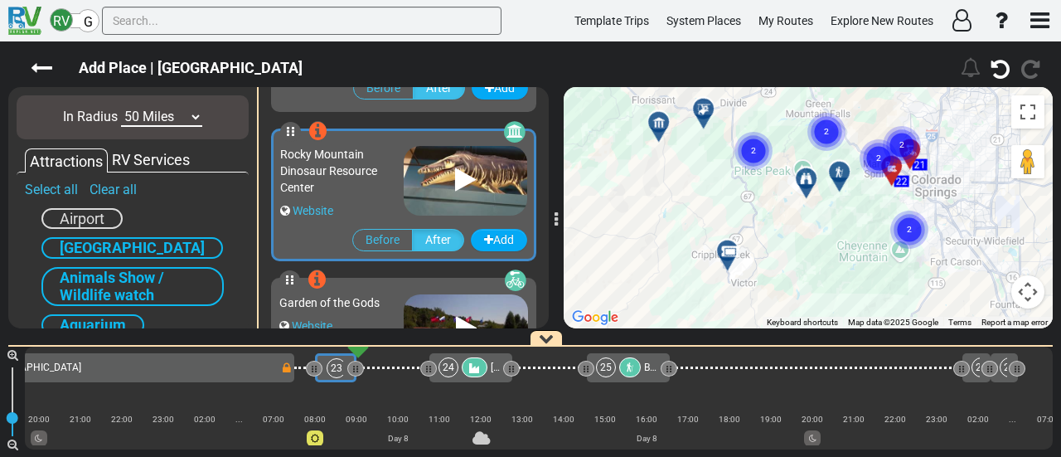
click at [757, 146] on circle "Cluster of 2 markers" at bounding box center [753, 151] width 38 height 38
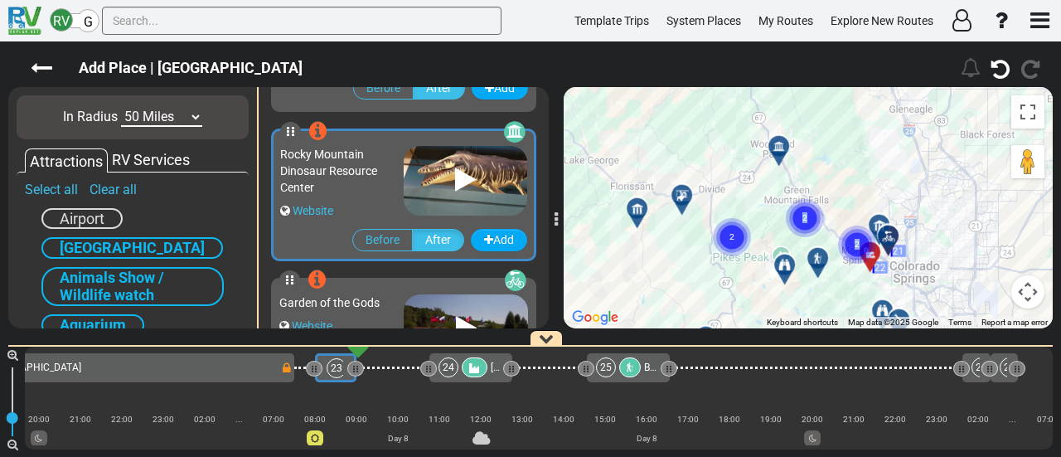
drag, startPoint x: 739, startPoint y: 191, endPoint x: 715, endPoint y: 296, distance: 107.2
click at [715, 296] on div "To navigate, press the arrow keys. To activate drag with keyboard, press Alt + …" at bounding box center [808, 207] width 489 height 241
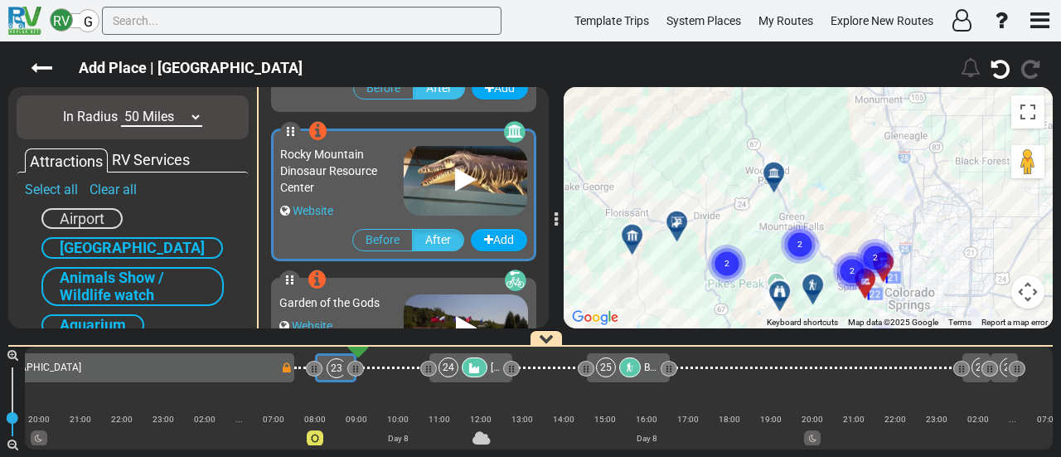
click at [774, 167] on icon at bounding box center [774, 173] width 12 height 12
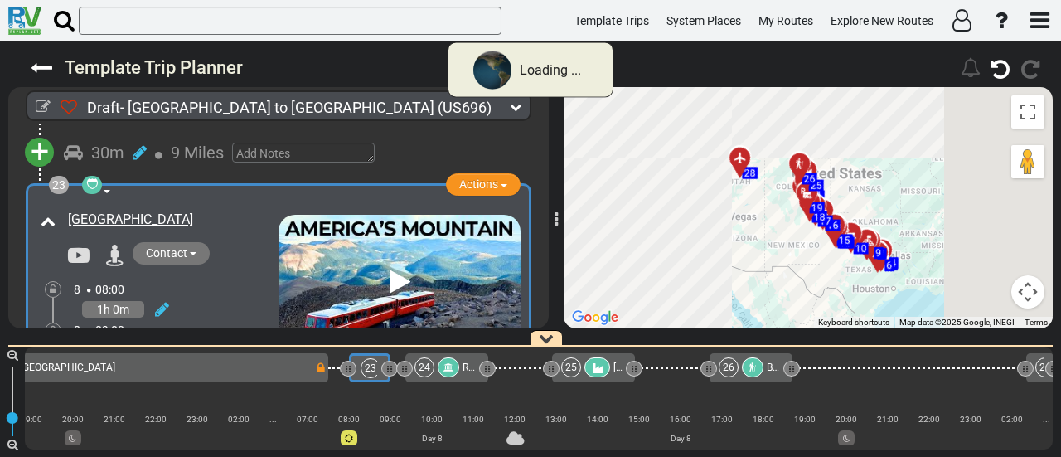
scroll to position [0, 5146]
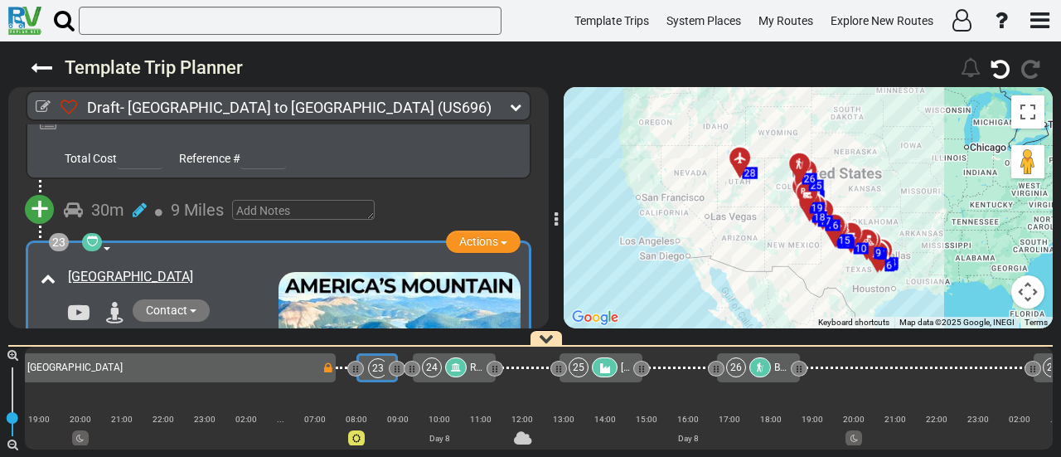
click at [458, 370] on icon at bounding box center [456, 367] width 10 height 10
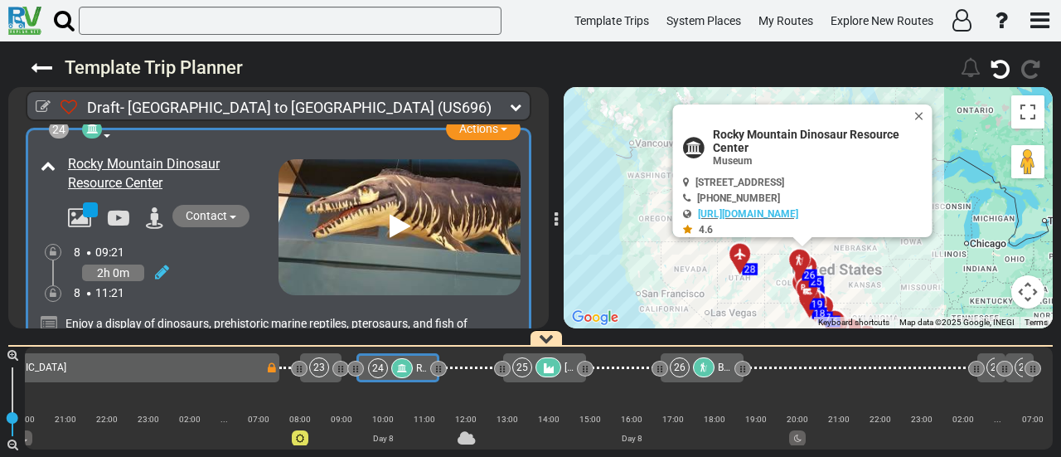
scroll to position [7615, 0]
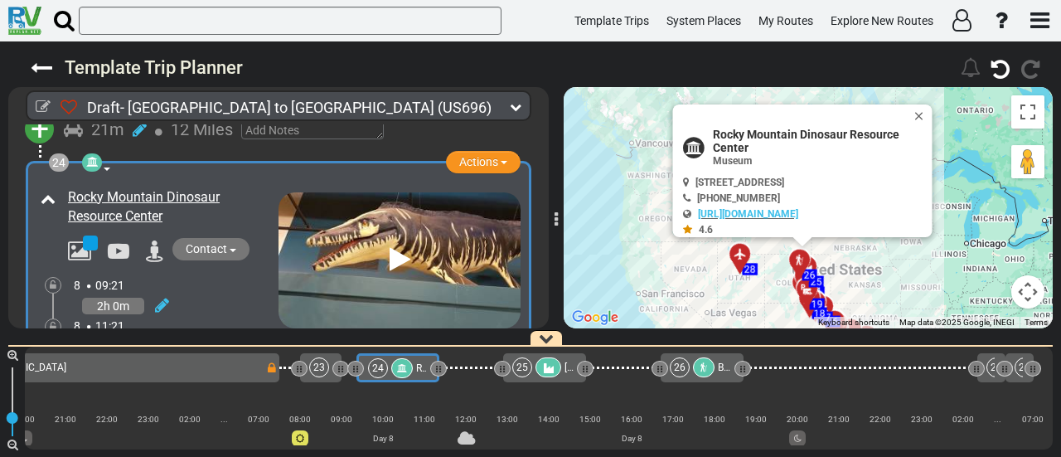
click at [153, 293] on div at bounding box center [158, 305] width 21 height 24
click at [162, 297] on icon at bounding box center [162, 305] width 14 height 17
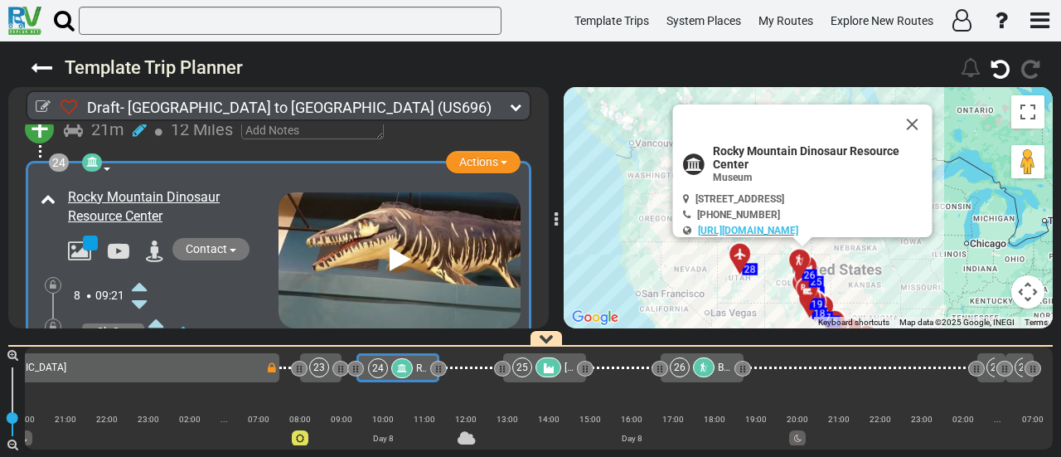
click at [144, 273] on icon at bounding box center [139, 286] width 15 height 27
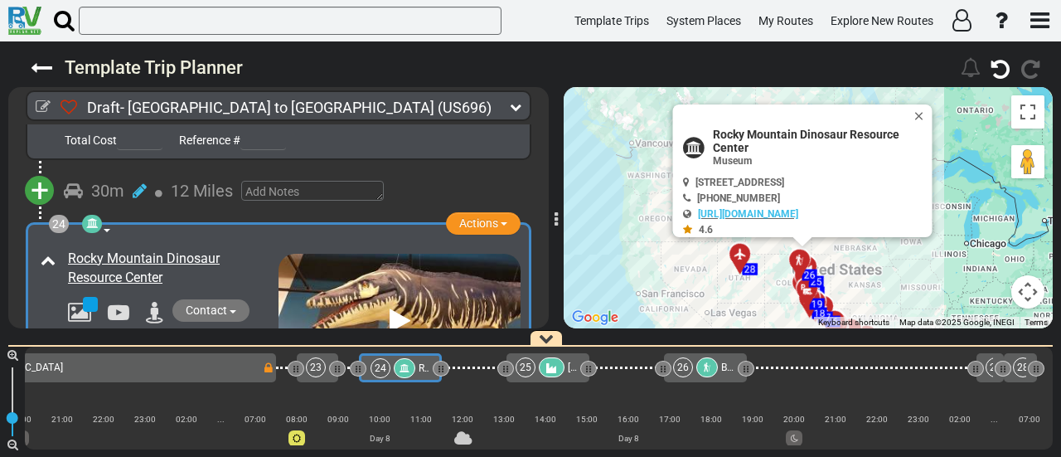
scroll to position [7532, 0]
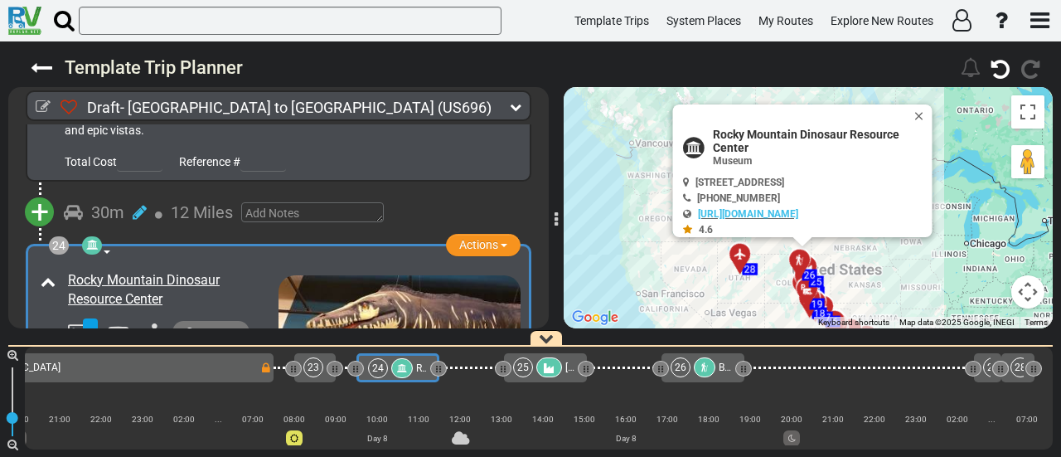
click at [98, 236] on div at bounding box center [92, 245] width 20 height 18
click at [94, 239] on icon at bounding box center [92, 245] width 12 height 12
click at [409, 368] on div at bounding box center [402, 368] width 22 height 20
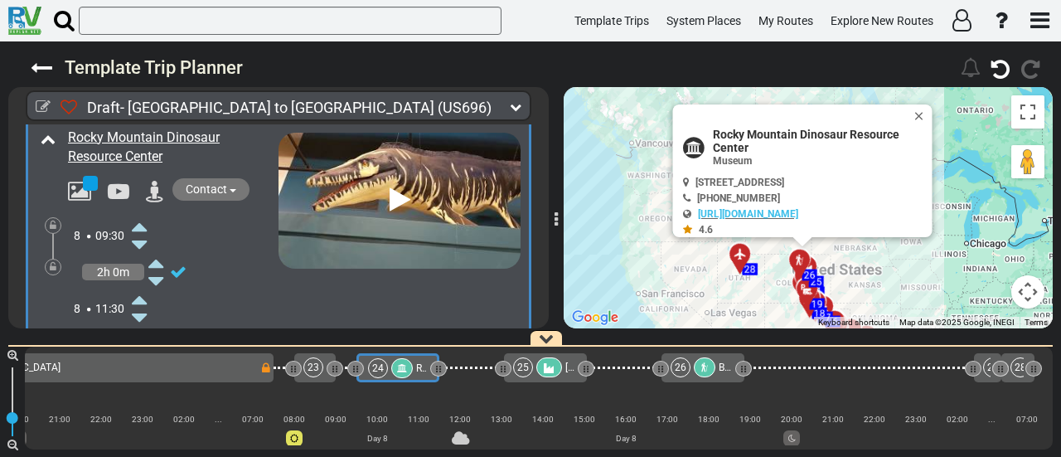
scroll to position [7698, 0]
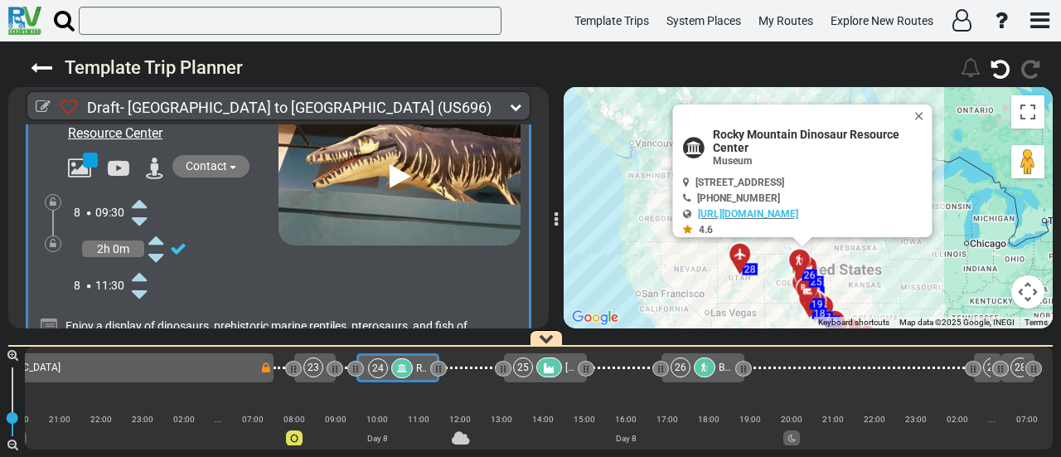
click at [552, 369] on icon at bounding box center [549, 368] width 14 height 12
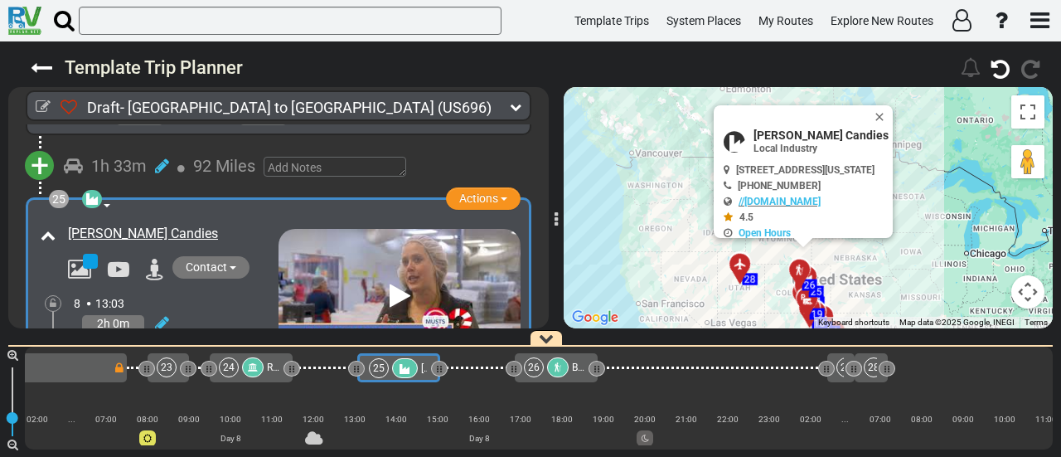
scroll to position [8024, 0]
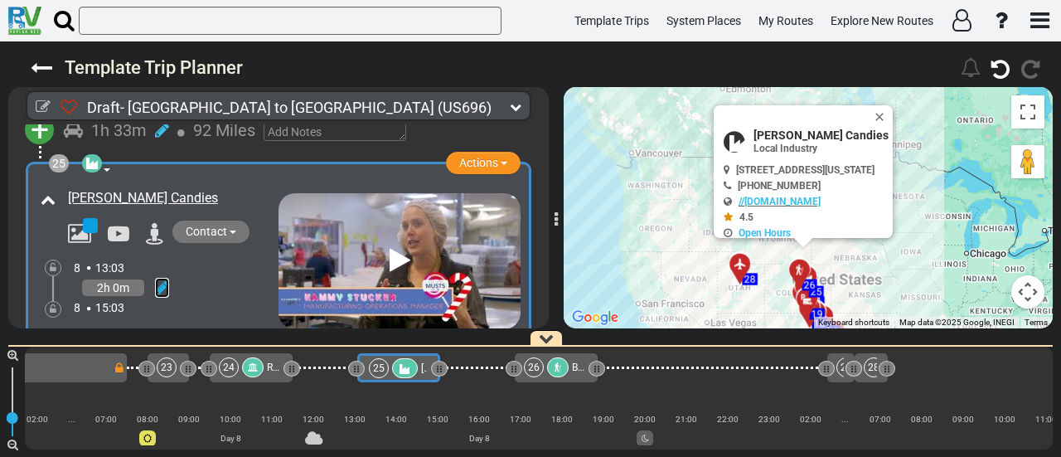
click at [161, 279] on icon at bounding box center [162, 287] width 14 height 17
click at [141, 255] on icon at bounding box center [139, 268] width 15 height 27
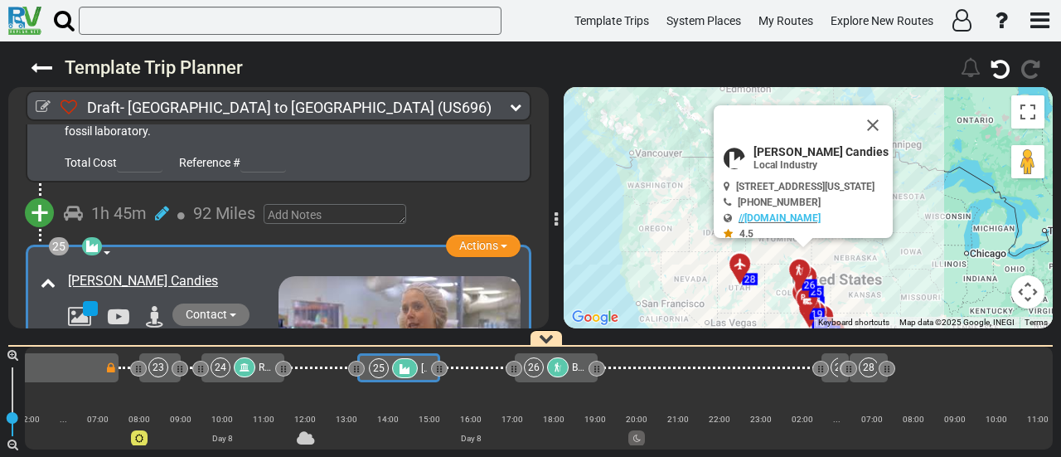
scroll to position [0, 5363]
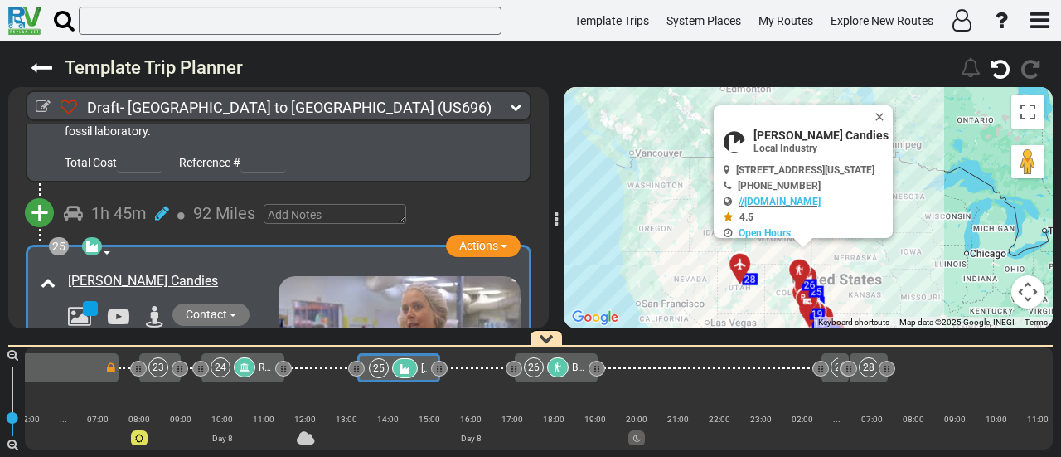
click at [95, 240] on icon at bounding box center [92, 246] width 17 height 13
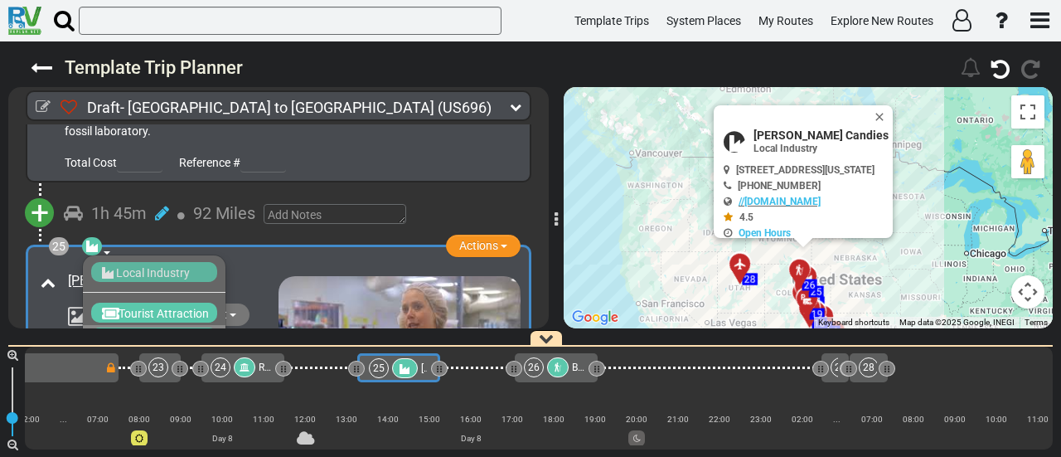
click at [139, 332] on span "Day Tour" at bounding box center [142, 338] width 46 height 13
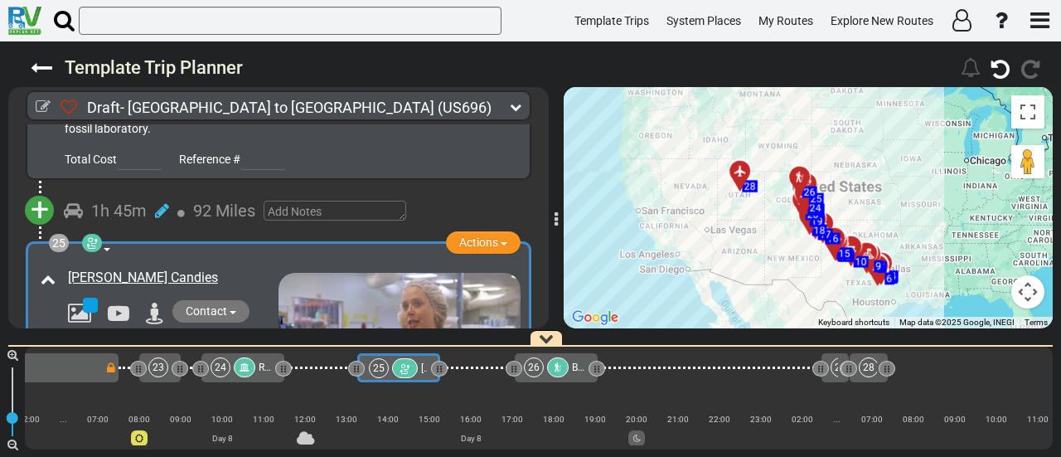
scroll to position [7888, 0]
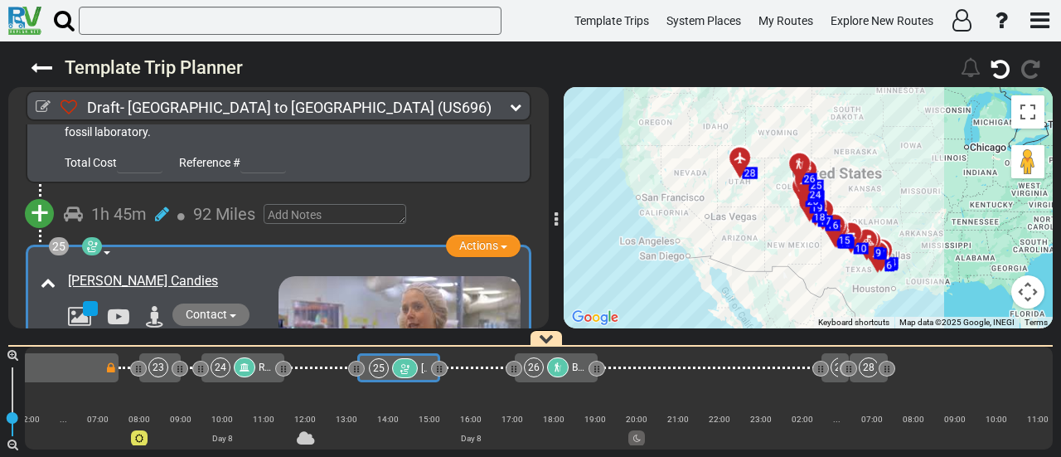
click at [400, 363] on icon at bounding box center [405, 369] width 14 height 12
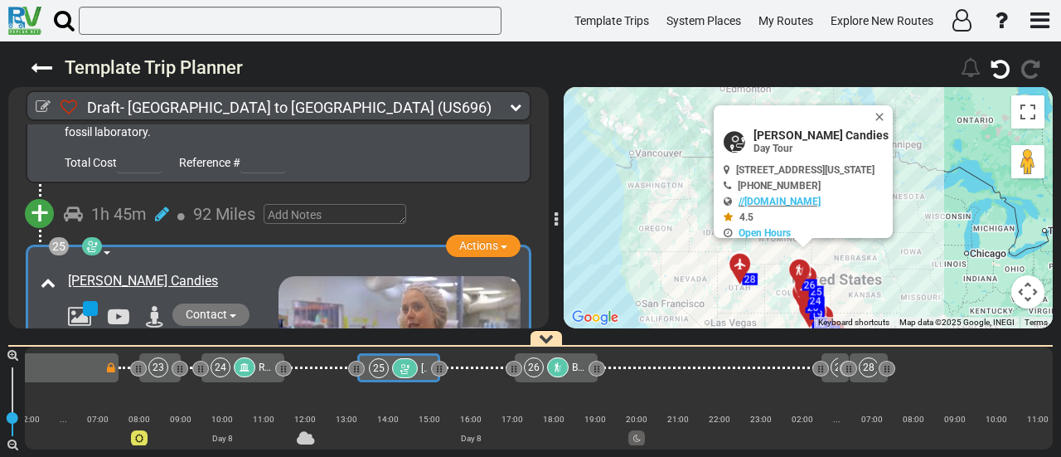
click at [788, 135] on span "[PERSON_NAME] Candies" at bounding box center [821, 134] width 135 height 13
copy div "[PERSON_NAME] Candies"
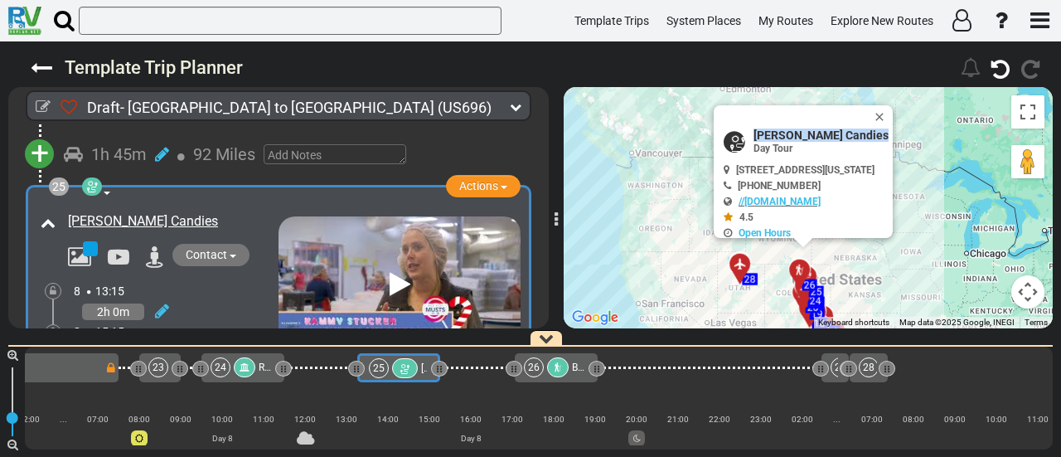
scroll to position [7971, 0]
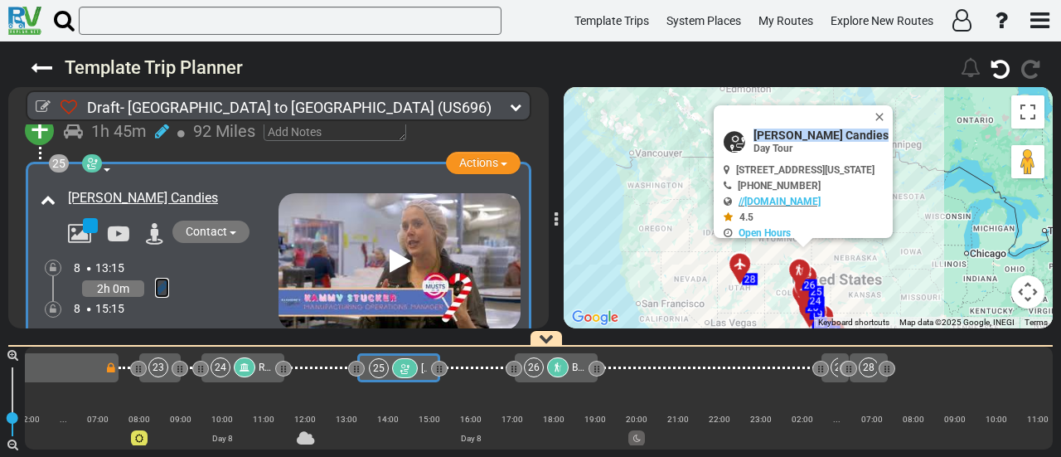
drag, startPoint x: 158, startPoint y: 227, endPoint x: 147, endPoint y: 253, distance: 28.2
click at [158, 279] on icon at bounding box center [162, 287] width 14 height 17
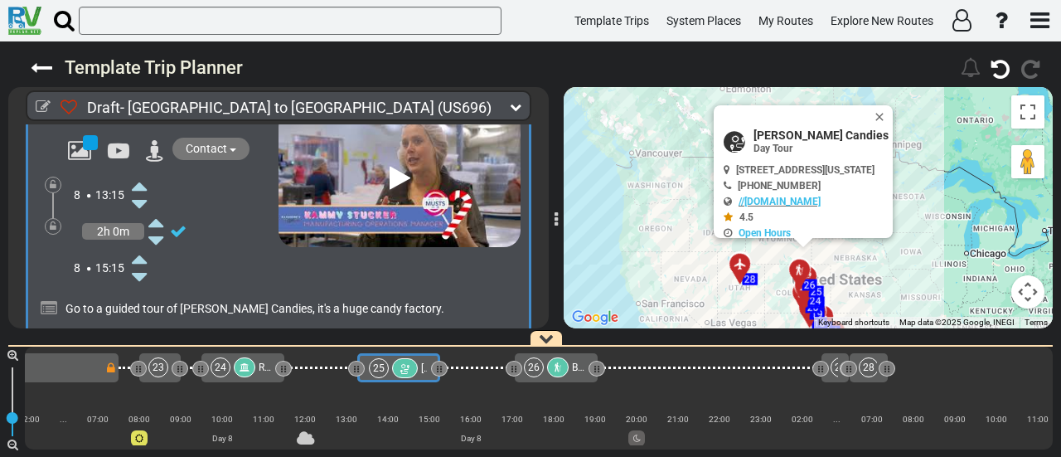
scroll to position [8220, 0]
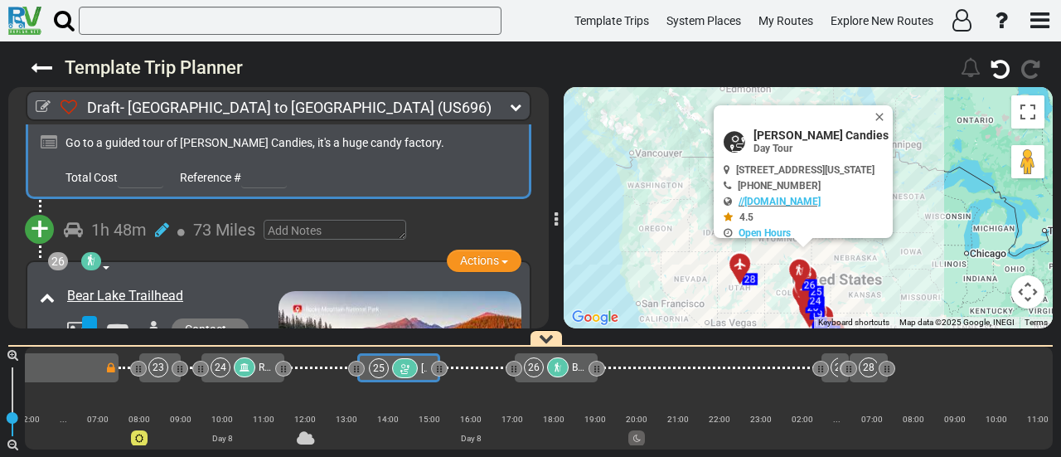
click at [40, 210] on span "+" at bounding box center [40, 229] width 18 height 38
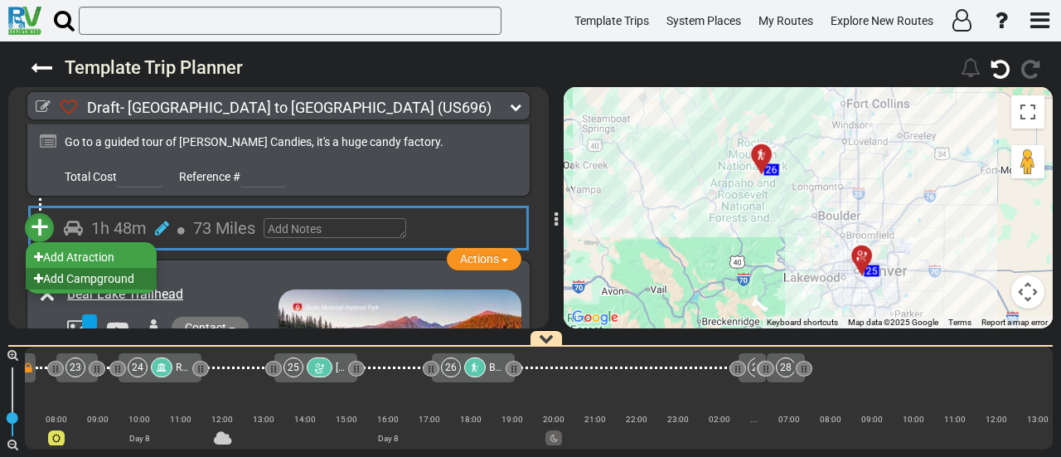
click at [87, 268] on li "Add Campground" at bounding box center [91, 279] width 131 height 22
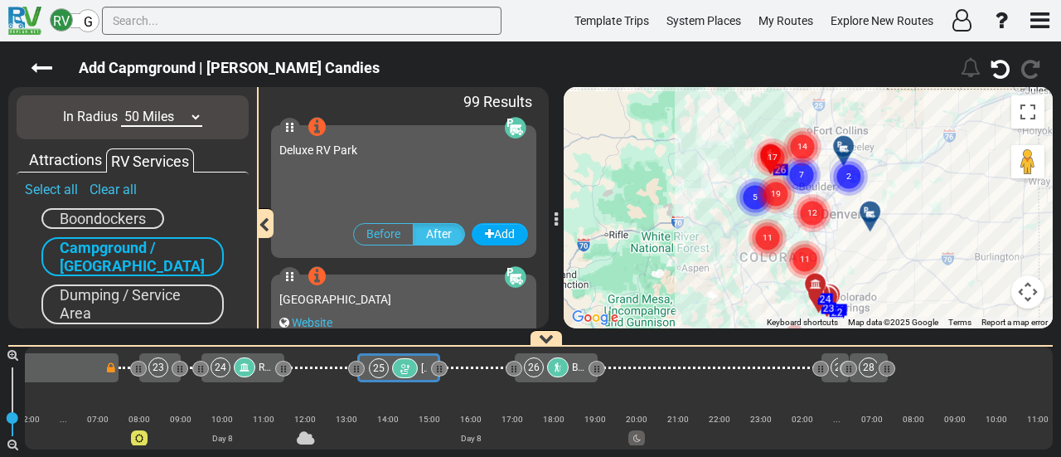
click at [191, 114] on select "10 Miles 50 Miles 100 Miles 250 Miles 500 Miles 1000 Miles" at bounding box center [161, 117] width 81 height 19
select select "number:10"
click at [121, 108] on select "10 Miles 50 Miles 100 Miles 250 Miles 500 Miles 1000 Miles" at bounding box center [161, 117] width 81 height 19
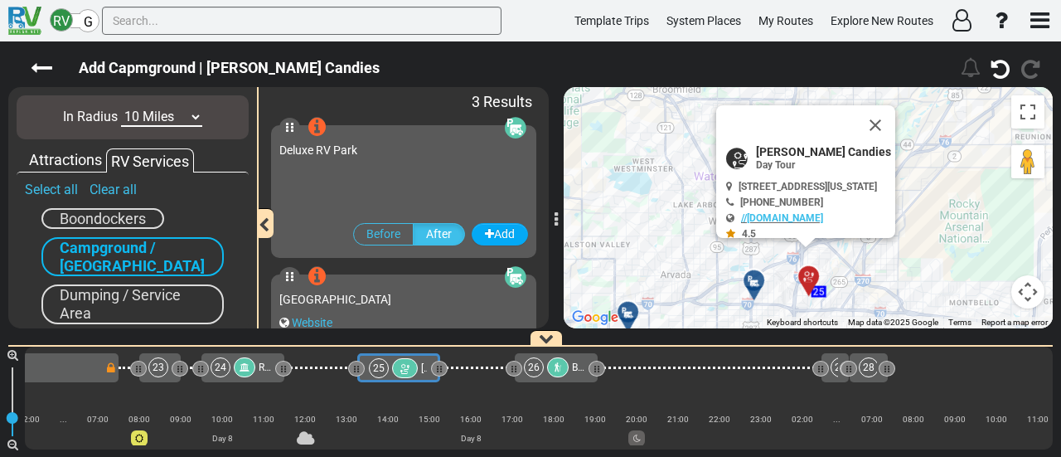
click at [757, 274] on icon at bounding box center [754, 280] width 17 height 13
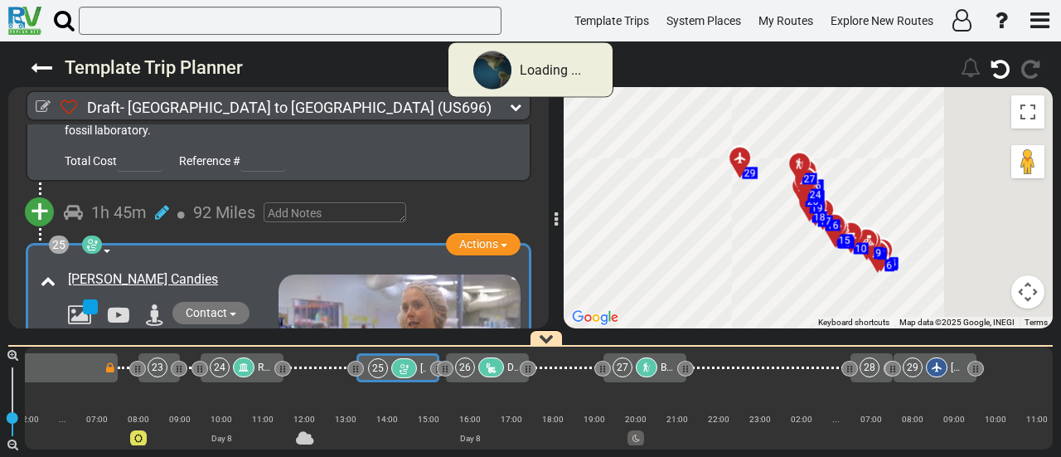
scroll to position [0, 5363]
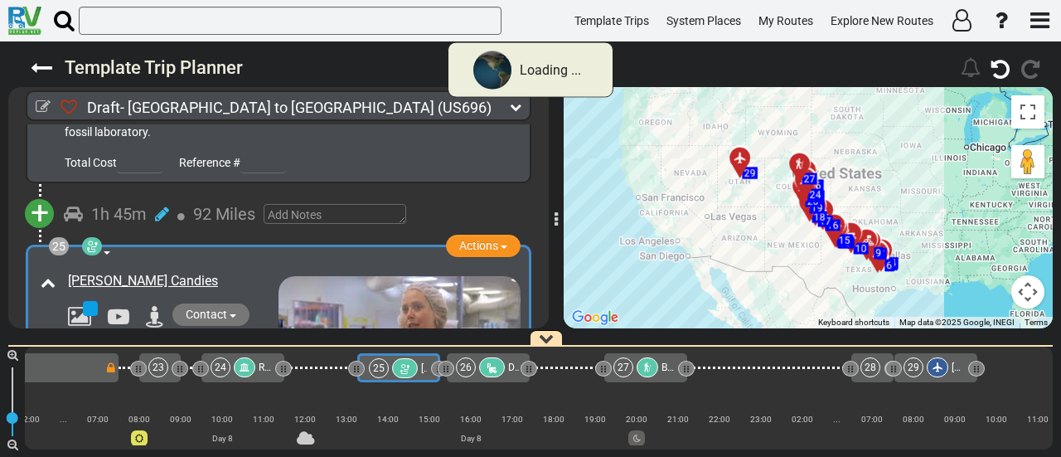
click at [486, 372] on icon at bounding box center [492, 368] width 14 height 12
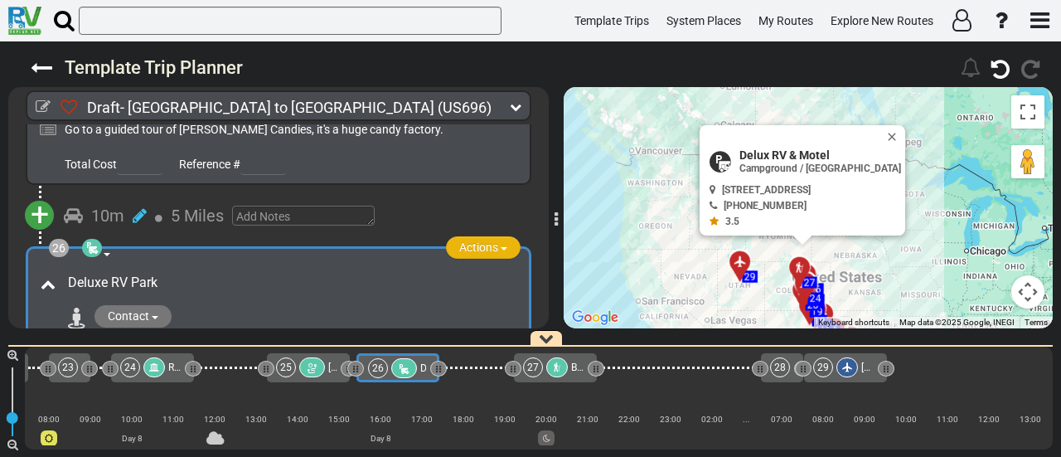
click at [485, 240] on span "Actions" at bounding box center [478, 246] width 39 height 13
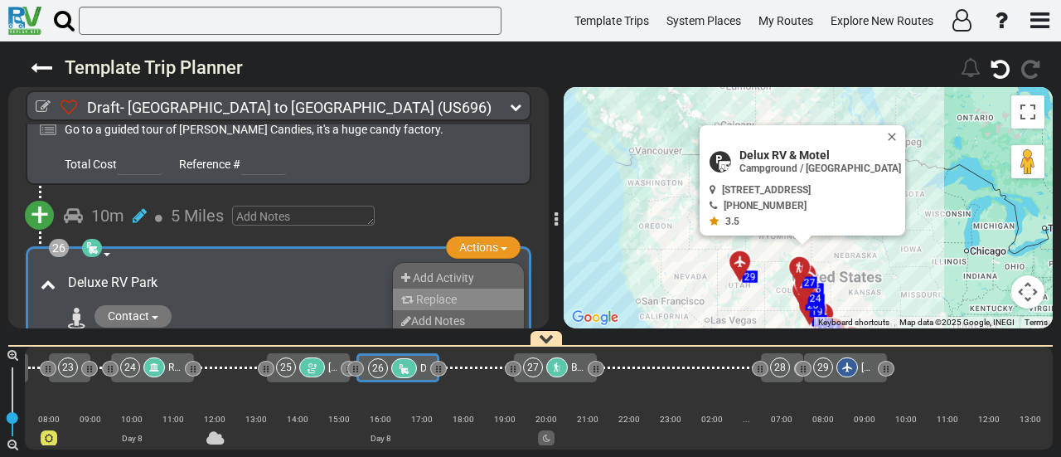
click at [460, 288] on li "Replace" at bounding box center [458, 299] width 131 height 22
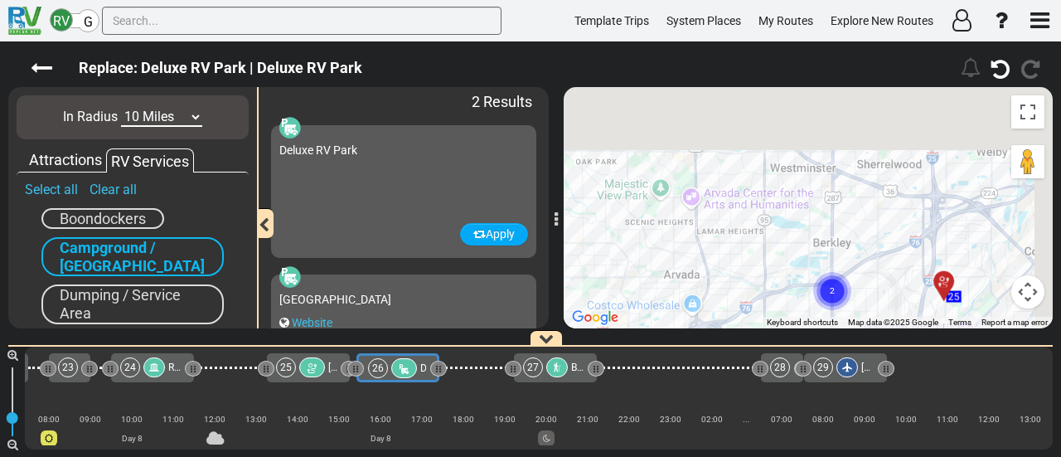
drag, startPoint x: 832, startPoint y: 160, endPoint x: 715, endPoint y: 301, distance: 183.6
click at [713, 306] on div "To activate drag with keyboard, press Alt + Enter. Once in keyboard drag state,…" at bounding box center [808, 207] width 489 height 241
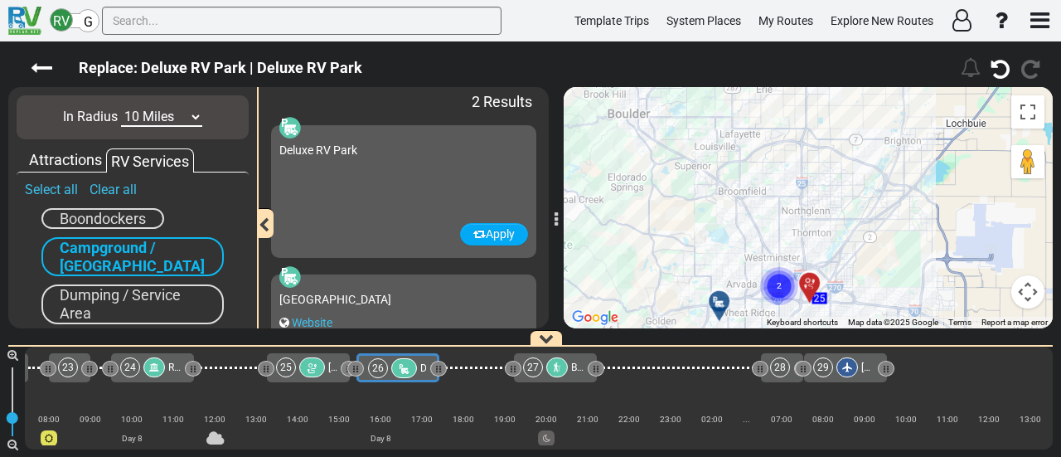
drag, startPoint x: 661, startPoint y: 230, endPoint x: 722, endPoint y: 246, distance: 63.5
click at [722, 246] on div "To activate drag with keyboard, press Alt + Enter. Once in keyboard drag state,…" at bounding box center [808, 207] width 489 height 241
click at [177, 115] on select "10 Miles 50 Miles 100 Miles 250 Miles 500 Miles 1000 Miles" at bounding box center [161, 117] width 81 height 19
select select "number:50"
click at [121, 108] on select "10 Miles 50 Miles 100 Miles 250 Miles 500 Miles 1000 Miles" at bounding box center [161, 117] width 81 height 19
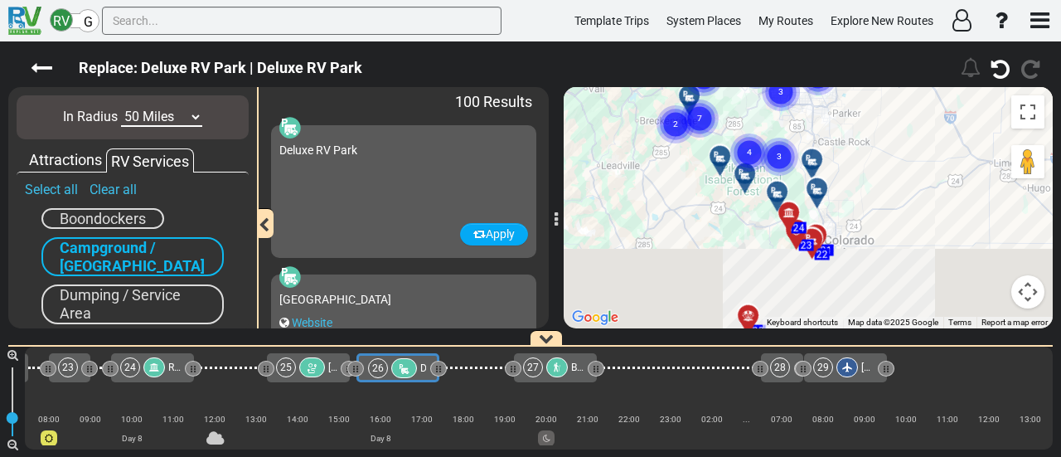
drag, startPoint x: 754, startPoint y: 216, endPoint x: 797, endPoint y: 271, distance: 69.8
click at [721, 5] on div "RV G Template Trips System Places My Routes Explore New Routes" at bounding box center [530, 228] width 1061 height 457
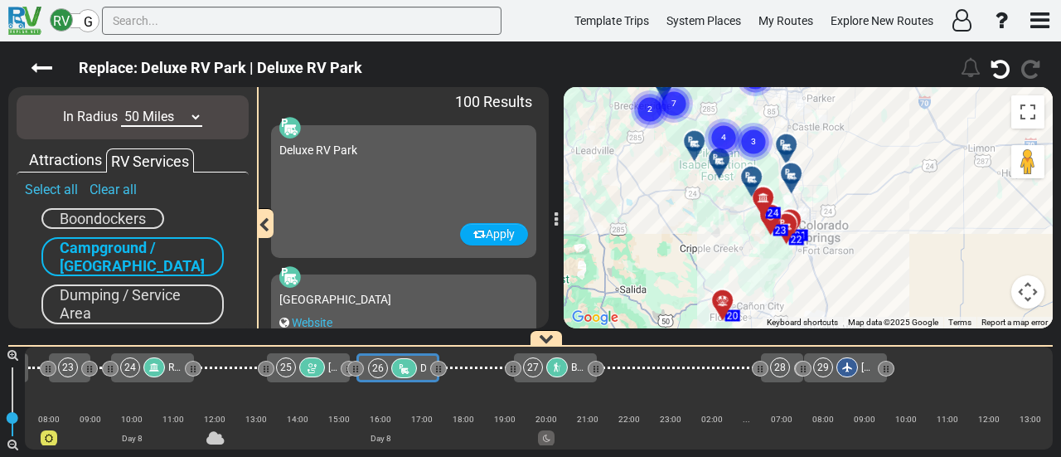
drag, startPoint x: 736, startPoint y: 150, endPoint x: 733, endPoint y: 246, distance: 96.2
click at [733, 248] on div "To activate drag with keyboard, press Alt + Enter. Once in keyboard drag state,…" at bounding box center [808, 207] width 489 height 241
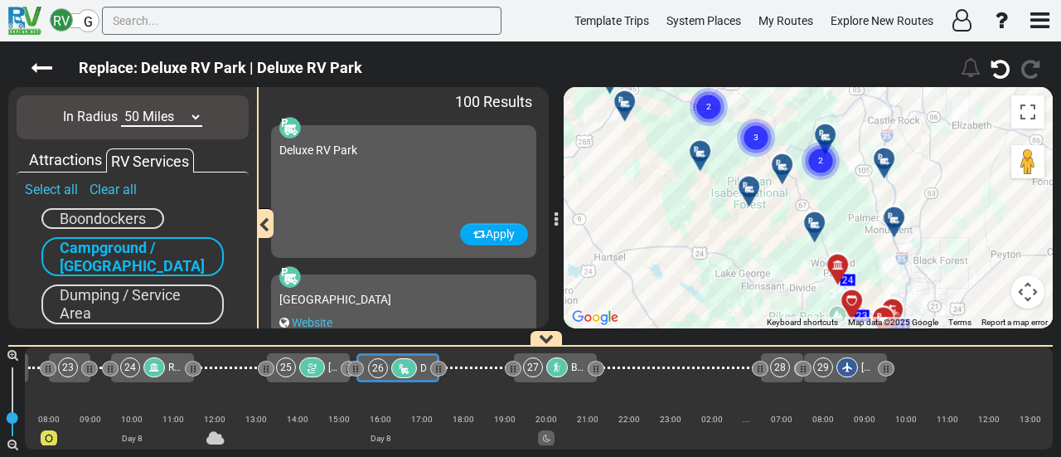
drag, startPoint x: 734, startPoint y: 211, endPoint x: 788, endPoint y: 327, distance: 127.6
click at [788, 337] on div "Replace: Deluxe RV Park | Deluxe RV Park 182" at bounding box center [530, 248] width 1061 height 415
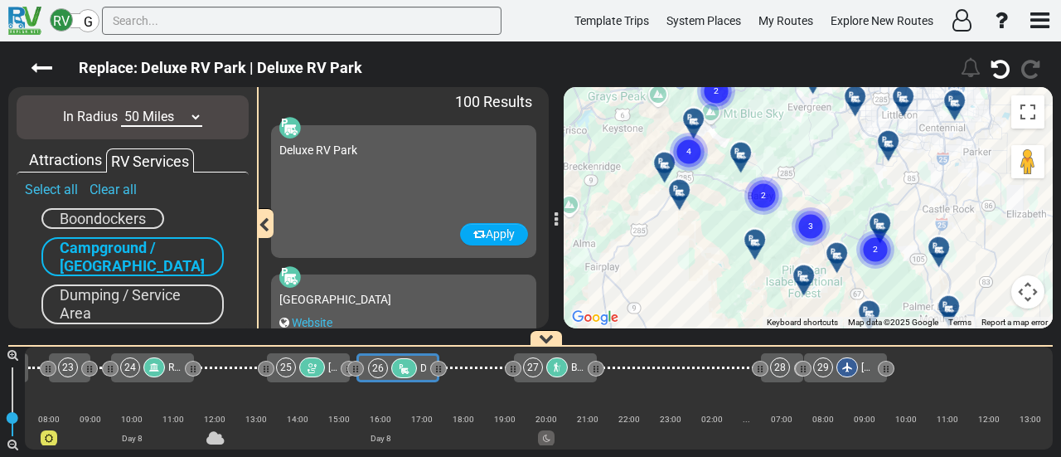
drag, startPoint x: 758, startPoint y: 216, endPoint x: 846, endPoint y: 338, distance: 149.7
click at [846, 341] on div "Replace: Deluxe RV Park | Deluxe RV Park 182" at bounding box center [530, 248] width 1061 height 415
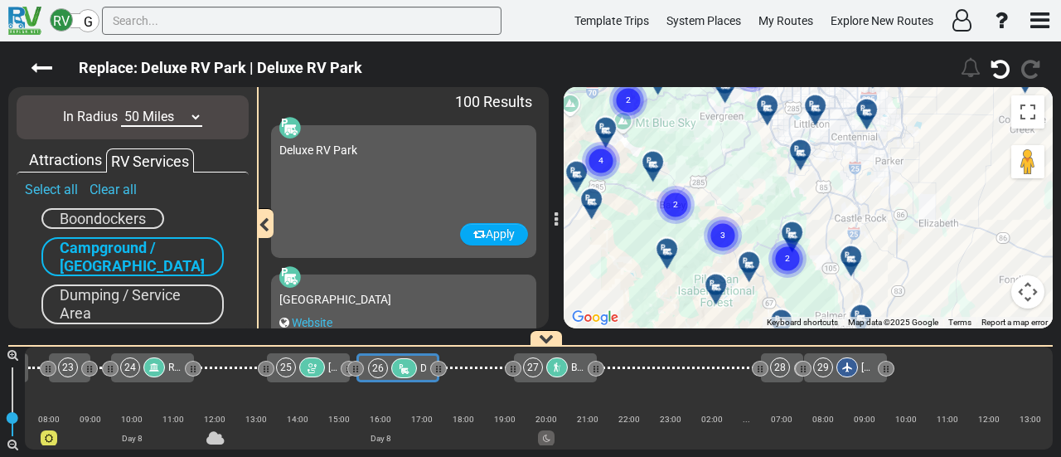
drag, startPoint x: 764, startPoint y: 193, endPoint x: 729, endPoint y: 205, distance: 37.5
click at [705, 308] on div "To navigate, press the arrow keys. To activate drag with keyboard, press Alt + …" at bounding box center [808, 207] width 489 height 241
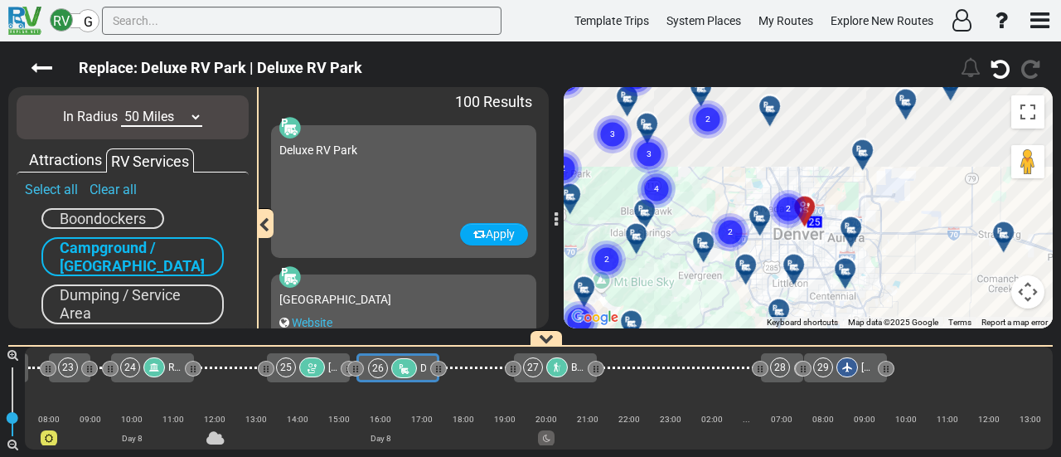
drag, startPoint x: 733, startPoint y: 168, endPoint x: 704, endPoint y: 264, distance: 100.4
click at [703, 278] on div "To navigate, press the arrow keys. To activate drag with keyboard, press Alt + …" at bounding box center [808, 207] width 489 height 241
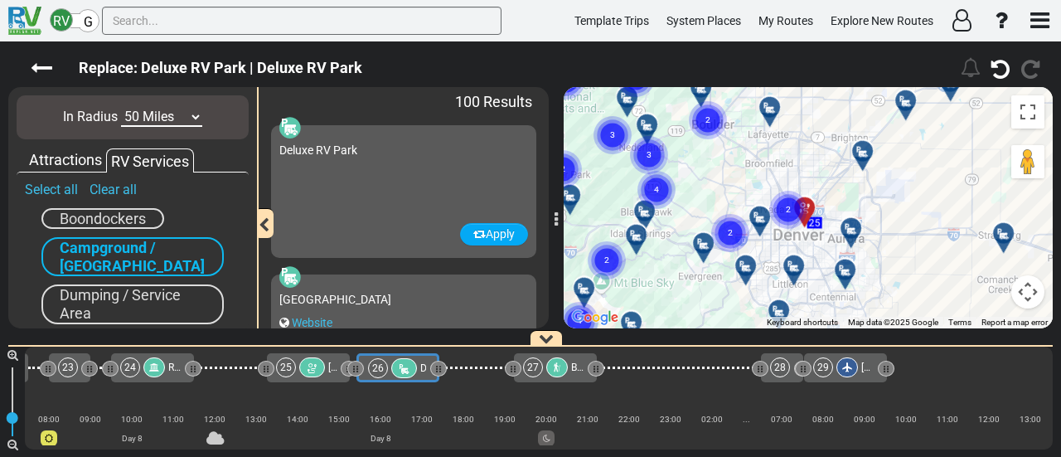
click at [700, 128] on circle "Cluster of 2 markers" at bounding box center [708, 120] width 38 height 38
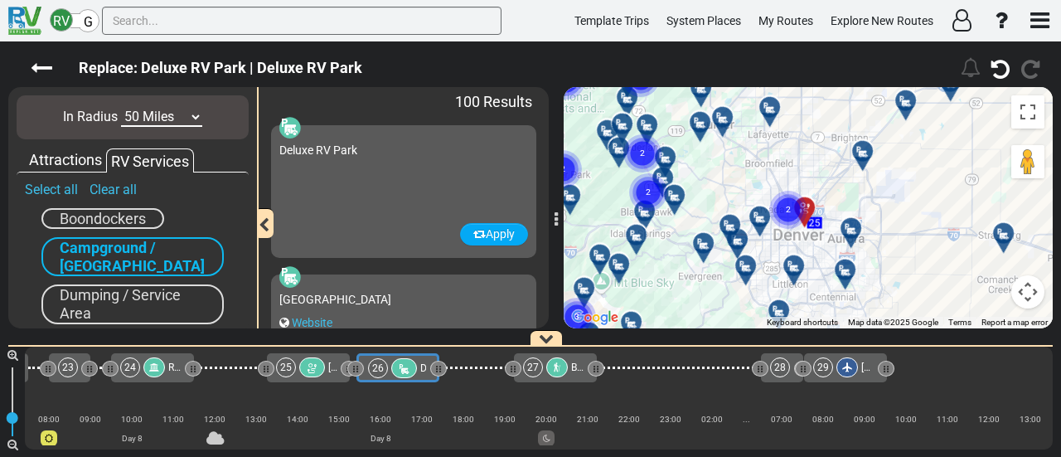
click at [729, 118] on div at bounding box center [728, 124] width 27 height 26
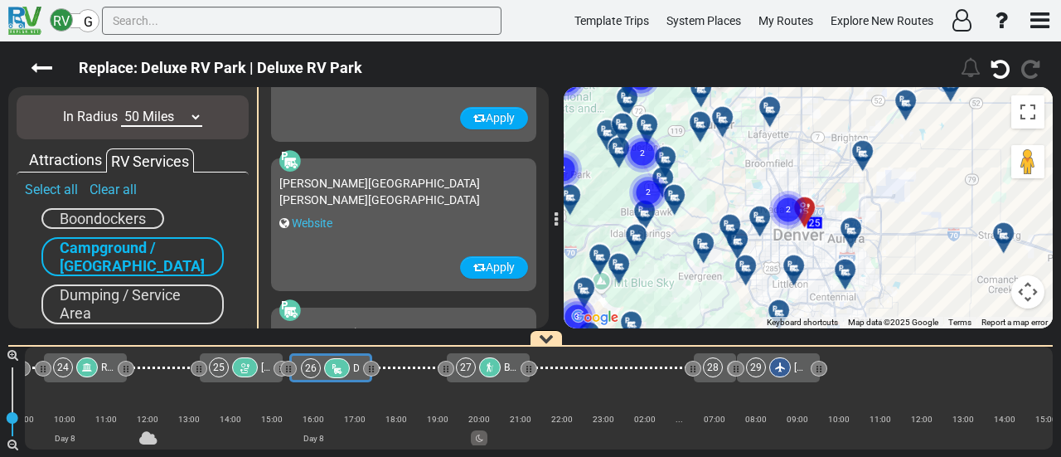
scroll to position [1787, 0]
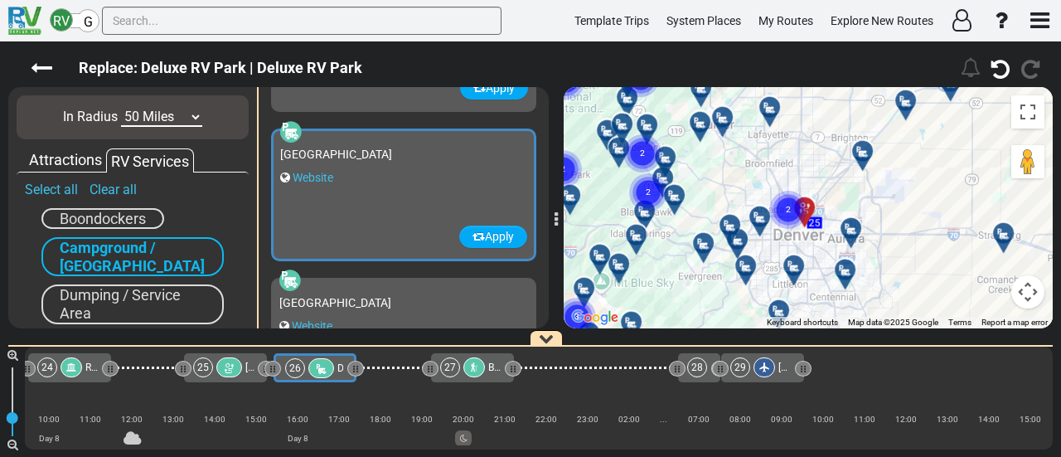
drag, startPoint x: 728, startPoint y: 114, endPoint x: 749, endPoint y: 125, distance: 23.4
click at [728, 114] on div at bounding box center [728, 124] width 27 height 26
click at [696, 125] on div at bounding box center [705, 129] width 27 height 26
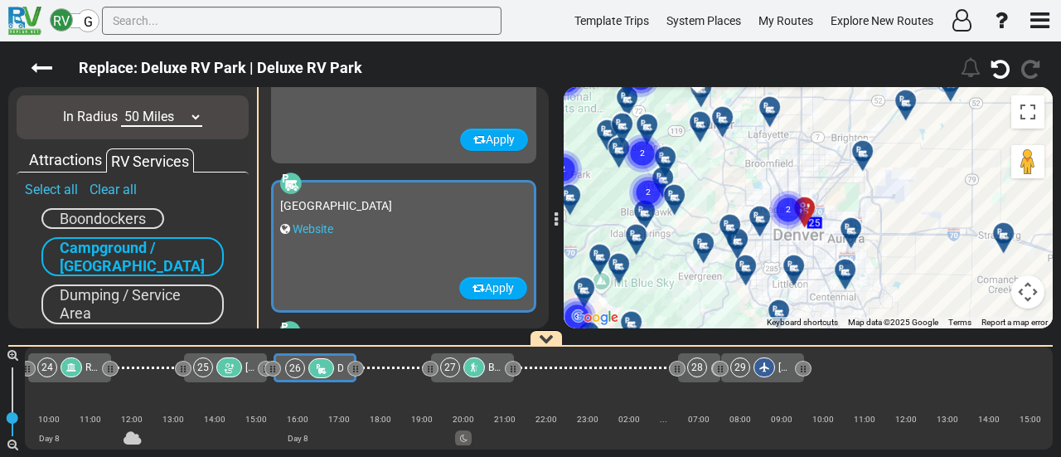
scroll to position [2086, 0]
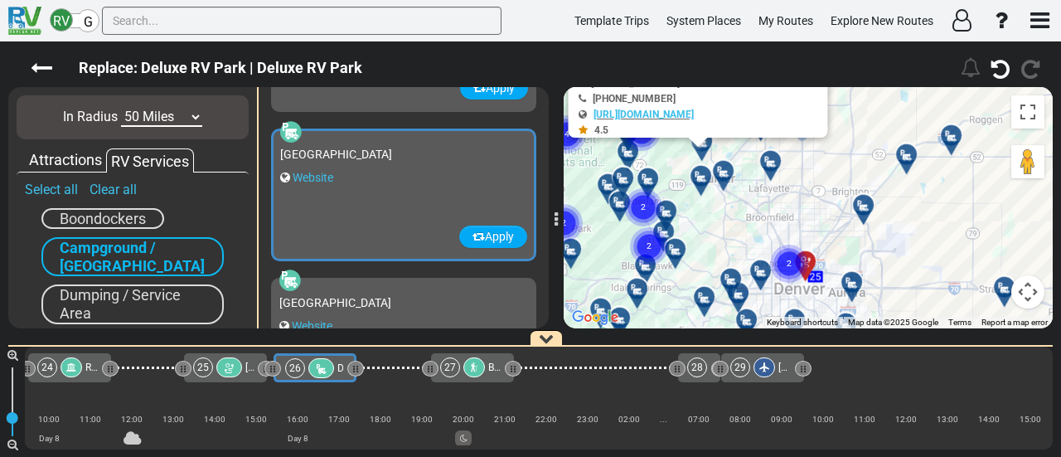
drag, startPoint x: 720, startPoint y: 191, endPoint x: 722, endPoint y: 256, distance: 64.7
click at [722, 256] on div "To activate drag with keyboard, press Alt + Enter. Once in keyboard drag state,…" at bounding box center [808, 207] width 489 height 241
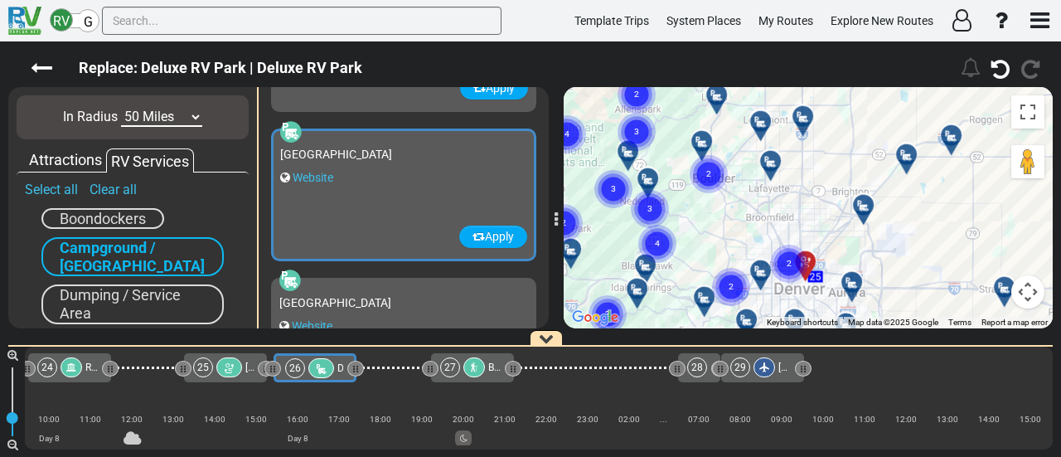
click at [769, 158] on icon at bounding box center [771, 161] width 17 height 13
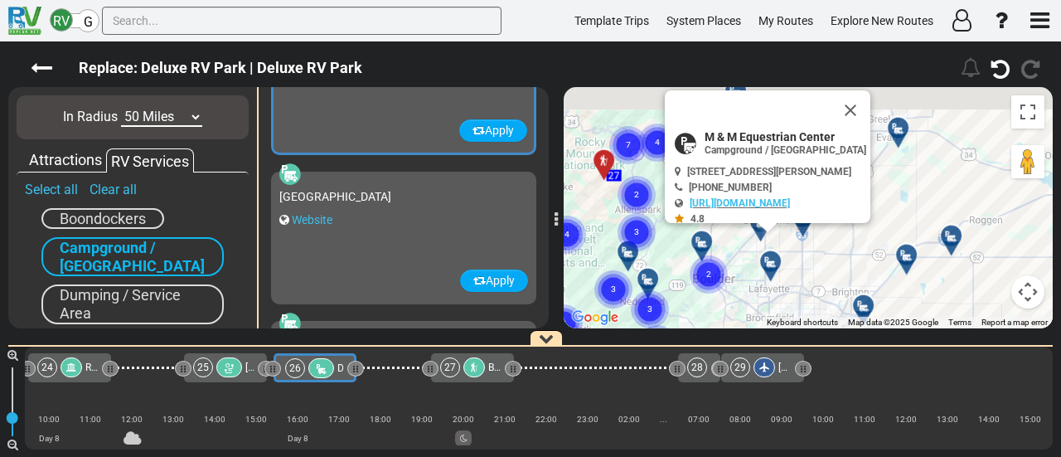
scroll to position [1638, 0]
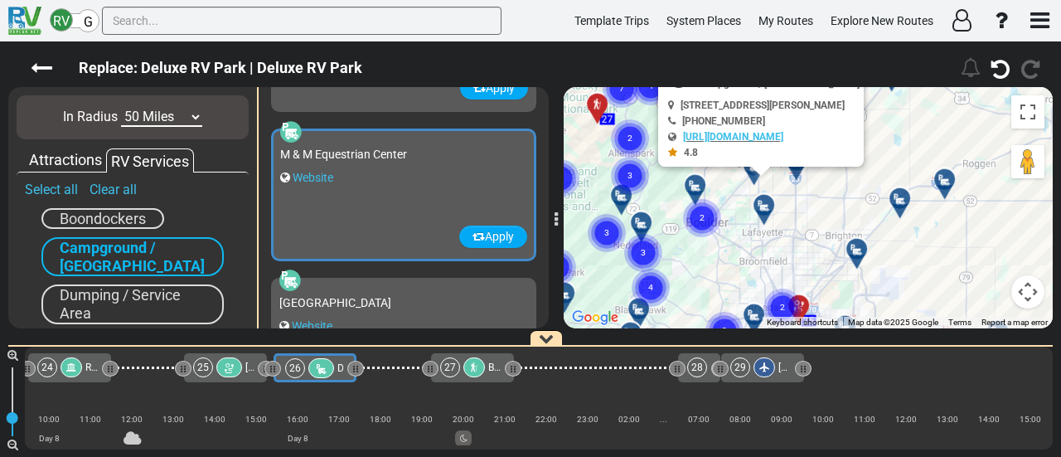
drag, startPoint x: 824, startPoint y: 135, endPoint x: 839, endPoint y: 182, distance: 49.6
click at [821, 104] on div "To activate drag with keyboard, press Alt + Enter. Once in keyboard drag state,…" at bounding box center [808, 207] width 489 height 241
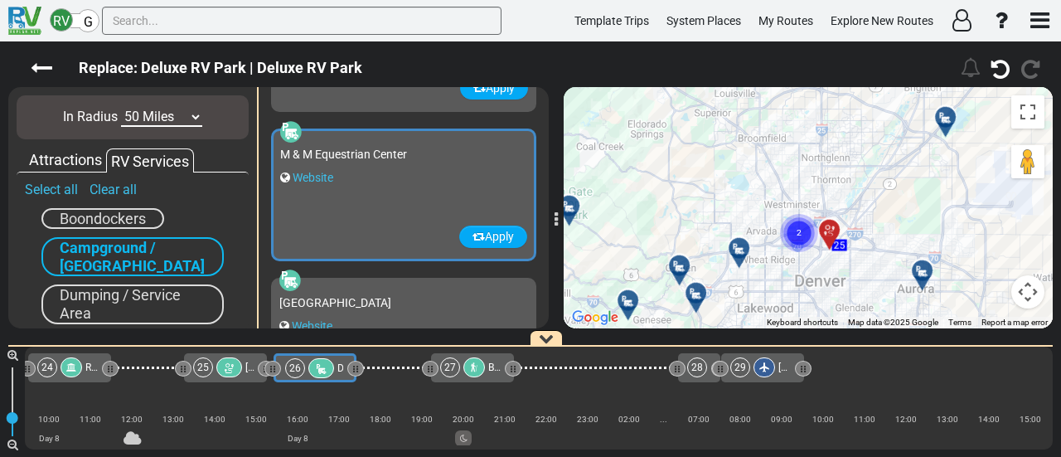
click at [719, 218] on div "To activate drag with keyboard, press Alt + Enter. Once in keyboard drag state,…" at bounding box center [808, 207] width 489 height 241
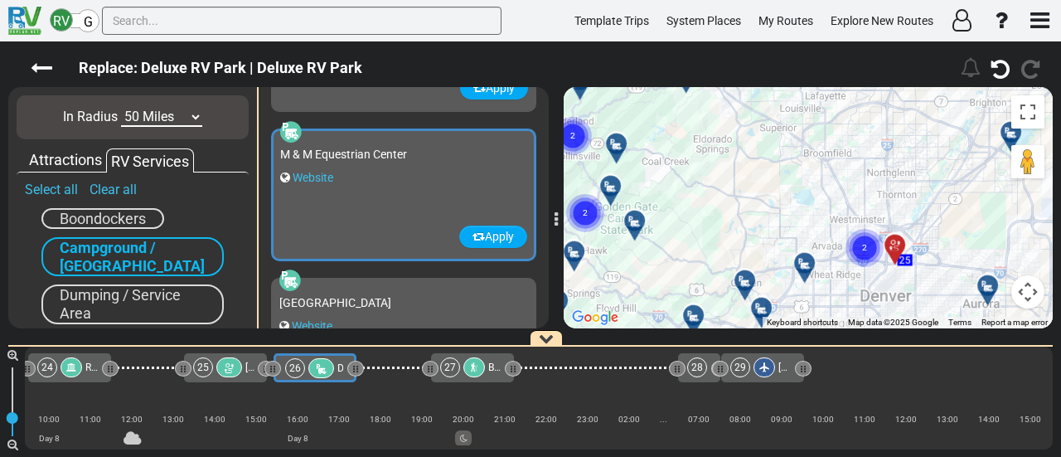
drag, startPoint x: 769, startPoint y: 294, endPoint x: 811, endPoint y: 254, distance: 57.5
click at [700, 70] on div "Replace: Deluxe RV Park | Deluxe RV Park 182" at bounding box center [530, 248] width 1061 height 415
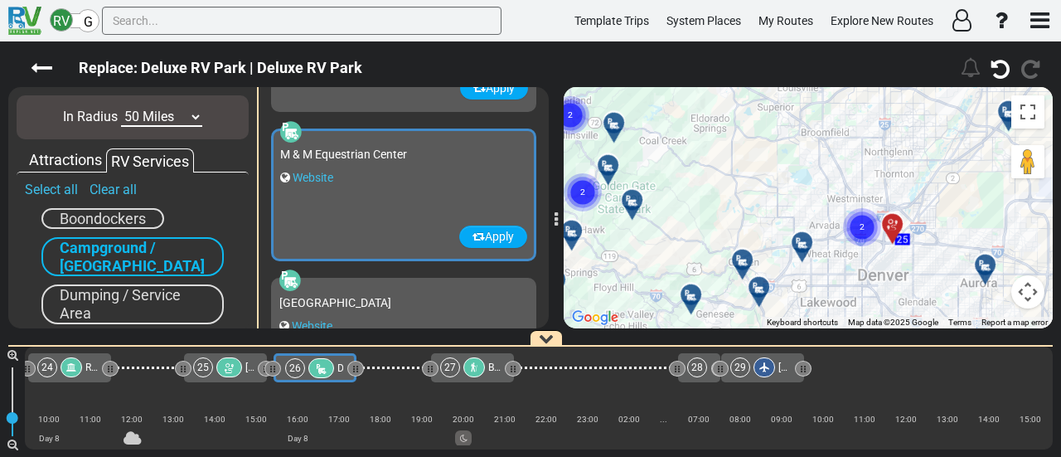
click at [799, 241] on icon at bounding box center [802, 242] width 17 height 13
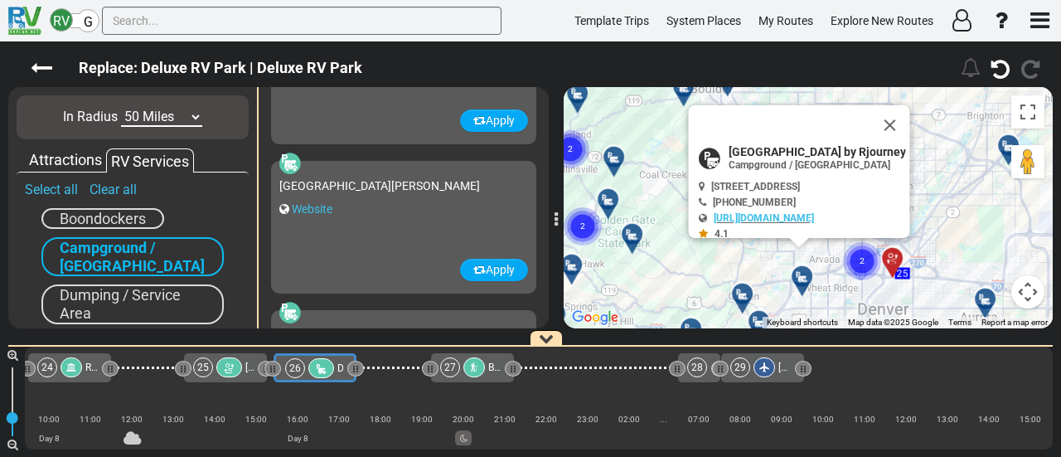
scroll to position [146, 0]
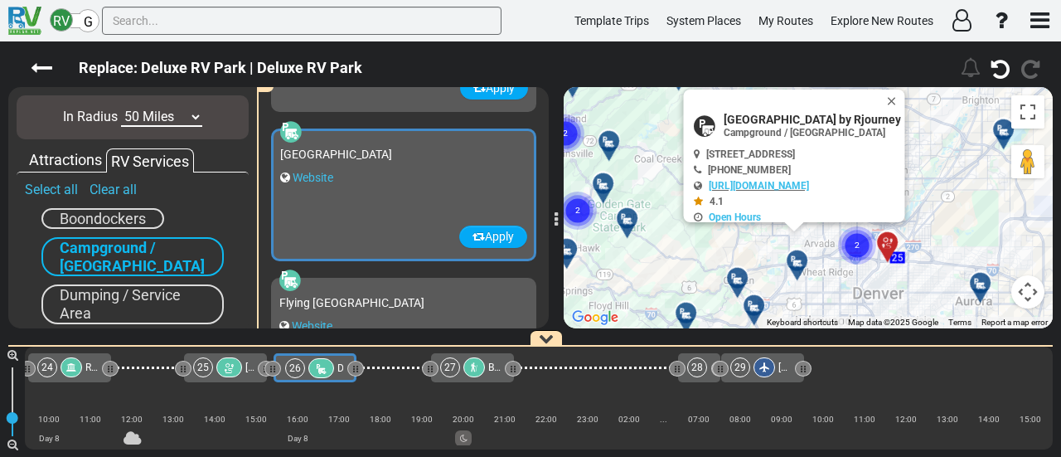
drag, startPoint x: 842, startPoint y: 299, endPoint x: 832, endPoint y: 280, distance: 21.5
click at [832, 280] on div "To activate drag with keyboard, press Alt + Enter. Once in keyboard drag state,…" at bounding box center [808, 207] width 489 height 241
click at [508, 235] on button "Apply" at bounding box center [493, 236] width 68 height 22
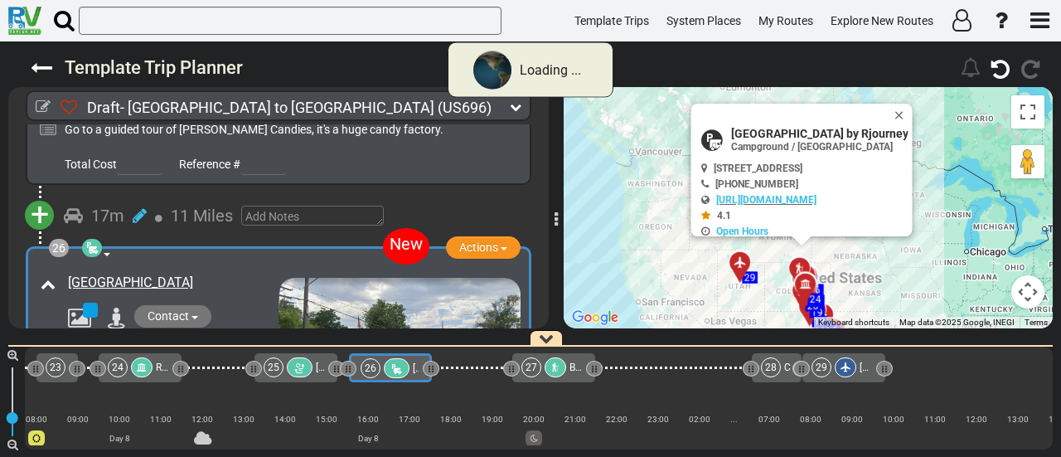
scroll to position [0, 5459]
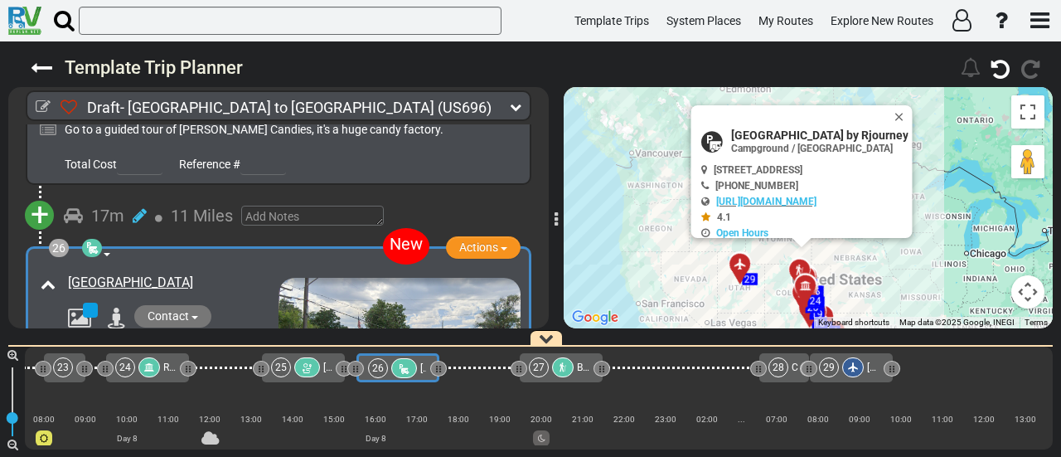
click at [174, 366] on span "Rocky Mountain Dinosaur Resource Center" at bounding box center [258, 367] width 190 height 12
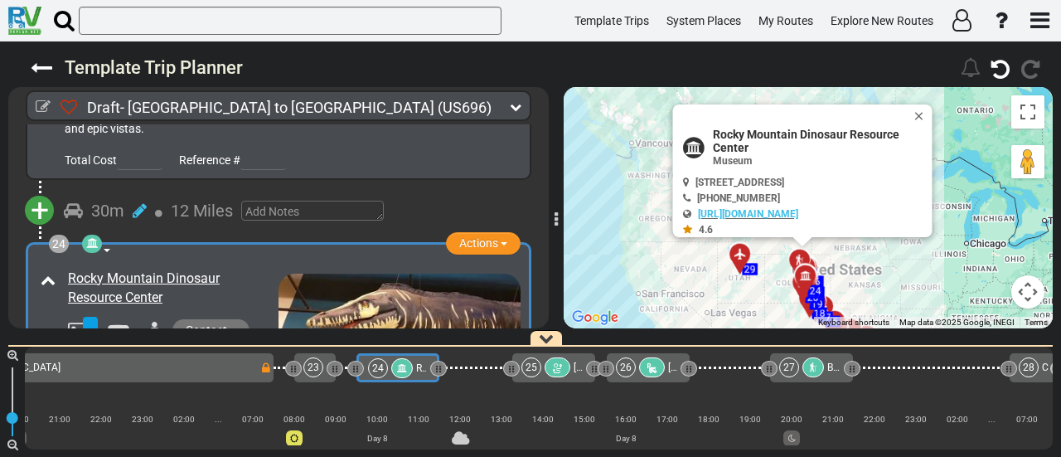
scroll to position [7532, 0]
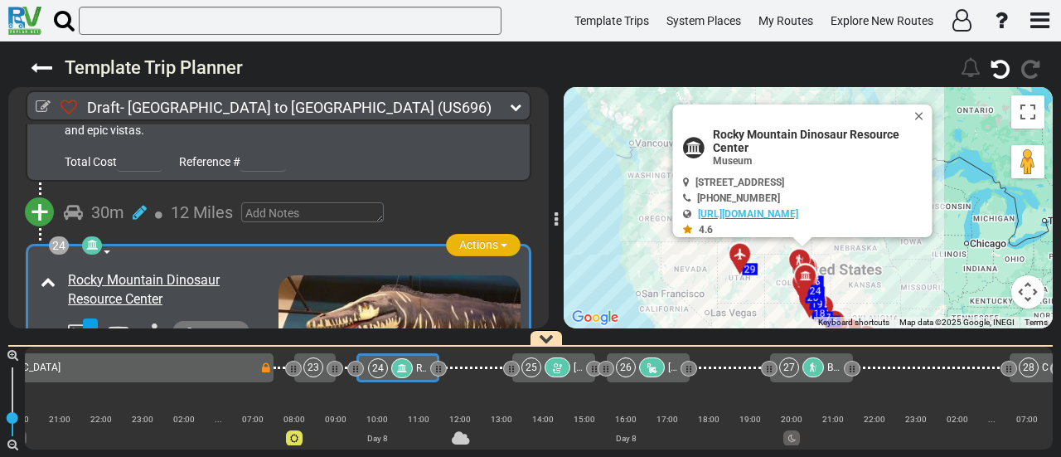
click at [471, 238] on span "Actions" at bounding box center [478, 244] width 39 height 13
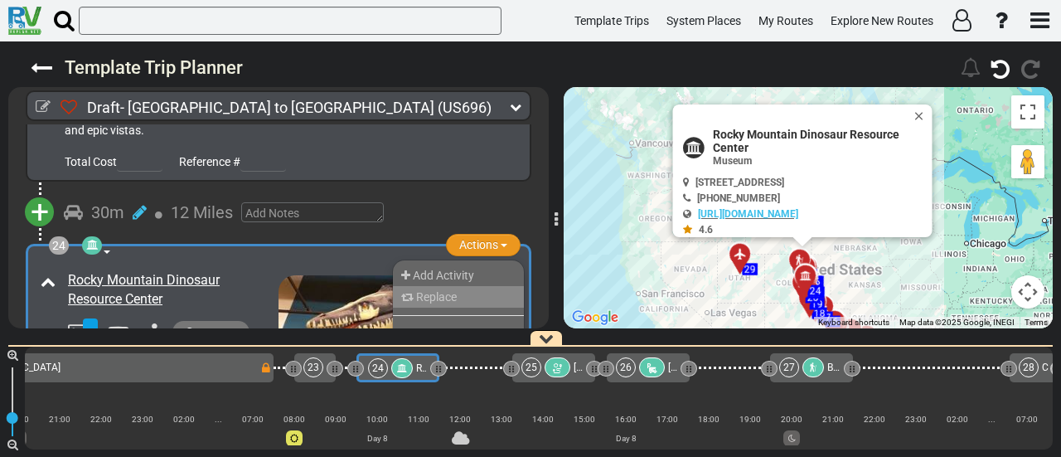
click at [439, 290] on span "Replace" at bounding box center [436, 296] width 41 height 13
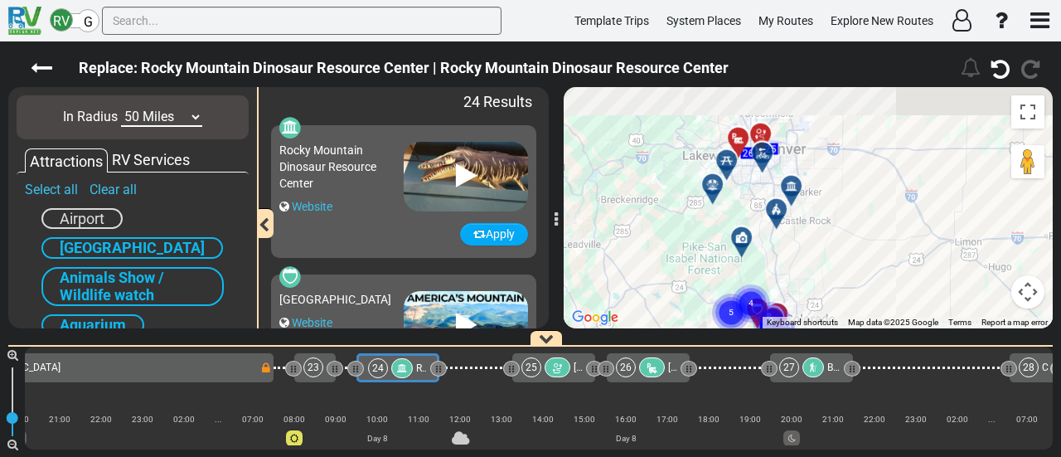
drag, startPoint x: 783, startPoint y: 180, endPoint x: 691, endPoint y: 266, distance: 125.5
click at [691, 266] on div "To activate drag with keyboard, press Alt + Enter. Once in keyboard drag state,…" at bounding box center [808, 207] width 489 height 241
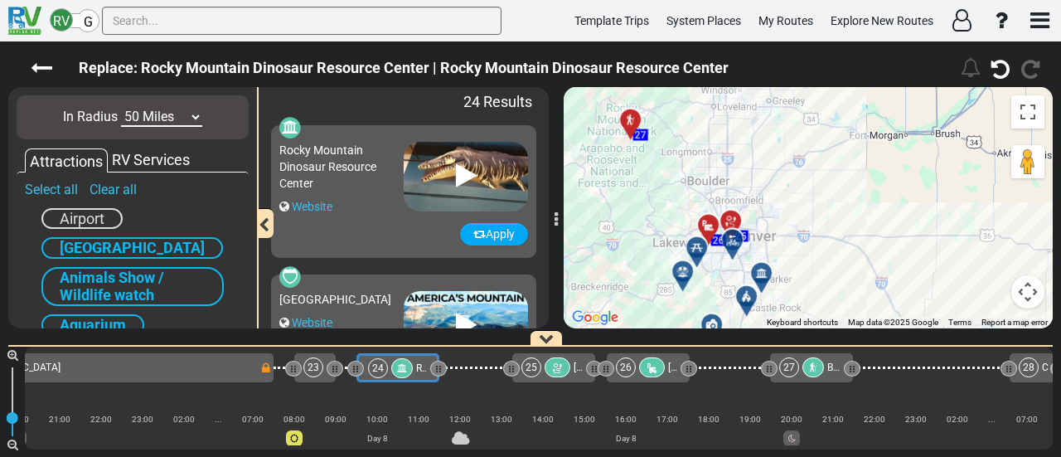
drag, startPoint x: 696, startPoint y: 265, endPoint x: 695, endPoint y: 288, distance: 22.4
click at [695, 288] on div "To activate drag with keyboard, press Alt + Enter. Once in keyboard drag state,…" at bounding box center [808, 207] width 489 height 241
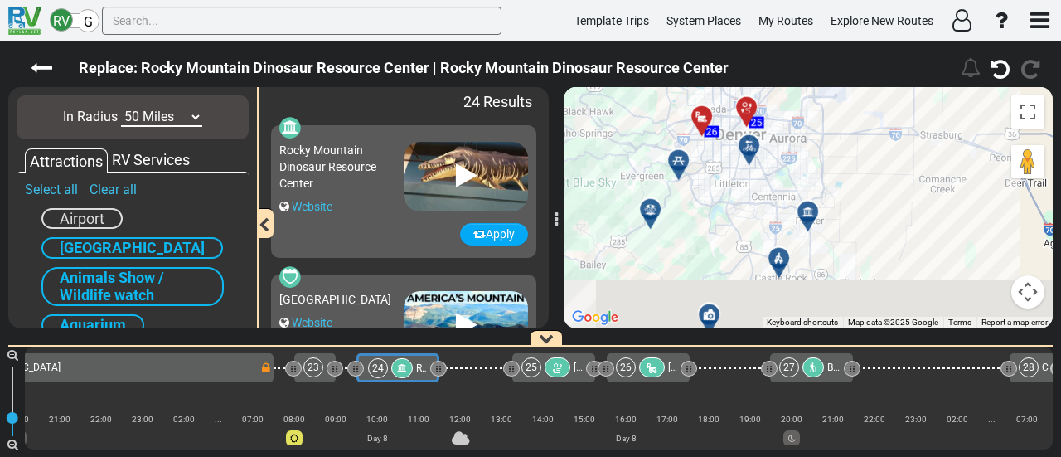
drag, startPoint x: 710, startPoint y: 196, endPoint x: 707, endPoint y: 169, distance: 27.6
click at [707, 169] on div "To activate drag with keyboard, press Alt + Enter. Once in keyboard drag state,…" at bounding box center [808, 207] width 489 height 241
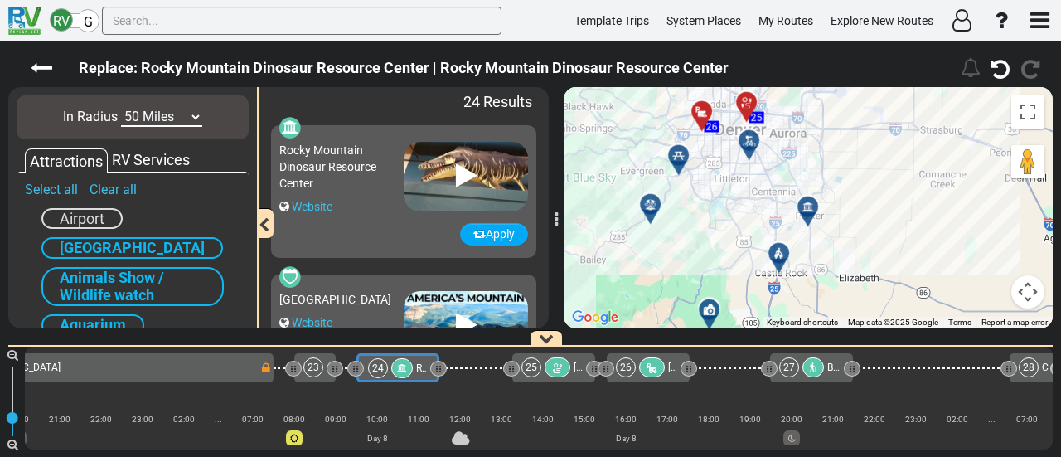
click at [807, 202] on icon at bounding box center [808, 207] width 12 height 12
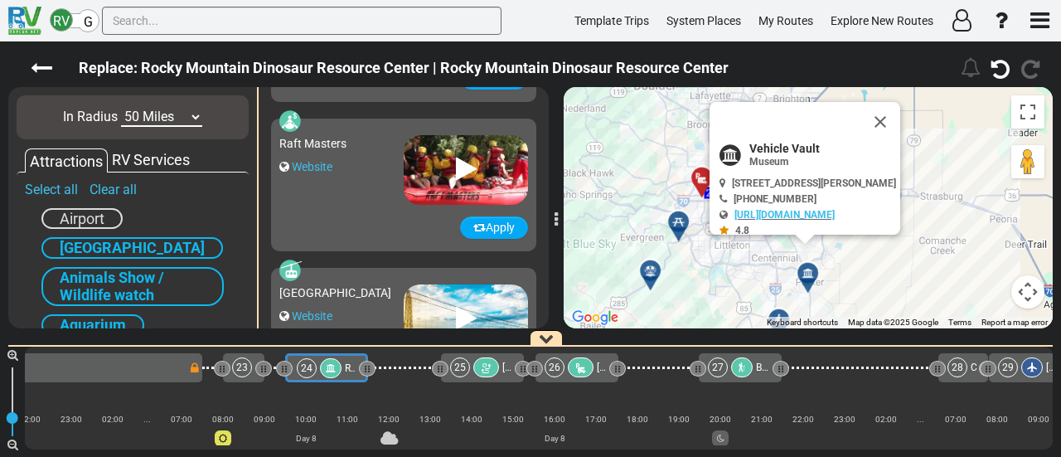
scroll to position [3130, 0]
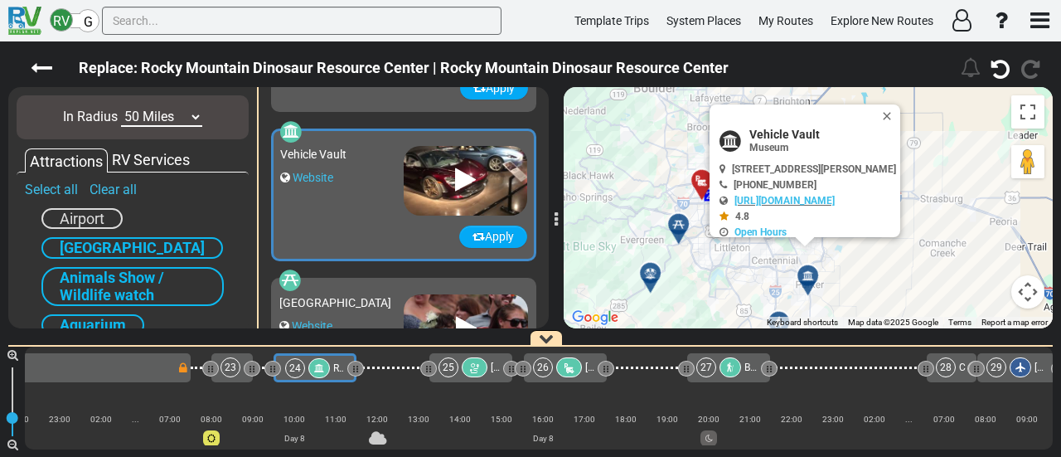
click at [169, 114] on select "10 Miles 50 Miles 100 Miles 250 Miles 500 Miles 1000 Miles" at bounding box center [161, 117] width 81 height 19
select select "number:100"
click at [121, 108] on select "10 Miles 50 Miles 100 Miles 250 Miles 500 Miles 1000 Miles" at bounding box center [161, 117] width 81 height 19
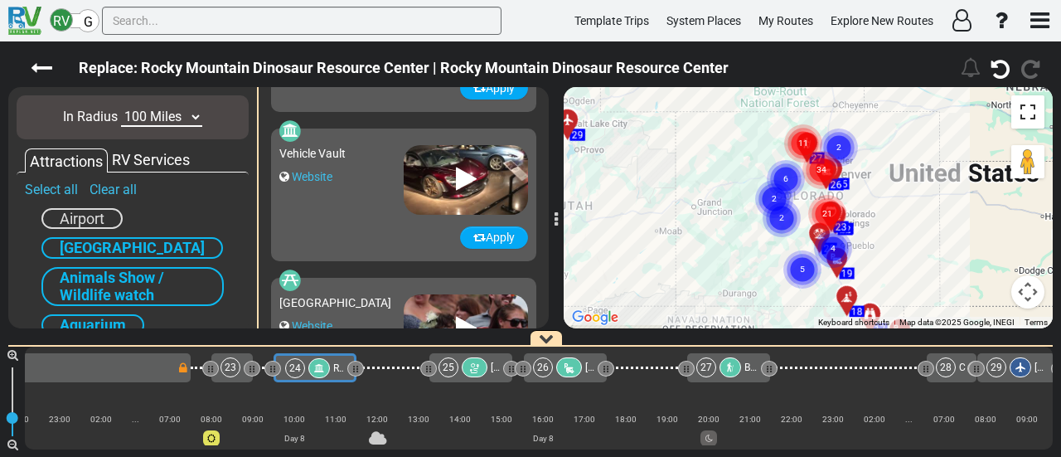
scroll to position [0, 0]
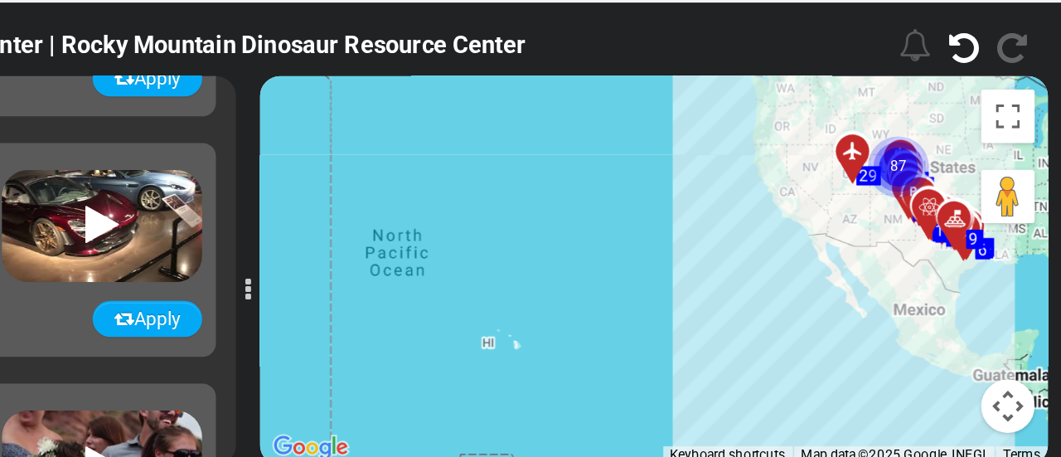
click at [914, 54] on div "Replace: Rocky Mountain Dinosaur Resource Center | Rocky Mountain Dinosaur Reso…" at bounding box center [486, 69] width 930 height 36
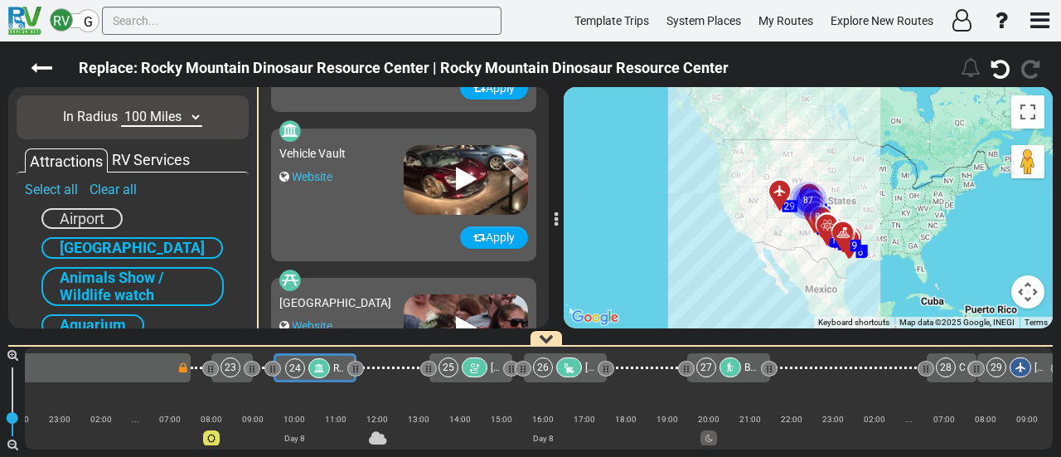
drag, startPoint x: 895, startPoint y: 177, endPoint x: 742, endPoint y: 234, distance: 163.7
click at [742, 234] on div "To activate drag with keyboard, press Alt + Enter. Once in keyboard drag state,…" at bounding box center [808, 207] width 489 height 241
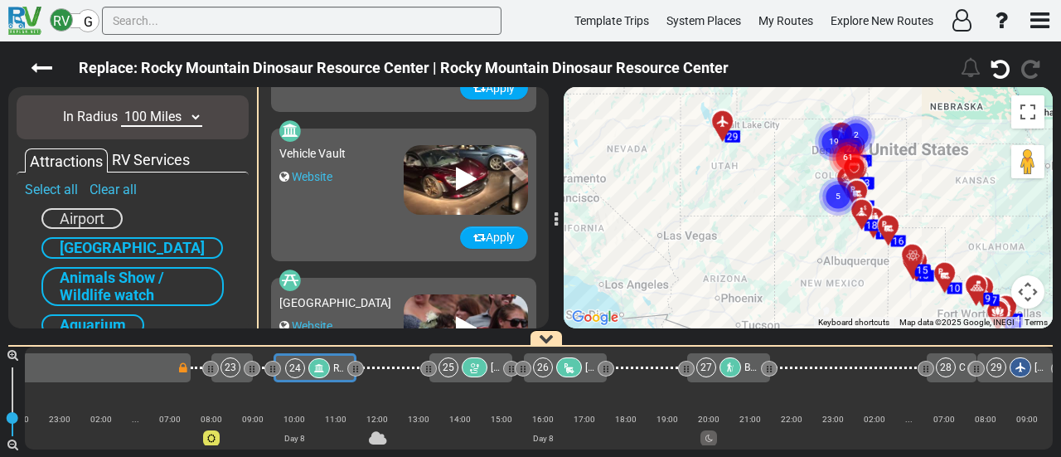
drag, startPoint x: 794, startPoint y: 225, endPoint x: 608, endPoint y: 257, distance: 188.3
click at [609, 257] on div "To activate drag with keyboard, press Alt + Enter. Once in keyboard drag state,…" at bounding box center [808, 207] width 489 height 241
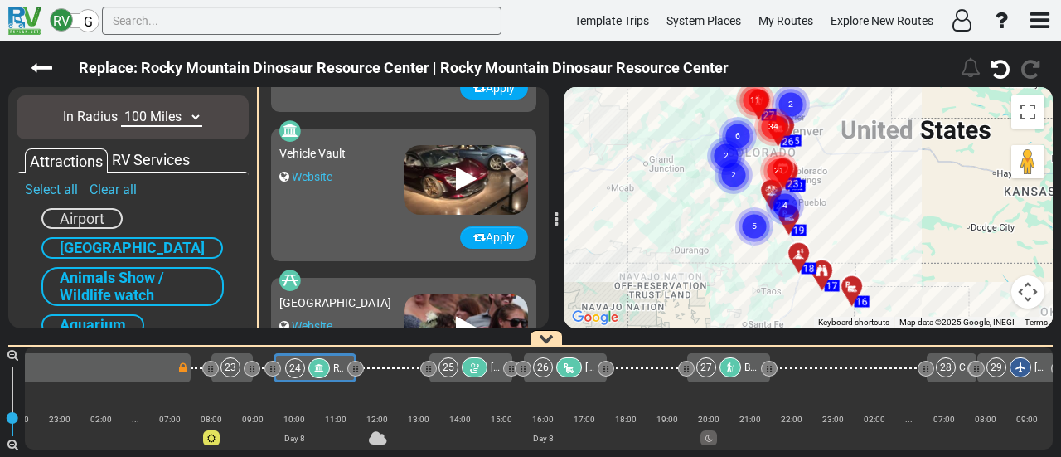
drag, startPoint x: 768, startPoint y: 208, endPoint x: 539, endPoint y: 274, distance: 238.2
click at [539, 274] on div "Draft- Dallas to Salt Lake City (US696) 8 Days 1,648 Miles" at bounding box center [530, 248] width 1061 height 415
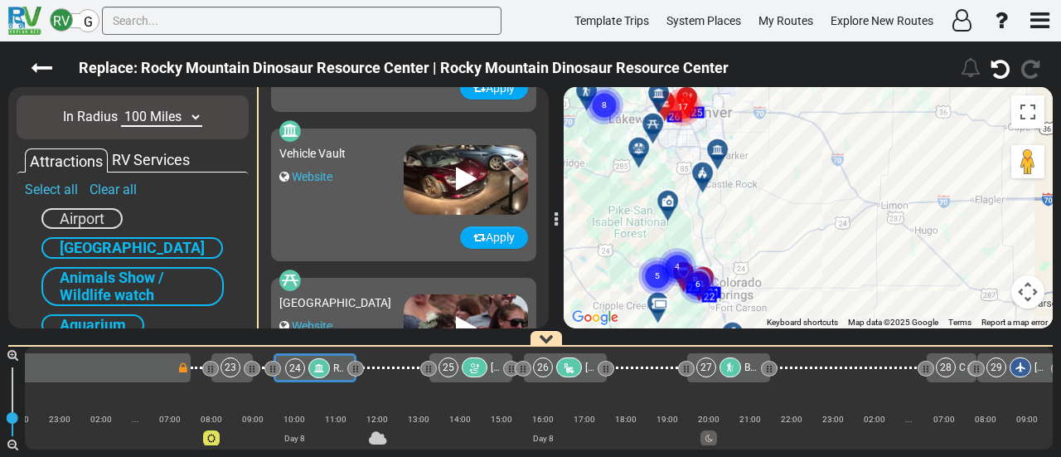
drag, startPoint x: 754, startPoint y: 139, endPoint x: 783, endPoint y: 325, distance: 188.1
click at [784, 325] on div "To activate drag with keyboard, press Alt + Enter. Once in keyboard drag state,…" at bounding box center [808, 207] width 489 height 241
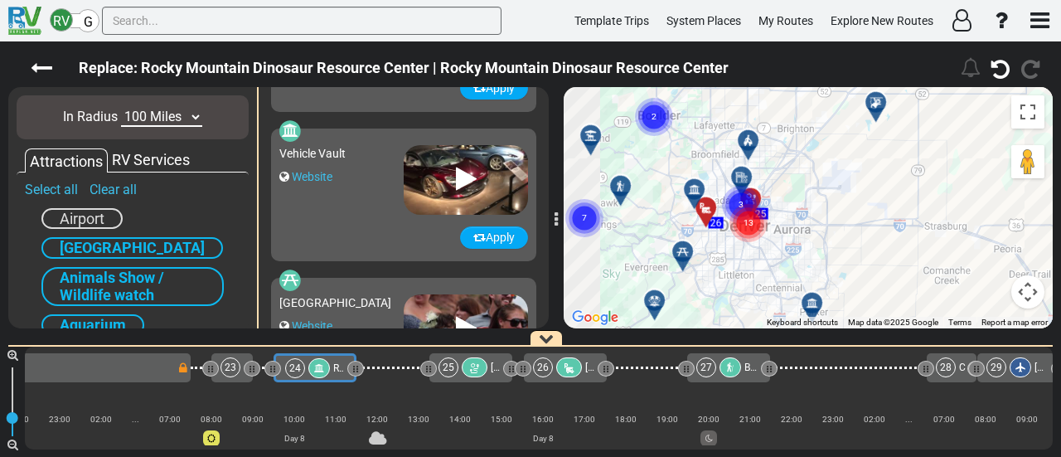
drag, startPoint x: 691, startPoint y: 191, endPoint x: 809, endPoint y: 221, distance: 121.2
click at [809, 221] on div "To activate drag with keyboard, press Alt + Enter. Once in keyboard drag state,…" at bounding box center [808, 207] width 489 height 241
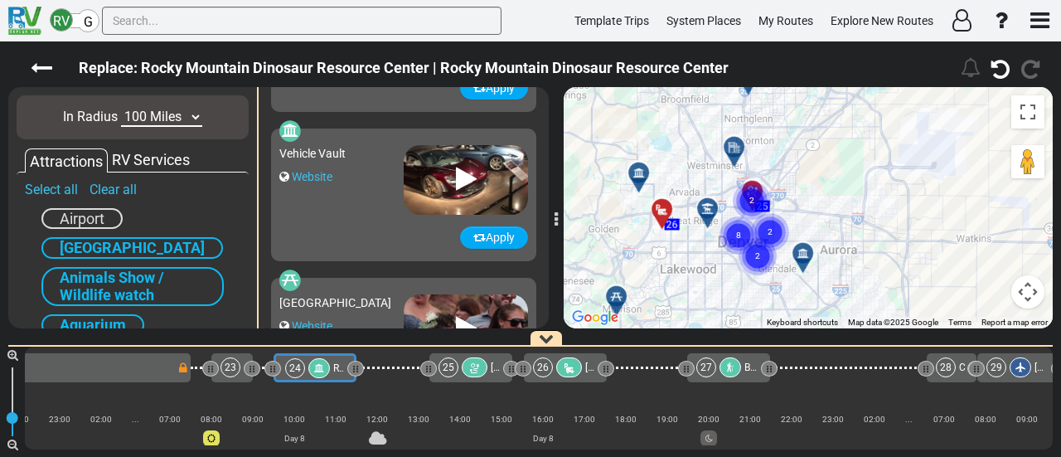
click at [710, 219] on div at bounding box center [713, 215] width 27 height 26
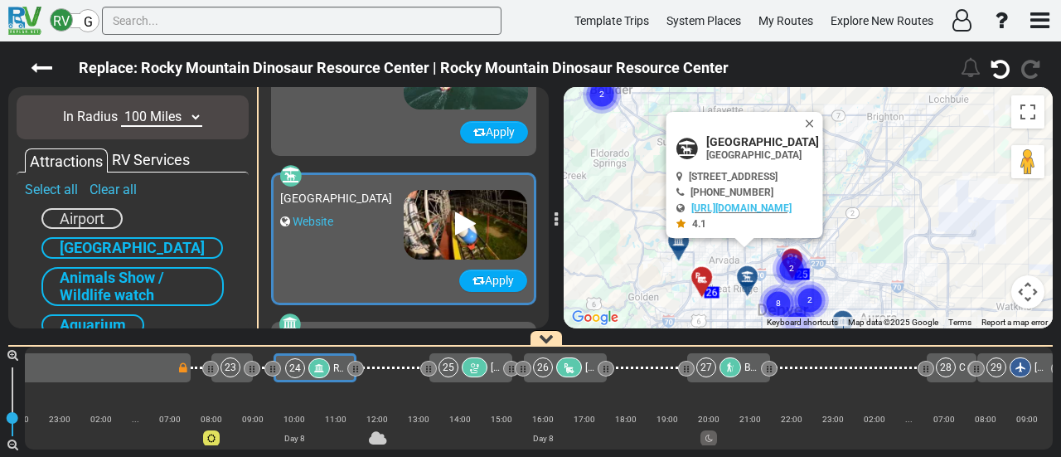
scroll to position [5518, 0]
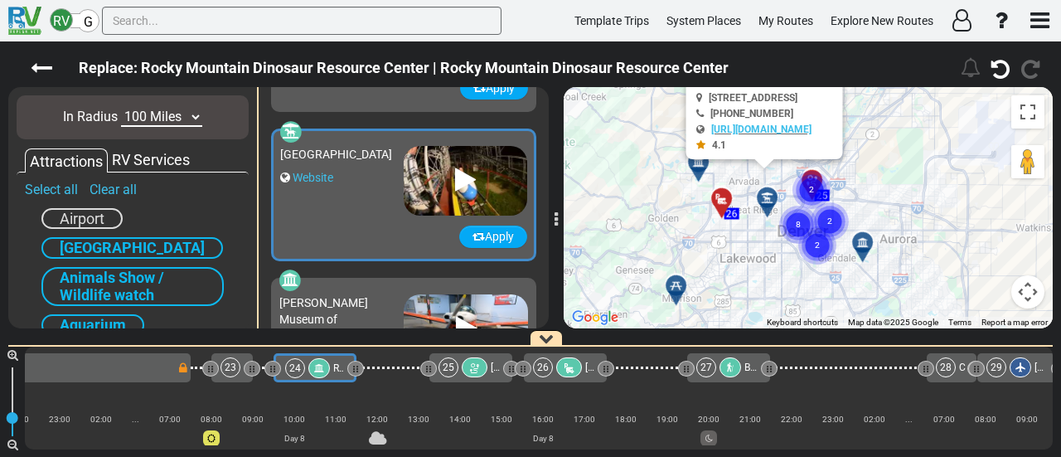
drag, startPoint x: 943, startPoint y: 208, endPoint x: 955, endPoint y: 180, distance: 30.5
click at [955, 180] on div "To activate drag with keyboard, press Alt + Enter. Once in keyboard drag state,…" at bounding box center [808, 207] width 489 height 241
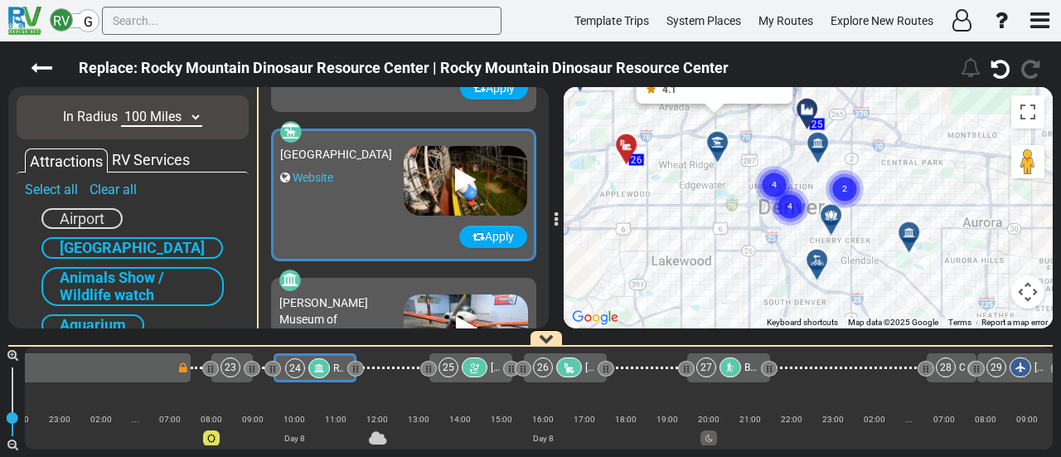
drag, startPoint x: 763, startPoint y: 215, endPoint x: 888, endPoint y: 177, distance: 130.9
click at [888, 177] on div "To activate drag with keyboard, press Alt + Enter. Once in keyboard drag state,…" at bounding box center [808, 207] width 489 height 241
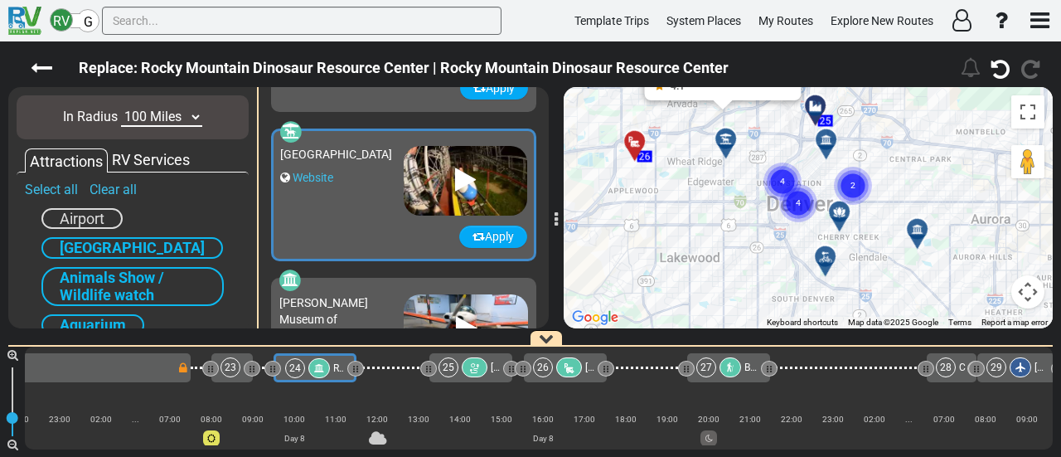
click at [797, 204] on text "4" at bounding box center [798, 201] width 5 height 11
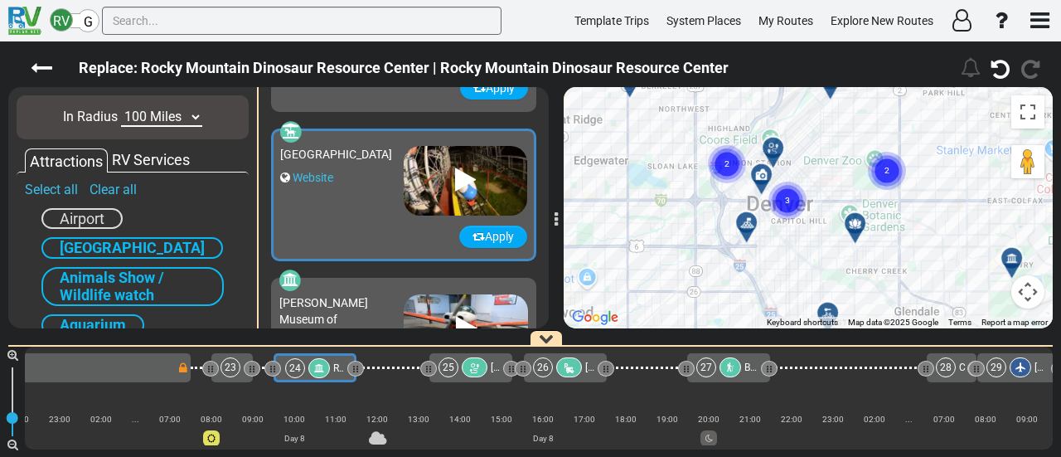
click at [779, 144] on icon at bounding box center [773, 148] width 17 height 13
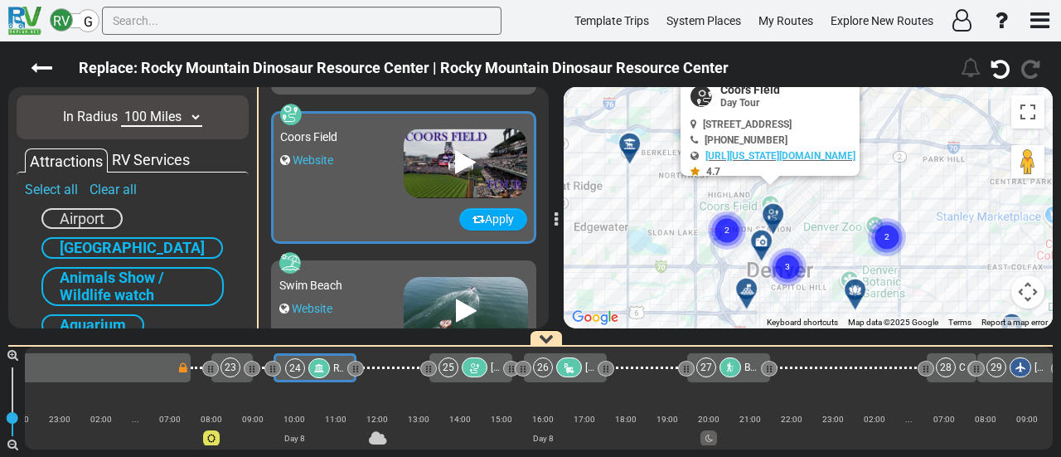
scroll to position [5219, 0]
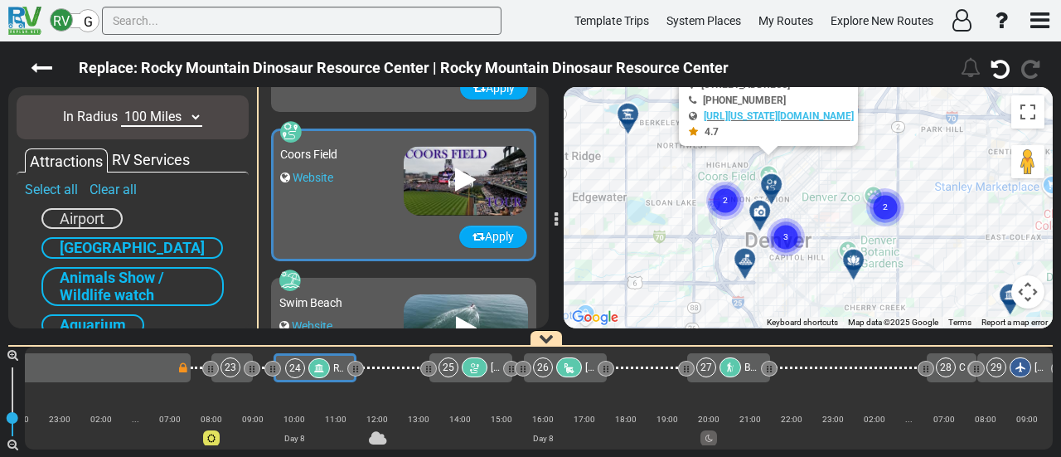
drag, startPoint x: 870, startPoint y: 274, endPoint x: 819, endPoint y: 213, distance: 79.5
click at [868, 180] on gmp-advanced-marker "2" at bounding box center [885, 188] width 41 height 44
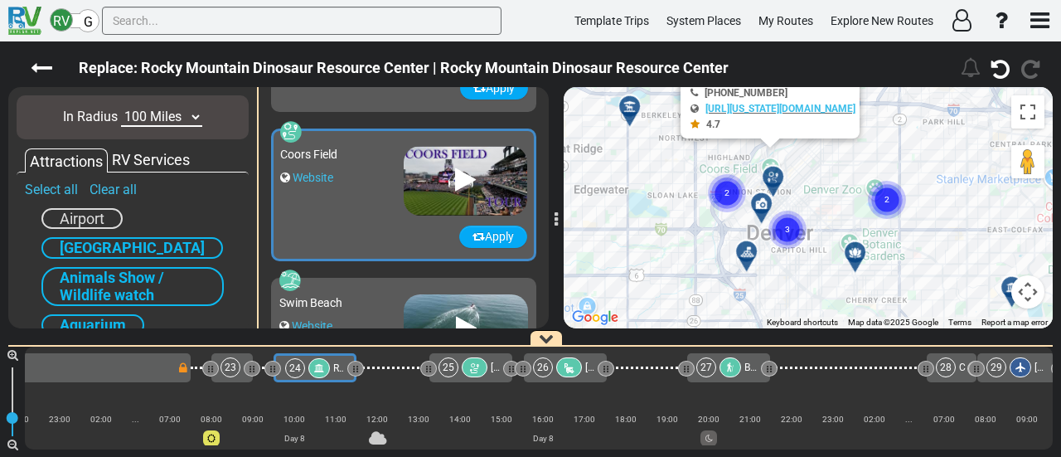
click at [796, 231] on circle "Cluster of 3 markers" at bounding box center [787, 230] width 38 height 38
click at [878, 196] on icon at bounding box center [882, 195] width 12 height 12
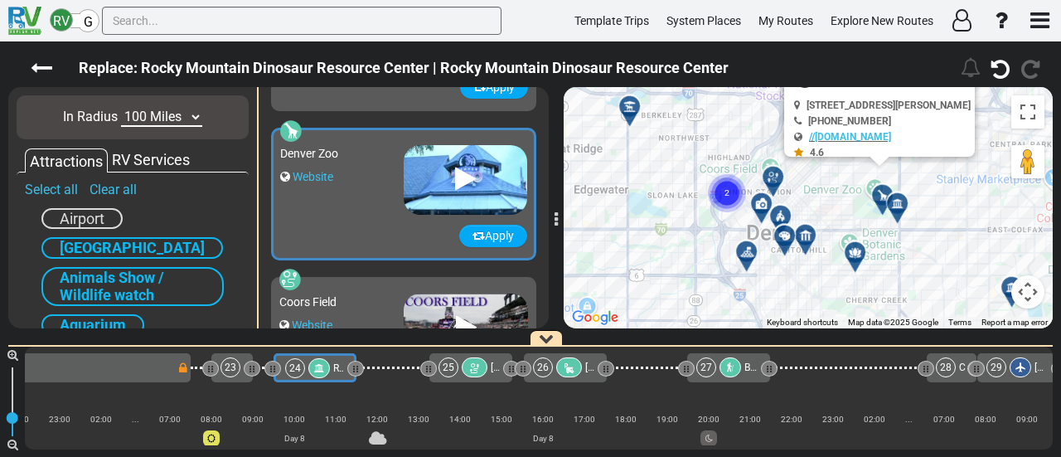
scroll to position [5070, 0]
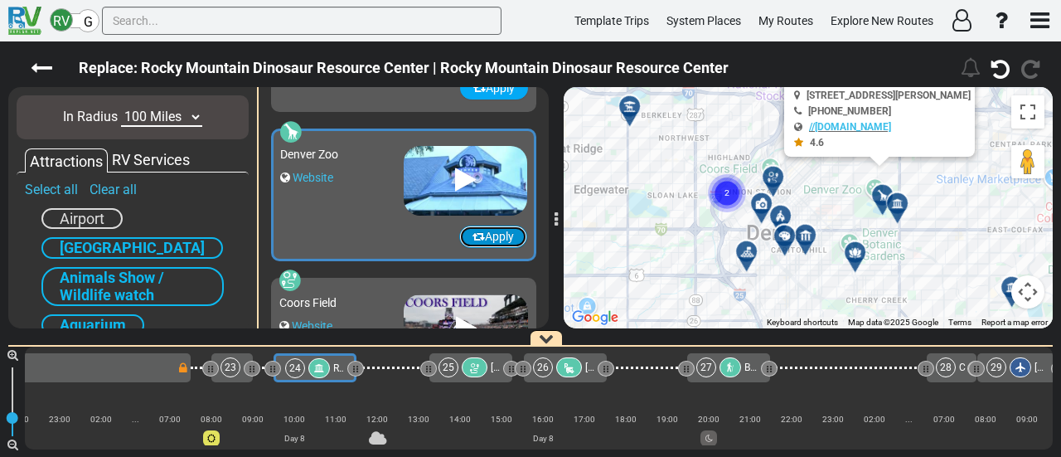
click at [491, 237] on button "Apply" at bounding box center [493, 236] width 68 height 22
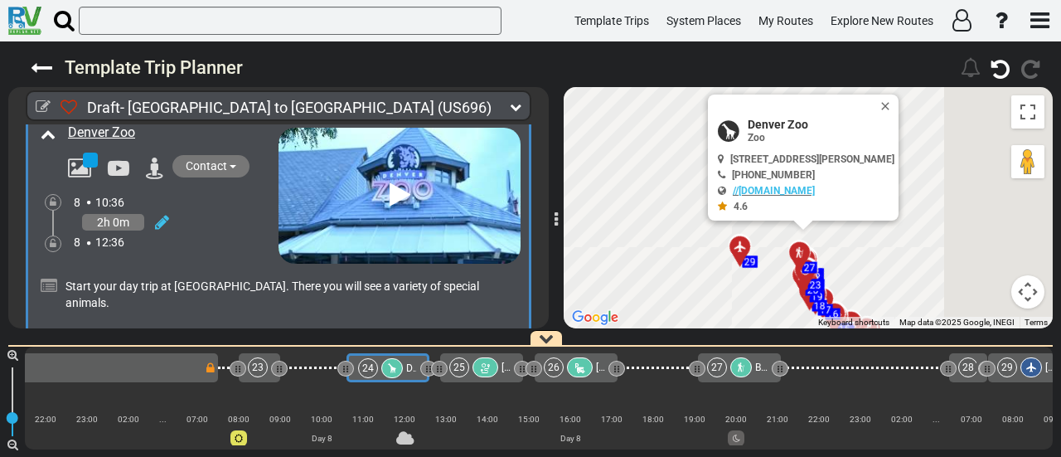
scroll to position [0, 5254]
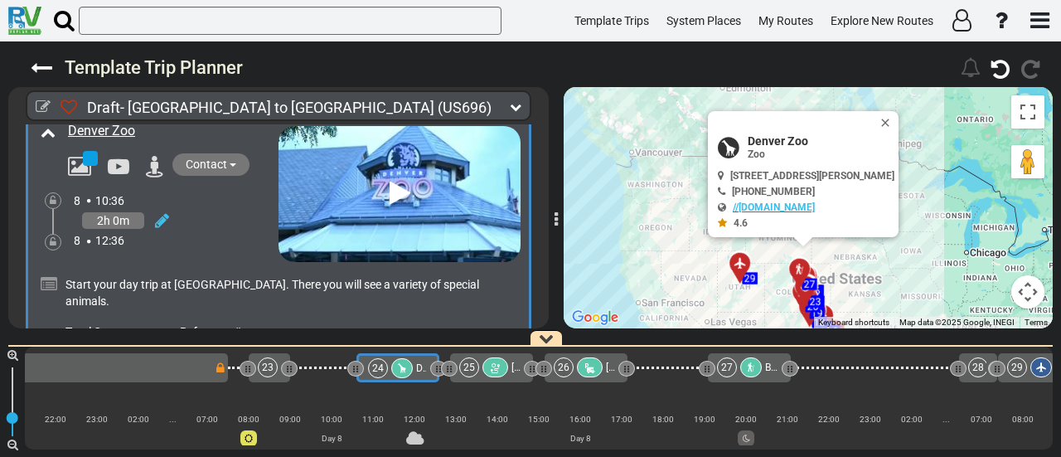
click at [411, 366] on div "24" at bounding box center [392, 368] width 48 height 20
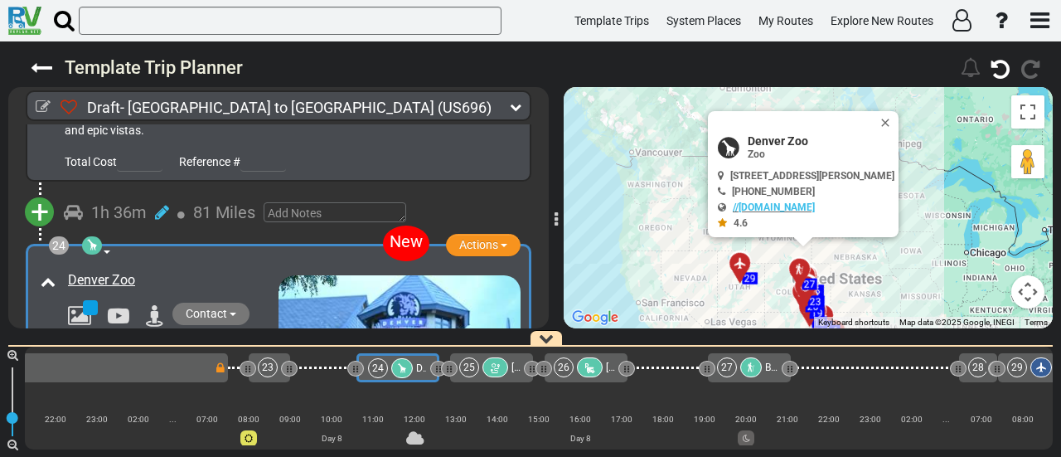
scroll to position [7577, 0]
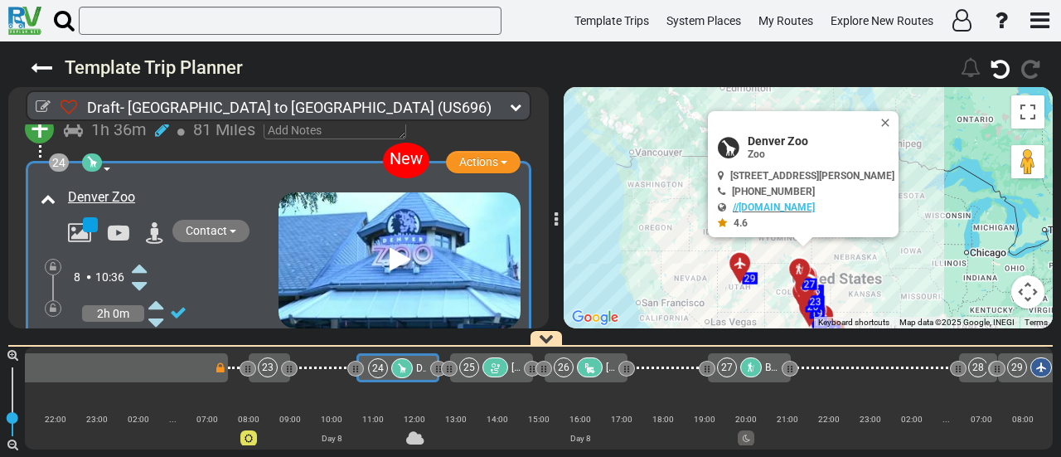
click at [142, 254] on icon at bounding box center [139, 267] width 15 height 27
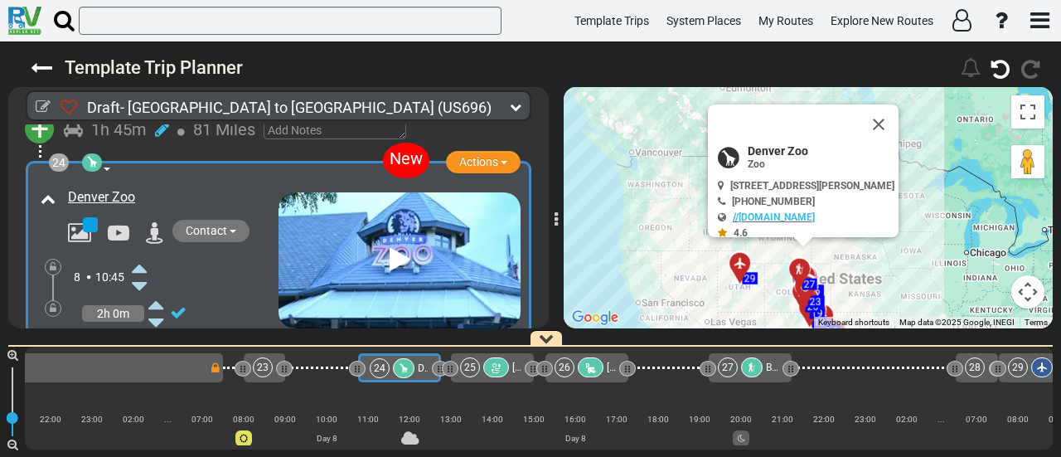
scroll to position [0, 5261]
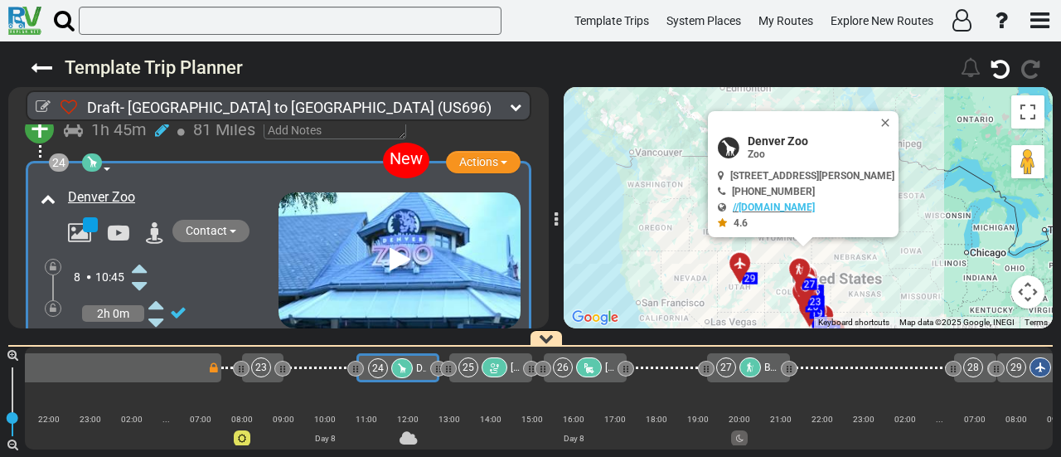
click at [141, 327] on icon at bounding box center [139, 340] width 15 height 27
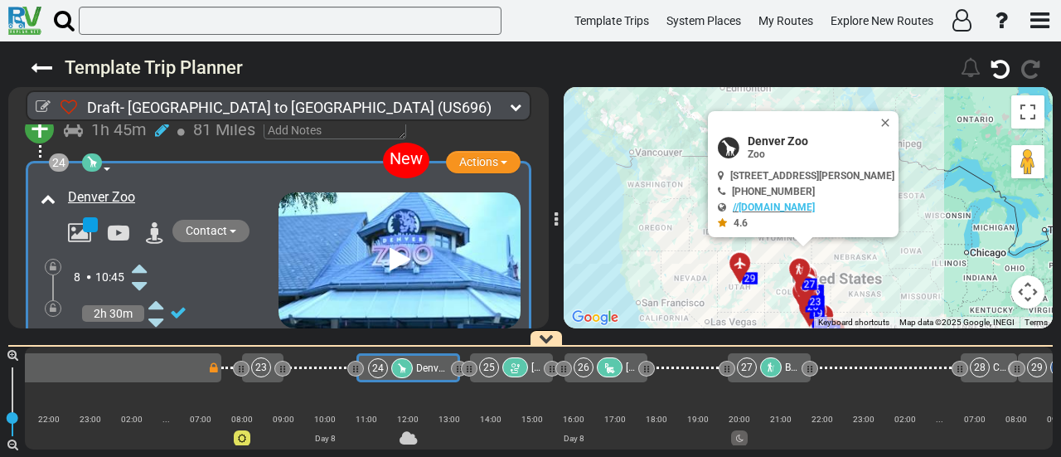
click at [141, 327] on icon at bounding box center [139, 340] width 15 height 27
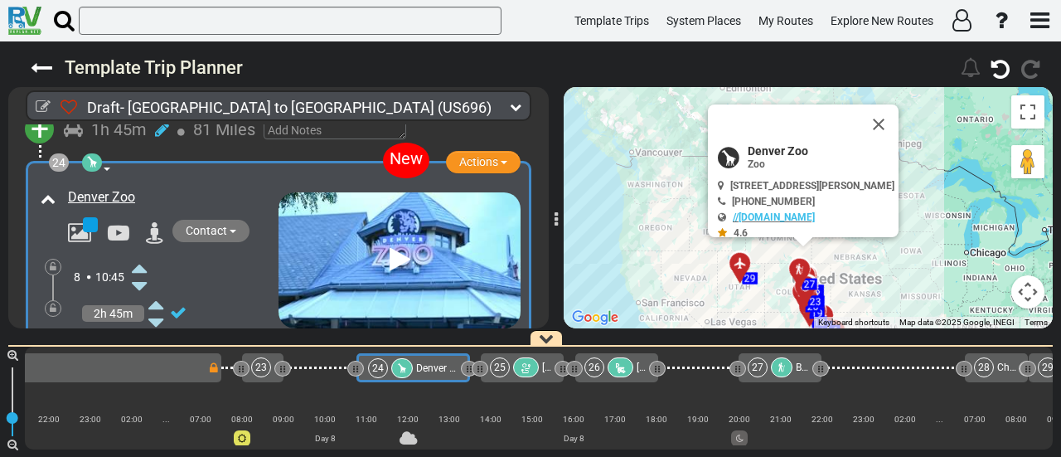
click at [141, 327] on icon at bounding box center [139, 340] width 15 height 27
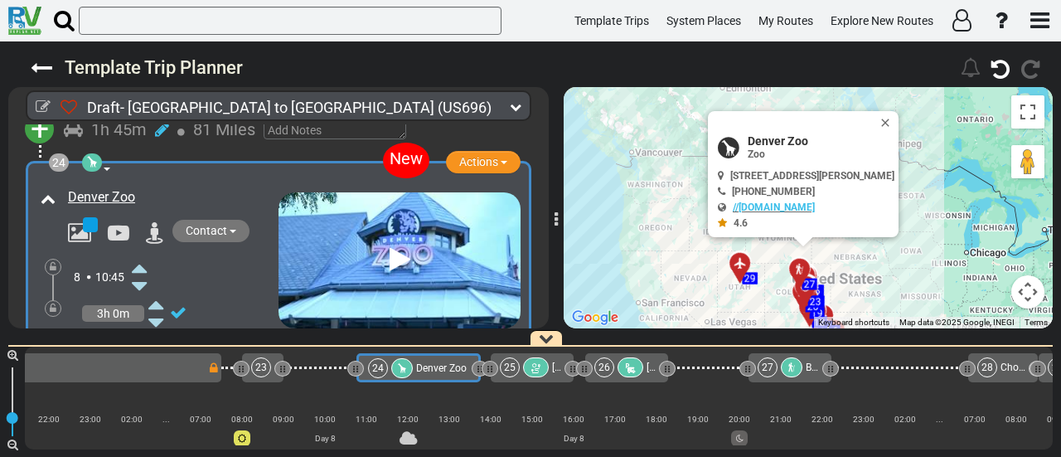
click at [545, 367] on div at bounding box center [536, 367] width 26 height 20
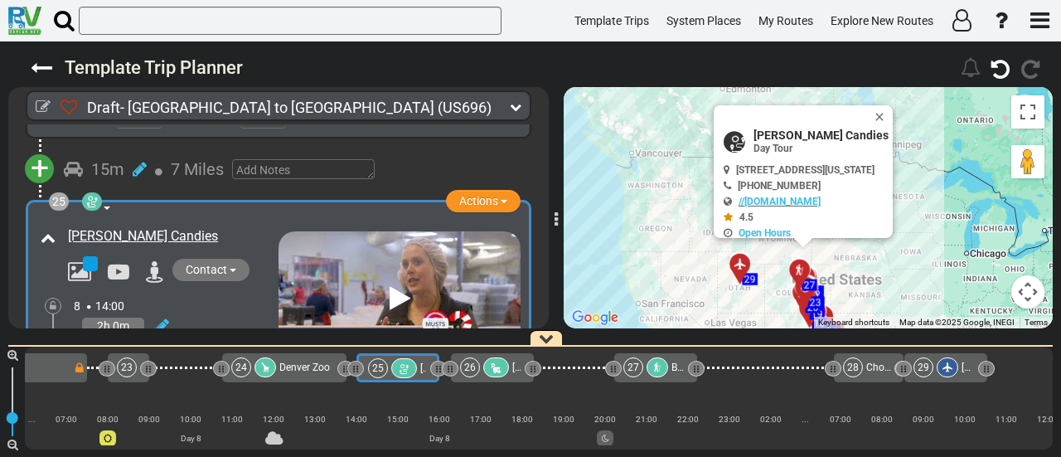
scroll to position [7960, 0]
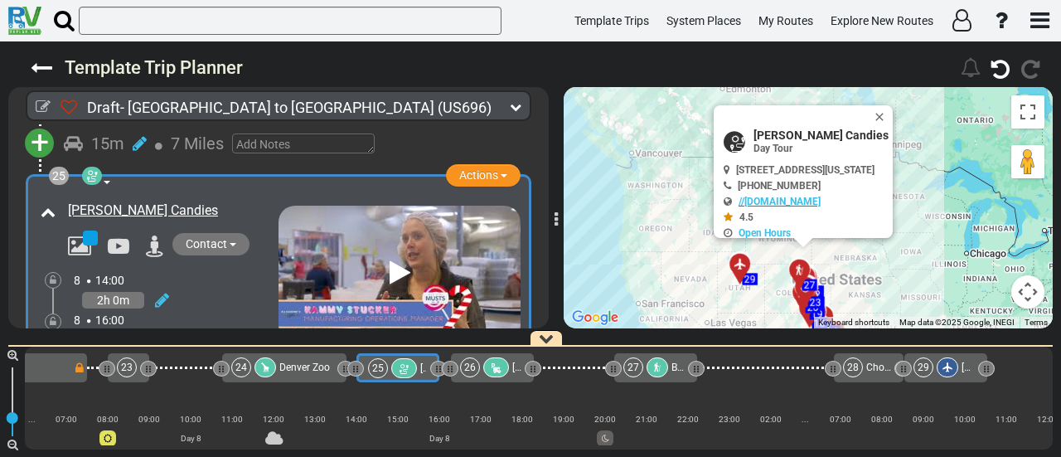
click at [492, 362] on div at bounding box center [496, 367] width 26 height 20
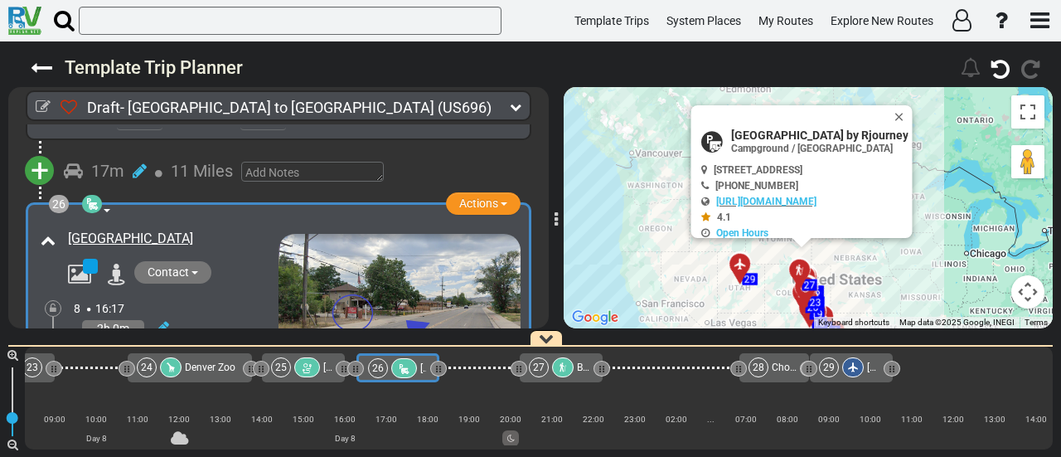
scroll to position [8263, 0]
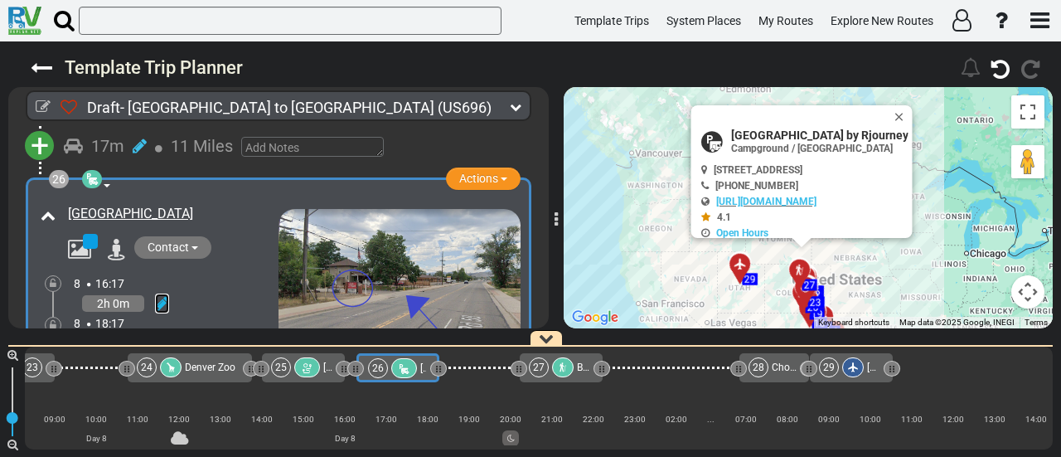
click at [161, 295] on icon at bounding box center [162, 303] width 14 height 17
click at [139, 271] on icon at bounding box center [139, 284] width 15 height 27
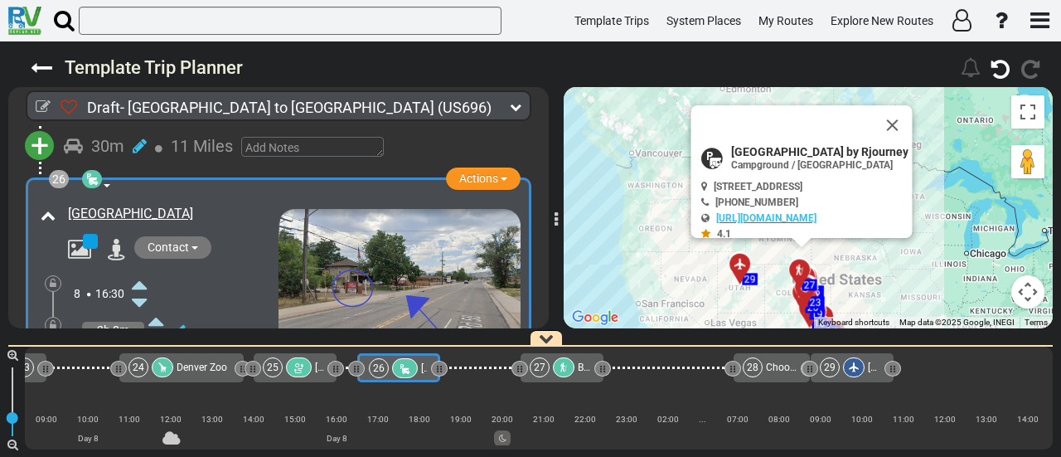
scroll to position [0, 5498]
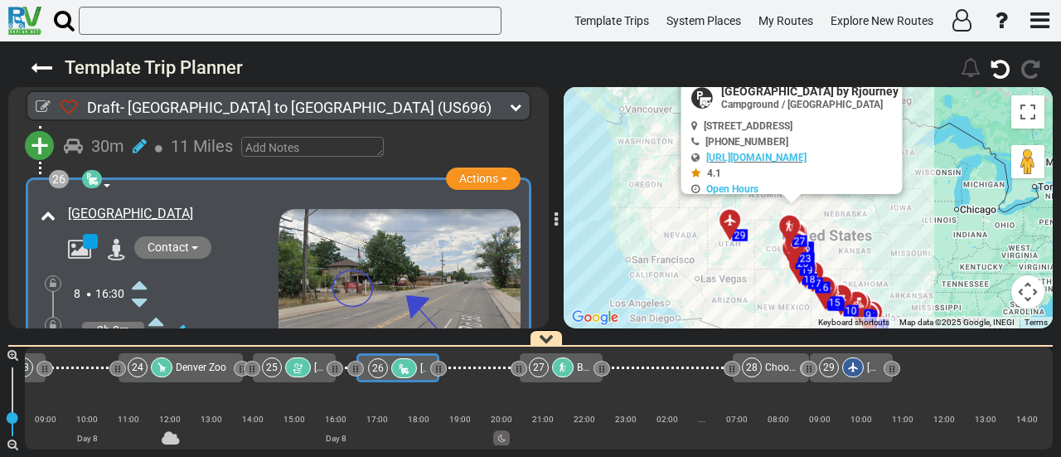
drag, startPoint x: 862, startPoint y: 251, endPoint x: 858, endPoint y: 240, distance: 12.3
click at [858, 240] on div "To activate drag with keyboard, press Alt + Enter. Once in keyboard drag state,…" at bounding box center [808, 207] width 489 height 241
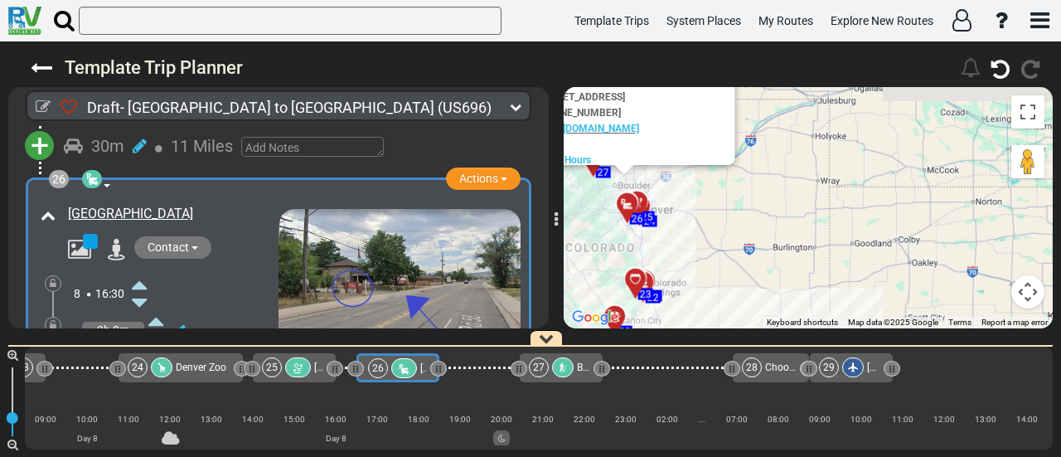
drag, startPoint x: 746, startPoint y: 245, endPoint x: 994, endPoint y: 276, distance: 249.9
click at [994, 276] on div "To activate drag with keyboard, press Alt + Enter. Once in keyboard drag state,…" at bounding box center [808, 207] width 489 height 241
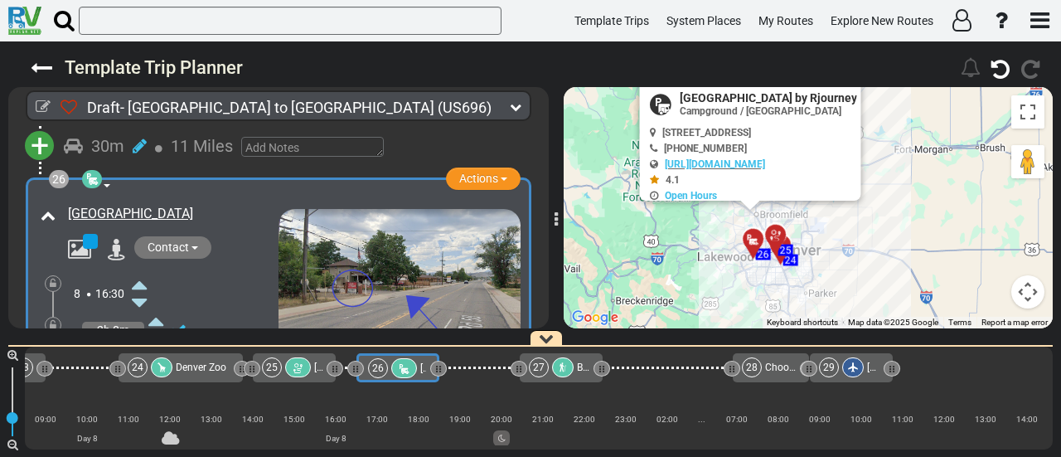
drag, startPoint x: 708, startPoint y: 245, endPoint x: 959, endPoint y: 305, distance: 258.2
click at [959, 305] on div "To activate drag with keyboard, press Alt + Enter. Once in keyboard drag state,…" at bounding box center [808, 207] width 489 height 241
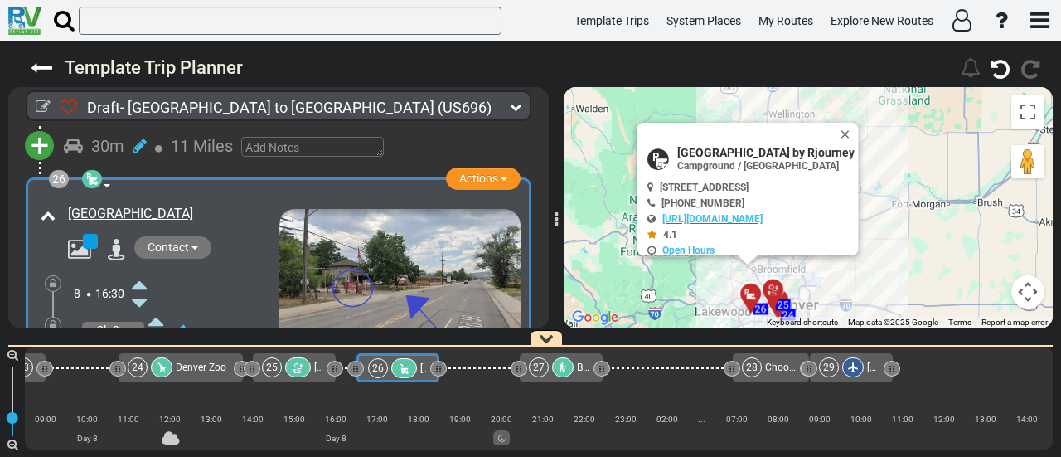
click at [935, 194] on div "To activate drag with keyboard, press Alt + Enter. Once in keyboard drag state,…" at bounding box center [808, 207] width 489 height 241
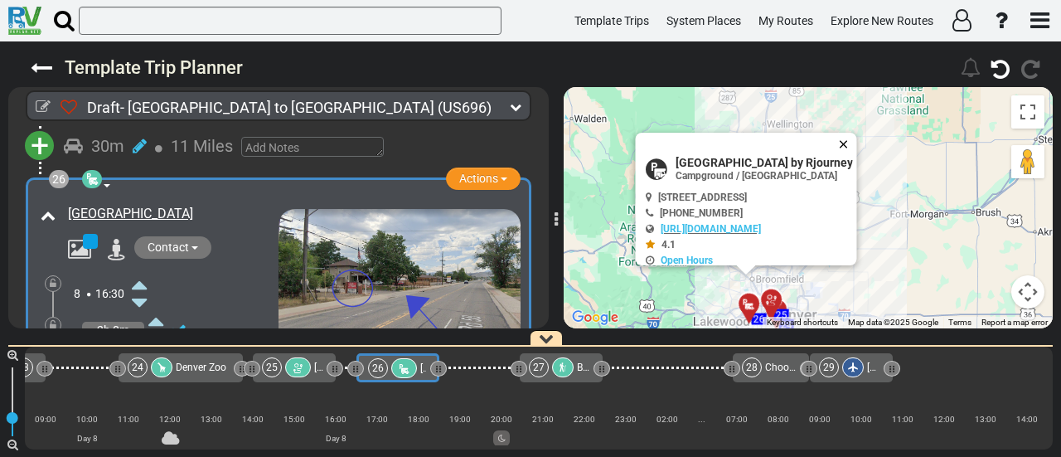
click at [857, 142] on button "Close" at bounding box center [847, 144] width 20 height 23
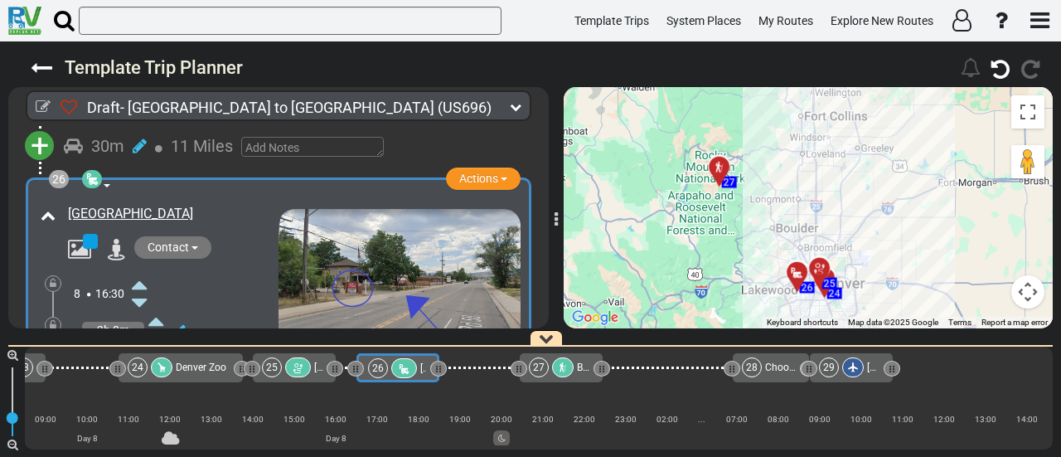
drag, startPoint x: 859, startPoint y: 233, endPoint x: 907, endPoint y: 198, distance: 59.4
click at [907, 198] on div "To activate drag with keyboard, press Alt + Enter. Once in keyboard drag state,…" at bounding box center [808, 207] width 489 height 241
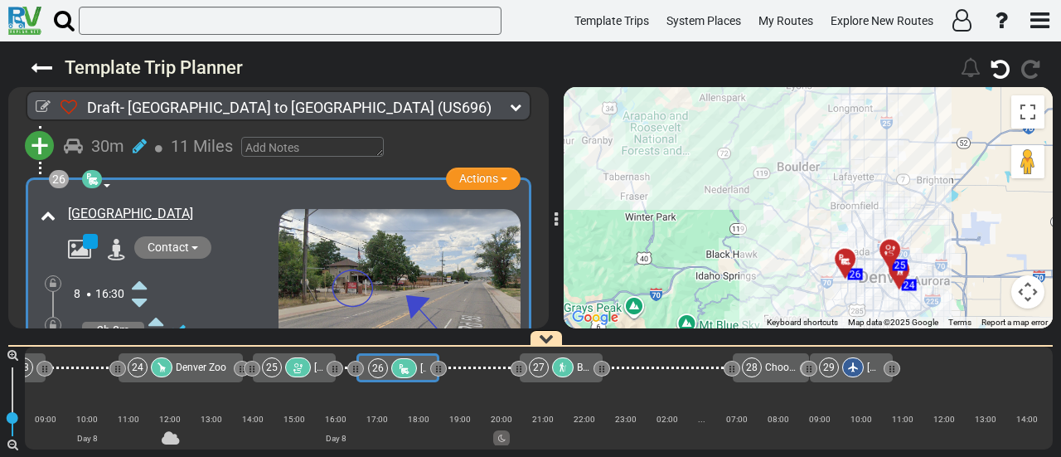
drag, startPoint x: 806, startPoint y: 226, endPoint x: 977, endPoint y: 125, distance: 199.2
click at [977, 125] on div "To activate drag with keyboard, press Alt + Enter. Once in keyboard drag state,…" at bounding box center [808, 207] width 489 height 241
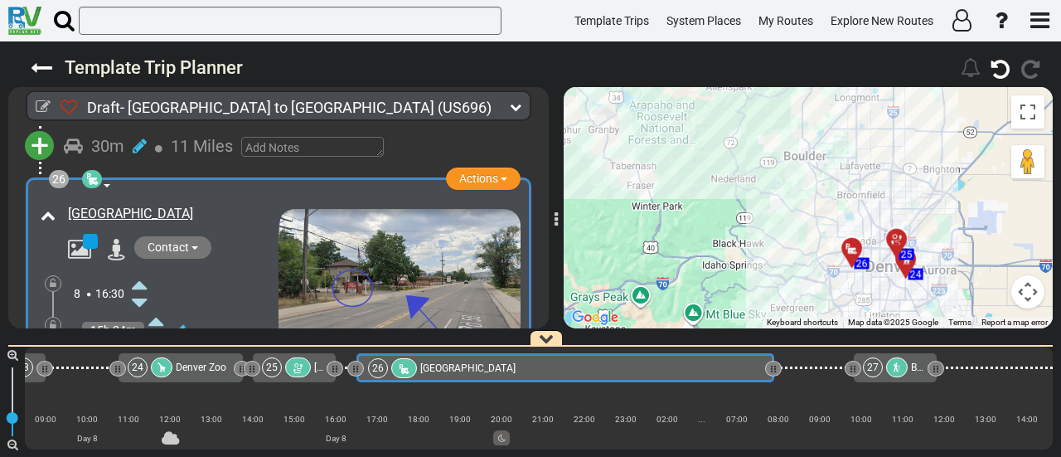
drag, startPoint x: 441, startPoint y: 367, endPoint x: 776, endPoint y: 410, distance: 337.7
click at [776, 410] on div "1 [GEOGRAPHIC_DATA]/[GEOGRAPHIC_DATA] DFW" at bounding box center [539, 398] width 1028 height 103
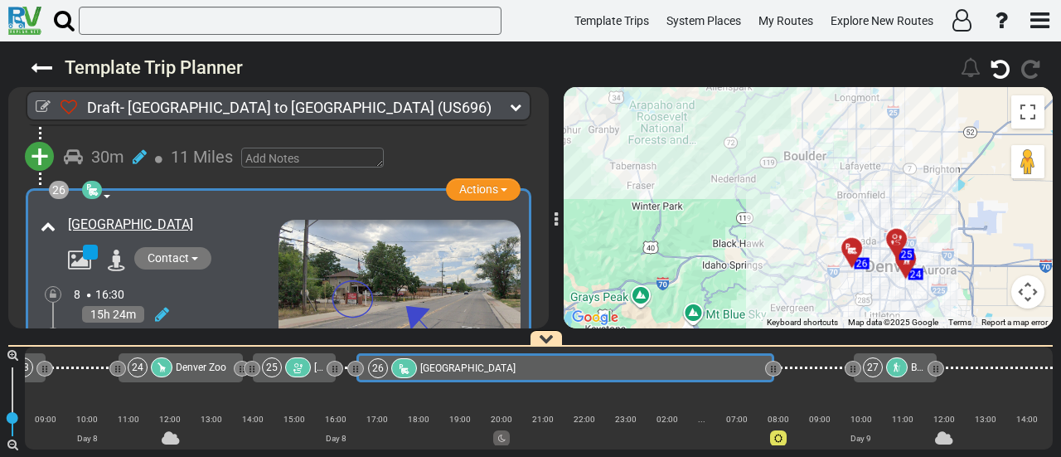
scroll to position [8240, 0]
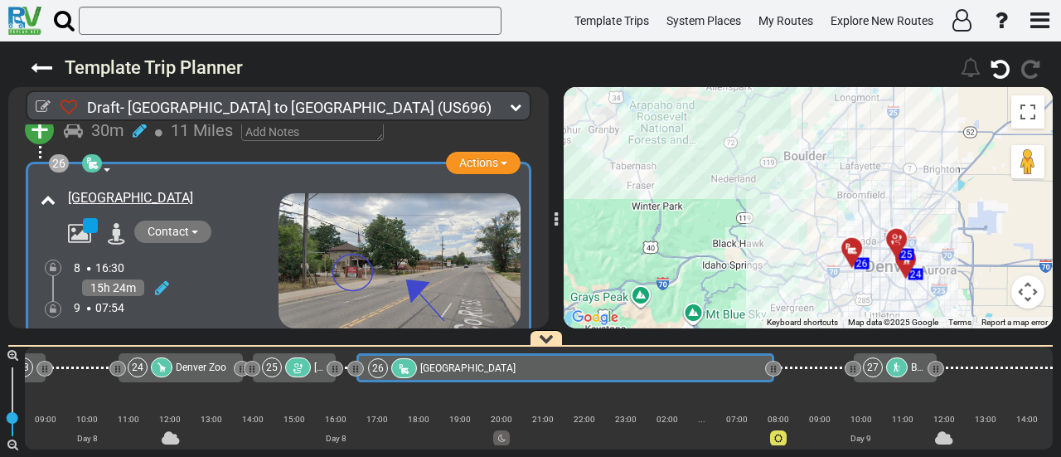
click at [154, 276] on div at bounding box center [158, 288] width 21 height 24
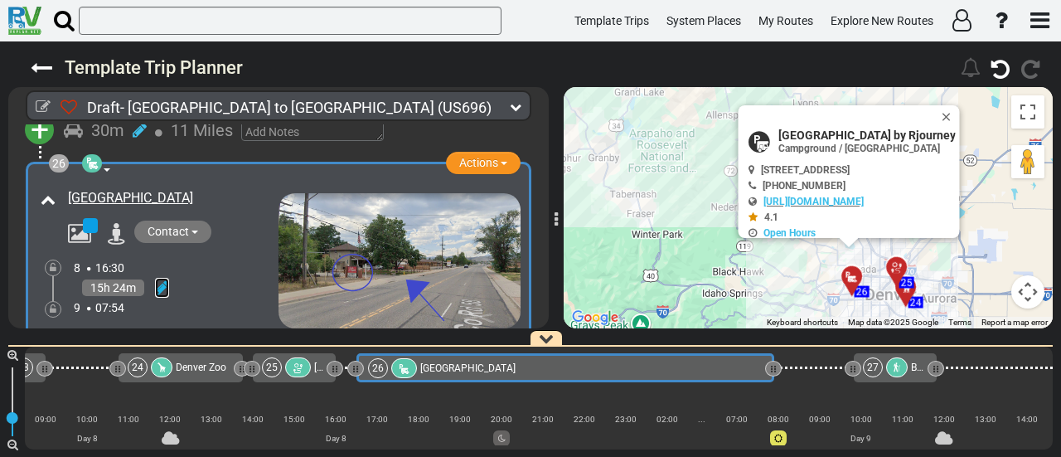
click at [164, 279] on icon at bounding box center [162, 287] width 14 height 17
click at [138, 328] on icon at bounding box center [139, 341] width 15 height 27
click at [139, 347] on icon at bounding box center [139, 360] width 15 height 27
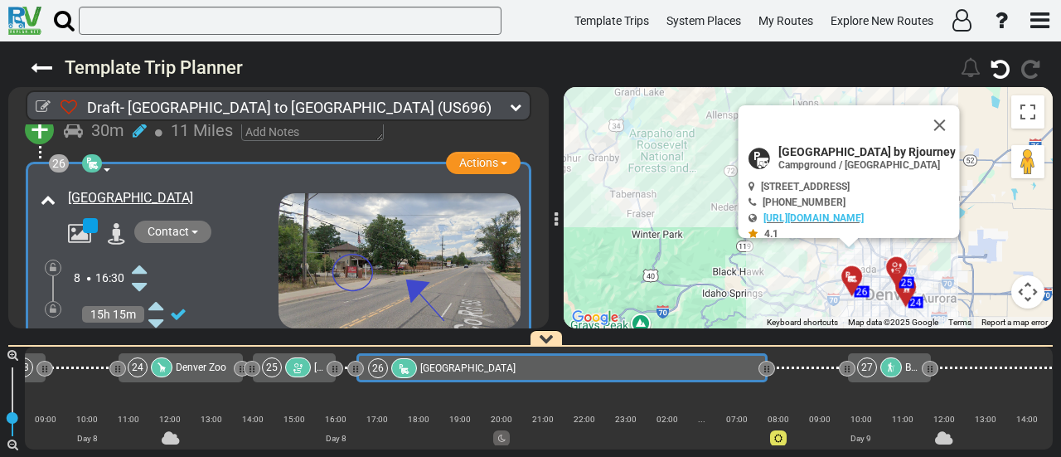
click at [139, 347] on icon at bounding box center [139, 360] width 15 height 27
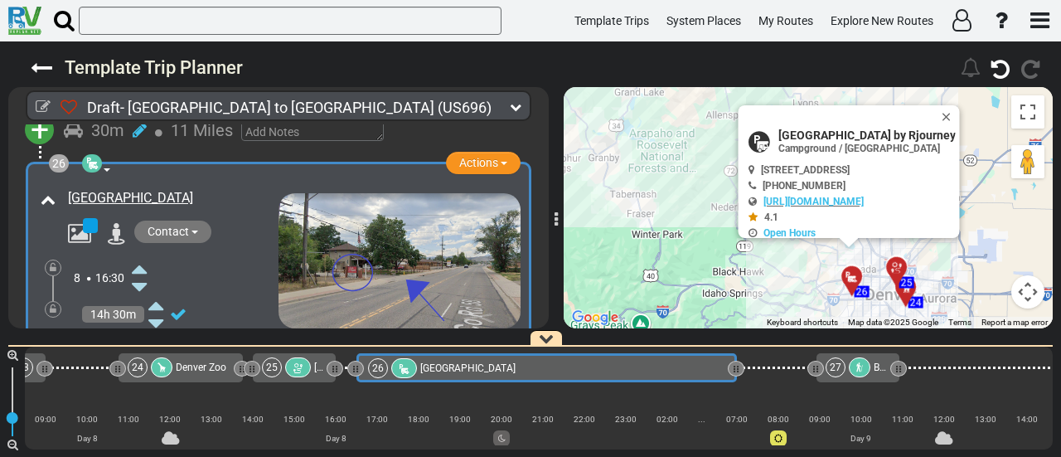
click at [141, 328] on icon at bounding box center [139, 341] width 15 height 27
click at [51, 304] on icon at bounding box center [53, 309] width 7 height 10
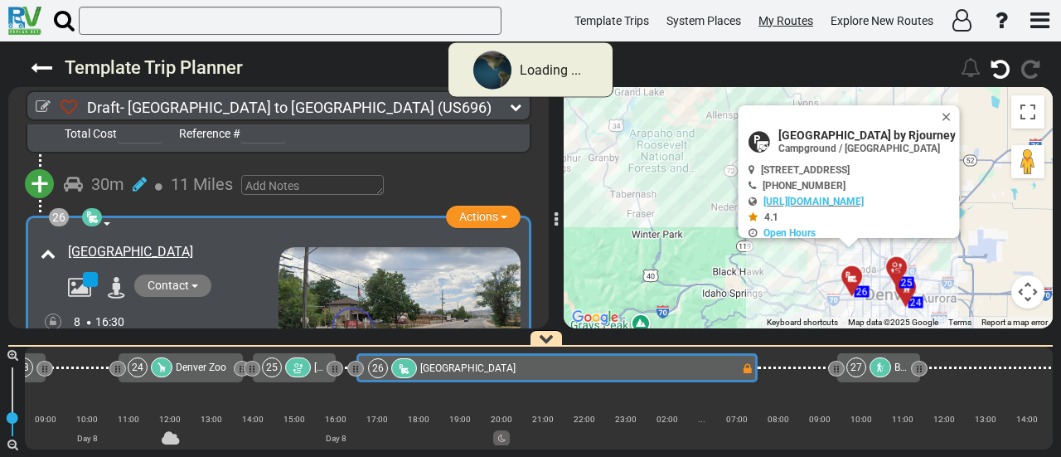
scroll to position [8140, 0]
